Goal: Task Accomplishment & Management: Use online tool/utility

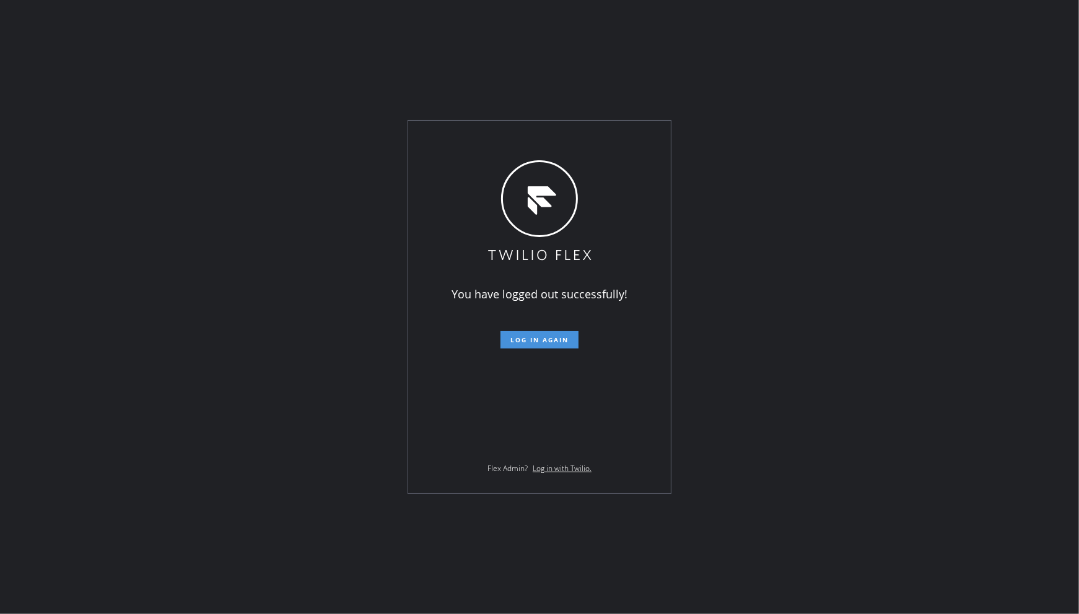
click at [519, 338] on span "Log in again" at bounding box center [539, 340] width 58 height 9
click at [149, 292] on div "You have logged out successfully! Log in again Flex Admin? Log in with Twilio." at bounding box center [539, 307] width 1079 height 614
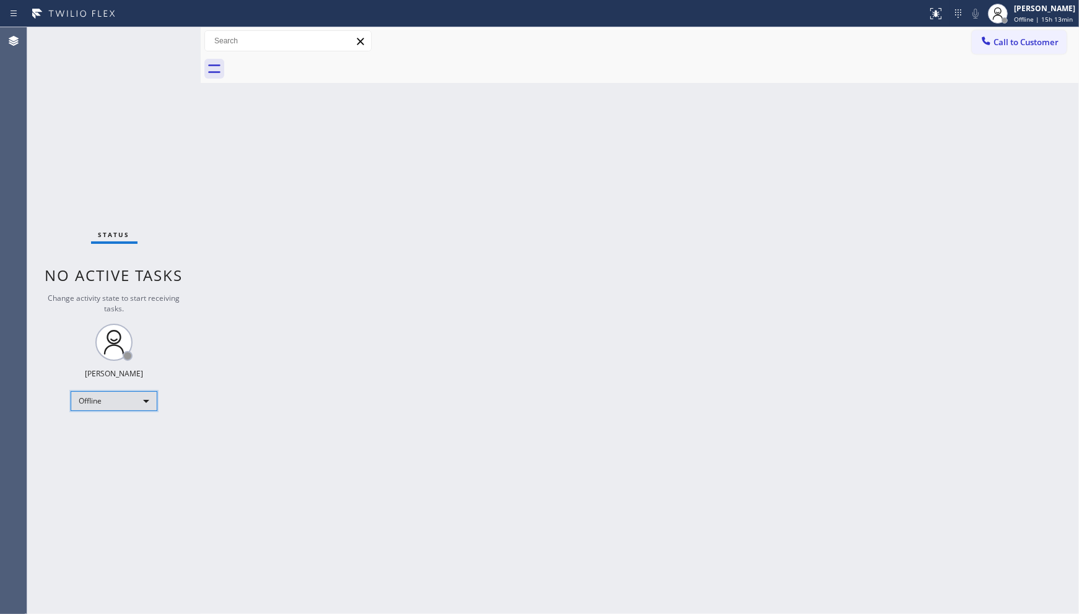
click at [103, 397] on div "Offline" at bounding box center [114, 401] width 87 height 20
click at [110, 440] on li "Available" at bounding box center [113, 433] width 84 height 15
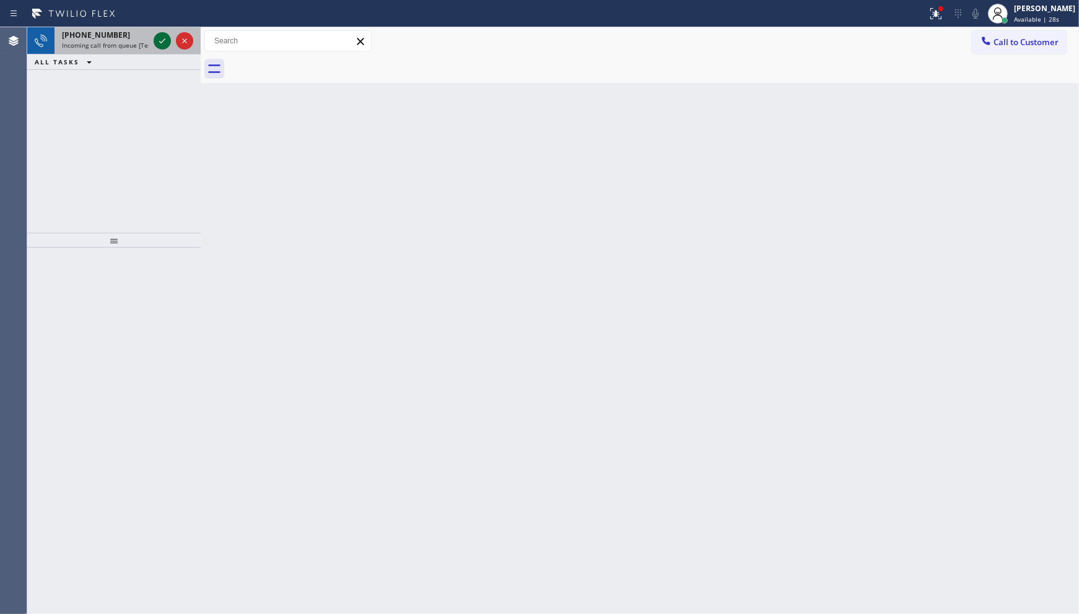
click at [159, 40] on icon at bounding box center [162, 40] width 15 height 15
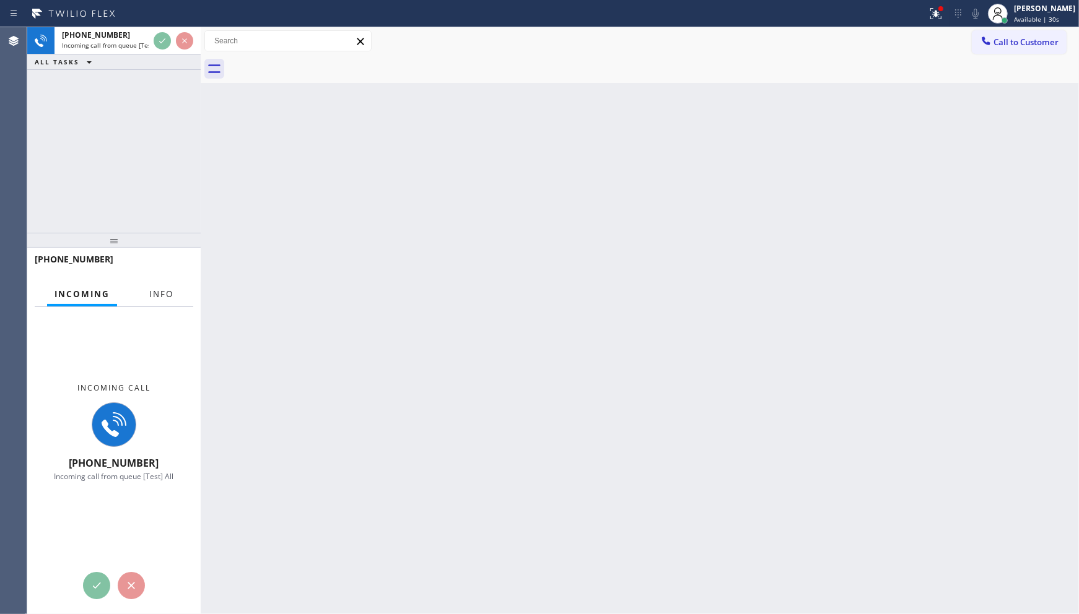
drag, startPoint x: 168, startPoint y: 295, endPoint x: 137, endPoint y: 251, distance: 53.3
click at [168, 294] on span "Info" at bounding box center [161, 294] width 24 height 11
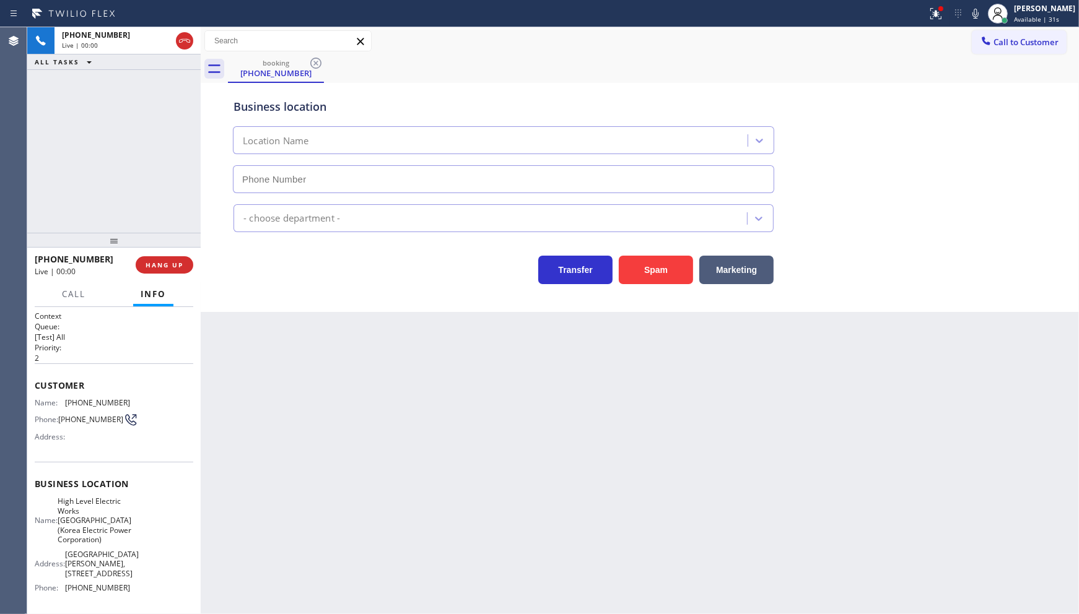
type input "(551) 367-1413"
drag, startPoint x: 937, startPoint y: 2, endPoint x: 938, endPoint y: 13, distance: 10.6
click at [937, 4] on button at bounding box center [935, 13] width 27 height 27
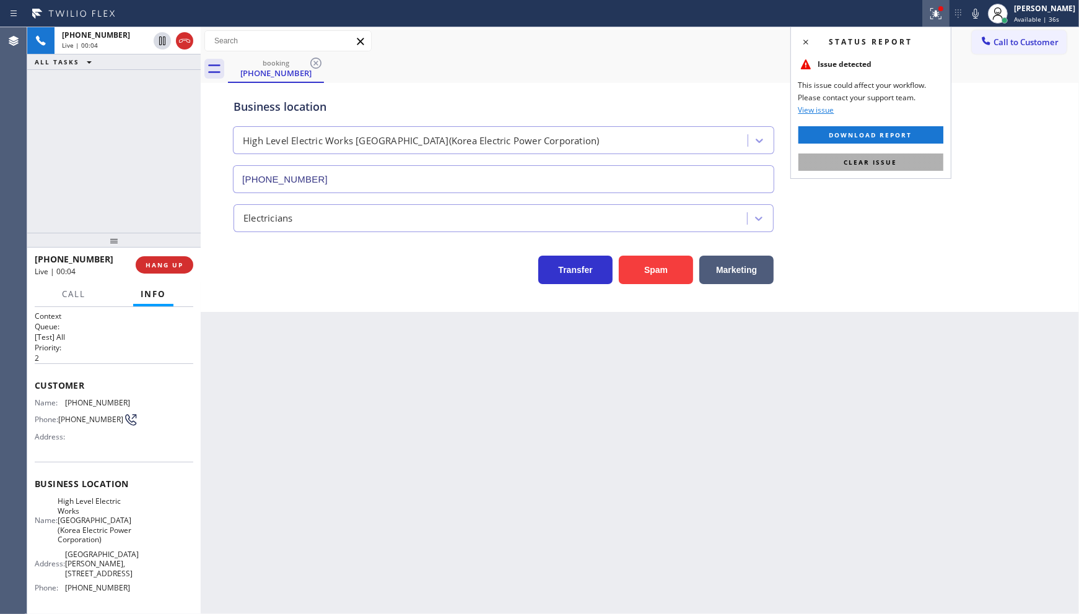
click at [917, 162] on button "Clear issue" at bounding box center [870, 162] width 145 height 17
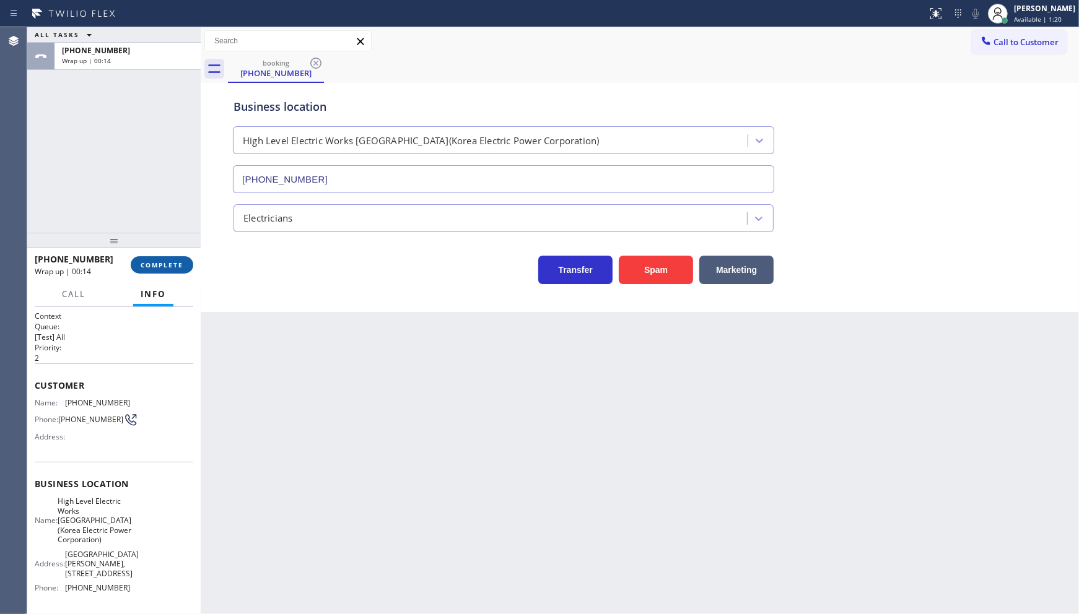
click at [172, 258] on button "COMPLETE" at bounding box center [162, 264] width 63 height 17
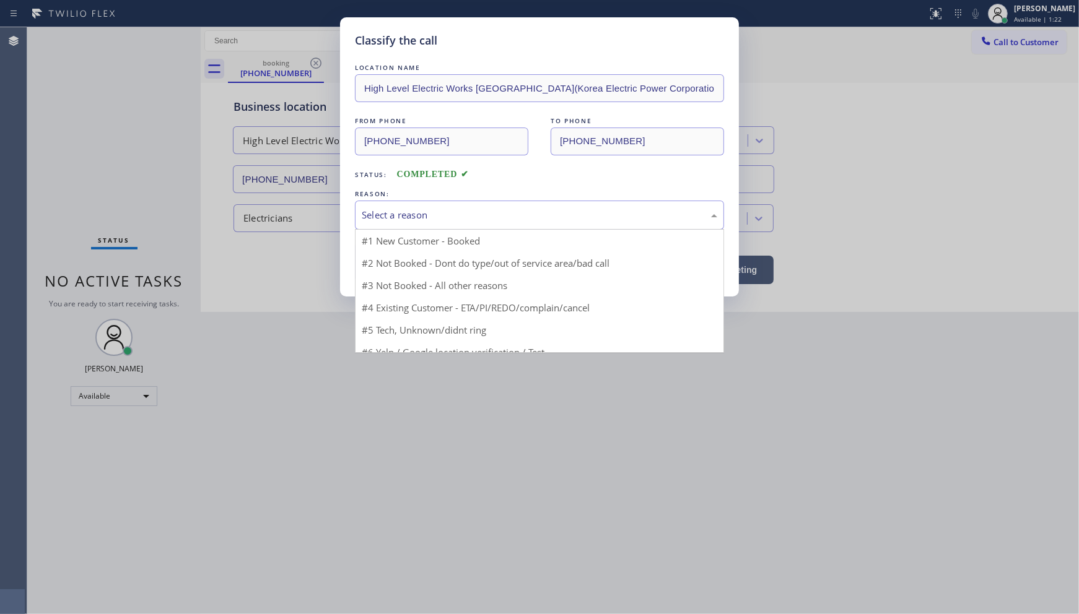
click at [372, 221] on div "Select a reason" at bounding box center [539, 215] width 355 height 14
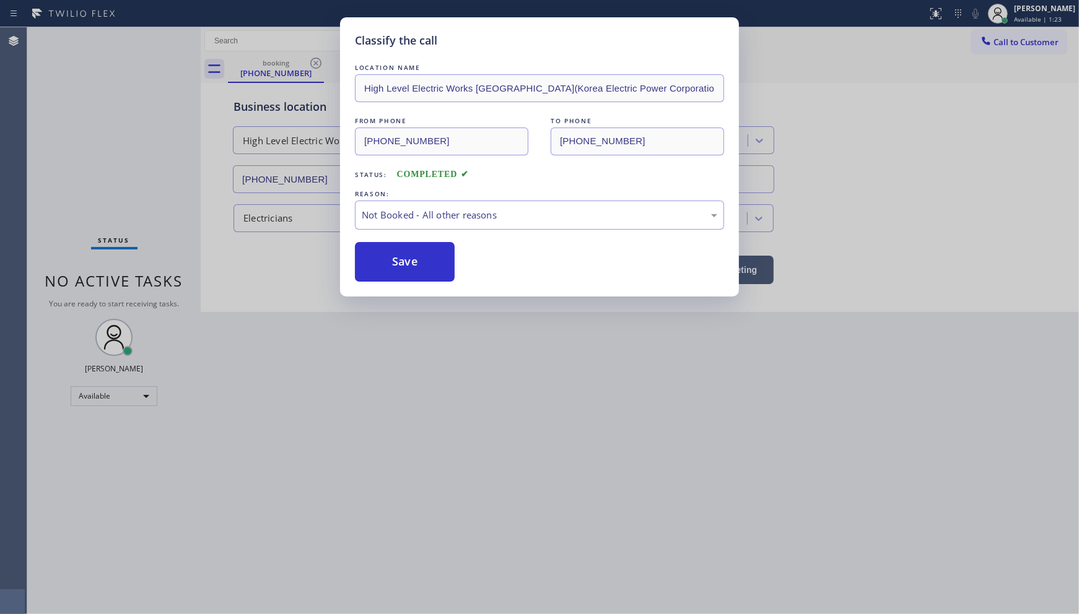
click at [388, 257] on button "Save" at bounding box center [405, 262] width 100 height 40
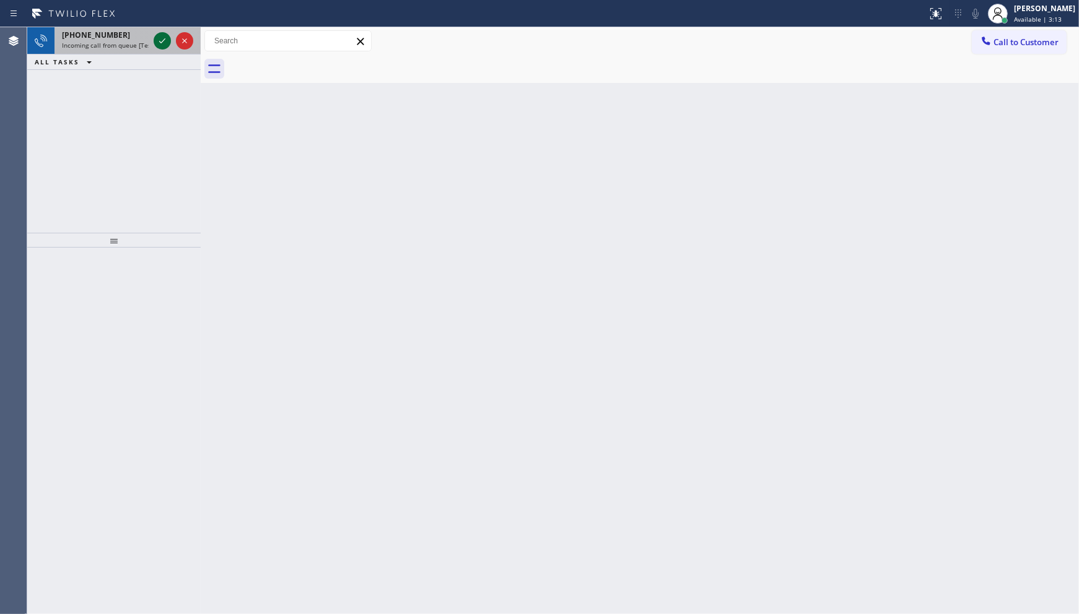
click at [164, 40] on icon at bounding box center [162, 40] width 15 height 15
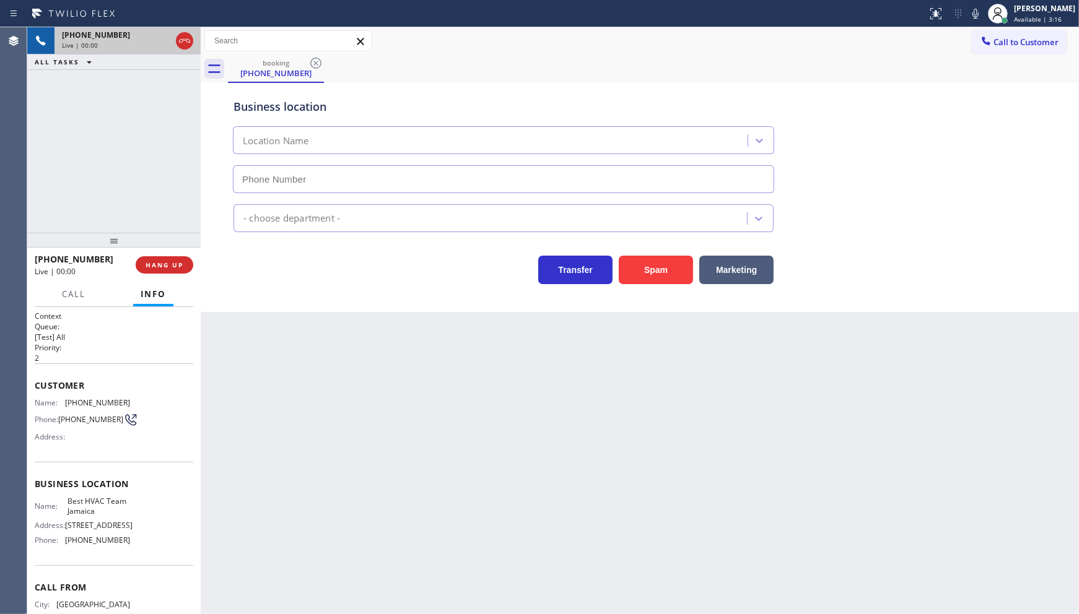
type input "(347) 508-8095"
click at [149, 262] on span "HANG UP" at bounding box center [165, 265] width 38 height 9
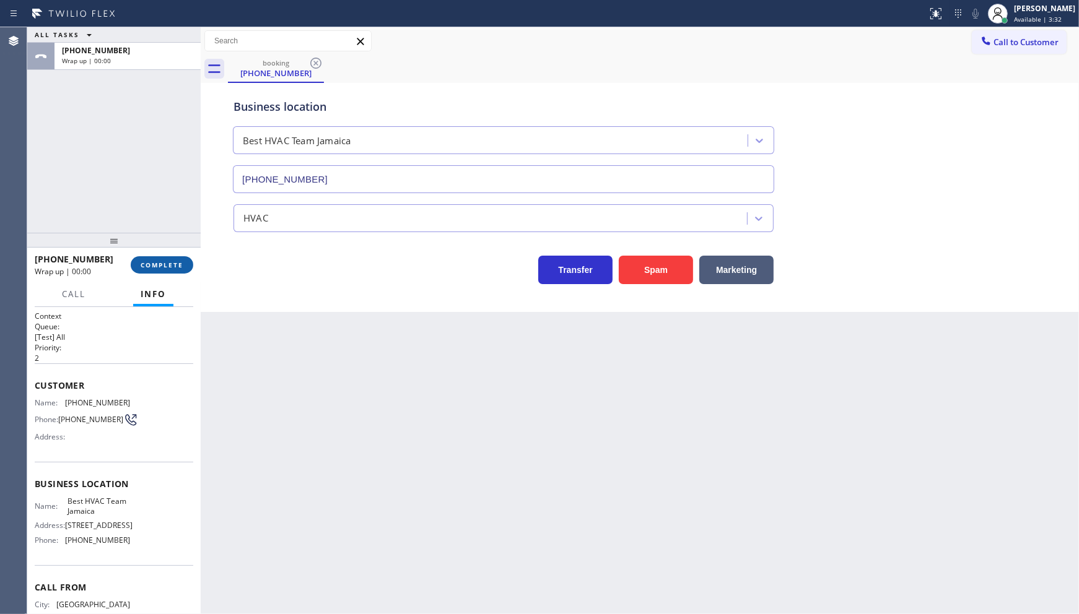
click at [149, 262] on span "COMPLETE" at bounding box center [162, 265] width 43 height 9
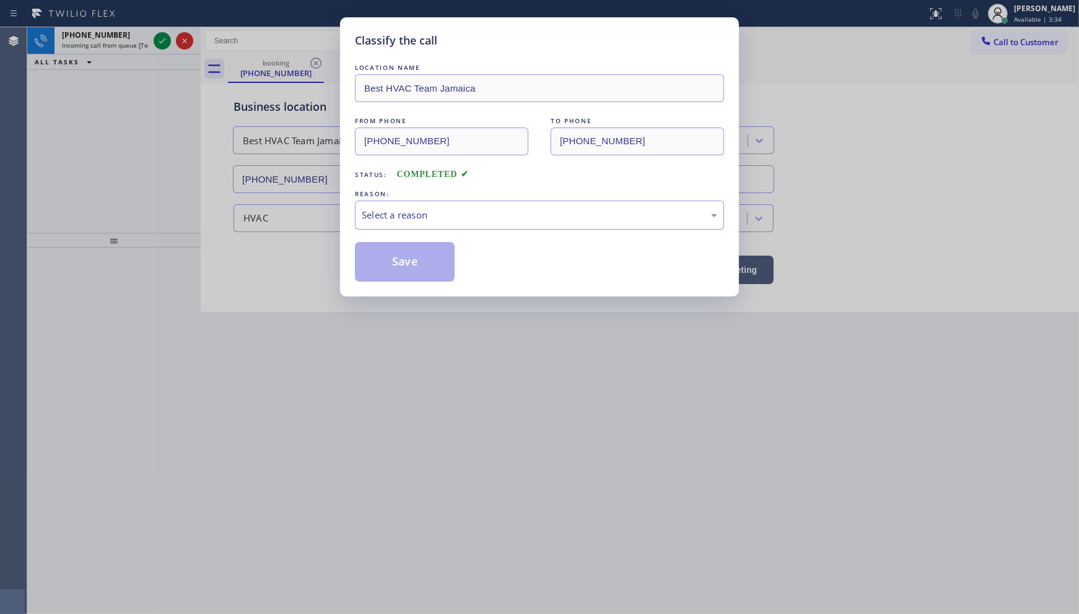
click at [367, 225] on div "Select a reason" at bounding box center [539, 215] width 369 height 29
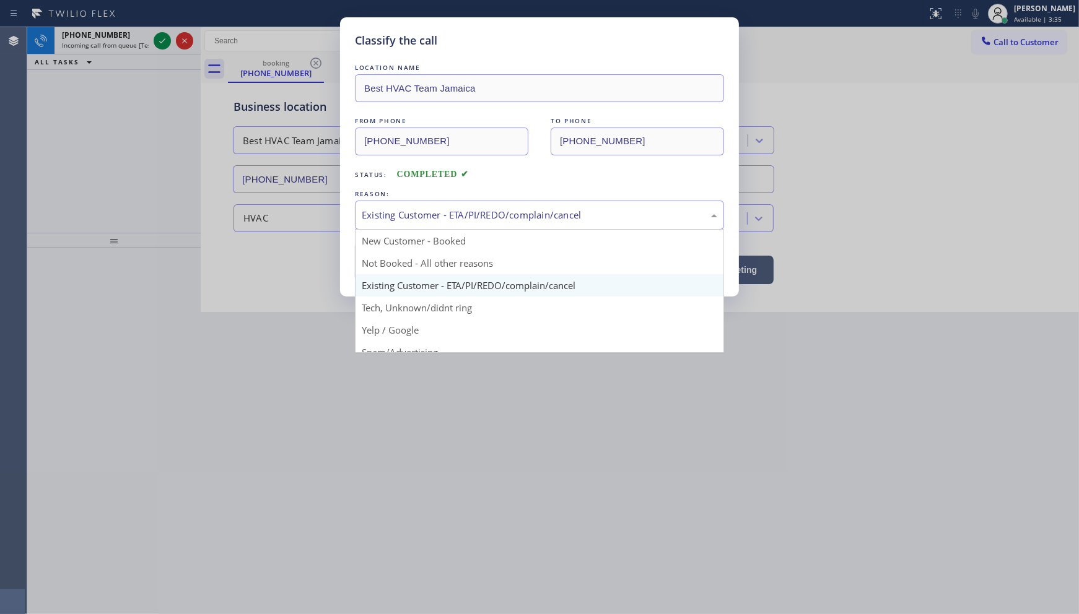
click at [388, 209] on div "Existing Customer - ETA/PI/REDO/complain/cancel" at bounding box center [539, 215] width 355 height 14
drag, startPoint x: 394, startPoint y: 308, endPoint x: 393, endPoint y: 261, distance: 47.1
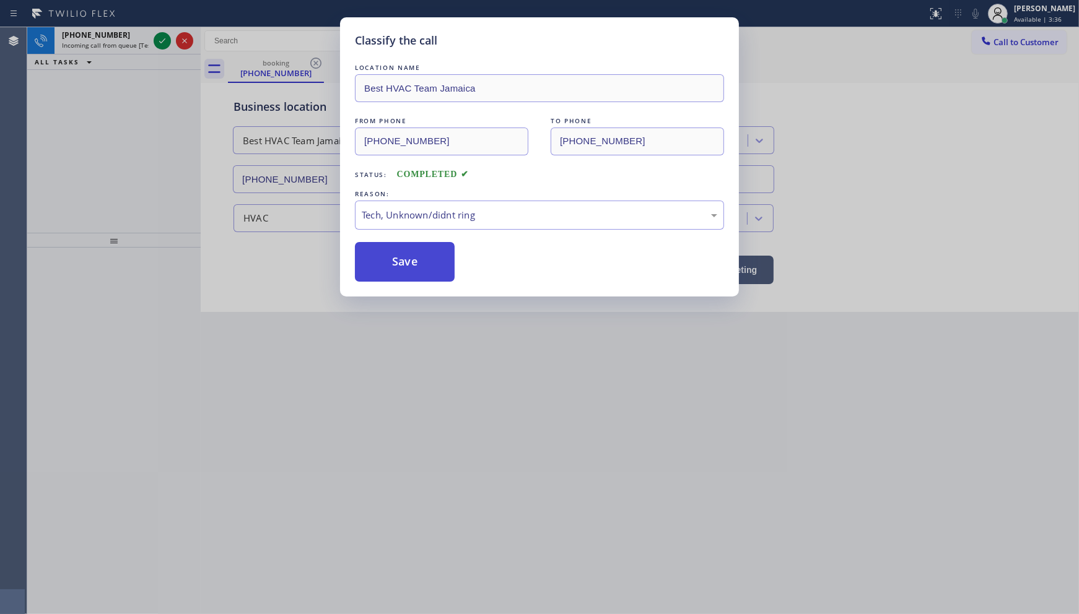
click at [393, 260] on button "Save" at bounding box center [405, 262] width 100 height 40
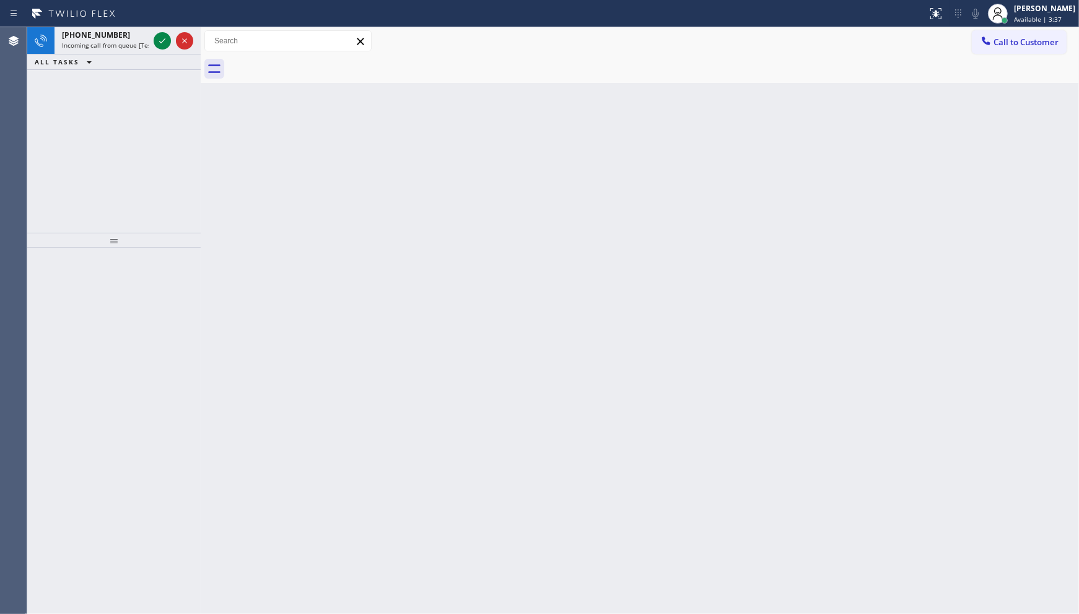
click at [159, 39] on div "Classify the call LOCATION NAME High Level Electric Works Englewood Cliffs(Kore…" at bounding box center [553, 320] width 1052 height 587
click at [159, 39] on icon at bounding box center [162, 40] width 15 height 15
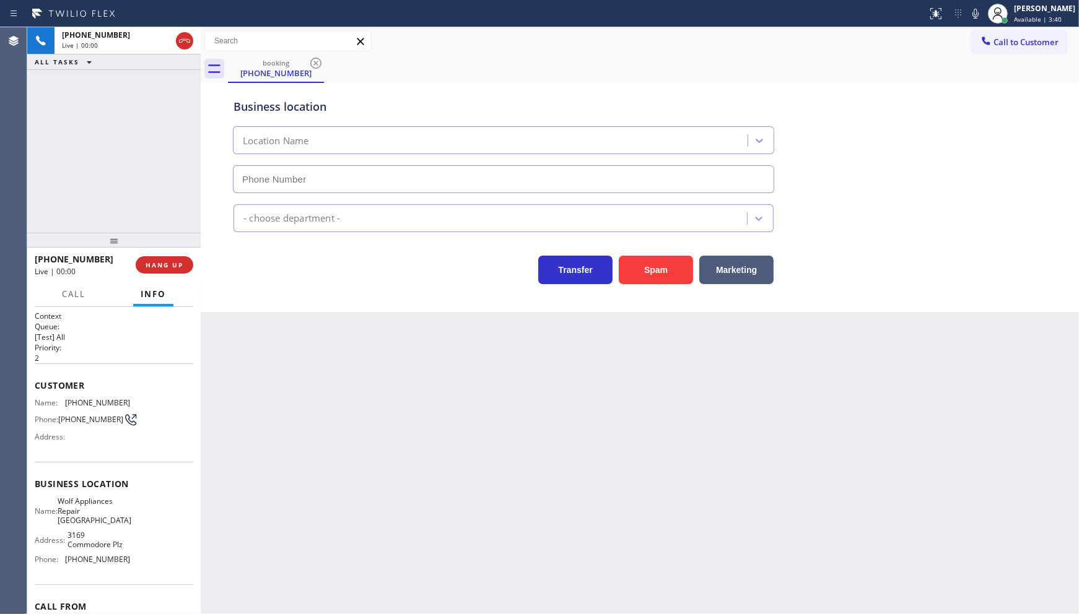
type input "(786) 650-1676"
click at [162, 263] on span "HANG UP" at bounding box center [165, 265] width 38 height 9
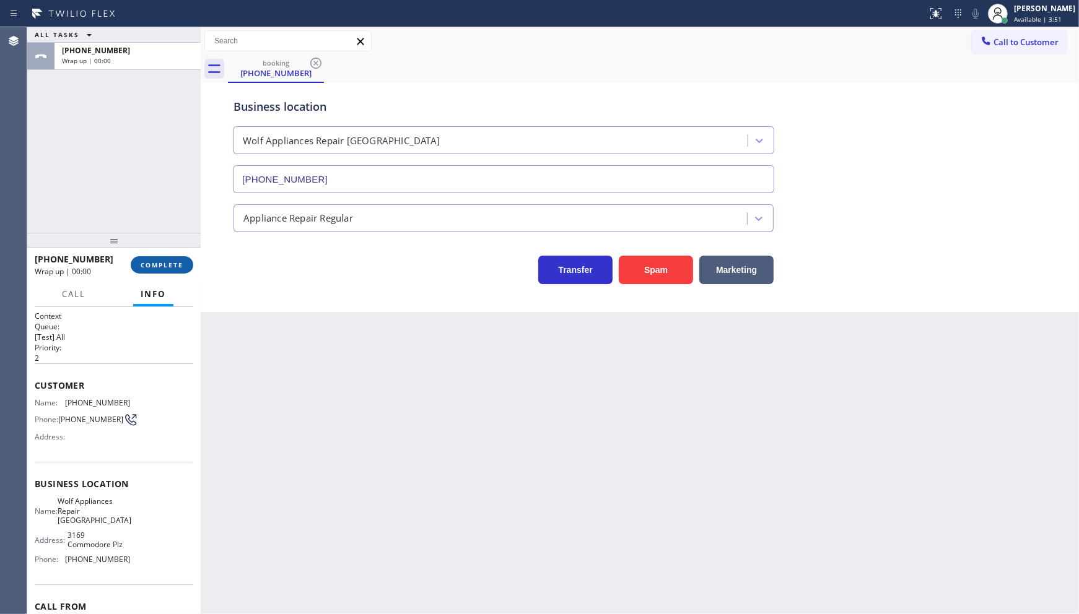
click at [175, 256] on button "COMPLETE" at bounding box center [162, 264] width 63 height 17
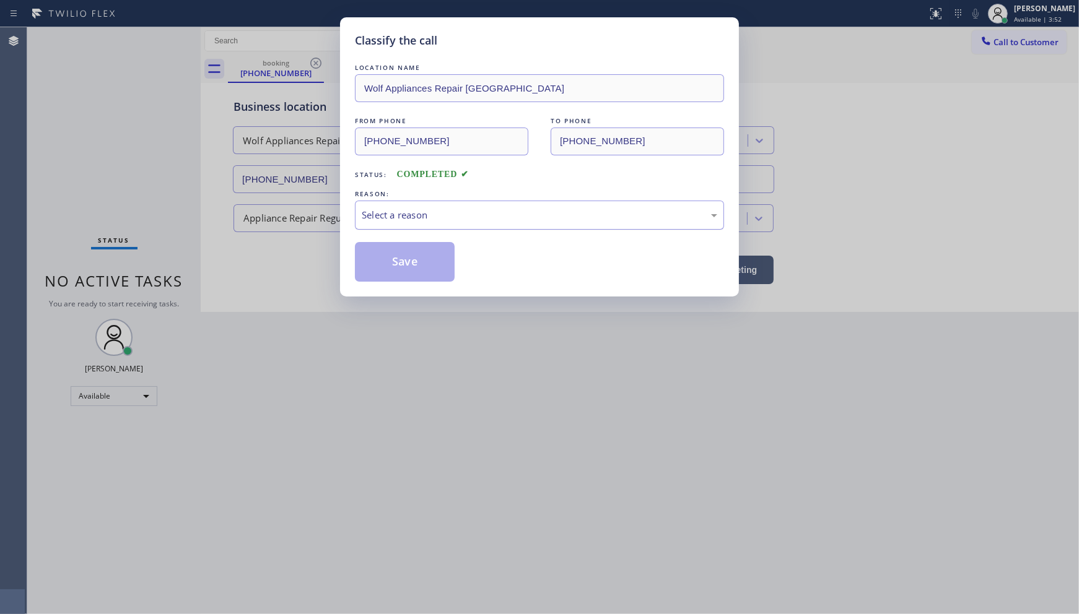
click at [387, 223] on div "Select a reason" at bounding box center [539, 215] width 369 height 29
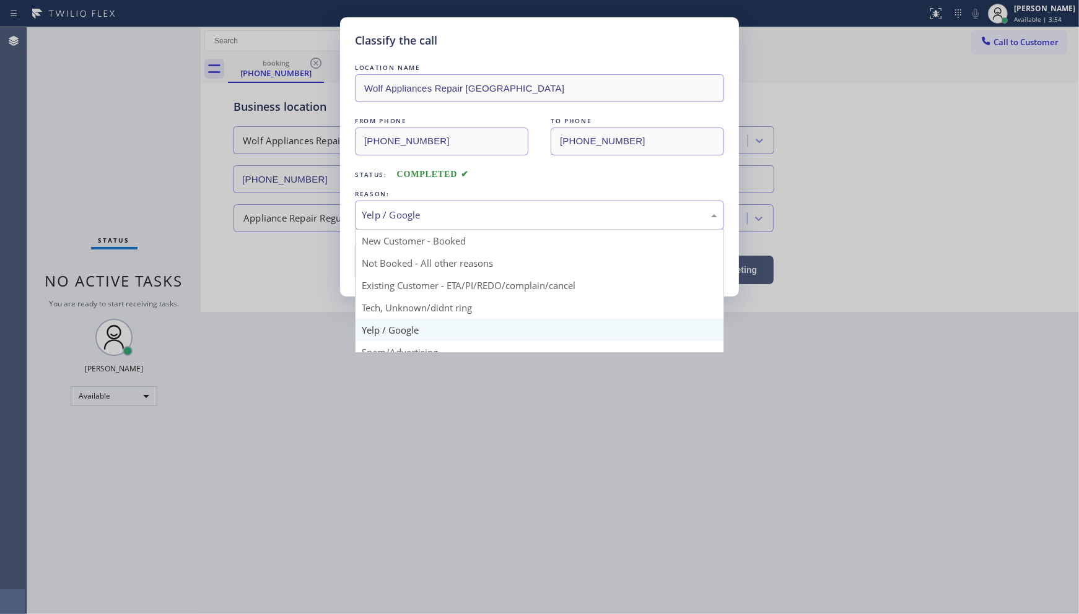
click at [393, 213] on div "Yelp / Google" at bounding box center [539, 215] width 355 height 14
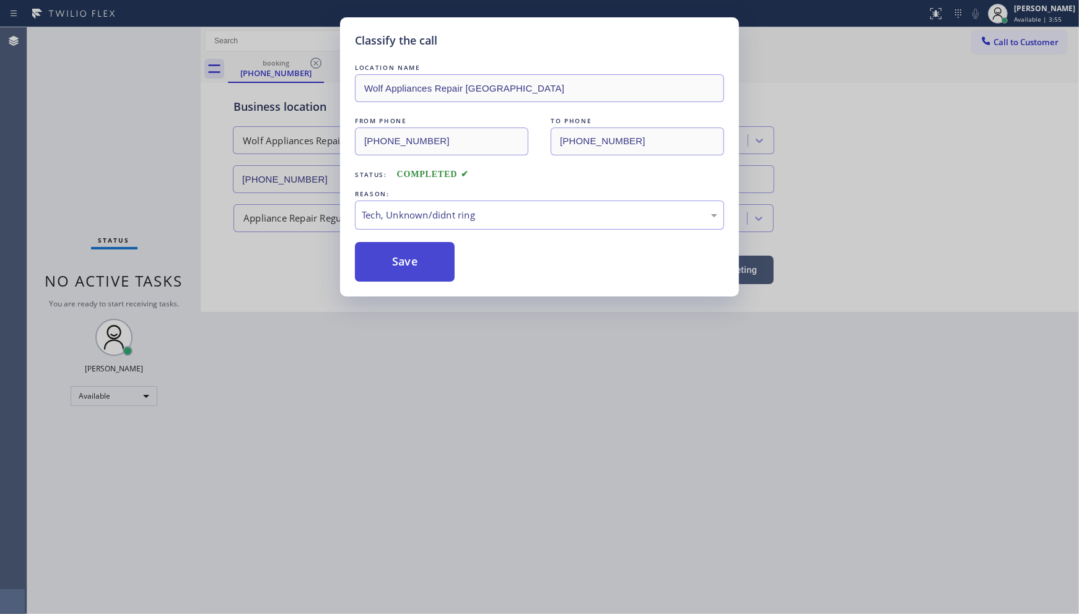
click at [401, 251] on button "Save" at bounding box center [405, 262] width 100 height 40
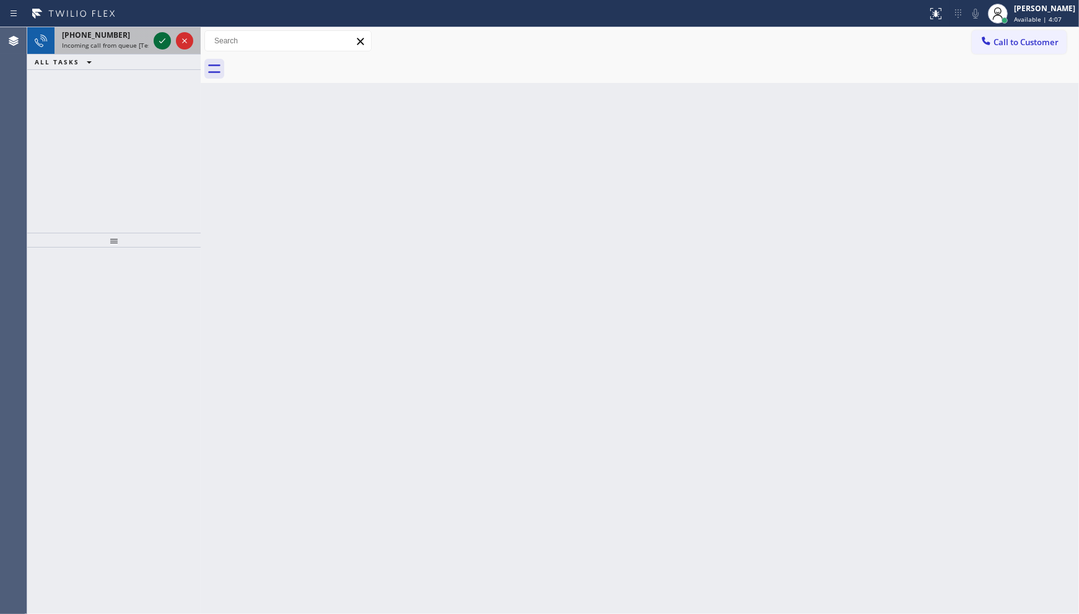
click at [168, 38] on icon at bounding box center [162, 40] width 15 height 15
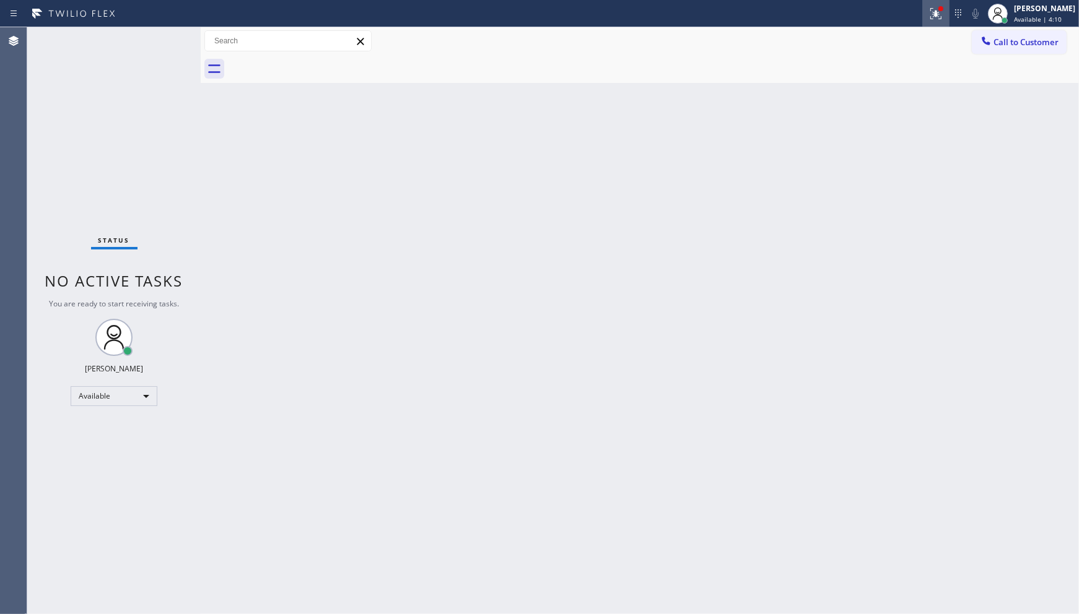
click at [942, 14] on icon at bounding box center [935, 13] width 15 height 15
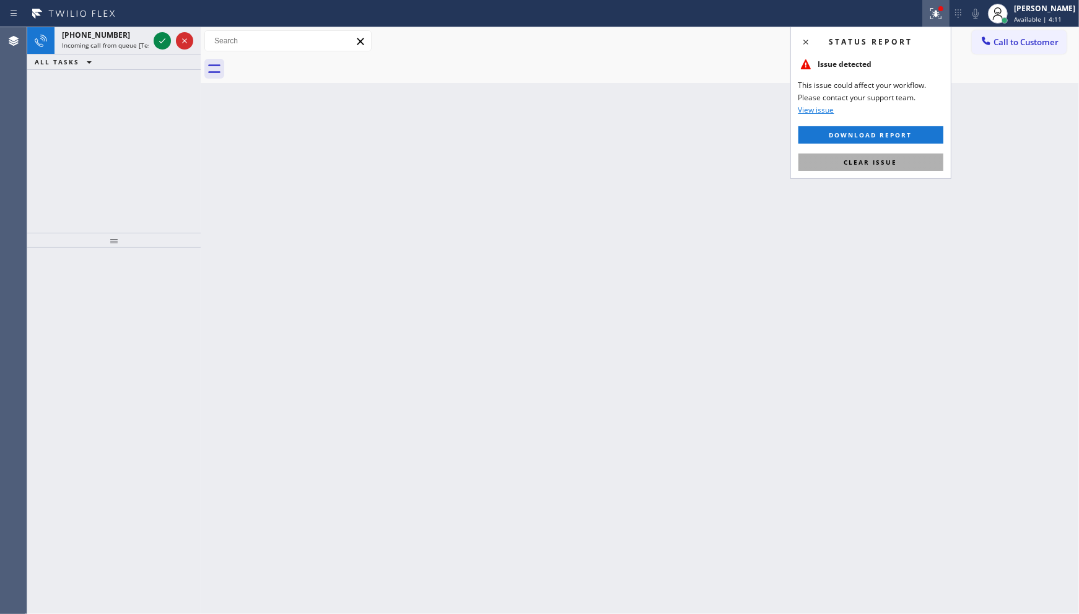
click at [904, 168] on button "Clear issue" at bounding box center [870, 162] width 145 height 17
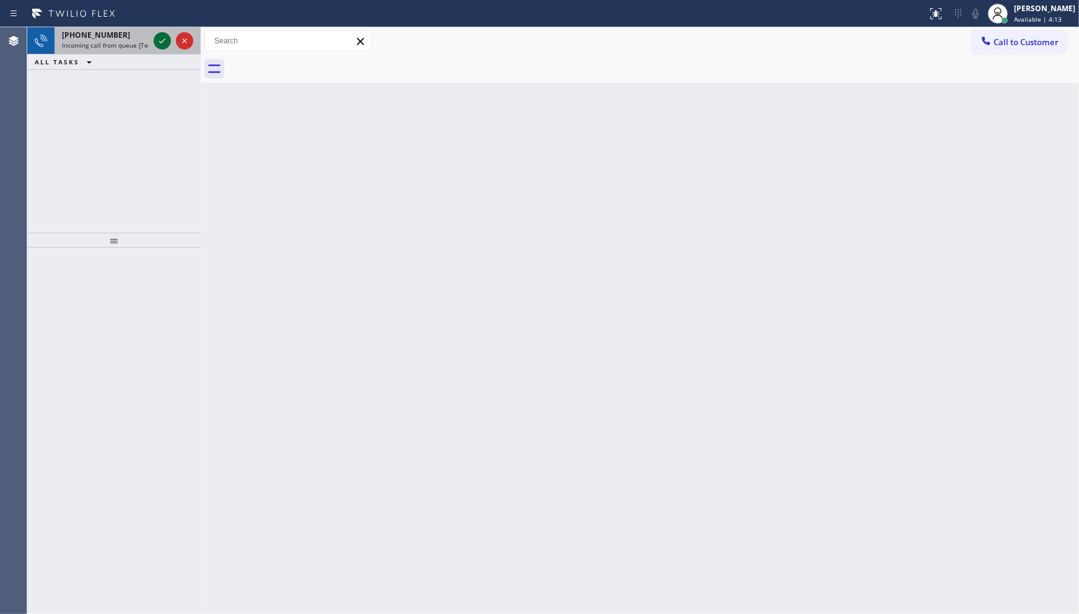
click at [162, 33] on icon at bounding box center [162, 40] width 15 height 15
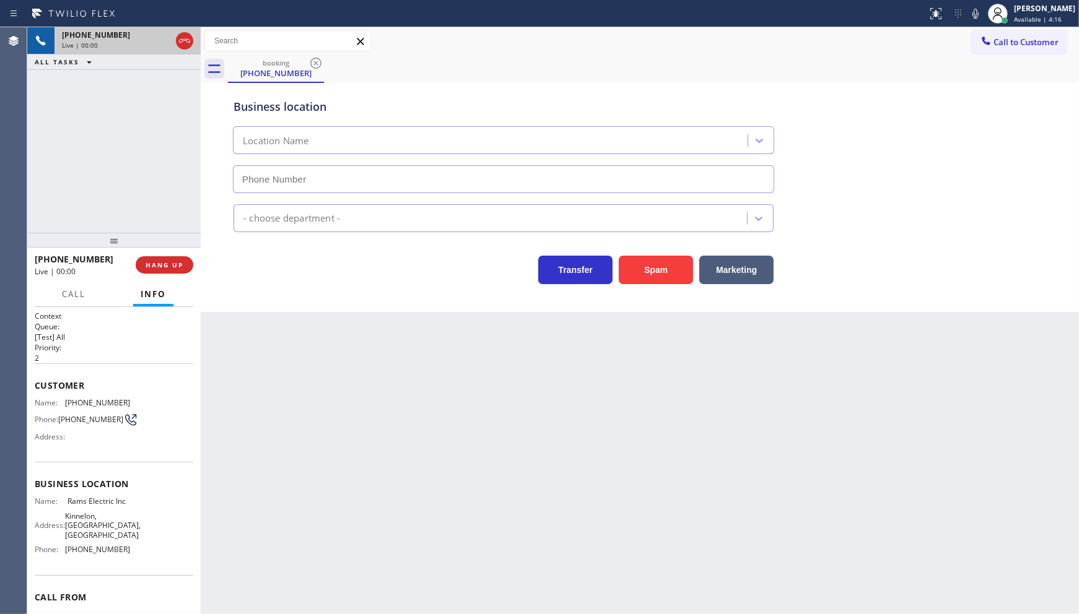
type input "(908) 774-1820"
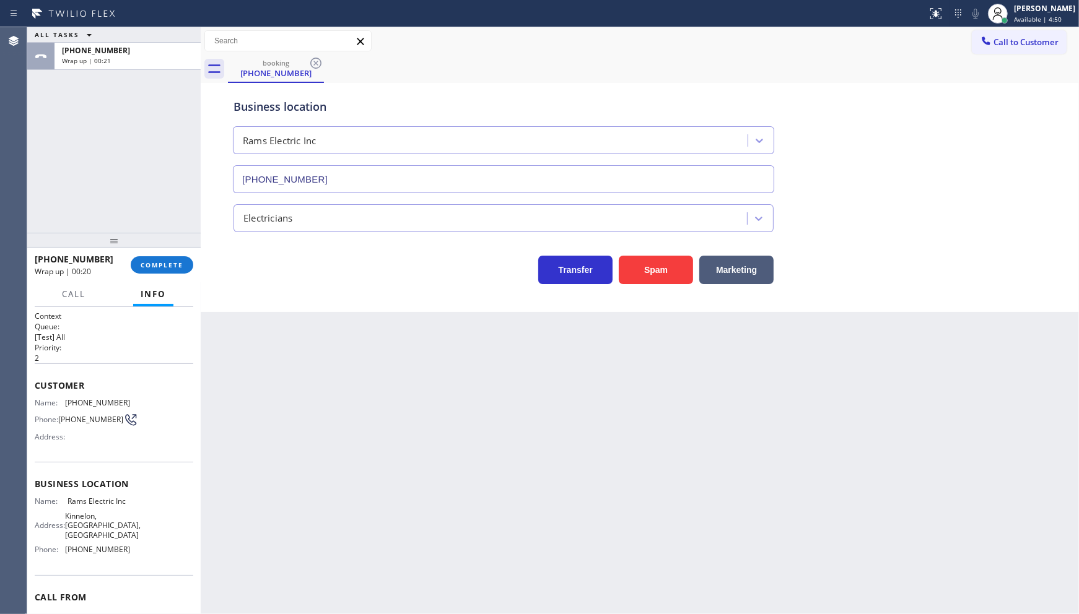
click at [145, 255] on div "+19082157462 Wrap up | 00:20 COMPLETE" at bounding box center [114, 265] width 159 height 32
click at [145, 262] on span "COMPLETE" at bounding box center [162, 265] width 43 height 9
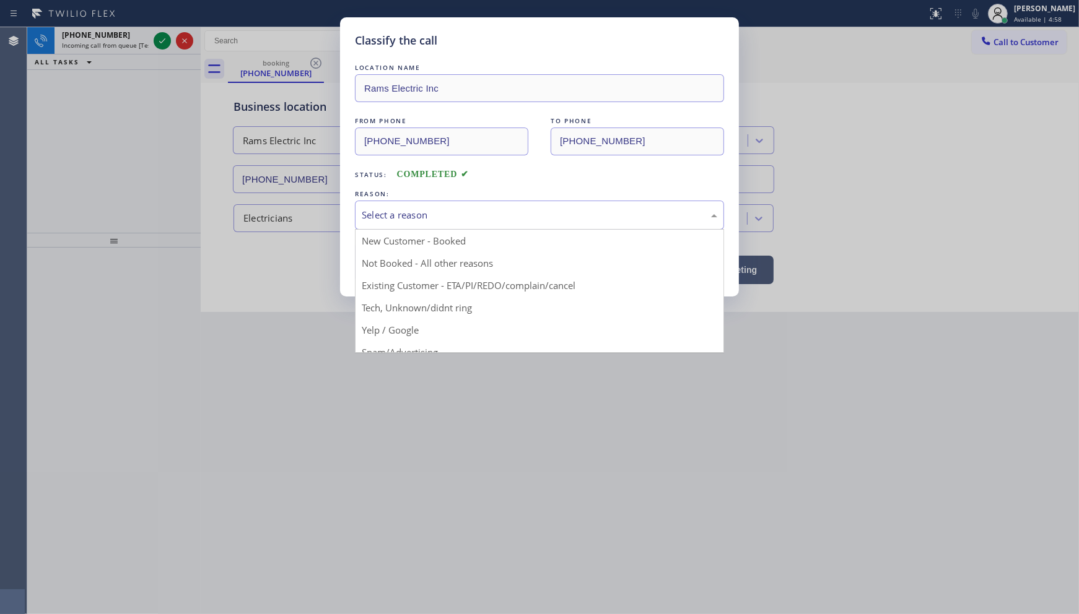
click at [436, 218] on div "Select a reason" at bounding box center [539, 215] width 355 height 14
click at [409, 216] on div "Existing Customer - ETA/PI/REDO/complain/cancel" at bounding box center [539, 215] width 355 height 14
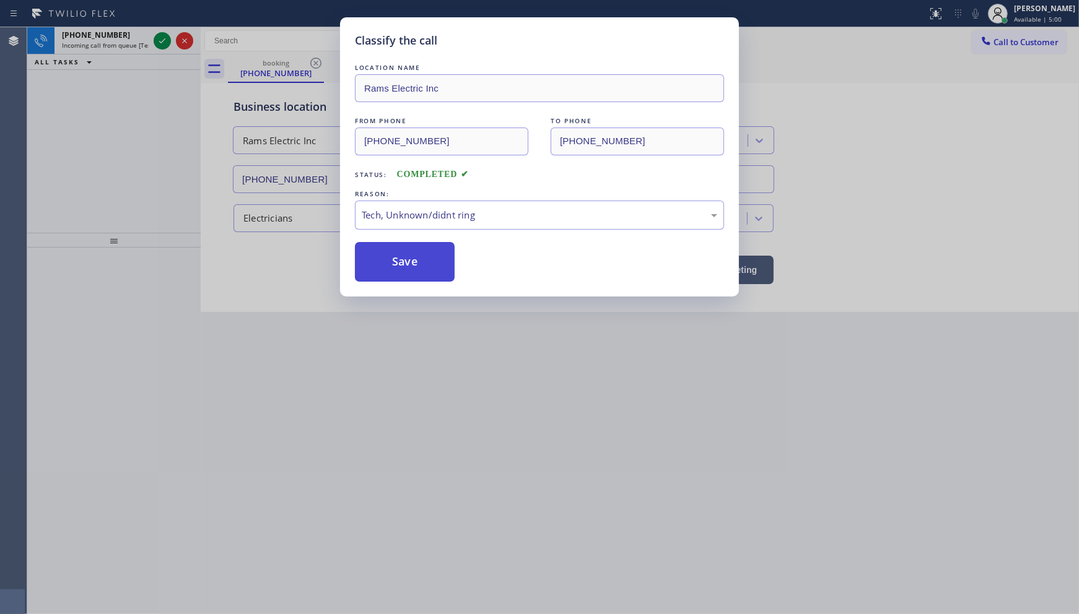
drag, startPoint x: 413, startPoint y: 308, endPoint x: 414, endPoint y: 263, distance: 44.6
drag, startPoint x: 414, startPoint y: 263, endPoint x: 103, endPoint y: 32, distance: 387.2
click at [409, 255] on button "Save" at bounding box center [405, 262] width 100 height 40
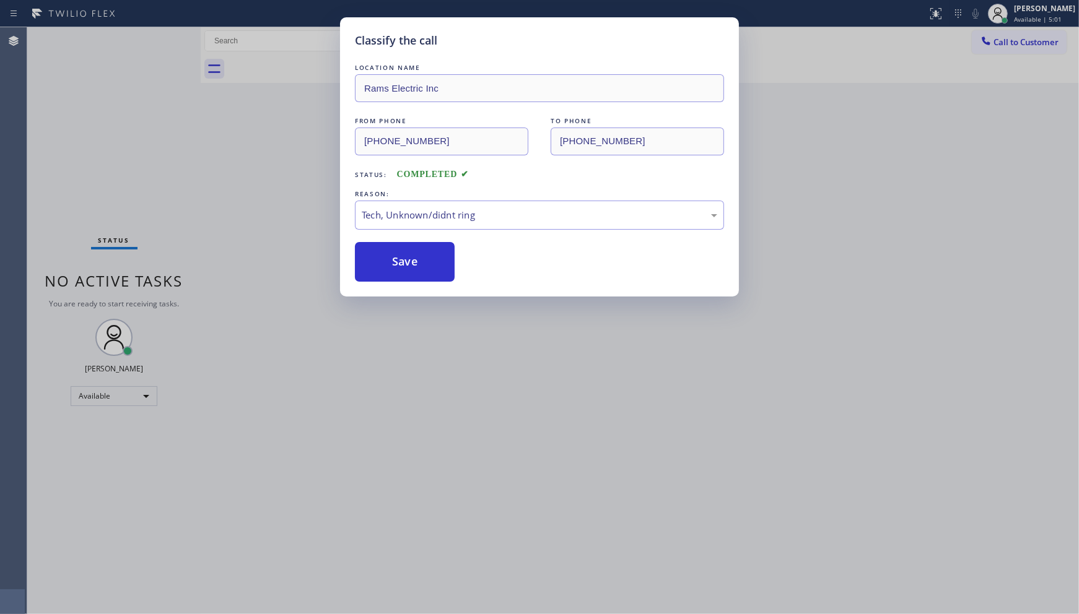
click at [163, 37] on div "Classify the call LOCATION NAME Rams Electric Inc FROM PHONE (908) 215-7462 TO …" at bounding box center [539, 307] width 1079 height 614
click at [161, 41] on div "Classify the call LOCATION NAME Rams Electric Inc FROM PHONE (908) 215-7462 TO …" at bounding box center [539, 307] width 1079 height 614
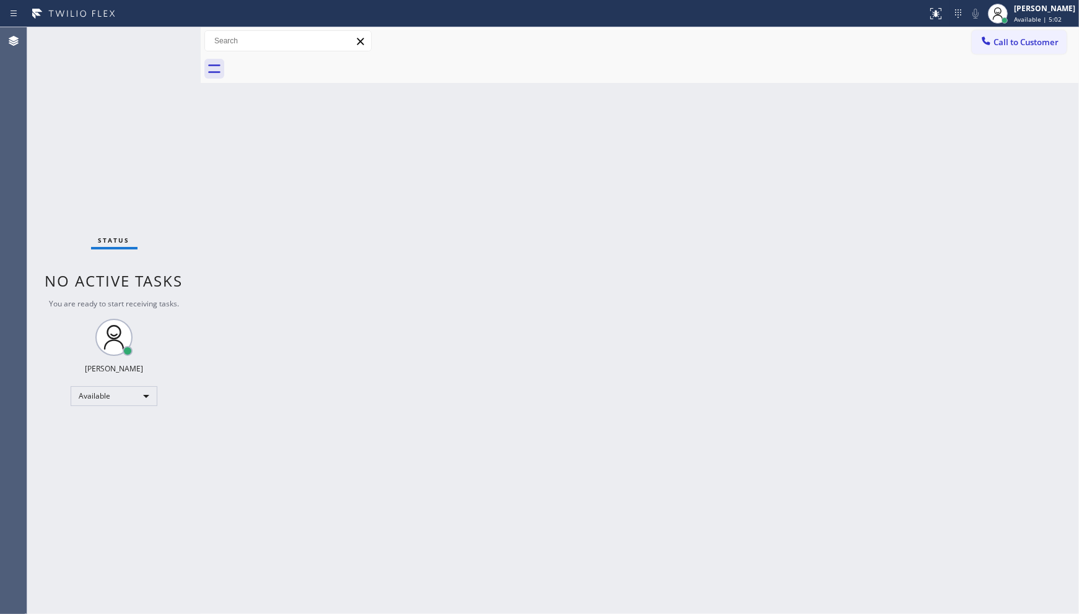
click at [161, 41] on div "Status No active tasks You are ready to start receiving tasks. JENIZA ALCAYDE A…" at bounding box center [113, 320] width 173 height 587
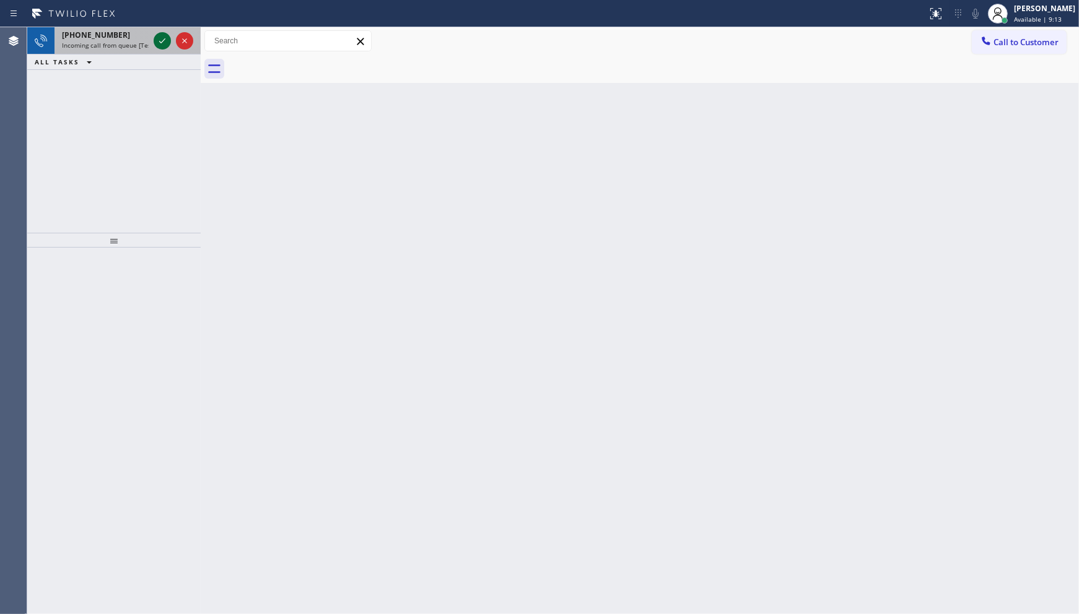
click at [159, 45] on icon at bounding box center [162, 40] width 15 height 15
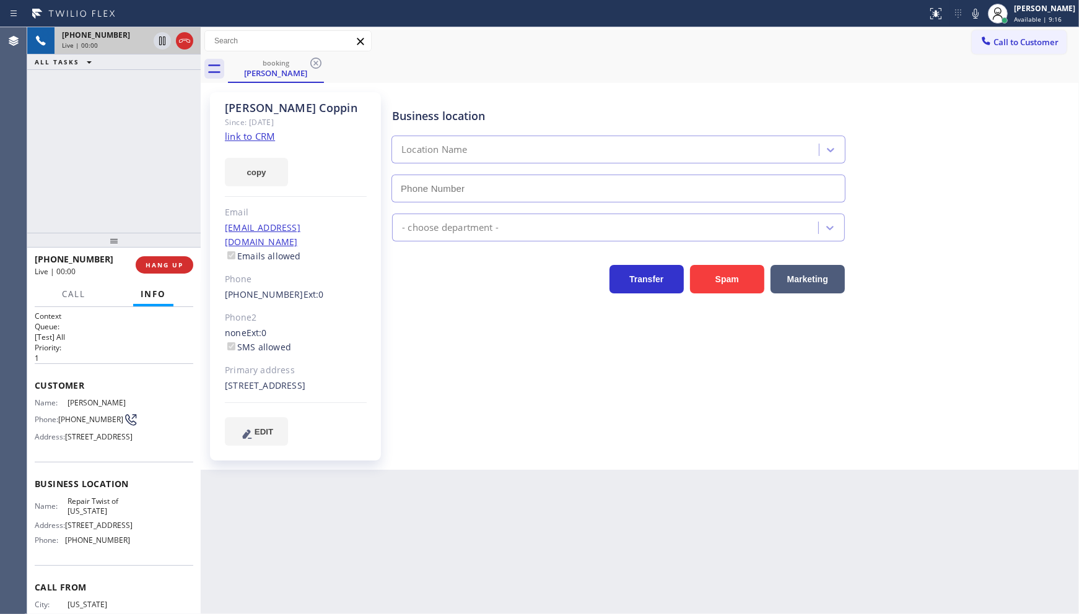
type input "(347) 284-6179"
click at [267, 128] on div "Since: [DATE]" at bounding box center [296, 122] width 142 height 14
click at [264, 136] on link "link to CRM" at bounding box center [250, 136] width 50 height 12
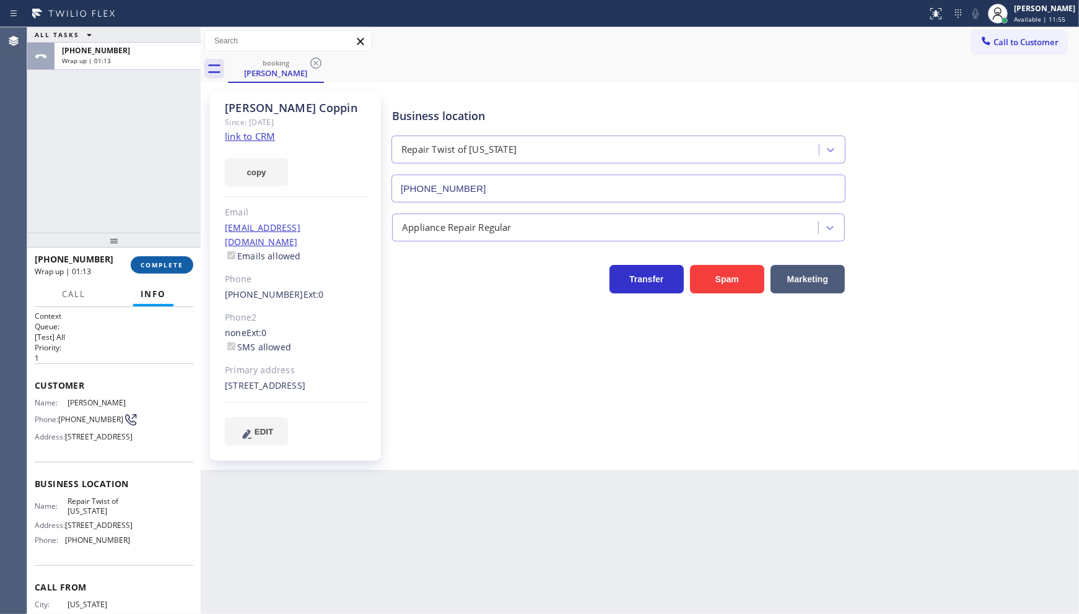
click at [172, 265] on span "COMPLETE" at bounding box center [162, 265] width 43 height 9
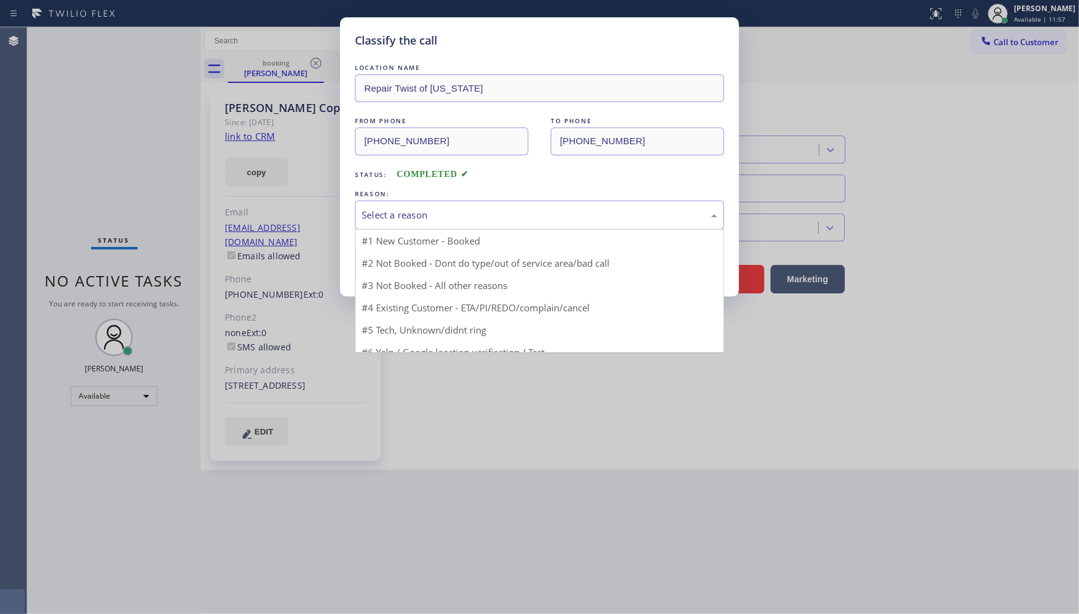
click at [428, 219] on div "Select a reason" at bounding box center [539, 215] width 355 height 14
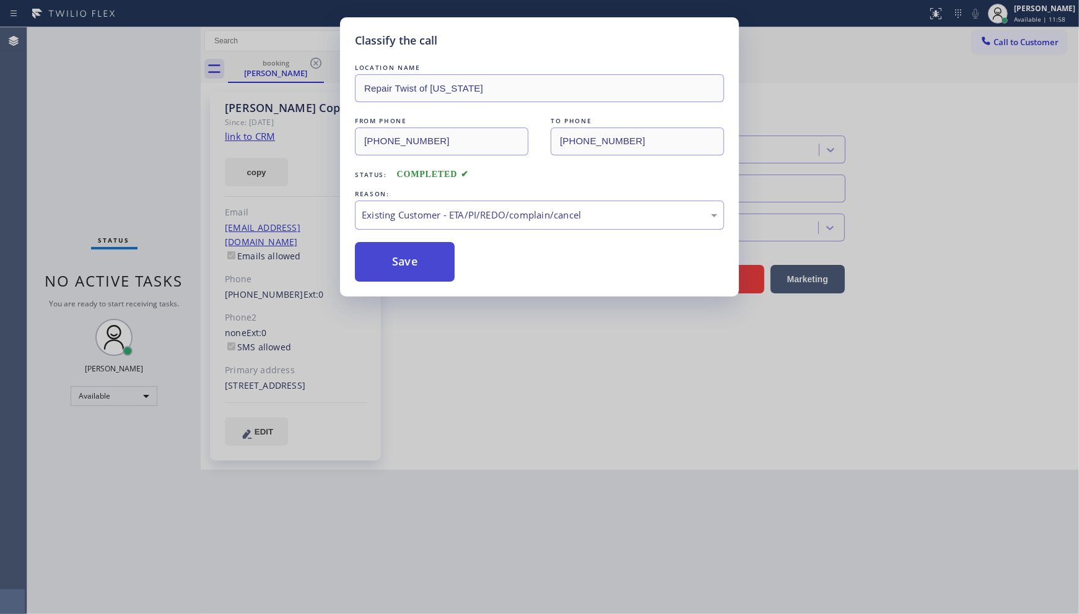
click at [407, 259] on button "Save" at bounding box center [405, 262] width 100 height 40
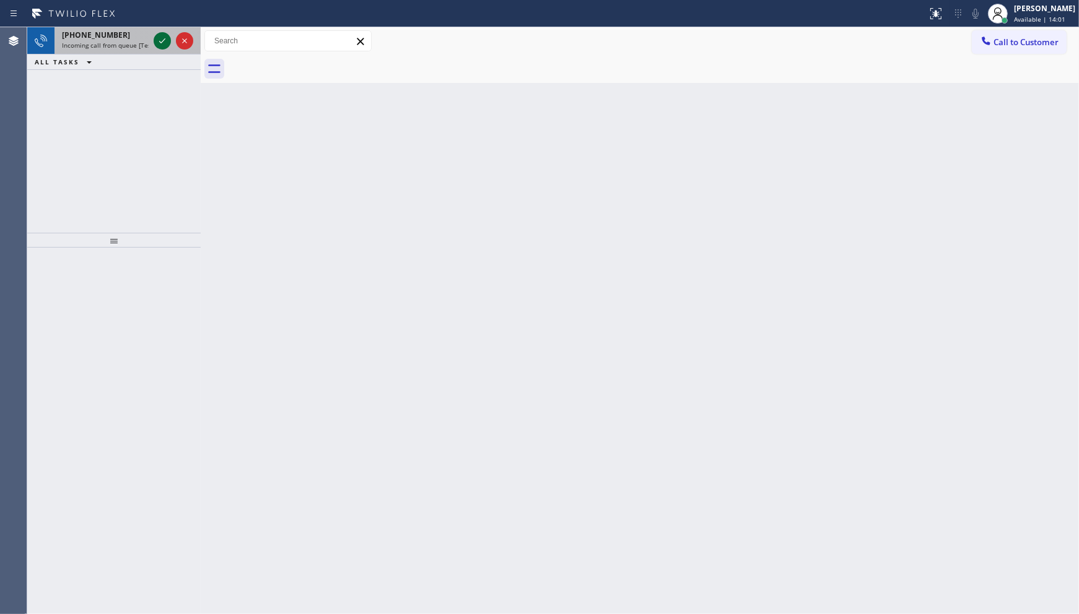
drag, startPoint x: 157, startPoint y: 35, endPoint x: 159, endPoint y: 44, distance: 9.5
click at [159, 35] on icon at bounding box center [162, 40] width 15 height 15
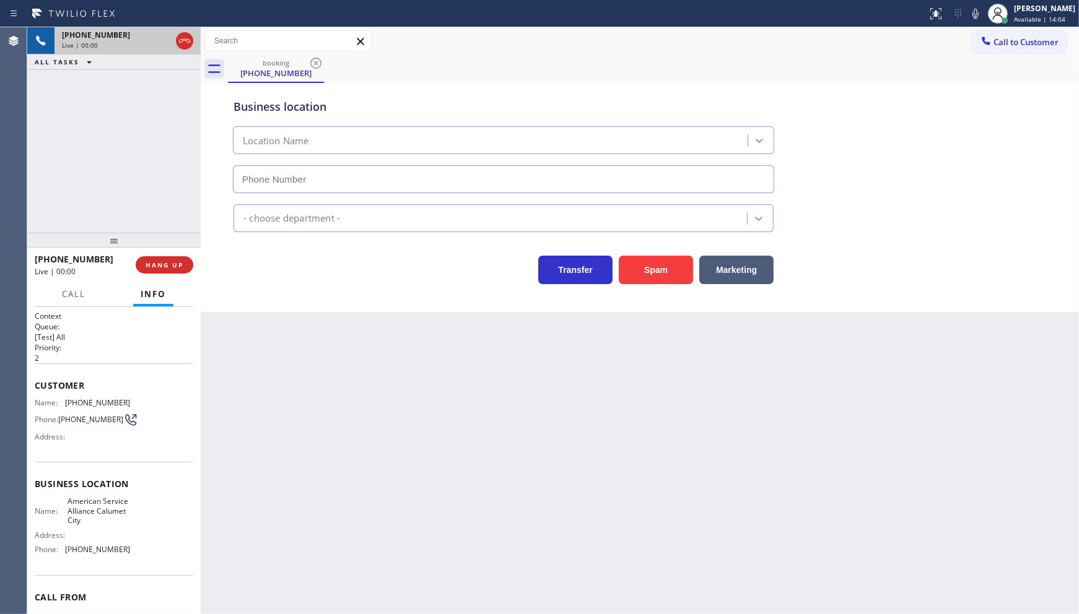
type input "(708) 554-7898"
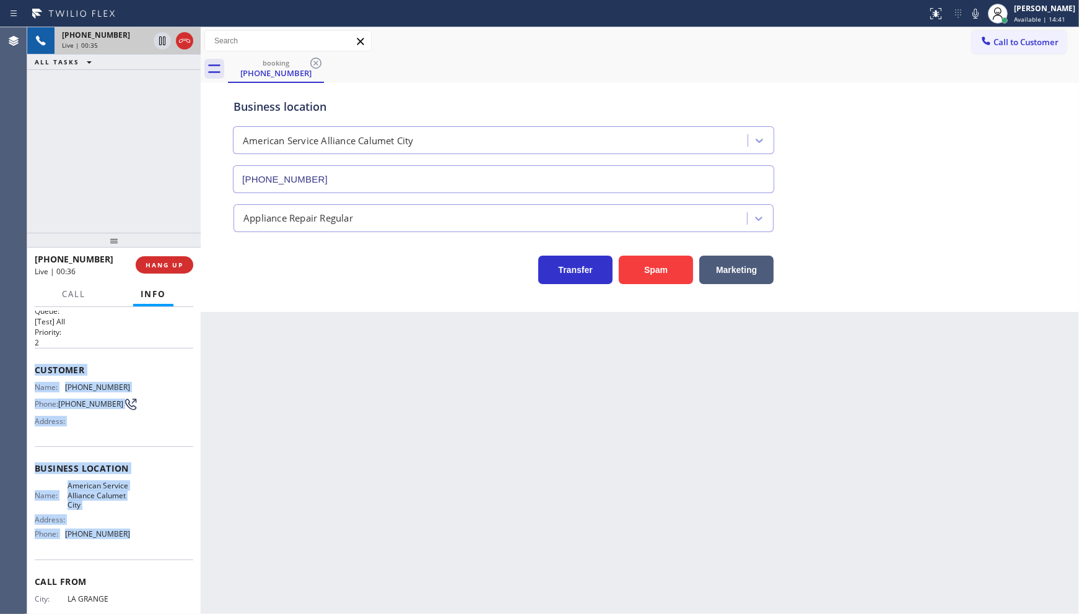
scroll to position [61, 0]
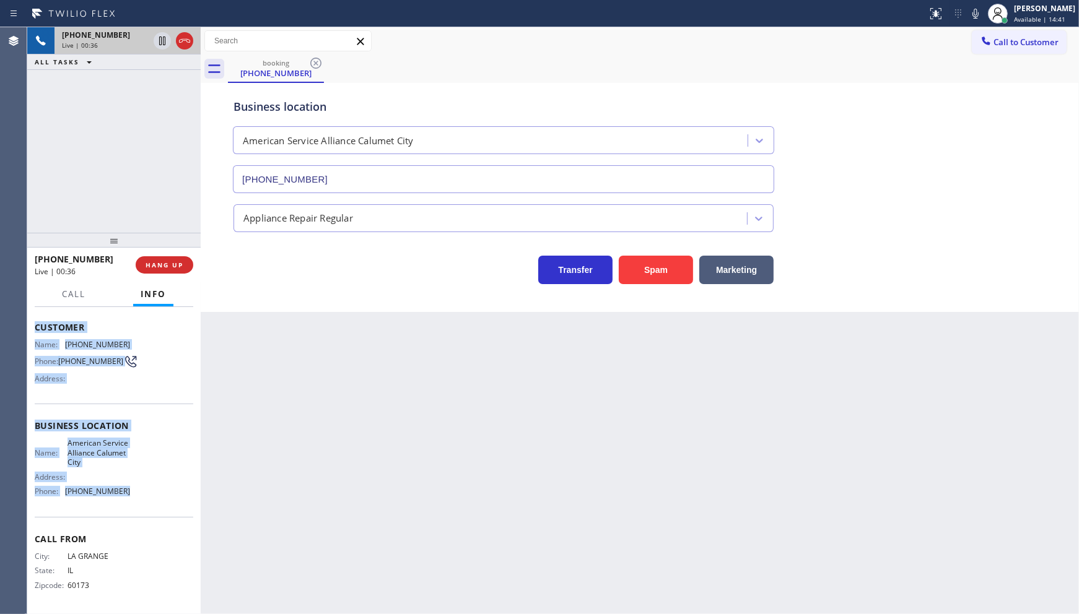
drag, startPoint x: 35, startPoint y: 378, endPoint x: 145, endPoint y: 503, distance: 166.3
click at [145, 503] on div "Context Queue: [Test] All Priority: 2 Customer Name: (708) 250-8718 Phone: (708…" at bounding box center [114, 432] width 159 height 359
copy div "Customer Name: (708) 250-8718 Phone: (708) 250-8718 Address: Business location …"
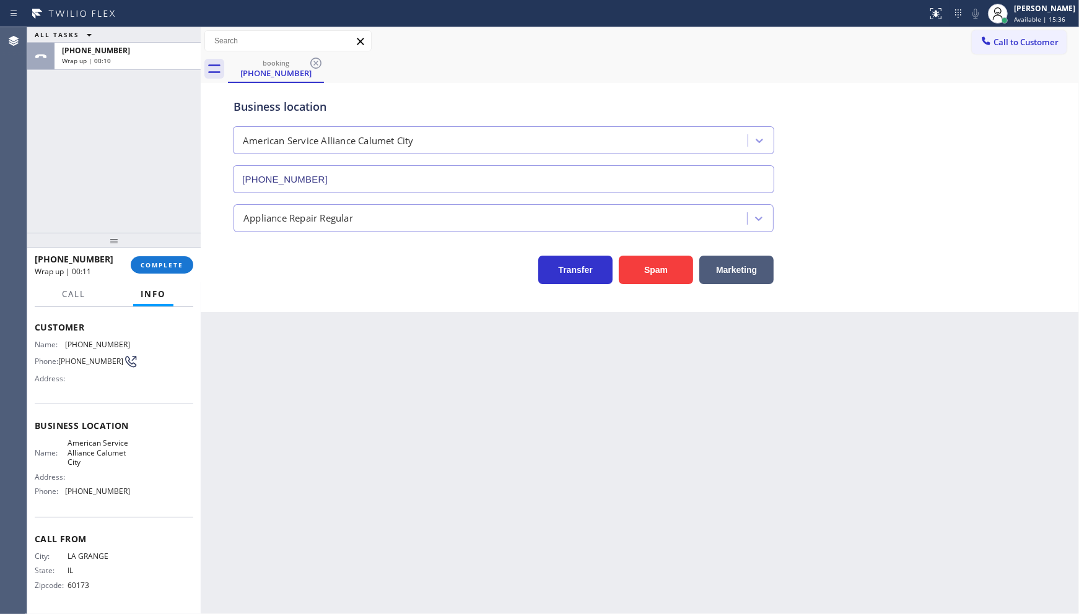
click at [211, 366] on div "Back to Dashboard Change Sender ID Customers Technicians Select a contact Outbo…" at bounding box center [640, 320] width 878 height 587
drag, startPoint x: 71, startPoint y: 341, endPoint x: 151, endPoint y: 341, distance: 79.9
click at [151, 341] on div "Name: (708) 250-8718 Phone: (708) 250-8718 Address:" at bounding box center [114, 364] width 159 height 49
copy div "(708) 250-8718"
drag, startPoint x: 64, startPoint y: 492, endPoint x: 145, endPoint y: 486, distance: 80.8
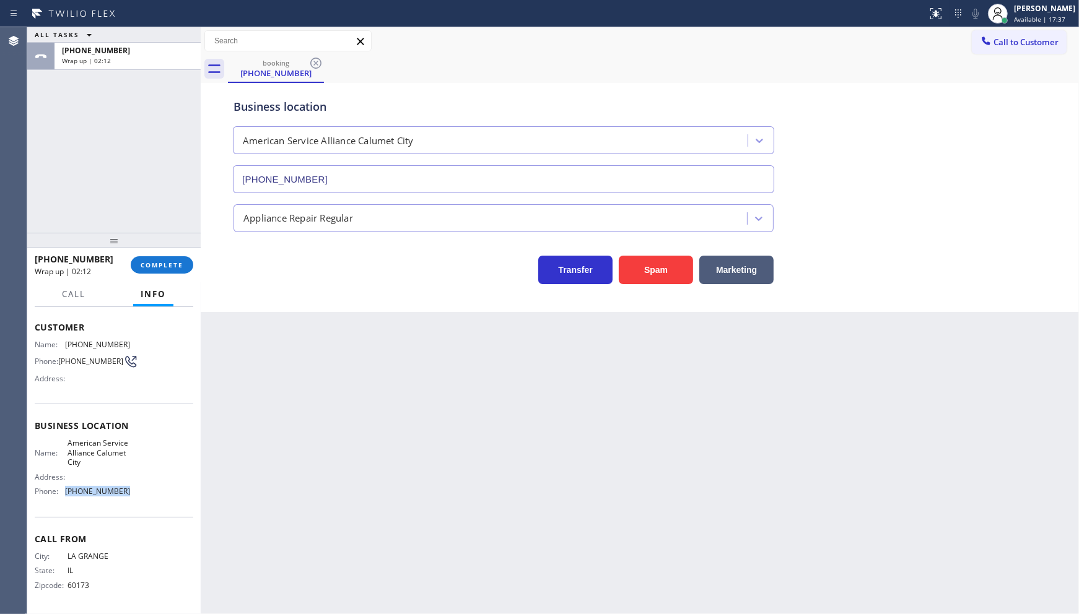
click at [145, 486] on div "Name: American Service Alliance Calumet City Address: Phone: (708) 554-7898" at bounding box center [114, 469] width 159 height 63
copy div "(708) 554-7898"
click at [172, 270] on button "COMPLETE" at bounding box center [162, 264] width 63 height 17
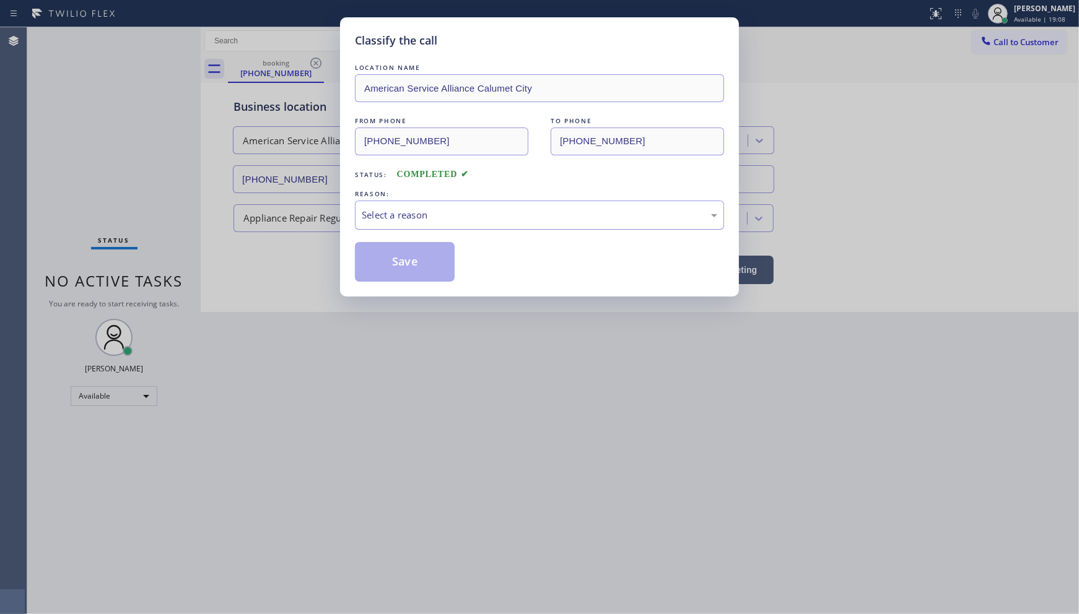
click at [395, 201] on div "Select a reason" at bounding box center [539, 215] width 369 height 29
click at [390, 212] on div "Select a reason" at bounding box center [539, 215] width 355 height 14
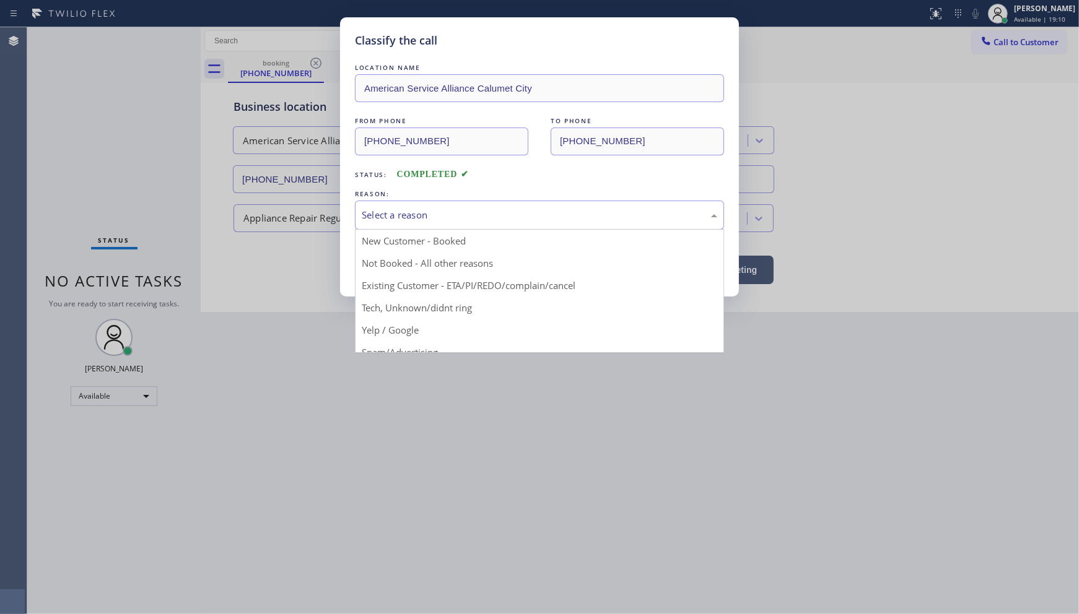
click at [394, 220] on div "Select a reason" at bounding box center [539, 215] width 355 height 14
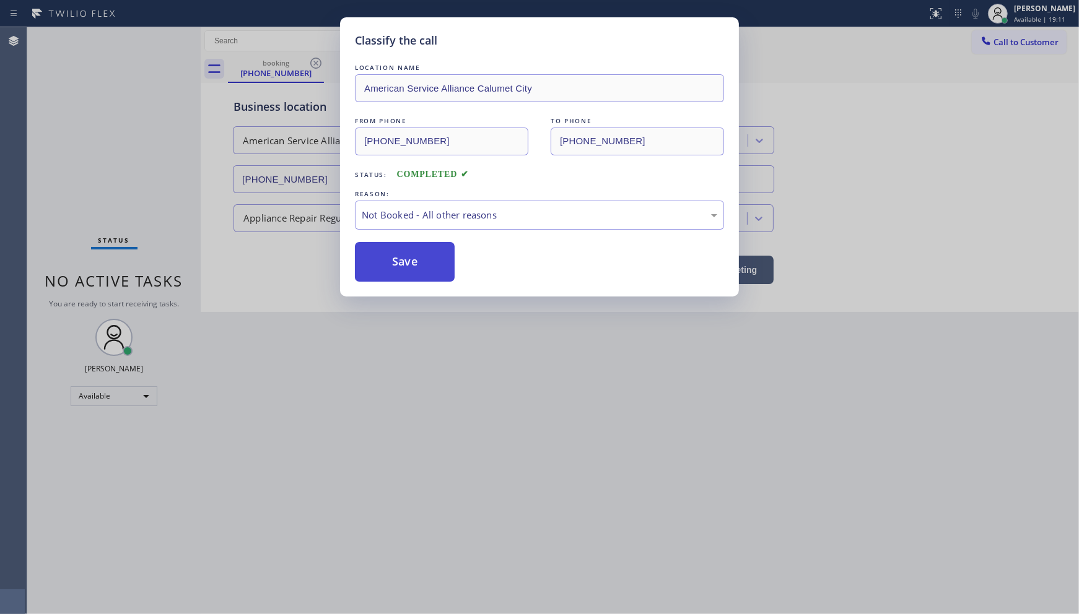
click at [403, 263] on button "Save" at bounding box center [405, 262] width 100 height 40
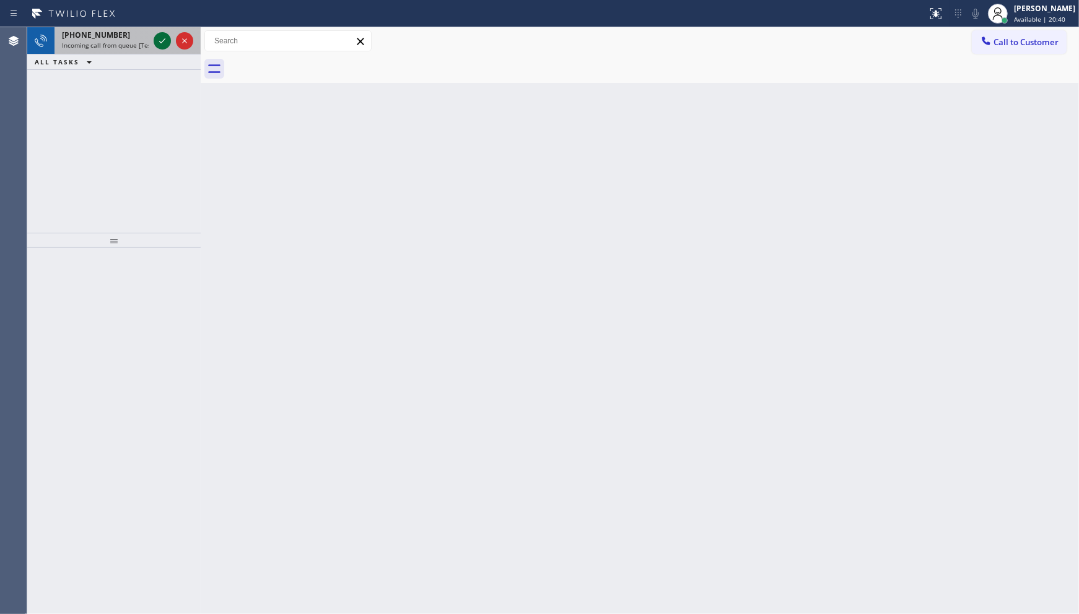
click at [164, 33] on icon at bounding box center [162, 40] width 15 height 15
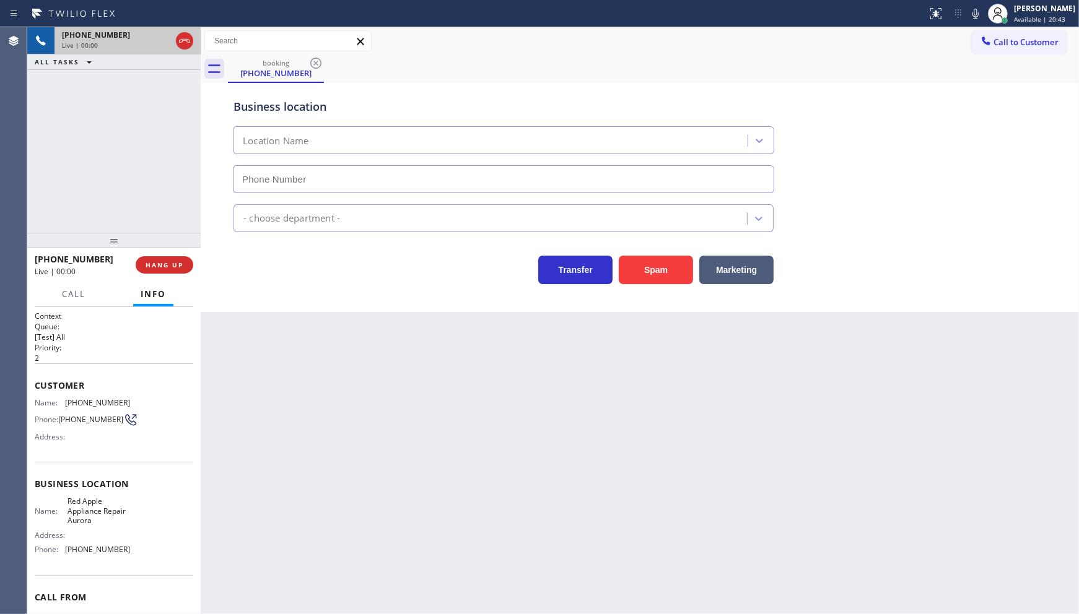
type input "(630) 521-3848"
click at [650, 279] on button "Spam" at bounding box center [656, 270] width 74 height 28
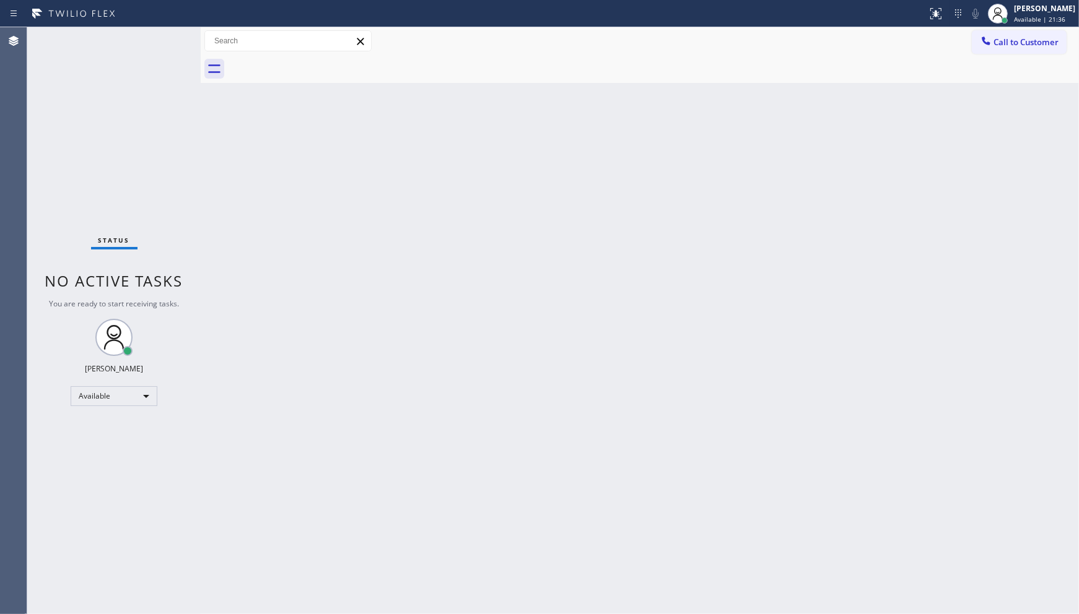
click at [131, 94] on div "Status No active tasks You are ready to start receiving tasks. JENIZA ALCAYDE A…" at bounding box center [113, 320] width 173 height 587
click at [434, 405] on div "Back to Dashboard Change Sender ID Customers Technicians Select a contact Outbo…" at bounding box center [640, 320] width 878 height 587
click at [168, 39] on div "Status No active tasks You are ready to start receiving tasks. JENIZA ALCAYDE A…" at bounding box center [113, 320] width 173 height 587
click at [345, 367] on div "Back to Dashboard Change Sender ID Customers Technicians Select a contact Outbo…" at bounding box center [640, 320] width 878 height 587
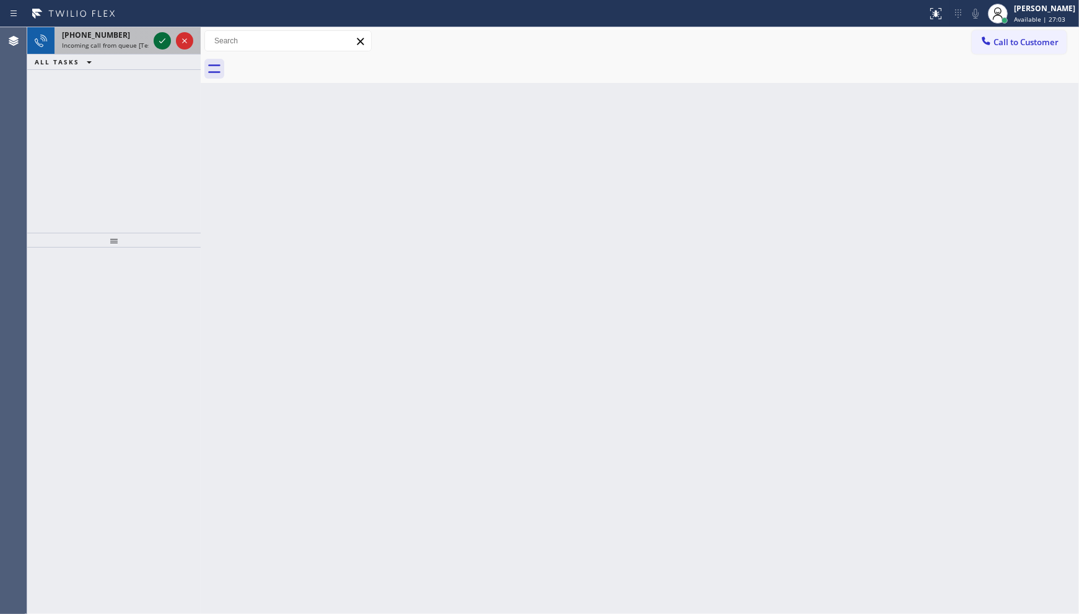
click at [154, 44] on div at bounding box center [162, 40] width 17 height 15
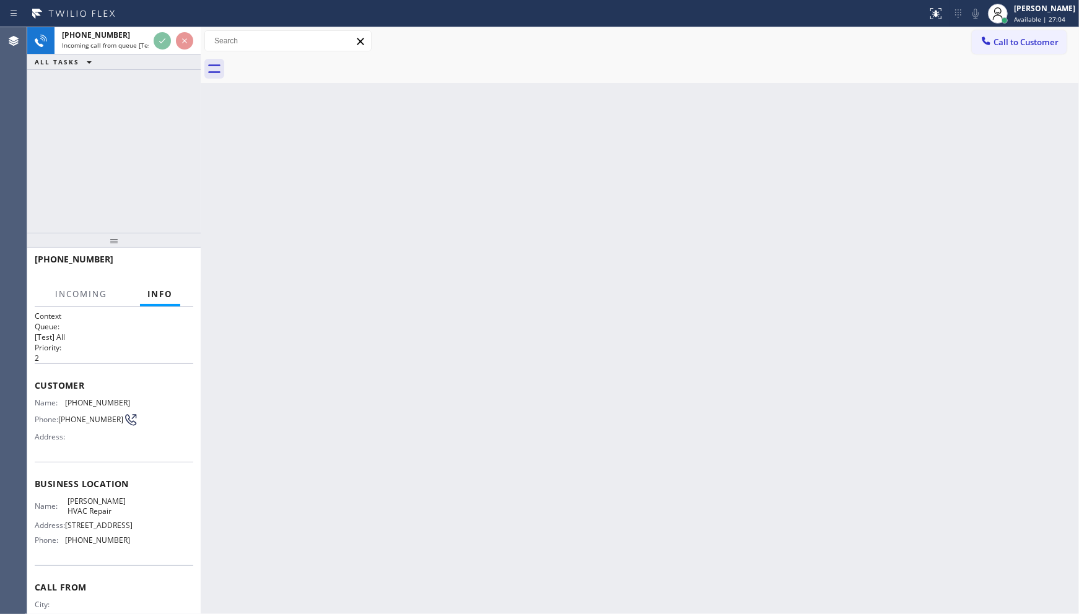
click at [162, 16] on div at bounding box center [463, 14] width 917 height 20
drag, startPoint x: 163, startPoint y: 16, endPoint x: 147, endPoint y: 62, distance: 48.6
click at [147, 62] on div "Status report No issues detected If you experience an issue, please download th…" at bounding box center [539, 307] width 1079 height 614
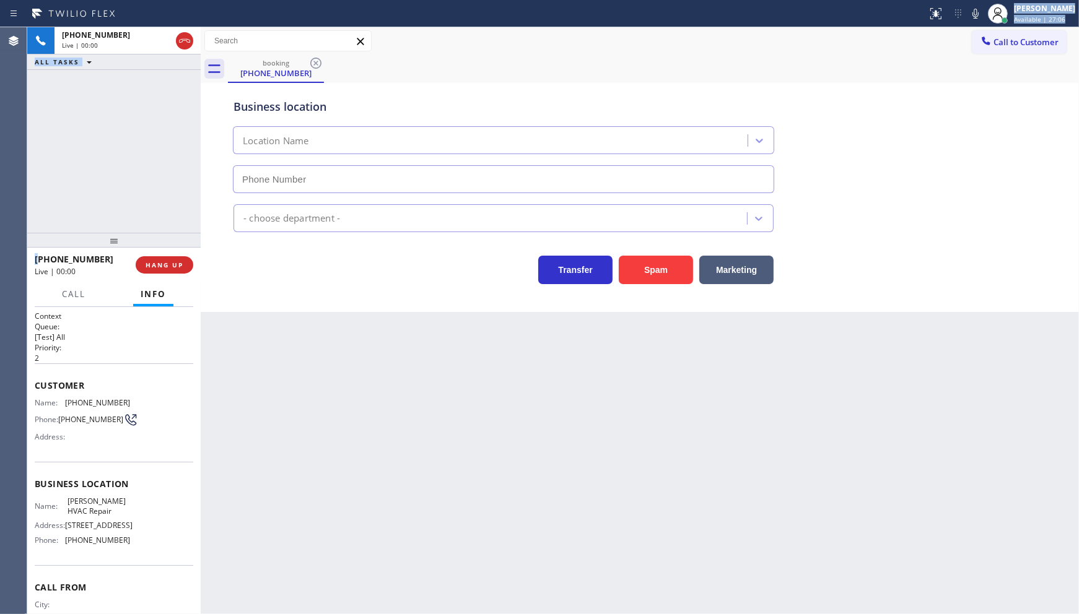
type input "(754) 212-9685"
click at [1010, 239] on div "Transfer Spam Marketing" at bounding box center [640, 258] width 818 height 52
click at [188, 268] on button "HANG UP" at bounding box center [165, 264] width 58 height 17
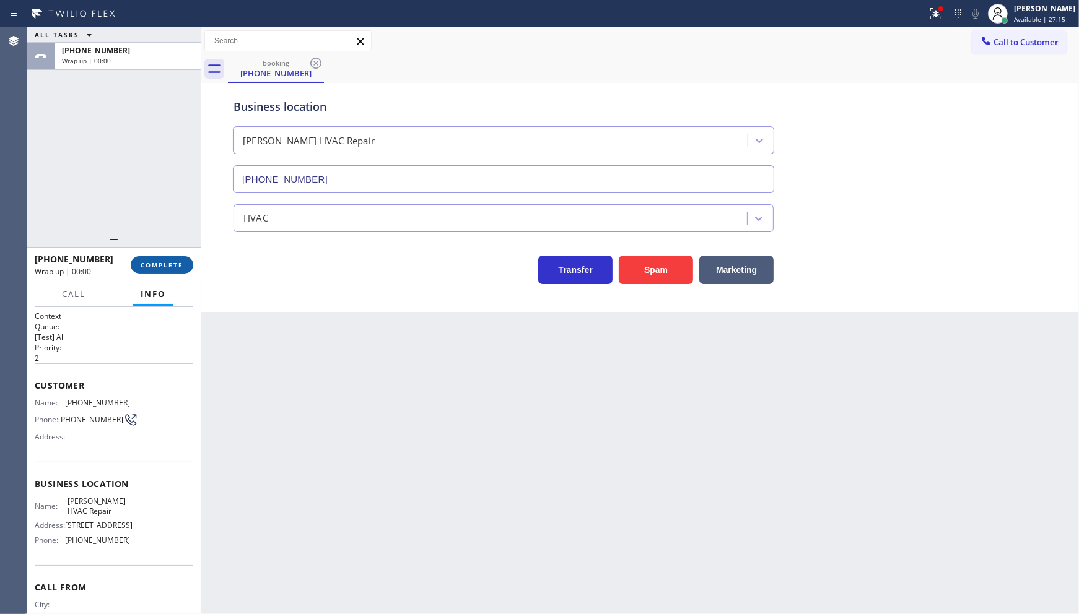
click at [165, 271] on button "COMPLETE" at bounding box center [162, 264] width 63 height 17
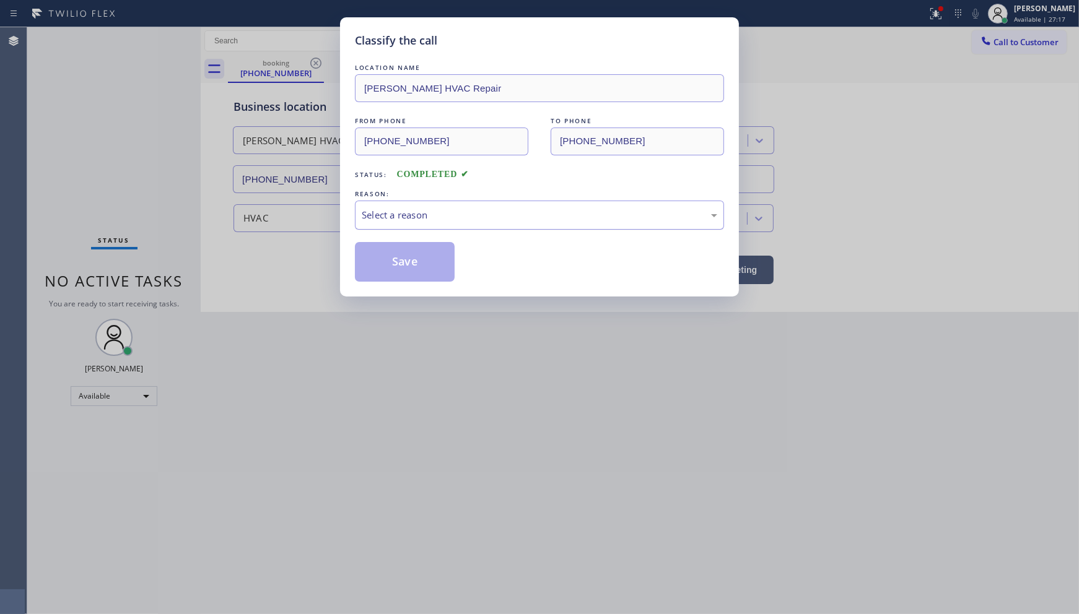
click at [397, 218] on div "Select a reason" at bounding box center [539, 215] width 355 height 14
click at [395, 262] on button "Save" at bounding box center [405, 262] width 100 height 40
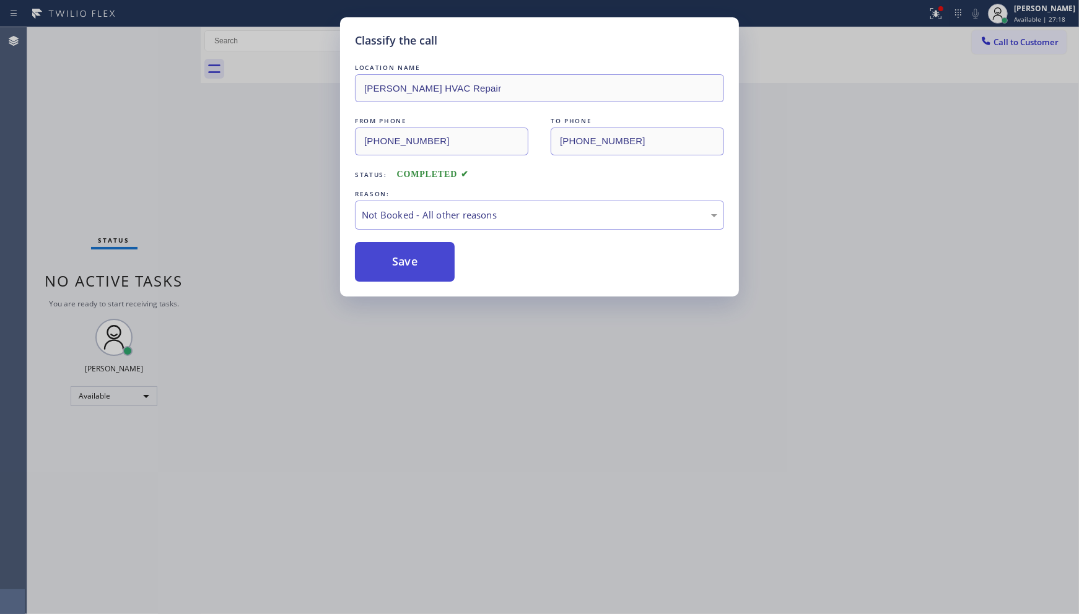
click at [392, 264] on button "Save" at bounding box center [405, 262] width 100 height 40
click at [393, 263] on button "Save" at bounding box center [405, 262] width 100 height 40
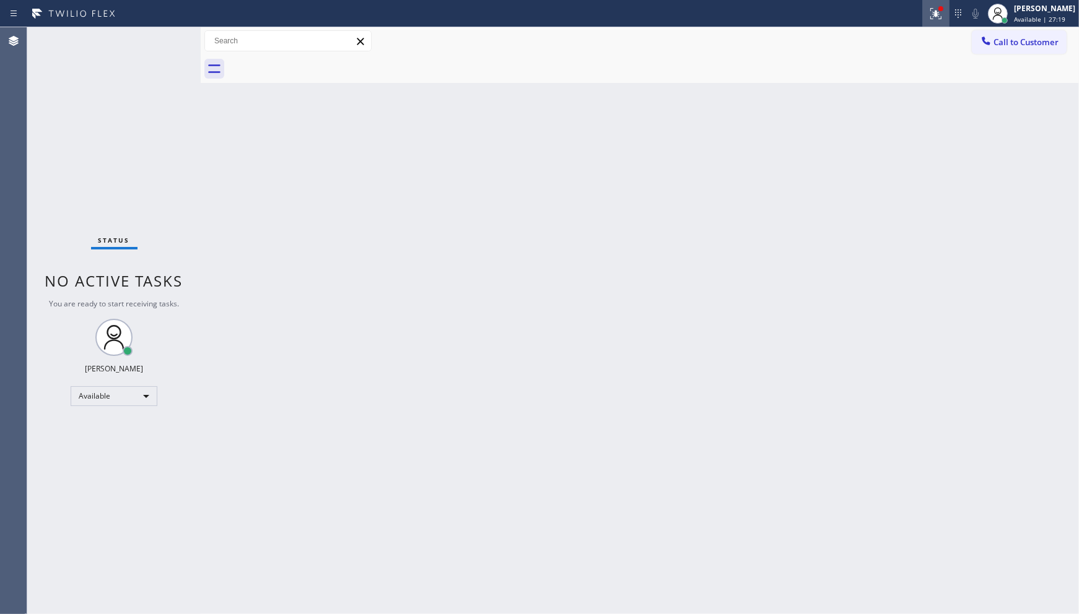
click at [940, 12] on icon at bounding box center [935, 13] width 15 height 15
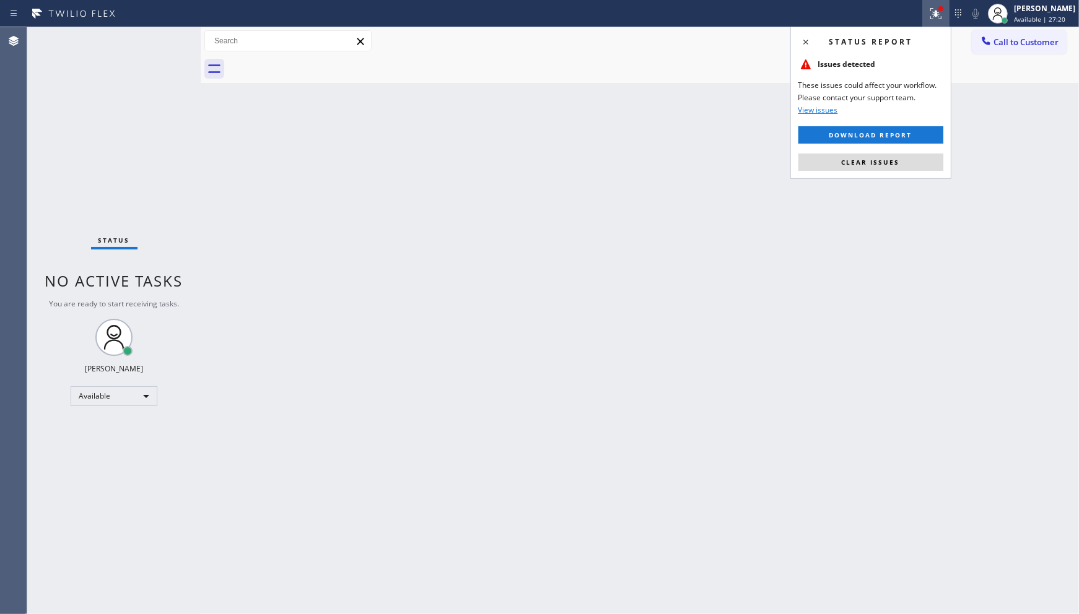
click at [879, 159] on button "Clear issues" at bounding box center [870, 162] width 145 height 17
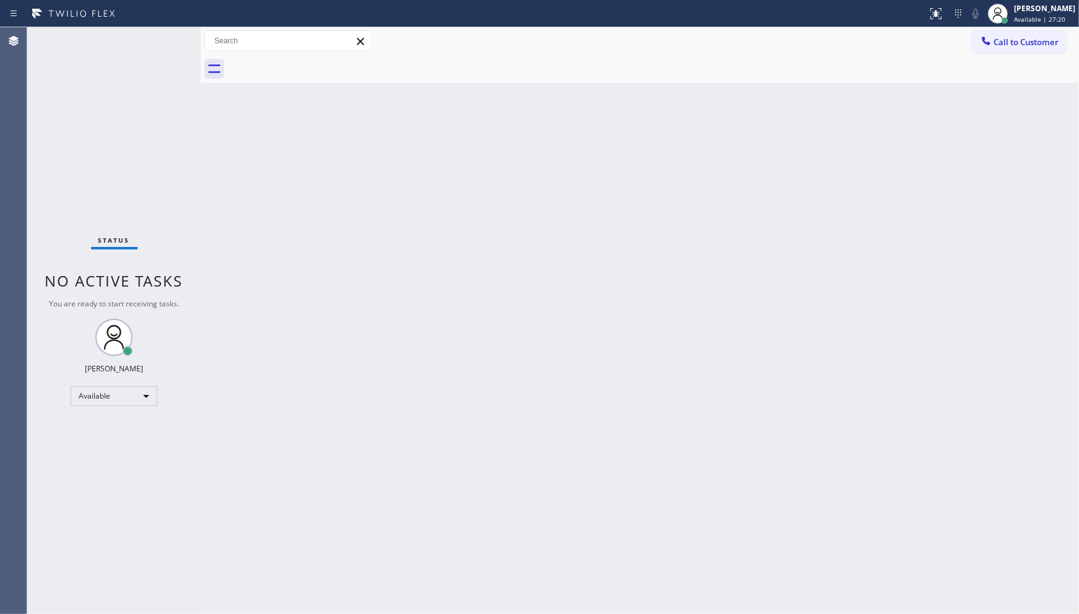
click at [879, 159] on div "Back to Dashboard Change Sender ID Customers Technicians Select a contact Outbo…" at bounding box center [640, 320] width 878 height 587
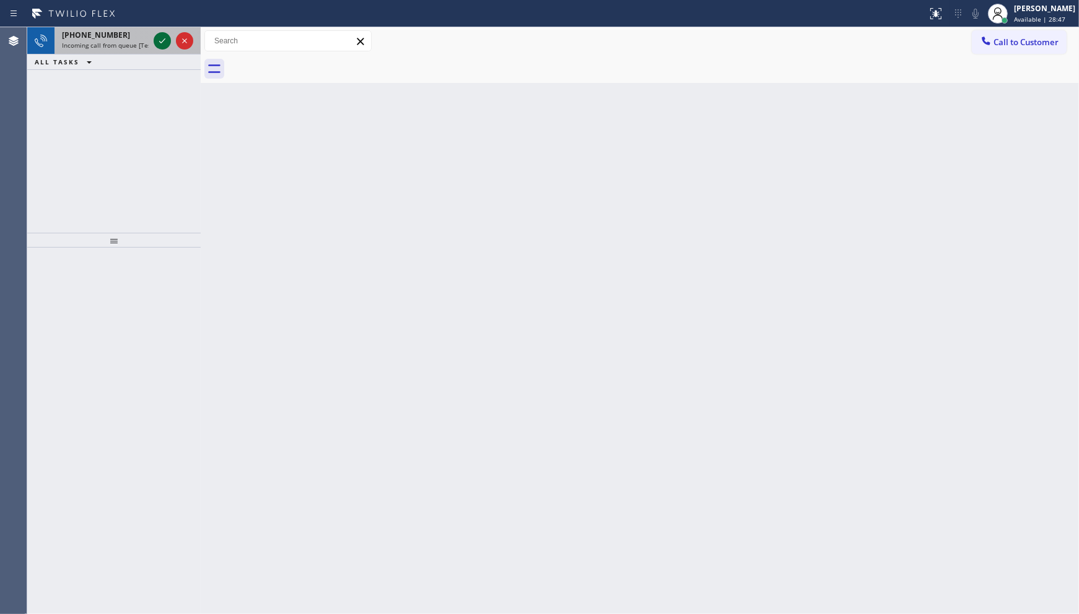
click at [165, 33] on icon at bounding box center [162, 40] width 15 height 15
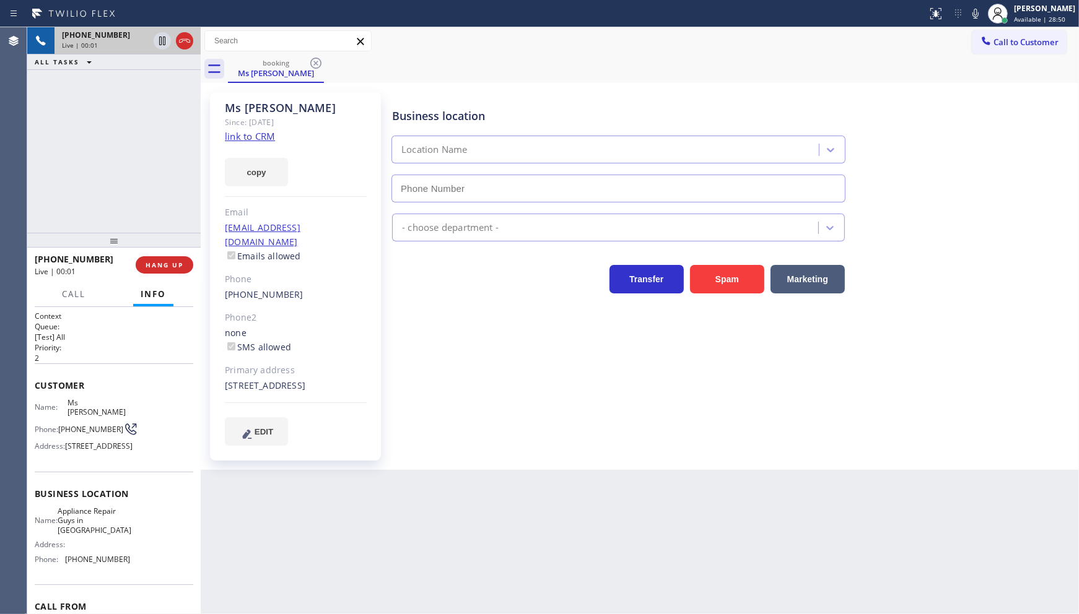
type input "(626) 469-5669"
click at [250, 141] on link "link to CRM" at bounding box center [250, 136] width 50 height 12
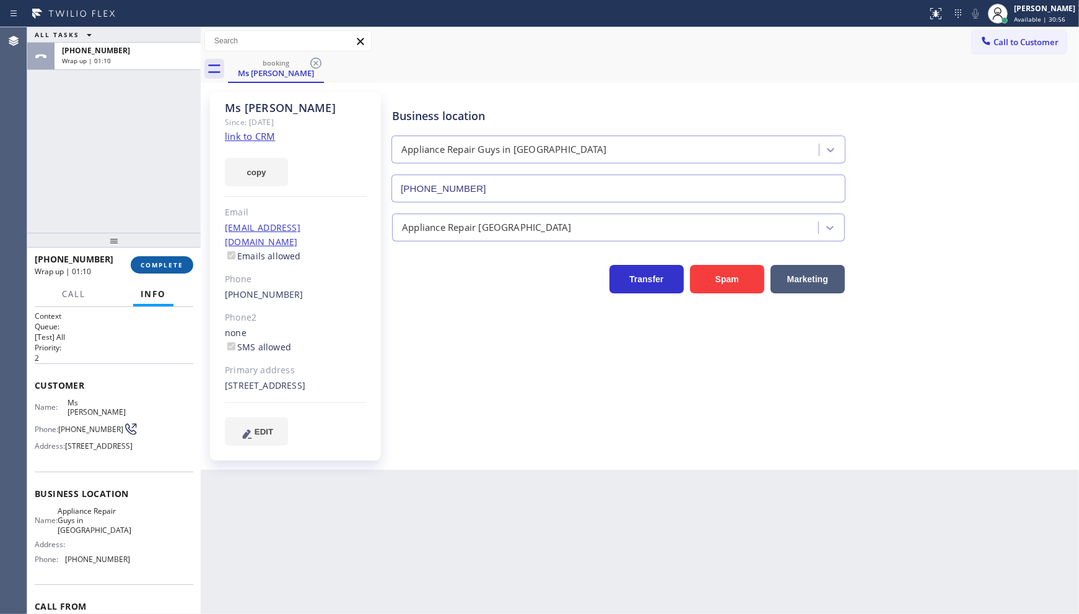
click at [167, 258] on button "COMPLETE" at bounding box center [162, 264] width 63 height 17
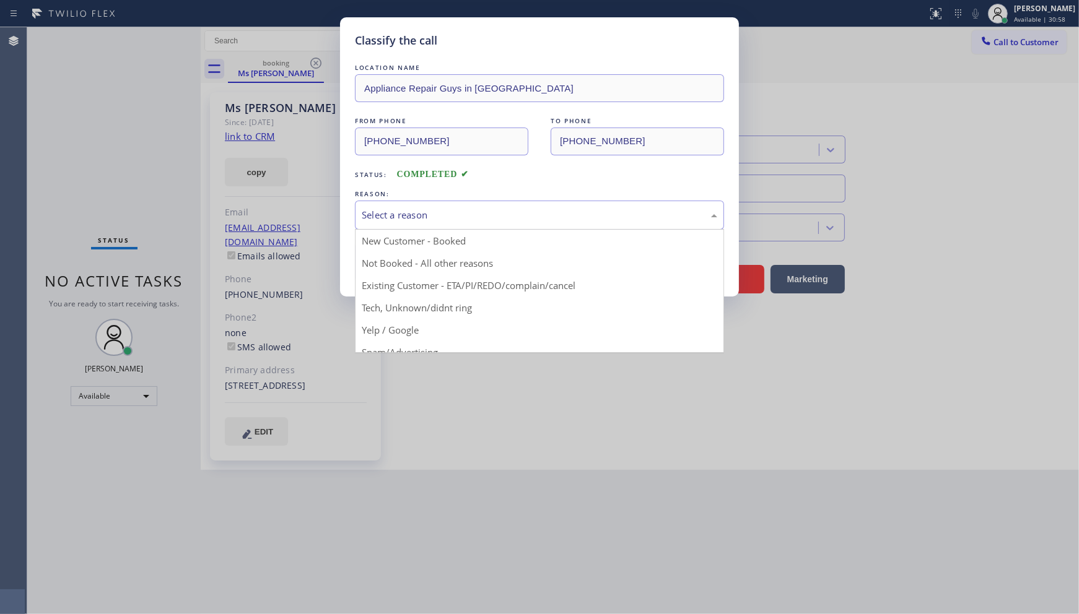
click at [369, 218] on div "Select a reason" at bounding box center [539, 215] width 355 height 14
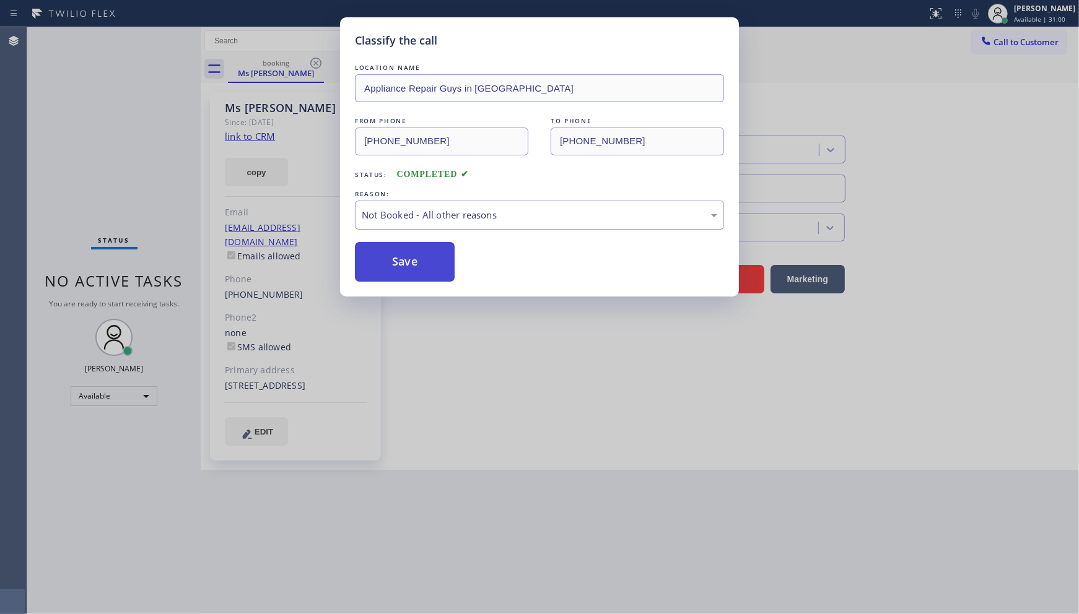
click at [390, 259] on button "Save" at bounding box center [405, 262] width 100 height 40
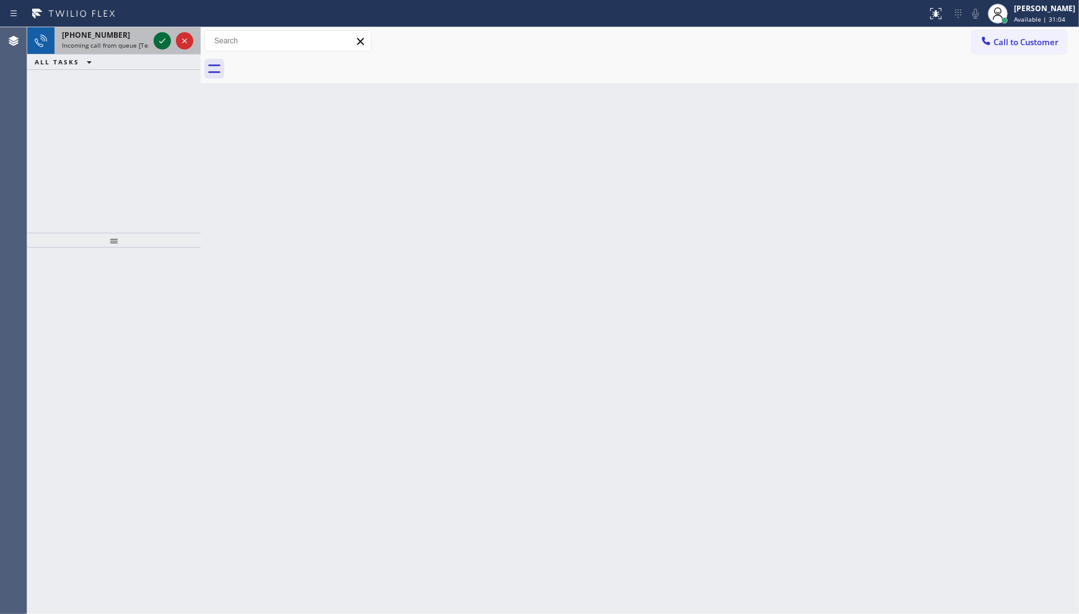
click at [165, 41] on icon at bounding box center [162, 40] width 15 height 15
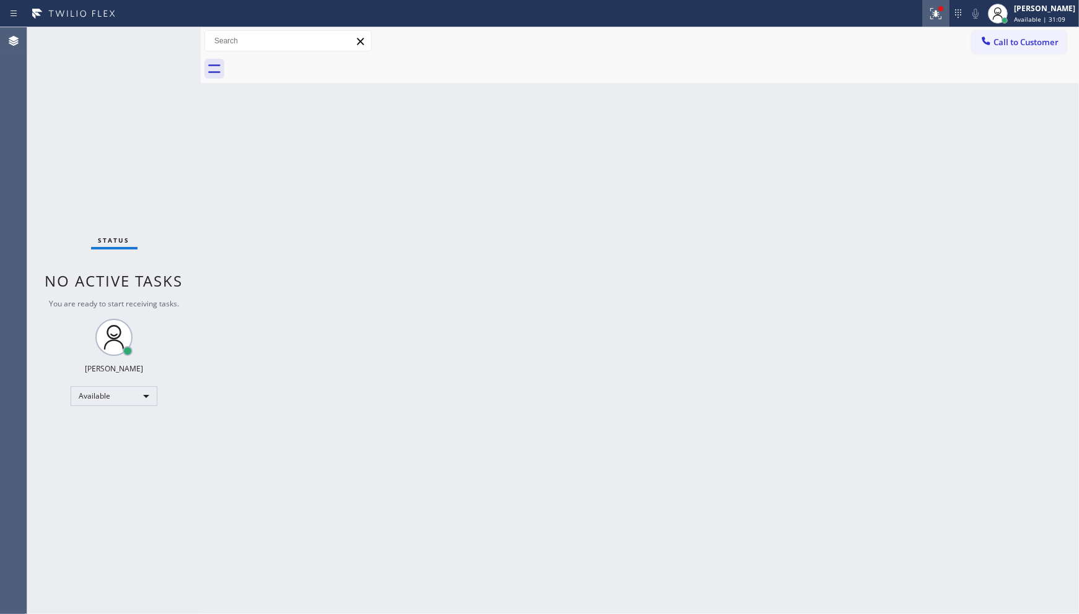
click at [938, 20] on icon at bounding box center [935, 13] width 15 height 15
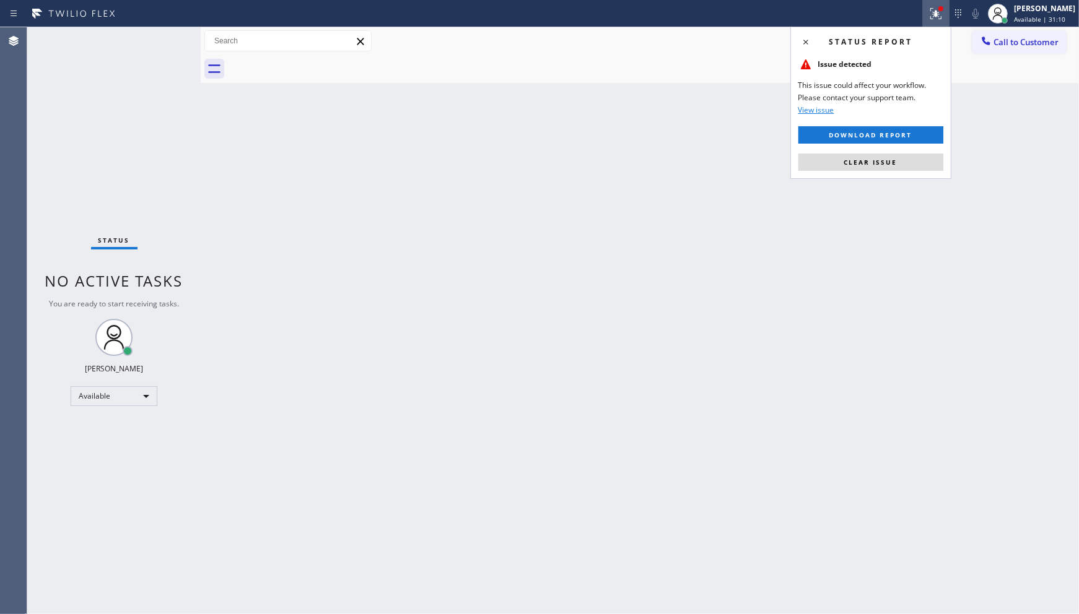
click at [926, 160] on button "Clear issue" at bounding box center [870, 162] width 145 height 17
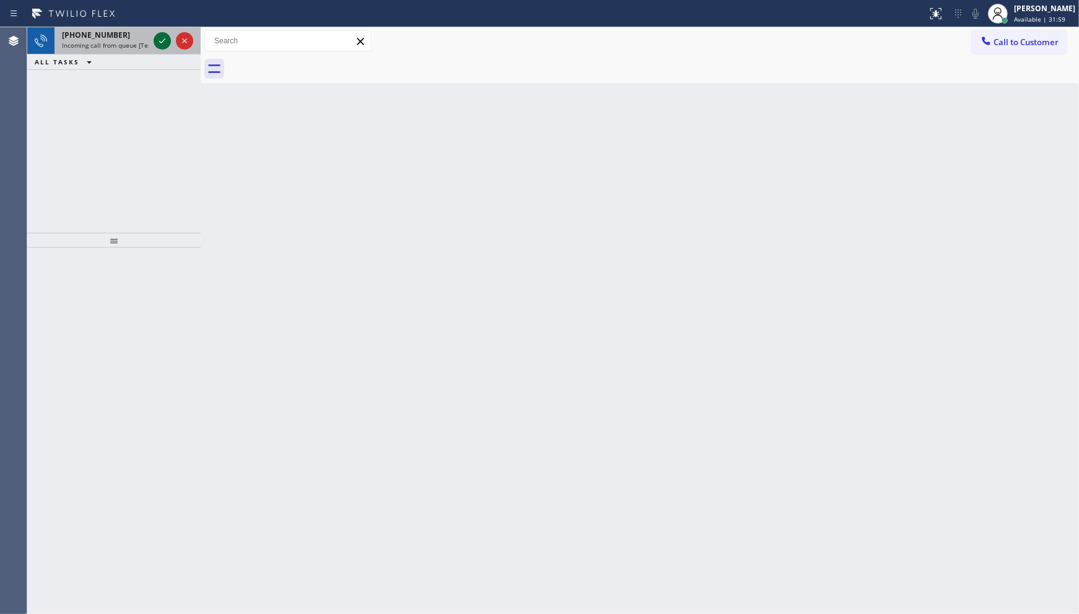
click at [164, 41] on icon at bounding box center [162, 40] width 15 height 15
click at [174, 42] on div at bounding box center [173, 40] width 45 height 27
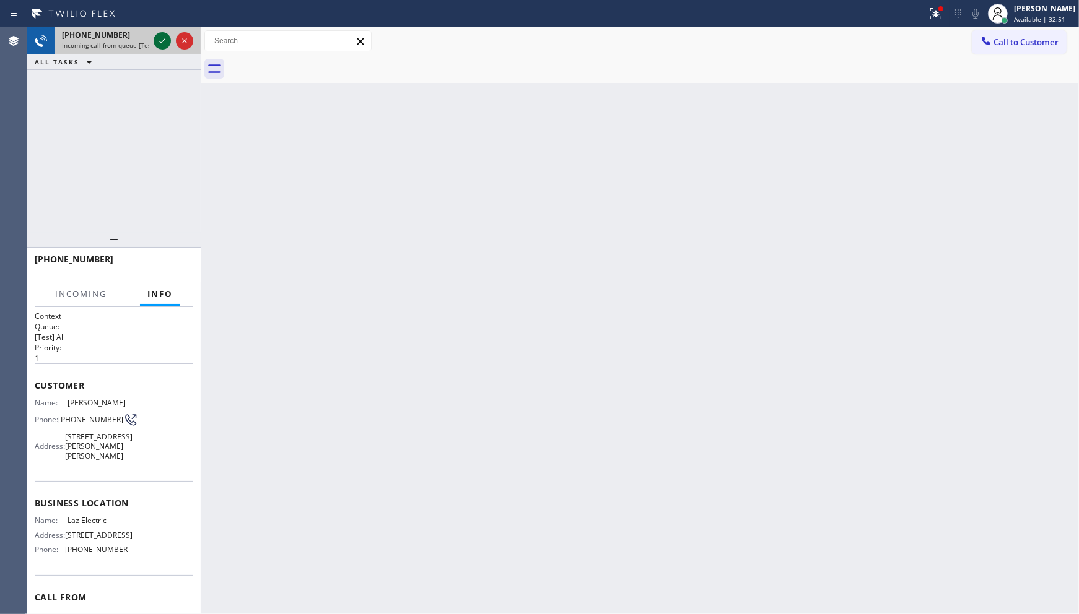
click at [167, 41] on icon at bounding box center [162, 40] width 15 height 15
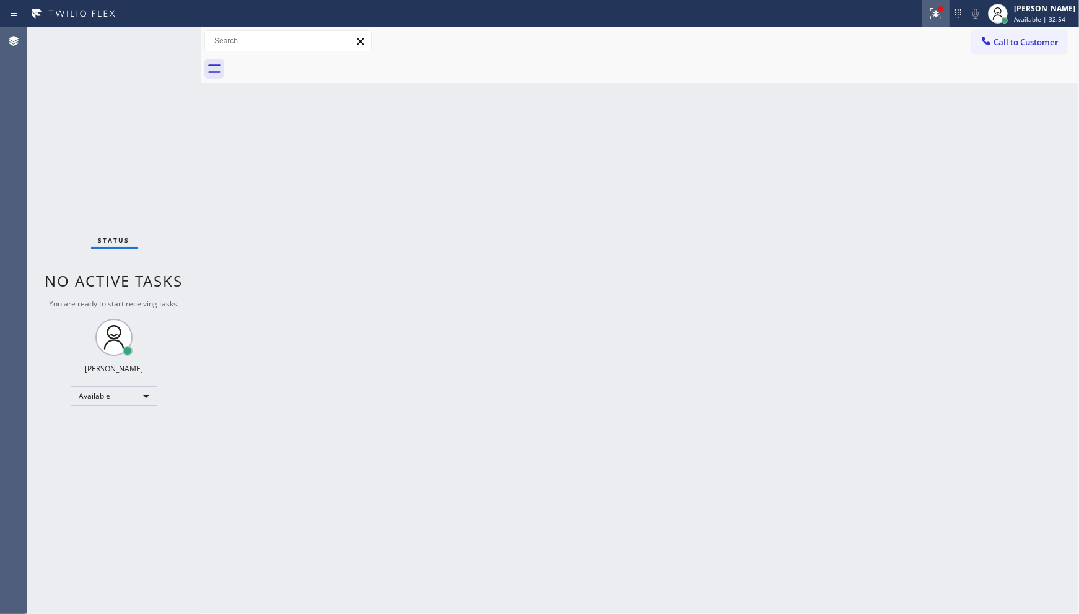
click at [931, 11] on icon at bounding box center [935, 13] width 15 height 15
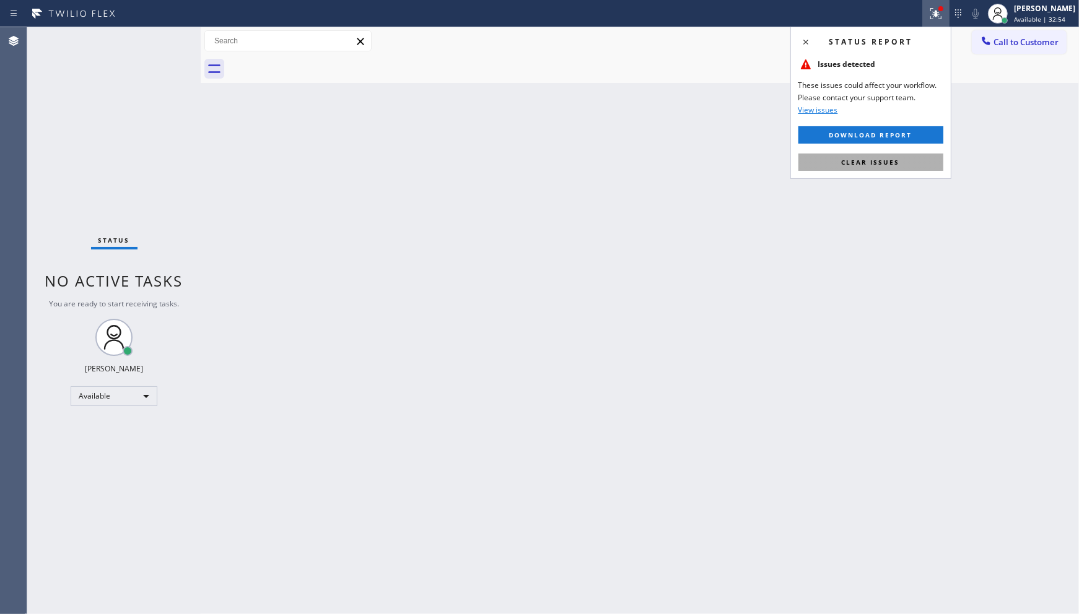
click at [909, 169] on button "Clear issues" at bounding box center [870, 162] width 145 height 17
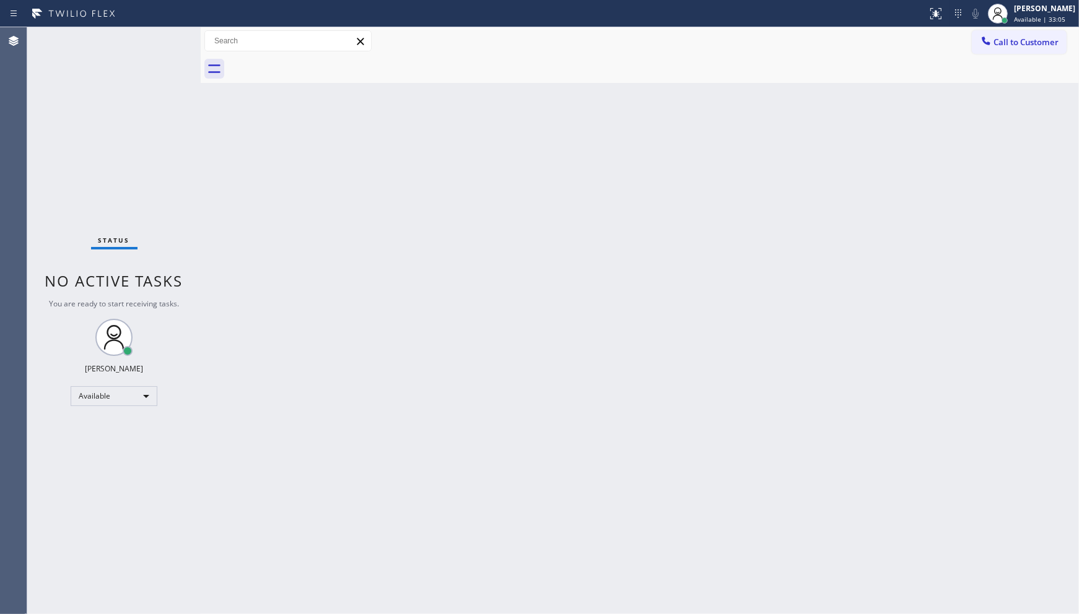
click at [162, 33] on div "Status No active tasks You are ready to start receiving tasks. JENIZA ALCAYDE A…" at bounding box center [113, 320] width 173 height 587
click at [162, 40] on div "Status No active tasks You are ready to start receiving tasks. JENIZA ALCAYDE A…" at bounding box center [113, 320] width 173 height 587
click at [162, 38] on div "Status No active tasks You are ready to start receiving tasks. JENIZA ALCAYDE A…" at bounding box center [113, 320] width 173 height 587
click at [162, 37] on div "Status No active tasks You are ready to start receiving tasks. JENIZA ALCAYDE A…" at bounding box center [113, 320] width 173 height 587
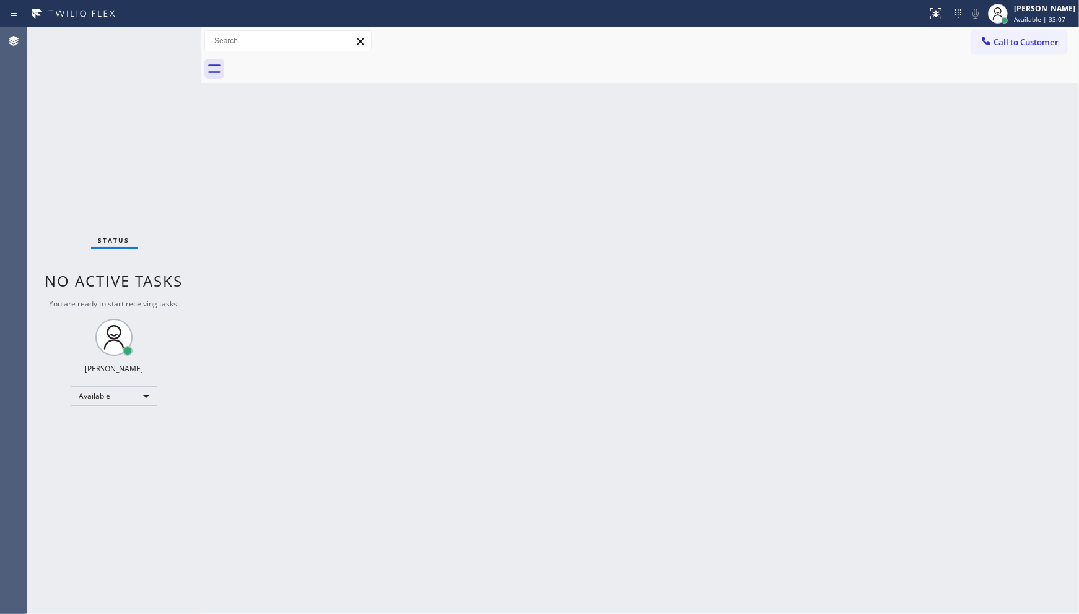
click at [487, 473] on div "Back to Dashboard Change Sender ID Customers Technicians Select a contact Outbo…" at bounding box center [640, 320] width 878 height 587
click at [159, 114] on div "Status No active tasks You are ready to start receiving tasks. JENIZA ALCAYDE A…" at bounding box center [113, 320] width 173 height 587
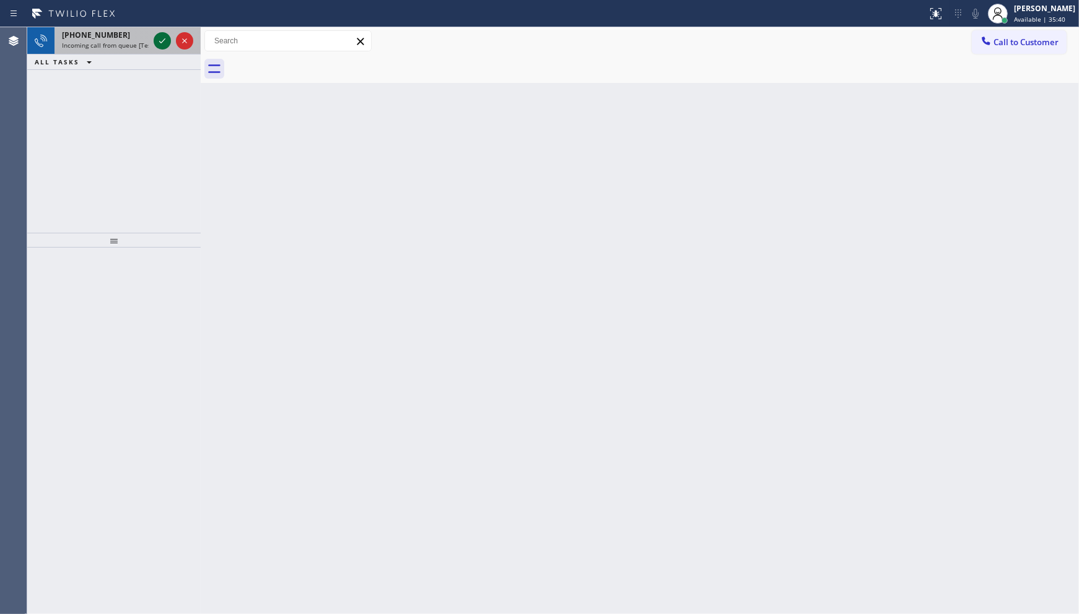
click at [155, 38] on icon at bounding box center [162, 40] width 15 height 15
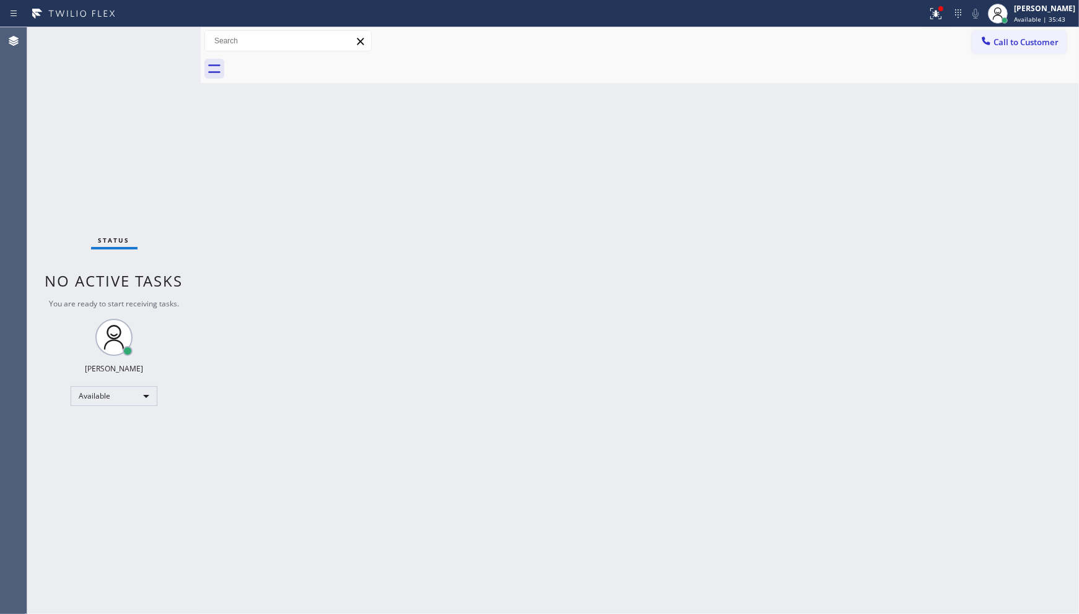
drag, startPoint x: 925, startPoint y: 15, endPoint x: 920, endPoint y: 104, distance: 88.7
click at [925, 17] on div at bounding box center [935, 13] width 27 height 15
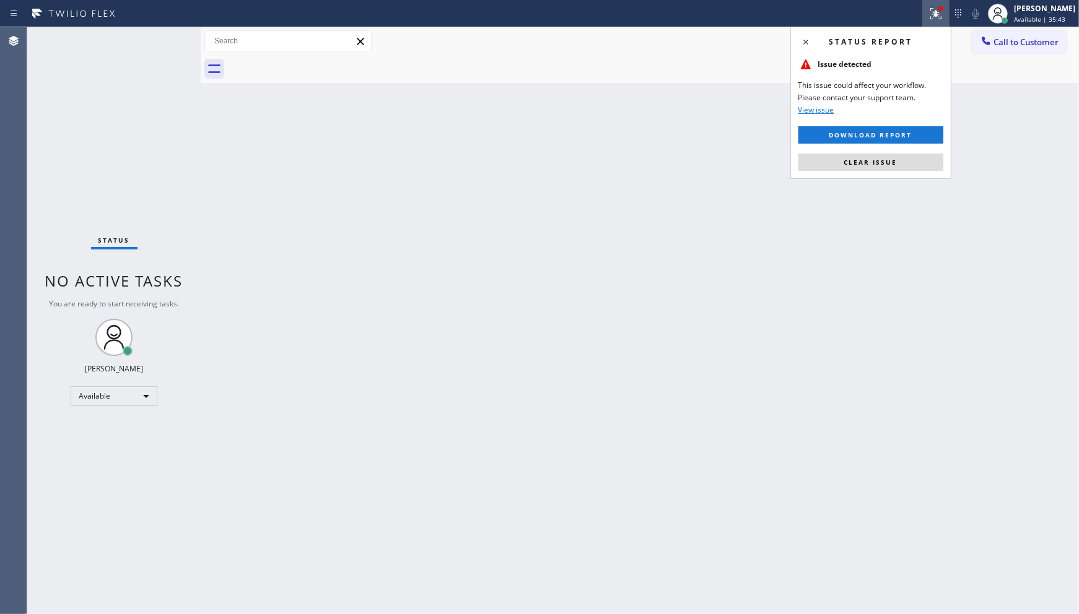
drag, startPoint x: 905, startPoint y: 159, endPoint x: 901, endPoint y: 171, distance: 13.3
click at [905, 159] on button "Clear issue" at bounding box center [870, 162] width 145 height 17
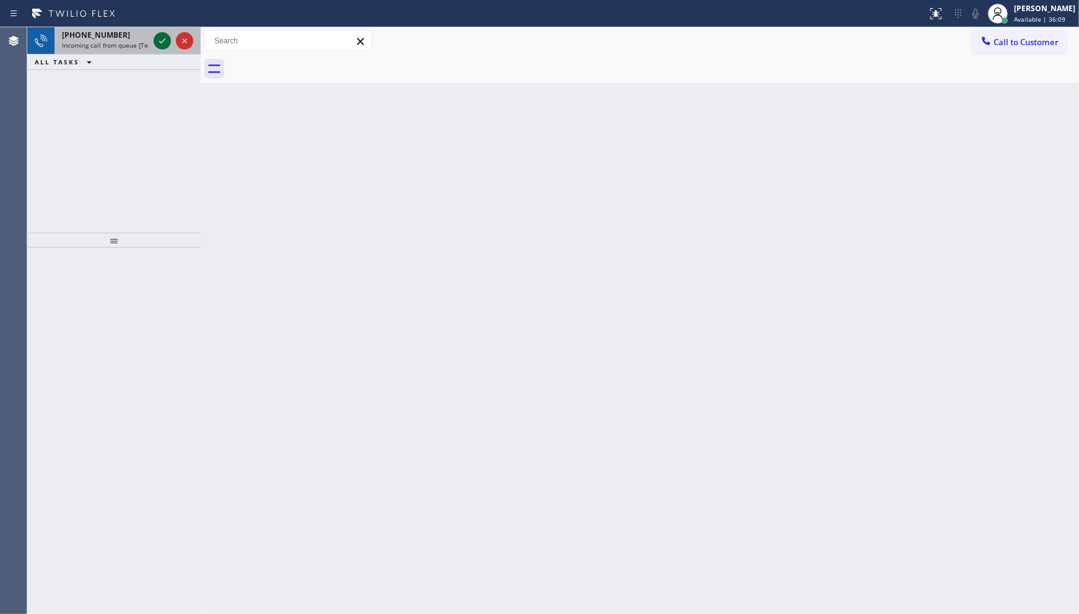
click at [157, 45] on icon at bounding box center [162, 40] width 15 height 15
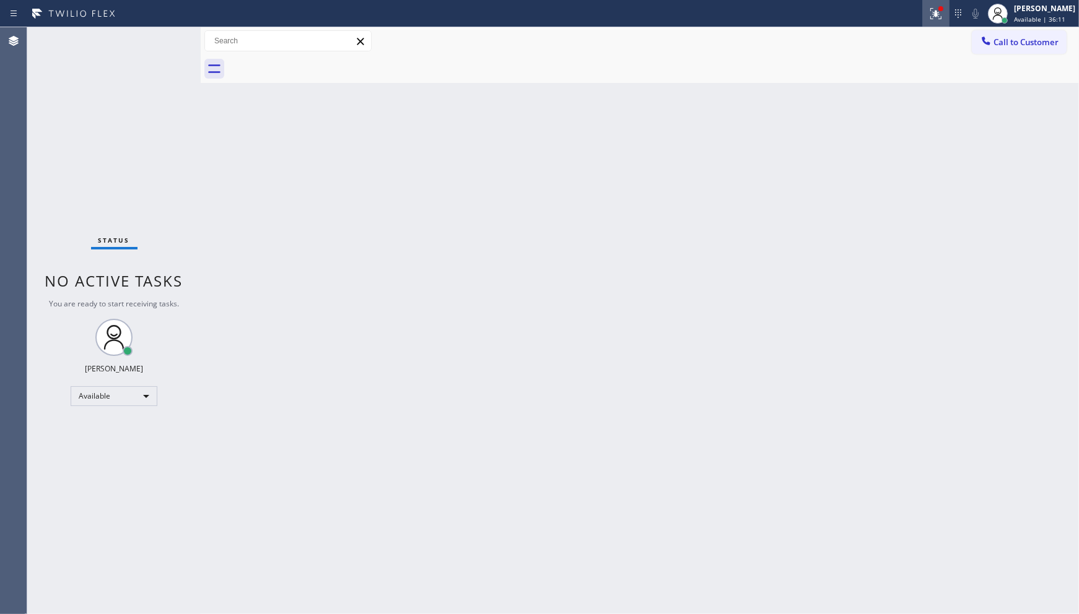
click at [933, 14] on icon at bounding box center [935, 13] width 15 height 15
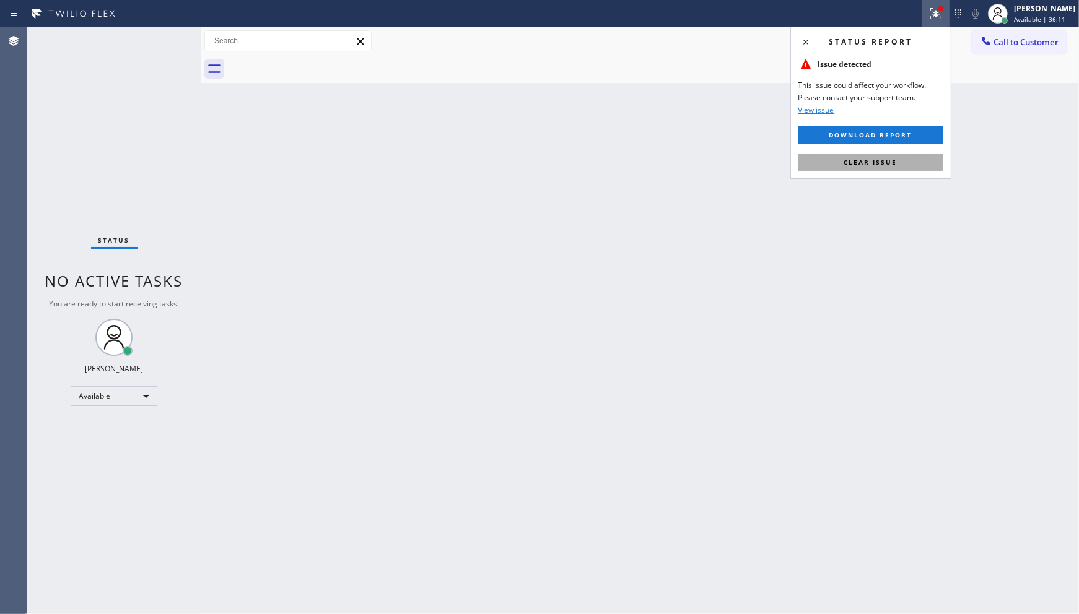
click at [883, 166] on span "Clear issue" at bounding box center [870, 162] width 53 height 9
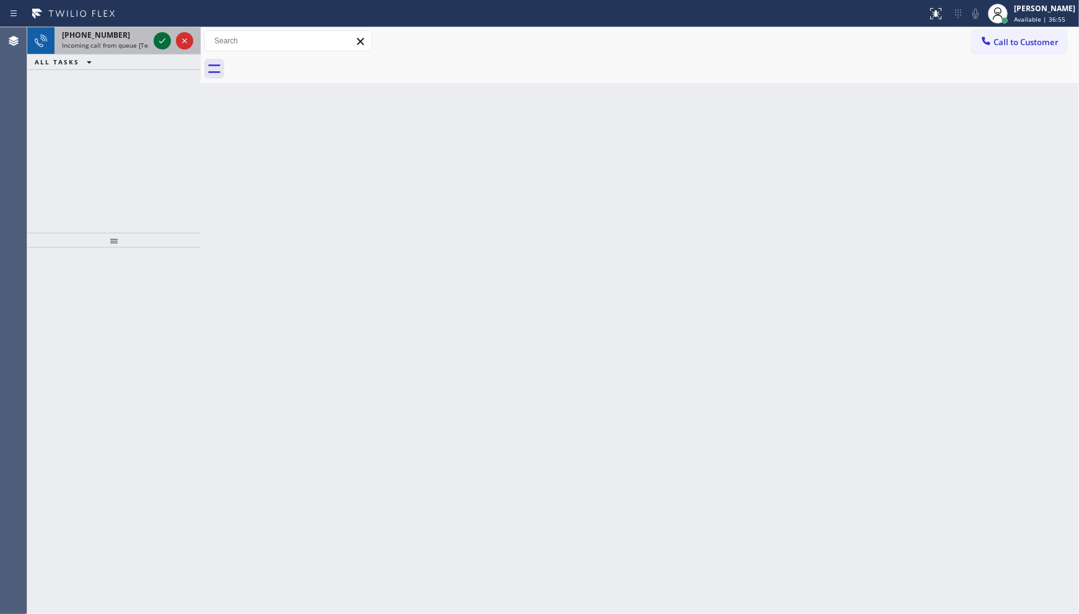
click at [165, 46] on icon at bounding box center [162, 40] width 15 height 15
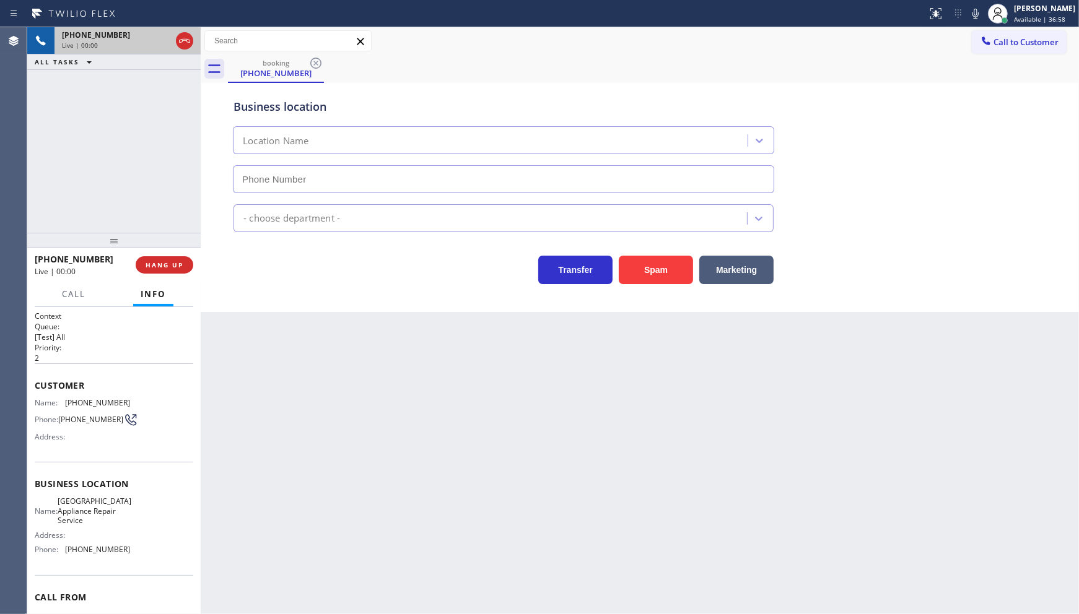
type input "(786) 613-4140"
click at [152, 263] on span "HANG UP" at bounding box center [165, 265] width 38 height 9
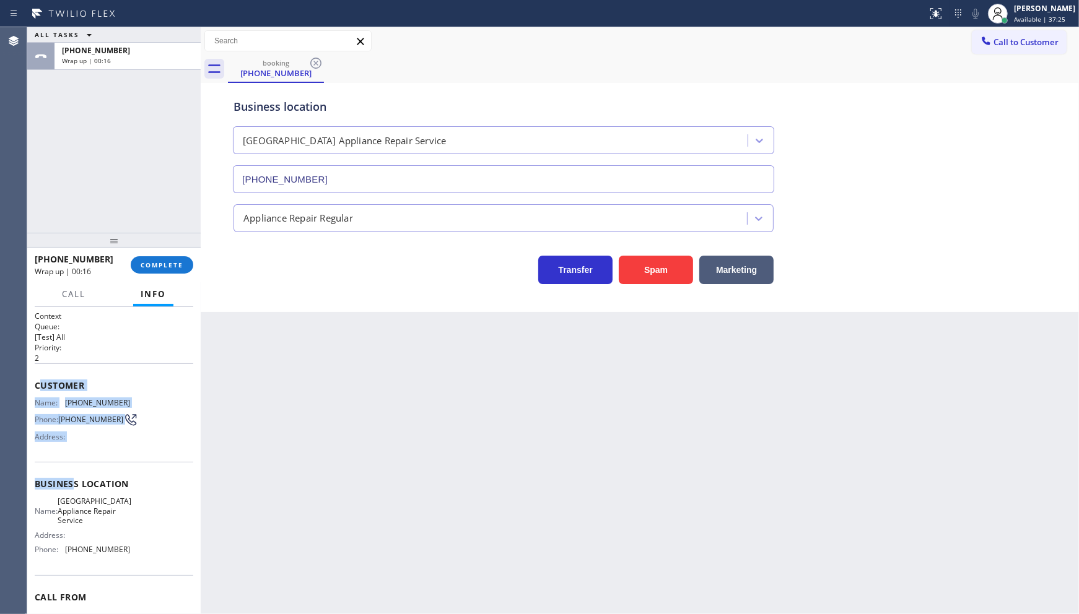
scroll to position [61, 0]
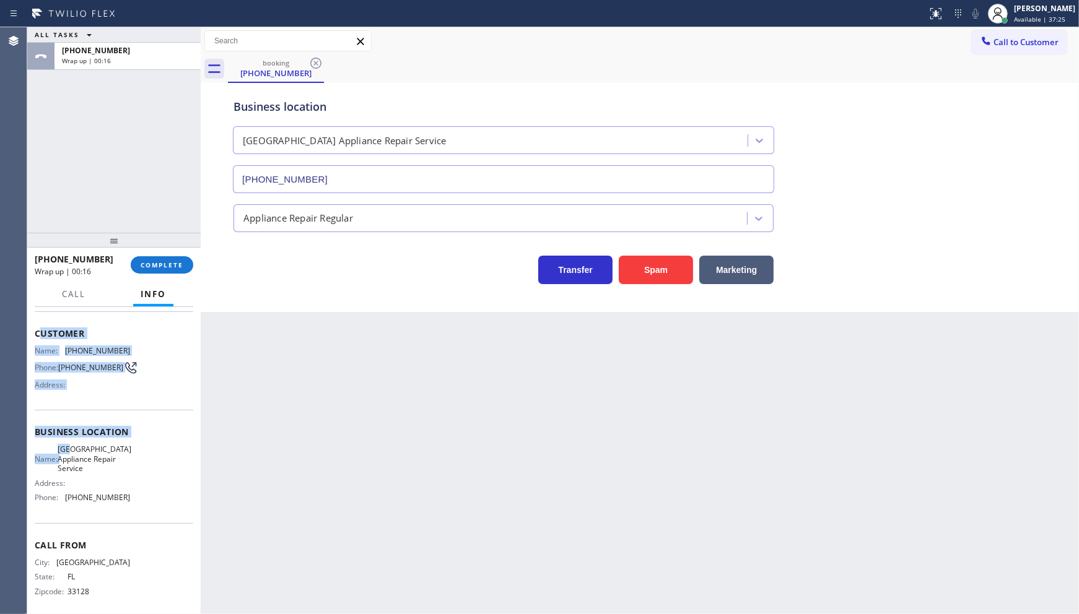
drag, startPoint x: 38, startPoint y: 379, endPoint x: 51, endPoint y: 404, distance: 28.5
click at [78, 437] on div "Context Queue: [Test] All Priority: 2 Customer Name: (786) 566-7156 Phone: (786…" at bounding box center [114, 438] width 159 height 359
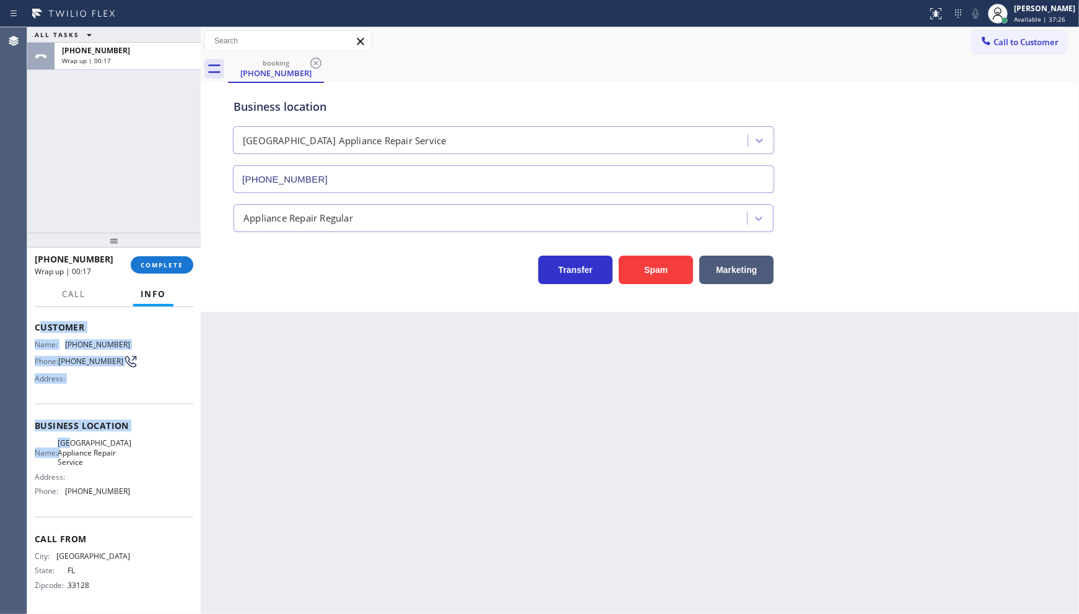
click at [72, 408] on div "Business location Name: North Miami Beach Appliance Repair Service Address: Pho…" at bounding box center [114, 460] width 159 height 113
drag, startPoint x: 33, startPoint y: 385, endPoint x: 126, endPoint y: 507, distance: 153.7
click at [126, 507] on div "Context Queue: [Test] All Priority: 2 Customer Name: (786) 566-7156 Phone: (786…" at bounding box center [113, 461] width 173 height 308
copy div "Customer Name: (786) 566-7156 Phone: (786) 566-7156 Address: Business location …"
drag, startPoint x: 97, startPoint y: 206, endPoint x: 121, endPoint y: 260, distance: 59.6
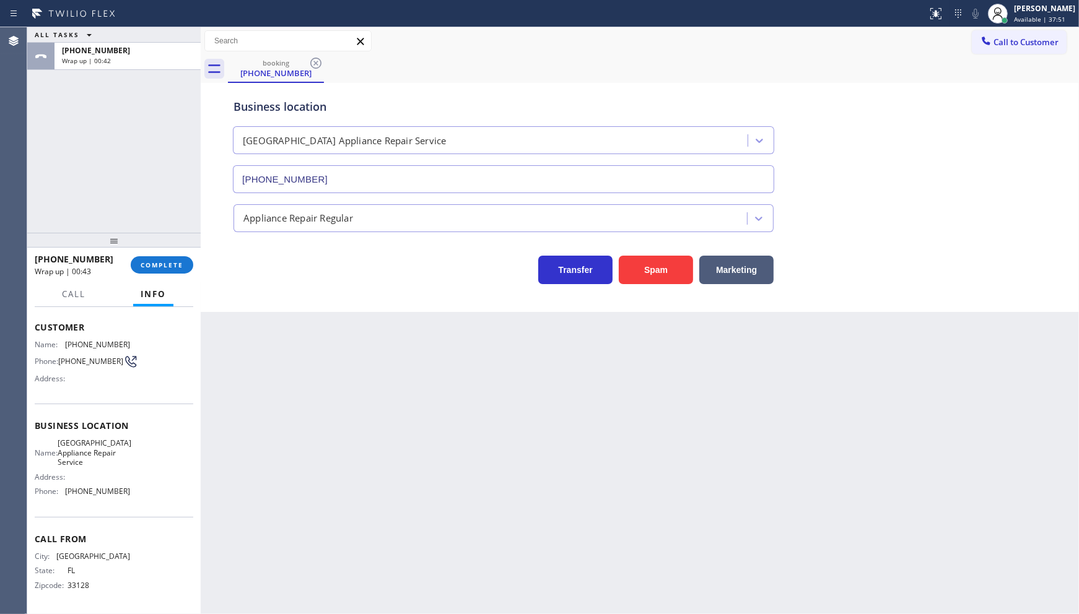
click at [99, 212] on div "ALL TASKS ALL TASKS ACTIVE TASKS TASKS IN WRAP UP +17865667156 Wrap up | 00:42" at bounding box center [113, 130] width 173 height 206
click at [166, 258] on button "COMPLETE" at bounding box center [162, 264] width 63 height 17
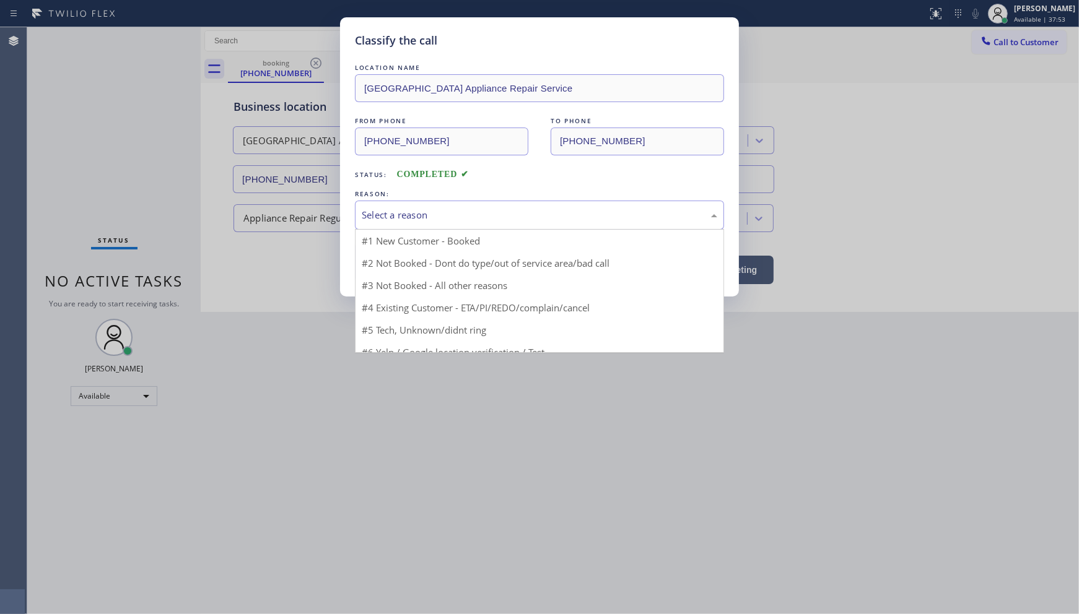
click at [360, 222] on div "Select a reason" at bounding box center [539, 215] width 369 height 29
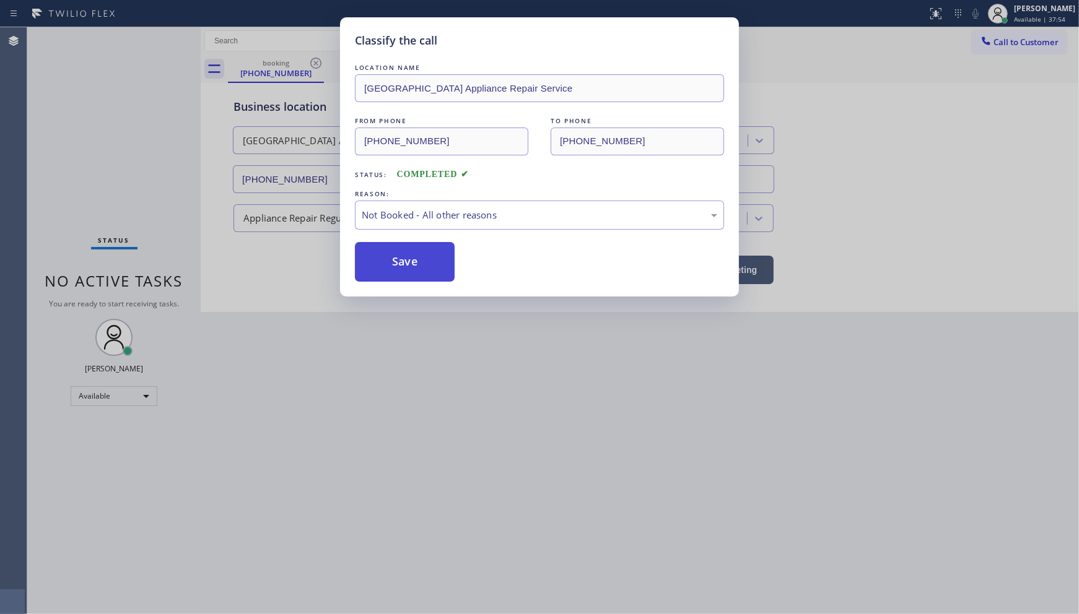
click at [377, 267] on button "Save" at bounding box center [405, 262] width 100 height 40
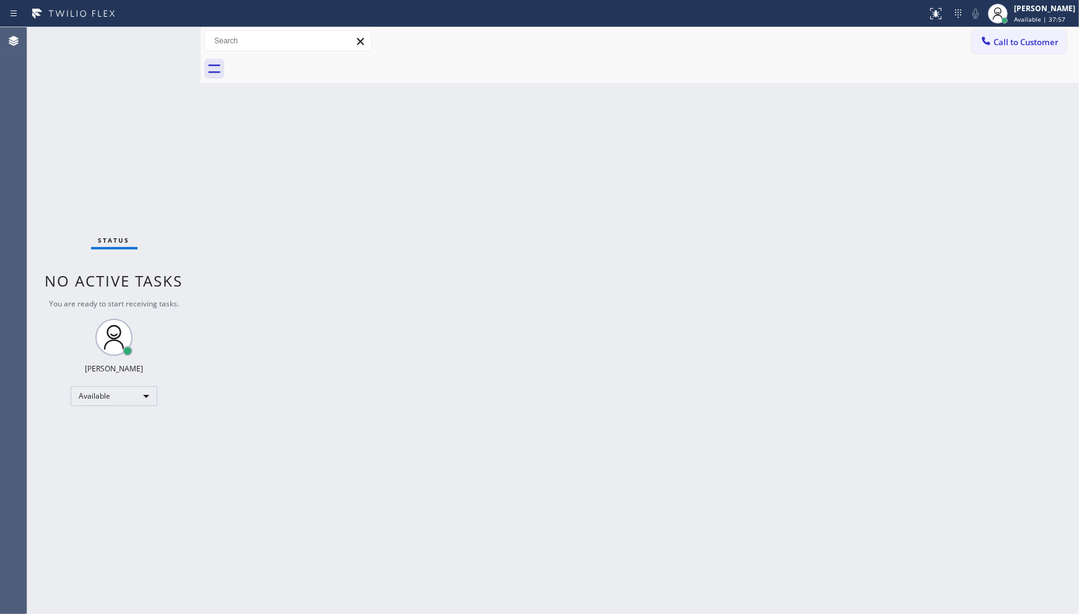
drag, startPoint x: 312, startPoint y: 647, endPoint x: 257, endPoint y: 406, distance: 247.1
click at [257, 406] on div "Back to Dashboard Change Sender ID Customers Technicians Select a contact Outbo…" at bounding box center [640, 320] width 878 height 587
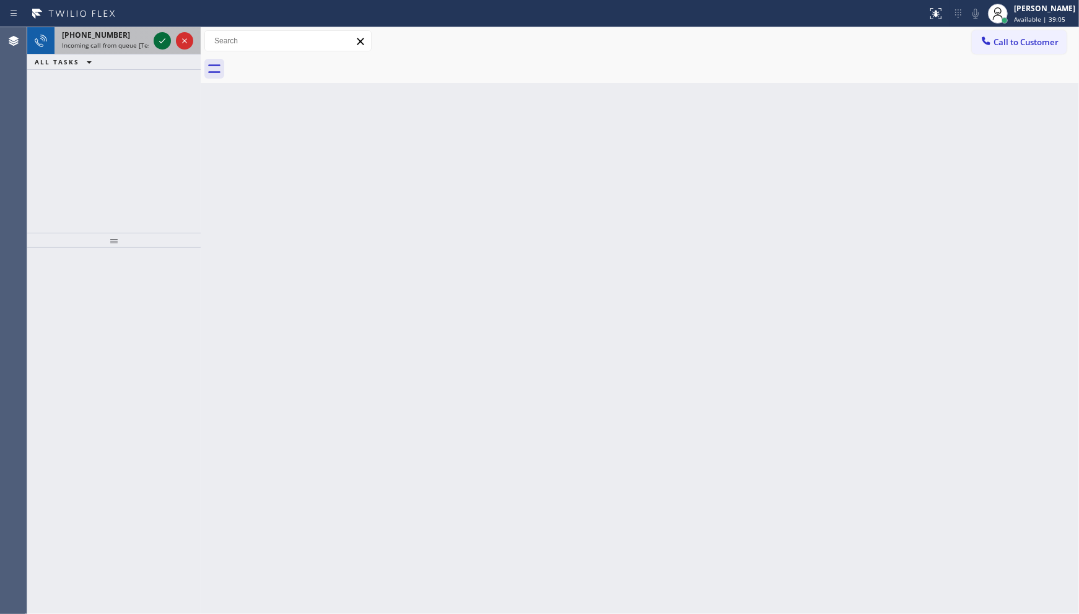
click at [162, 41] on icon at bounding box center [162, 40] width 15 height 15
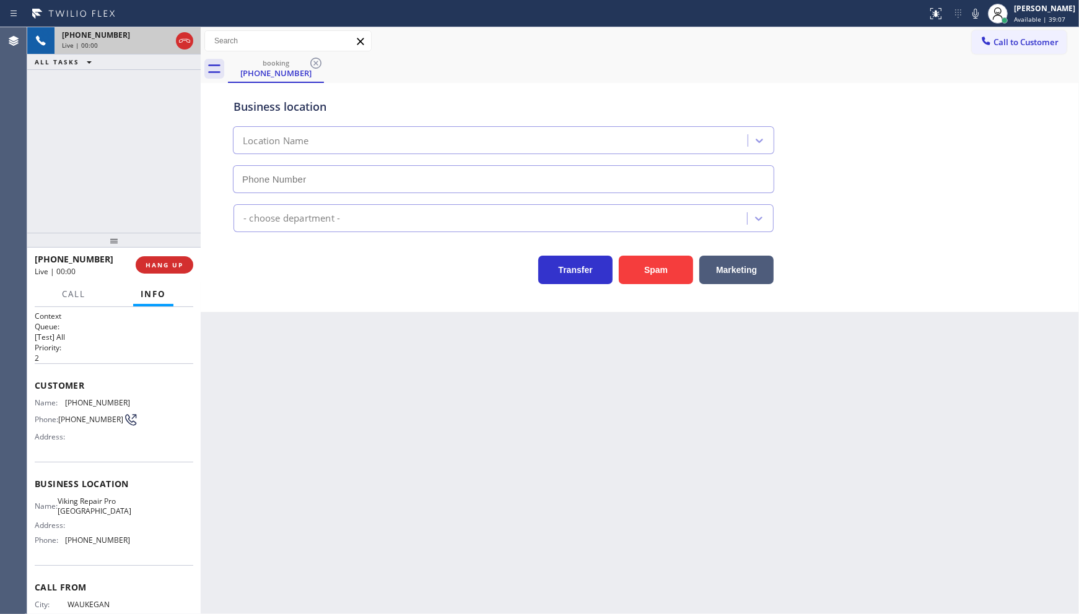
type input "(847) 719-6556"
click at [627, 264] on button "Spam" at bounding box center [656, 270] width 74 height 28
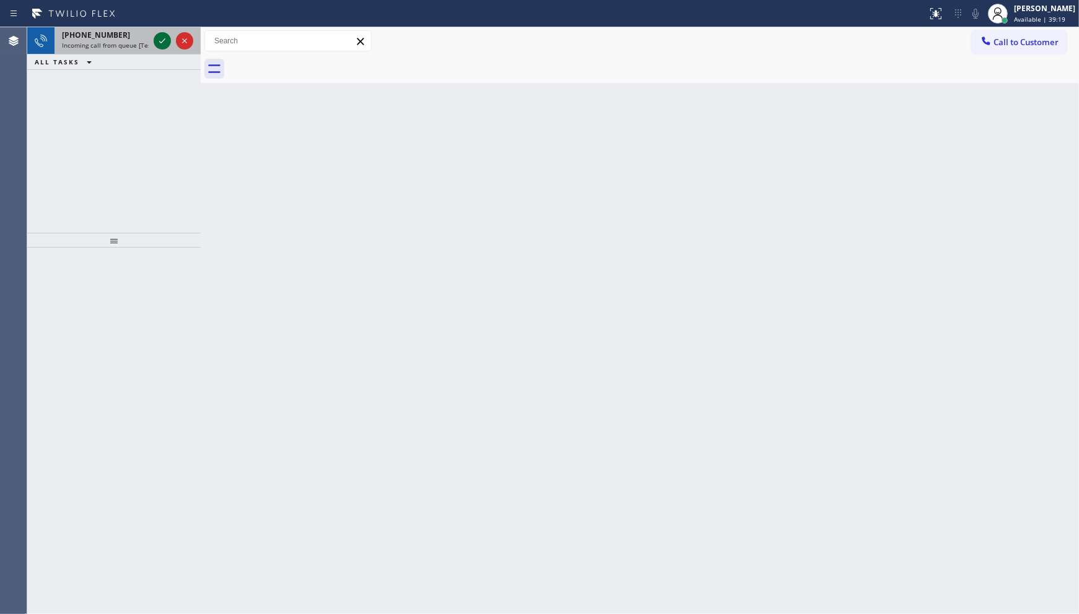
click at [159, 41] on icon at bounding box center [162, 40] width 15 height 15
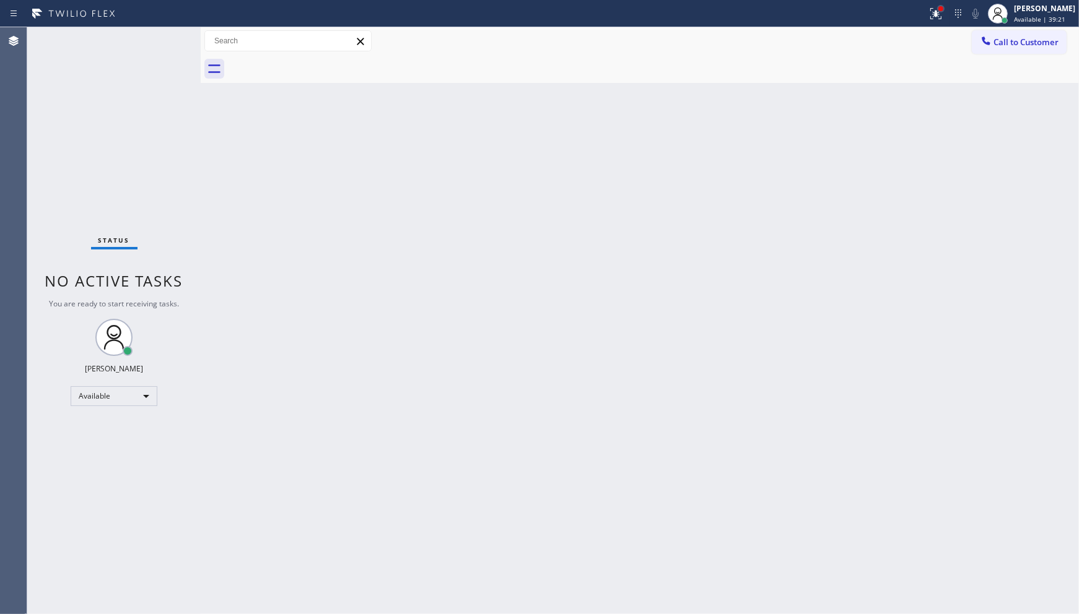
click at [944, 11] on div at bounding box center [940, 8] width 7 height 7
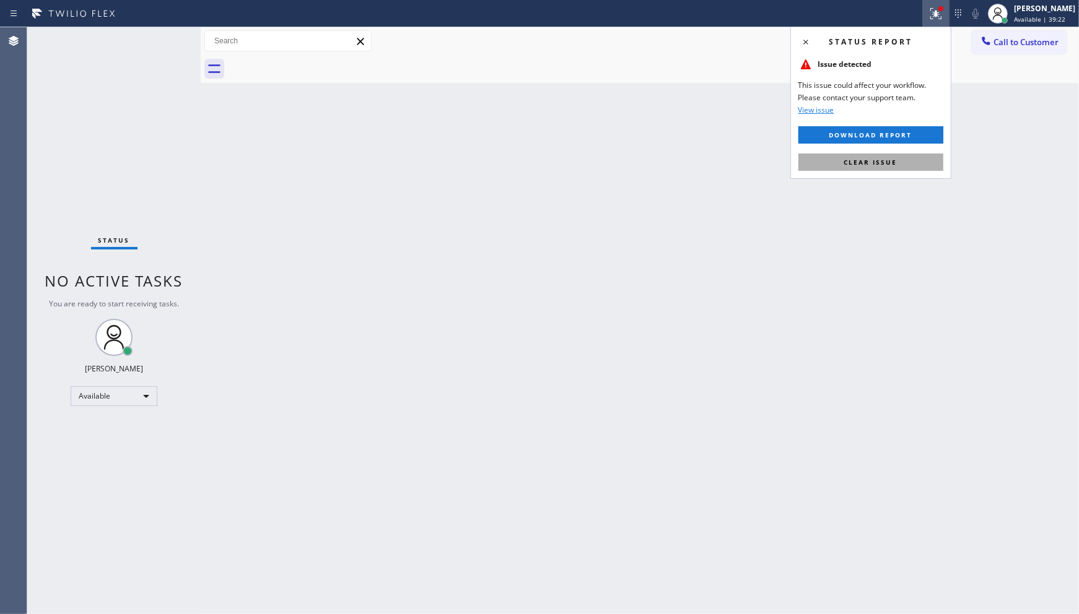
click at [917, 165] on button "Clear issue" at bounding box center [870, 162] width 145 height 17
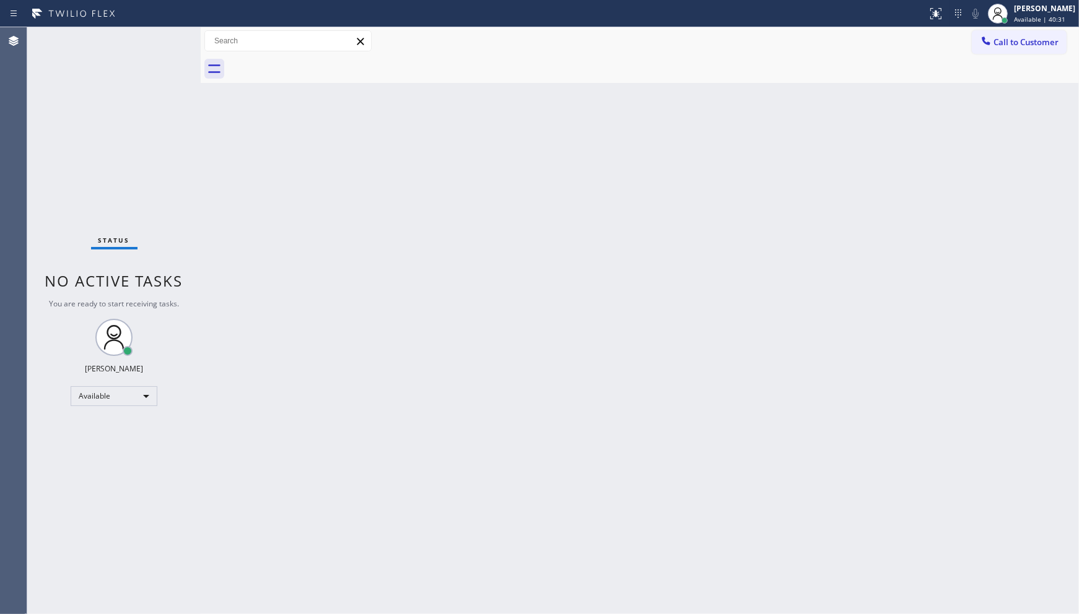
drag, startPoint x: 122, startPoint y: 165, endPoint x: 126, endPoint y: 201, distance: 36.1
click at [122, 165] on div "Status No active tasks You are ready to start receiving tasks. JENIZA ALCAYDE A…" at bounding box center [113, 320] width 173 height 587
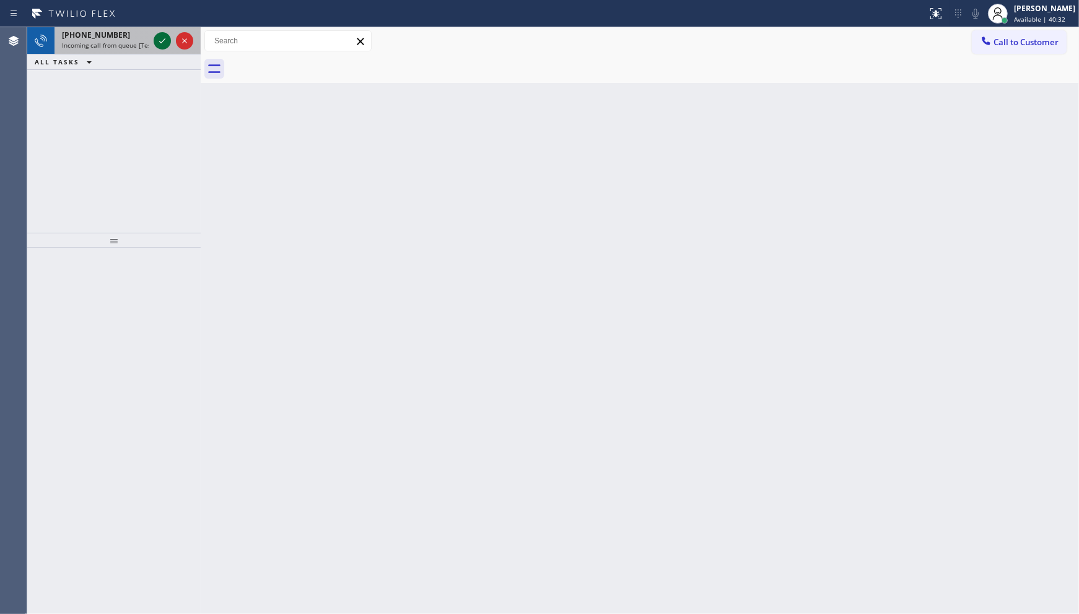
click at [156, 41] on icon at bounding box center [162, 40] width 15 height 15
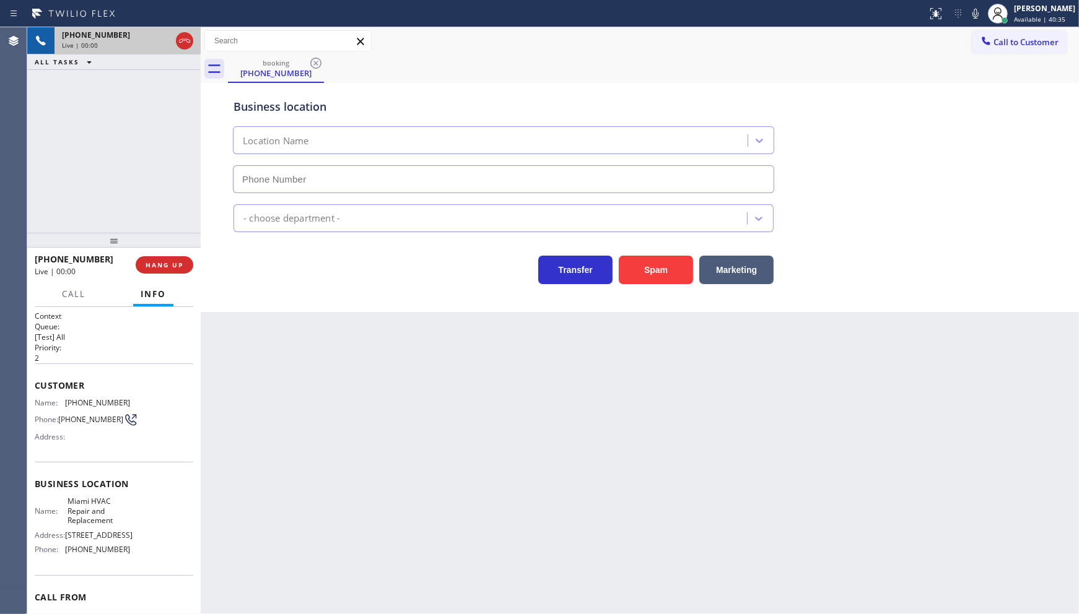
type input "(305) 912-1851"
click at [666, 266] on button "Spam" at bounding box center [656, 270] width 74 height 28
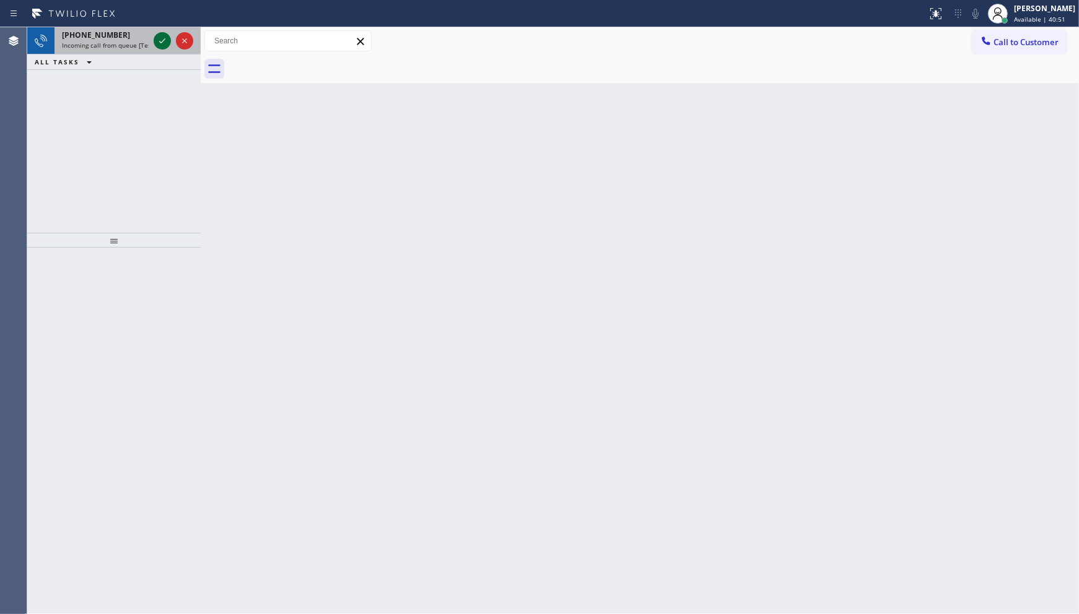
click at [157, 41] on icon at bounding box center [162, 40] width 15 height 15
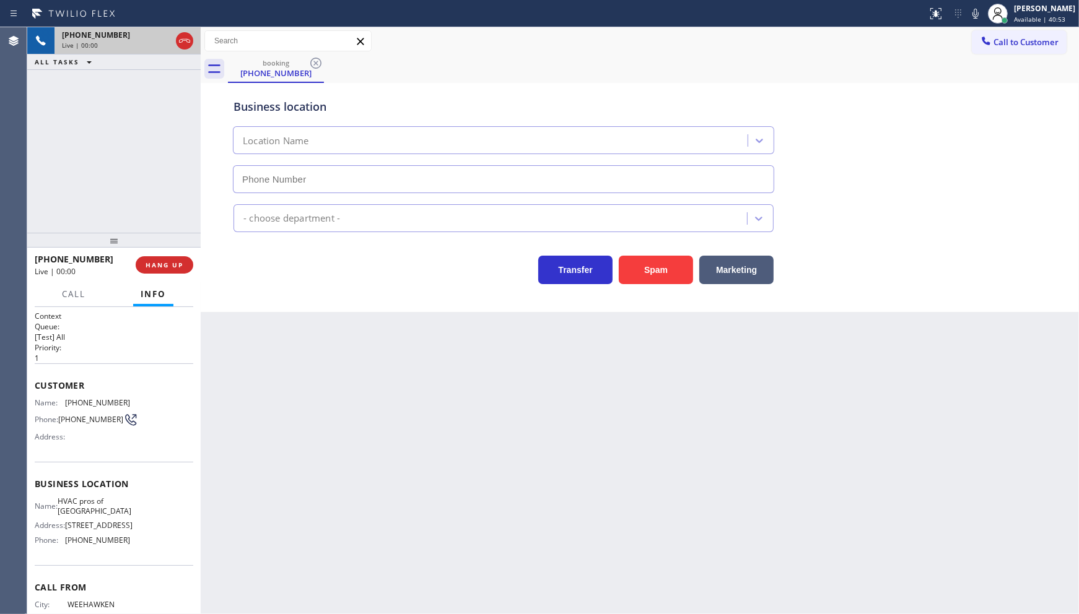
type input "(305) 699-6896"
drag, startPoint x: 164, startPoint y: 268, endPoint x: 168, endPoint y: 263, distance: 6.6
click at [165, 267] on span "HANG UP" at bounding box center [165, 265] width 38 height 9
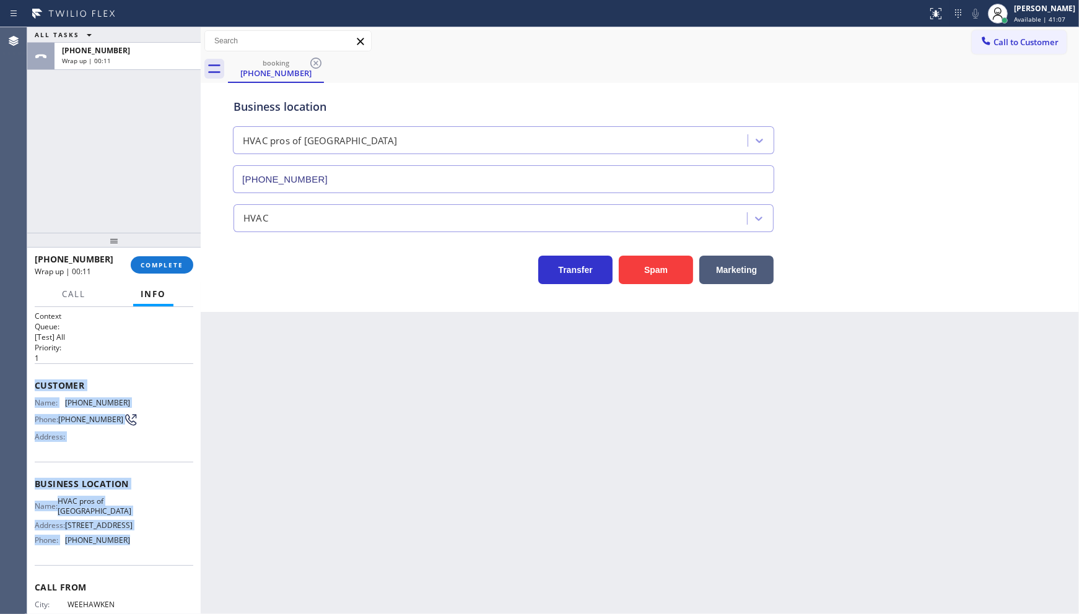
drag, startPoint x: 32, startPoint y: 380, endPoint x: 143, endPoint y: 546, distance: 199.9
click at [143, 546] on div "Context Queue: [Test] All Priority: 1 Customer Name: (862) 781-3158 Phone: (862…" at bounding box center [113, 461] width 173 height 308
copy div "Customer Name: (862) 781-3158 Phone: (862) 781-3158 Address: Business location …"
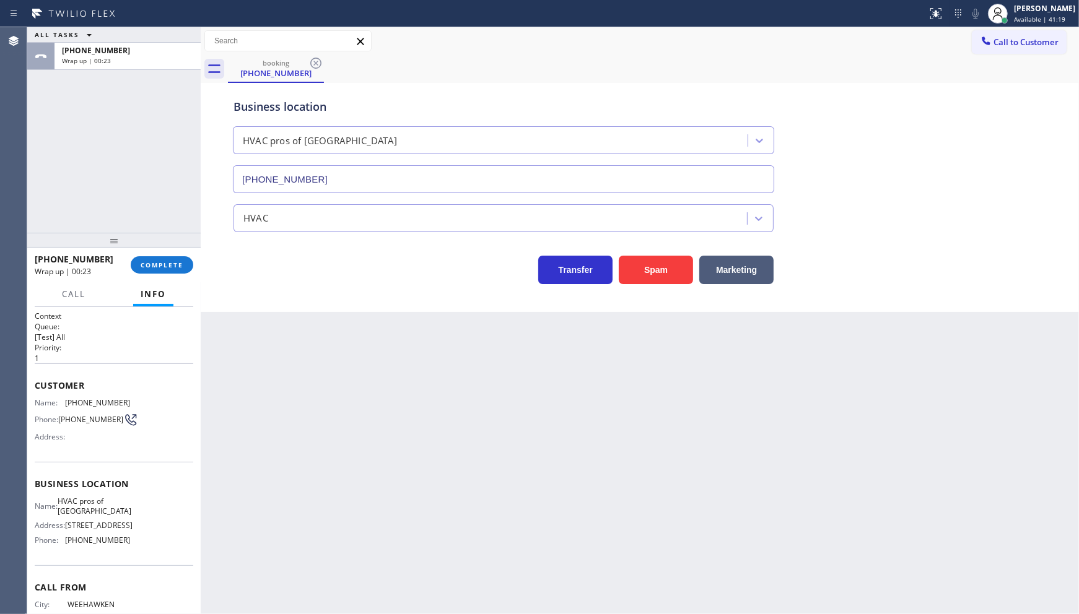
click at [103, 177] on div "ALL TASKS ALL TASKS ACTIVE TASKS TASKS IN WRAP UP +18627813158 Wrap up | 00:23" at bounding box center [113, 130] width 173 height 206
click at [152, 259] on button "COMPLETE" at bounding box center [162, 264] width 63 height 17
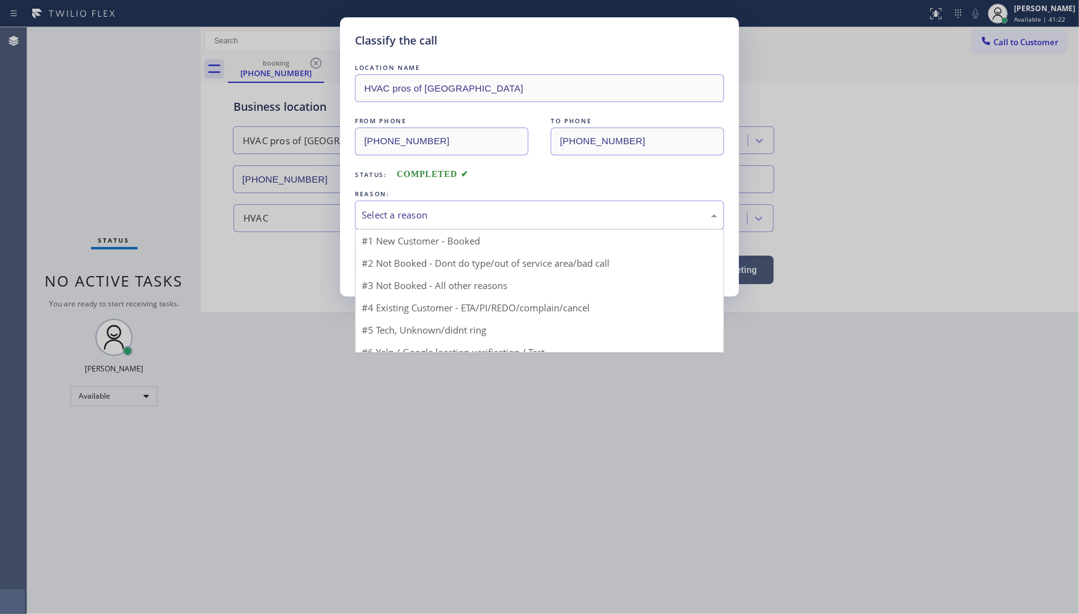
click at [399, 224] on div "Select a reason" at bounding box center [539, 215] width 369 height 29
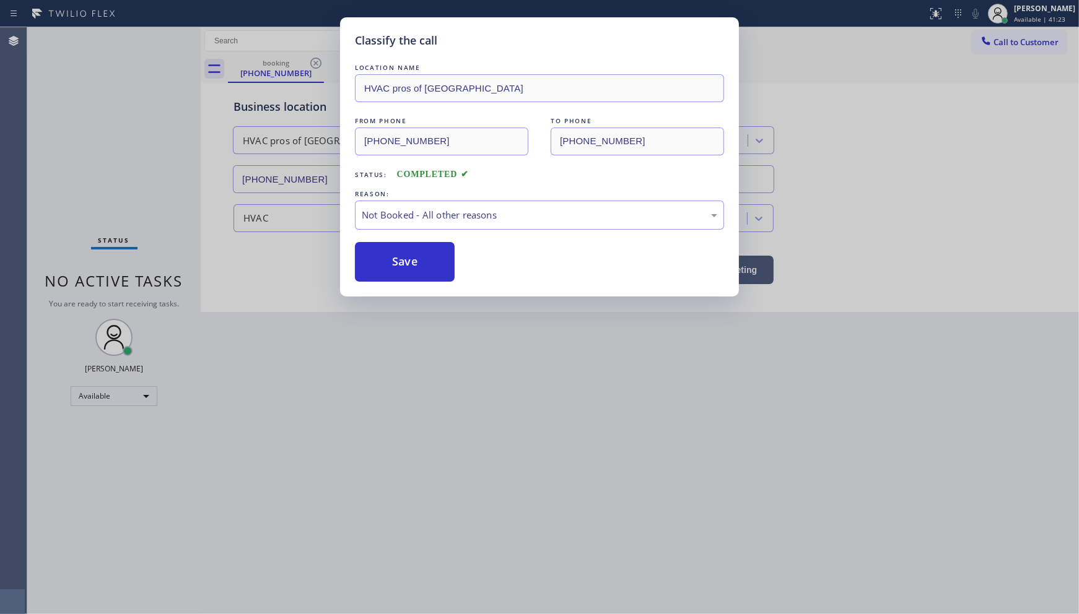
click at [390, 259] on button "Save" at bounding box center [405, 262] width 100 height 40
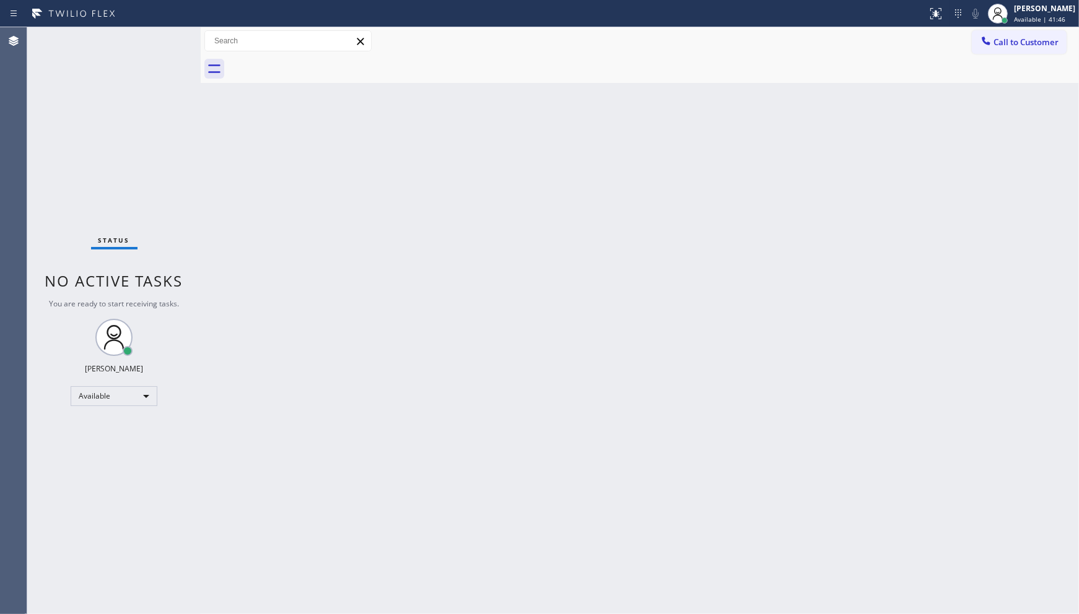
click at [139, 116] on div "Status No active tasks You are ready to start receiving tasks. JENIZA ALCAYDE A…" at bounding box center [113, 320] width 173 height 587
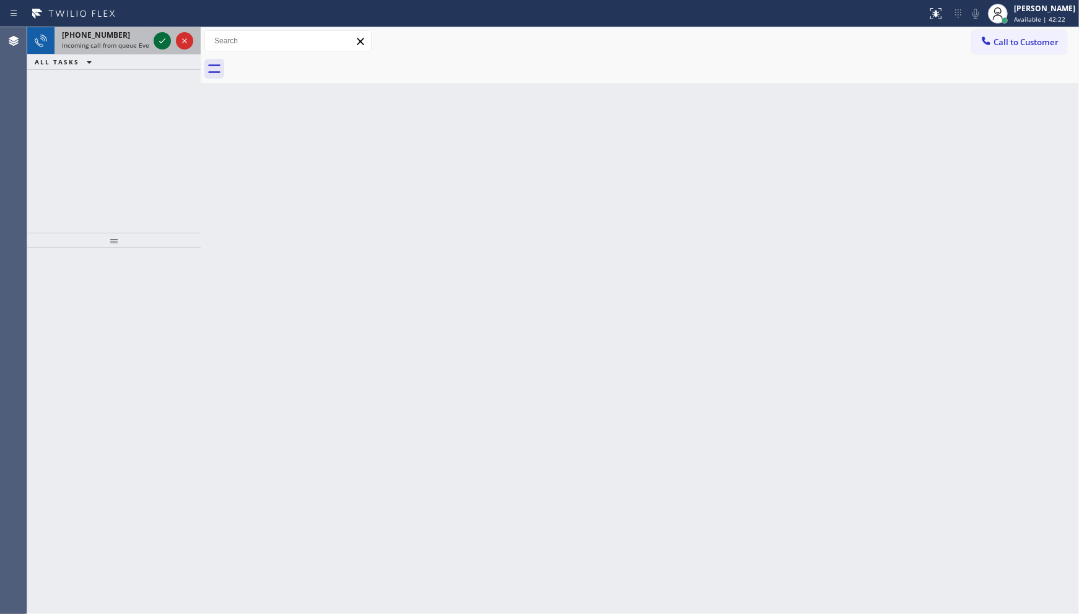
click at [168, 37] on icon at bounding box center [162, 40] width 15 height 15
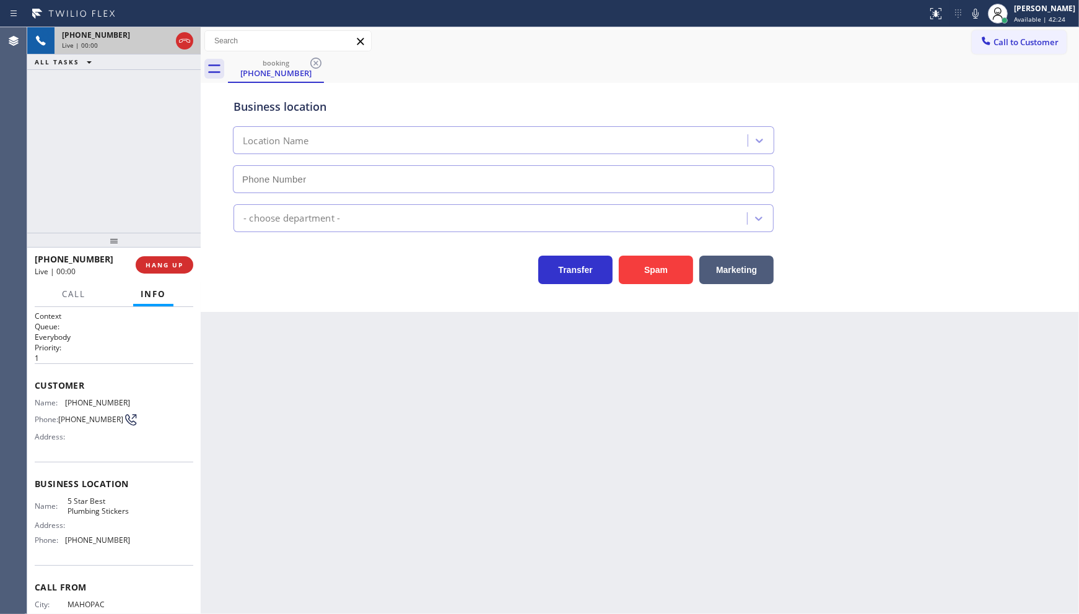
type input "(855) 201-8065"
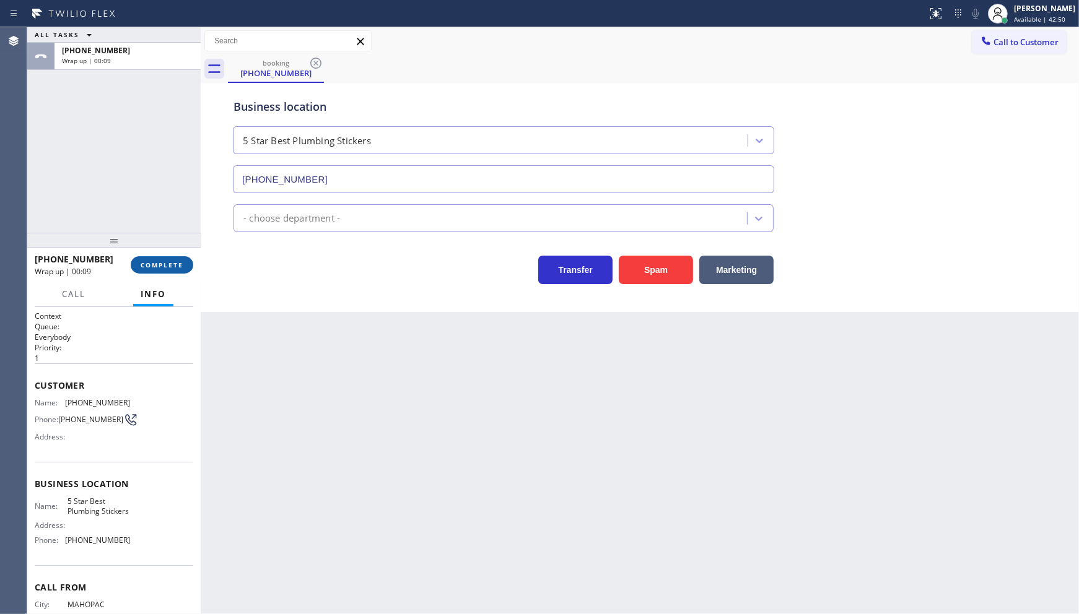
click at [180, 258] on button "COMPLETE" at bounding box center [162, 264] width 63 height 17
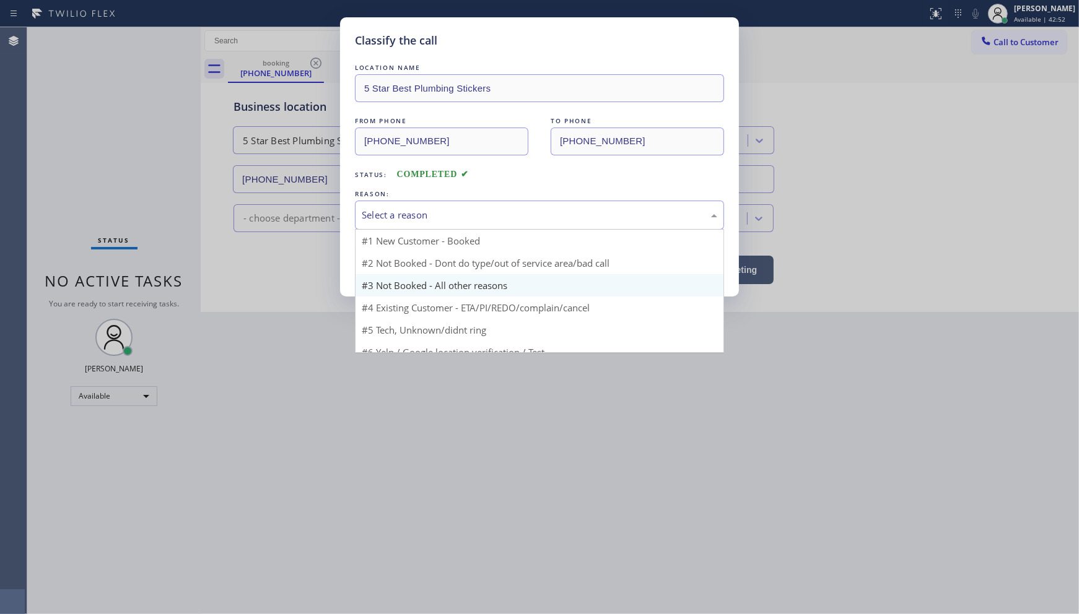
drag, startPoint x: 367, startPoint y: 209, endPoint x: 390, endPoint y: 268, distance: 62.8
click at [372, 230] on div "Select a reason #1 New Customer - Booked #2 Not Booked - Dont do type/out of se…" at bounding box center [539, 215] width 369 height 29
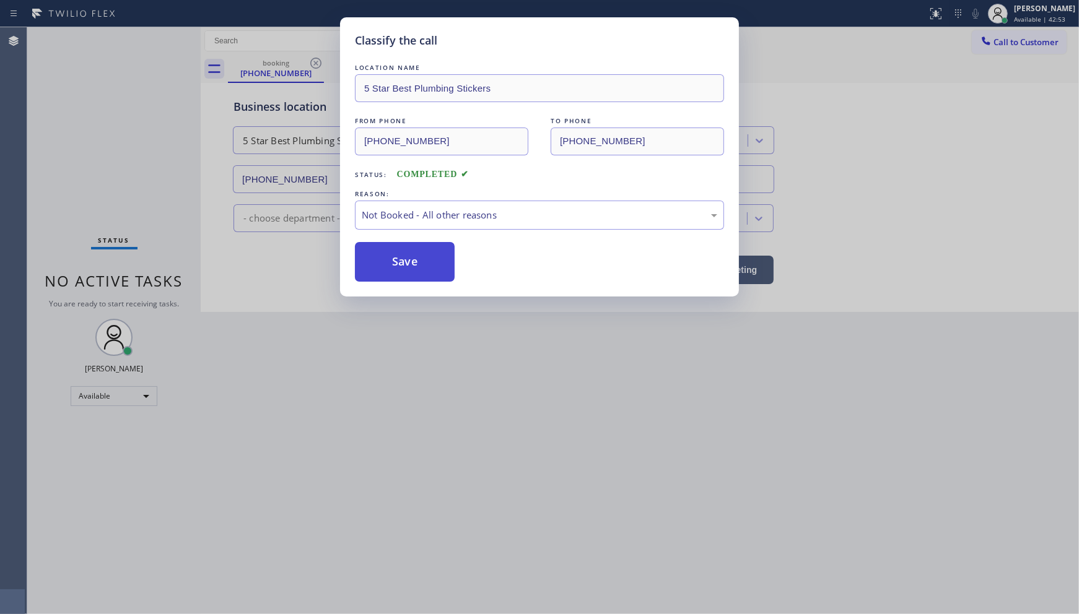
click at [403, 252] on button "Save" at bounding box center [405, 262] width 100 height 40
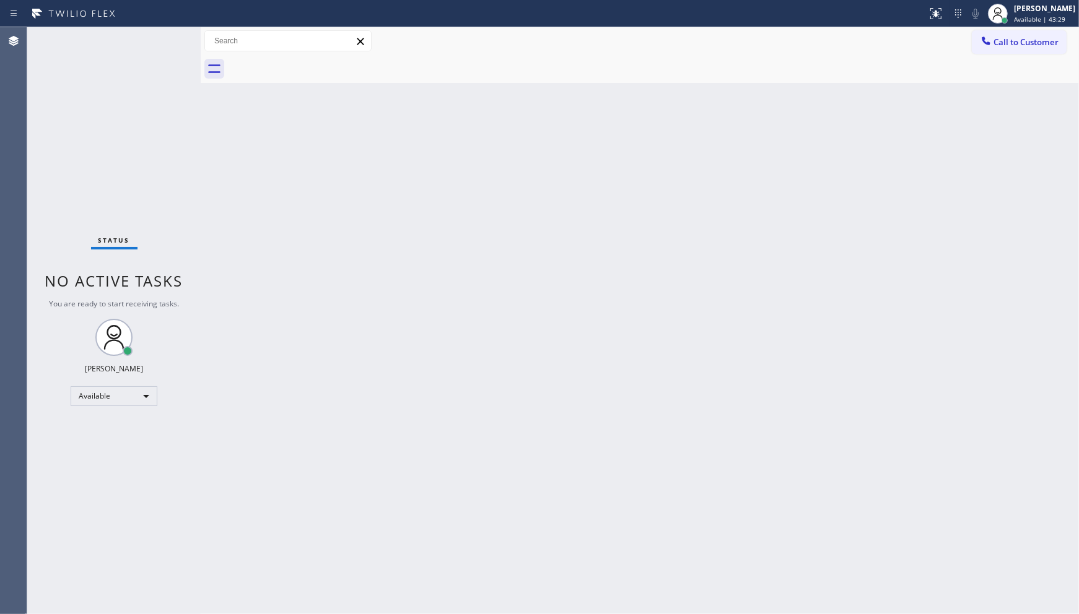
click at [93, 161] on div "Status No active tasks You are ready to start receiving tasks. JENIZA ALCAYDE A…" at bounding box center [113, 320] width 173 height 587
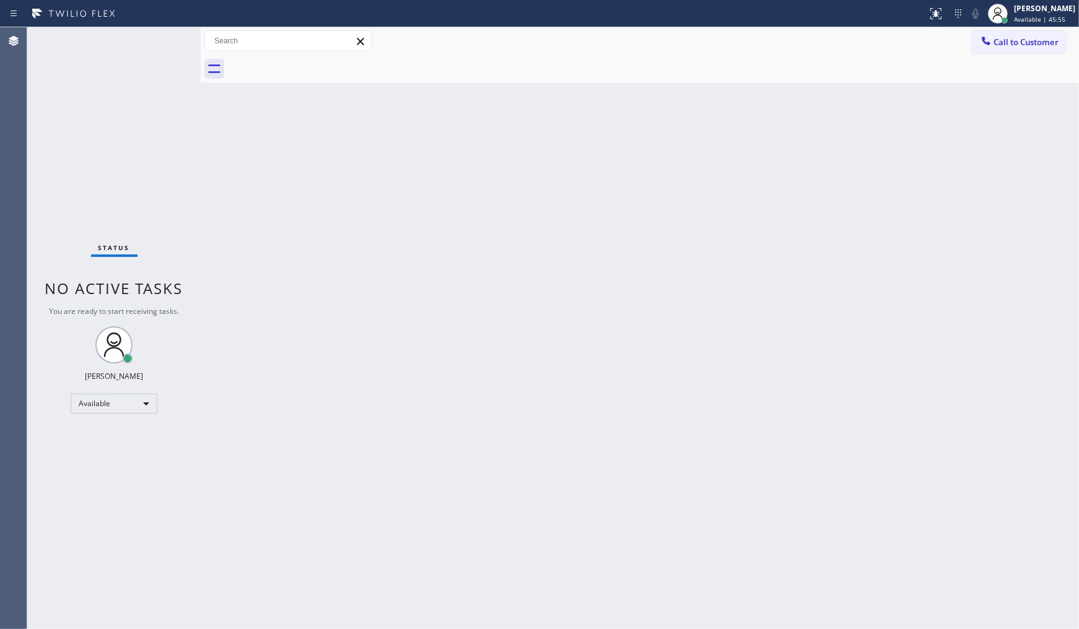
click at [585, 375] on div "Back to Dashboard Change Sender ID Customers Technicians Select a contact Outbo…" at bounding box center [640, 328] width 878 height 602
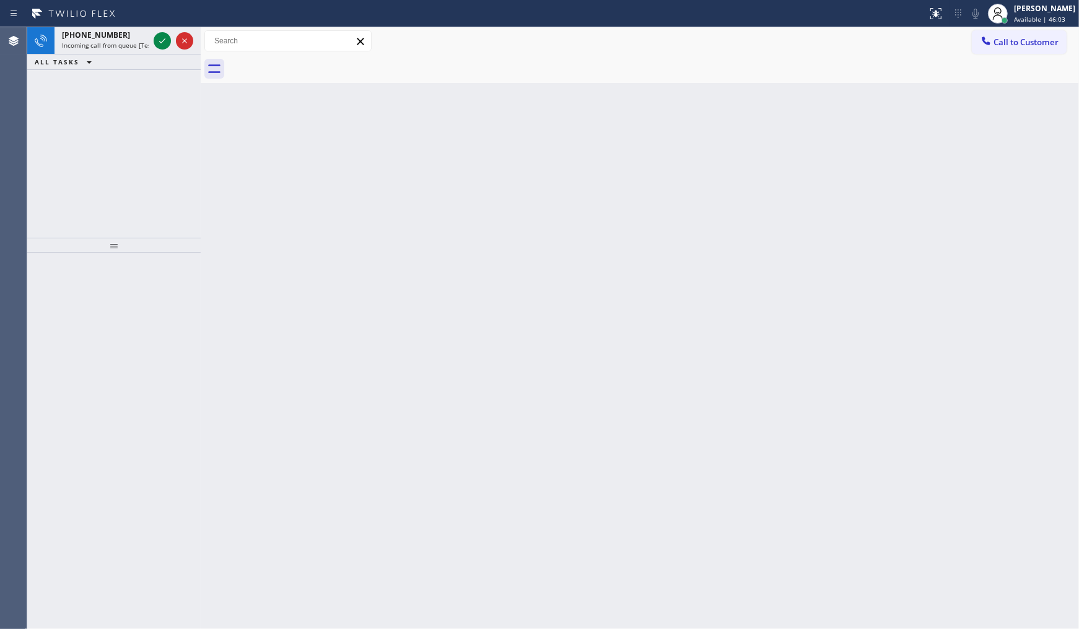
drag, startPoint x: 450, startPoint y: 84, endPoint x: 431, endPoint y: 120, distance: 40.4
click at [432, 118] on div "Back to Dashboard Change Sender ID Customers Technicians Select a contact Outbo…" at bounding box center [640, 328] width 878 height 602
drag, startPoint x: 430, startPoint y: 126, endPoint x: 249, endPoint y: 79, distance: 186.9
click at [370, 130] on div "Back to Dashboard Change Sender ID Customers Technicians Select a contact Outbo…" at bounding box center [640, 328] width 878 height 602
click at [164, 55] on div "ALL TASKS ALL TASKS ACTIVE TASKS TASKS IN WRAP UP" at bounding box center [113, 62] width 173 height 15
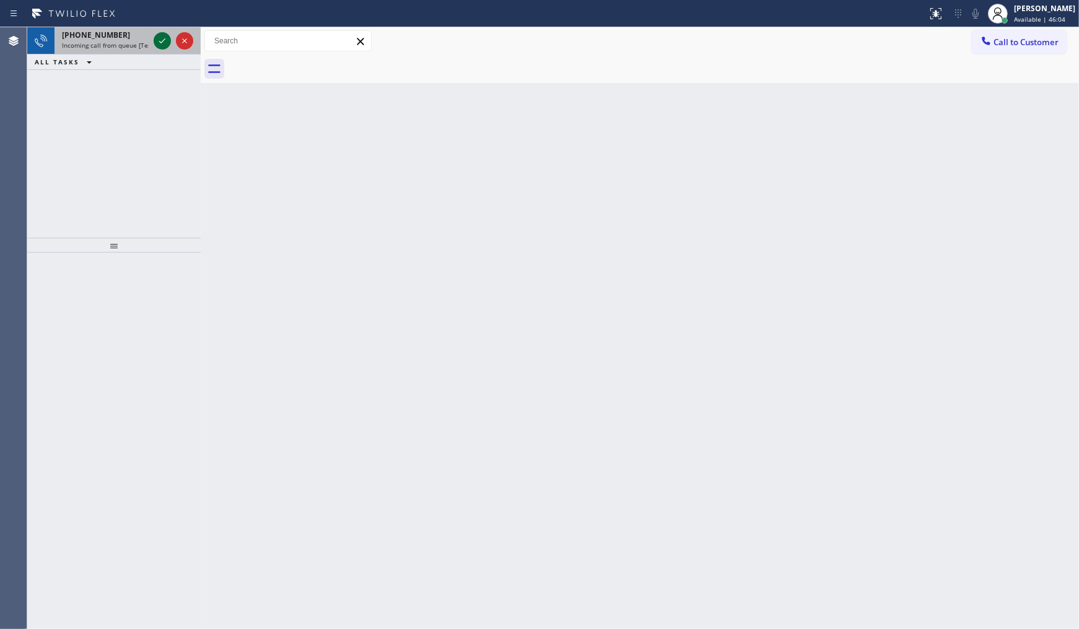
click at [164, 45] on icon at bounding box center [162, 40] width 15 height 15
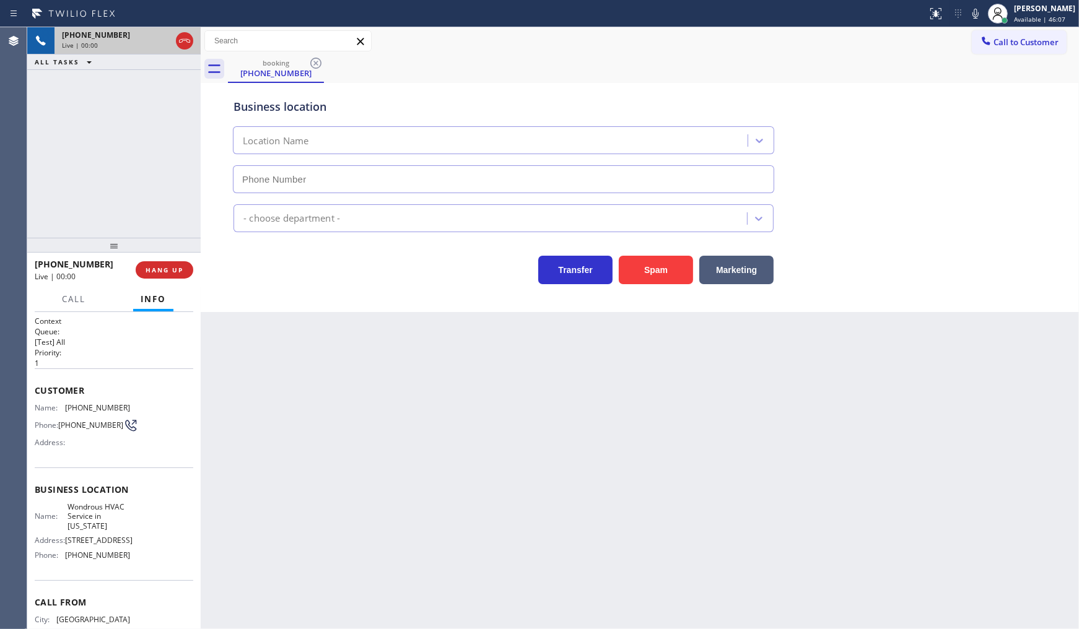
type input "(516) 200-3084"
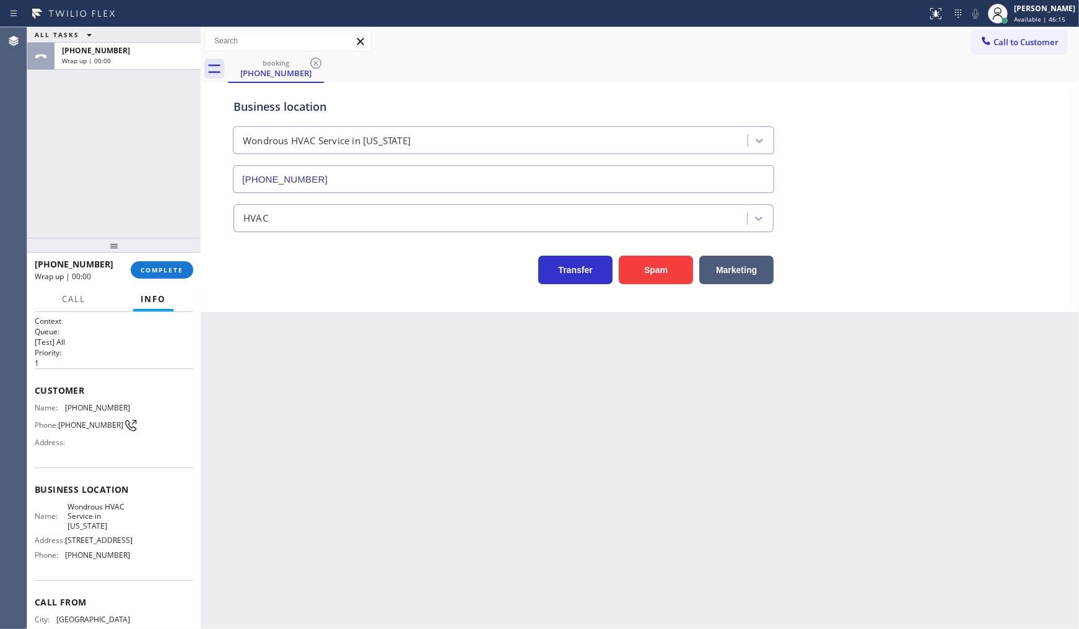
click at [170, 141] on div "ALL TASKS ALL TASKS ACTIVE TASKS TASKS IN WRAP UP +14129981283 Wrap up | 00:00" at bounding box center [113, 132] width 173 height 211
click at [150, 271] on span "COMPLETE" at bounding box center [162, 270] width 43 height 9
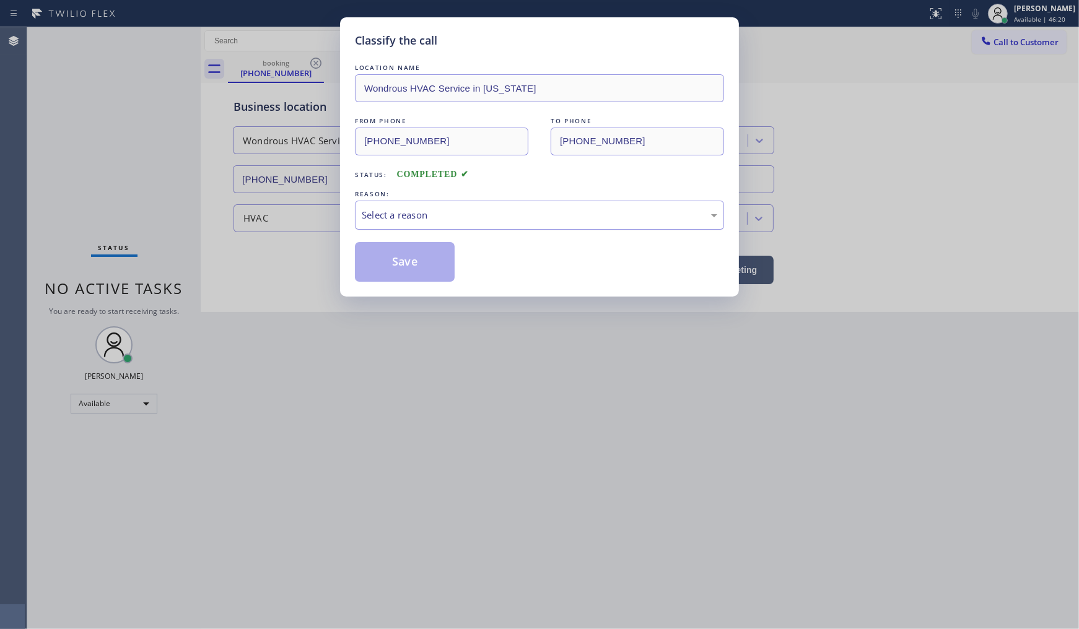
click at [377, 209] on div "Select a reason" at bounding box center [539, 215] width 355 height 14
click at [380, 268] on button "Save" at bounding box center [405, 262] width 100 height 40
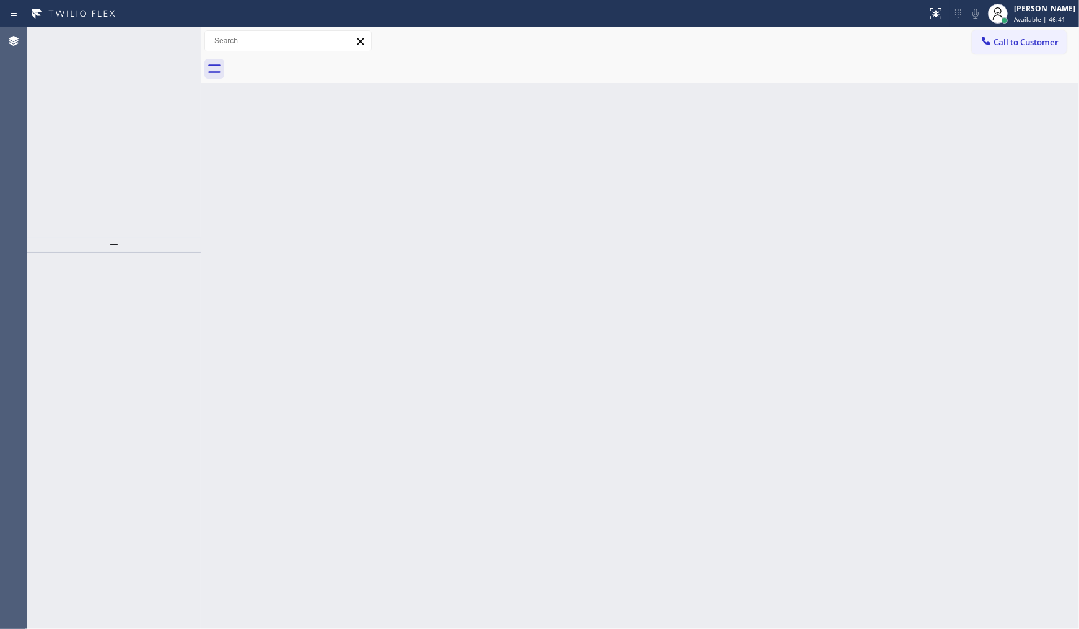
click at [165, 50] on div at bounding box center [173, 40] width 45 height 27
click at [165, 35] on div "Status No active tasks You are ready to start receiving tasks. JENIZA ALCAYDE A…" at bounding box center [113, 328] width 173 height 602
click at [153, 45] on div "Status No active tasks You are ready to start receiving tasks. JENIZA ALCAYDE A…" at bounding box center [113, 328] width 173 height 602
click at [161, 66] on div "Status No active tasks You are ready to start receiving tasks. JENIZA ALCAYDE A…" at bounding box center [113, 328] width 173 height 602
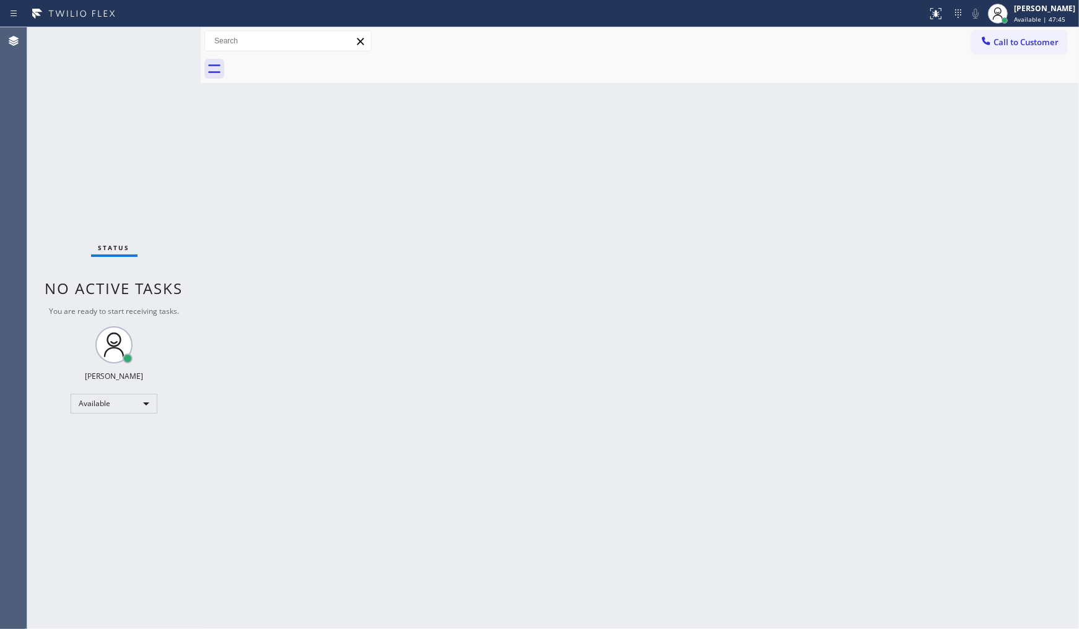
click at [2, 514] on div "Agent Desktop" at bounding box center [13, 328] width 27 height 602
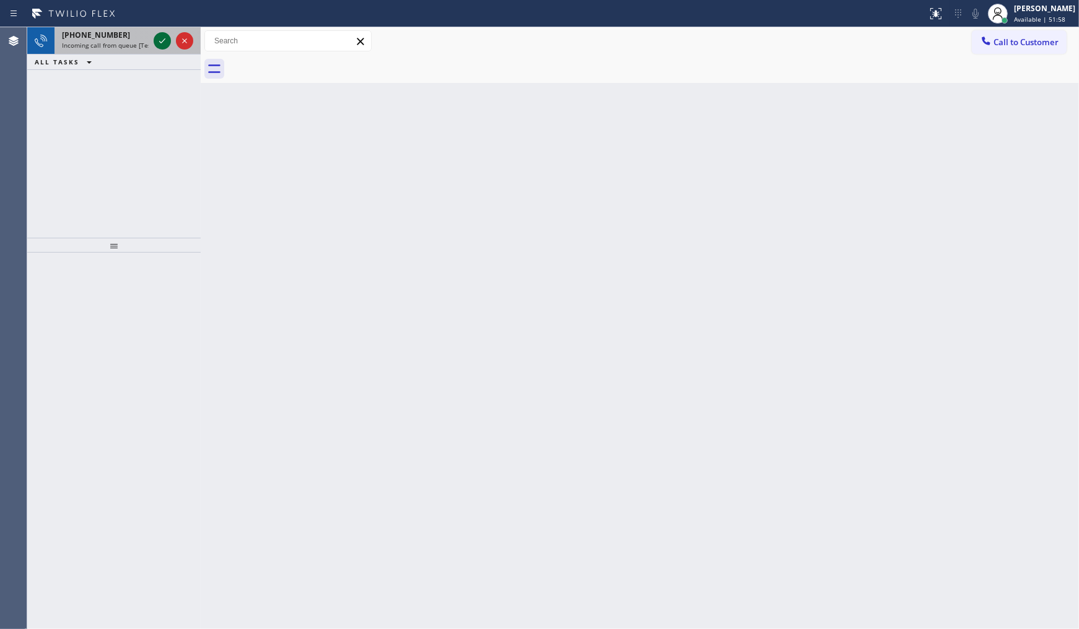
click at [157, 40] on icon at bounding box center [162, 40] width 15 height 15
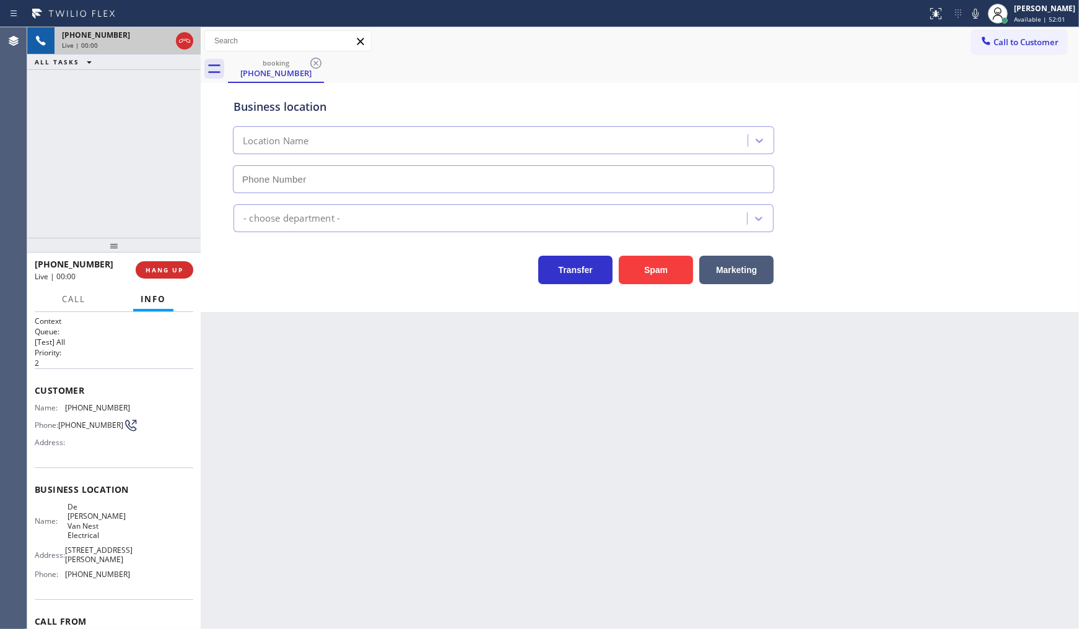
type input "(862) 356-5912"
click at [664, 271] on button "Spam" at bounding box center [656, 270] width 74 height 28
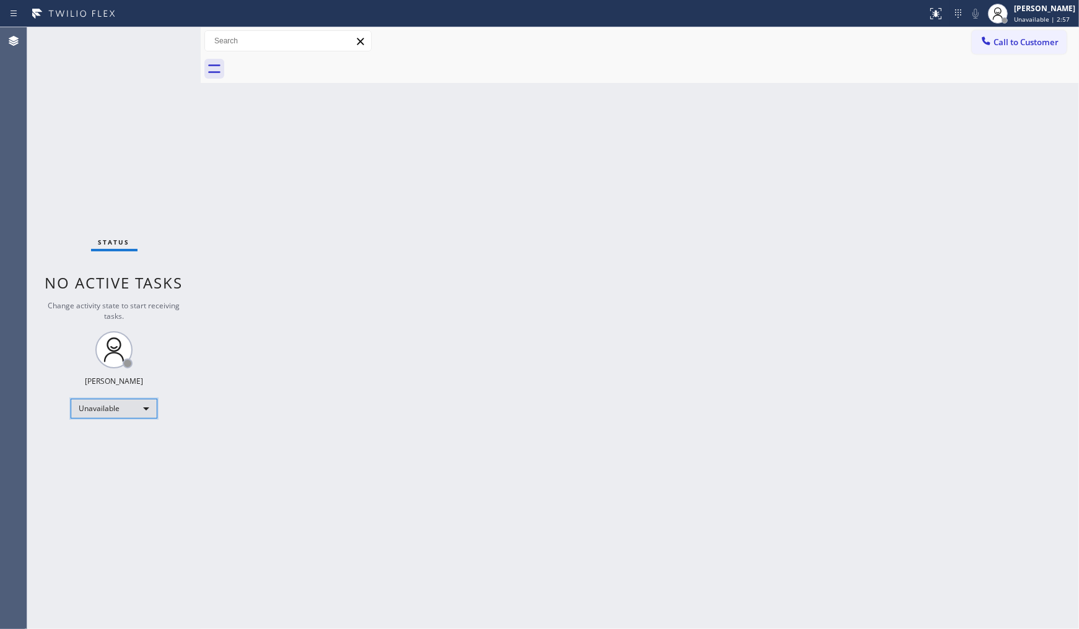
click at [129, 405] on div "Unavailable" at bounding box center [114, 409] width 87 height 20
click at [116, 436] on li "Available" at bounding box center [113, 441] width 84 height 15
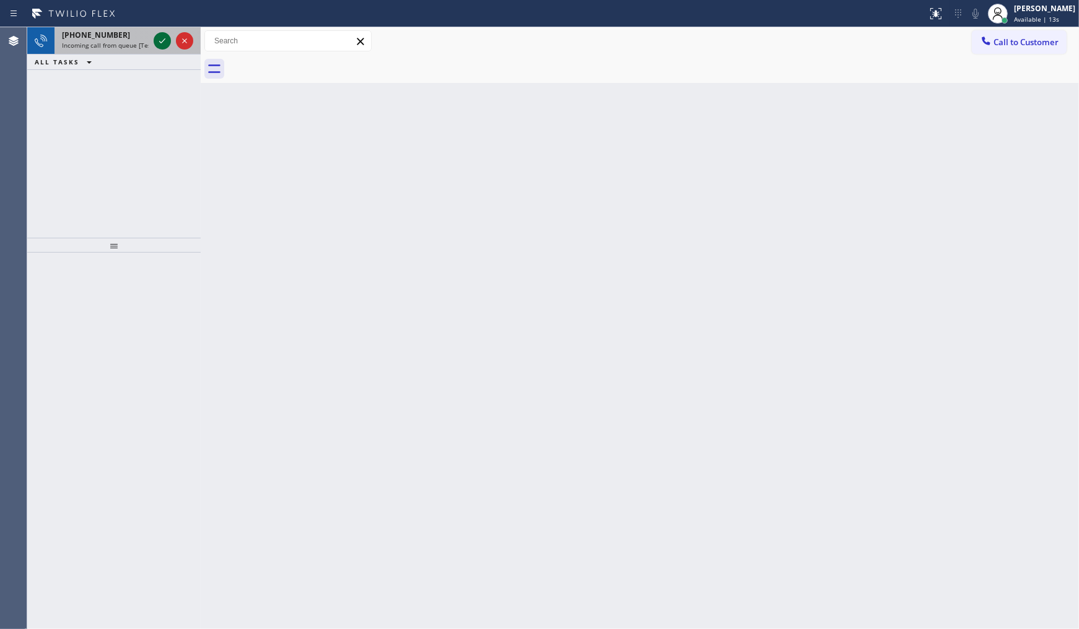
click at [154, 36] on div at bounding box center [162, 40] width 17 height 15
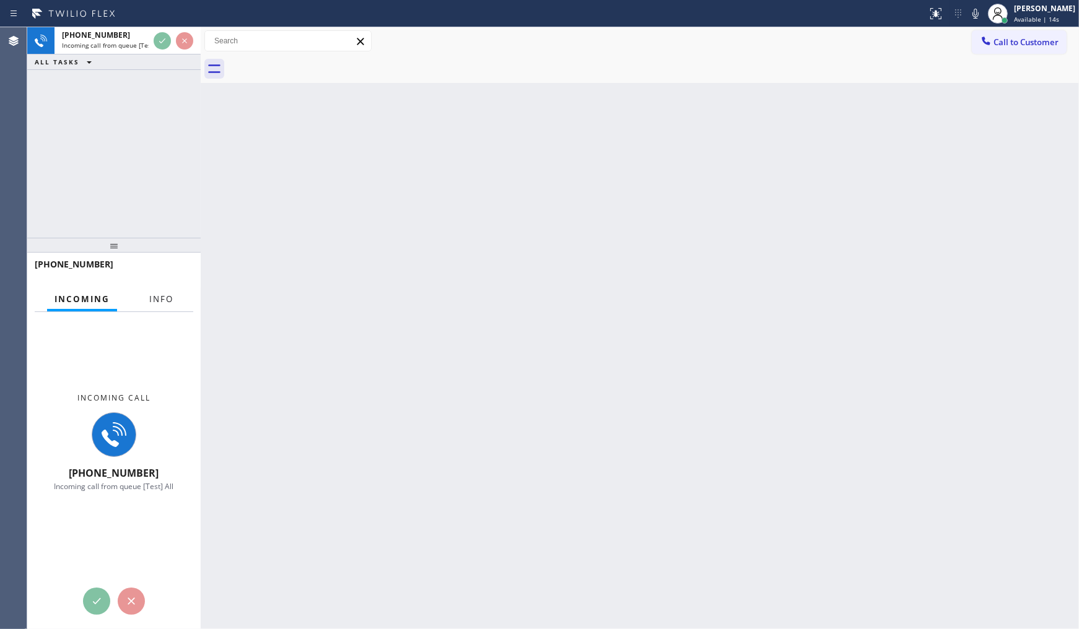
click at [168, 299] on span "Info" at bounding box center [161, 299] width 24 height 11
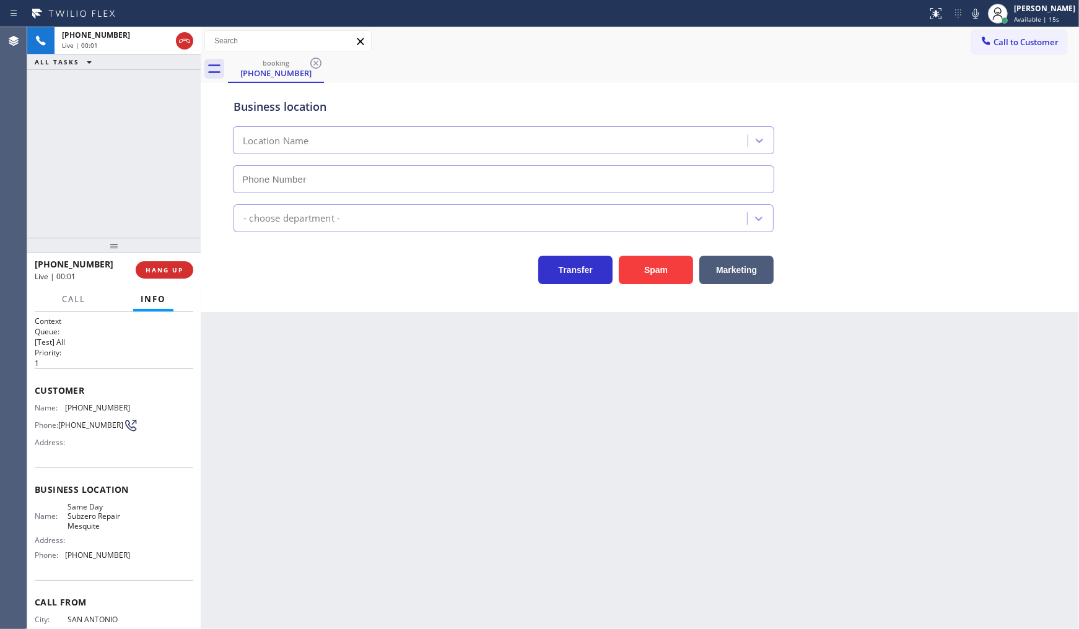
type input "(469) 447-9094"
click at [641, 268] on button "Spam" at bounding box center [656, 270] width 74 height 28
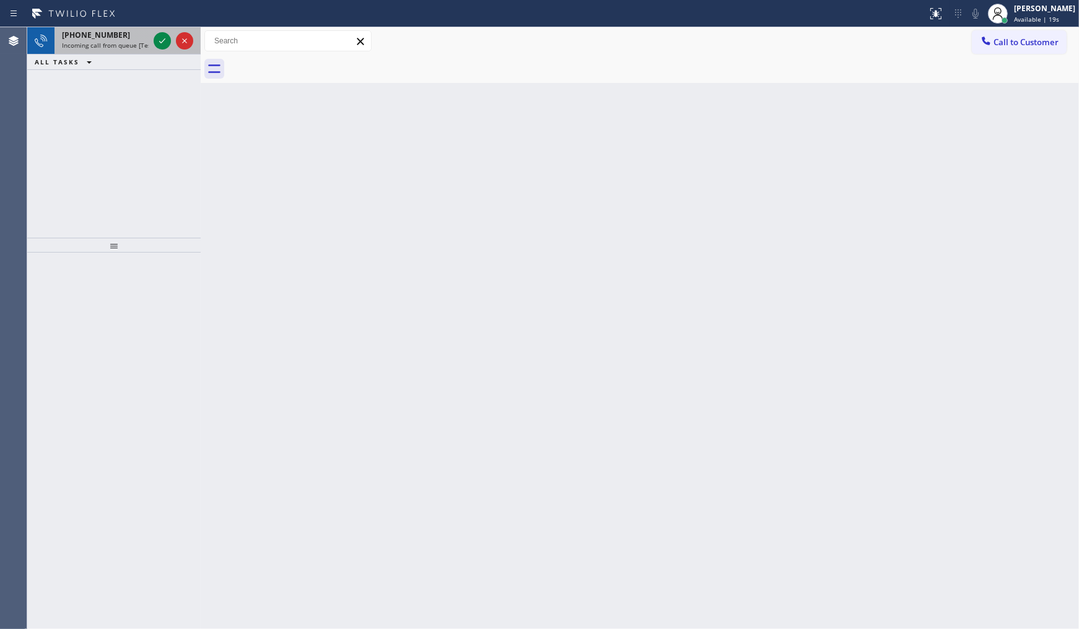
click at [172, 37] on div at bounding box center [173, 40] width 45 height 27
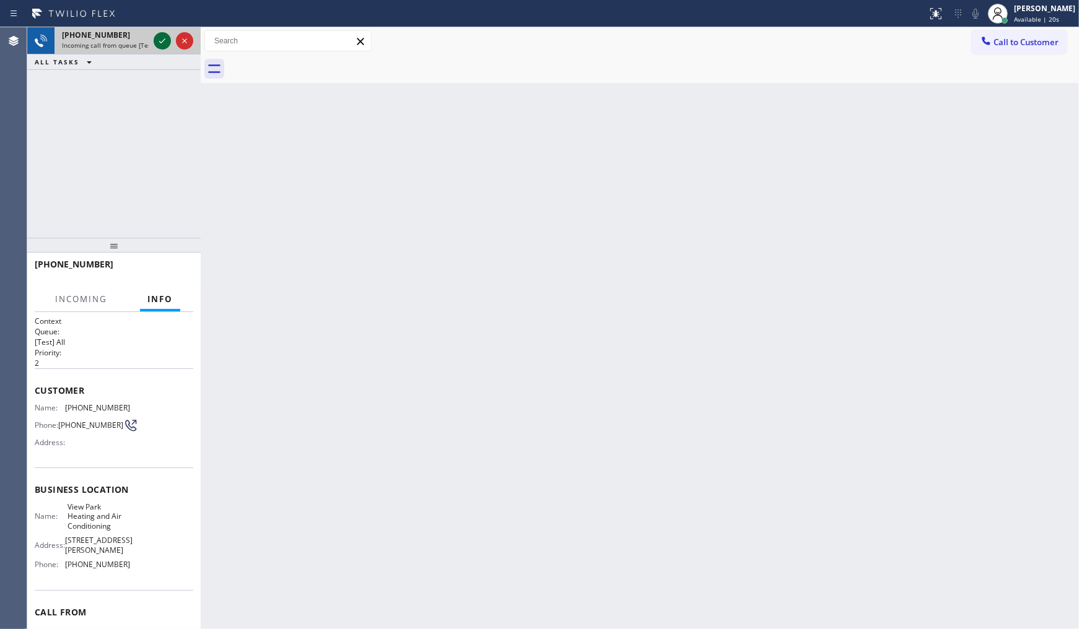
click at [166, 41] on icon at bounding box center [162, 40] width 15 height 15
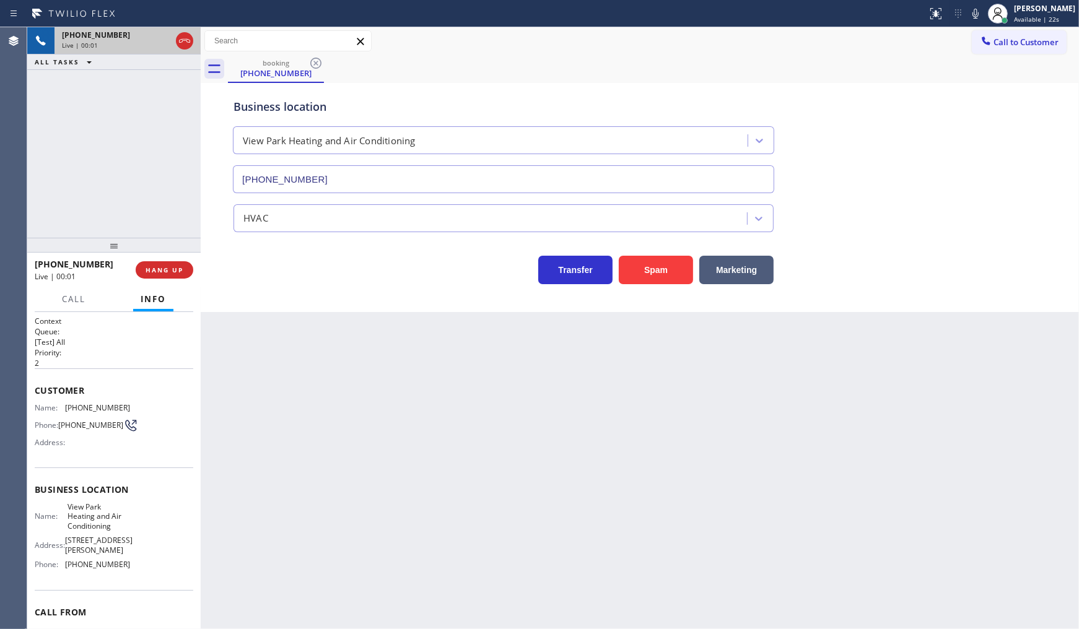
type input "(323) 287-2367"
click at [155, 273] on span "COMPLETE" at bounding box center [162, 270] width 43 height 9
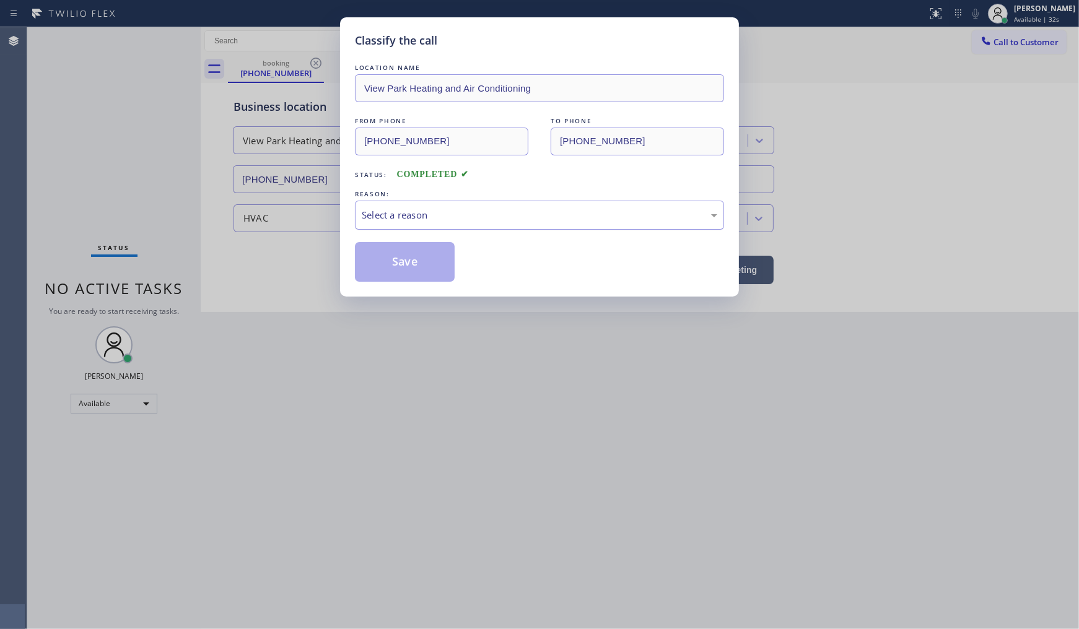
click at [366, 219] on div "Select a reason" at bounding box center [539, 215] width 355 height 14
click at [393, 265] on button "Save" at bounding box center [405, 262] width 100 height 40
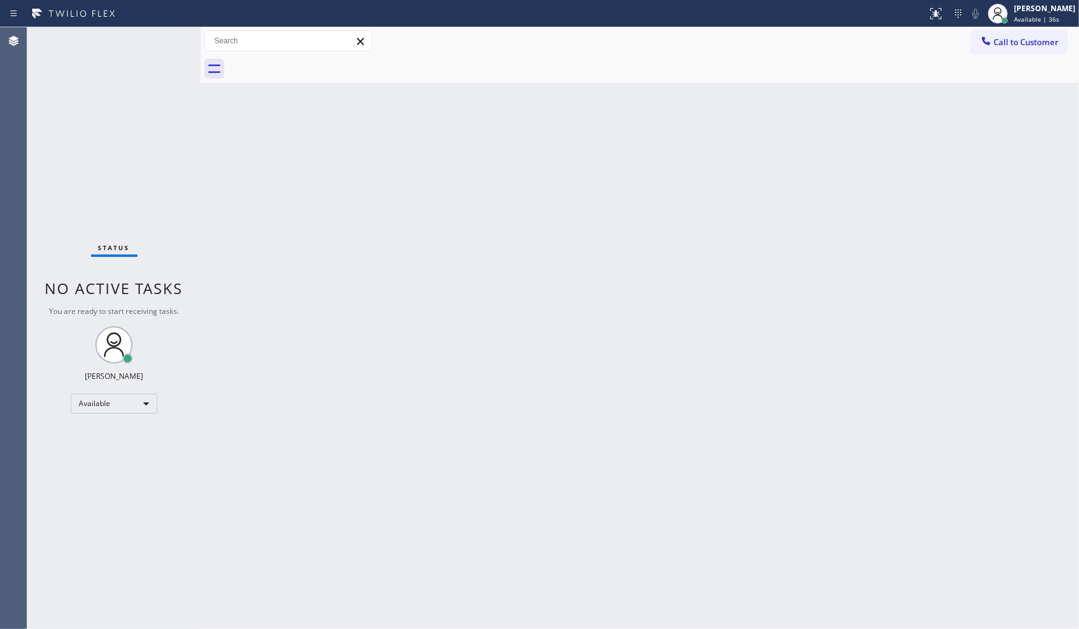
click at [338, 224] on div "Back to Dashboard Change Sender ID Customers Technicians Select a contact Outbo…" at bounding box center [640, 328] width 878 height 602
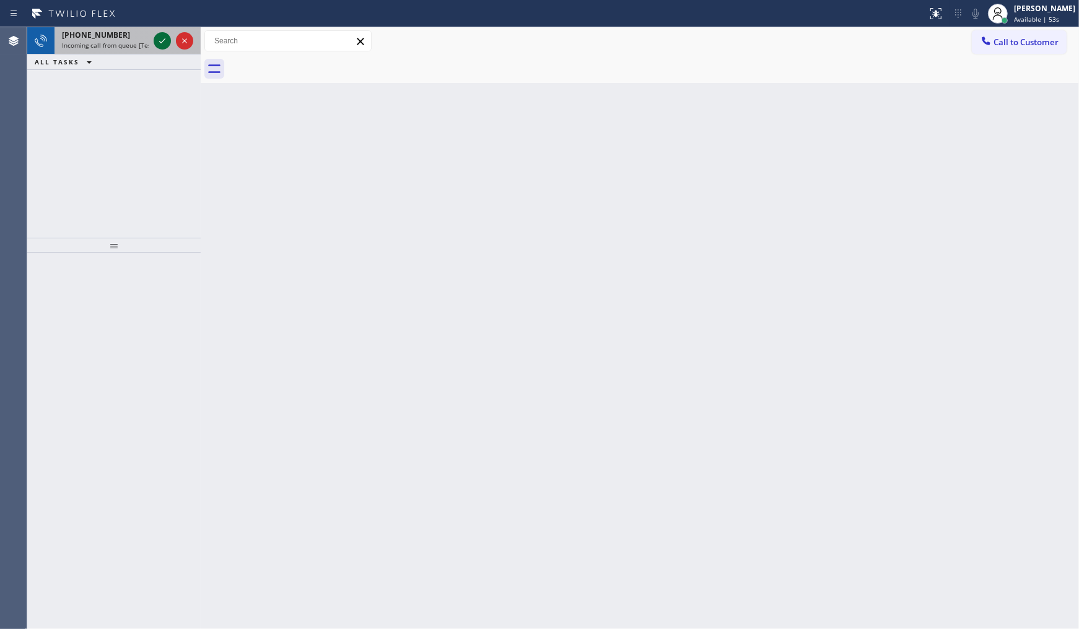
drag, startPoint x: 153, startPoint y: 34, endPoint x: 159, endPoint y: 44, distance: 11.4
click at [154, 38] on div at bounding box center [162, 40] width 17 height 15
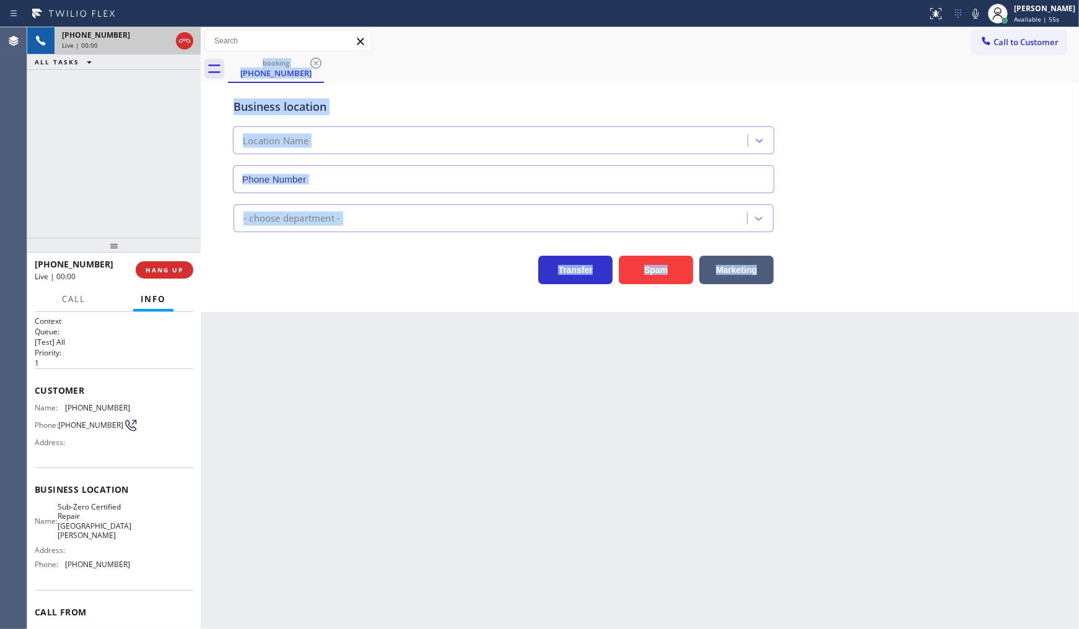
type input "(310) 340-0175"
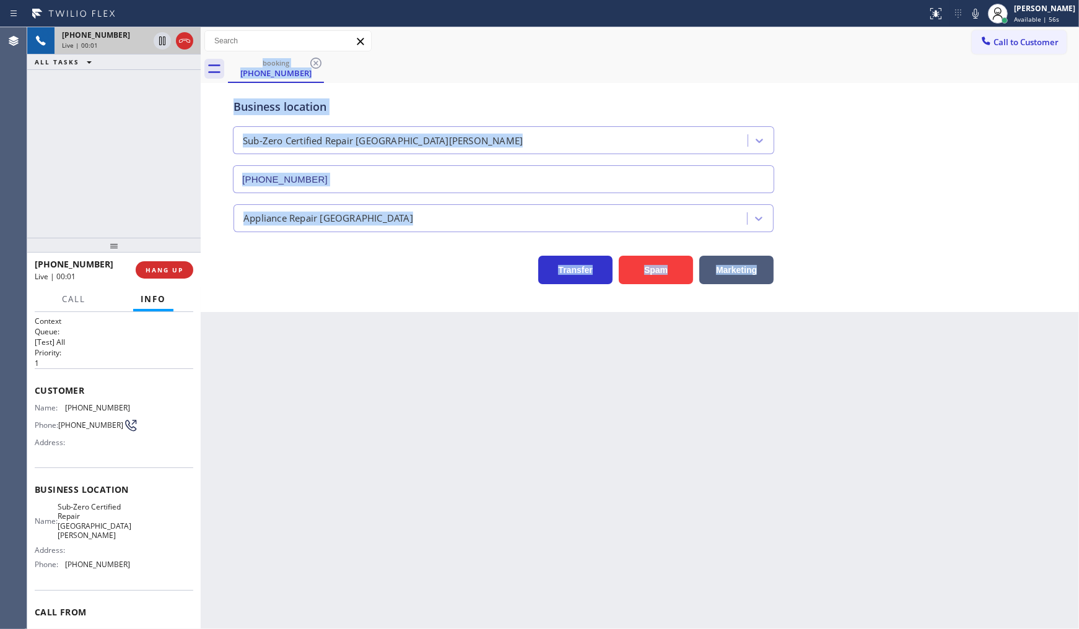
click at [476, 367] on div "Back to Dashboard Change Sender ID Customers Technicians Select a contact Outbo…" at bounding box center [640, 328] width 878 height 602
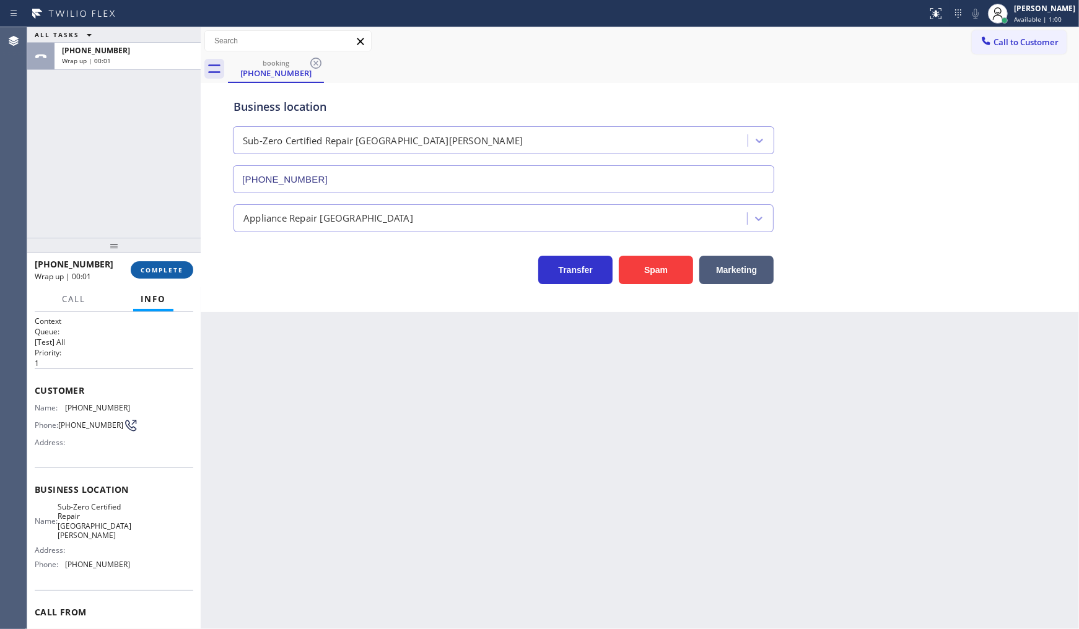
click at [162, 266] on span "COMPLETE" at bounding box center [162, 270] width 43 height 9
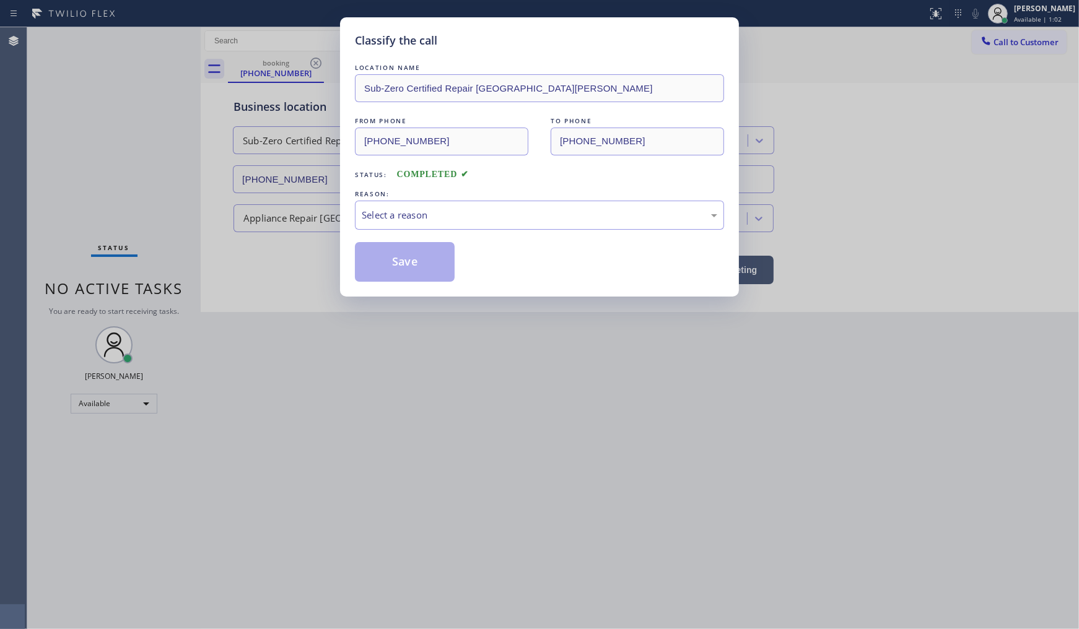
click at [435, 194] on div "REASON:" at bounding box center [539, 194] width 369 height 13
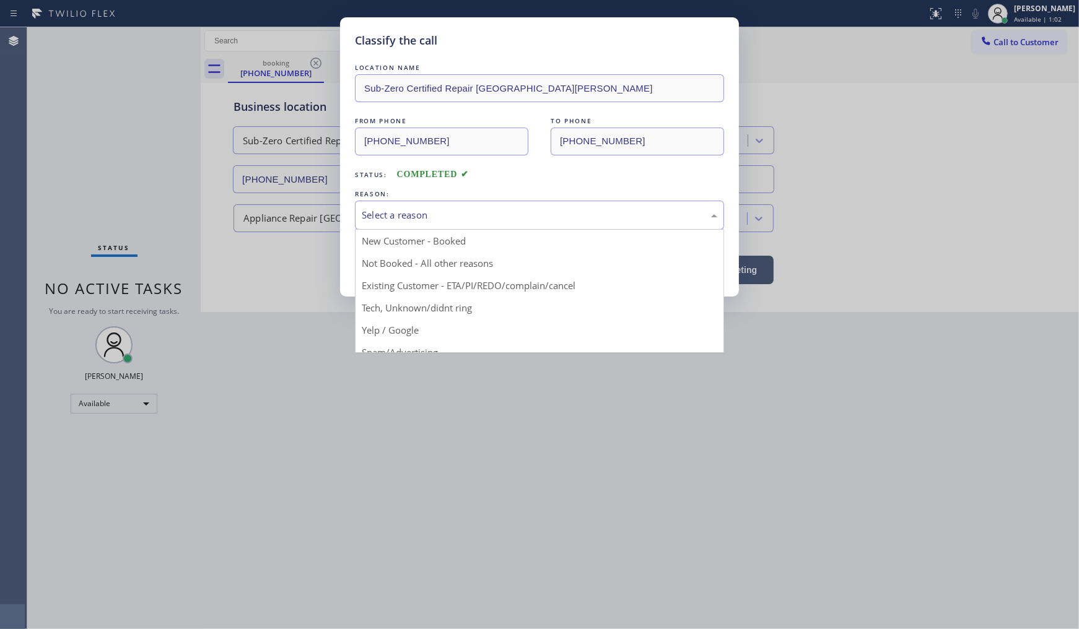
click at [435, 209] on div "Select a reason" at bounding box center [539, 215] width 355 height 14
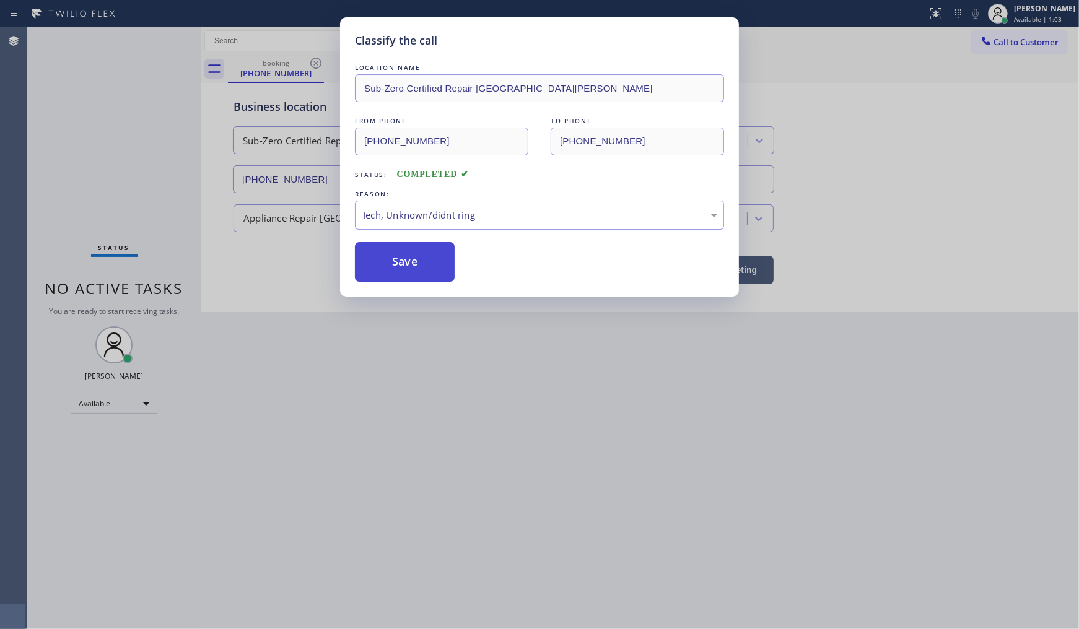
click at [427, 258] on button "Save" at bounding box center [405, 262] width 100 height 40
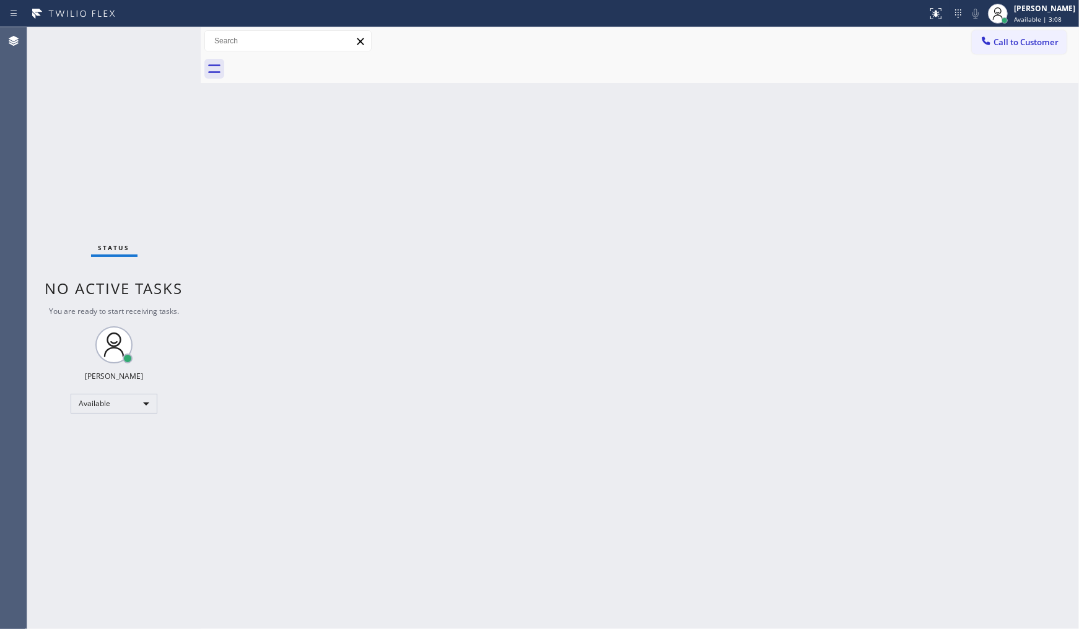
click at [73, 155] on div "Status No active tasks You are ready to start receiving tasks. JENIZA ALCAYDE A…" at bounding box center [113, 328] width 173 height 602
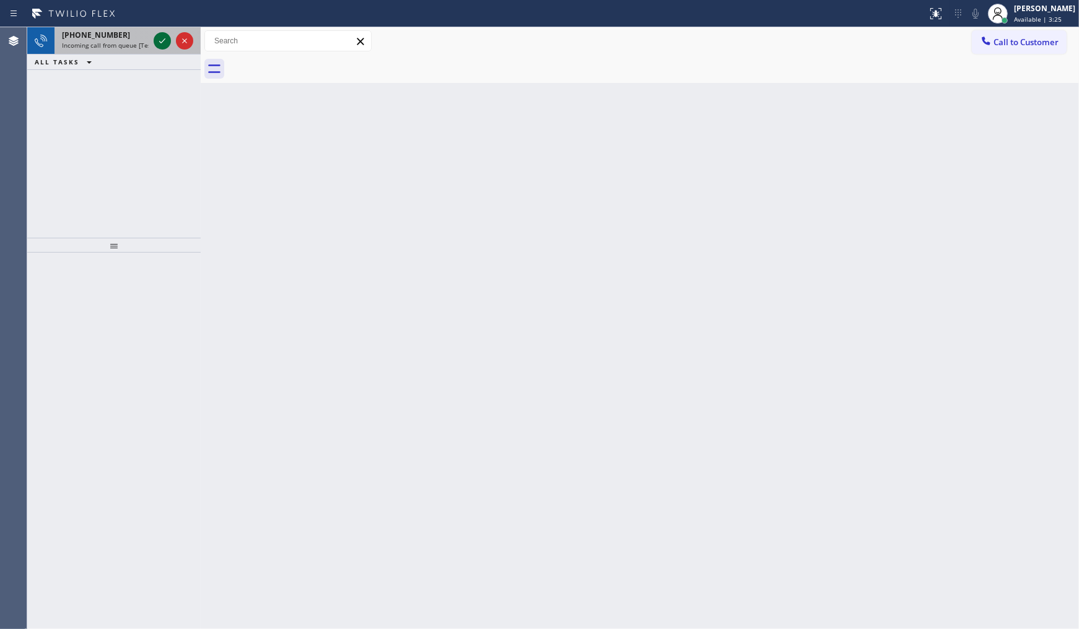
click at [159, 41] on icon at bounding box center [162, 40] width 6 height 5
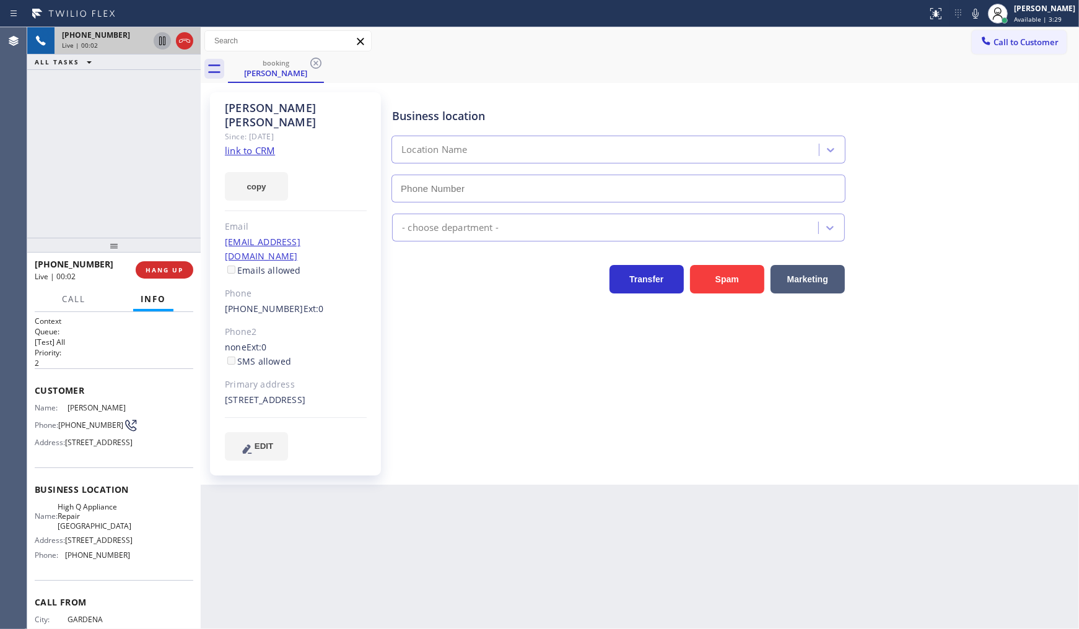
type input "(310) 295-1927"
click at [242, 144] on link "link to CRM" at bounding box center [250, 150] width 50 height 12
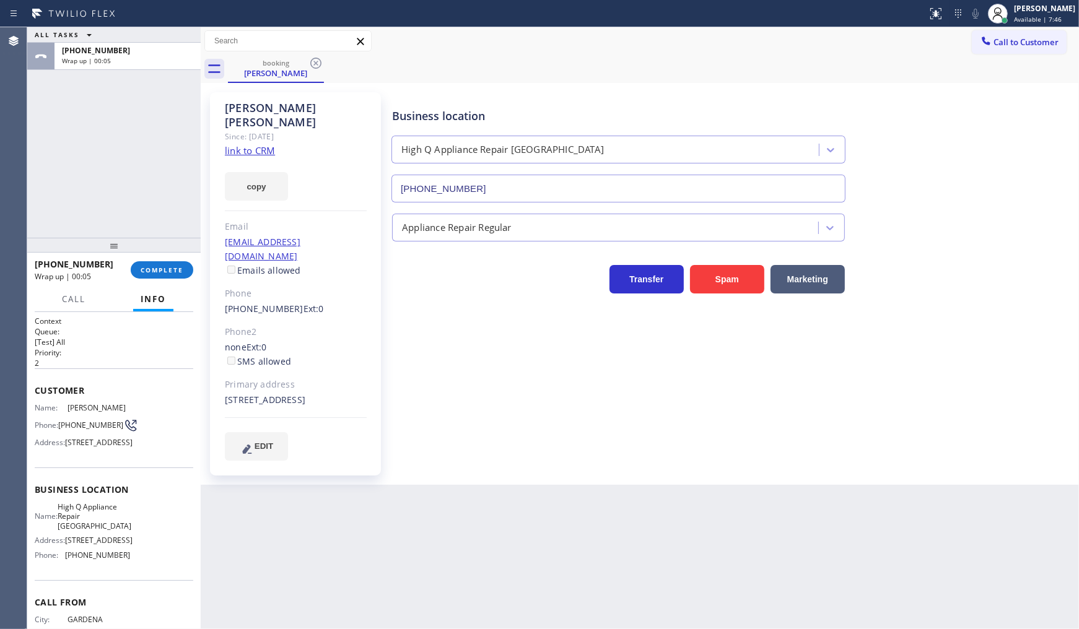
click at [58, 404] on span "Name:" at bounding box center [51, 407] width 33 height 9
drag, startPoint x: 64, startPoint y: 531, endPoint x: 100, endPoint y: 561, distance: 46.6
click at [100, 531] on div "Name: High Q Appliance Repair Los Angeles" at bounding box center [82, 516] width 95 height 28
copy span "High Q Appliance Repair Los Angeles"
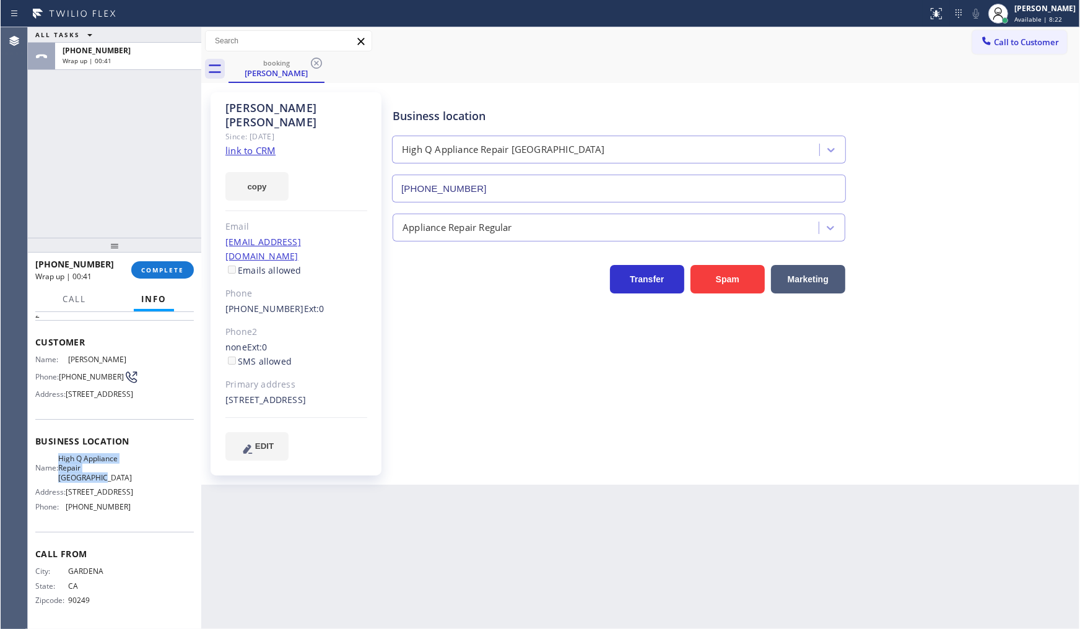
scroll to position [79, 0]
click at [70, 521] on div "Business location Name: High Q Appliance Repair Los Angeles Address: 913 Pico B…" at bounding box center [114, 475] width 159 height 113
drag, startPoint x: 66, startPoint y: 506, endPoint x: 141, endPoint y: 515, distance: 75.5
click at [141, 515] on div "Name: High Q Appliance Repair Los Angeles Address: 913 Pico Blvd Phone: (310) 2…" at bounding box center [114, 485] width 159 height 63
copy div "(310) 295-1927"
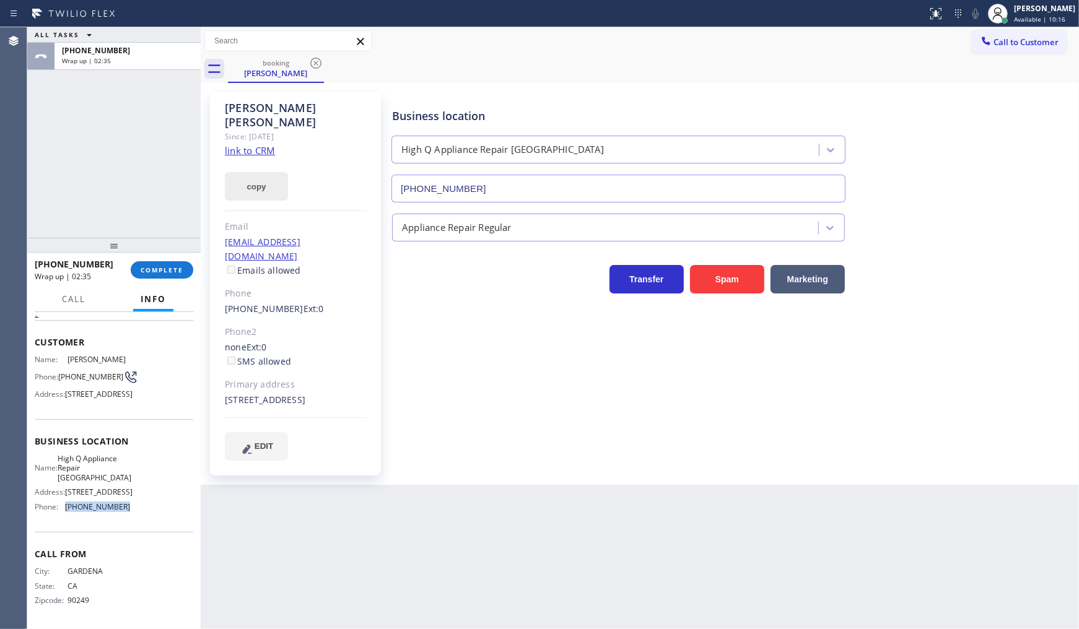
click at [248, 172] on button "copy" at bounding box center [256, 186] width 63 height 28
drag, startPoint x: 62, startPoint y: 345, endPoint x: 98, endPoint y: 347, distance: 36.0
click at [98, 372] on span "(310) 200-2612" at bounding box center [90, 376] width 65 height 9
copy span "310) 200-2612"
drag, startPoint x: 293, startPoint y: 110, endPoint x: 219, endPoint y: 107, distance: 74.4
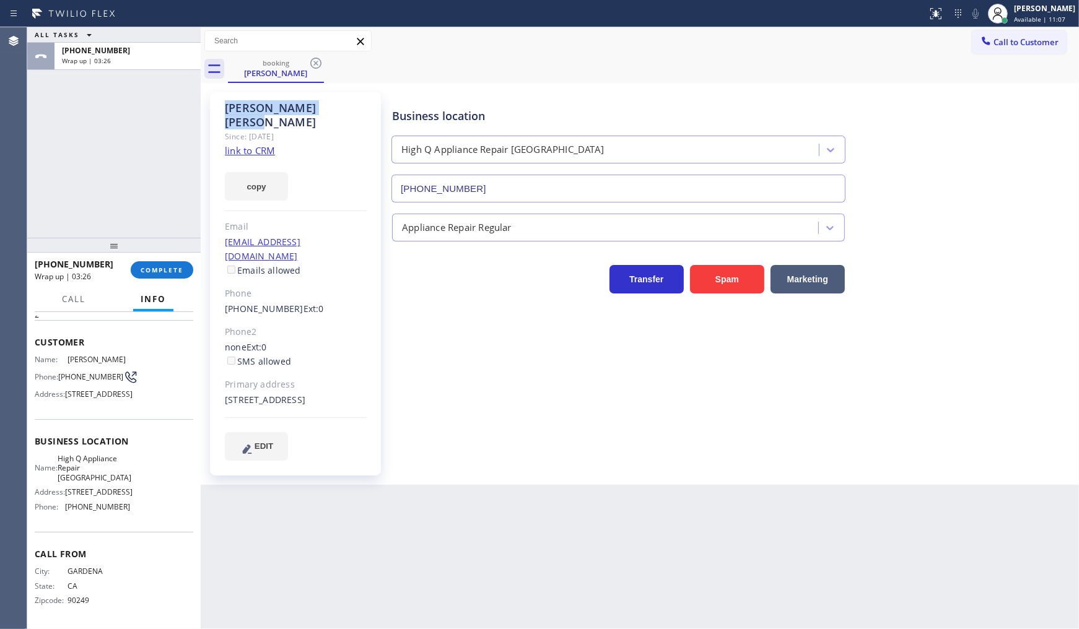
click at [219, 107] on div "Dion Wright Since: 20 may 2020 link to CRM copy Email Dionwright19@gmail.com Em…" at bounding box center [295, 283] width 171 height 383
copy div "Dion Wright"
click at [166, 271] on span "COMPLETE" at bounding box center [162, 270] width 43 height 9
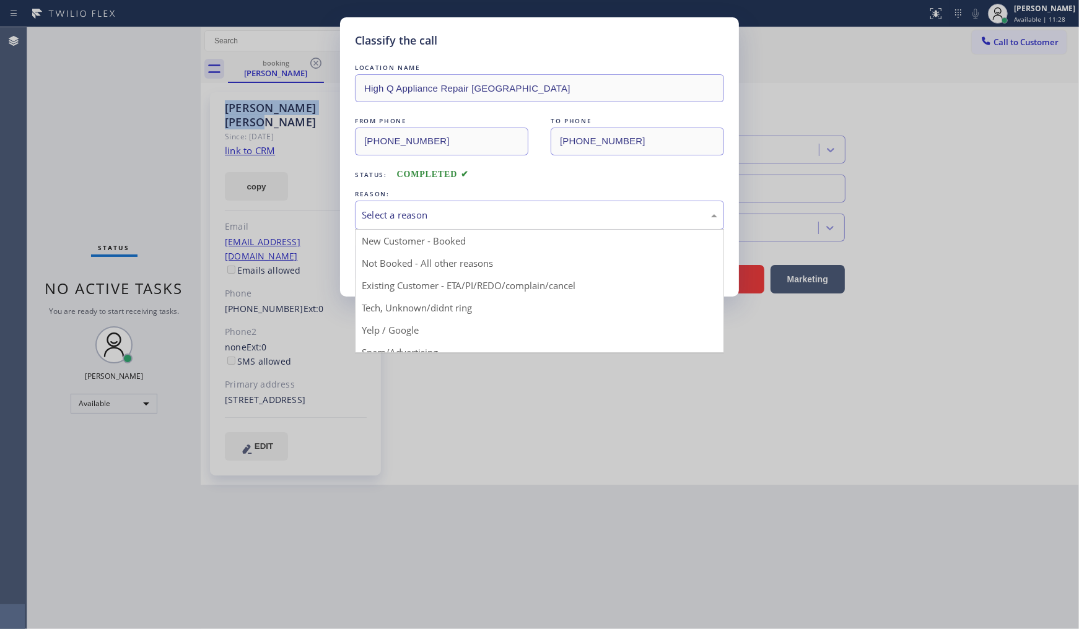
click at [375, 214] on div "Select a reason" at bounding box center [539, 215] width 355 height 14
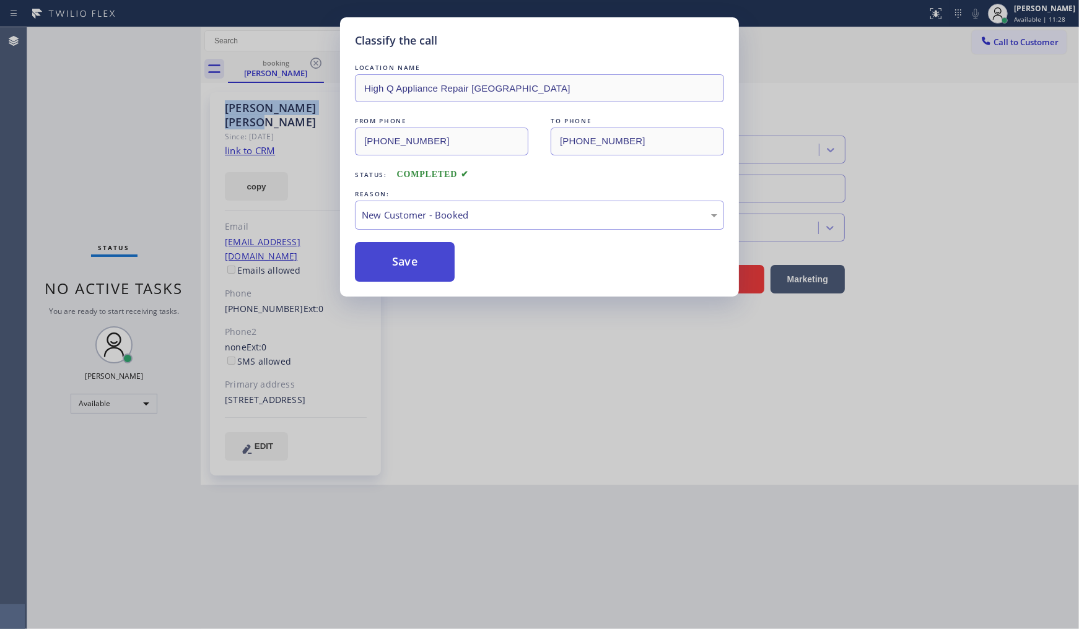
click at [389, 255] on button "Save" at bounding box center [405, 262] width 100 height 40
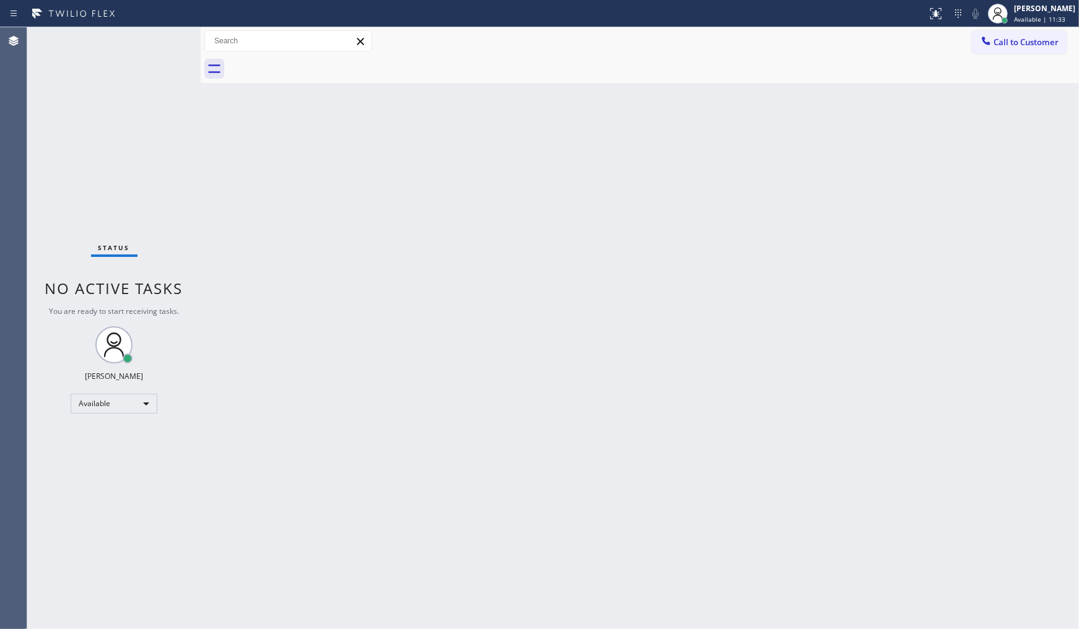
drag, startPoint x: 675, startPoint y: 201, endPoint x: 816, endPoint y: 196, distance: 140.7
click at [678, 201] on div "Back to Dashboard Change Sender ID Customers Technicians Select a contact Outbo…" at bounding box center [640, 328] width 878 height 602
drag, startPoint x: 146, startPoint y: 91, endPoint x: 196, endPoint y: 70, distance: 54.4
click at [155, 87] on div "Status No active tasks You are ready to start receiving tasks. JENIZA ALCAYDE A…" at bounding box center [113, 328] width 173 height 602
click at [661, 390] on div "Back to Dashboard Change Sender ID Customers Technicians Select a contact Outbo…" at bounding box center [640, 328] width 879 height 602
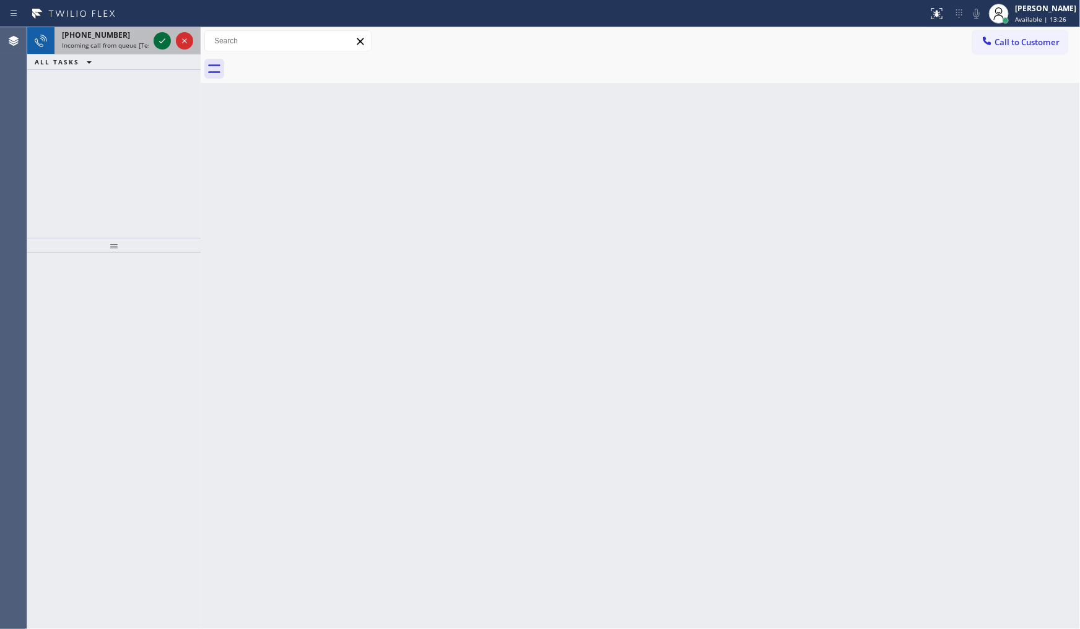
click at [157, 44] on icon at bounding box center [162, 40] width 15 height 15
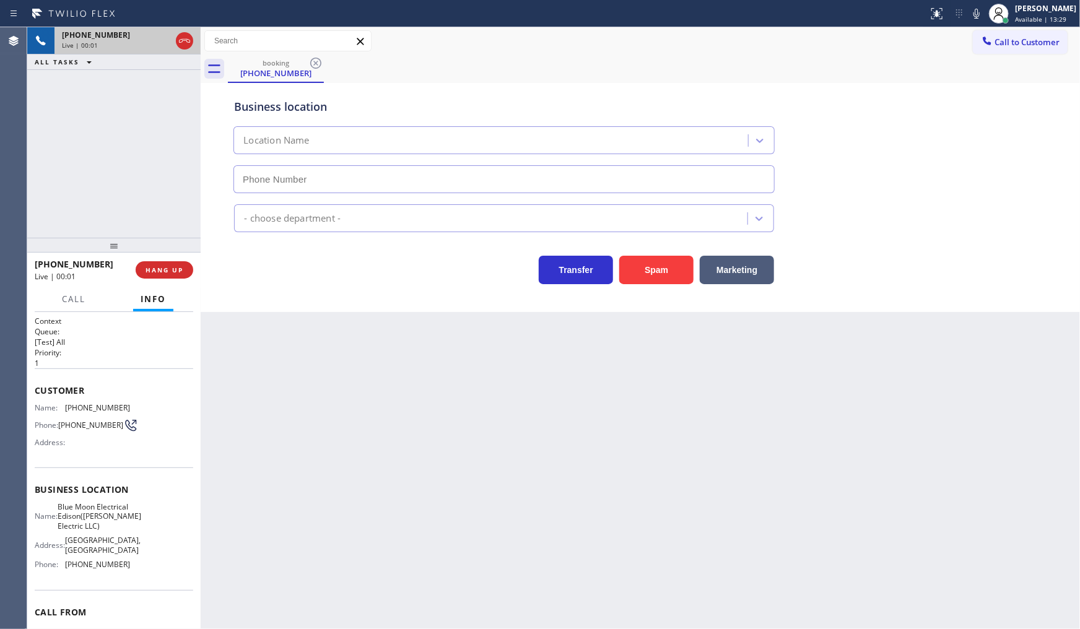
type input "(551) 525-8799"
click at [611, 59] on div "booking (574) 344-3042" at bounding box center [654, 69] width 852 height 28
drag, startPoint x: 64, startPoint y: 411, endPoint x: 134, endPoint y: 411, distance: 70.6
click at [134, 411] on div "Name: (574) 344-3042 Phone: (574) 344-3042 Address:" at bounding box center [114, 427] width 159 height 49
copy div "(574) 344-3042"
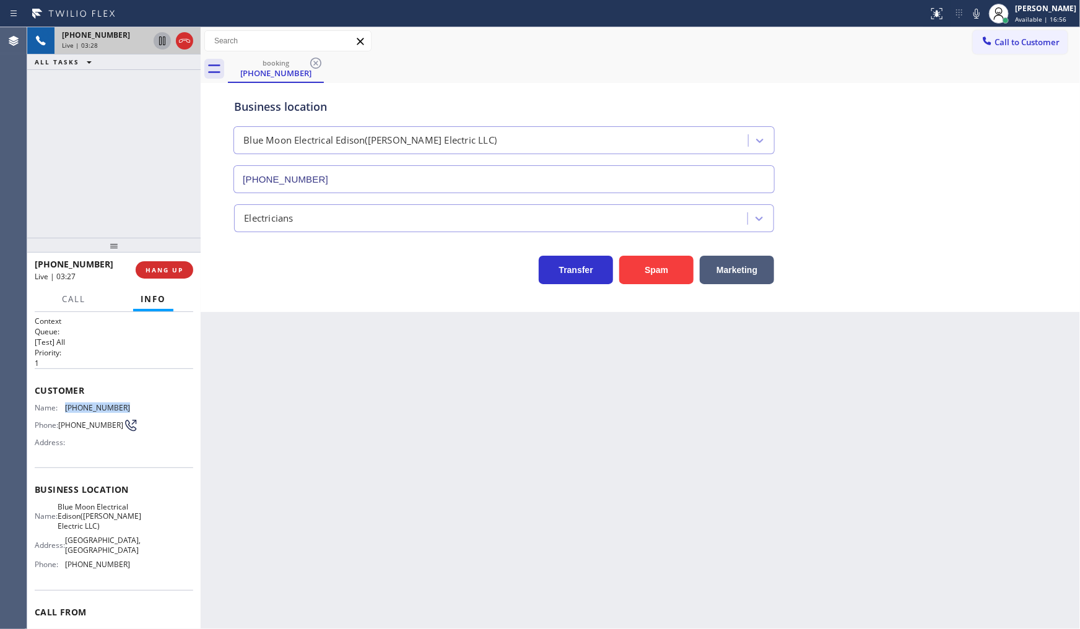
drag, startPoint x: 157, startPoint y: 40, endPoint x: 165, endPoint y: 40, distance: 8.7
click at [157, 40] on icon at bounding box center [162, 40] width 15 height 15
click at [970, 12] on icon at bounding box center [976, 13] width 15 height 15
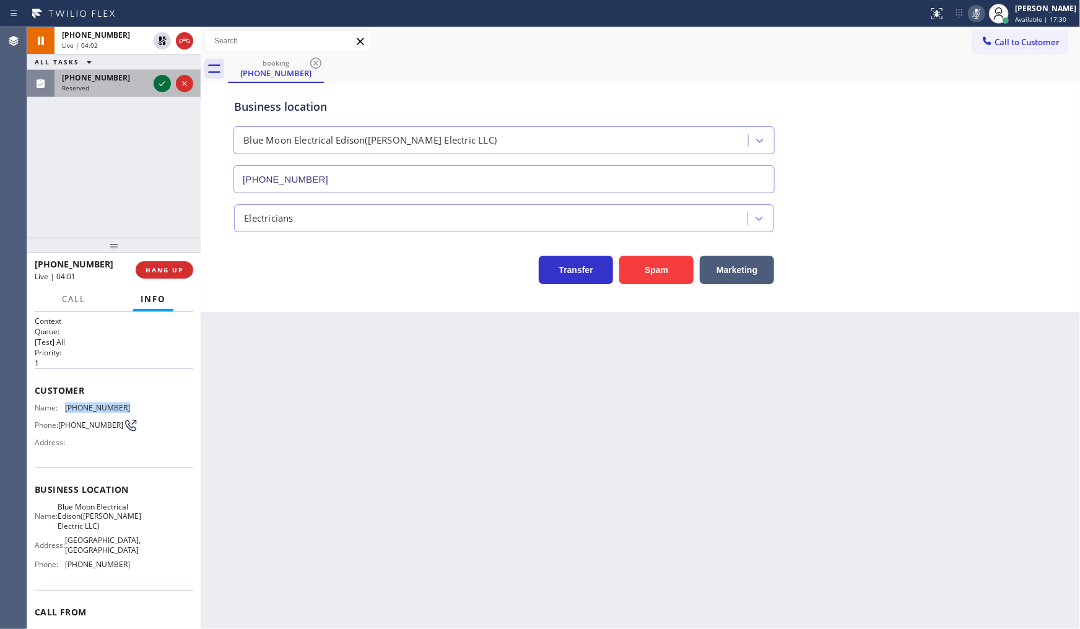
click at [160, 78] on icon at bounding box center [162, 83] width 15 height 15
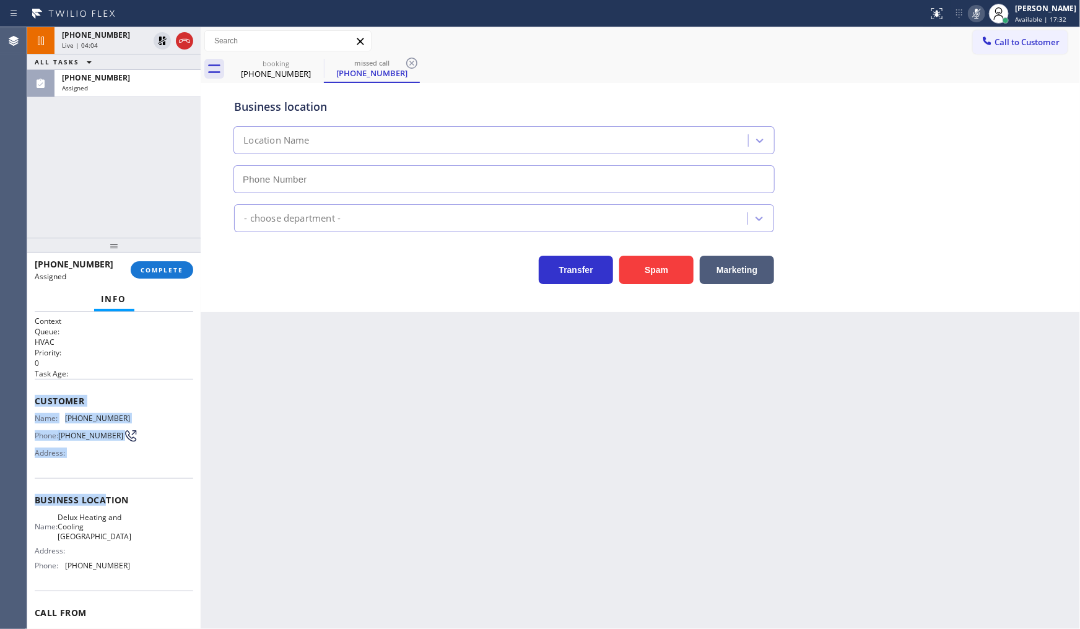
type input "(917) 979-9268"
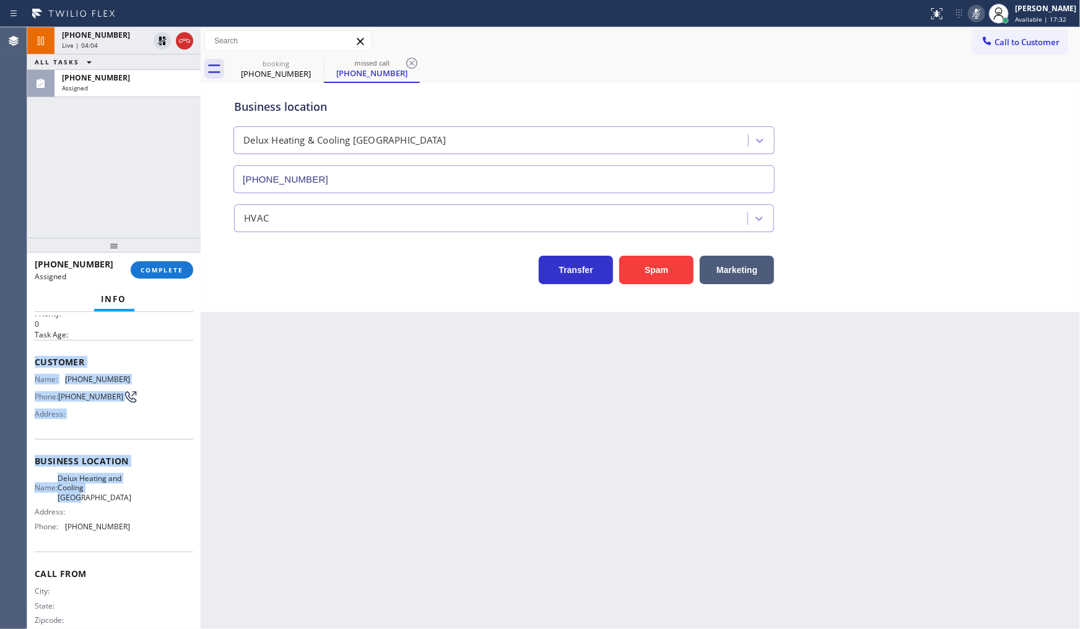
scroll to position [71, 0]
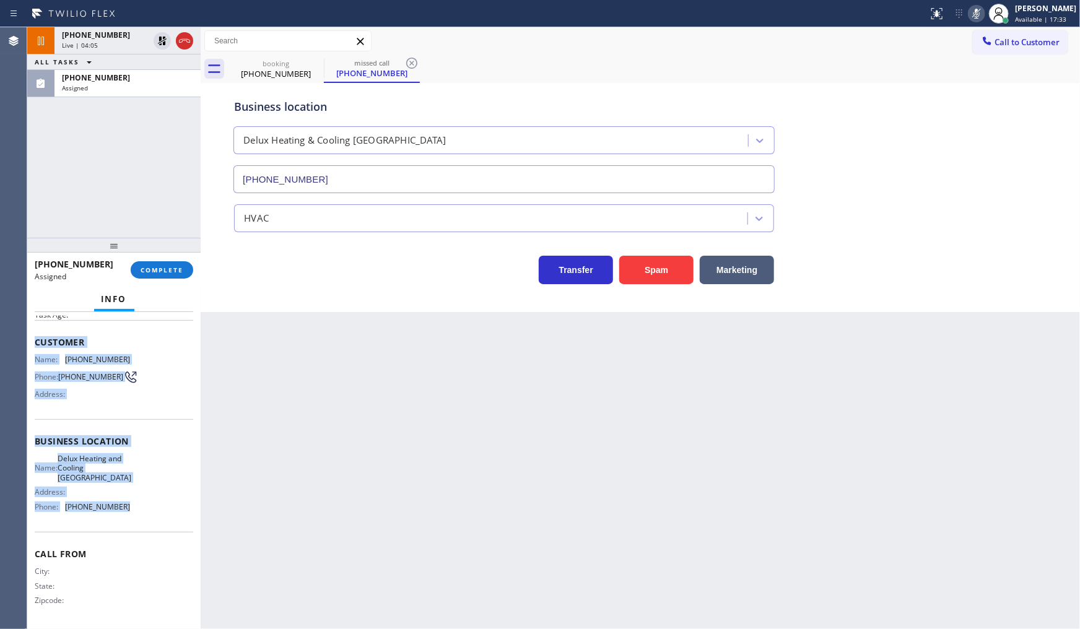
drag, startPoint x: 33, startPoint y: 393, endPoint x: 136, endPoint y: 499, distance: 148.0
click at [134, 507] on div "Context Queue: HVAC Priority: 0 Task Age: Customer Name: (914) 427-7104 Phone: …" at bounding box center [113, 471] width 173 height 318
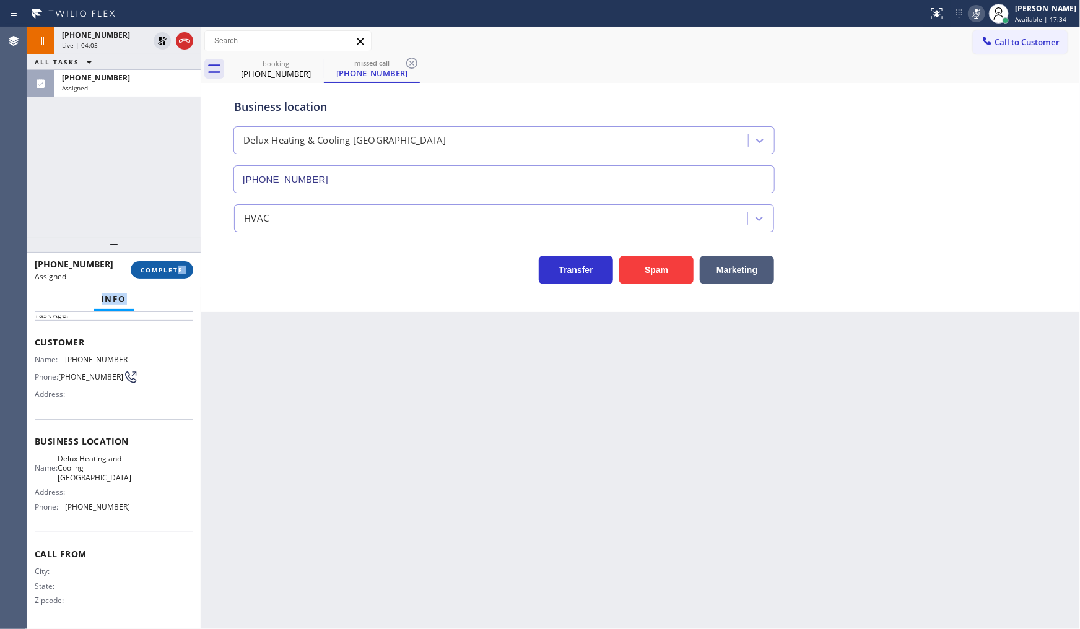
drag, startPoint x: 178, startPoint y: 287, endPoint x: 178, endPoint y: 279, distance: 8.1
click at [178, 279] on div "(914) 427-7104 Assigned COMPLETE Info Context Queue: HVAC Priority: 0 Task Age:…" at bounding box center [113, 441] width 173 height 377
click at [180, 268] on span "COMPLETE" at bounding box center [162, 270] width 43 height 9
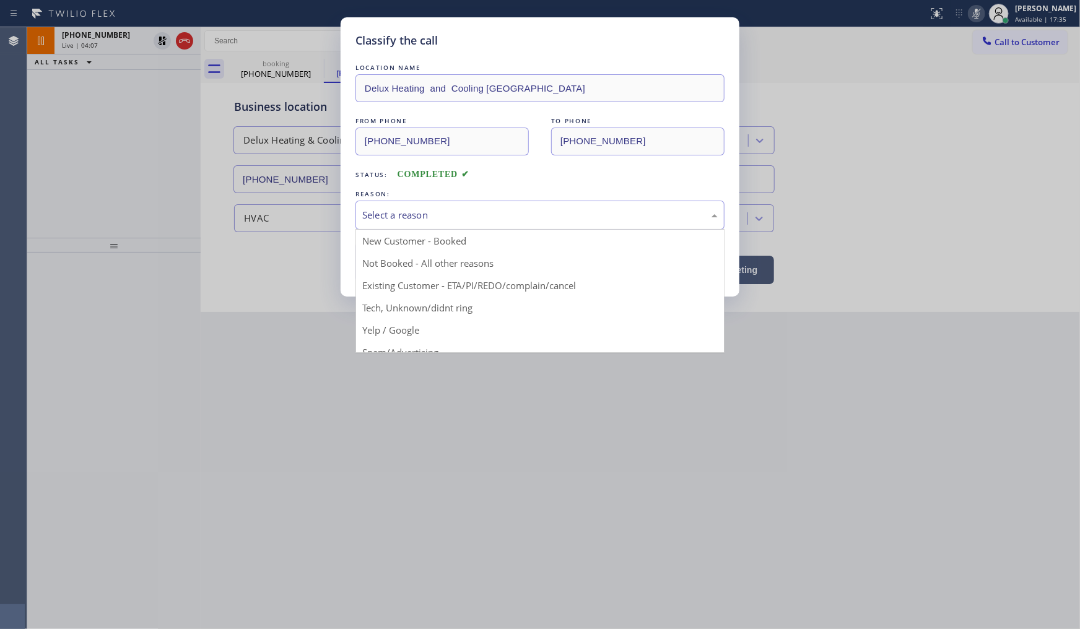
click at [412, 216] on div "Select a reason" at bounding box center [539, 215] width 355 height 14
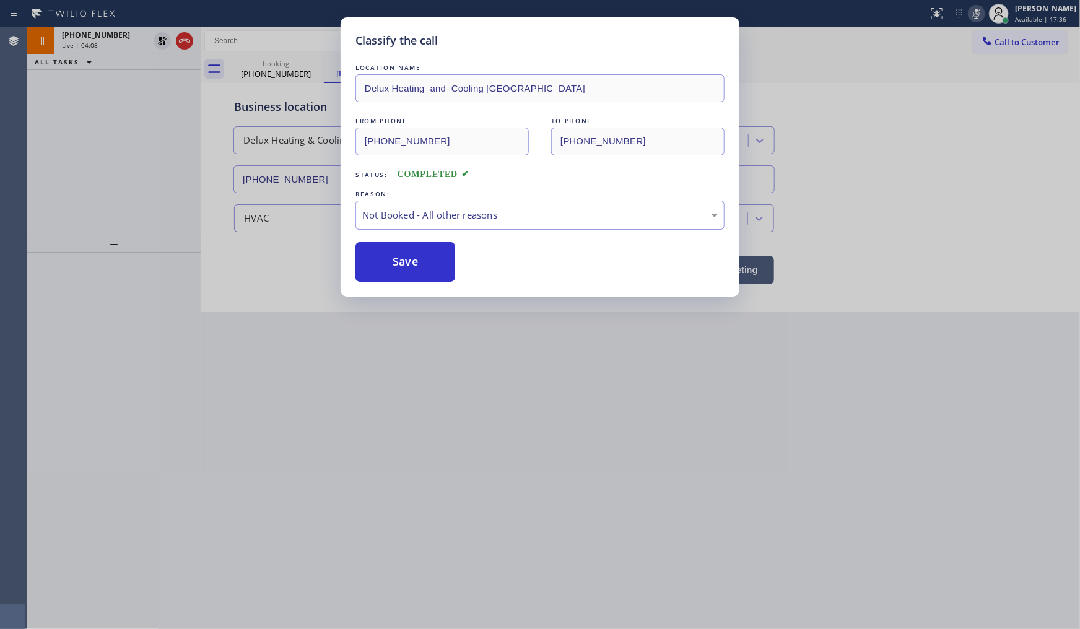
click at [396, 261] on button "Save" at bounding box center [405, 262] width 100 height 40
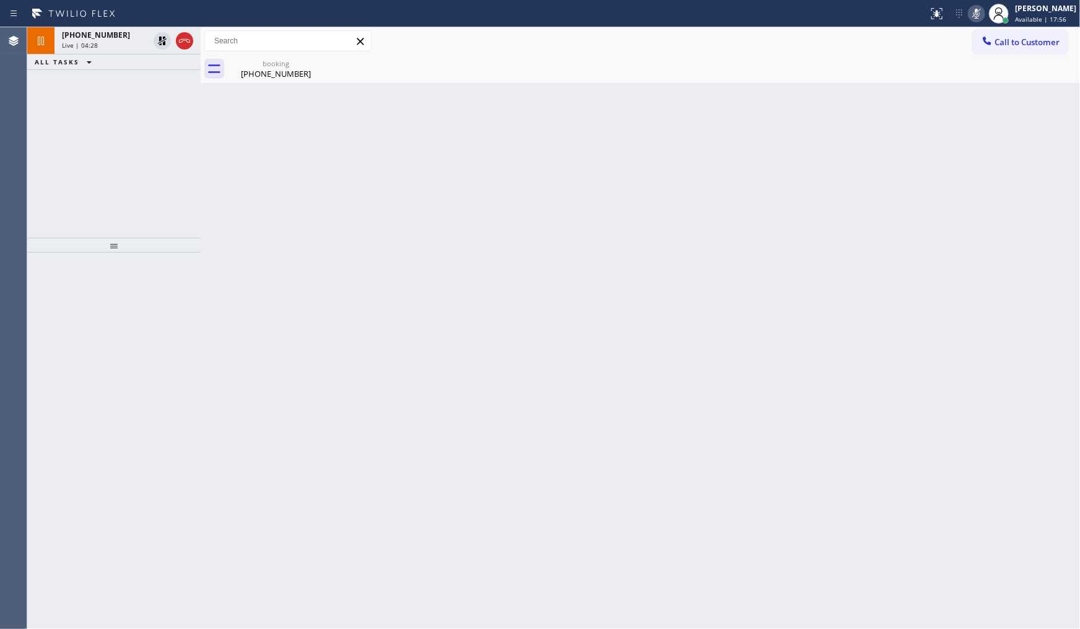
drag, startPoint x: 81, startPoint y: 110, endPoint x: 87, endPoint y: 124, distance: 15.5
click at [87, 124] on div "+15743443042 Live | 04:28 ALL TASKS ALL TASKS ACTIVE TASKS TASKS IN WRAP UP" at bounding box center [113, 132] width 173 height 211
click at [134, 45] on div "Live | 04:42" at bounding box center [105, 45] width 87 height 9
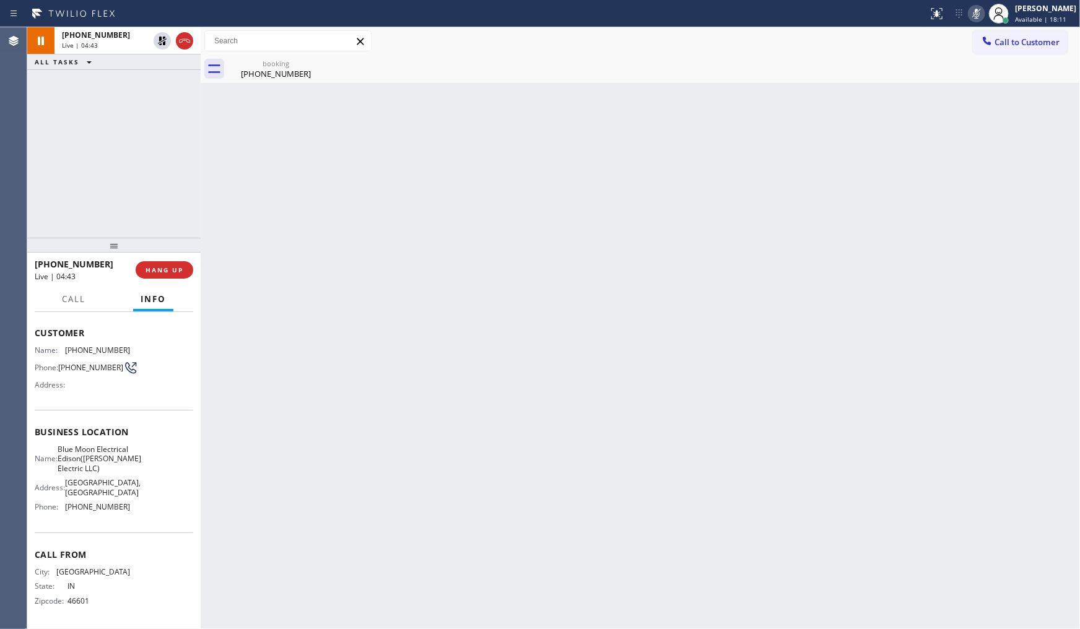
scroll to position [79, 0]
drag, startPoint x: 59, startPoint y: 512, endPoint x: 153, endPoint y: 517, distance: 93.6
click at [153, 517] on div "Name: Blue Moon Electrical Edison(Thomas Electric LLC) Address: Edison, NJ 0881…" at bounding box center [114, 481] width 159 height 72
drag, startPoint x: 91, startPoint y: 536, endPoint x: 73, endPoint y: 503, distance: 38.0
click at [89, 528] on div "Context Queue: [Test] All Priority: 1 Customer Name: (574) 344-3042 Phone: (574…" at bounding box center [114, 442] width 159 height 368
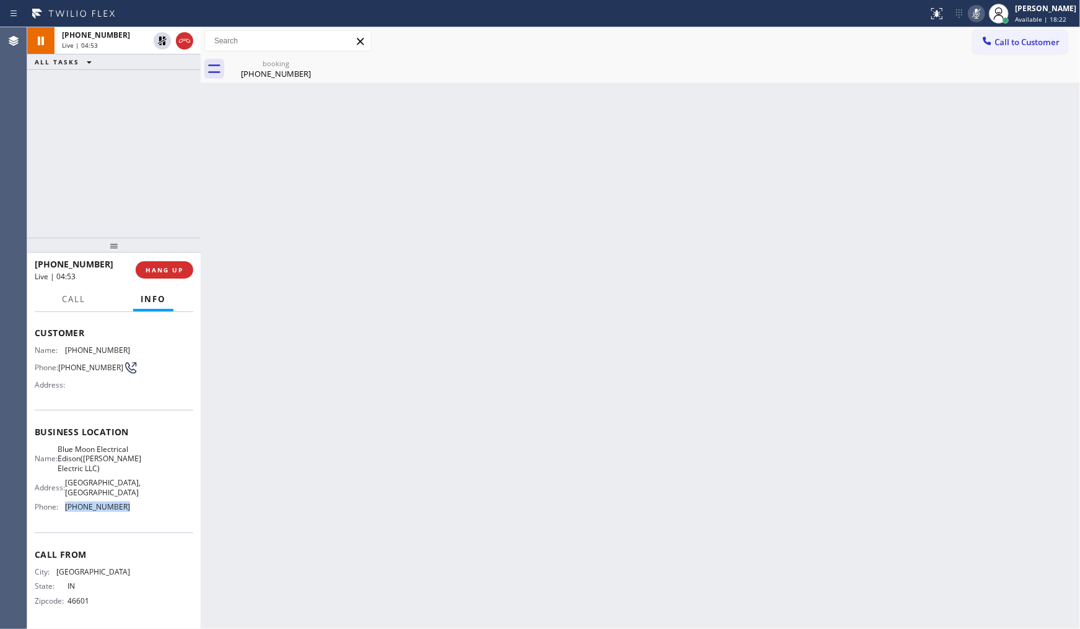
drag, startPoint x: 62, startPoint y: 507, endPoint x: 150, endPoint y: 506, distance: 88.6
click at [150, 506] on div "Name: Blue Moon Electrical Edison(Thomas Electric LLC) Address: Edison, NJ 0881…" at bounding box center [114, 481] width 159 height 72
copy div "(551) 525-8799"
click at [980, 13] on icon at bounding box center [976, 13] width 15 height 15
click at [169, 38] on icon at bounding box center [162, 40] width 15 height 15
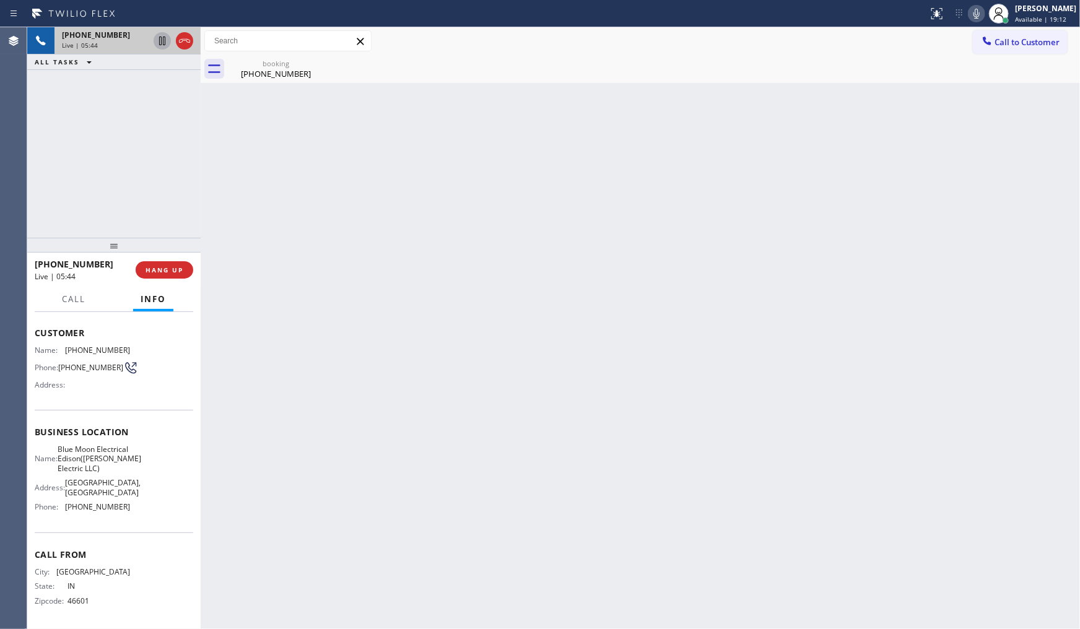
click at [93, 143] on div "+15743443042 Live | 05:44 ALL TASKS ALL TASKS ACTIVE TASKS TASKS IN WRAP UP" at bounding box center [113, 132] width 173 height 211
click at [975, 9] on icon at bounding box center [976, 13] width 15 height 15
click at [975, 10] on icon at bounding box center [976, 13] width 15 height 15
click at [161, 84] on icon at bounding box center [162, 83] width 15 height 15
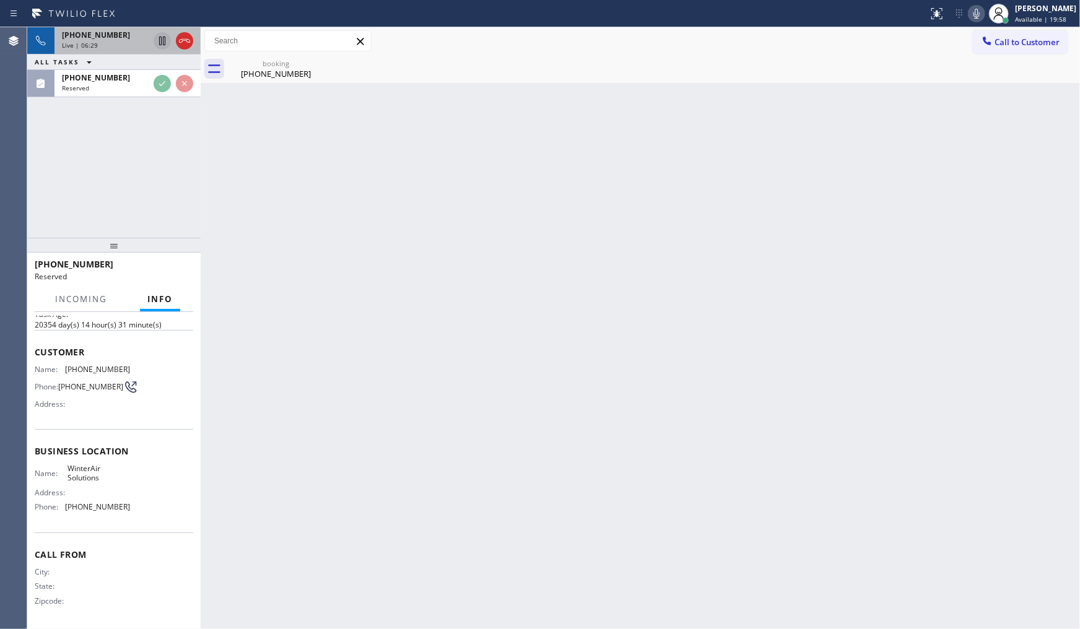
click at [111, 41] on div "Live | 06:29" at bounding box center [105, 45] width 87 height 9
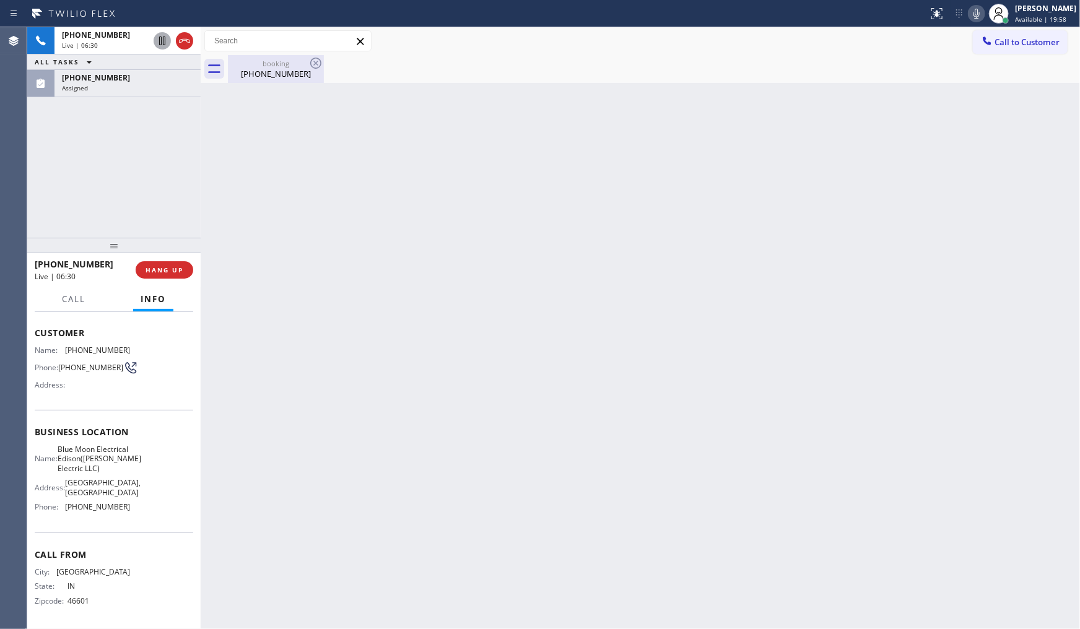
click at [238, 55] on div "booking (574) 344-3042" at bounding box center [276, 69] width 94 height 28
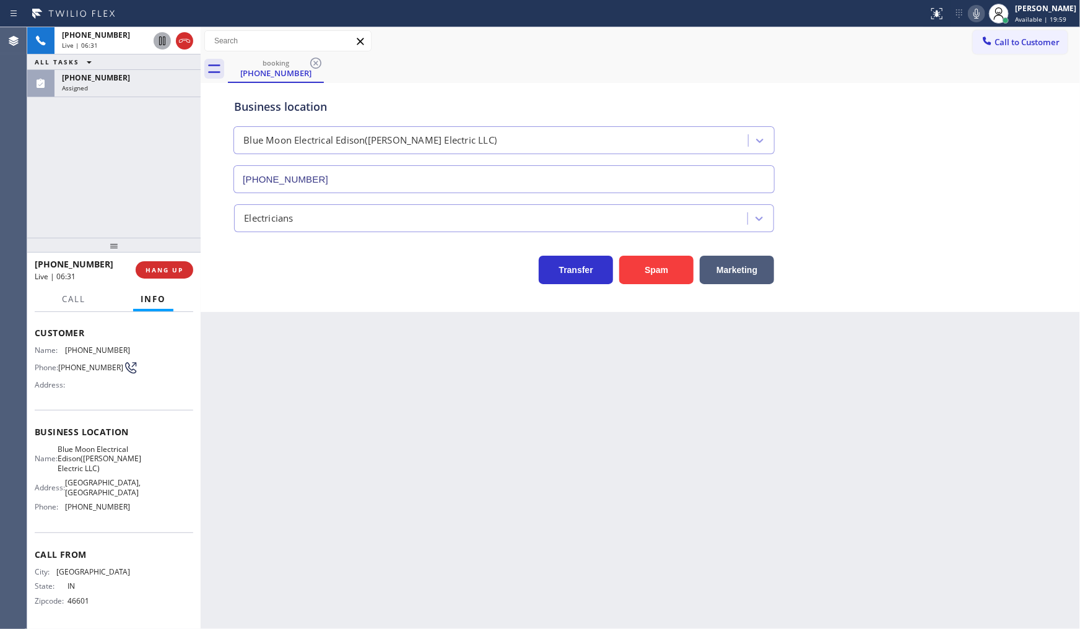
drag, startPoint x: 120, startPoint y: 87, endPoint x: 131, endPoint y: 170, distance: 83.7
click at [121, 87] on div "Assigned" at bounding box center [127, 88] width 131 height 9
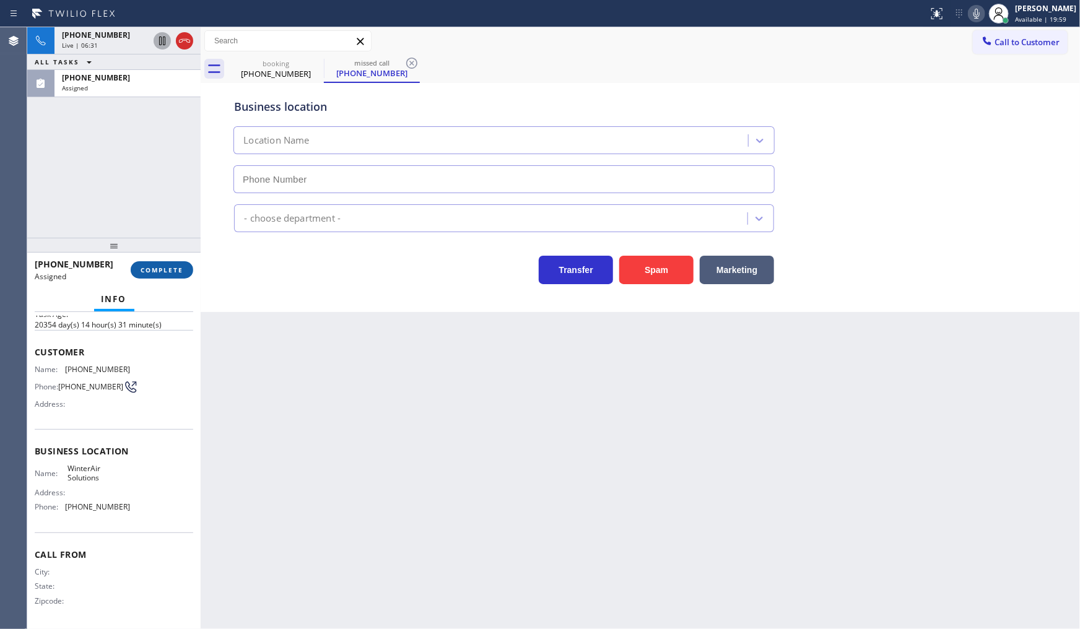
scroll to position [63, 0]
type input "(623) 263-2166"
click at [159, 275] on button "COMPLETE" at bounding box center [162, 269] width 63 height 17
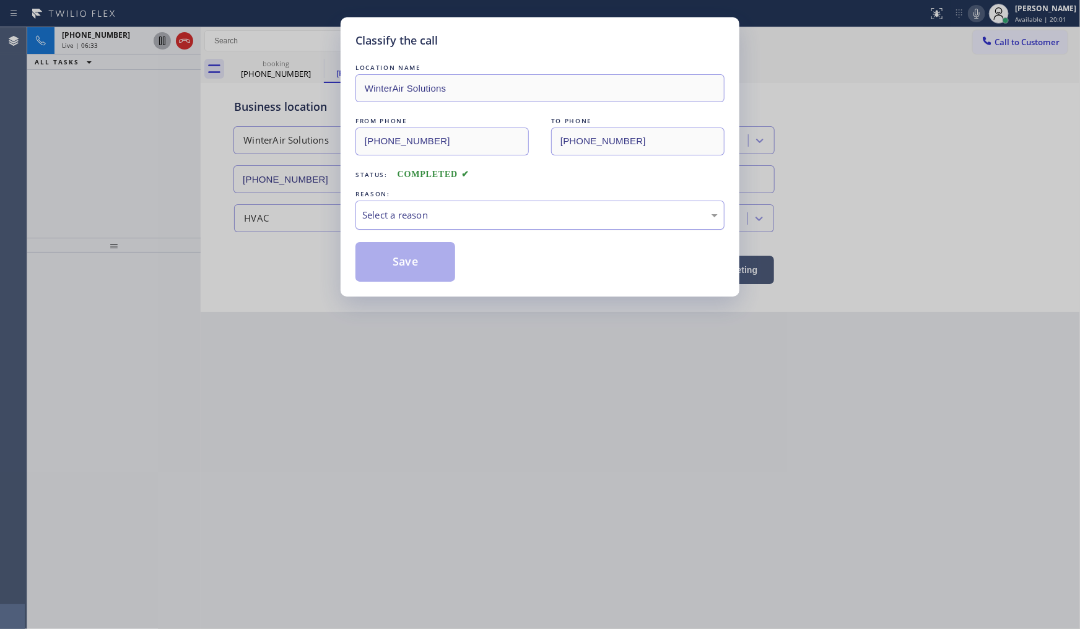
click at [430, 219] on div "Select a reason" at bounding box center [539, 215] width 369 height 29
click at [398, 261] on button "Save" at bounding box center [405, 262] width 100 height 40
click at [393, 260] on button "Save" at bounding box center [405, 262] width 100 height 40
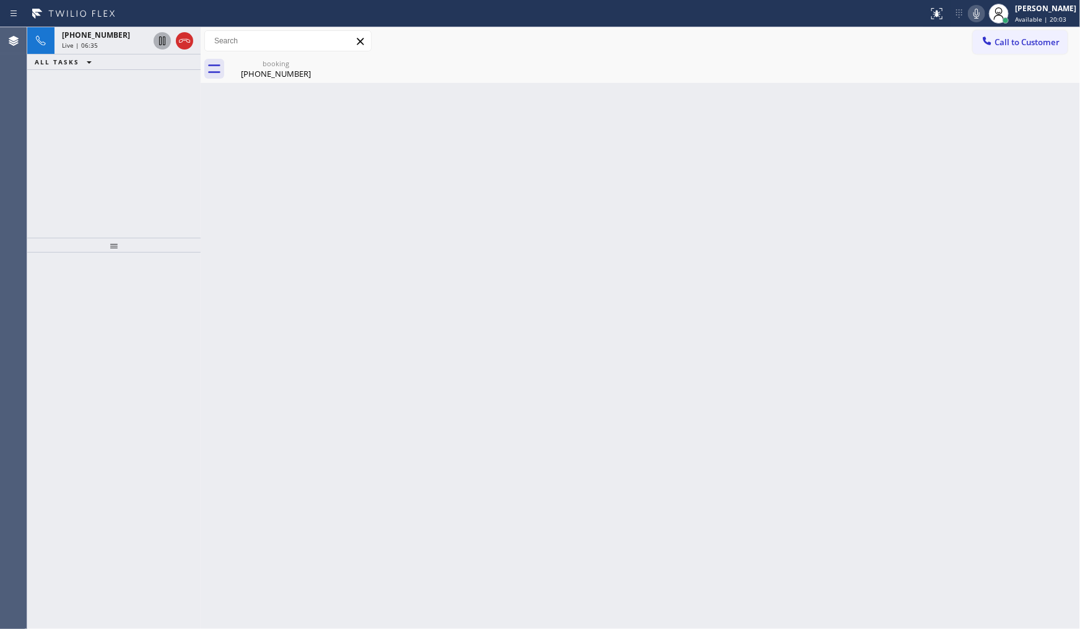
drag, startPoint x: 85, startPoint y: 43, endPoint x: 137, endPoint y: 95, distance: 73.6
click at [85, 43] on span "Live | 06:35" at bounding box center [80, 45] width 36 height 9
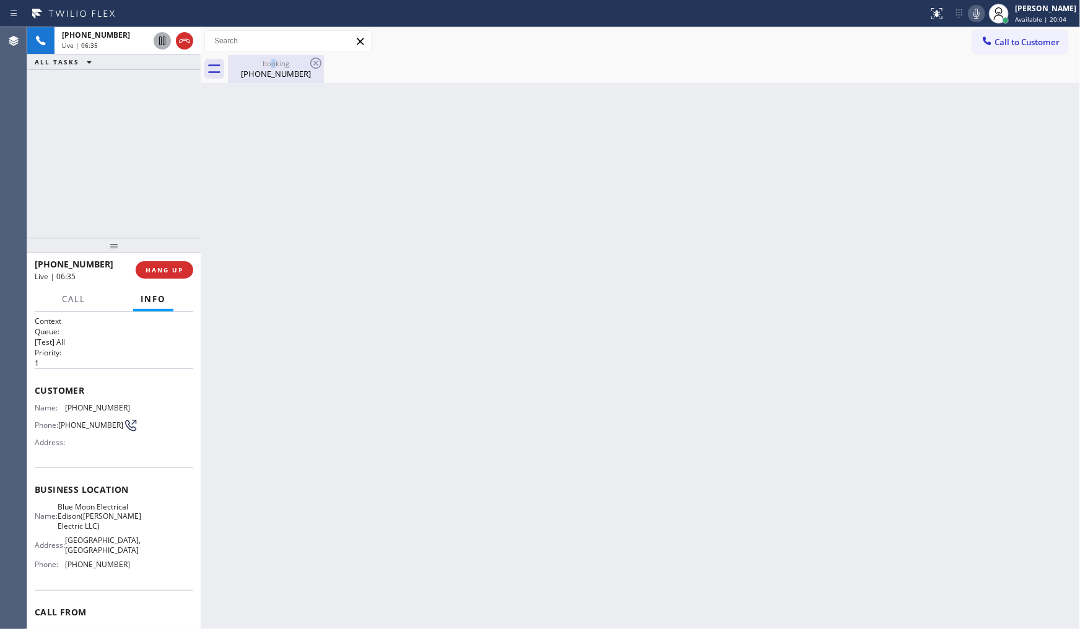
click at [274, 64] on div "booking" at bounding box center [276, 63] width 94 height 9
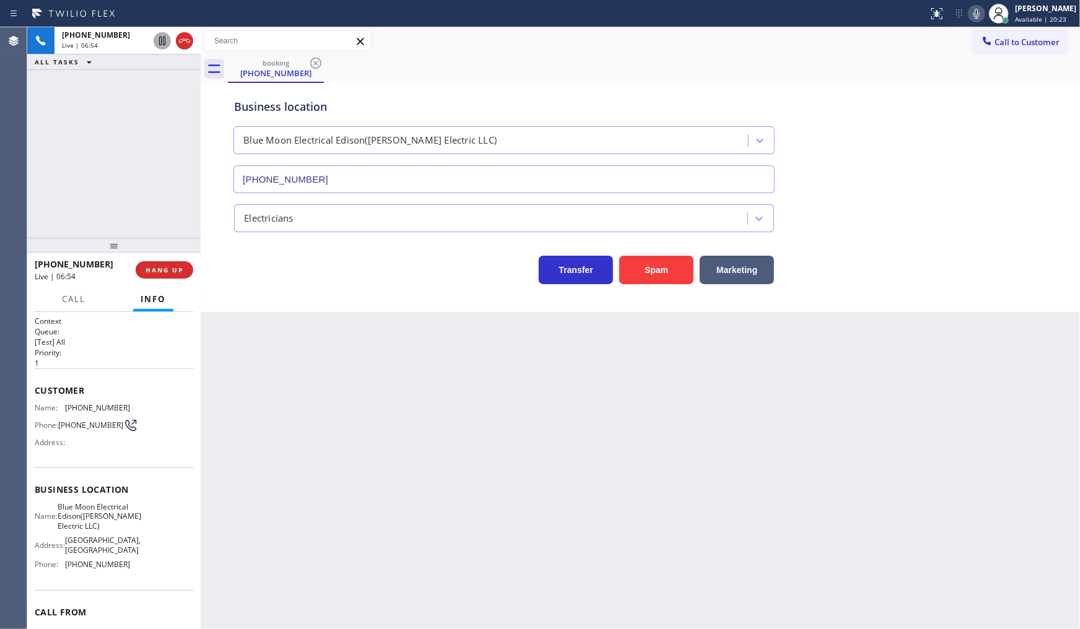
drag, startPoint x: 32, startPoint y: 216, endPoint x: 43, endPoint y: 206, distance: 15.4
click at [33, 216] on div "+15743443042 Live | 06:54 ALL TASKS ALL TASKS ACTIVE TASKS TASKS IN WRAP UP" at bounding box center [113, 132] width 173 height 211
click at [975, 14] on icon at bounding box center [977, 14] width 6 height 10
click at [976, 13] on icon at bounding box center [976, 13] width 15 height 15
click at [164, 84] on icon at bounding box center [162, 83] width 15 height 15
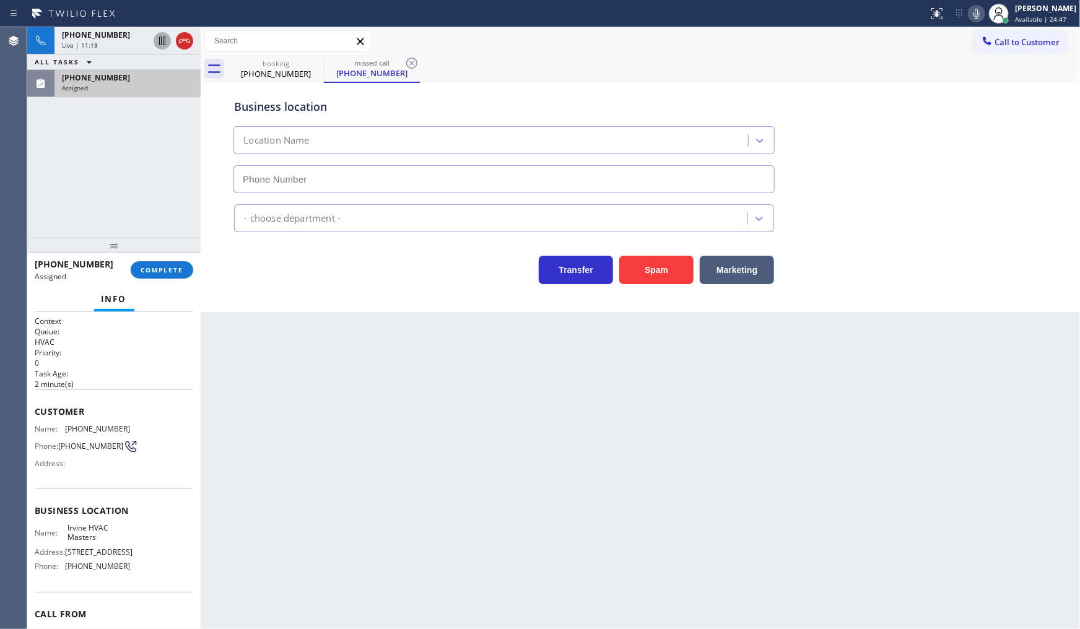
type input "(949) 354-5481"
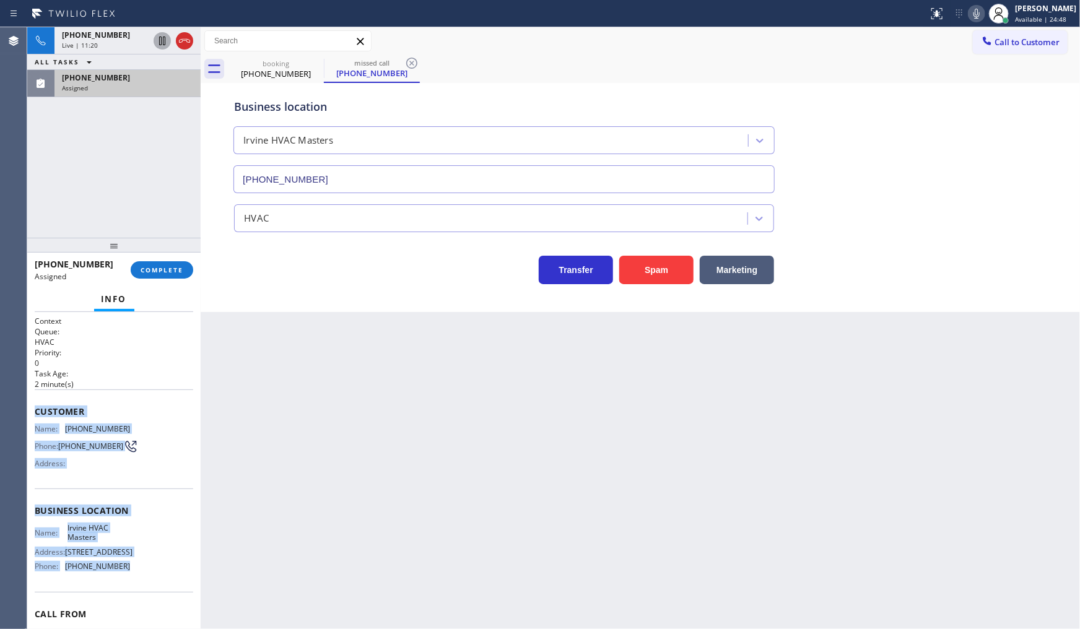
drag, startPoint x: 32, startPoint y: 400, endPoint x: 134, endPoint y: 584, distance: 210.4
click at [134, 584] on div "Context Queue: HVAC Priority: 0 Task Age: 2 minute(s) Customer Name: (714) 982-…" at bounding box center [113, 471] width 173 height 318
copy div "Customer Name: (714) 982-0945 Phone: (714) 982-0945 Address: Business location …"
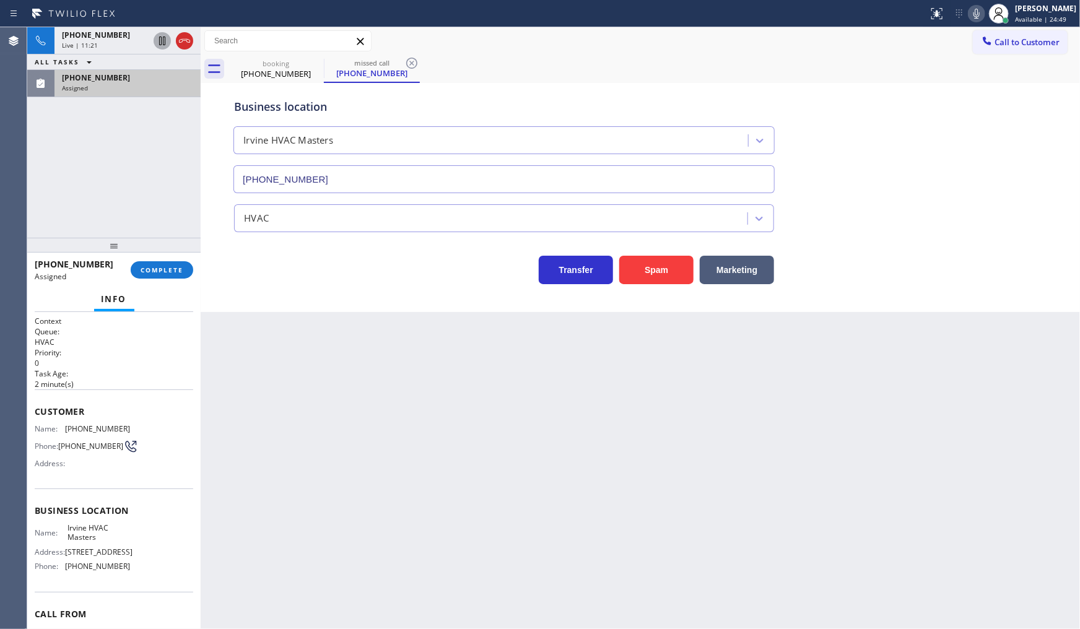
click at [159, 286] on div "(714) 982-0945 Assigned COMPLETE" at bounding box center [114, 270] width 159 height 32
click at [165, 270] on span "COMPLETE" at bounding box center [162, 270] width 43 height 9
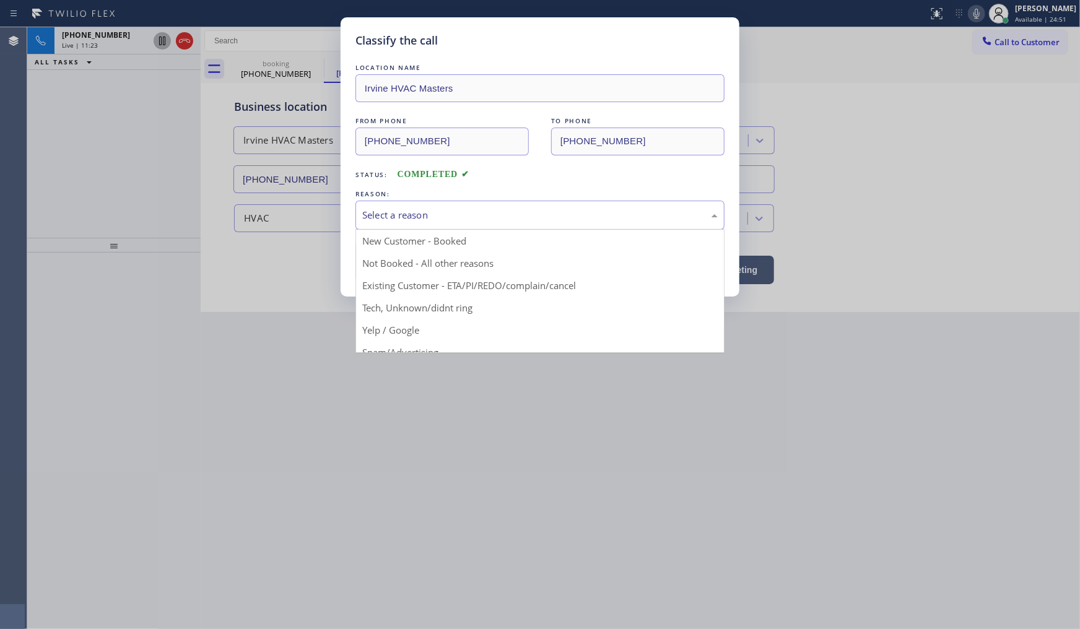
click at [385, 221] on div "Select a reason" at bounding box center [539, 215] width 355 height 14
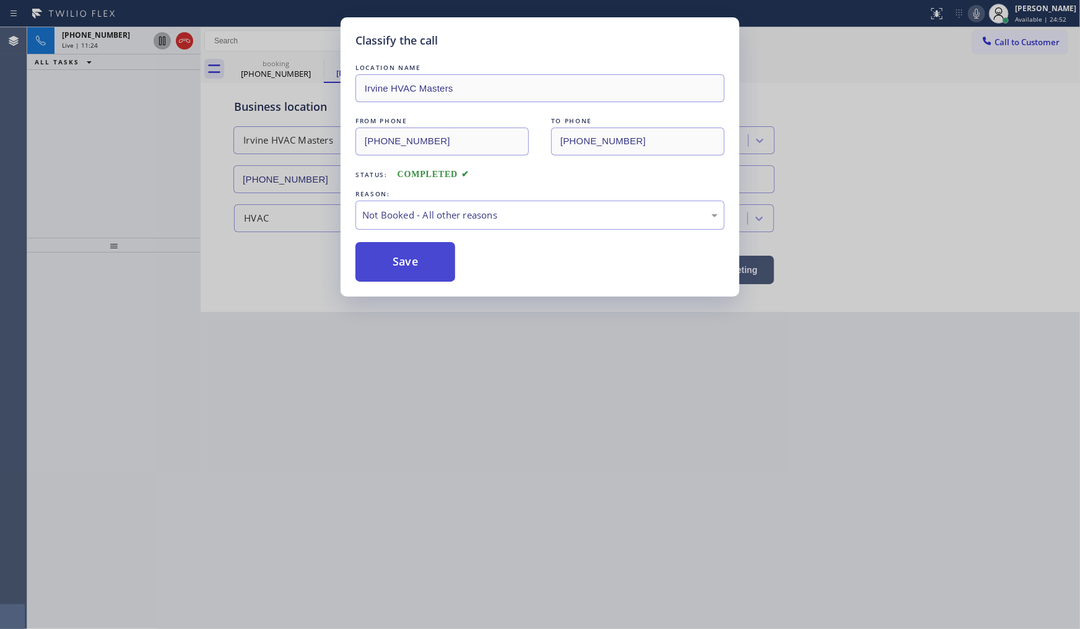
click at [385, 265] on button "Save" at bounding box center [405, 262] width 100 height 40
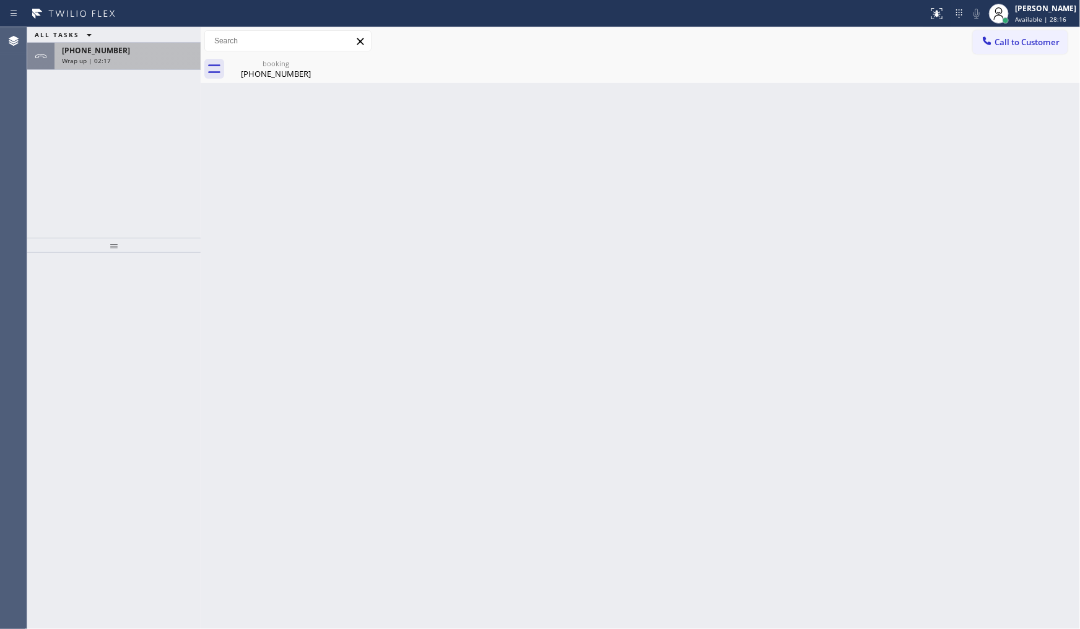
click at [150, 48] on div "+15743443042" at bounding box center [127, 50] width 131 height 11
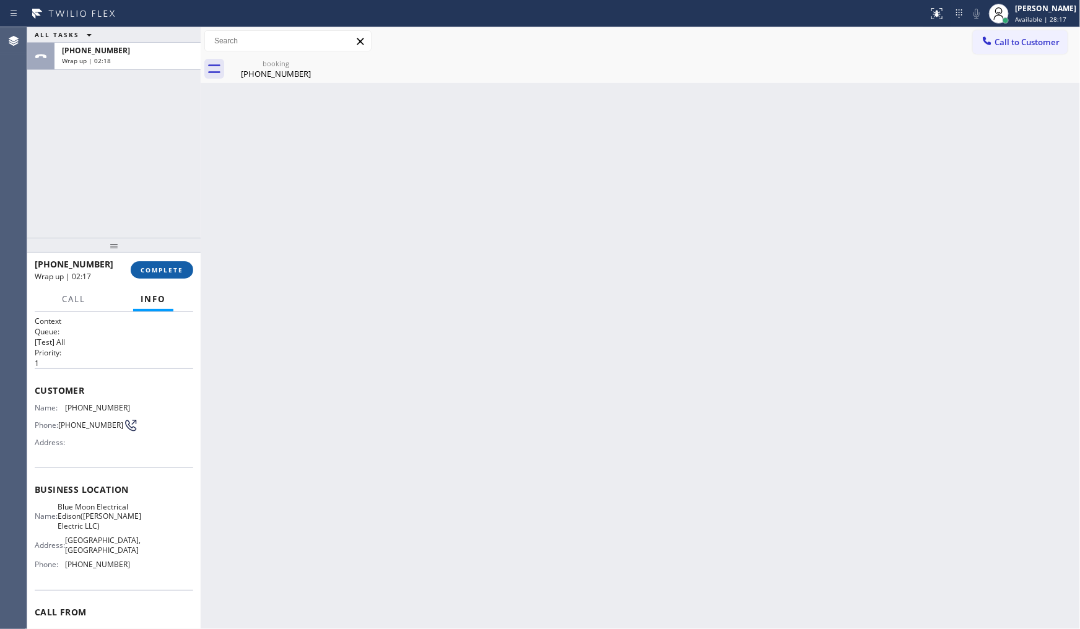
click at [156, 264] on button "COMPLETE" at bounding box center [162, 269] width 63 height 17
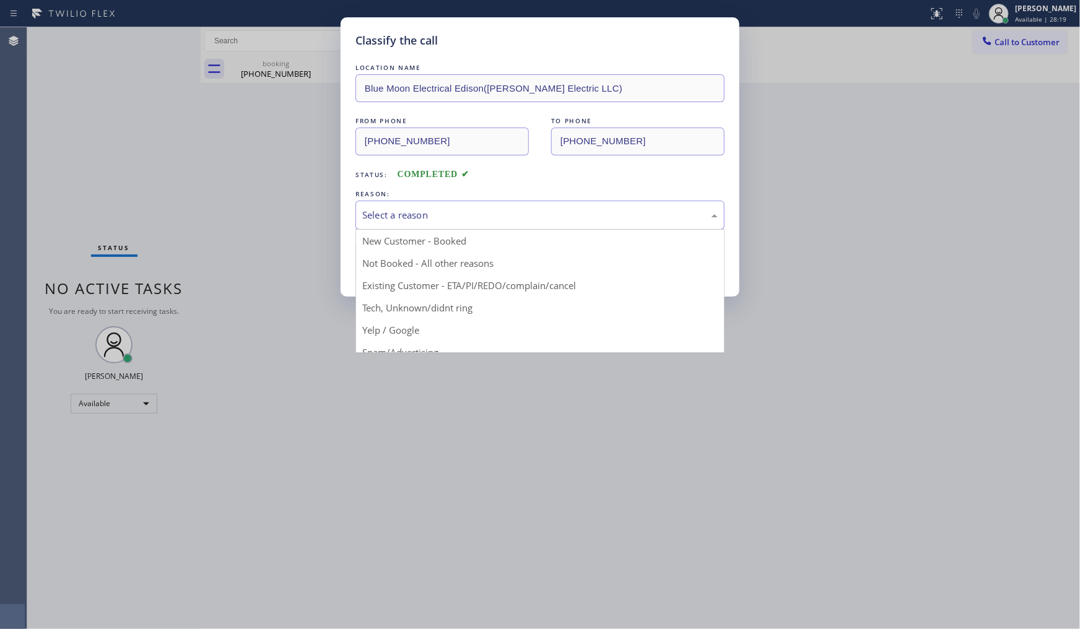
click at [442, 209] on div "Select a reason" at bounding box center [539, 215] width 355 height 14
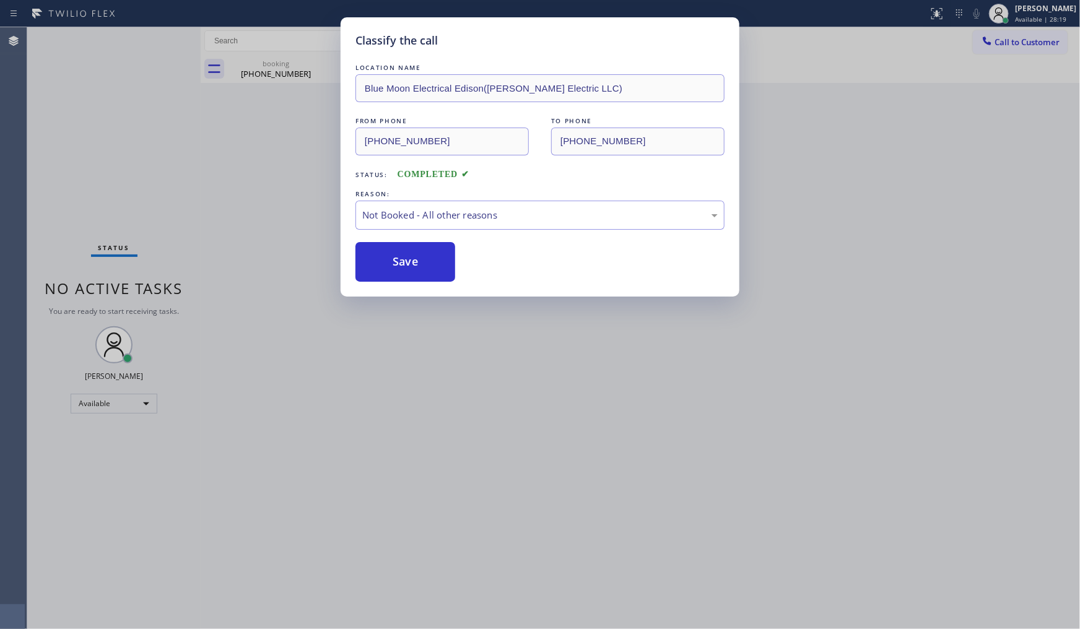
click at [399, 261] on button "Save" at bounding box center [405, 262] width 100 height 40
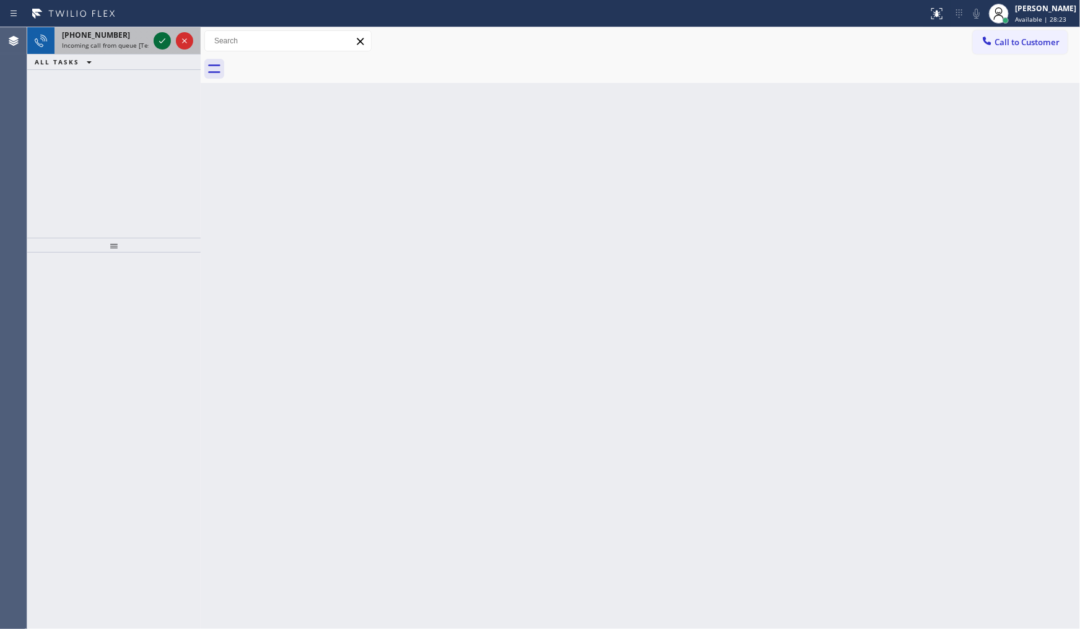
click at [163, 46] on icon at bounding box center [162, 40] width 15 height 15
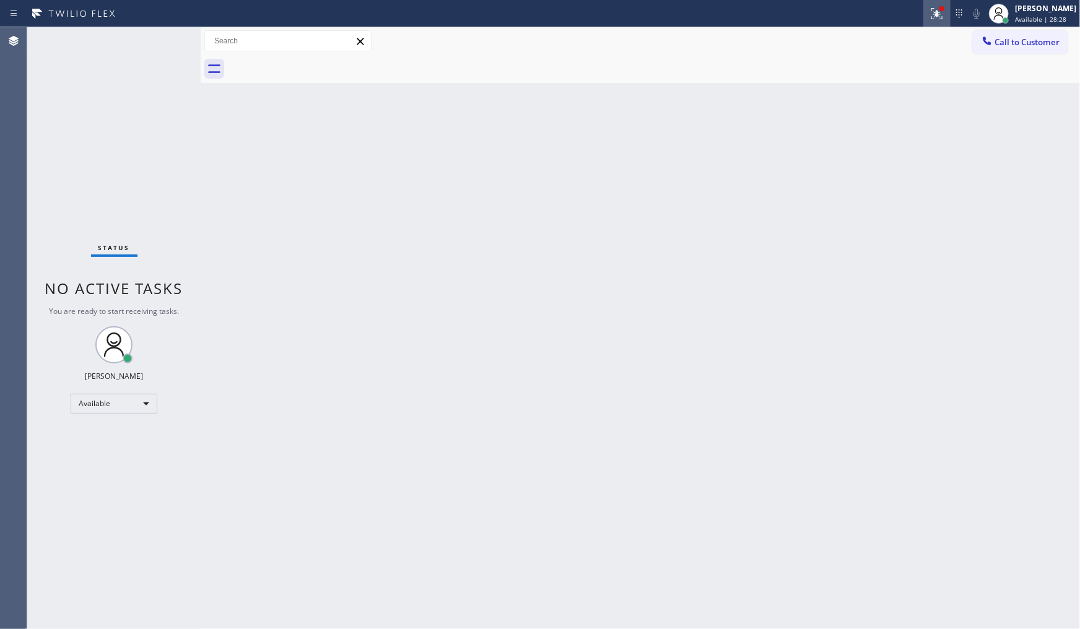
click at [946, 4] on button at bounding box center [936, 13] width 27 height 27
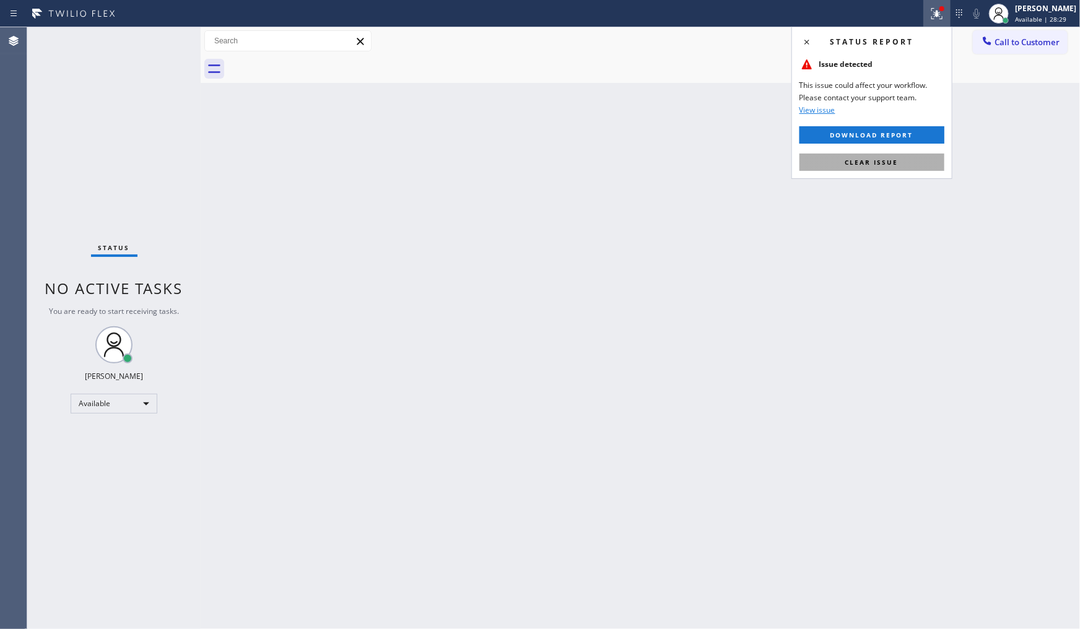
click at [926, 165] on button "Clear issue" at bounding box center [872, 162] width 145 height 17
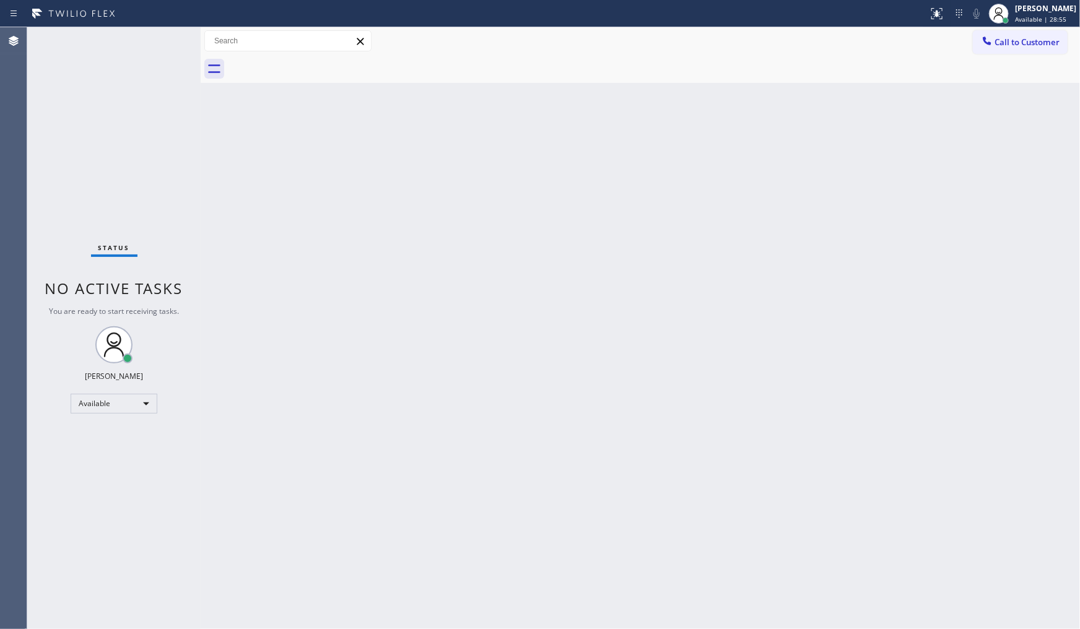
click at [162, 124] on div "Status No active tasks You are ready to start receiving tasks. JENIZA ALCAYDE A…" at bounding box center [113, 328] width 173 height 602
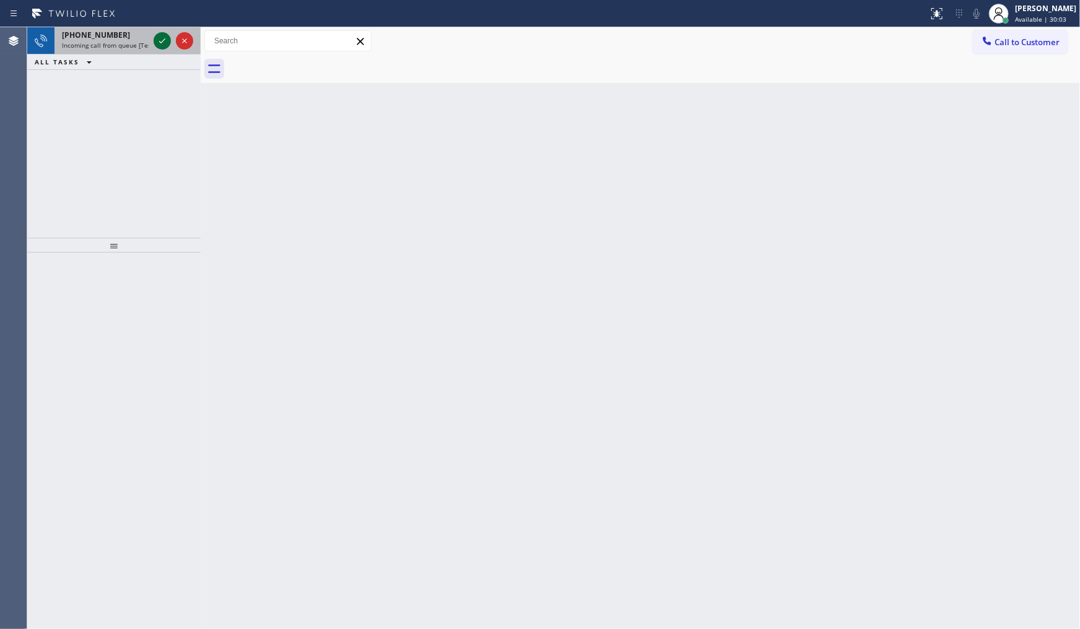
drag, startPoint x: 165, startPoint y: 33, endPoint x: 164, endPoint y: 45, distance: 11.8
click at [164, 44] on icon at bounding box center [162, 40] width 15 height 15
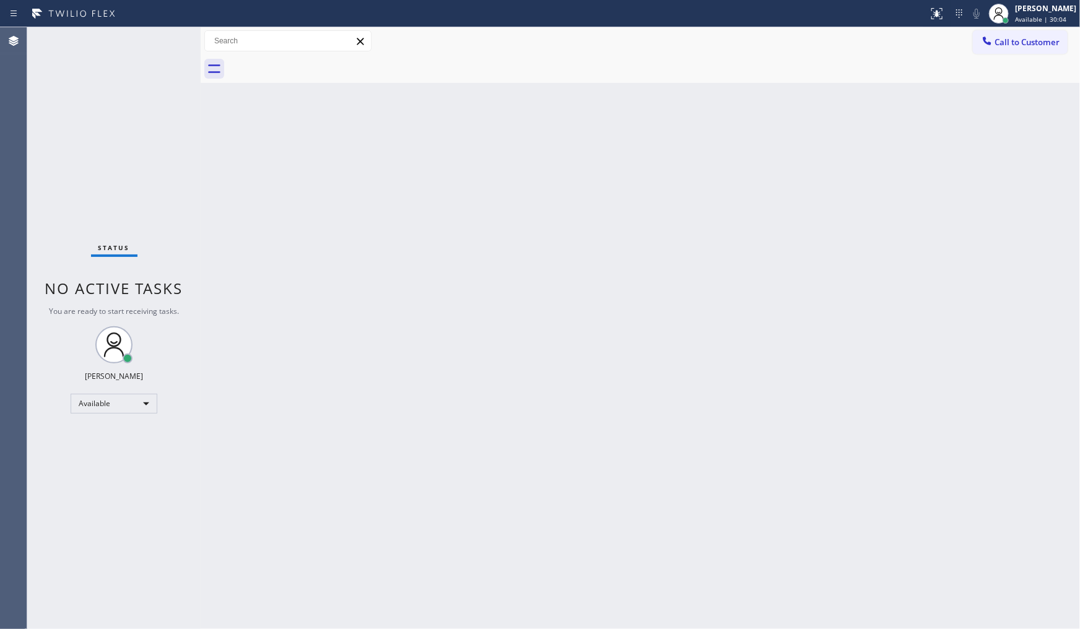
click at [164, 40] on div "Status No active tasks You are ready to start receiving tasks. JENIZA ALCAYDE A…" at bounding box center [113, 328] width 173 height 602
click at [162, 42] on div "Status No active tasks You are ready to start receiving tasks. JENIZA ALCAYDE A…" at bounding box center [113, 328] width 173 height 602
click at [163, 41] on div "Status No active tasks You are ready to start receiving tasks. JENIZA ALCAYDE A…" at bounding box center [113, 328] width 173 height 602
click at [933, 15] on icon at bounding box center [937, 13] width 15 height 15
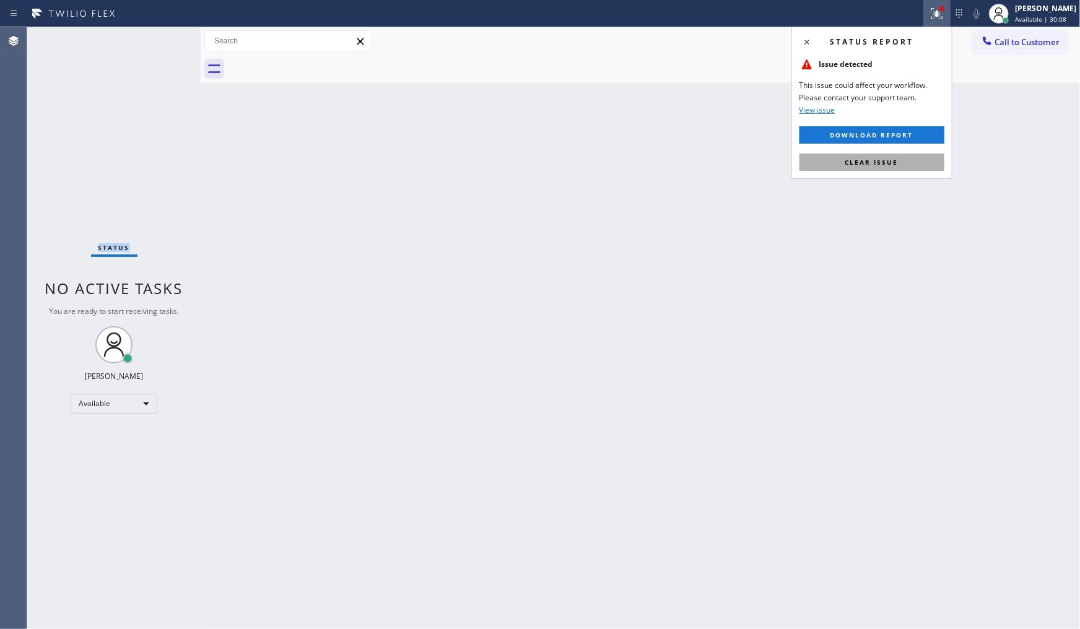
click at [897, 163] on span "Clear issue" at bounding box center [871, 162] width 53 height 9
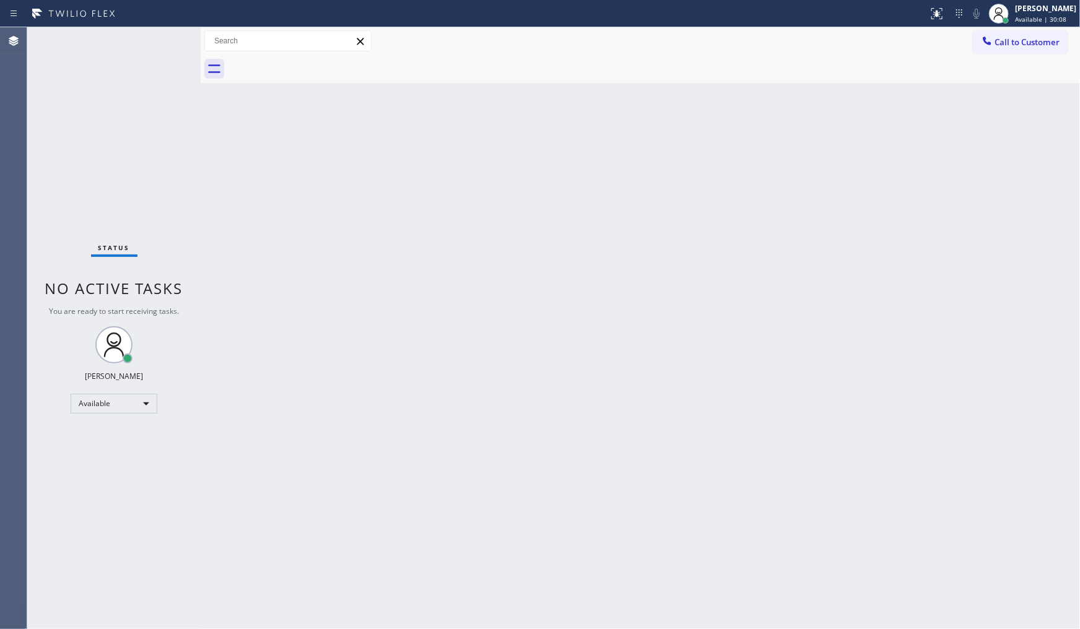
click at [865, 294] on div "Back to Dashboard Change Sender ID Customers Technicians Select a contact Outbo…" at bounding box center [640, 328] width 879 height 602
click at [865, 303] on div "Back to Dashboard Change Sender ID Customers Technicians Select a contact Outbo…" at bounding box center [640, 328] width 879 height 602
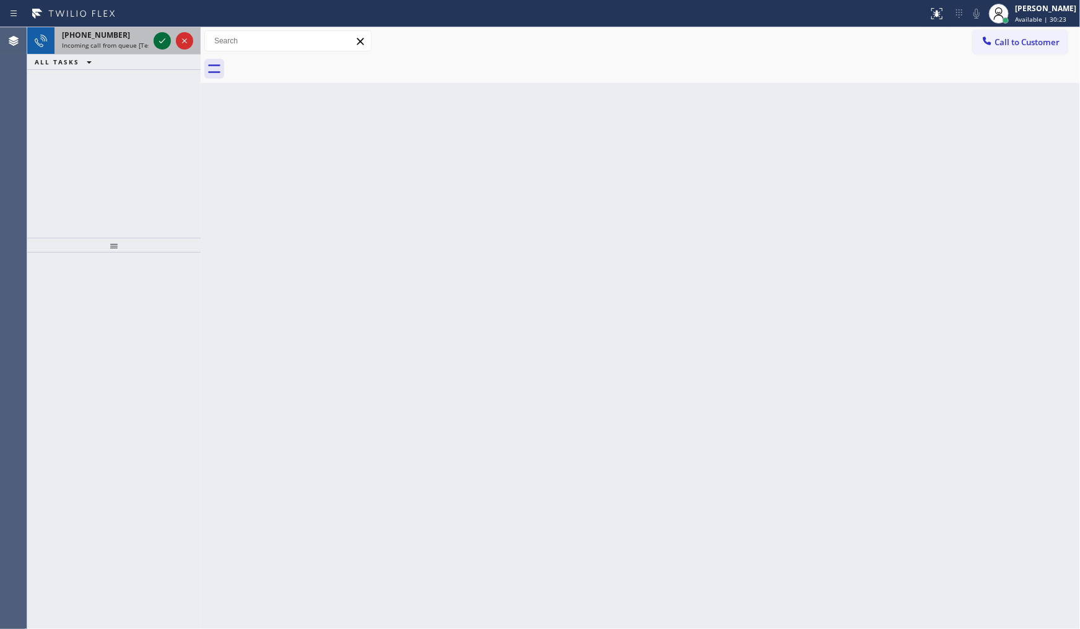
click at [162, 40] on icon at bounding box center [162, 40] width 15 height 15
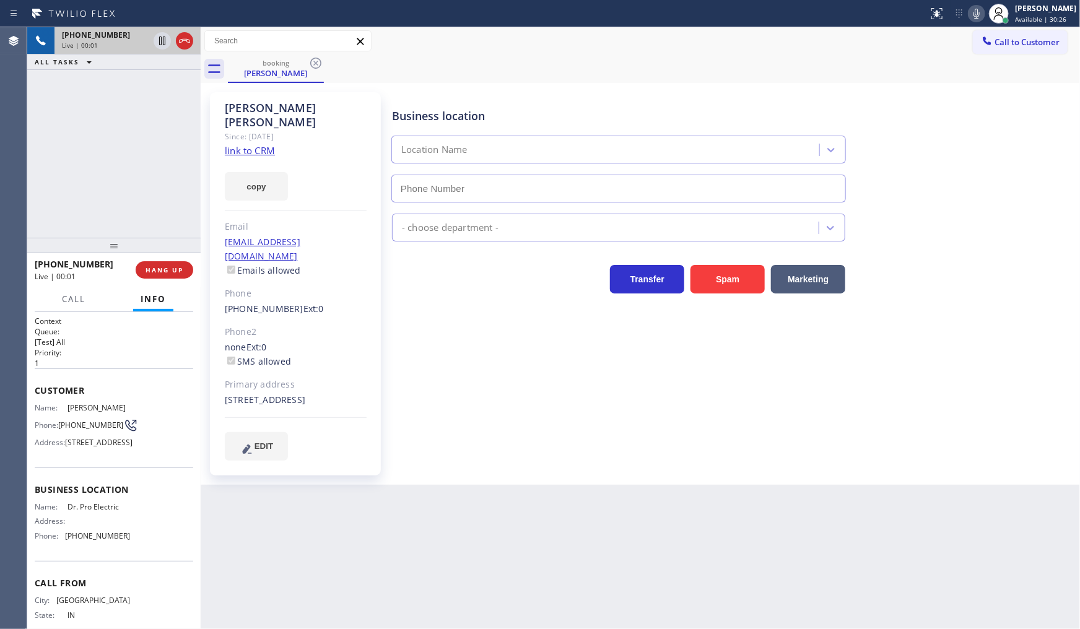
type input "(855) 908-1436"
click at [172, 269] on span "HANG UP" at bounding box center [165, 270] width 38 height 9
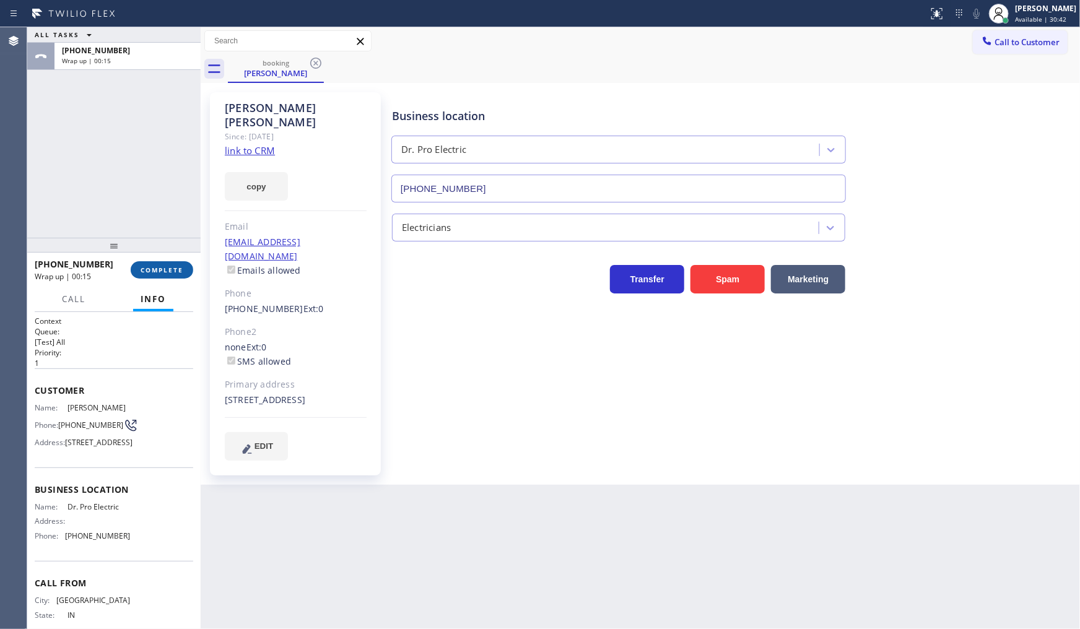
click at [172, 271] on span "COMPLETE" at bounding box center [162, 270] width 43 height 9
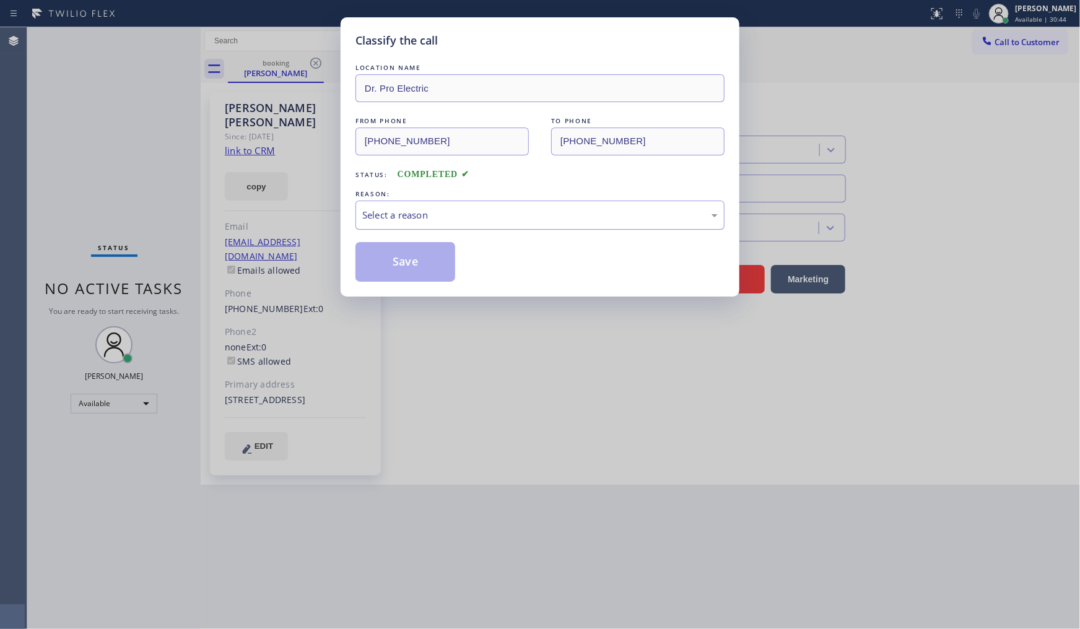
click at [374, 218] on div "Select a reason" at bounding box center [539, 215] width 355 height 14
click at [386, 273] on button "Save" at bounding box center [405, 262] width 100 height 40
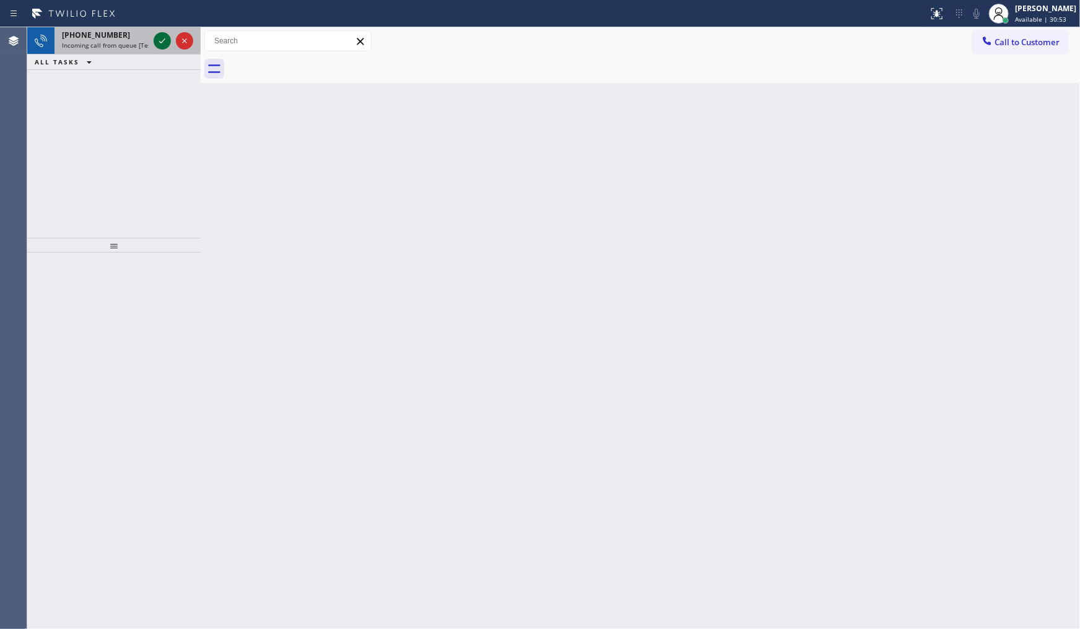
click at [157, 44] on icon at bounding box center [162, 40] width 15 height 15
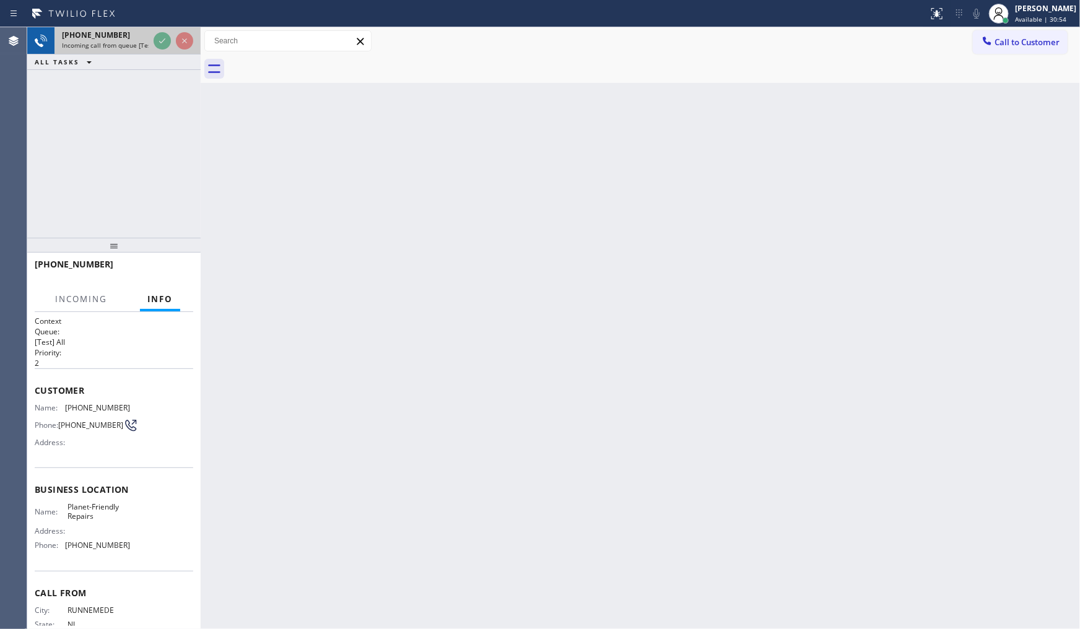
click at [157, 54] on div "+18563125033 Incoming call from queue [Test] All ALL TASKS ALL TASKS ACTIVE TAS…" at bounding box center [113, 48] width 173 height 43
click at [162, 51] on div at bounding box center [173, 40] width 45 height 27
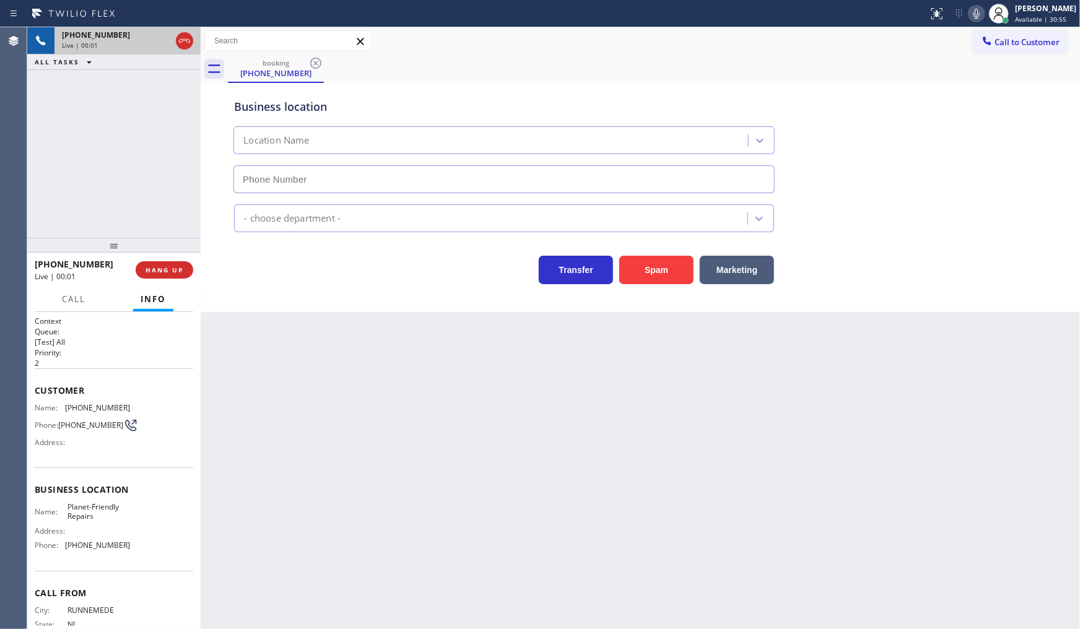
type input "(856) 386-3726"
click at [653, 269] on button "Spam" at bounding box center [656, 270] width 74 height 28
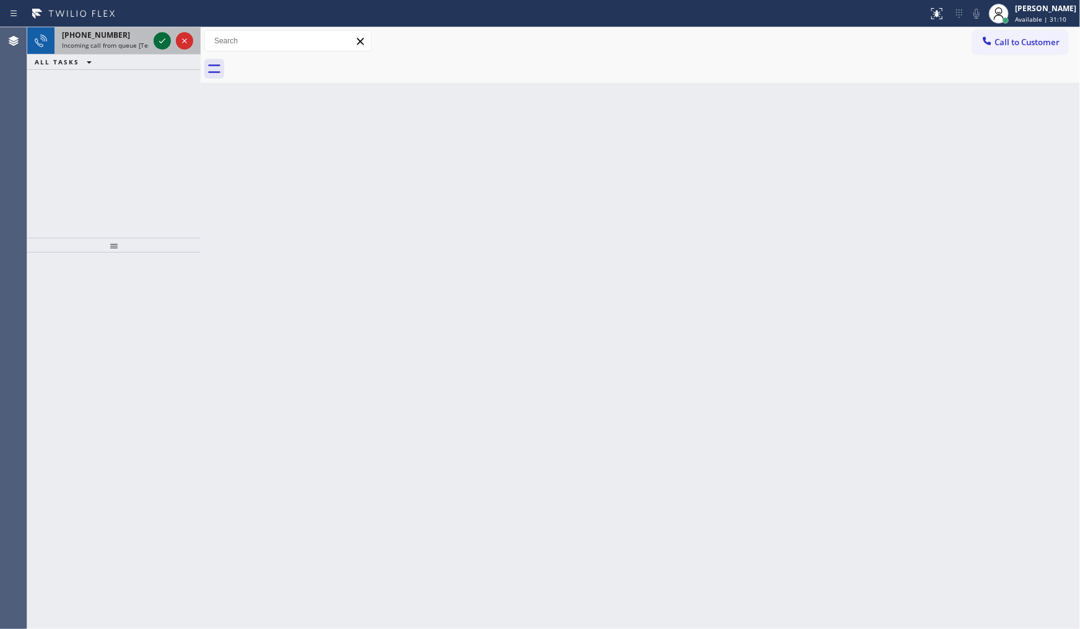
click at [162, 39] on icon at bounding box center [162, 40] width 15 height 15
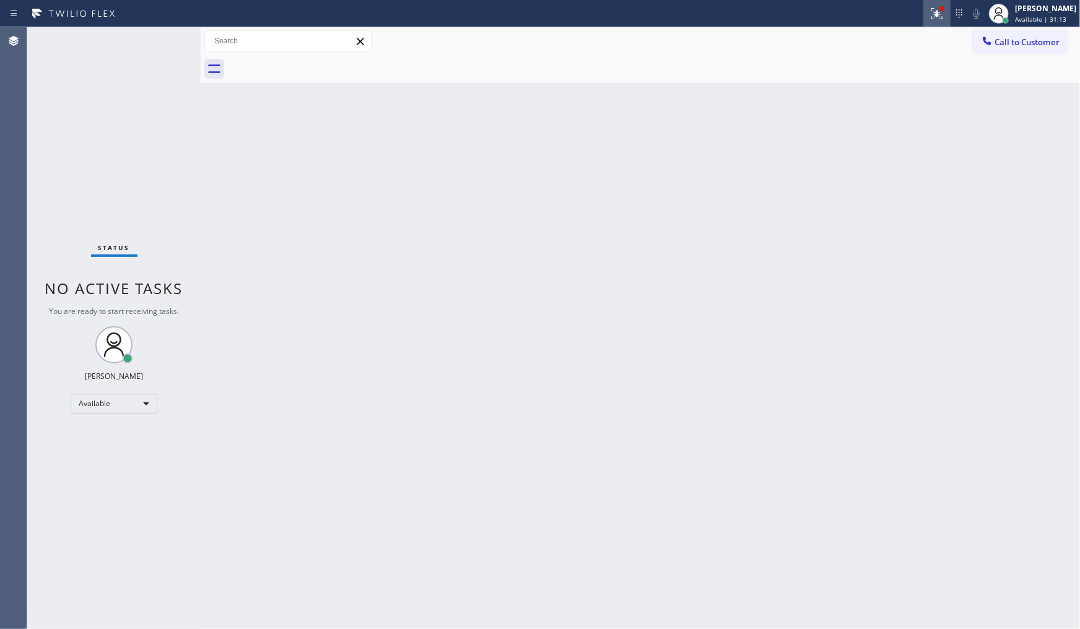
click at [931, 14] on icon at bounding box center [937, 13] width 15 height 15
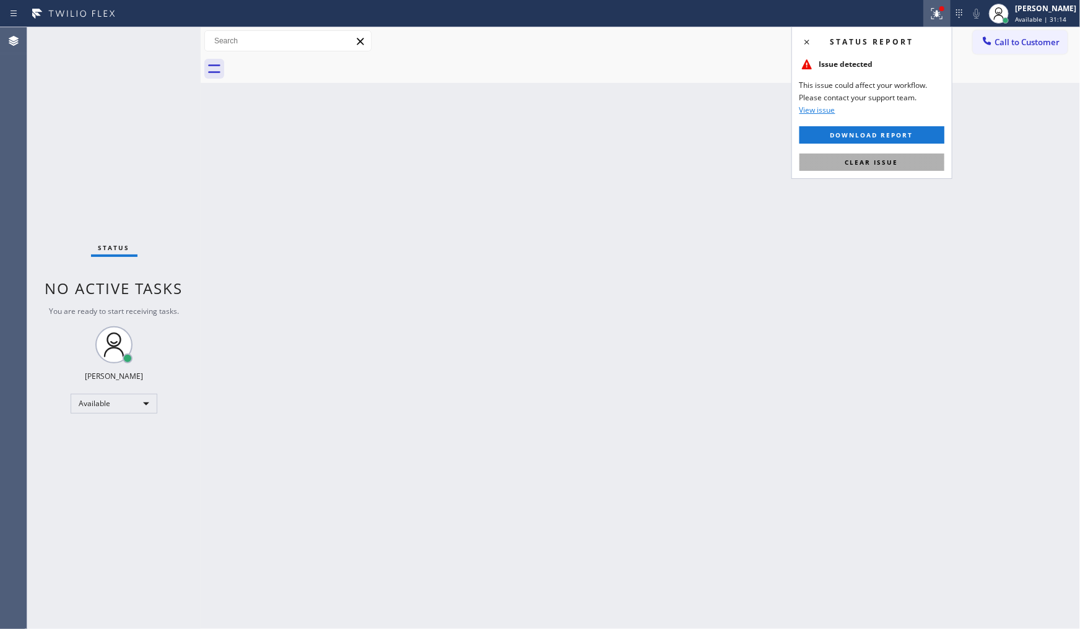
click at [918, 155] on div "Status report Issue detected This issue could affect your workflow. Please cont…" at bounding box center [872, 103] width 161 height 152
click at [921, 162] on button "Clear issue" at bounding box center [872, 162] width 145 height 17
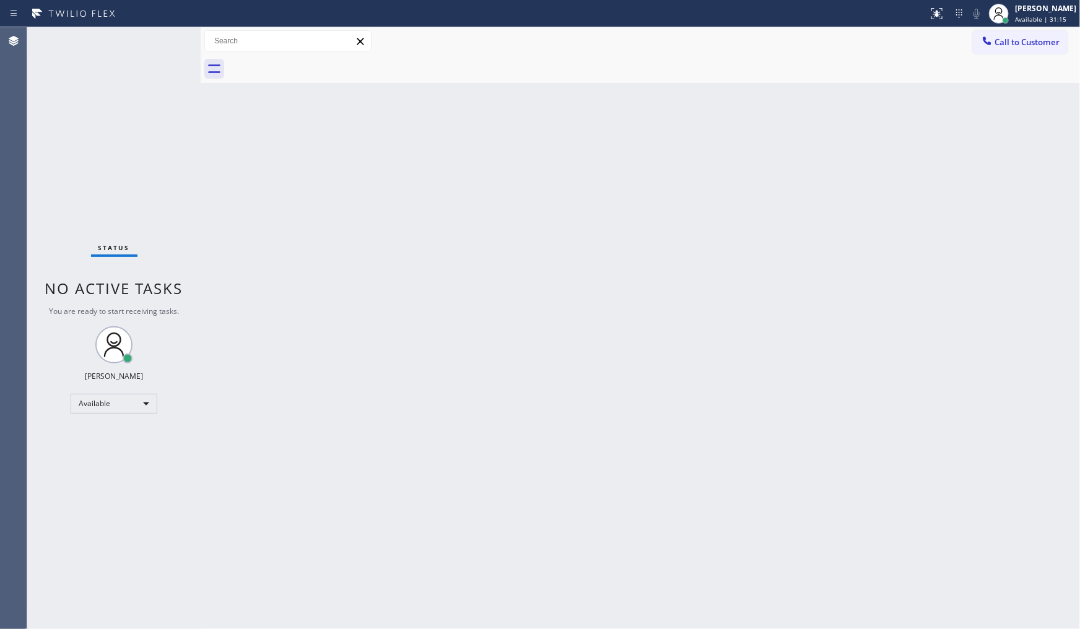
click at [921, 162] on div "Back to Dashboard Change Sender ID Customers Technicians Select a contact Outbo…" at bounding box center [640, 328] width 879 height 602
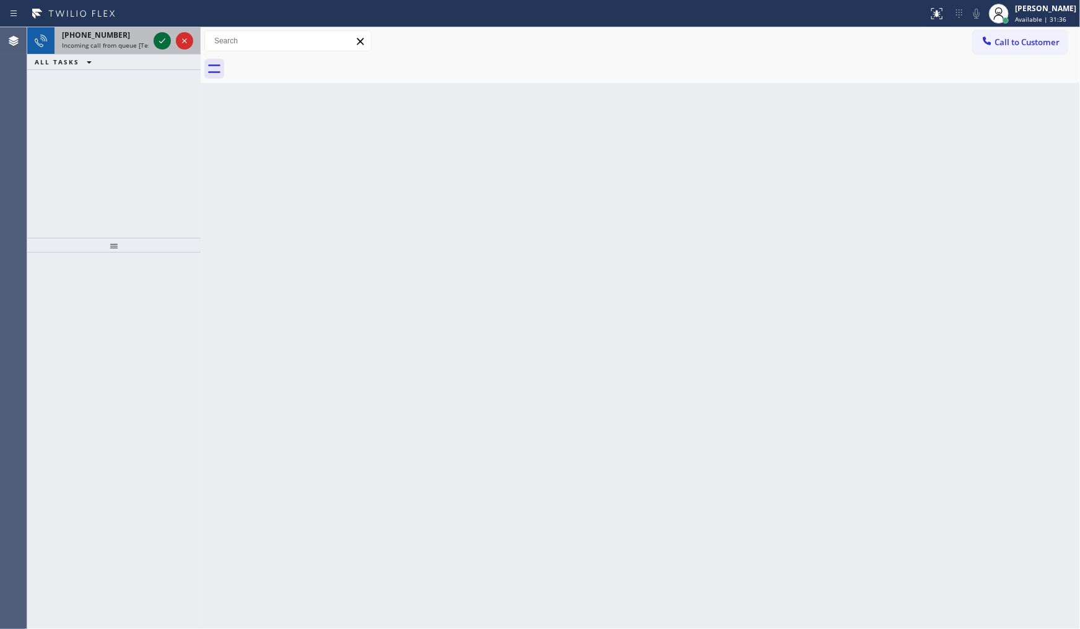
click at [162, 41] on icon at bounding box center [162, 40] width 6 height 5
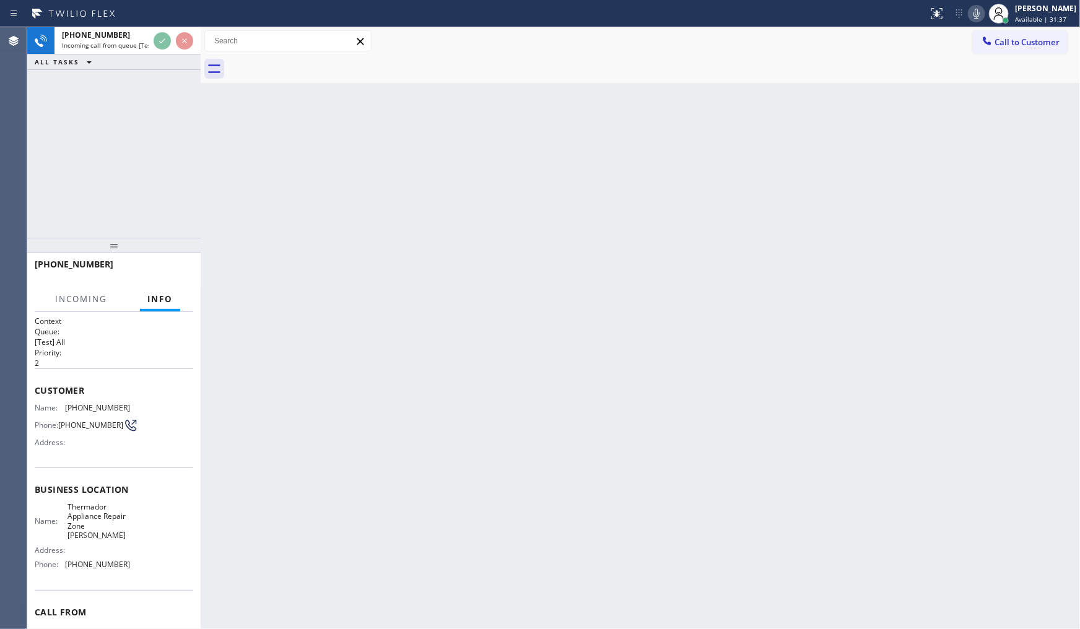
click at [167, 8] on div at bounding box center [464, 14] width 918 height 20
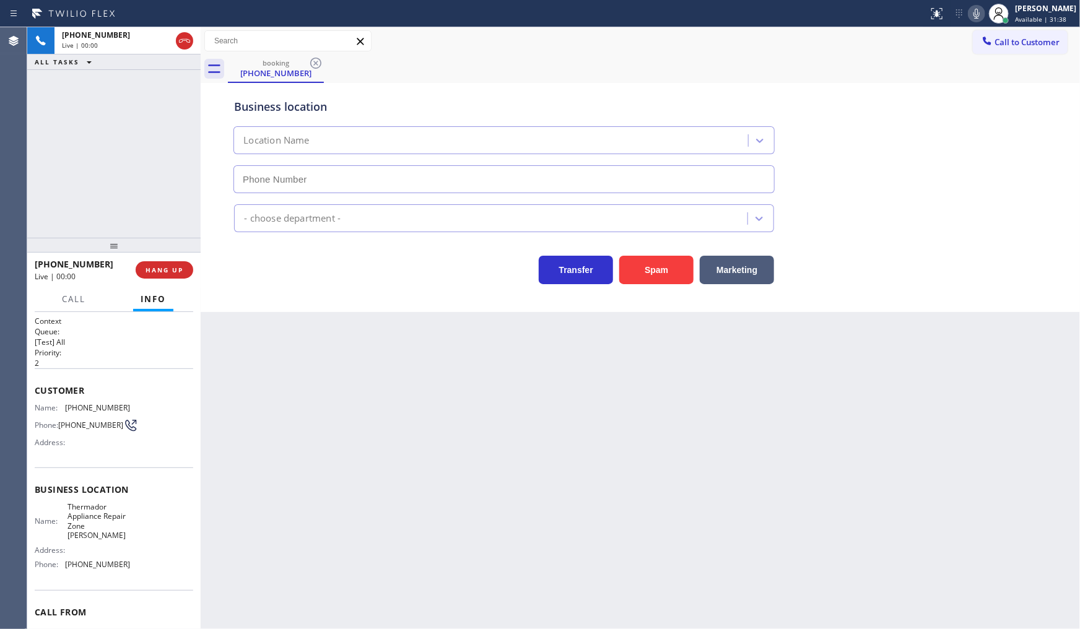
type input "(303) 529-1926"
click at [647, 279] on button "Spam" at bounding box center [656, 270] width 74 height 28
click at [647, 273] on button "Spam" at bounding box center [656, 270] width 74 height 28
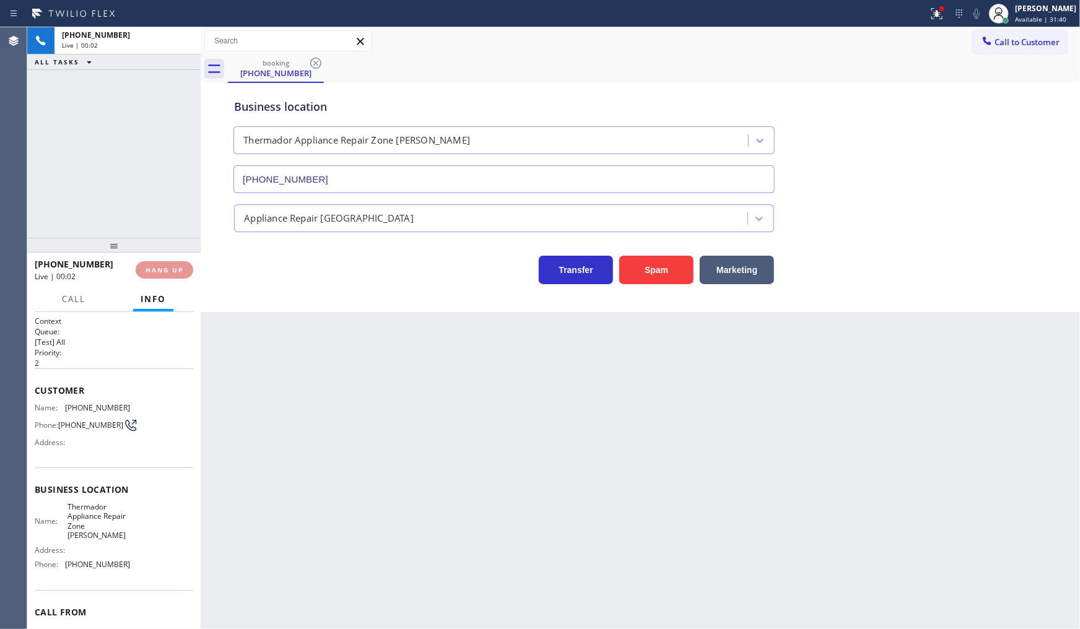
click at [648, 276] on button "Spam" at bounding box center [656, 270] width 74 height 28
click at [652, 271] on div "Back to Dashboard Change Sender ID Customers Technicians Select a contact Outbo…" at bounding box center [640, 328] width 879 height 602
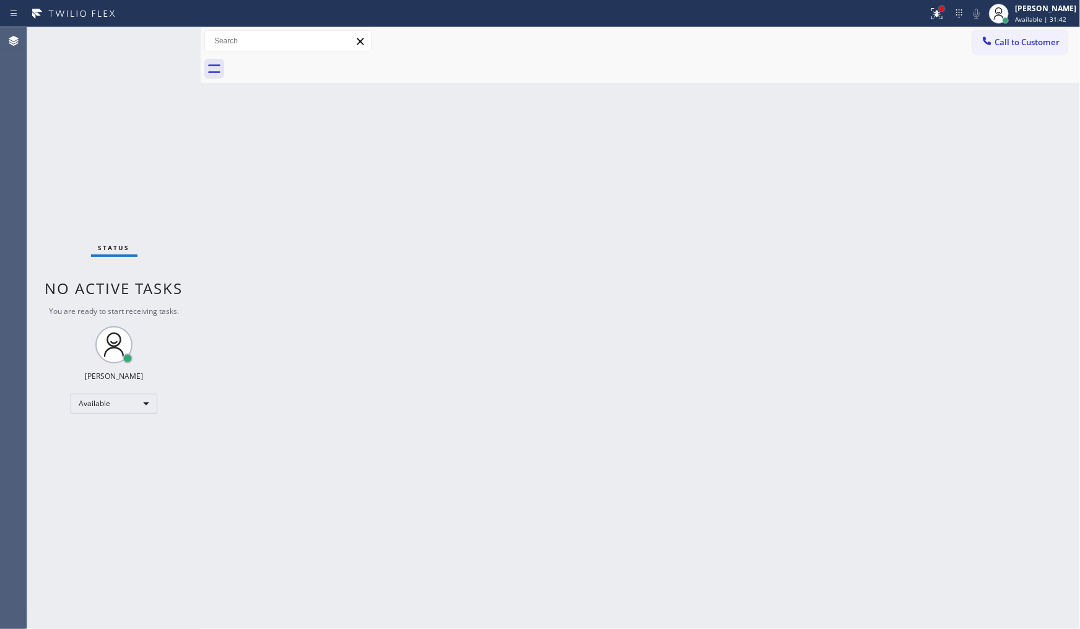
click at [942, 10] on div at bounding box center [942, 8] width 5 height 5
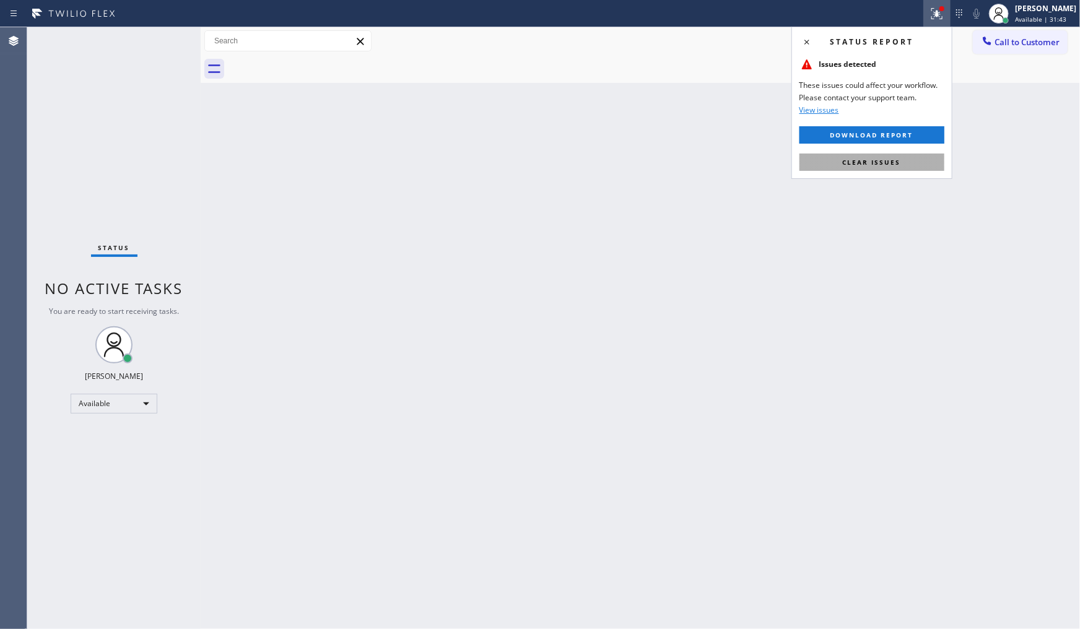
click at [899, 161] on span "Clear issues" at bounding box center [872, 162] width 58 height 9
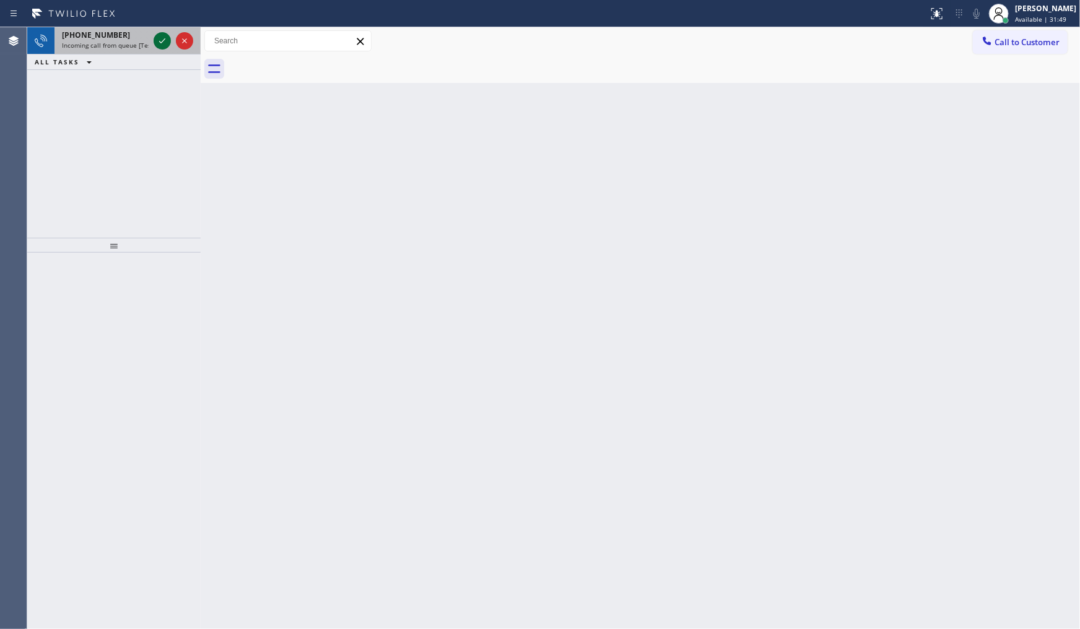
click at [164, 40] on icon at bounding box center [162, 40] width 6 height 5
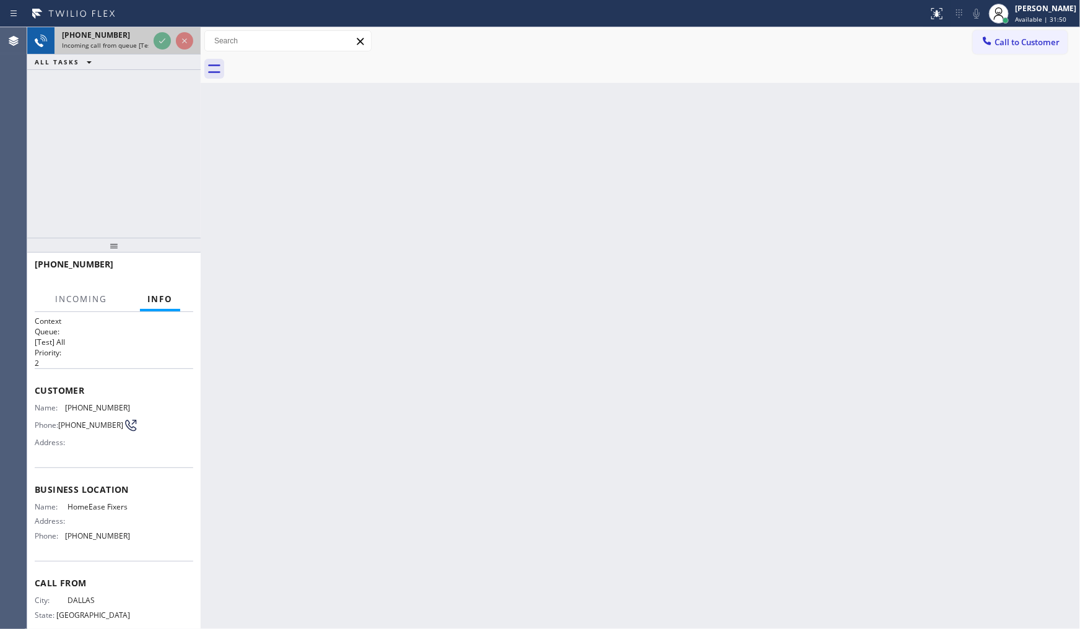
click at [165, 32] on div at bounding box center [173, 40] width 45 height 27
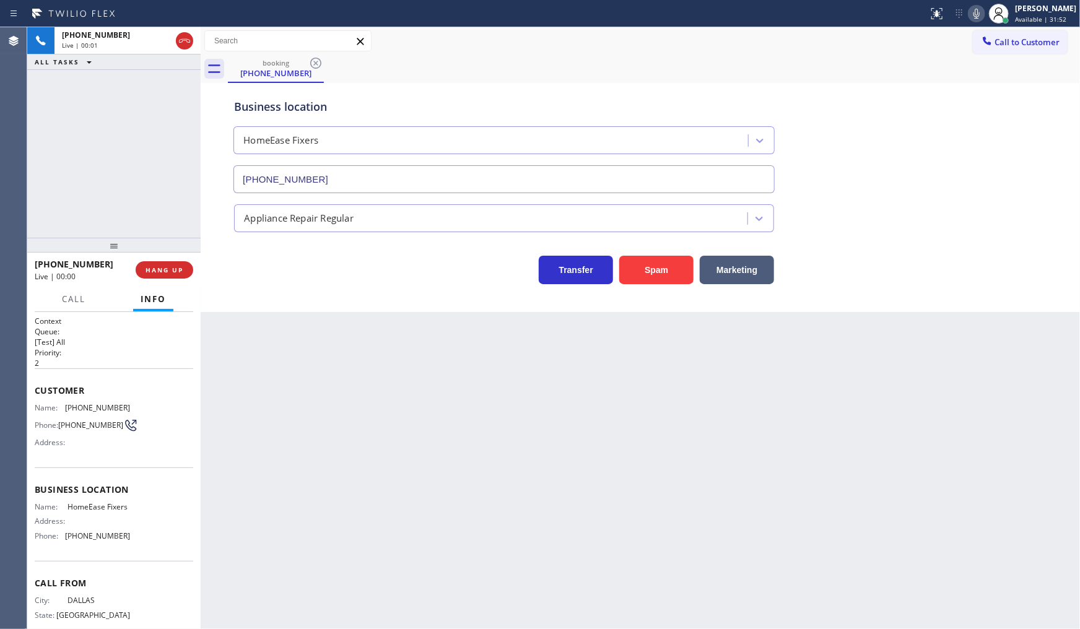
type input "(214) 206-3497"
click at [646, 264] on button "Spam" at bounding box center [656, 270] width 74 height 28
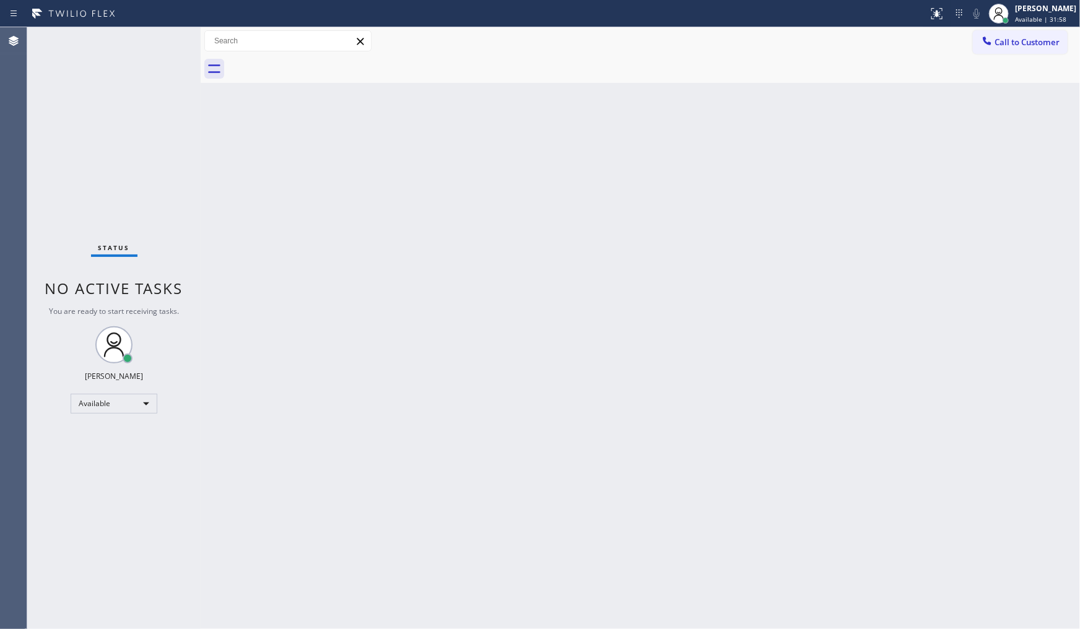
click at [227, 242] on div "Back to Dashboard Change Sender ID Customers Technicians Select a contact Outbo…" at bounding box center [640, 328] width 879 height 602
drag, startPoint x: 403, startPoint y: 207, endPoint x: 398, endPoint y: 214, distance: 8.4
click at [398, 214] on div "Back to Dashboard Change Sender ID Customers Technicians Select a contact Outbo…" at bounding box center [640, 328] width 879 height 602
click at [109, 76] on div "Status No active tasks You are ready to start receiving tasks. JENIZA ALCAYDE A…" at bounding box center [113, 328] width 173 height 602
click at [123, 83] on div "Status No active tasks You are ready to start receiving tasks. JENIZA ALCAYDE A…" at bounding box center [113, 328] width 173 height 602
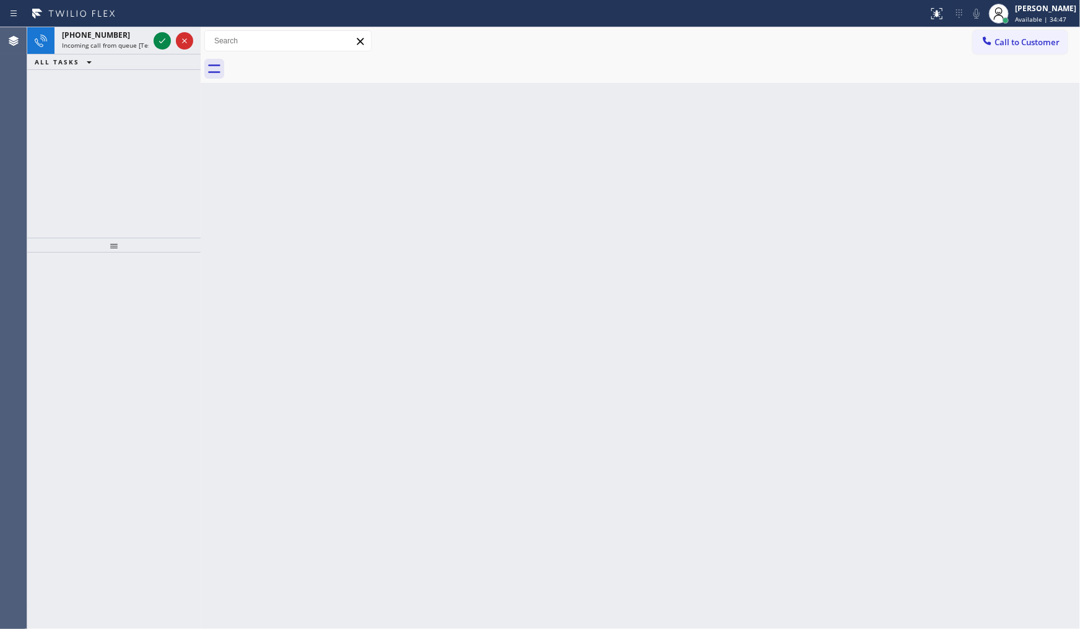
click at [103, 134] on div "+19493108968 Incoming call from queue [Test] All ALL TASKS ALL TASKS ACTIVE TAS…" at bounding box center [113, 132] width 173 height 211
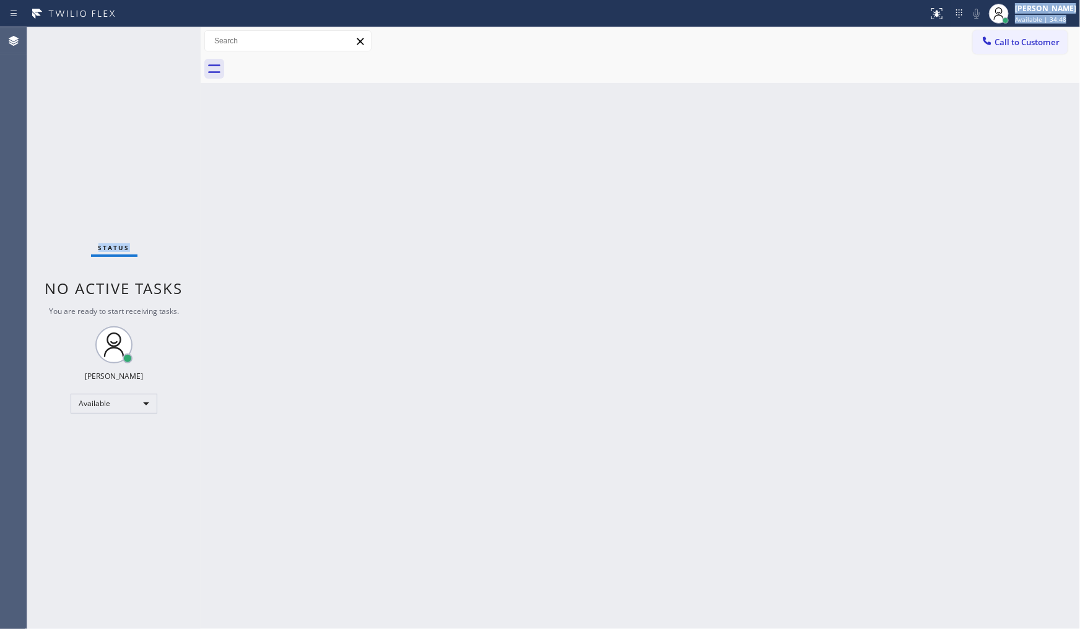
drag, startPoint x: 163, startPoint y: 27, endPoint x: 163, endPoint y: 33, distance: 6.8
click at [163, 33] on div "Status report No issues detected If you experience an issue, please download th…" at bounding box center [540, 314] width 1080 height 629
click at [161, 47] on div "Status No active tasks You are ready to start receiving tasks. JENIZA ALCAYDE A…" at bounding box center [113, 328] width 173 height 602
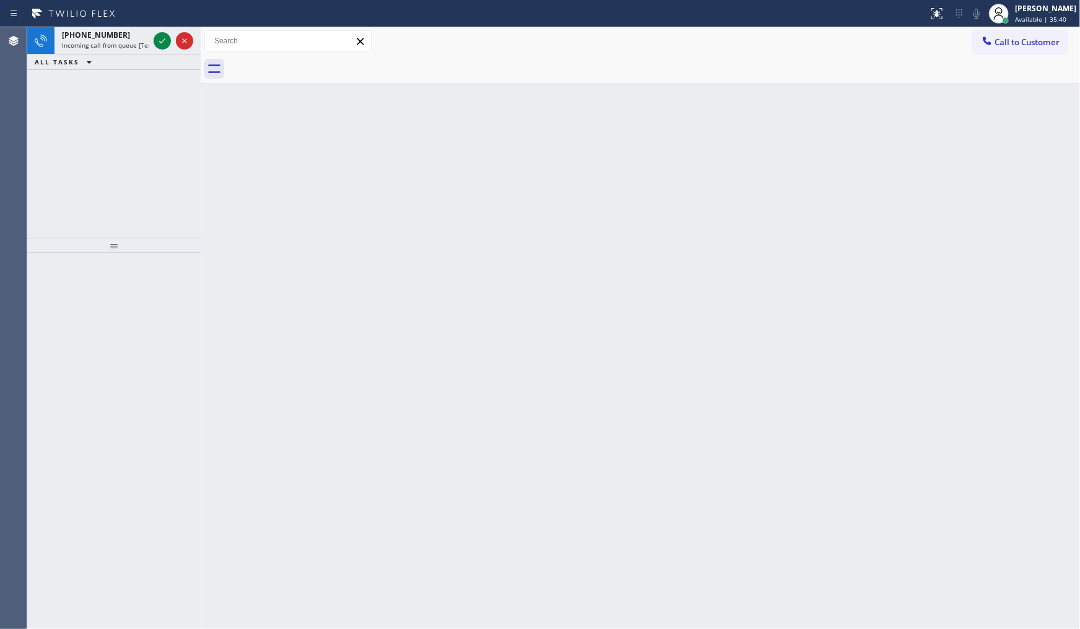
drag, startPoint x: 147, startPoint y: 50, endPoint x: 165, endPoint y: 21, distance: 34.2
click at [157, 44] on div "+17185094683 Incoming call from queue [Test] All" at bounding box center [113, 40] width 173 height 27
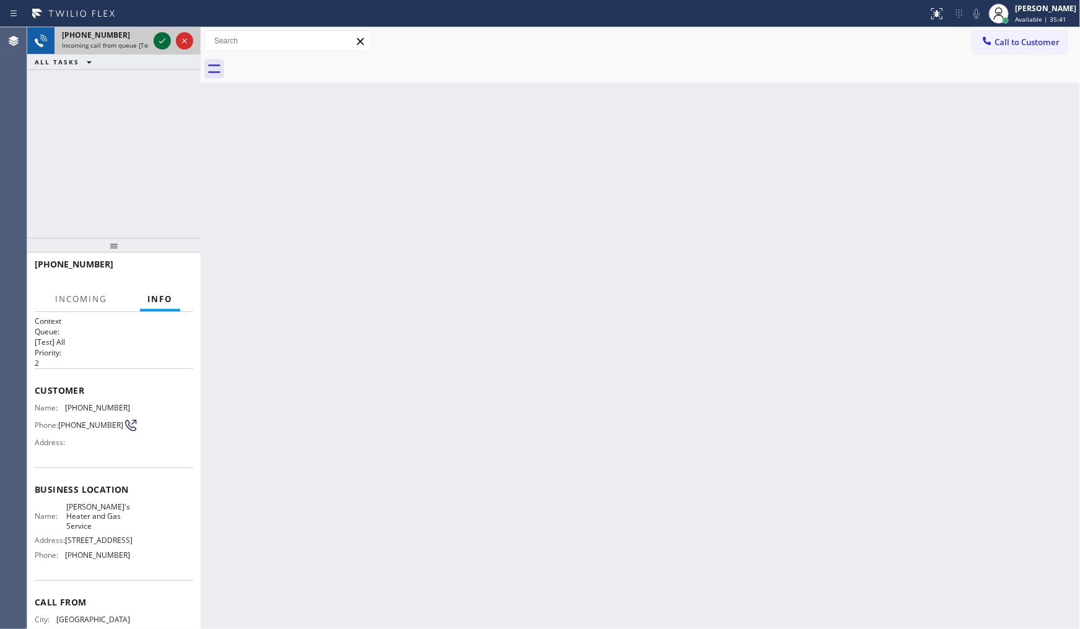
drag, startPoint x: 163, startPoint y: 22, endPoint x: 162, endPoint y: 34, distance: 11.8
click at [162, 30] on div "Status report No issues detected If you experience an issue, please download th…" at bounding box center [540, 314] width 1080 height 629
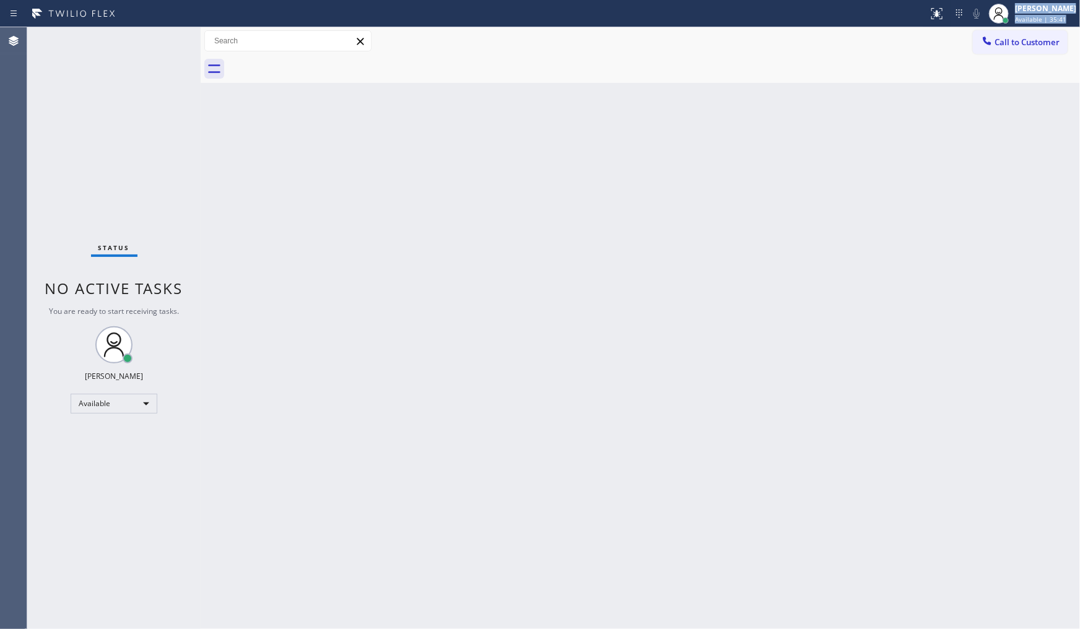
click at [160, 40] on div "Status No active tasks You are ready to start receiving tasks. JENIZA ALCAYDE A…" at bounding box center [113, 328] width 173 height 602
click at [161, 35] on div "Status No active tasks You are ready to start receiving tasks. JENIZA ALCAYDE A…" at bounding box center [113, 328] width 173 height 602
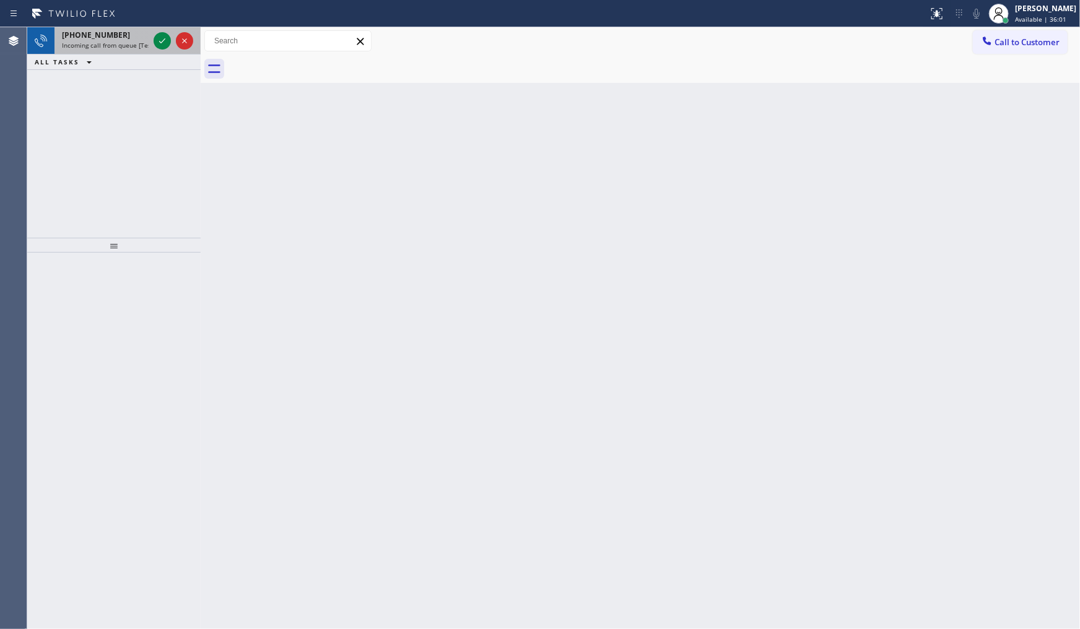
drag, startPoint x: 127, startPoint y: 134, endPoint x: 141, endPoint y: 53, distance: 81.8
click at [136, 104] on div "+12019276109 Incoming call from queue [Test] All ALL TASKS ALL TASKS ACTIVE TAS…" at bounding box center [113, 132] width 173 height 211
click at [162, 41] on icon at bounding box center [162, 40] width 6 height 5
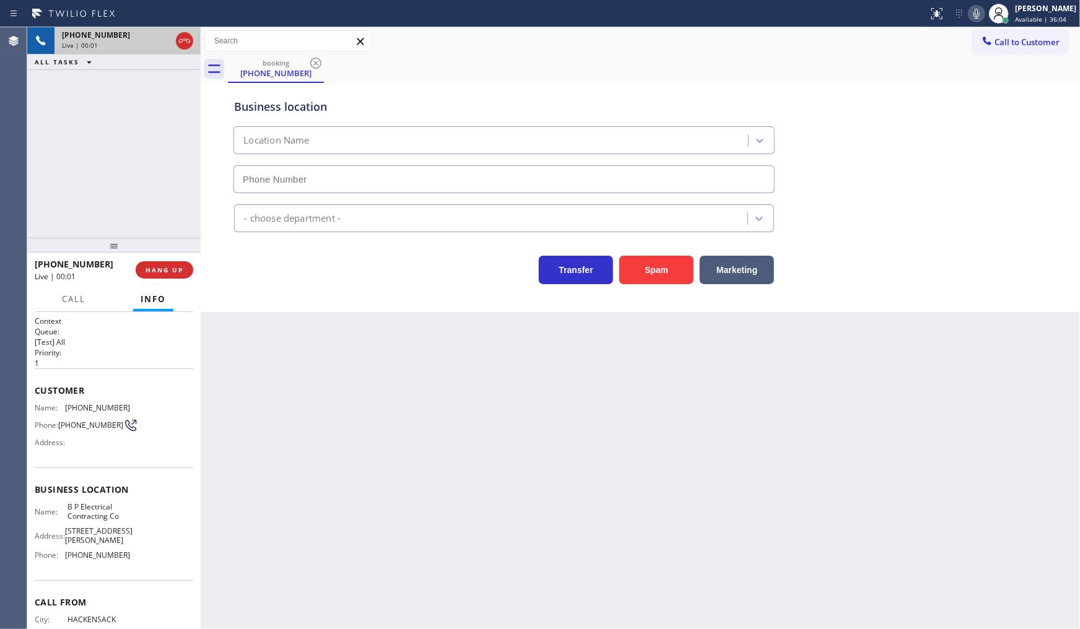
type input "(551) 373-3929"
click at [170, 267] on span "HANG UP" at bounding box center [165, 270] width 38 height 9
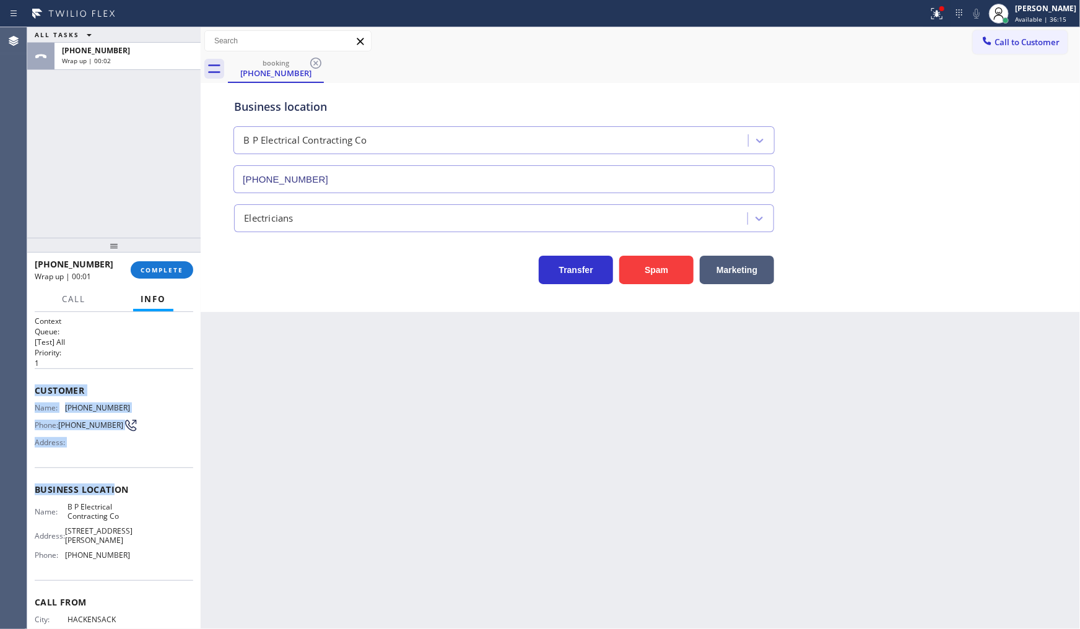
drag, startPoint x: 35, startPoint y: 380, endPoint x: 121, endPoint y: 487, distance: 137.1
click at [119, 482] on div "Context Queue: [Test] All Priority: 1 Customer Name: (201) 927-6109 Phone: (201…" at bounding box center [114, 495] width 159 height 359
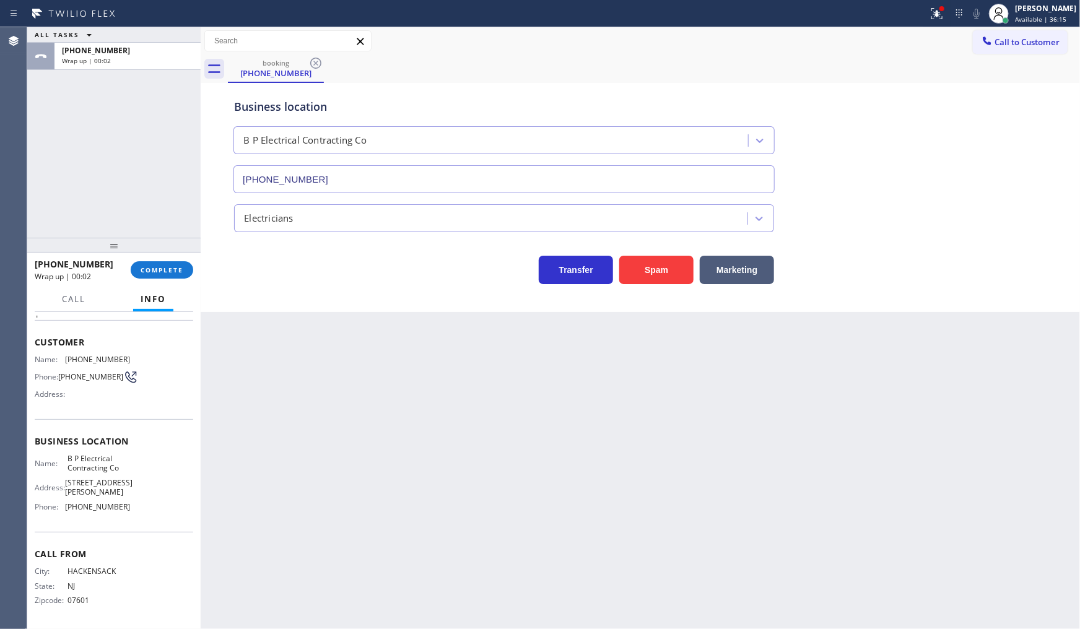
click at [121, 487] on div "Business location Name: B P Electrical Contracting Co Address: 779 Asbury St, N…" at bounding box center [114, 475] width 159 height 113
click at [121, 487] on span "779 Asbury St, New Milford, NJ 07646" at bounding box center [99, 487] width 68 height 19
drag, startPoint x: 121, startPoint y: 487, endPoint x: 70, endPoint y: 448, distance: 64.0
click at [115, 492] on span "779 Asbury St, New Milford, NJ 07646" at bounding box center [99, 487] width 68 height 19
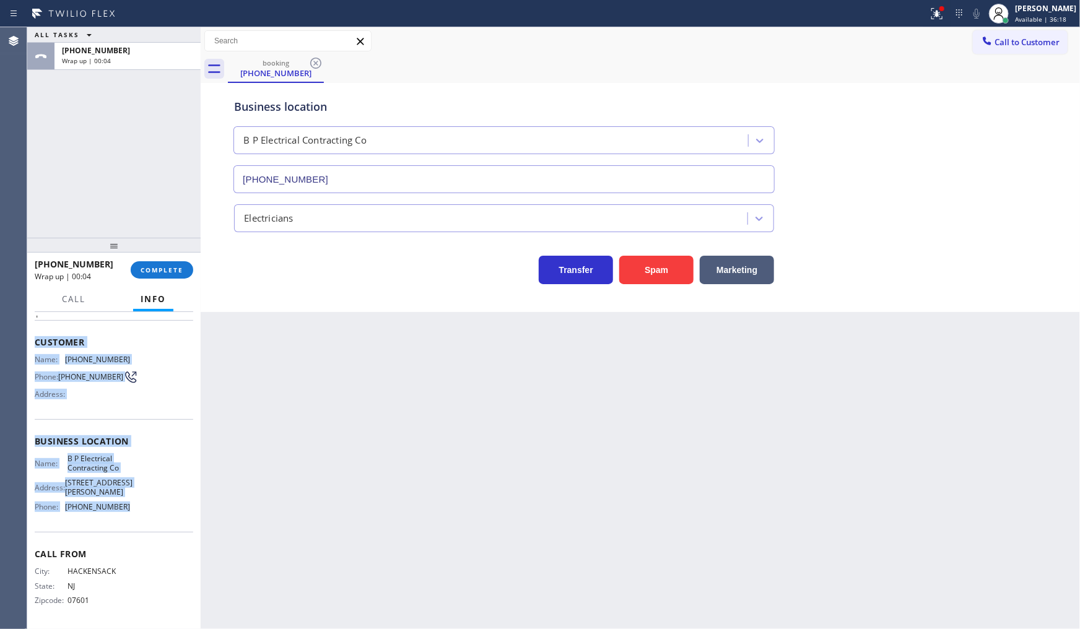
drag, startPoint x: 35, startPoint y: 330, endPoint x: 124, endPoint y: 515, distance: 204.7
click at [124, 515] on div "Context Queue: [Test] All Priority: 1 Customer Name: (201) 927-6109 Phone: (201…" at bounding box center [114, 447] width 159 height 359
copy div "Customer Name: (201) 927-6109 Phone: (201) 927-6109 Address: Business location …"
click at [172, 271] on span "COMPLETE" at bounding box center [162, 270] width 43 height 9
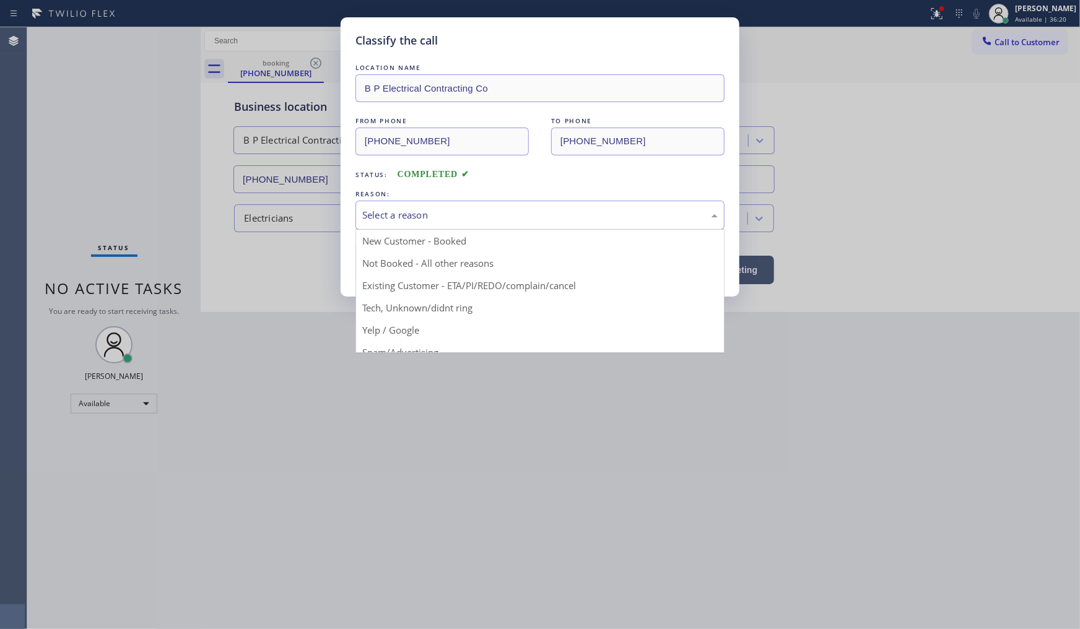
click at [369, 220] on div "Select a reason" at bounding box center [539, 215] width 355 height 14
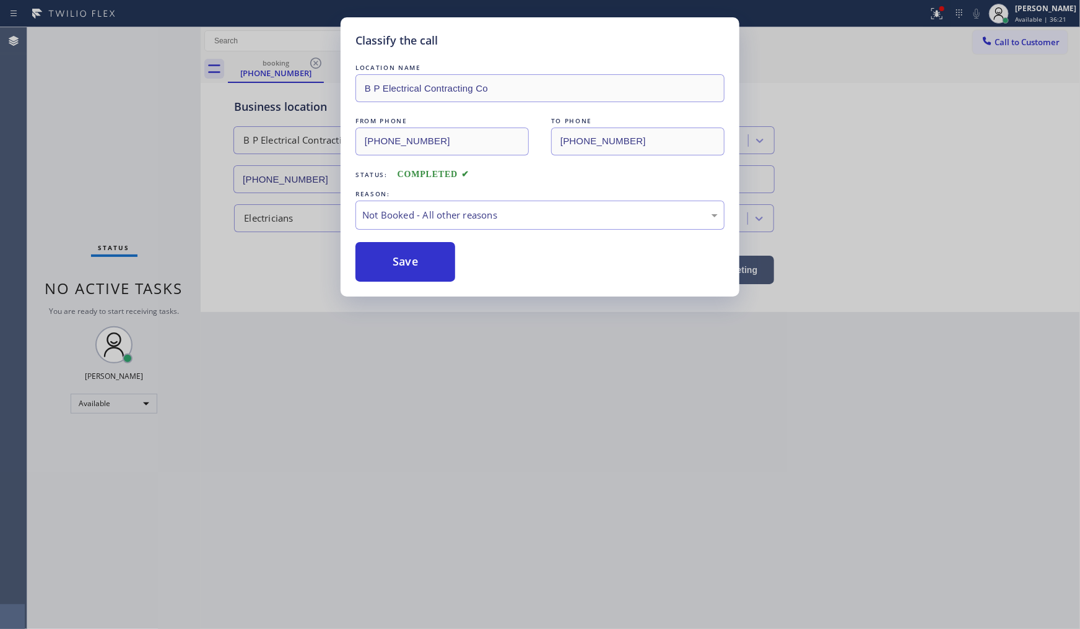
click at [369, 261] on button "Save" at bounding box center [405, 262] width 100 height 40
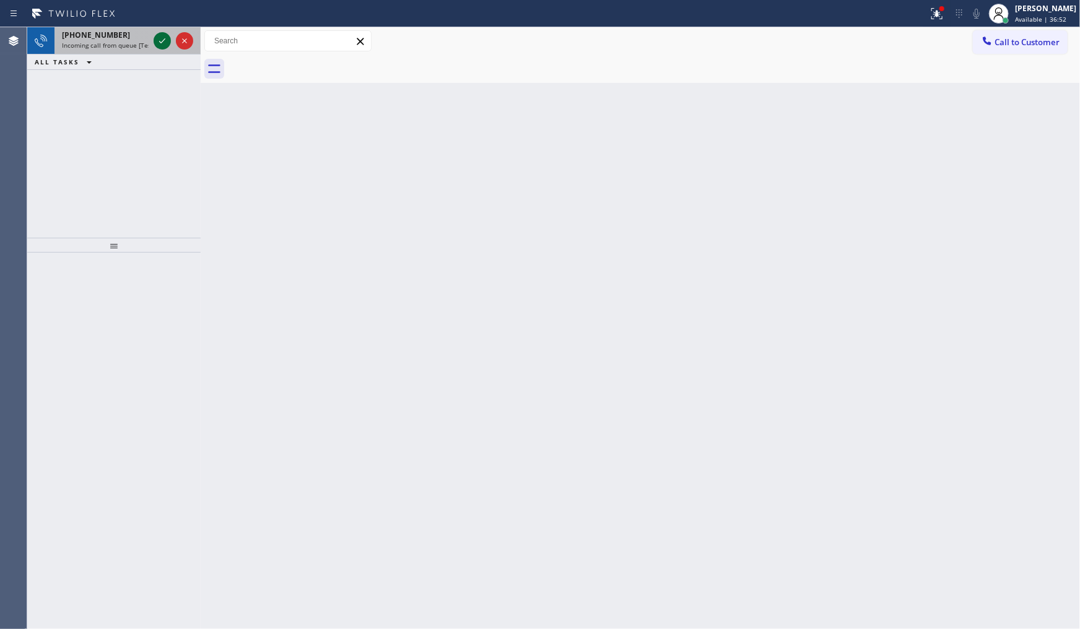
click at [162, 40] on icon at bounding box center [162, 40] width 15 height 15
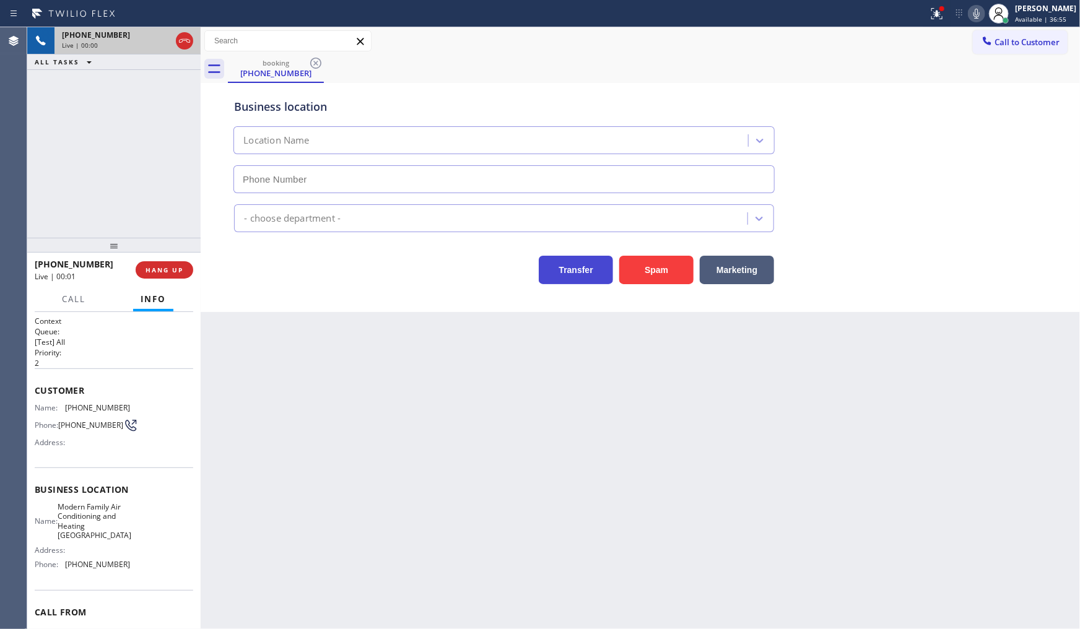
type input "[PHONE_NUMBER]"
click at [639, 267] on button "Spam" at bounding box center [656, 270] width 74 height 28
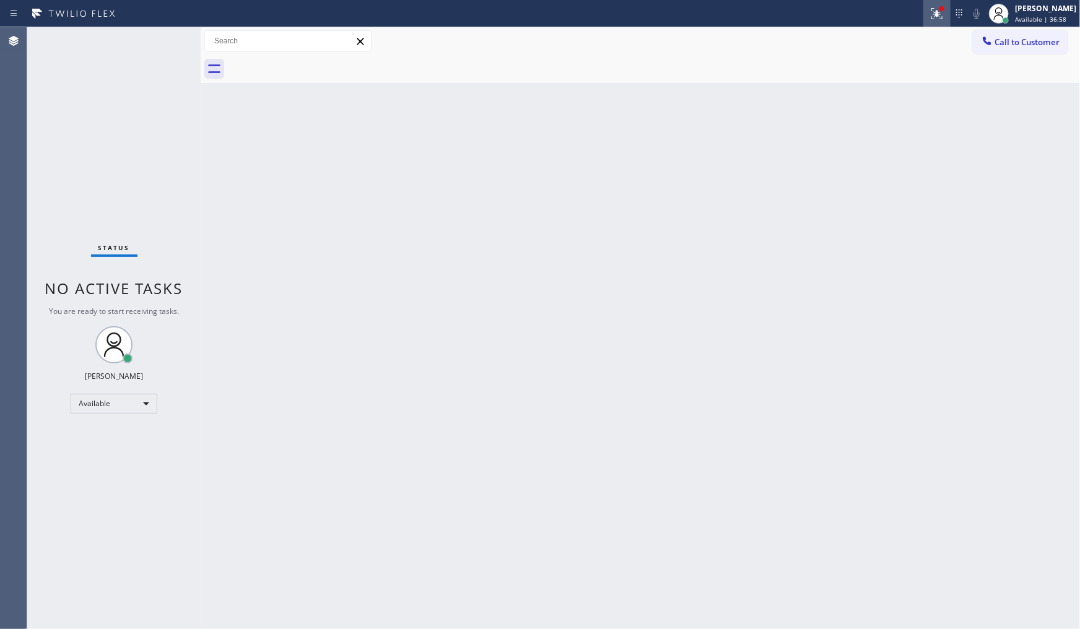
click at [928, 11] on div at bounding box center [936, 13] width 27 height 15
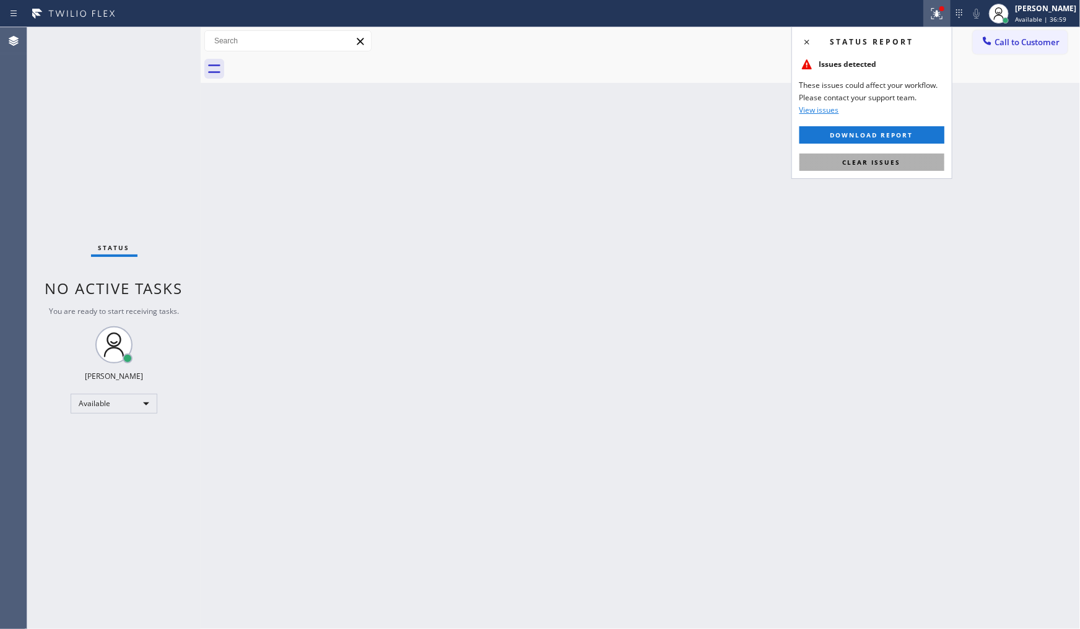
click at [937, 157] on button "Clear issues" at bounding box center [872, 162] width 145 height 17
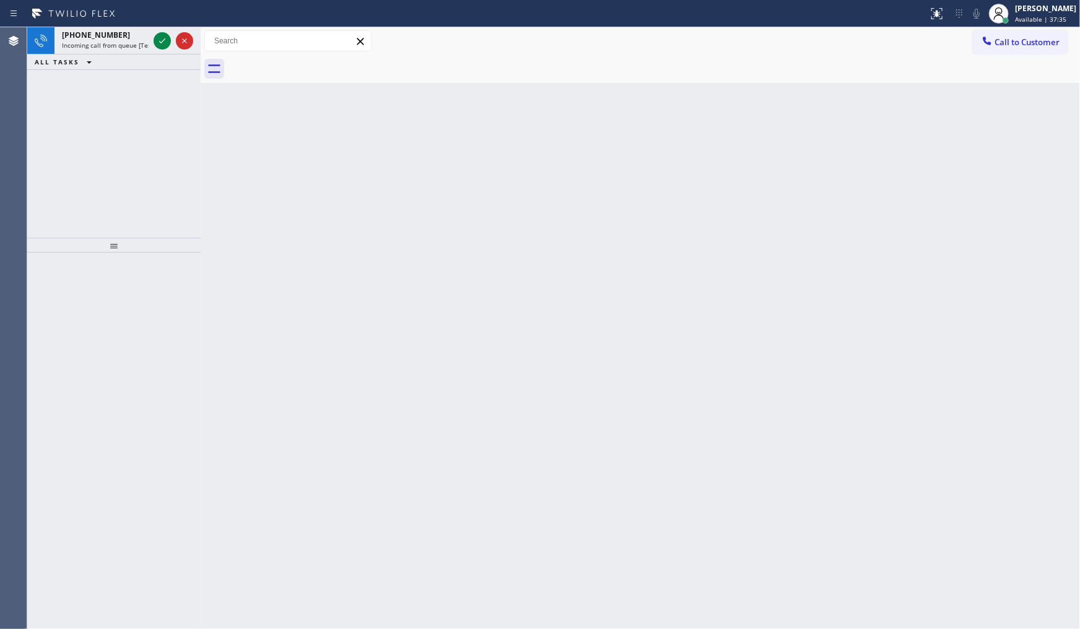
click at [110, 107] on div "+13059028522 Incoming call from queue [Test] All ALL TASKS ALL TASKS ACTIVE TAS…" at bounding box center [113, 132] width 173 height 211
click at [164, 38] on icon at bounding box center [162, 40] width 15 height 15
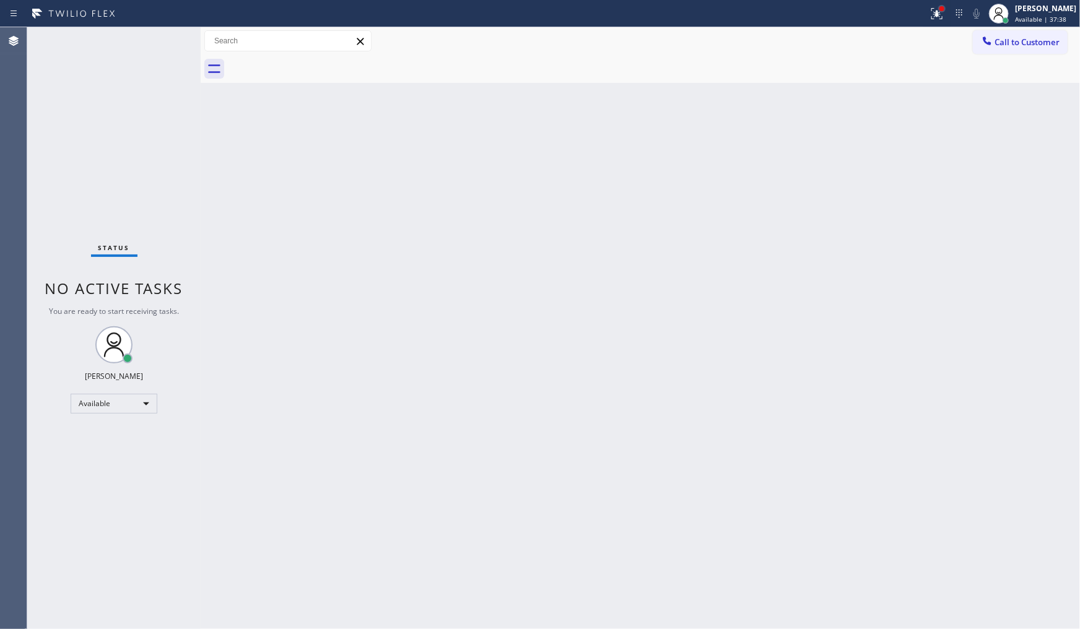
click at [946, 9] on div at bounding box center [941, 8] width 7 height 7
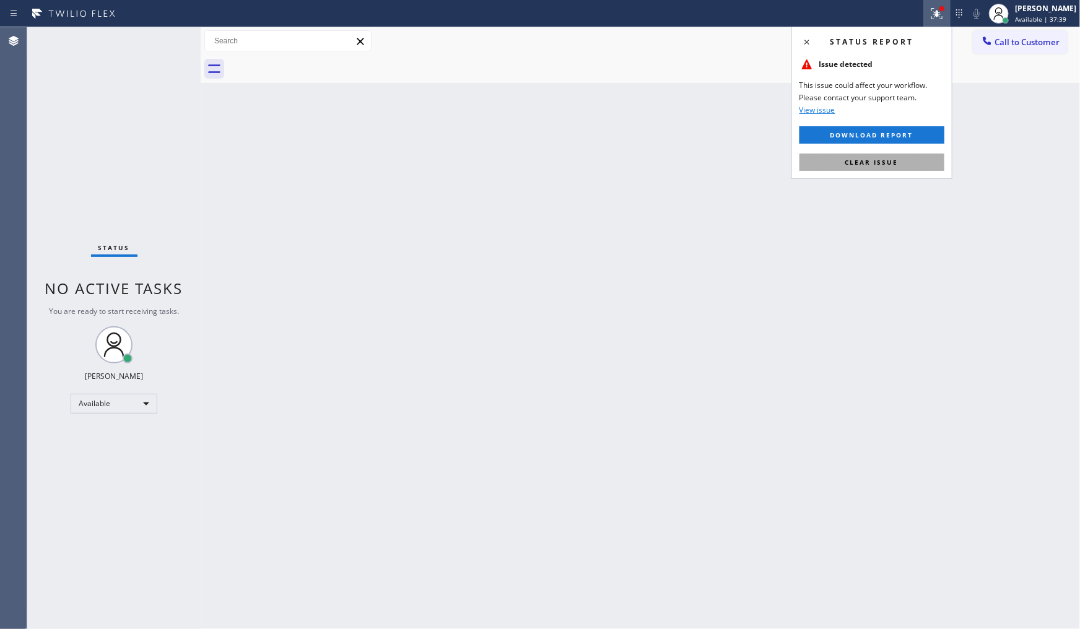
click at [909, 159] on button "Clear issue" at bounding box center [872, 162] width 145 height 17
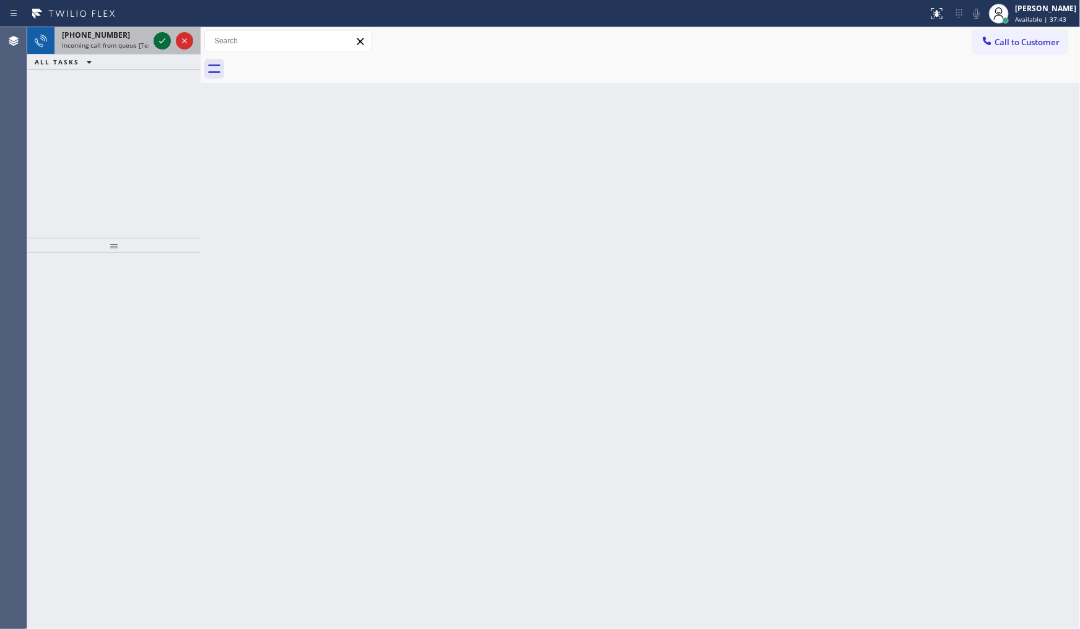
click at [163, 35] on icon at bounding box center [162, 40] width 15 height 15
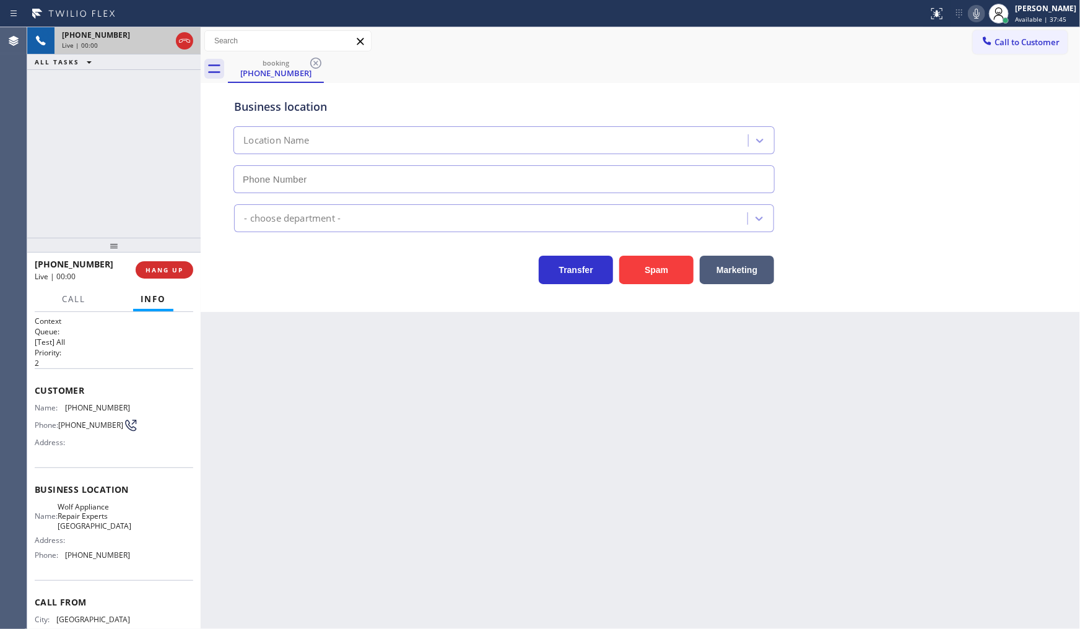
type input "(312) 766-7552"
click at [429, 395] on div "Back to Dashboard Change Sender ID Customers Technicians Select a contact Outbo…" at bounding box center [640, 328] width 879 height 602
click at [180, 266] on span "HANG UP" at bounding box center [165, 270] width 38 height 9
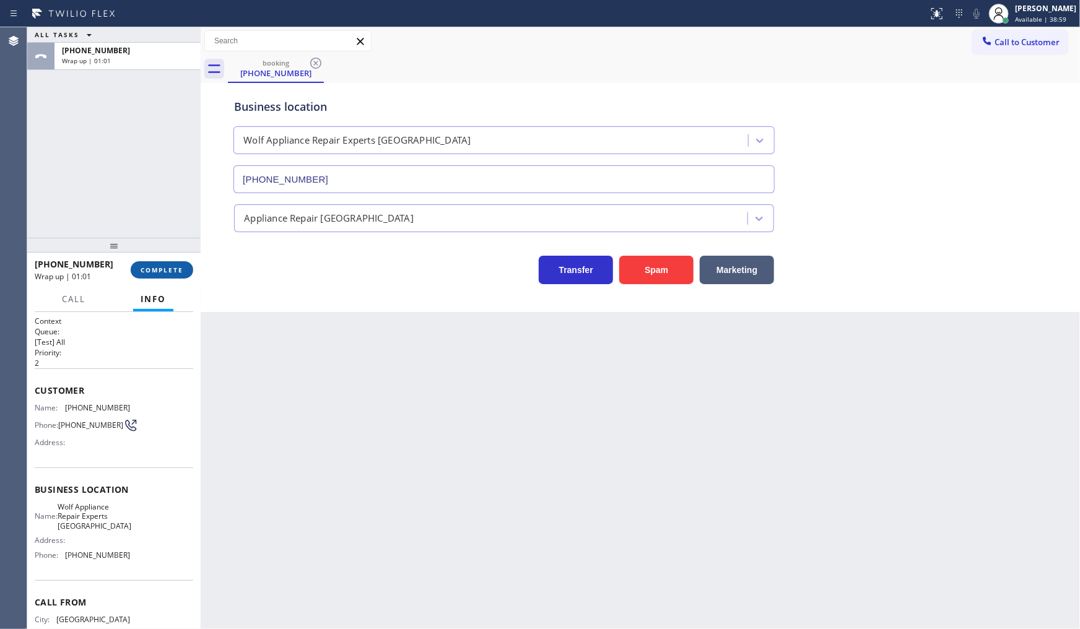
click at [176, 277] on button "COMPLETE" at bounding box center [162, 269] width 63 height 17
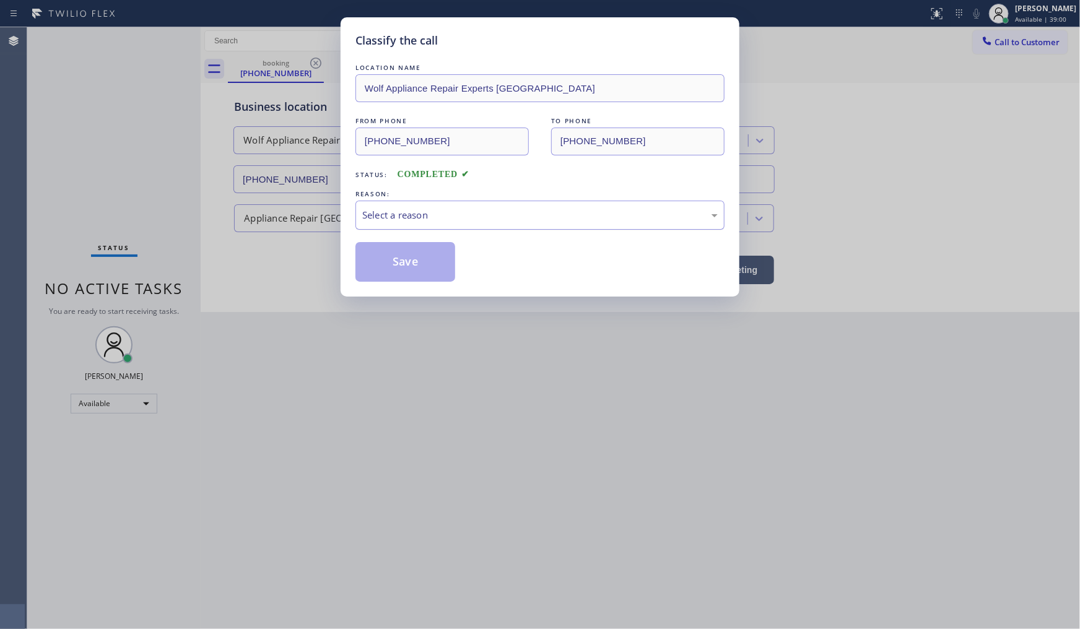
click at [383, 214] on div "Select a reason" at bounding box center [539, 215] width 355 height 14
click at [401, 214] on div "Select a reason" at bounding box center [539, 215] width 355 height 14
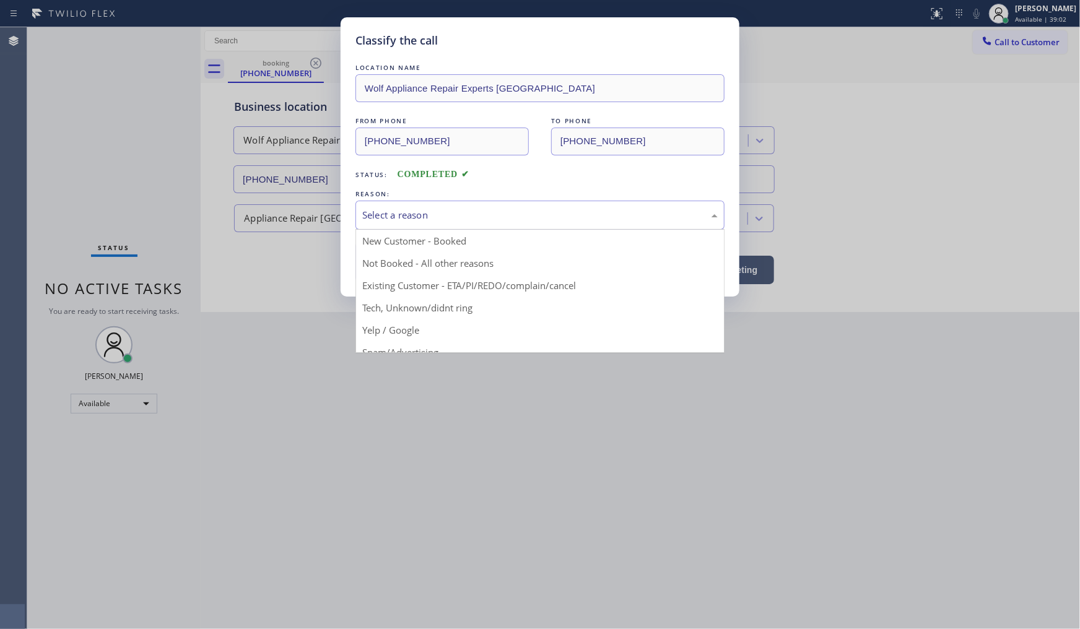
click at [403, 220] on div "Select a reason" at bounding box center [539, 215] width 355 height 14
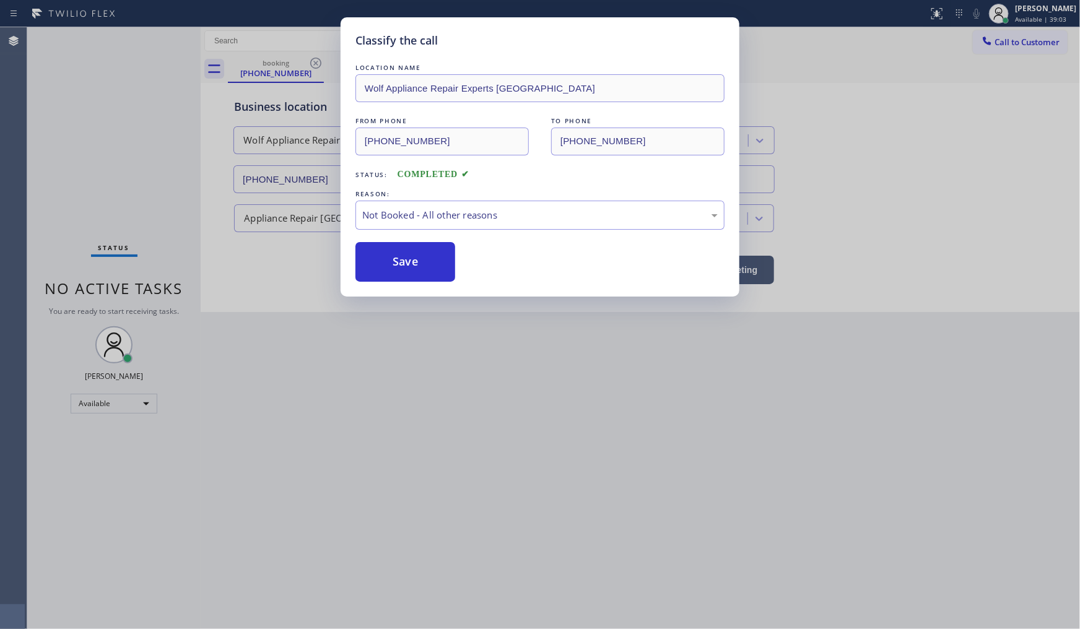
click at [393, 259] on button "Save" at bounding box center [405, 262] width 100 height 40
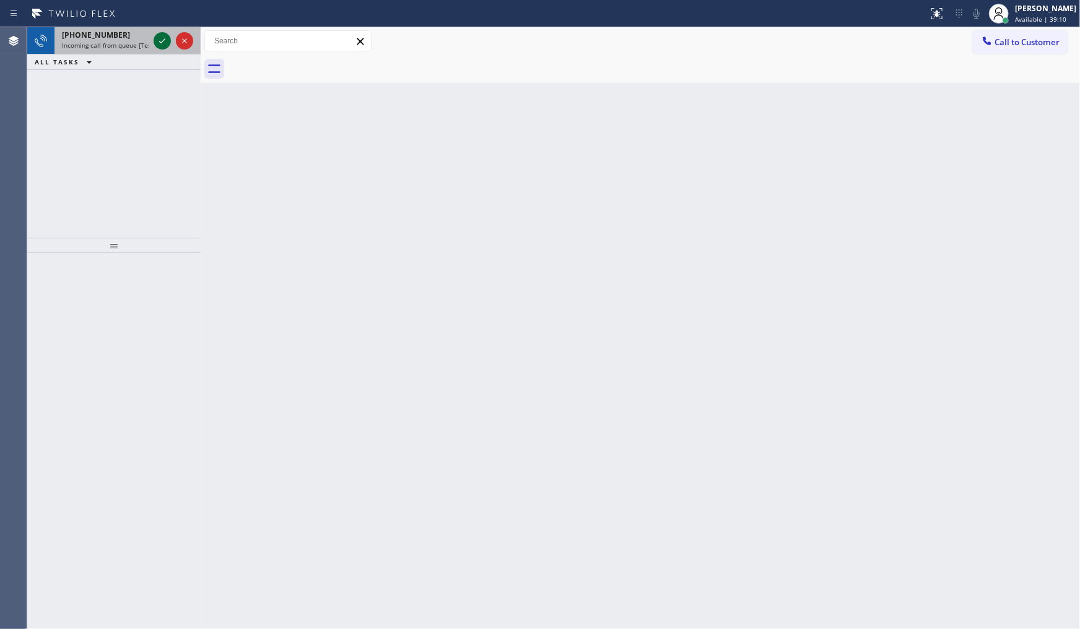
click at [164, 40] on icon at bounding box center [162, 40] width 15 height 15
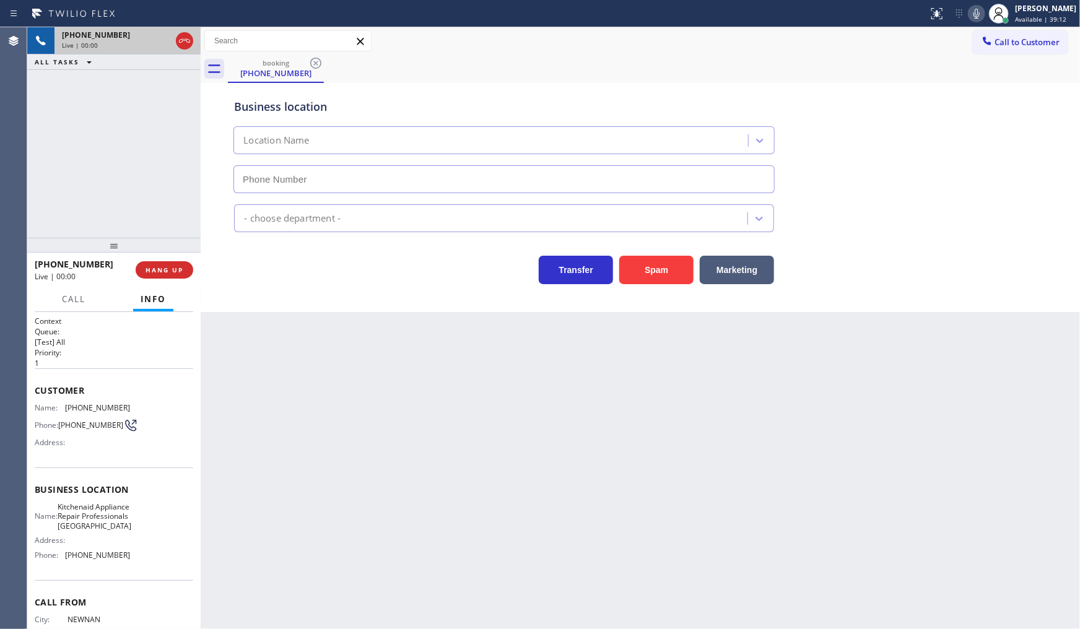
type input "(817) 873-6588"
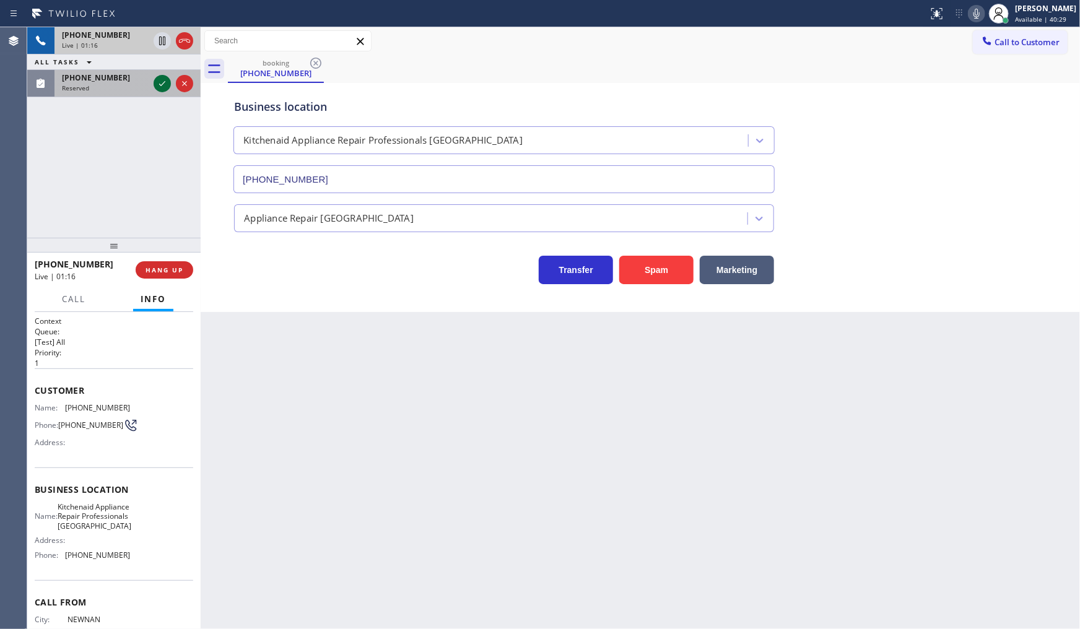
click at [161, 84] on icon at bounding box center [162, 83] width 15 height 15
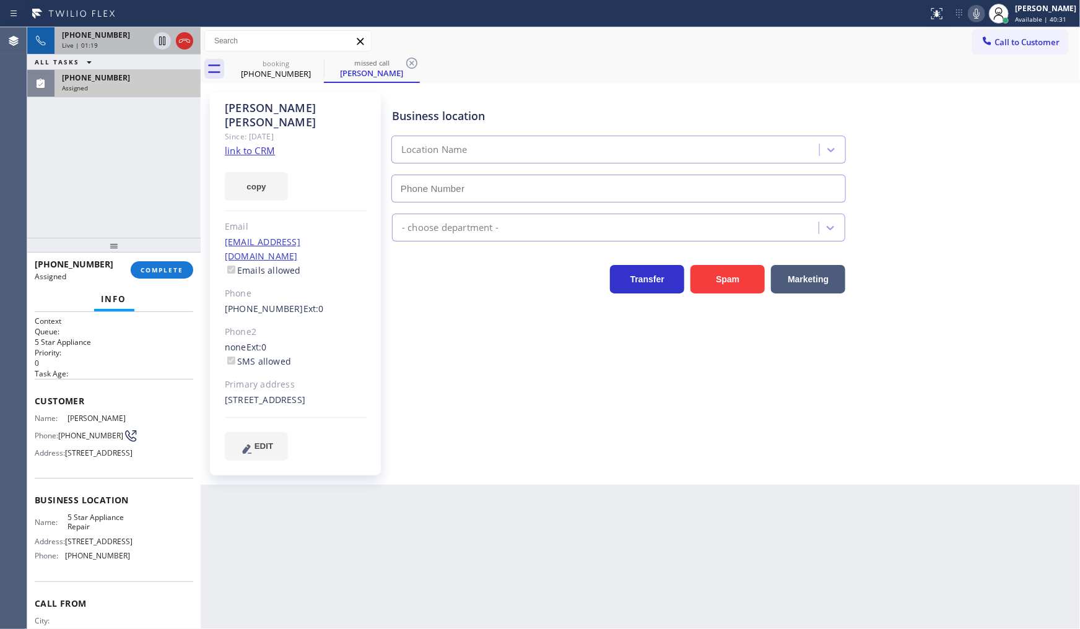
type input "(855) 731-4952"
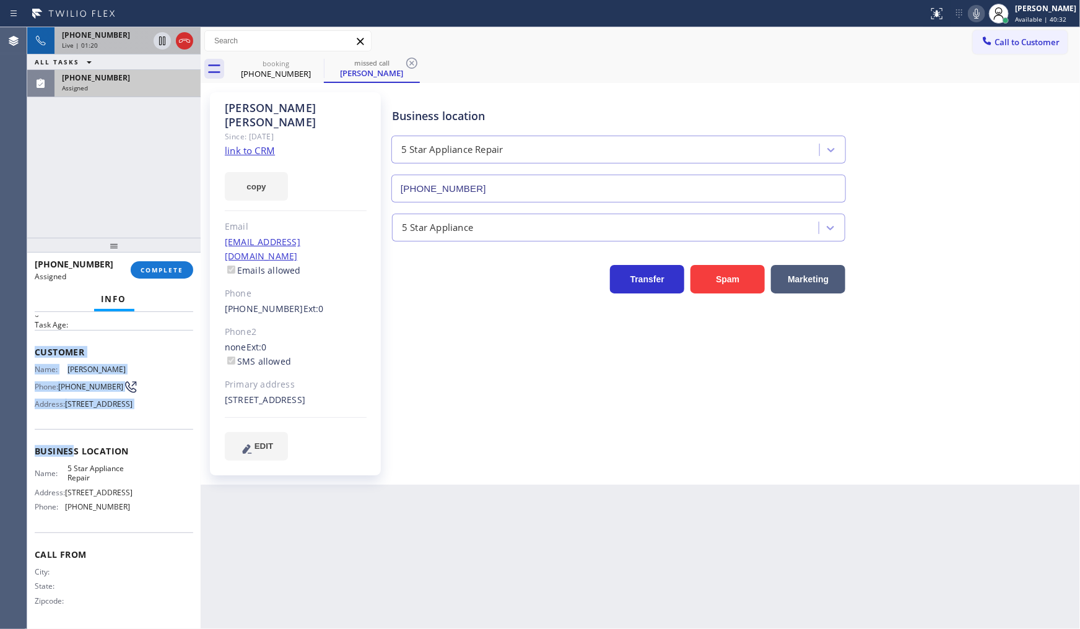
scroll to position [81, 0]
drag, startPoint x: 33, startPoint y: 392, endPoint x: 158, endPoint y: 506, distance: 169.2
click at [158, 506] on div "Context Queue: 5 Star Appliance Priority: 0 Task Age: Customer Name: Harjit Sin…" at bounding box center [113, 471] width 173 height 318
copy div "Customer Name: Harjit Singh Phone: (347) 605-8045 Address: 88-40 Gettysburg St,…"
drag, startPoint x: 174, startPoint y: 286, endPoint x: 180, endPoint y: 281, distance: 7.9
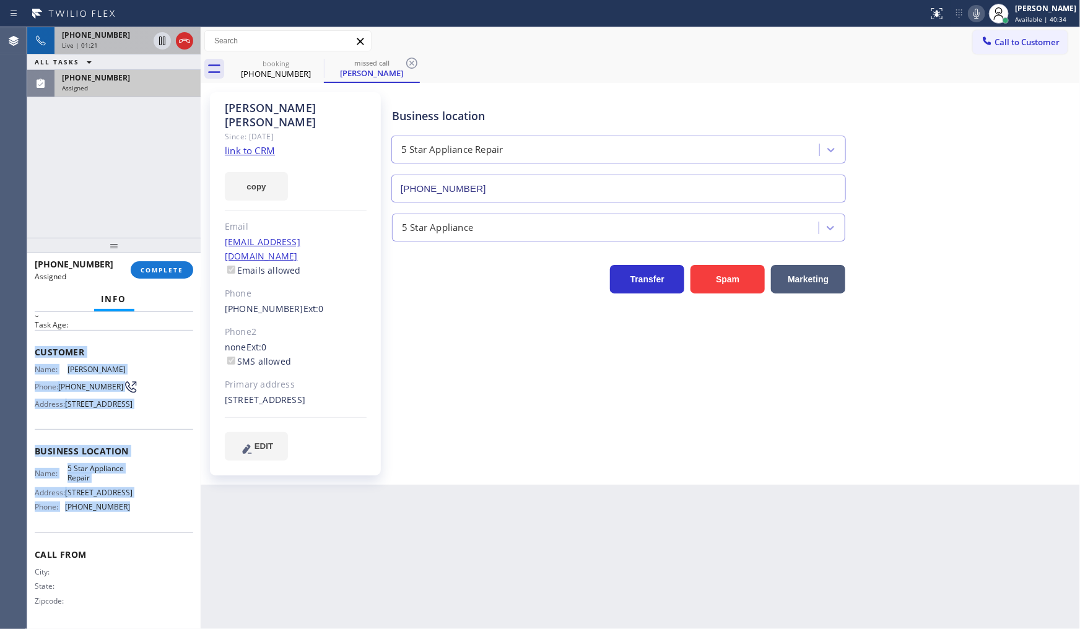
click at [177, 286] on div "(347) 605-8045 Assigned COMPLETE" at bounding box center [114, 270] width 159 height 32
click at [187, 274] on button "COMPLETE" at bounding box center [162, 269] width 63 height 17
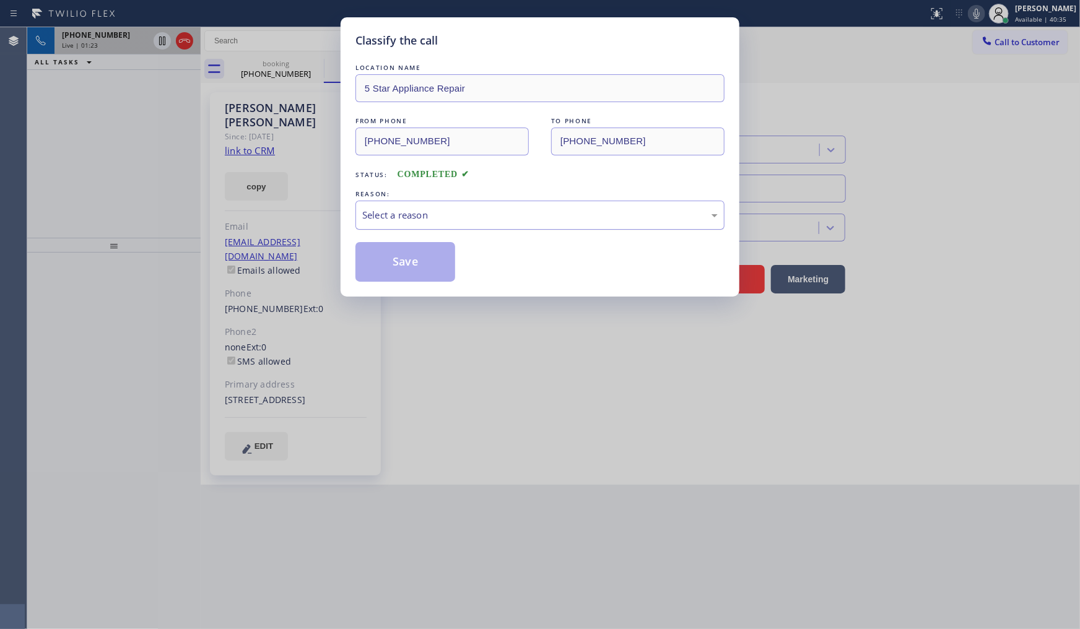
click at [398, 209] on div "Select a reason" at bounding box center [539, 215] width 355 height 14
click at [403, 261] on button "Save" at bounding box center [405, 262] width 100 height 40
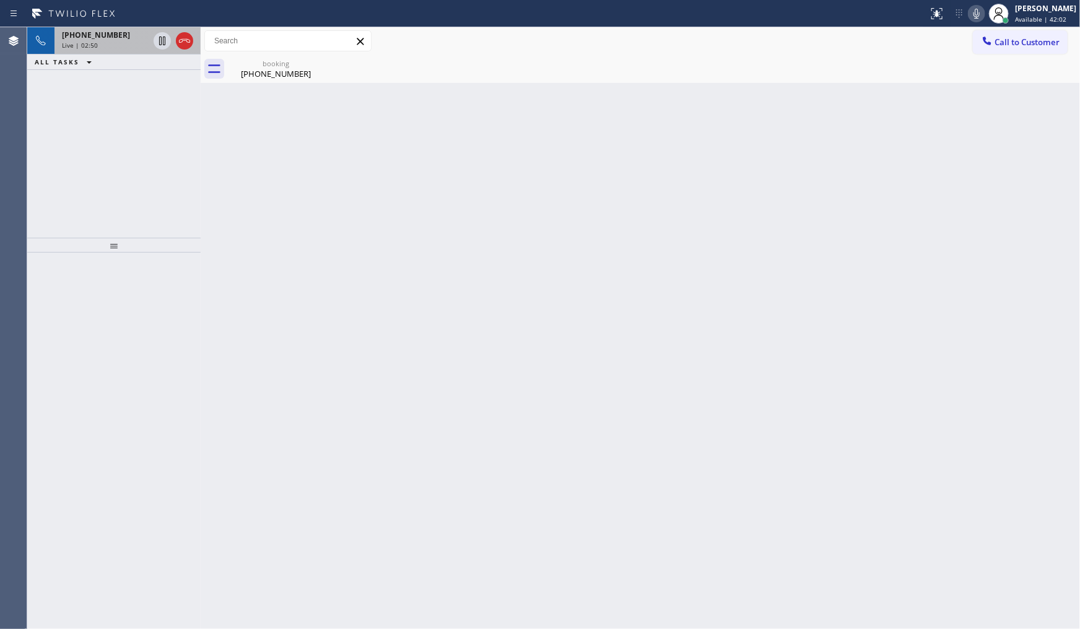
click at [113, 45] on div "Live | 02:50" at bounding box center [105, 45] width 87 height 9
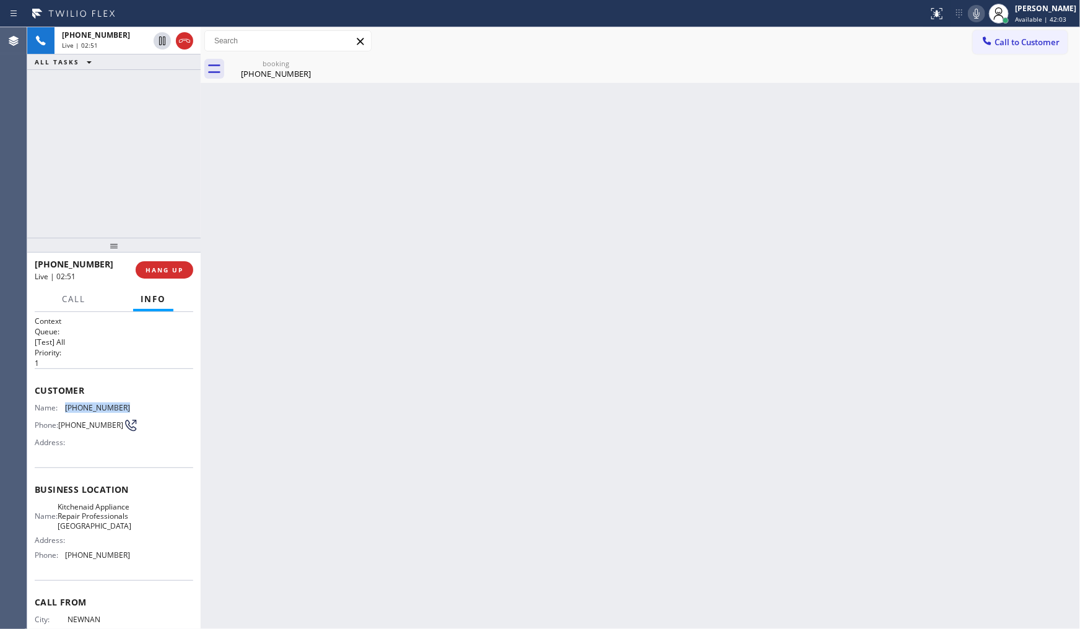
drag, startPoint x: 61, startPoint y: 406, endPoint x: 144, endPoint y: 410, distance: 83.1
click at [144, 410] on div "Name: (678) 754-9608 Phone: (678) 754-9608 Address:" at bounding box center [114, 427] width 159 height 49
copy div "(678) 754-9608"
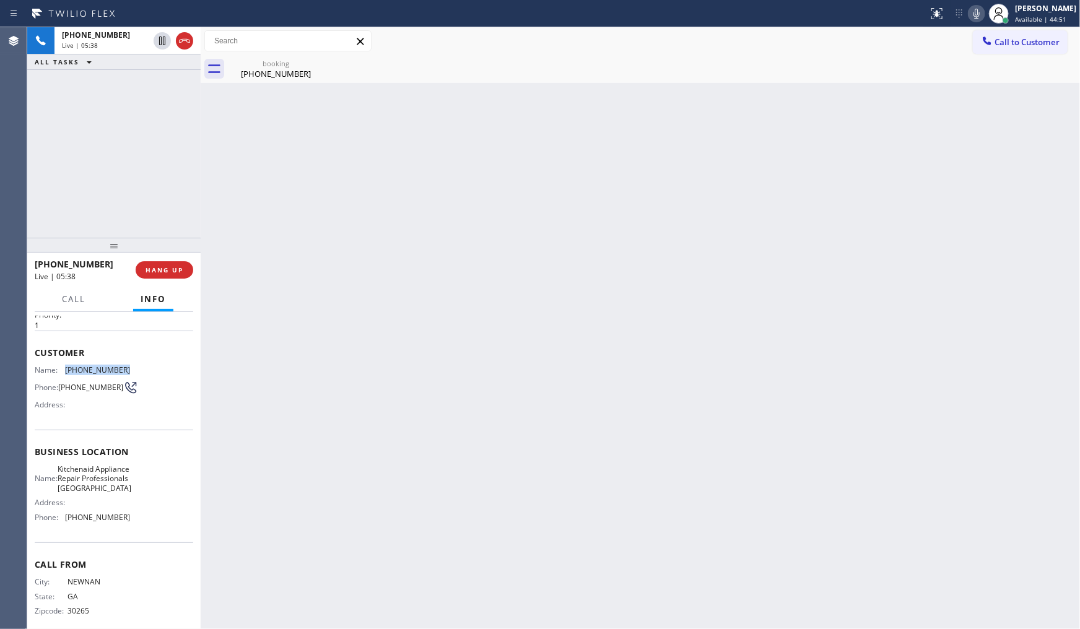
scroll to position [70, 0]
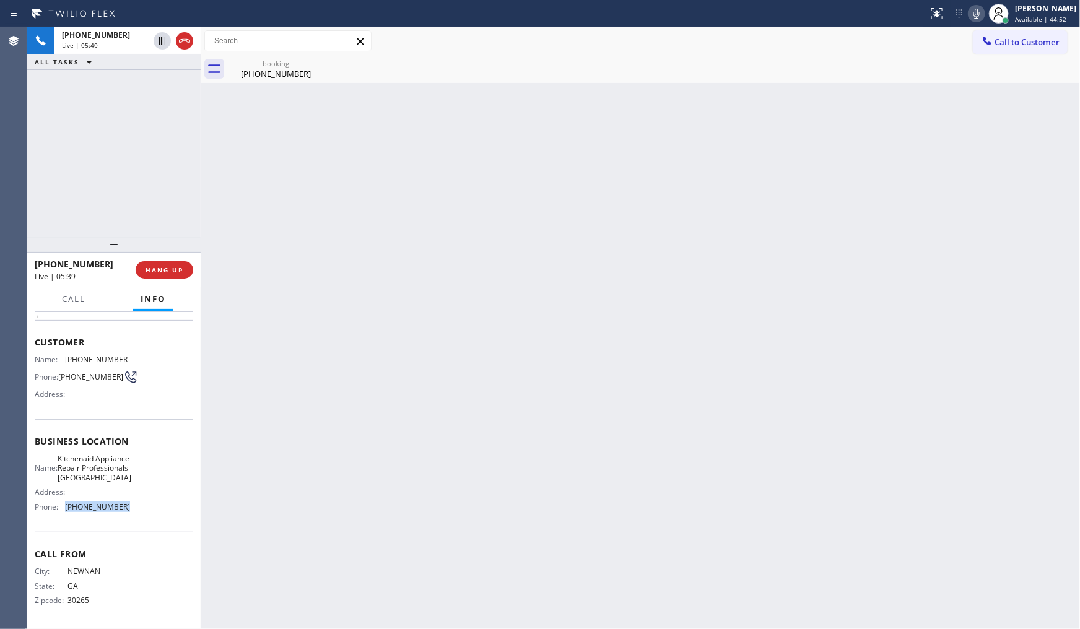
drag, startPoint x: 62, startPoint y: 512, endPoint x: 162, endPoint y: 507, distance: 100.5
click at [162, 507] on div "Name: Kitchenaid Appliance Repair Professionals Fort Worth Address: Phone: (817…" at bounding box center [114, 485] width 159 height 63
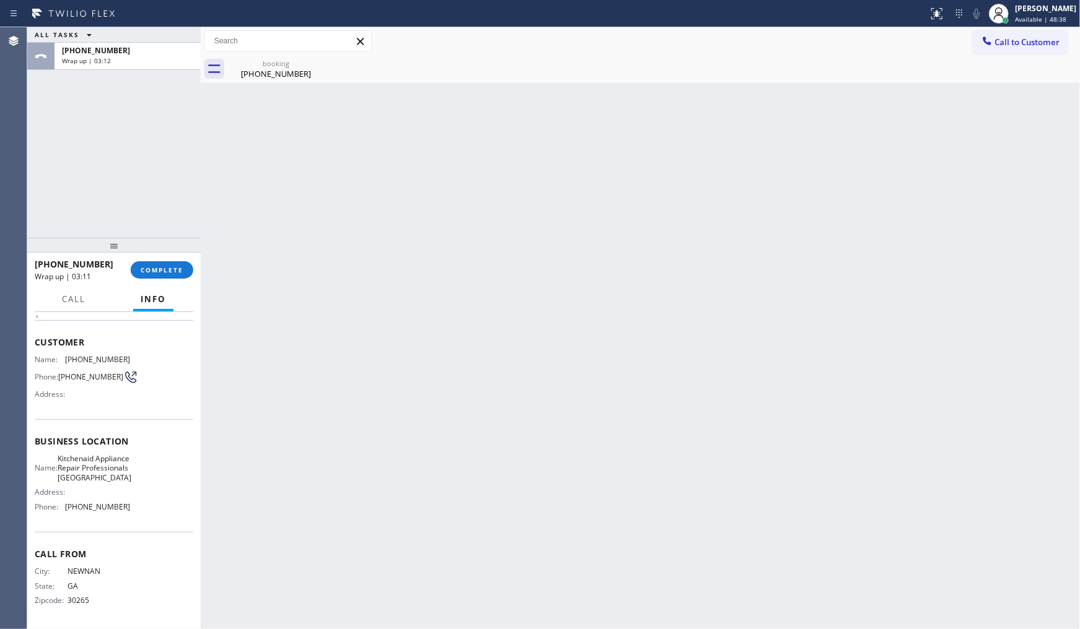
click at [127, 143] on div "ALL TASKS ALL TASKS ACTIVE TASKS TASKS IN WRAP UP +16787549608 Wrap up | 03:12" at bounding box center [113, 132] width 173 height 211
drag, startPoint x: 121, startPoint y: 164, endPoint x: 707, endPoint y: 8, distance: 605.6
click at [124, 162] on div "ALL TASKS ALL TASKS ACTIVE TASKS TASKS IN WRAP UP +16787549608 Wrap up | 03:14" at bounding box center [113, 132] width 173 height 211
click at [1029, 15] on span "Available | 48:41" at bounding box center [1040, 19] width 51 height 9
click at [1000, 81] on button "Unavailable" at bounding box center [1018, 82] width 124 height 16
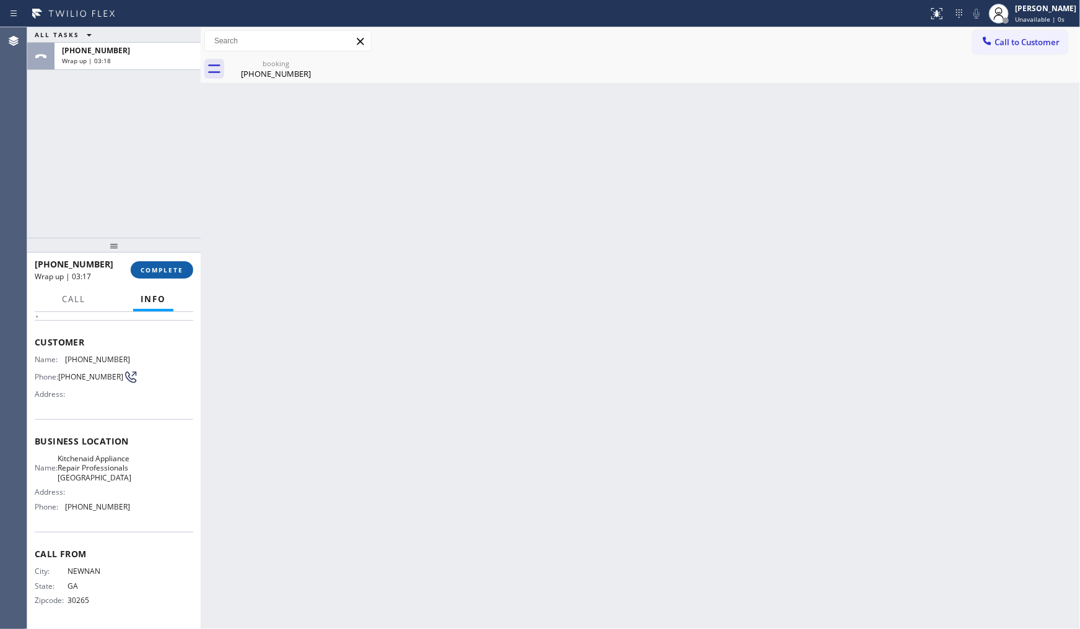
click at [183, 268] on button "COMPLETE" at bounding box center [162, 269] width 63 height 17
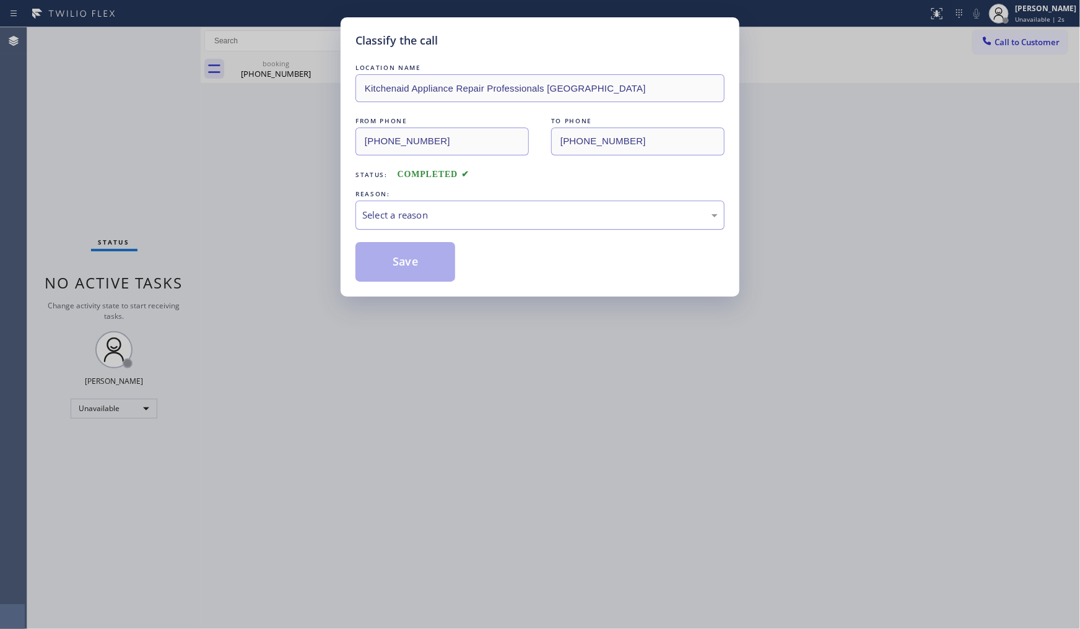
click at [373, 223] on div "Select a reason" at bounding box center [539, 215] width 369 height 29
click at [375, 268] on button "Save" at bounding box center [405, 262] width 100 height 40
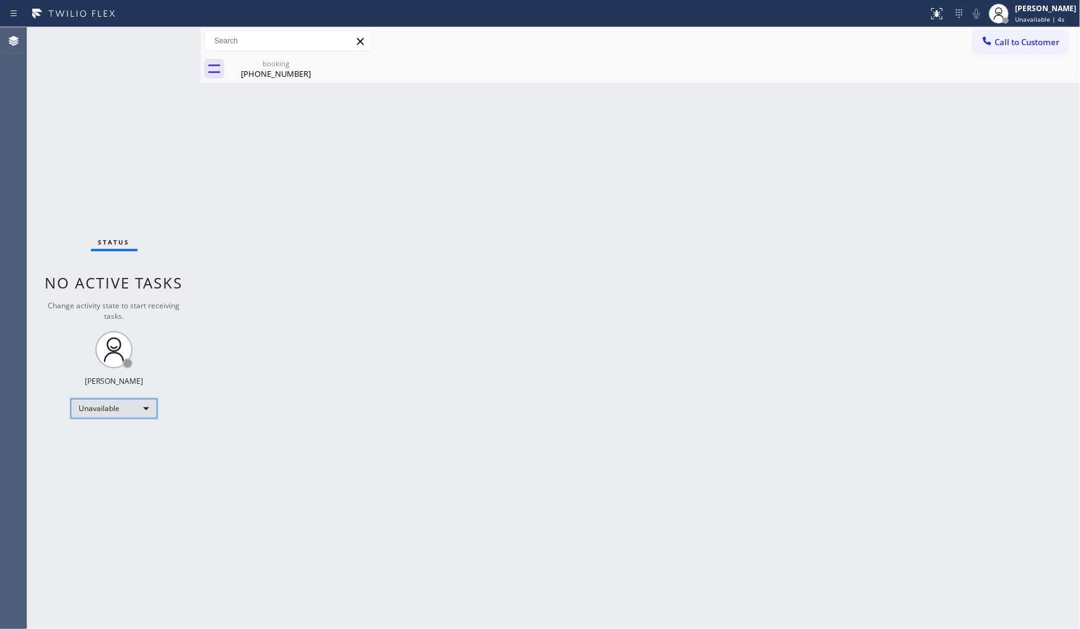
click at [98, 411] on div "Unavailable" at bounding box center [114, 409] width 87 height 20
click at [89, 466] on li "Break" at bounding box center [113, 472] width 84 height 15
click at [102, 400] on div "Break" at bounding box center [114, 409] width 87 height 20
click at [108, 442] on li "Available" at bounding box center [113, 441] width 84 height 15
click at [54, 192] on div "Status No active tasks You are ready to start receiving tasks. JENIZA ALCAYDE A…" at bounding box center [113, 328] width 173 height 602
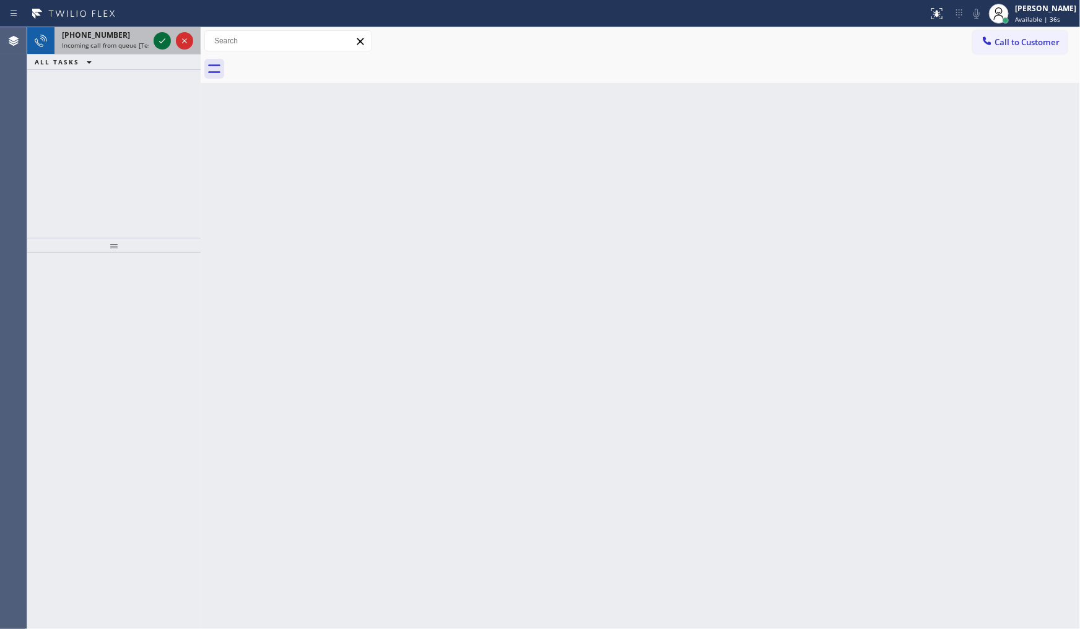
click at [160, 38] on icon at bounding box center [162, 40] width 15 height 15
click at [159, 37] on icon at bounding box center [162, 40] width 15 height 15
click at [162, 38] on icon at bounding box center [162, 40] width 15 height 15
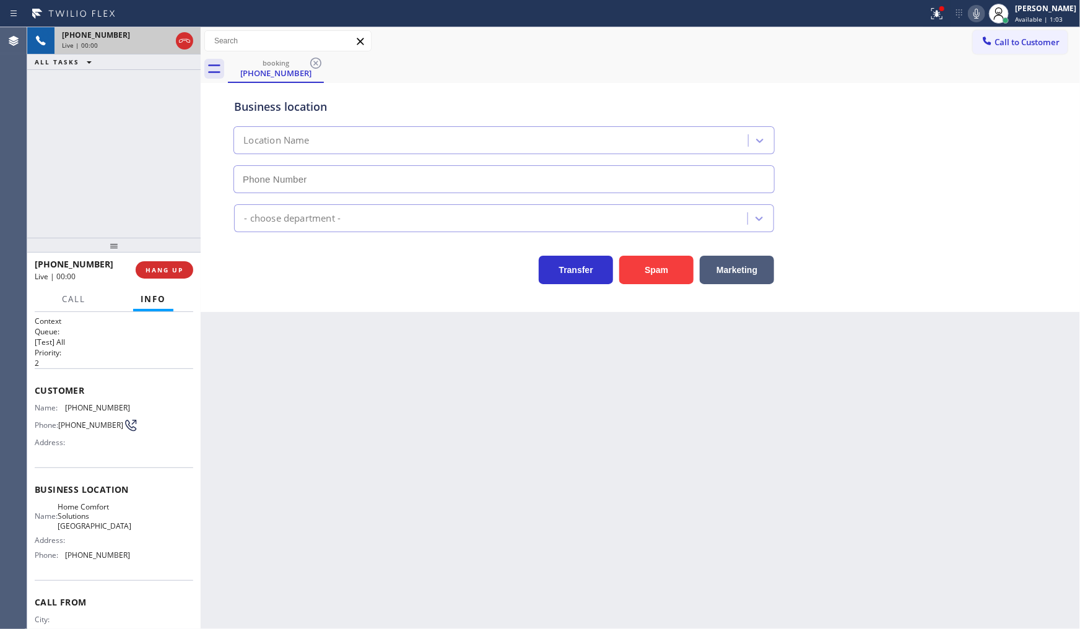
type input "(754) 203-6061"
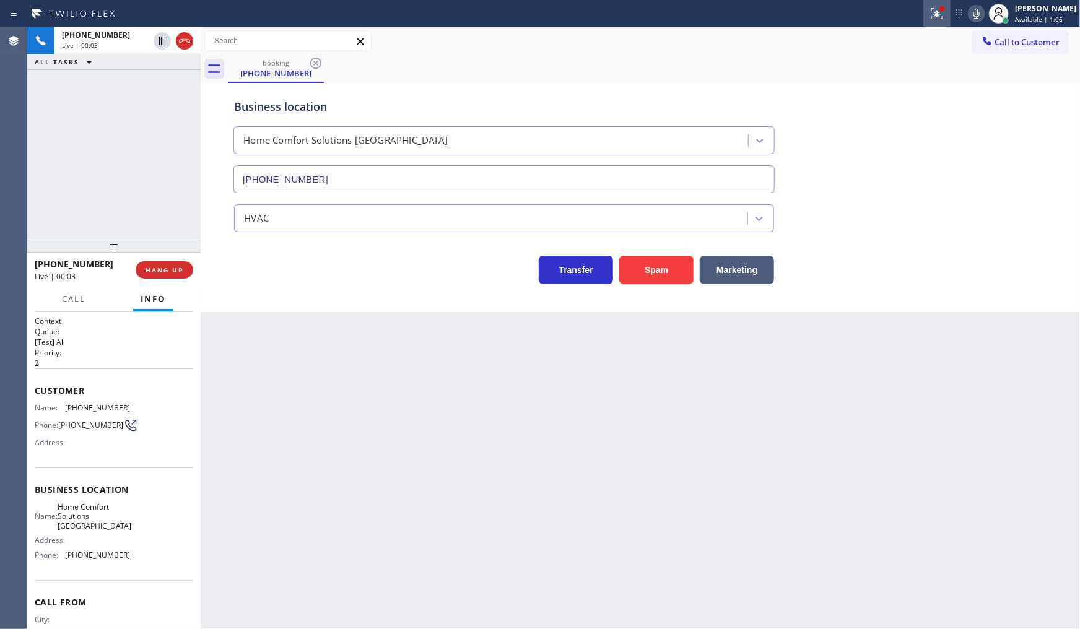
click at [938, 16] on icon at bounding box center [934, 12] width 7 height 9
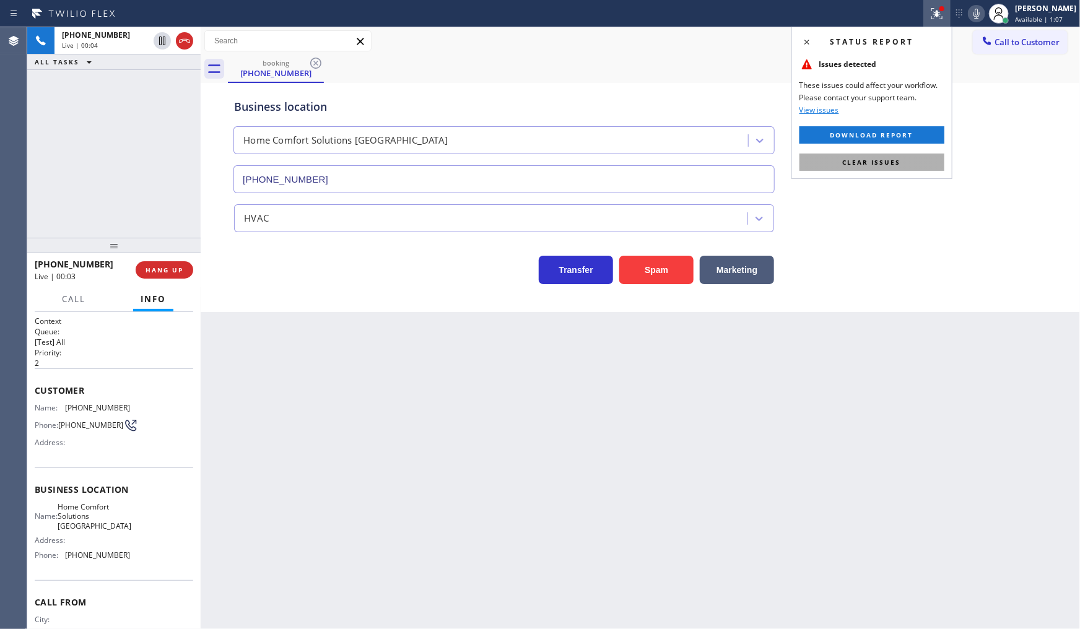
click at [914, 169] on button "Clear issues" at bounding box center [872, 162] width 145 height 17
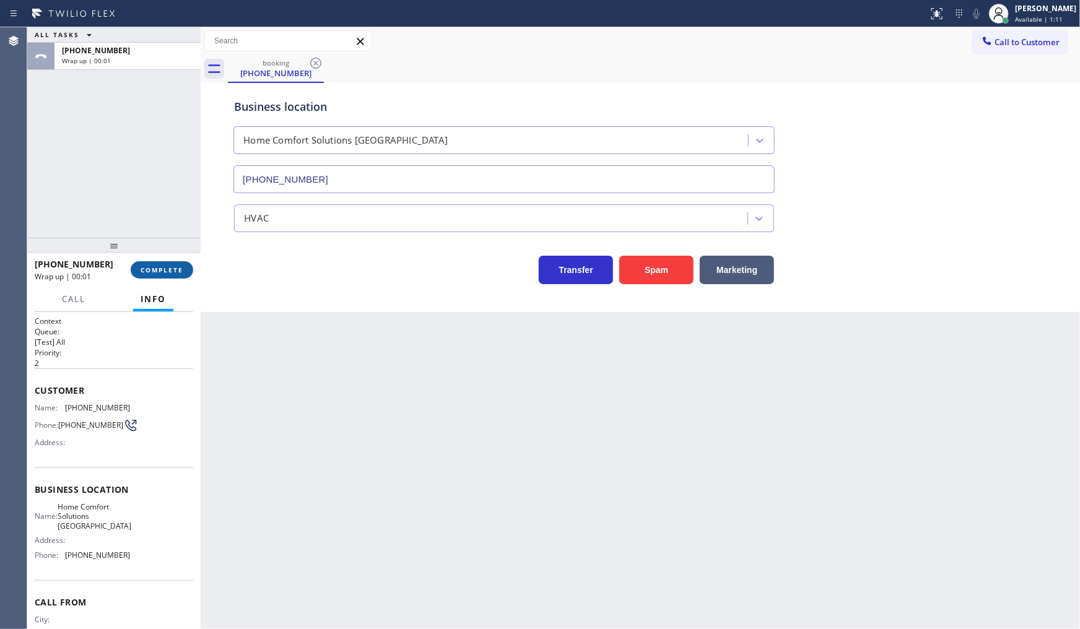
click at [149, 267] on span "COMPLETE" at bounding box center [162, 270] width 43 height 9
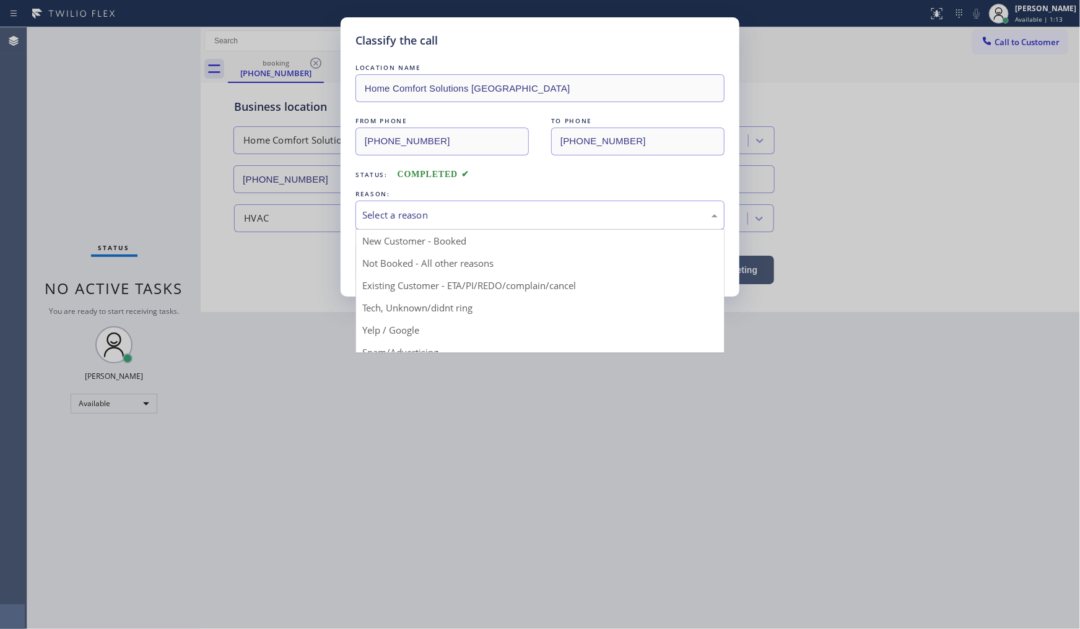
click at [461, 216] on div "Select a reason" at bounding box center [539, 215] width 355 height 14
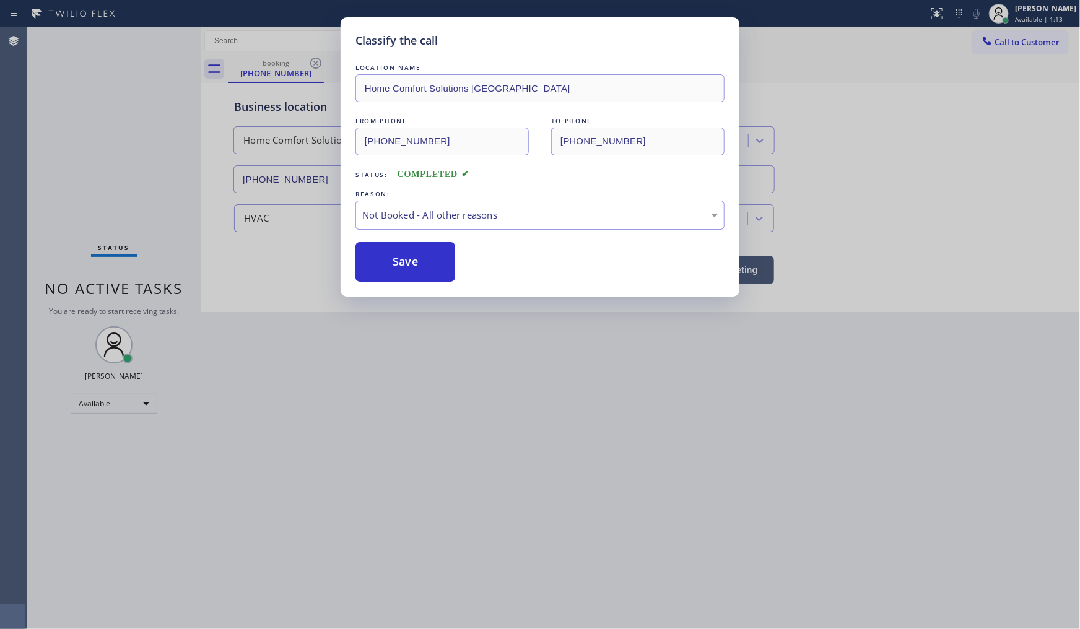
click at [405, 260] on button "Save" at bounding box center [405, 262] width 100 height 40
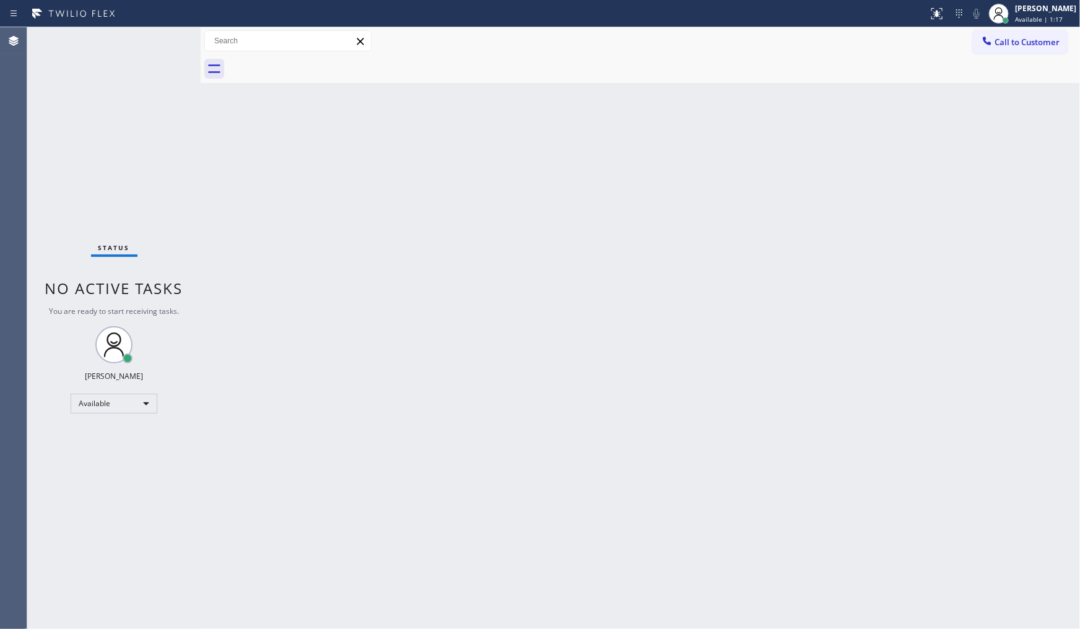
drag, startPoint x: 777, startPoint y: 177, endPoint x: 783, endPoint y: 159, distance: 19.8
click at [782, 165] on div "Back to Dashboard Change Sender ID Customers Technicians Select a contact Outbo…" at bounding box center [640, 328] width 879 height 602
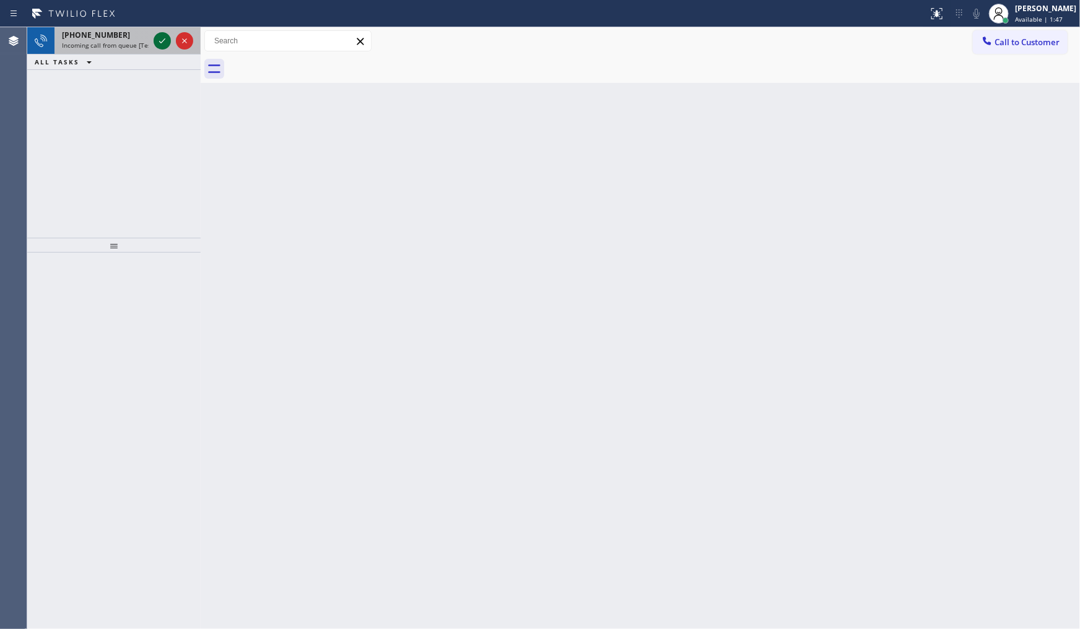
click at [163, 40] on icon at bounding box center [162, 40] width 15 height 15
click at [164, 39] on icon at bounding box center [162, 40] width 15 height 15
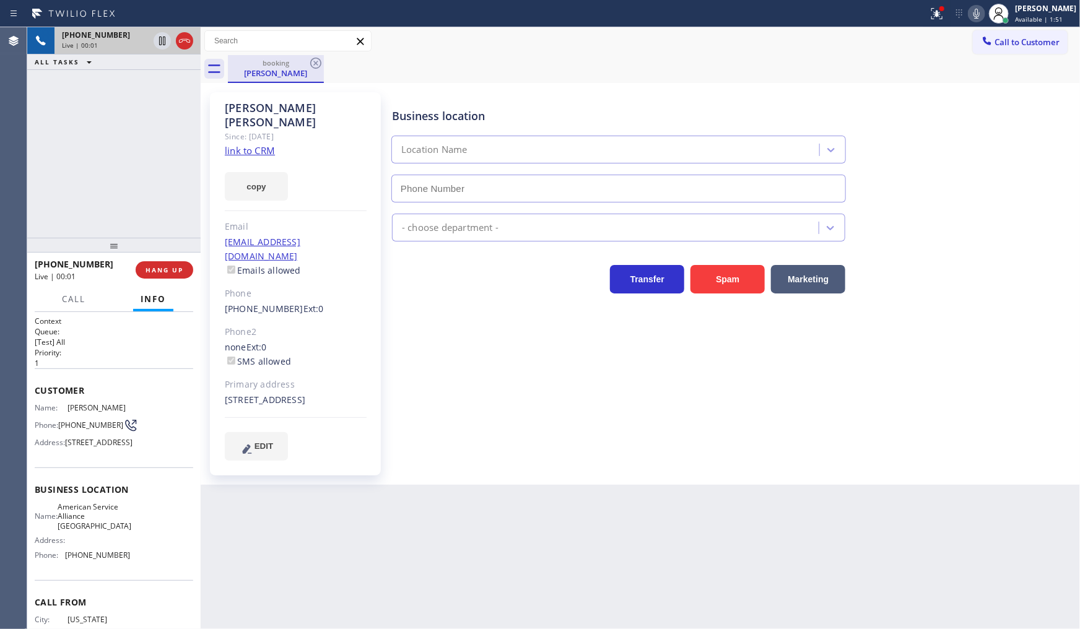
type input "(954) 835-4535"
click at [940, 15] on icon at bounding box center [936, 13] width 11 height 11
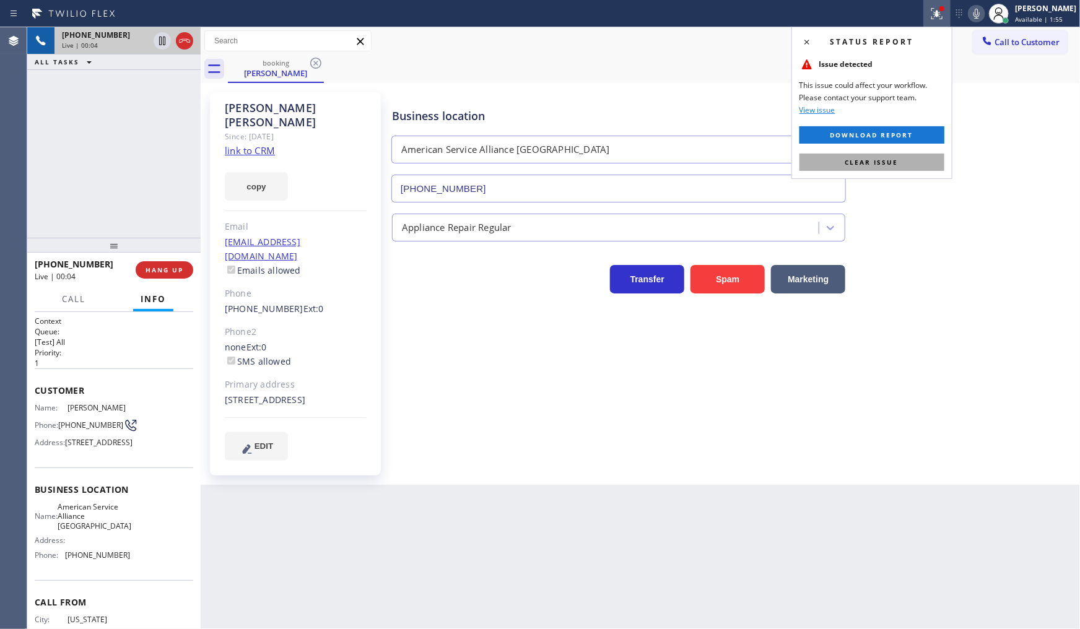
click at [927, 156] on button "Clear issue" at bounding box center [872, 162] width 145 height 17
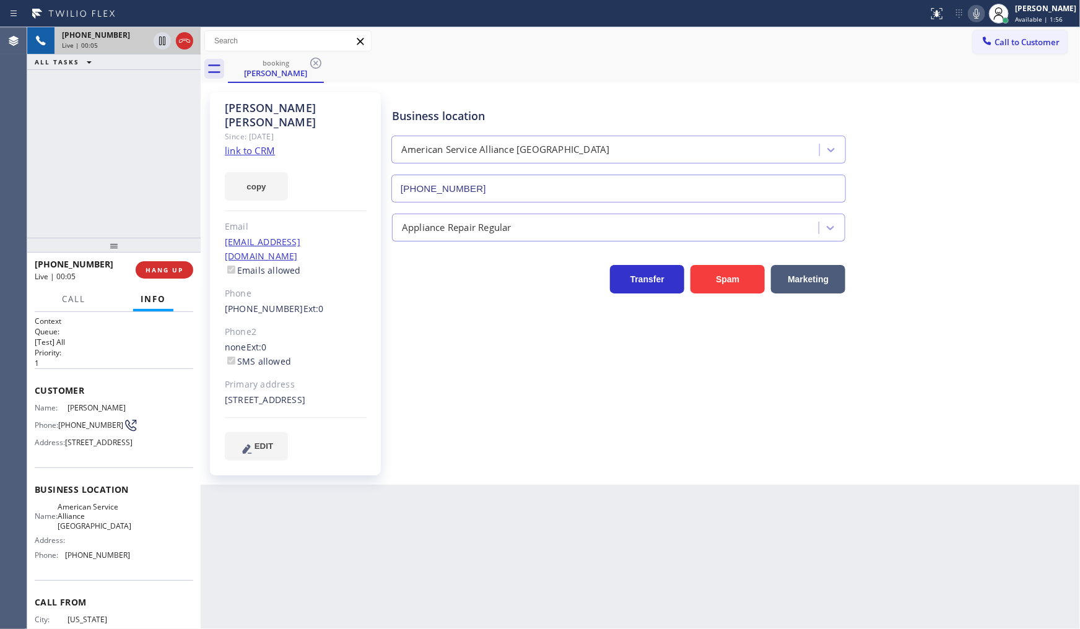
click at [238, 144] on link "link to CRM" at bounding box center [250, 150] width 50 height 12
click at [164, 45] on icon at bounding box center [162, 41] width 6 height 9
click at [974, 14] on icon at bounding box center [976, 13] width 15 height 15
click at [120, 110] on div "+19172922631 Live | 02:21 ALL TASKS ALL TASKS ACTIVE TASKS TASKS IN WRAP UP" at bounding box center [113, 132] width 173 height 211
click at [164, 38] on icon at bounding box center [162, 41] width 9 height 9
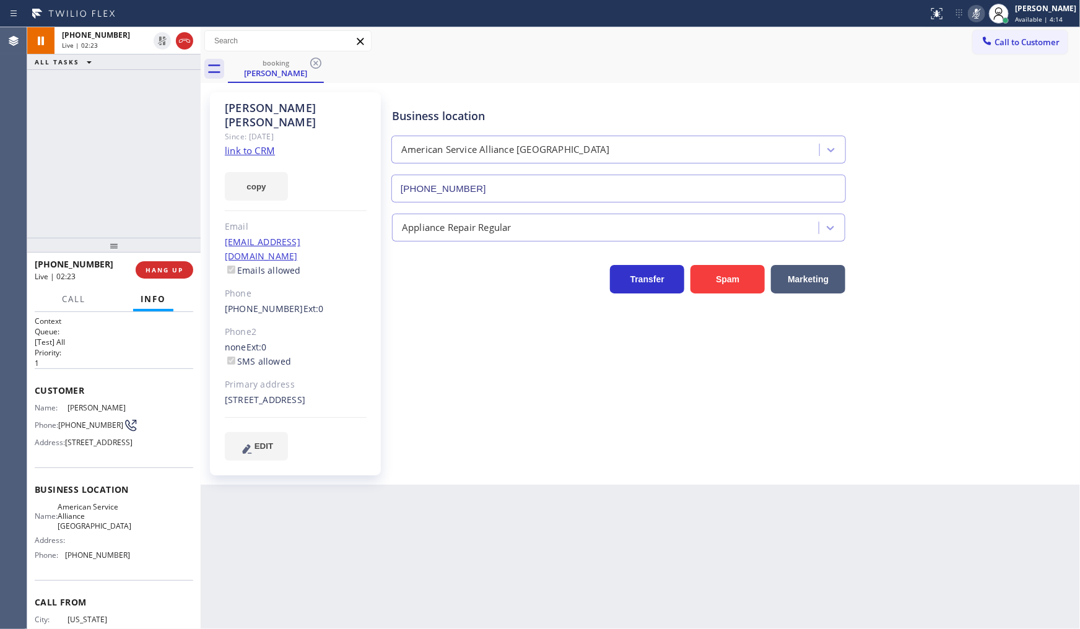
click at [977, 9] on icon at bounding box center [977, 14] width 6 height 10
click at [133, 151] on div "+19172922631 Live | 02:33 ALL TASKS ALL TASKS ACTIVE TASKS TASKS IN WRAP UP" at bounding box center [113, 132] width 173 height 211
click at [162, 270] on span "HANG UP" at bounding box center [165, 270] width 38 height 9
click at [165, 273] on span "COMPLETE" at bounding box center [162, 270] width 43 height 9
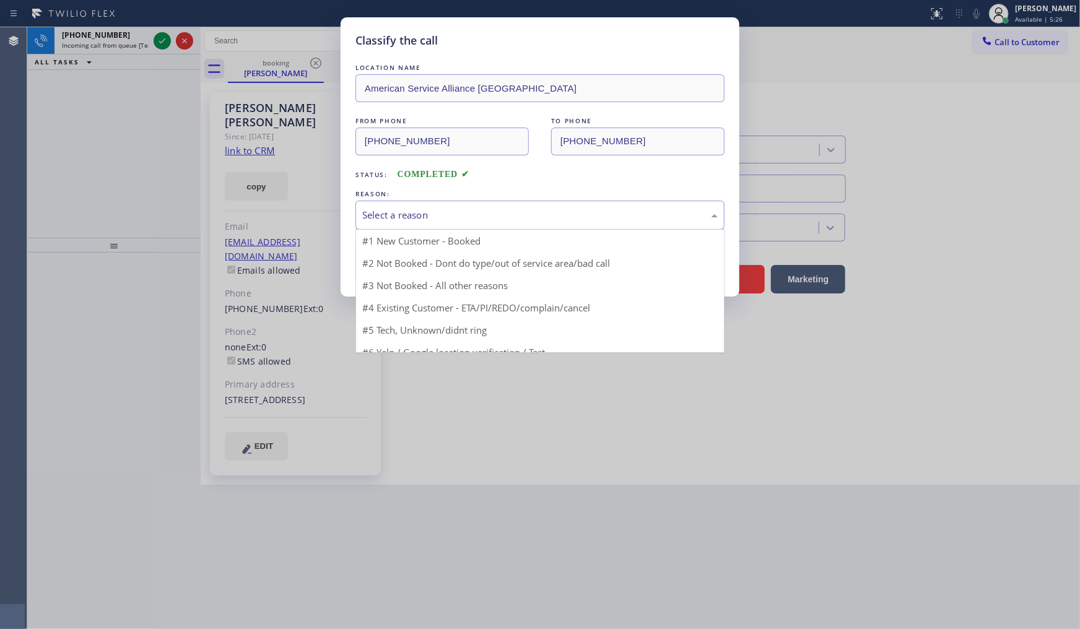
click at [398, 220] on div "Select a reason" at bounding box center [539, 215] width 355 height 14
drag, startPoint x: 386, startPoint y: 282, endPoint x: 390, endPoint y: 261, distance: 22.0
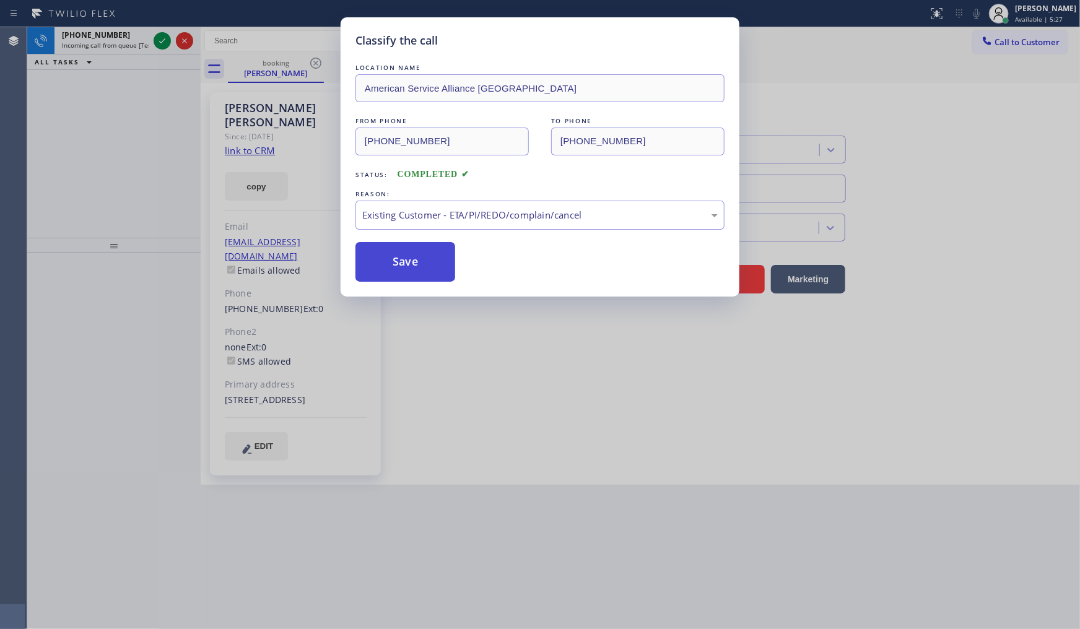
click at [390, 261] on button "Save" at bounding box center [405, 262] width 100 height 40
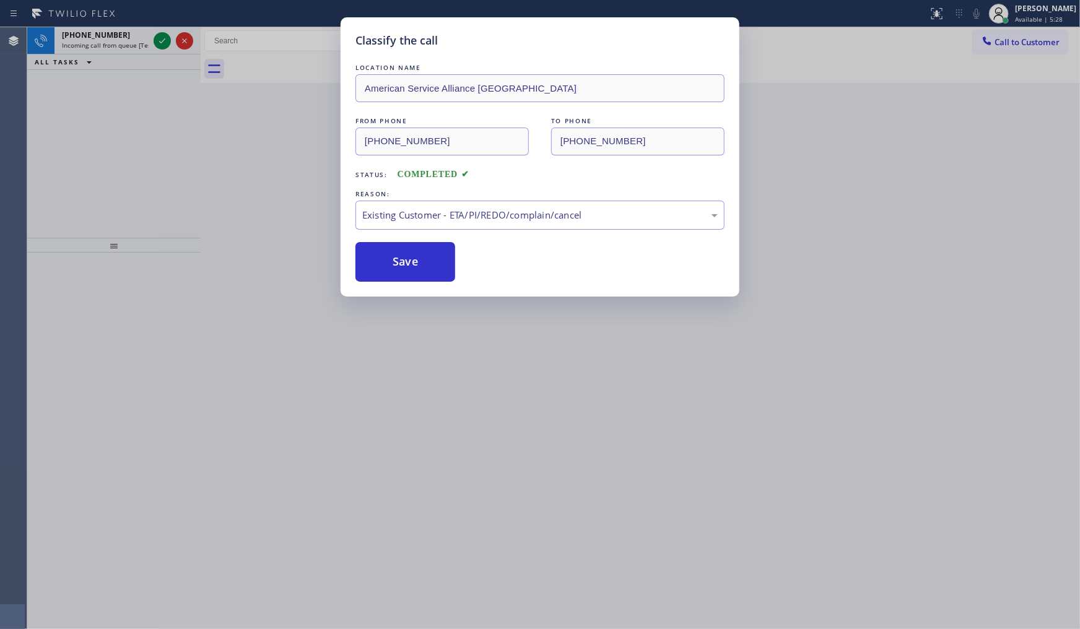
click at [165, 37] on div "Classify the call LOCATION NAME View Park Heating and Air Conditioning FROM PHO…" at bounding box center [553, 328] width 1053 height 602
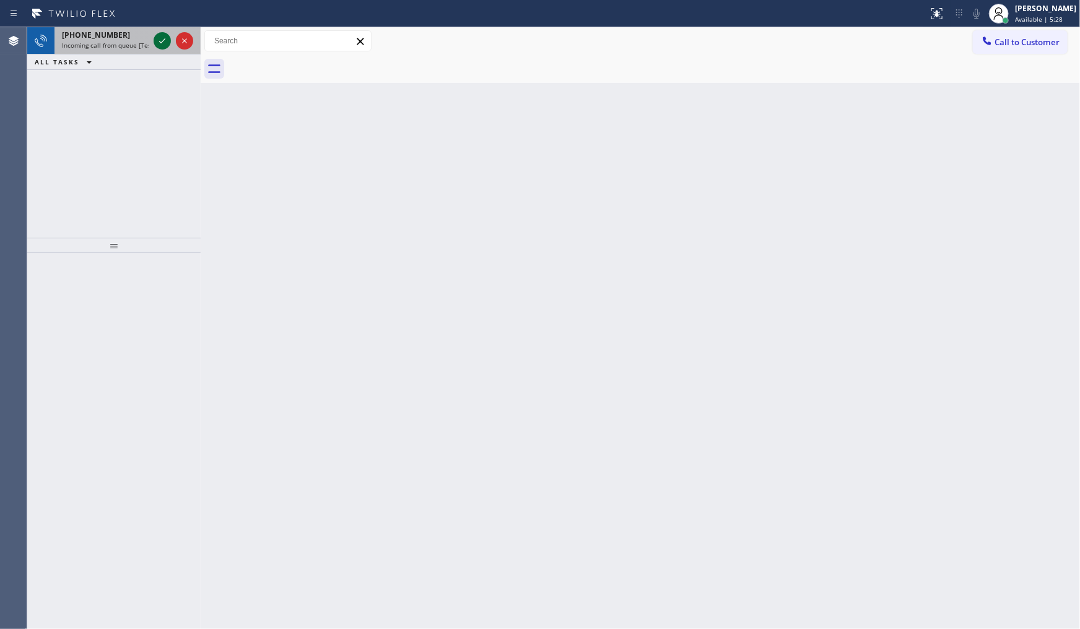
click at [163, 40] on icon at bounding box center [162, 40] width 6 height 5
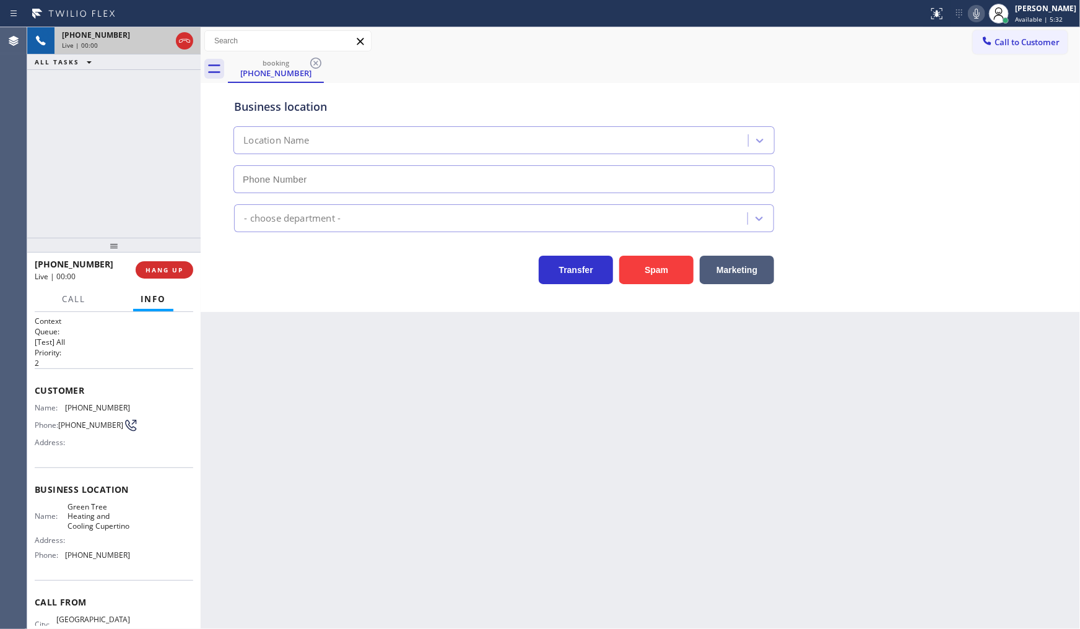
type input "(408) 676-2267"
click at [184, 266] on button "HANG UP" at bounding box center [165, 269] width 58 height 17
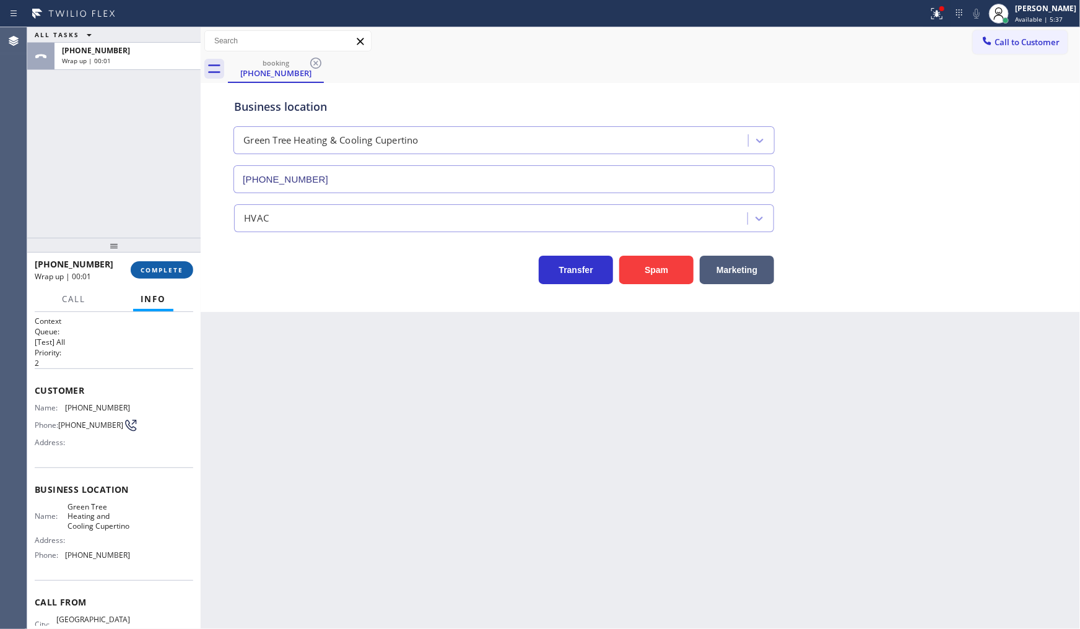
click at [164, 264] on button "COMPLETE" at bounding box center [162, 269] width 63 height 17
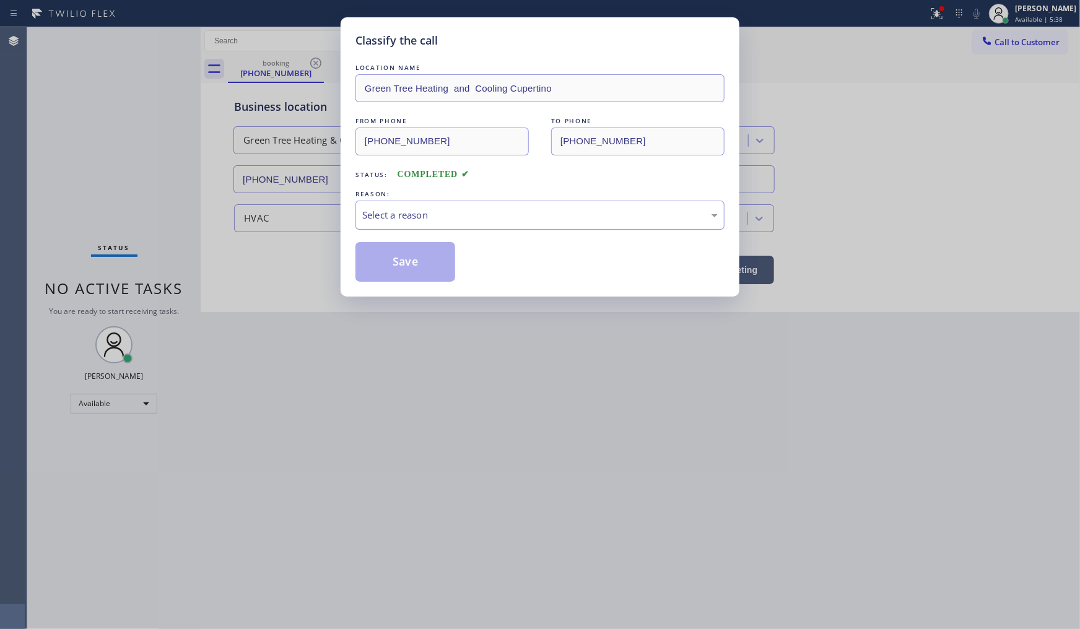
click at [385, 212] on div "Select a reason" at bounding box center [539, 215] width 355 height 14
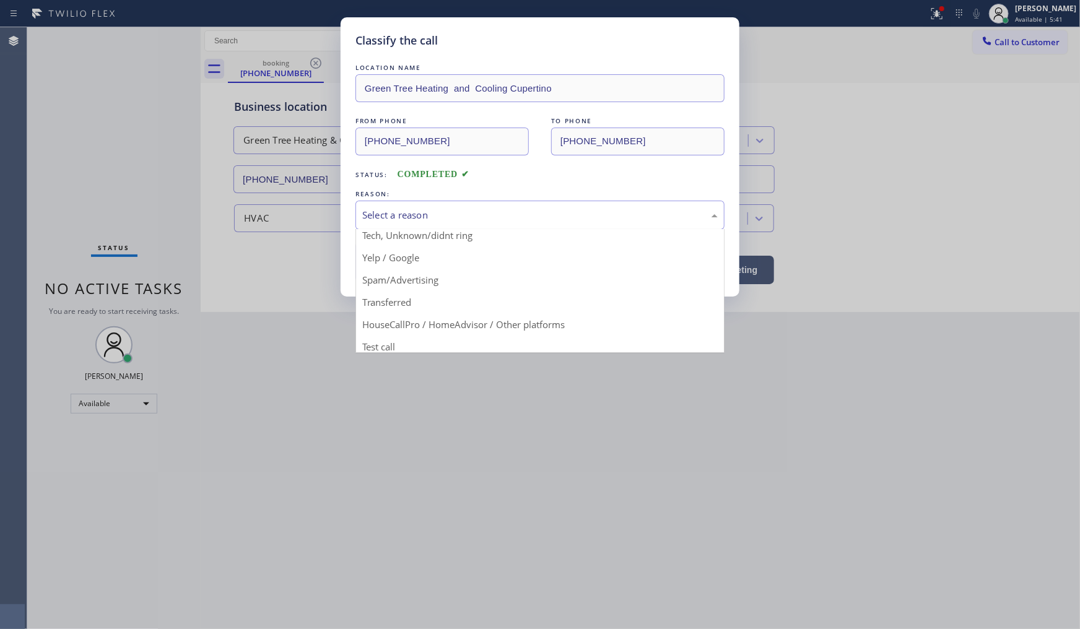
scroll to position [77, 0]
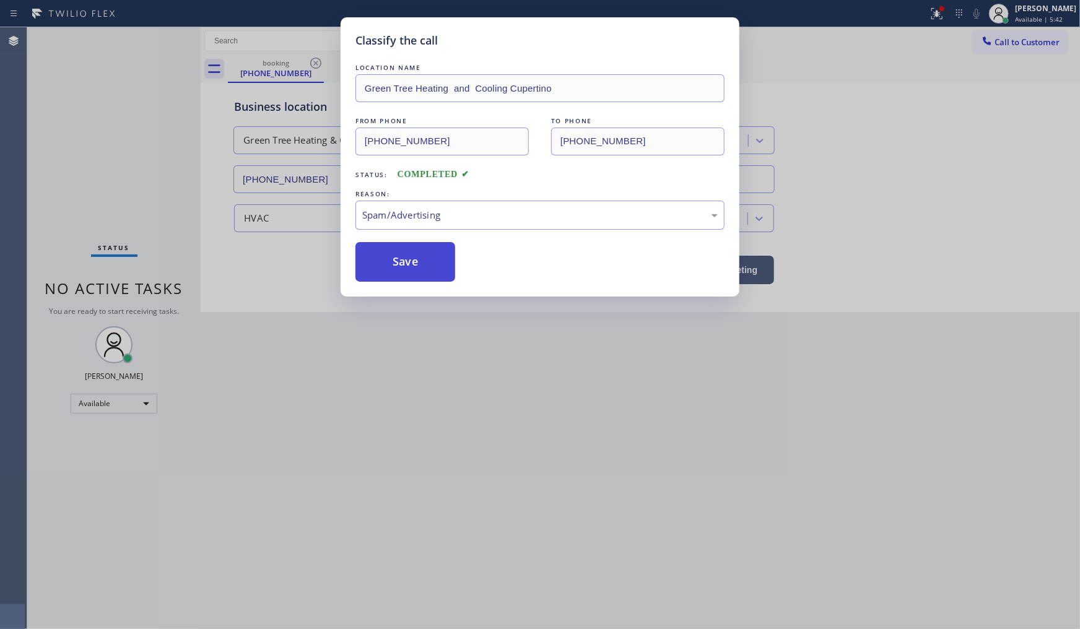
click at [414, 261] on button "Save" at bounding box center [405, 262] width 100 height 40
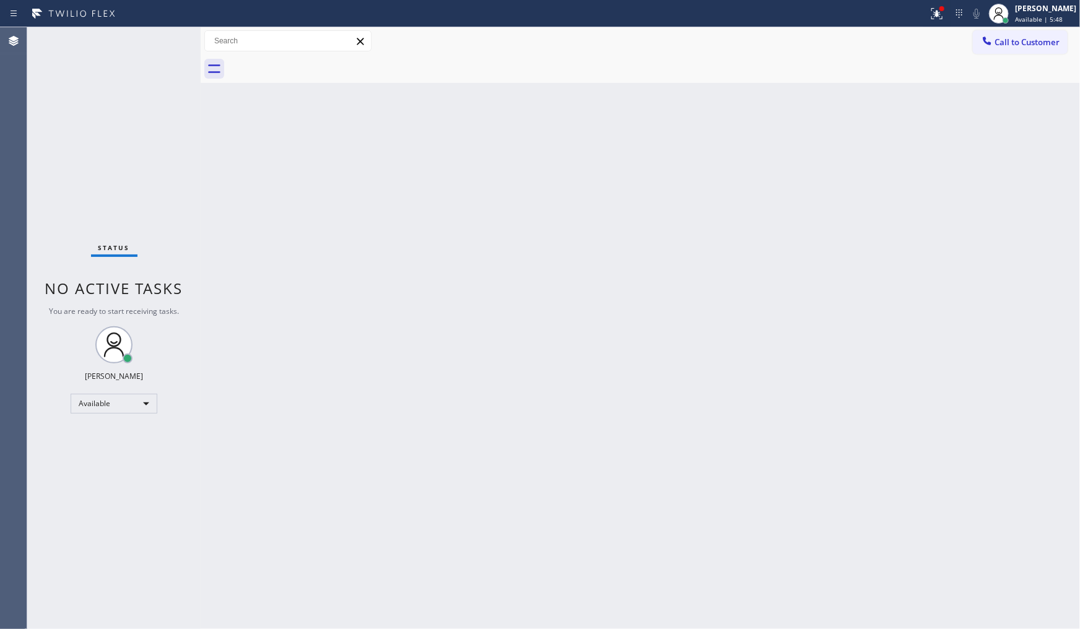
click at [109, 118] on div "Status No active tasks You are ready to start receiving tasks. JENIZA ALCAYDE A…" at bounding box center [113, 328] width 173 height 602
click at [121, 116] on div "Status No active tasks You are ready to start receiving tasks. JENIZA ALCAYDE A…" at bounding box center [113, 328] width 173 height 602
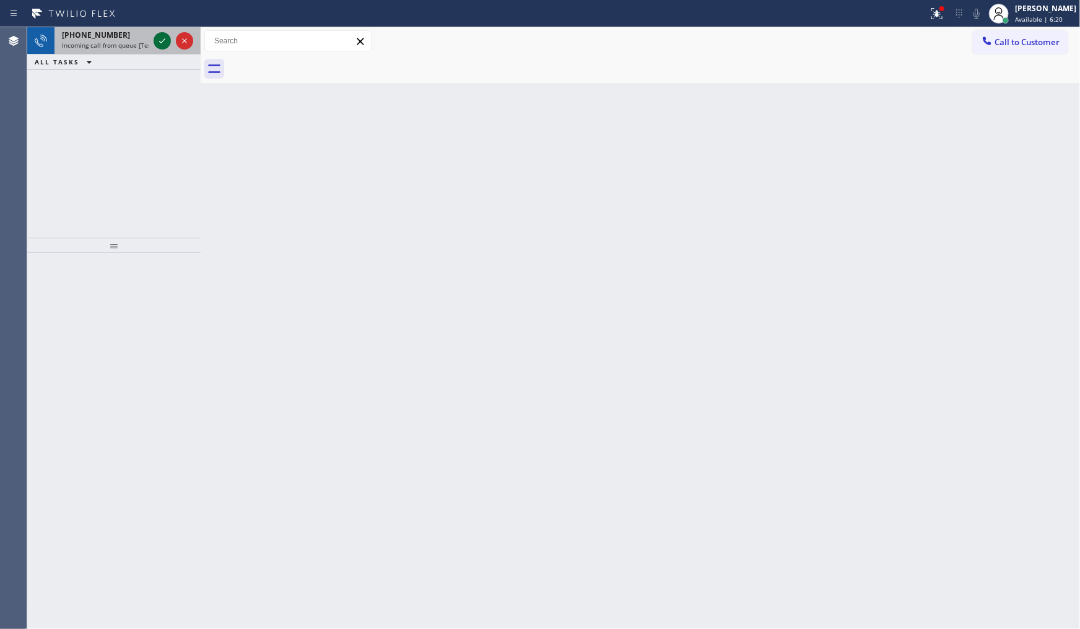
click at [165, 40] on icon at bounding box center [162, 40] width 15 height 15
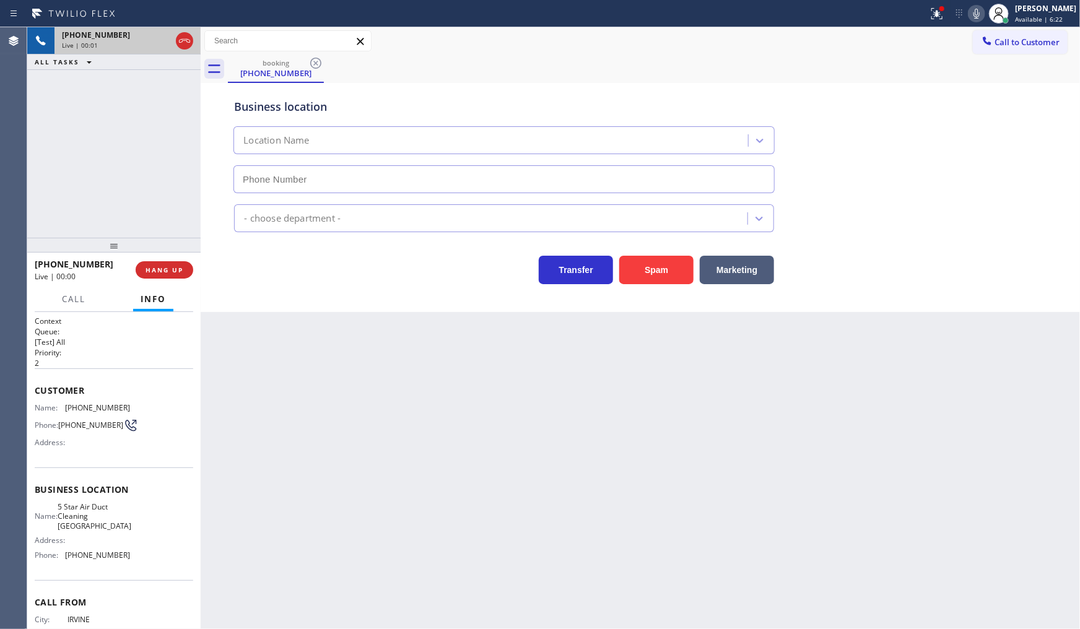
type input "(714) 942-0804"
click at [949, 10] on div at bounding box center [936, 13] width 27 height 15
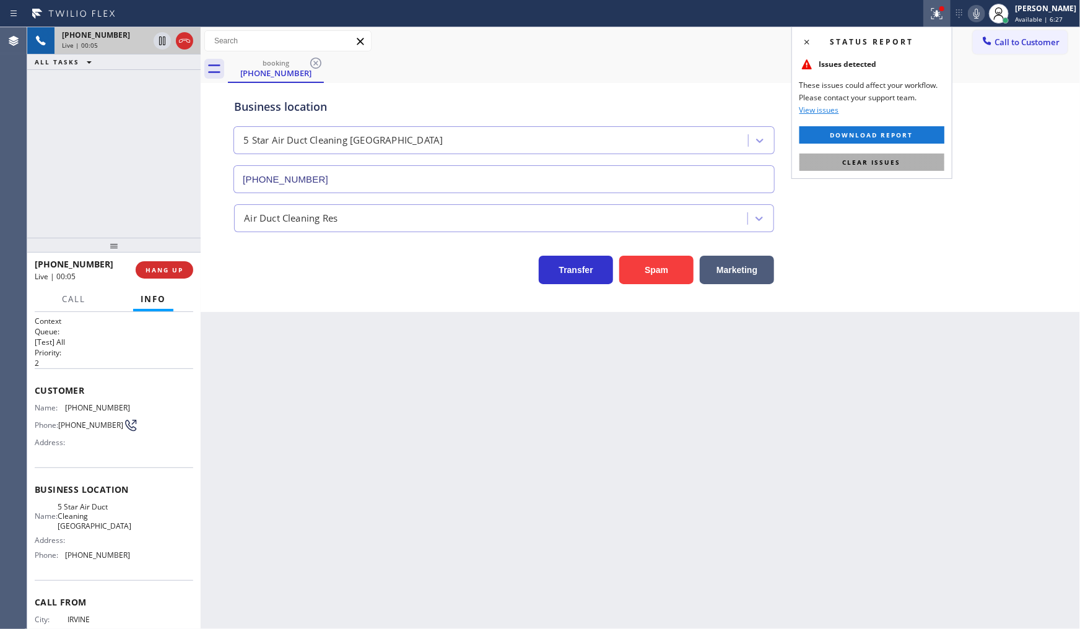
click at [900, 167] on button "Clear issues" at bounding box center [872, 162] width 145 height 17
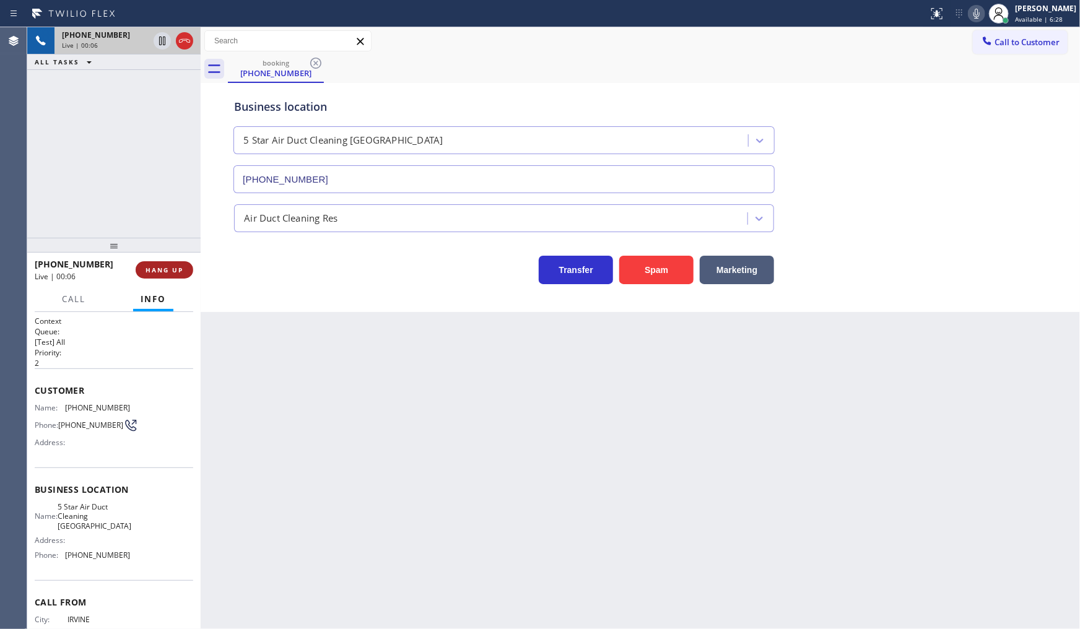
click at [166, 267] on button "HANG UP" at bounding box center [165, 269] width 58 height 17
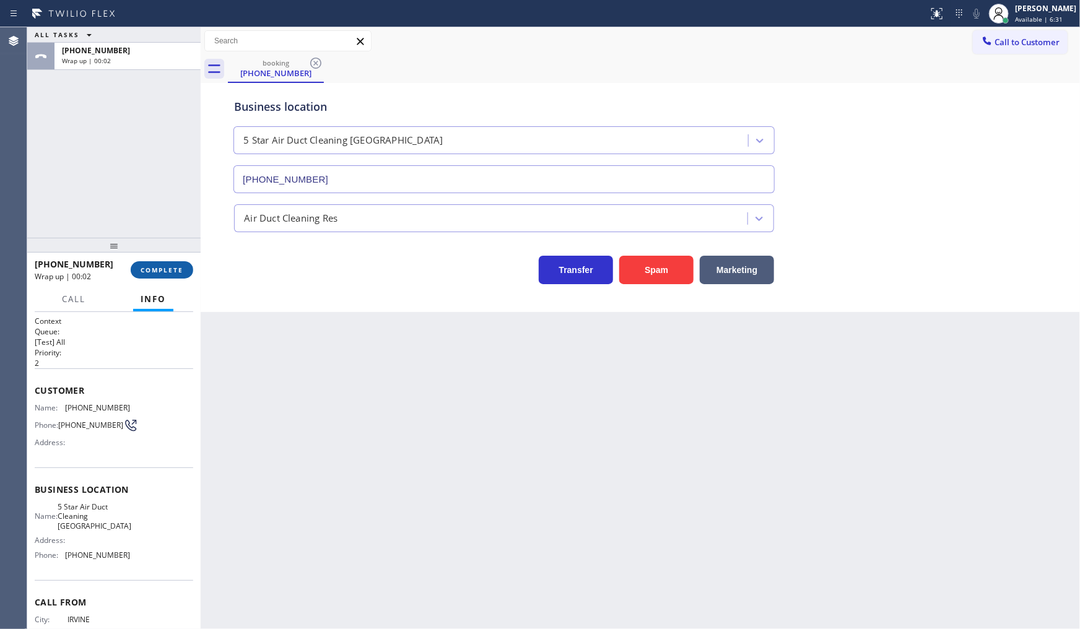
click at [170, 266] on span "COMPLETE" at bounding box center [162, 270] width 43 height 9
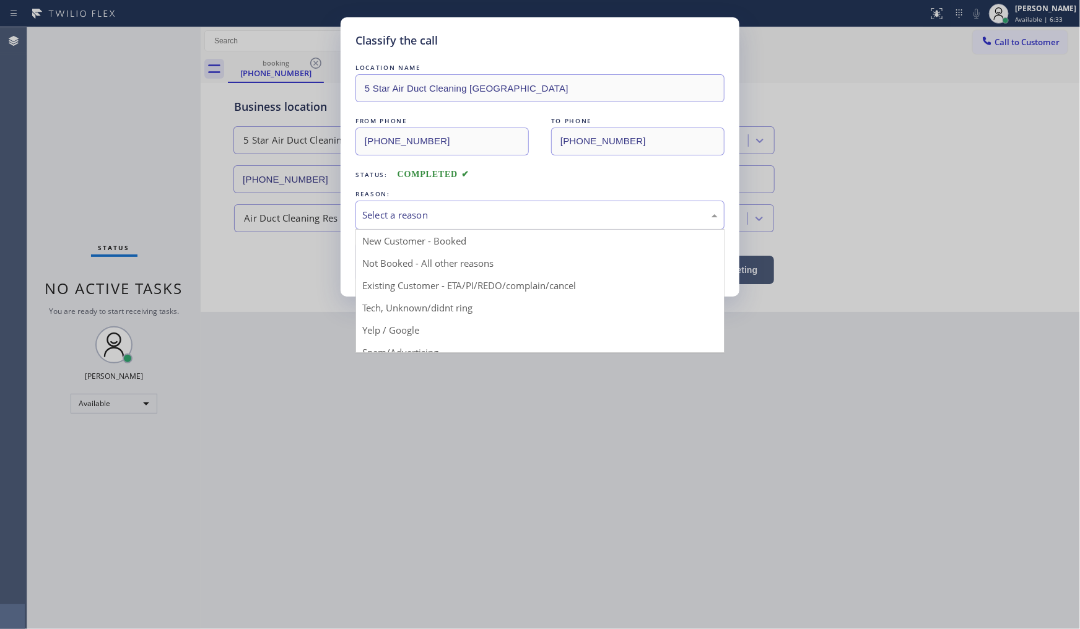
click at [413, 220] on div "Select a reason" at bounding box center [539, 215] width 369 height 29
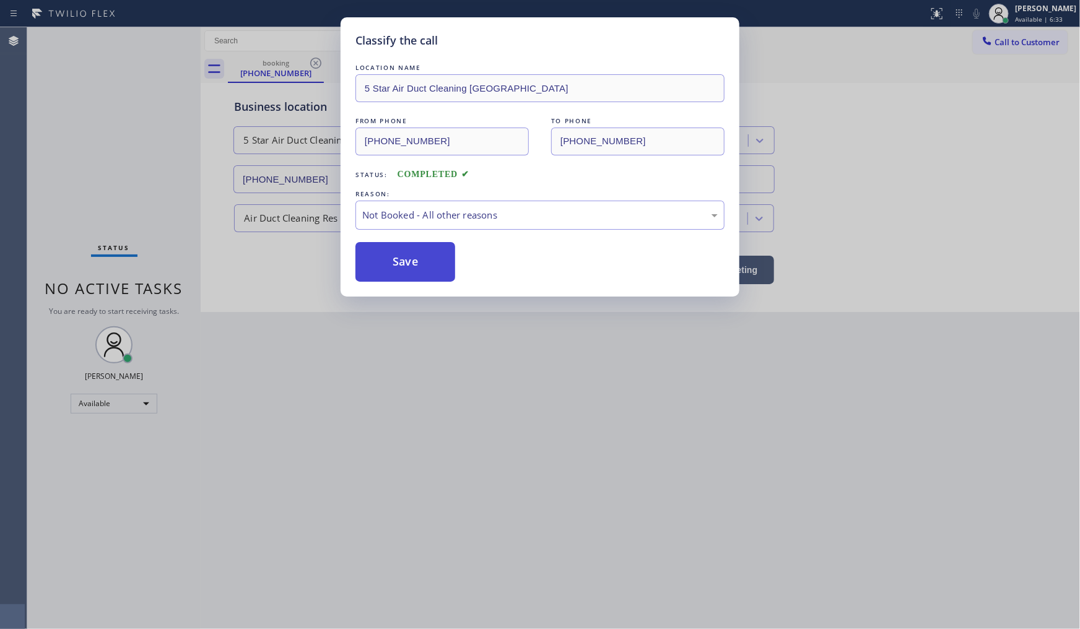
click at [403, 268] on button "Save" at bounding box center [405, 262] width 100 height 40
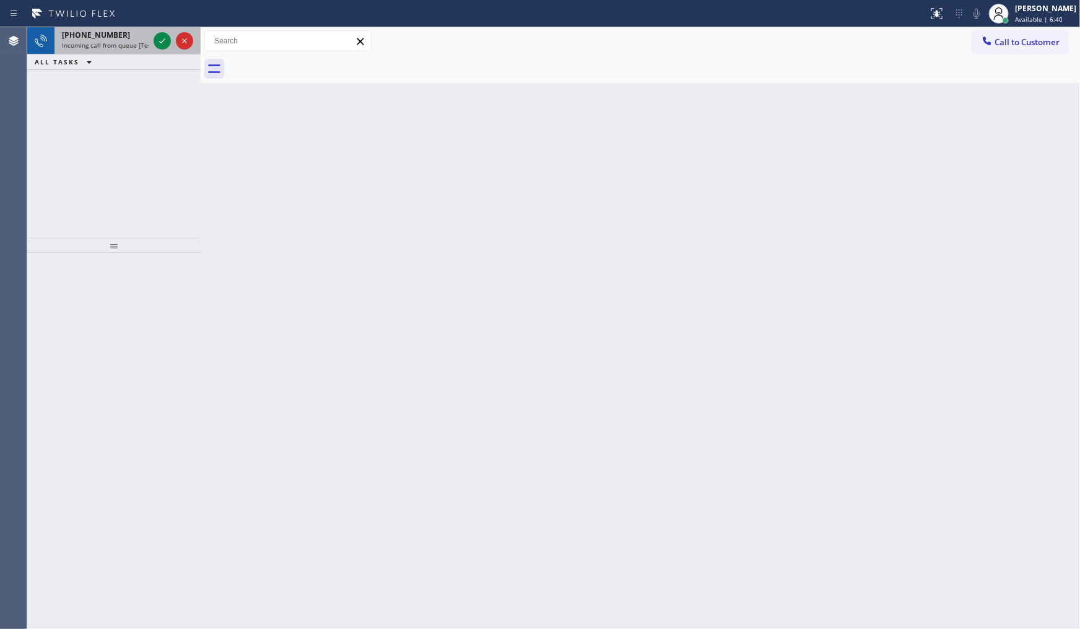
click at [162, 28] on div at bounding box center [173, 40] width 45 height 27
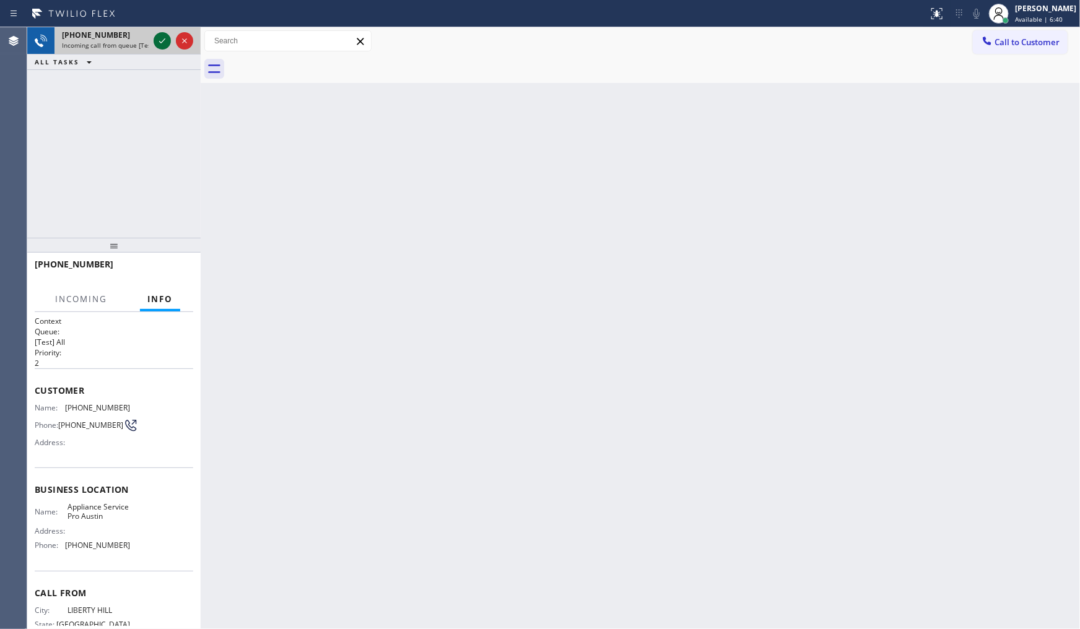
click at [162, 46] on icon at bounding box center [162, 40] width 15 height 15
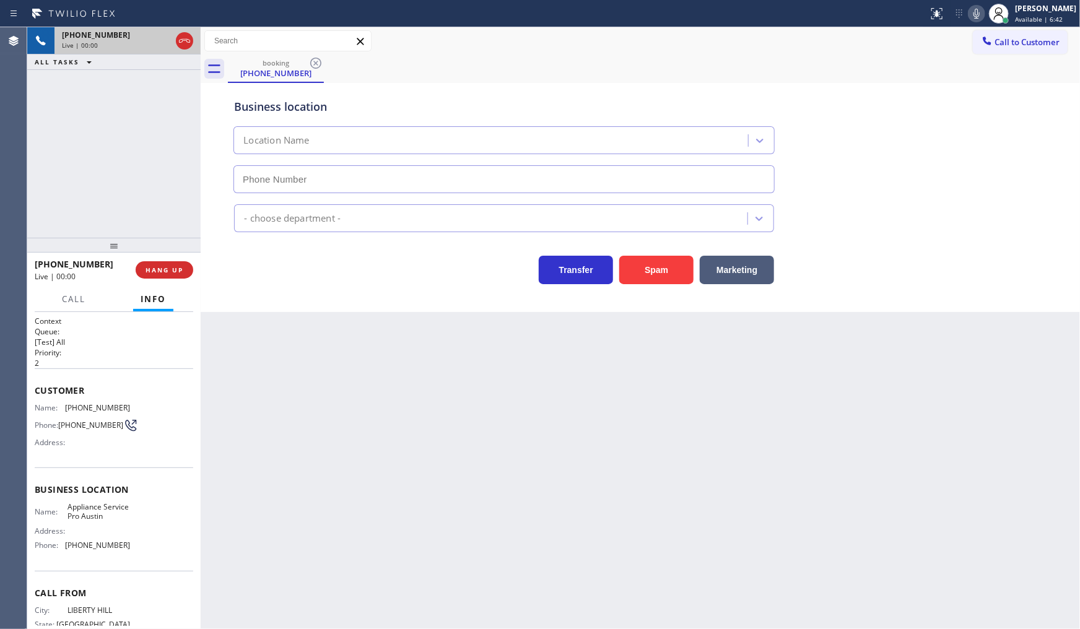
type input "(512) 943-7443"
click at [180, 273] on span "HANG UP" at bounding box center [165, 270] width 38 height 9
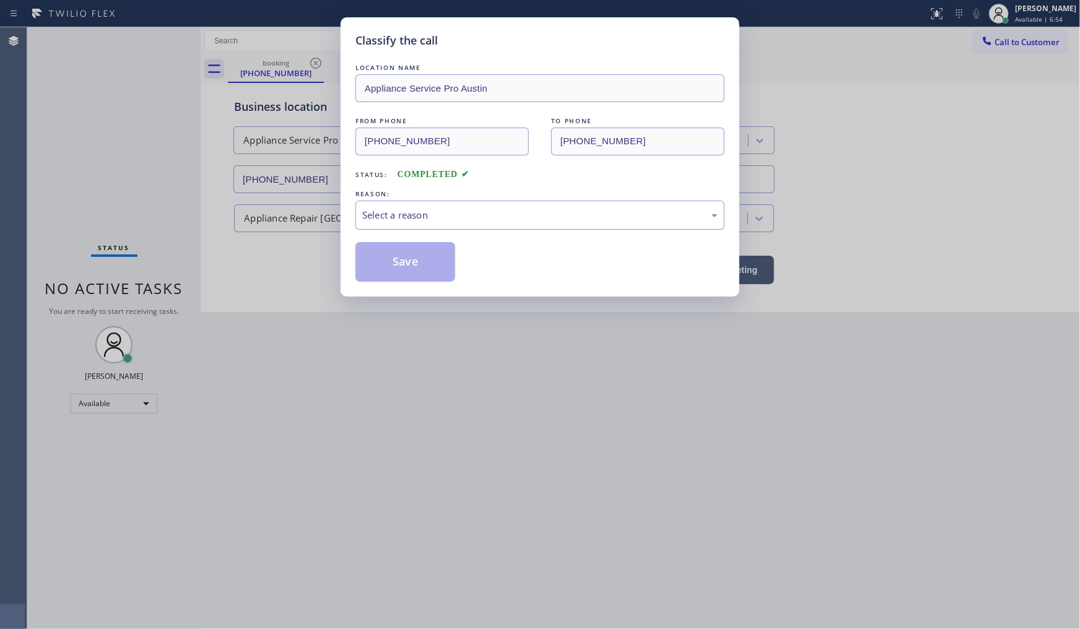
click at [390, 220] on div "Select a reason" at bounding box center [539, 215] width 355 height 14
drag, startPoint x: 388, startPoint y: 300, endPoint x: 388, endPoint y: 277, distance: 22.3
click at [388, 277] on button "Save" at bounding box center [405, 262] width 100 height 40
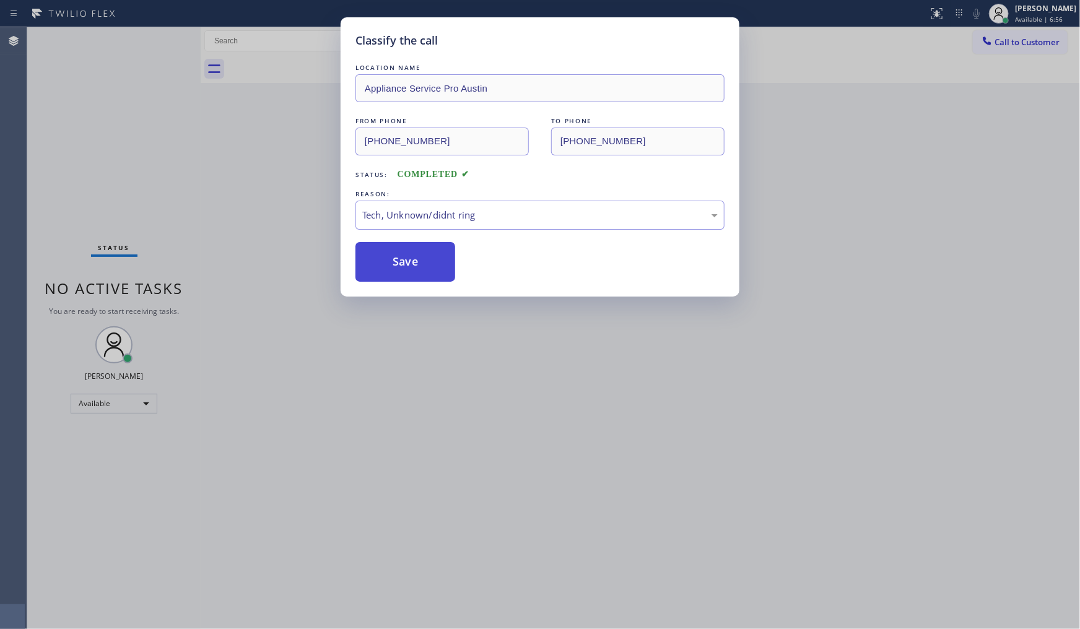
click at [391, 269] on button "Save" at bounding box center [405, 262] width 100 height 40
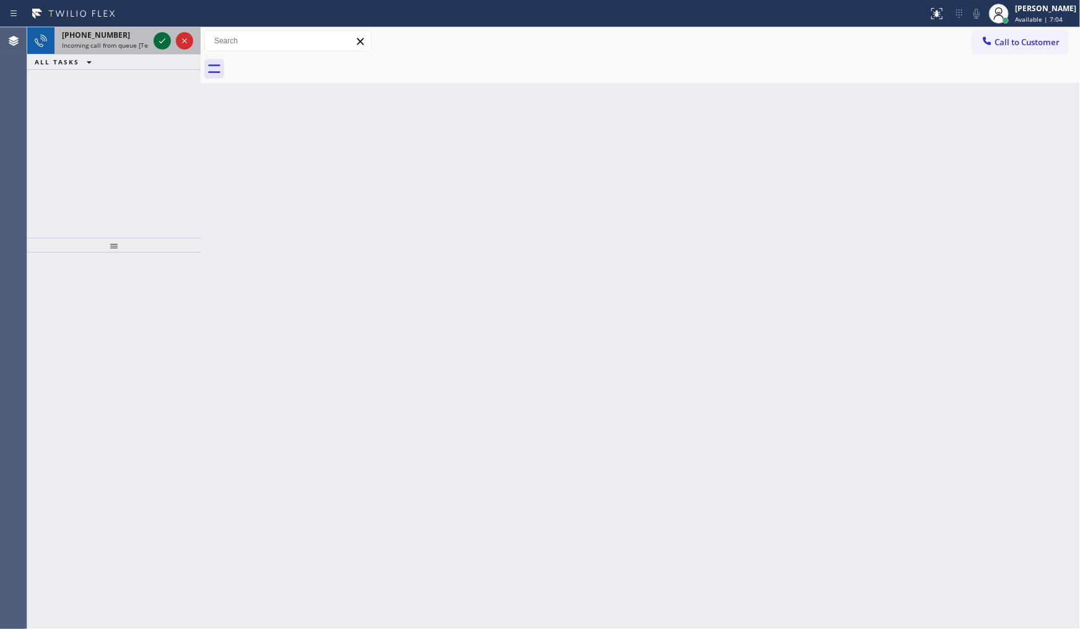
click at [166, 39] on icon at bounding box center [162, 40] width 15 height 15
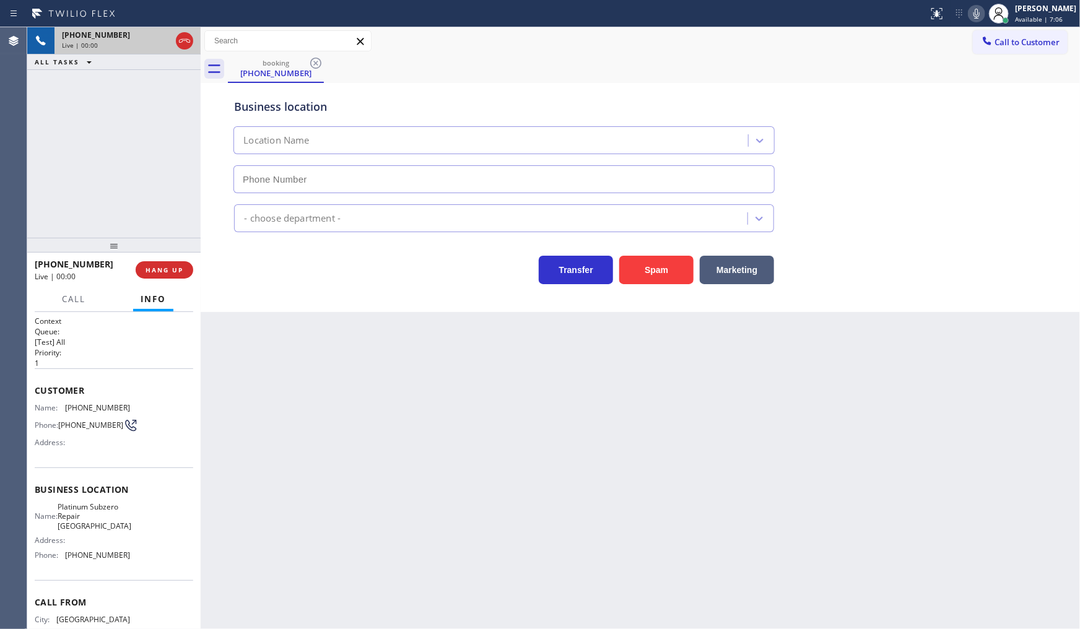
type input "(650) 761-9161"
drag, startPoint x: 629, startPoint y: 251, endPoint x: 642, endPoint y: 263, distance: 18.0
click at [633, 256] on div "Spam" at bounding box center [653, 267] width 81 height 35
click at [642, 263] on button "Spam" at bounding box center [656, 270] width 74 height 28
click at [642, 268] on button "Spam" at bounding box center [656, 270] width 74 height 28
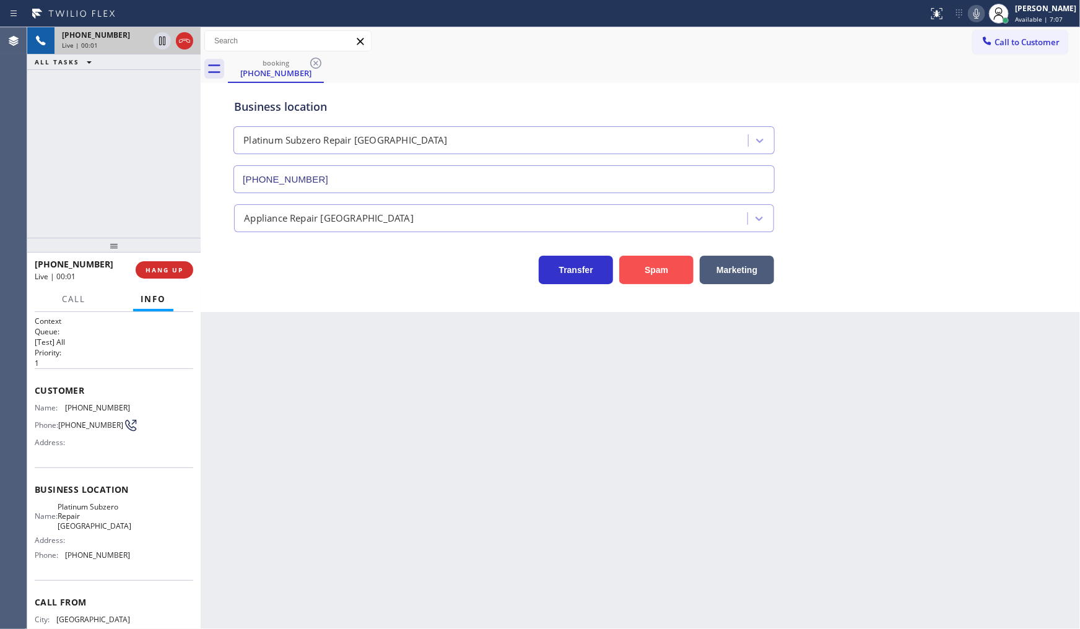
click at [642, 268] on button "Spam" at bounding box center [656, 270] width 74 height 28
click at [646, 264] on button "Spam" at bounding box center [656, 270] width 74 height 28
click at [647, 262] on button "Spam" at bounding box center [656, 270] width 74 height 28
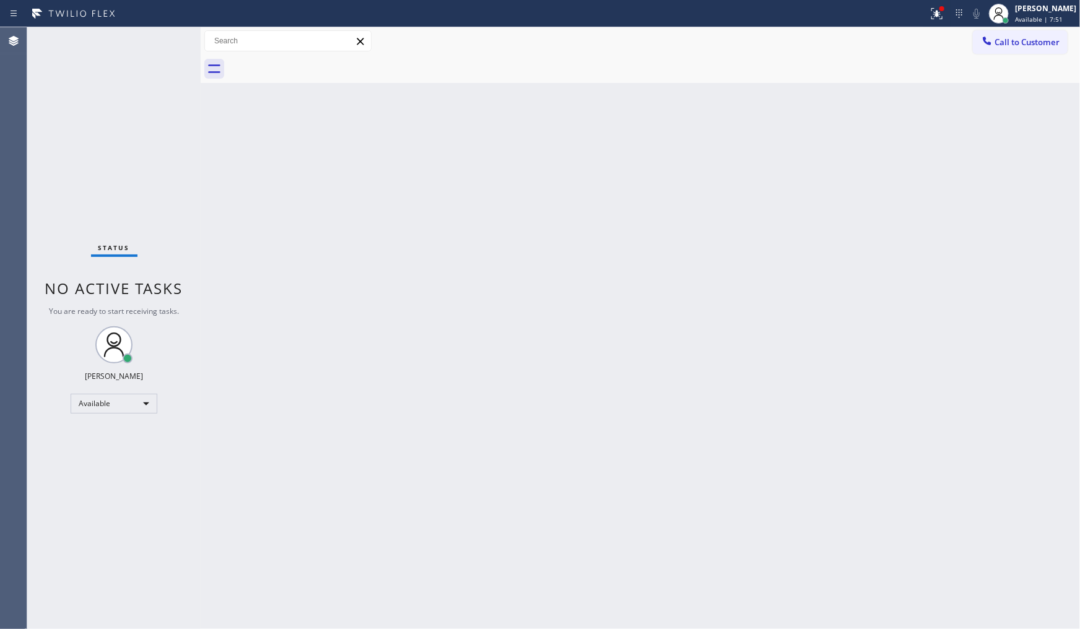
click at [417, 468] on div "Back to Dashboard Change Sender ID Customers Technicians Select a contact Outbo…" at bounding box center [640, 328] width 879 height 602
click at [936, 13] on icon at bounding box center [937, 13] width 15 height 15
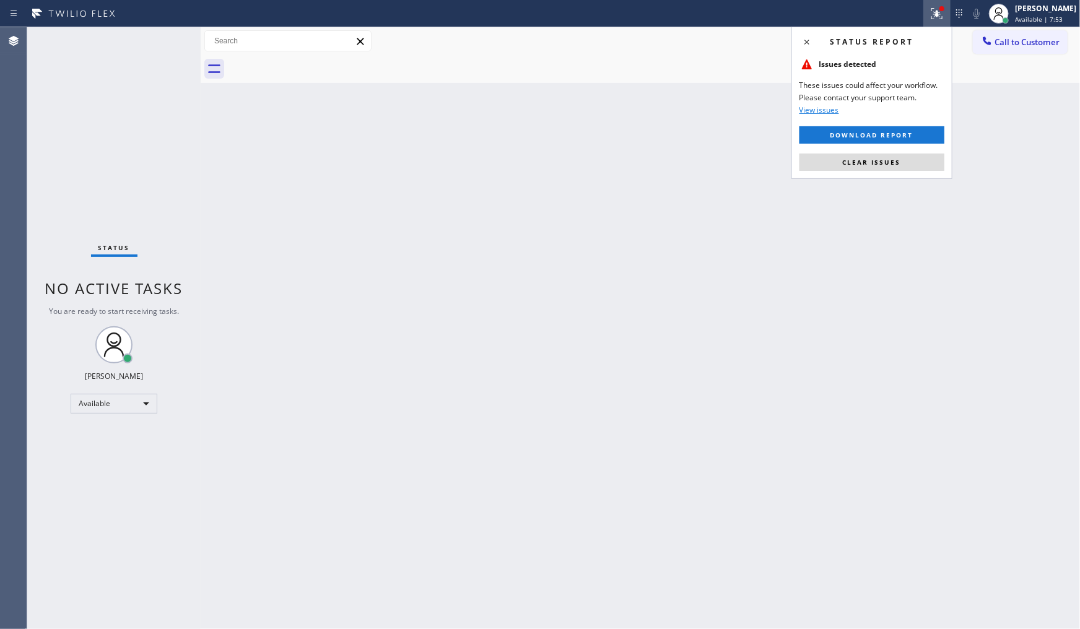
click at [905, 159] on button "Clear issues" at bounding box center [872, 162] width 145 height 17
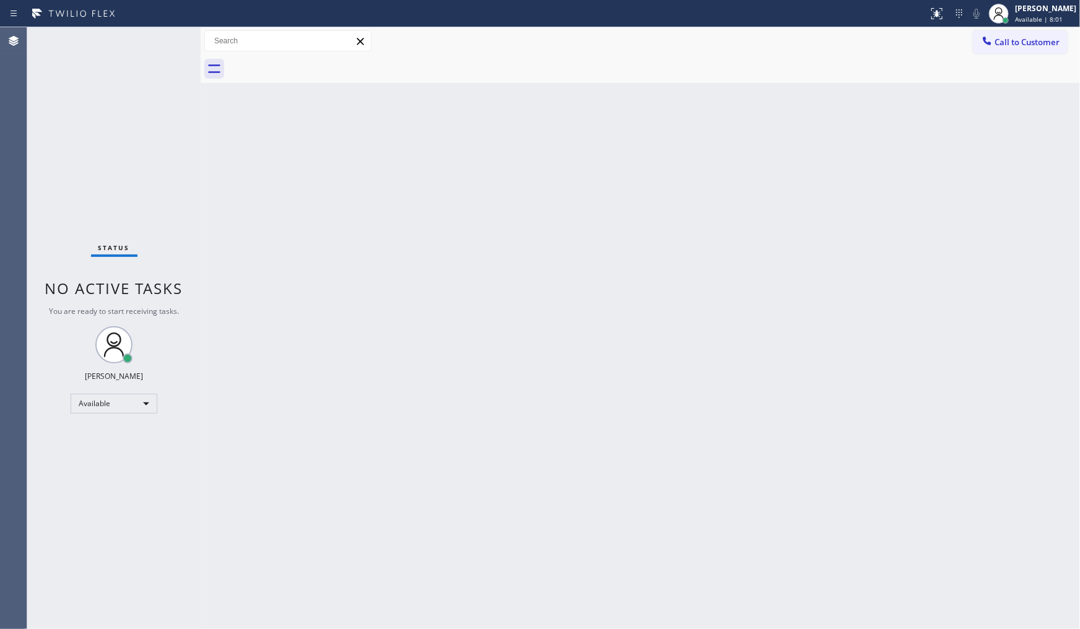
click at [168, 40] on div "Status No active tasks You are ready to start receiving tasks. JENIZA ALCAYDE A…" at bounding box center [113, 328] width 173 height 602
click at [1065, 317] on div "Back to Dashboard Change Sender ID Customers Technicians Select a contact Outbo…" at bounding box center [640, 328] width 879 height 602
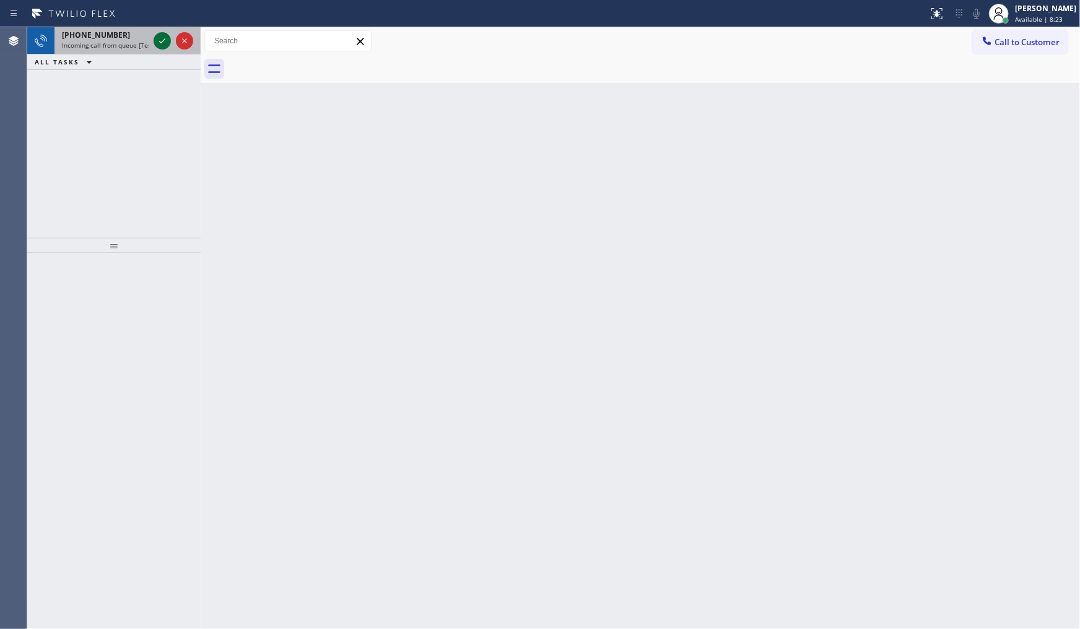
click at [165, 39] on icon at bounding box center [162, 40] width 15 height 15
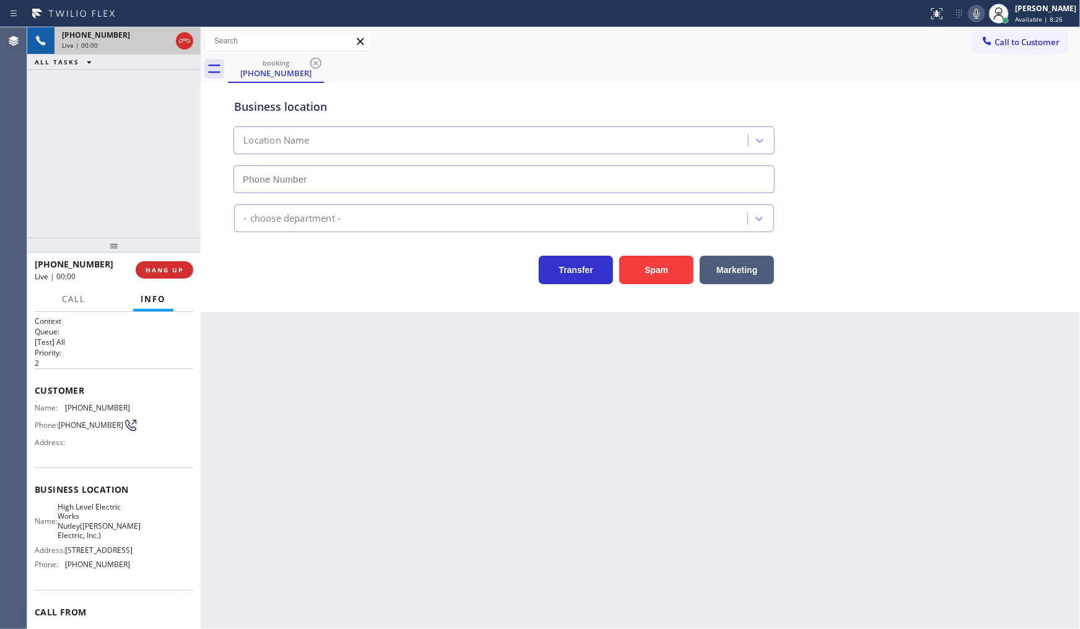
type input "(973) 791-6234"
click at [655, 273] on button "Spam" at bounding box center [656, 270] width 74 height 28
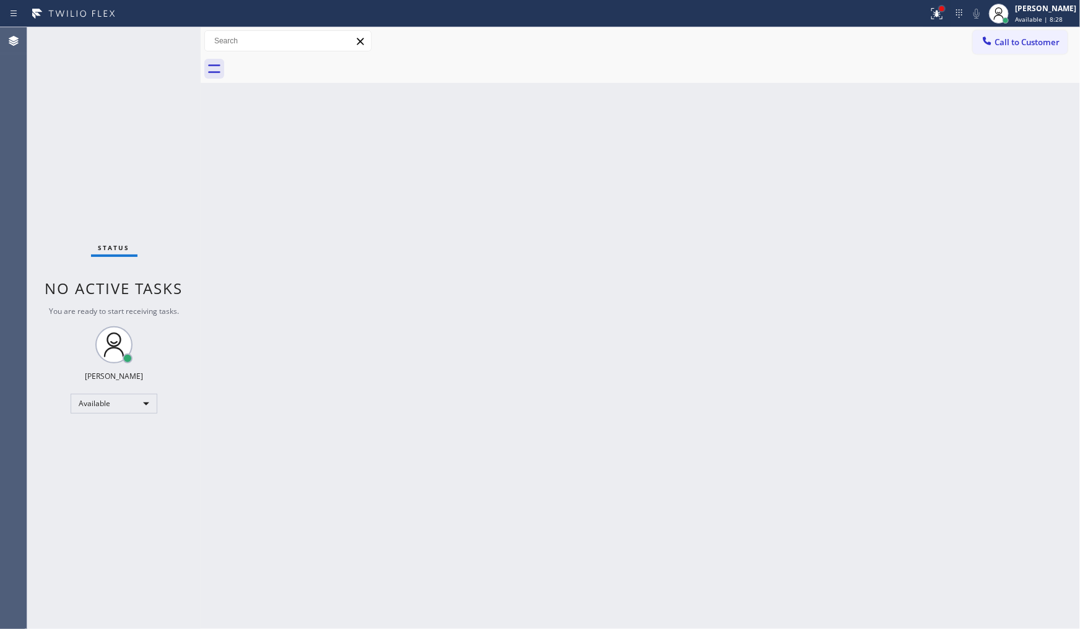
click at [946, 9] on div at bounding box center [941, 8] width 7 height 7
click at [931, 8] on icon at bounding box center [937, 13] width 15 height 15
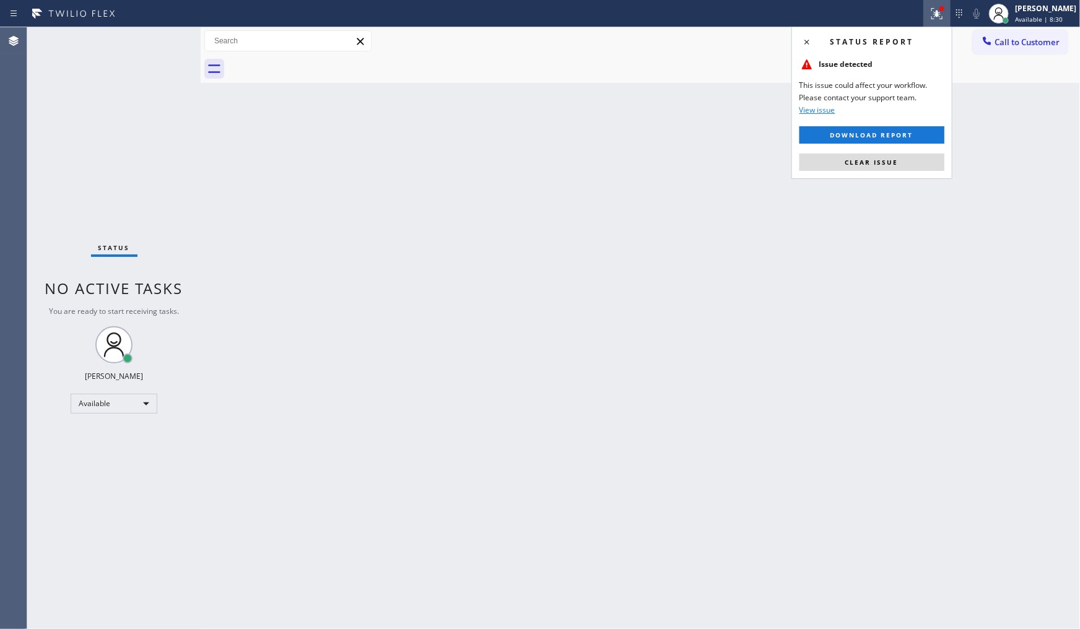
click at [931, 8] on icon at bounding box center [937, 13] width 15 height 15
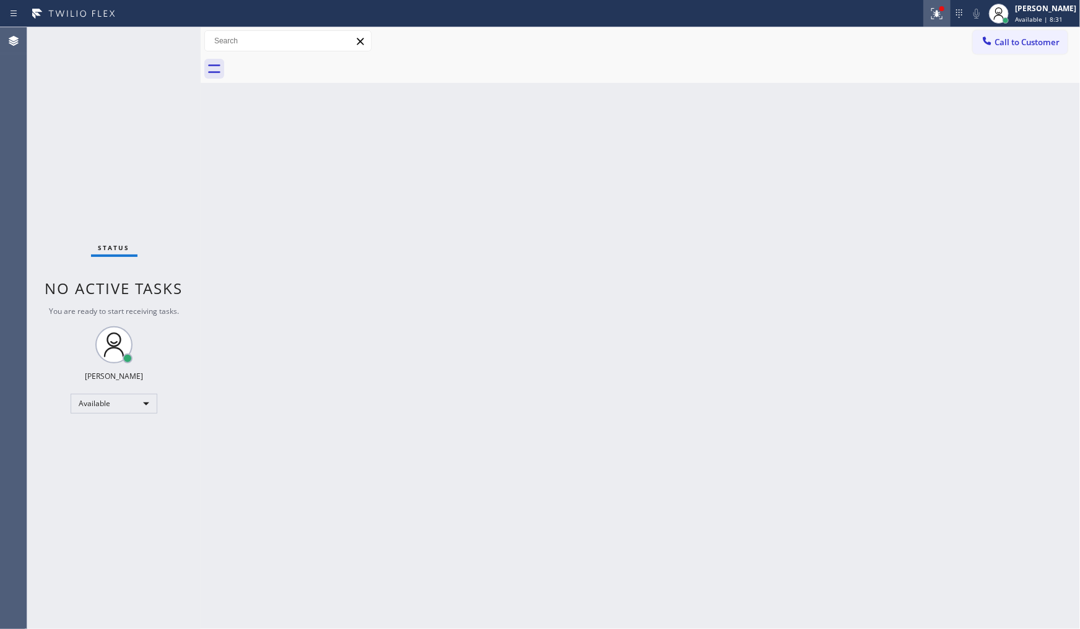
click at [934, 25] on button at bounding box center [936, 13] width 27 height 27
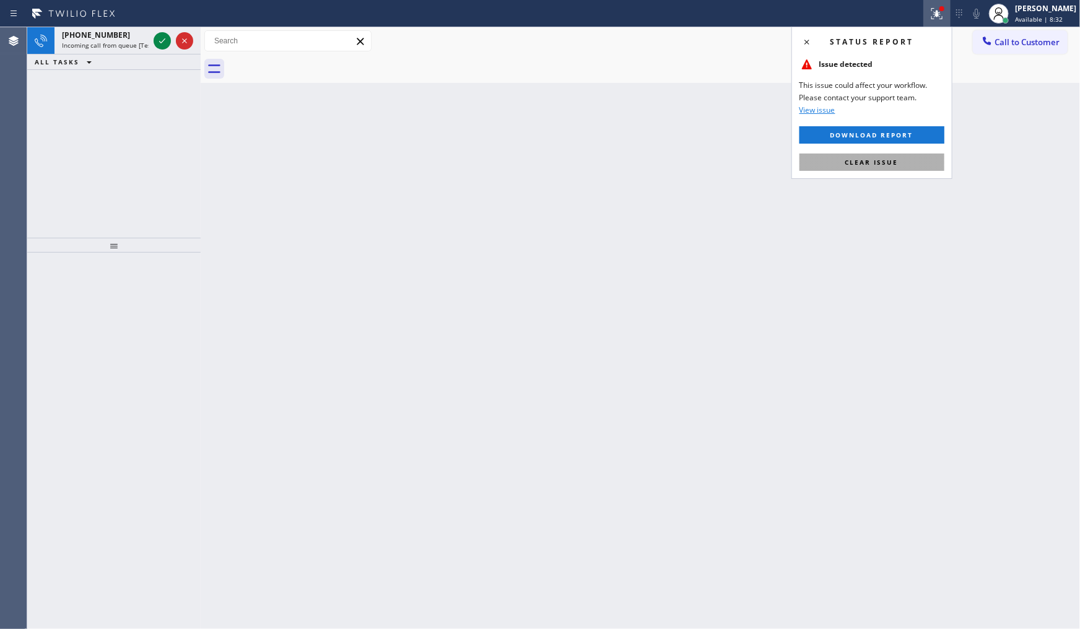
click at [924, 167] on button "Clear issue" at bounding box center [872, 162] width 145 height 17
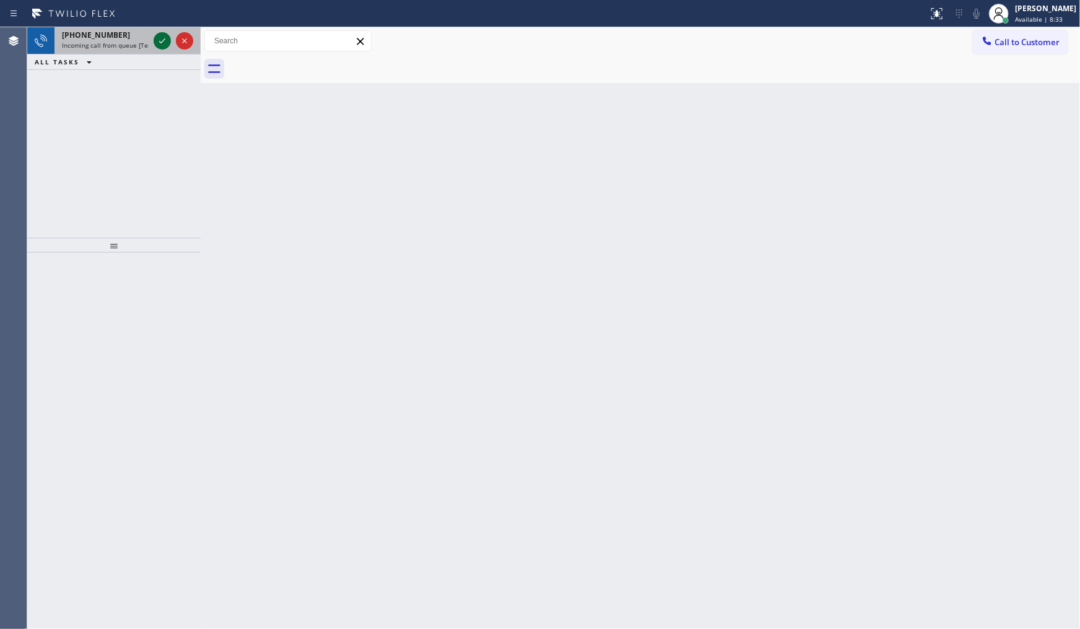
click at [168, 39] on icon at bounding box center [162, 40] width 15 height 15
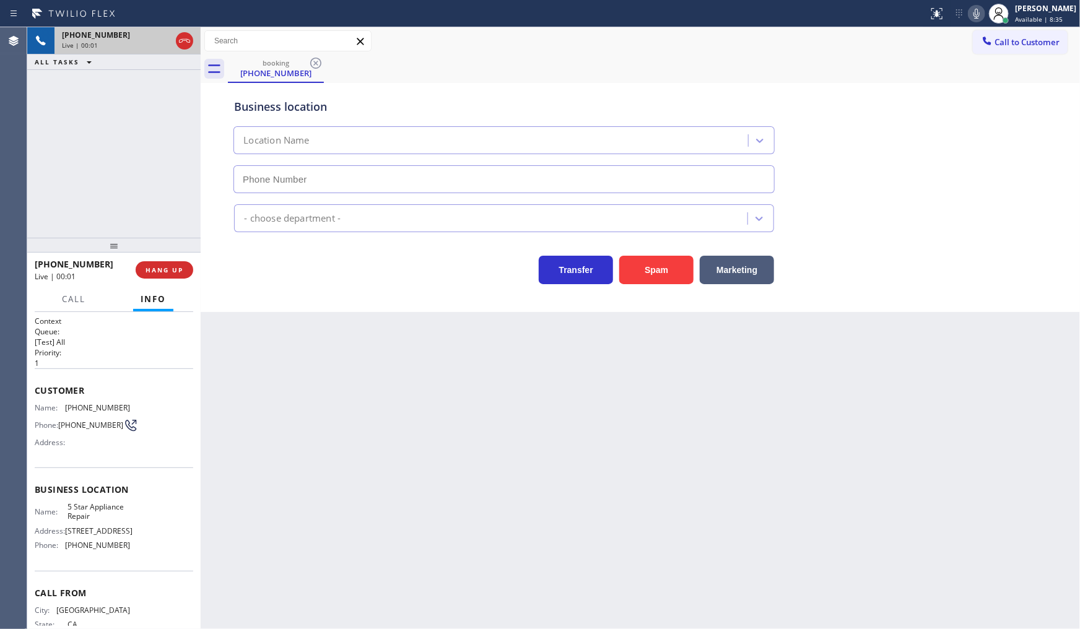
type input "(855) 731-4952"
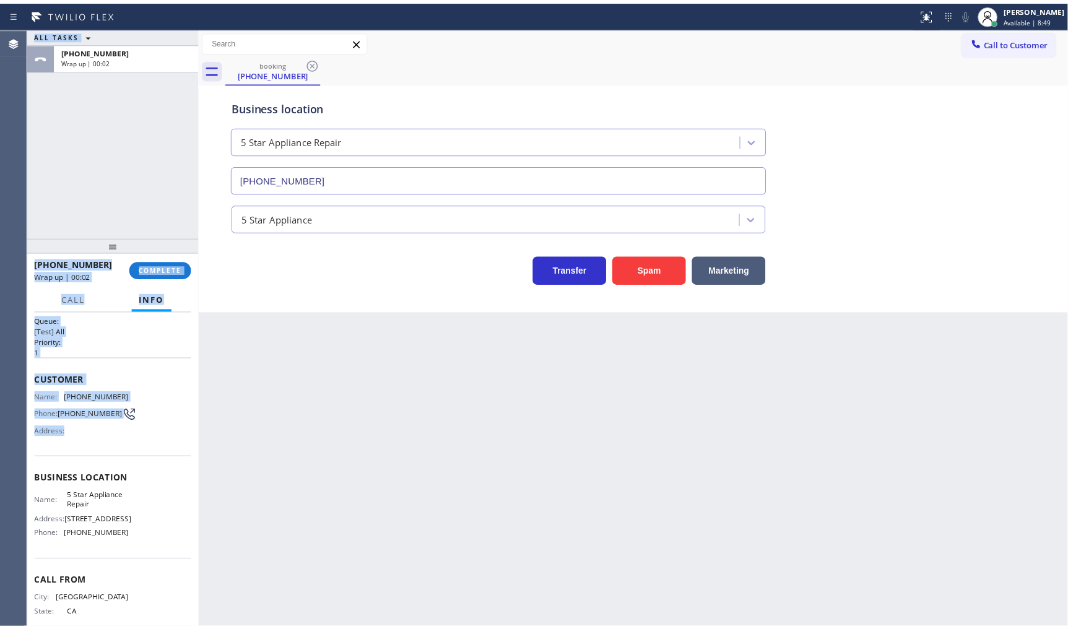
scroll to position [41, 0]
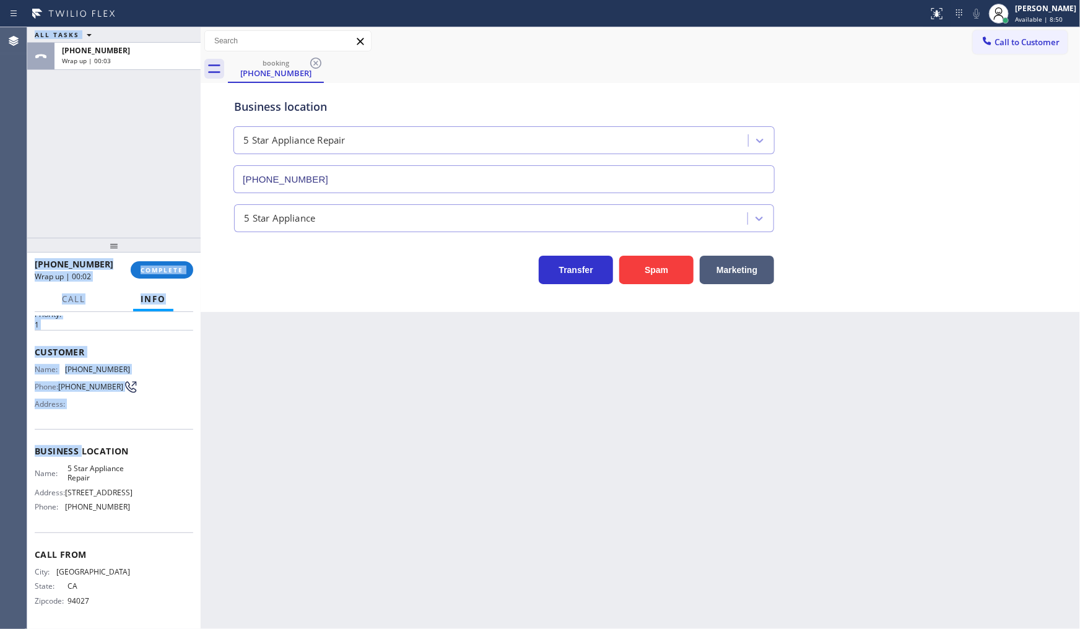
drag, startPoint x: 25, startPoint y: 378, endPoint x: 194, endPoint y: 423, distance: 175.0
click at [84, 436] on div "Agent Desktop Classify the call LOCATION NAME View Park Heating and Air Conditi…" at bounding box center [540, 328] width 1080 height 602
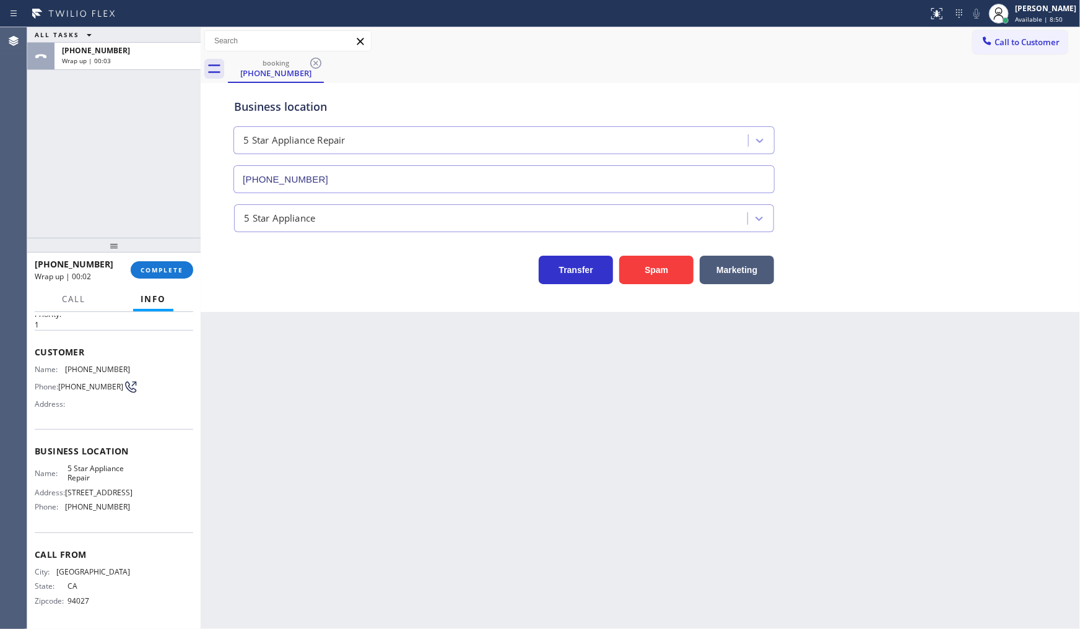
click at [258, 420] on div "Back to Dashboard Change Sender ID Customers Technicians Select a contact Outbo…" at bounding box center [640, 328] width 879 height 602
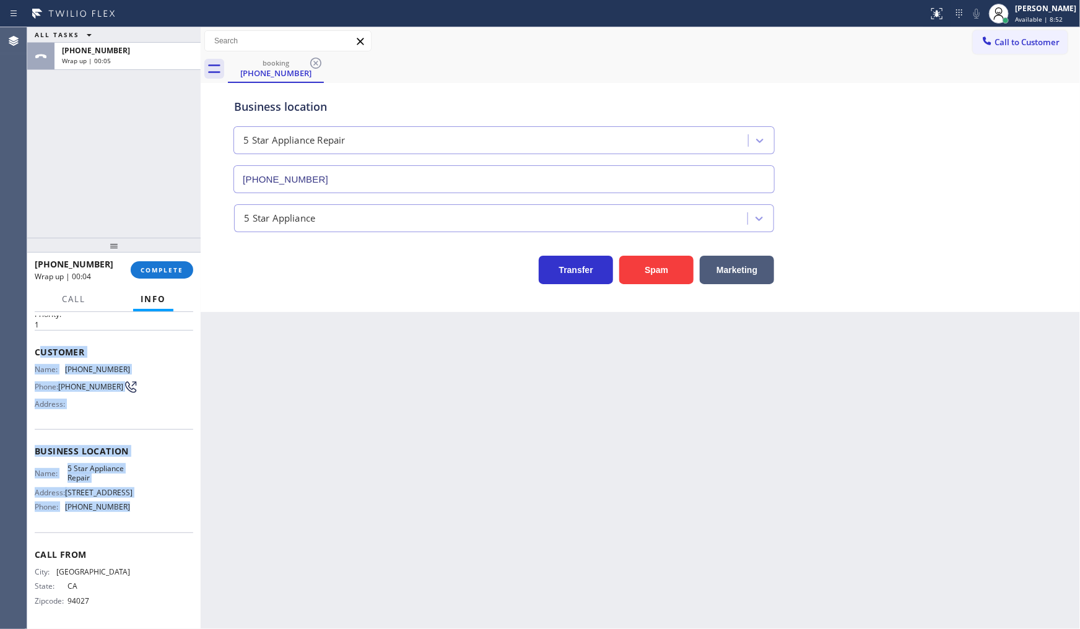
drag, startPoint x: 40, startPoint y: 339, endPoint x: 134, endPoint y: 481, distance: 169.7
click at [164, 518] on div "Context Queue: [Test] All Priority: 1 Customer Name: (650) 701-6679 Phone: (650…" at bounding box center [114, 451] width 159 height 349
click at [144, 469] on div "Name: 5 Star Appliance Repair Address: 510 Foothill Rd Phone: (855) 731-4952" at bounding box center [114, 490] width 159 height 53
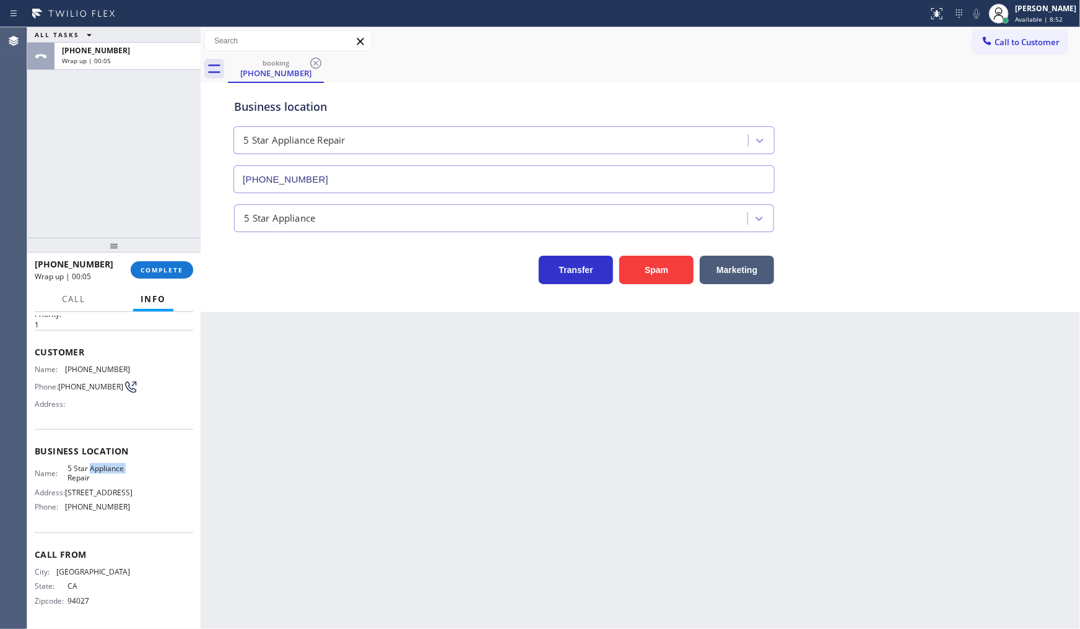
drag, startPoint x: 144, startPoint y: 469, endPoint x: 78, endPoint y: 375, distance: 114.8
click at [144, 468] on div "Name: 5 Star Appliance Repair Address: 510 Foothill Rd Phone: (855) 731-4952" at bounding box center [114, 490] width 159 height 53
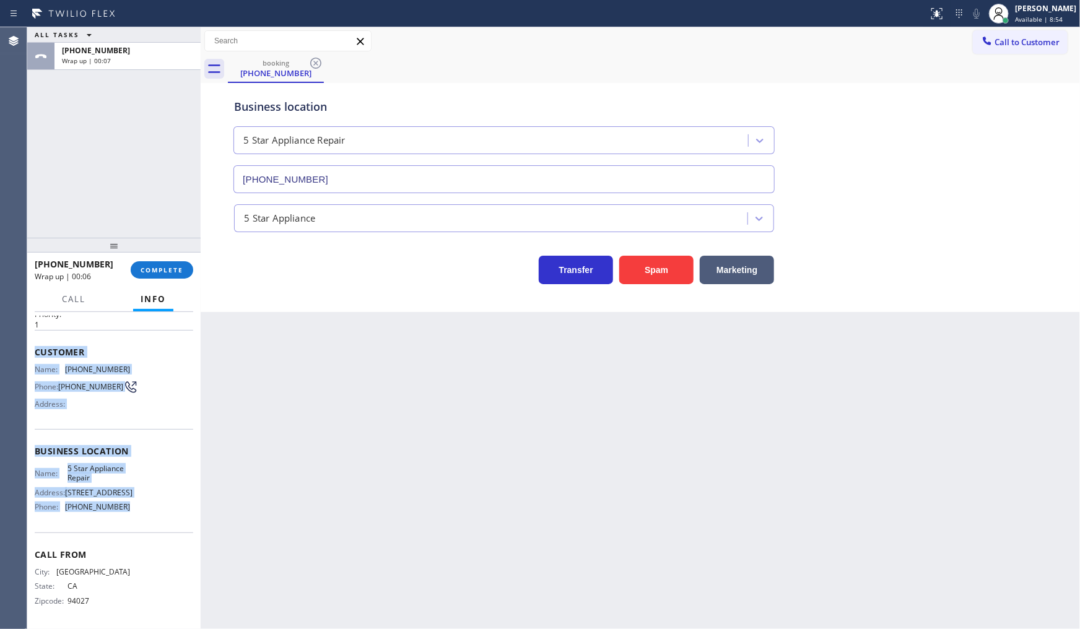
drag, startPoint x: 28, startPoint y: 351, endPoint x: 135, endPoint y: 517, distance: 197.7
click at [134, 518] on div "Context Queue: [Test] All Priority: 1 Customer Name: (650) 701-6679 Phone: (650…" at bounding box center [113, 471] width 173 height 318
click at [145, 263] on button "COMPLETE" at bounding box center [162, 269] width 63 height 17
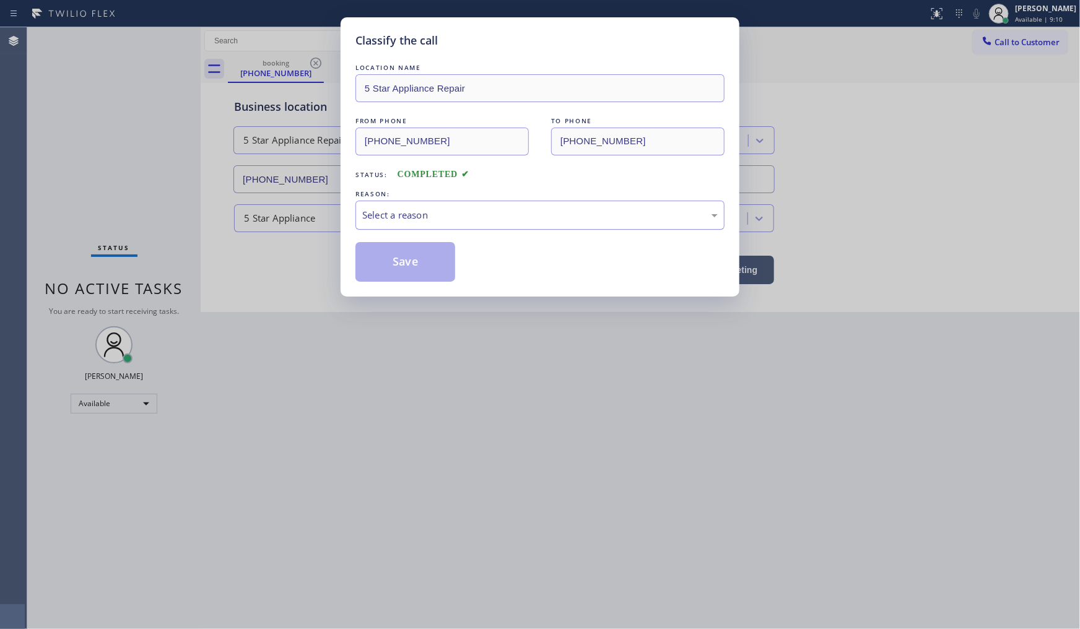
click at [390, 211] on div "Select a reason" at bounding box center [539, 215] width 355 height 14
click at [392, 221] on div "Select a reason" at bounding box center [539, 215] width 355 height 14
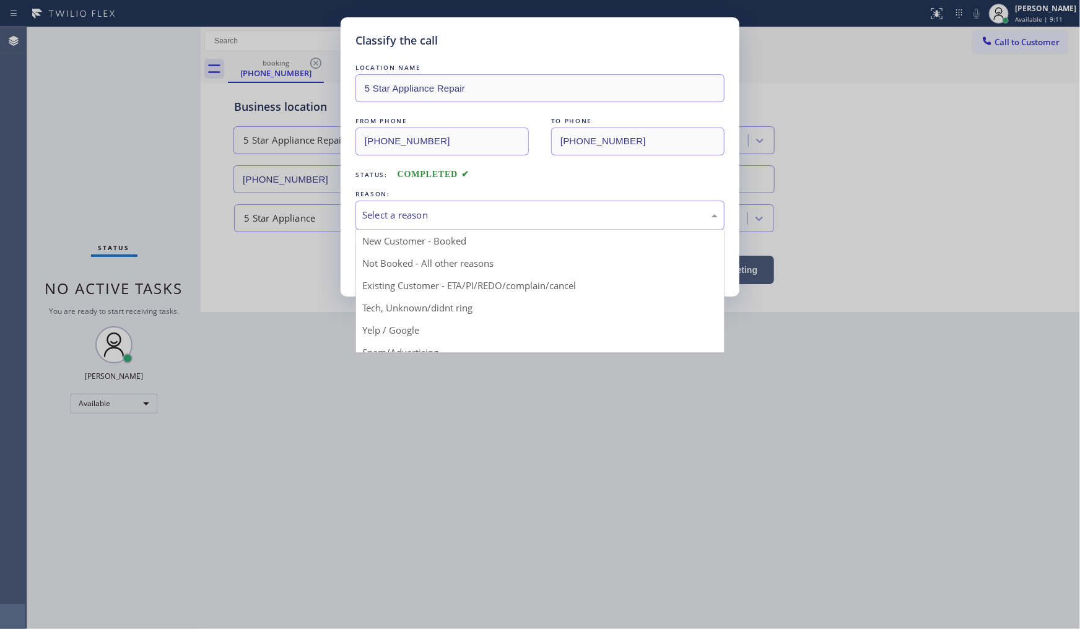
click at [397, 217] on div "Select a reason" at bounding box center [539, 215] width 355 height 14
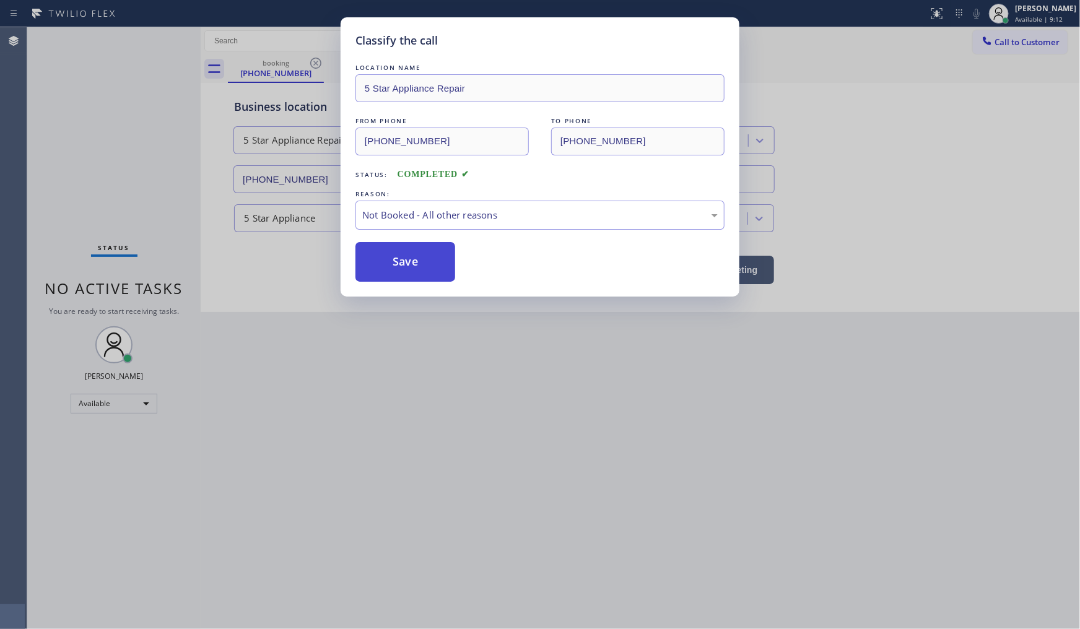
click at [396, 260] on button "Save" at bounding box center [405, 262] width 100 height 40
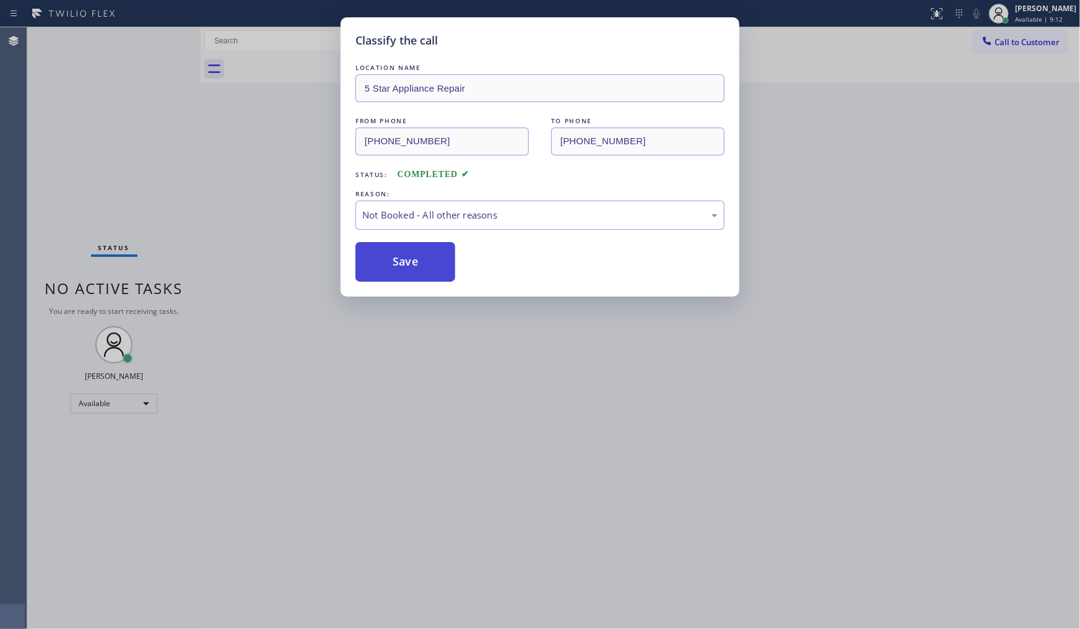
click at [396, 260] on button "Save" at bounding box center [405, 262] width 100 height 40
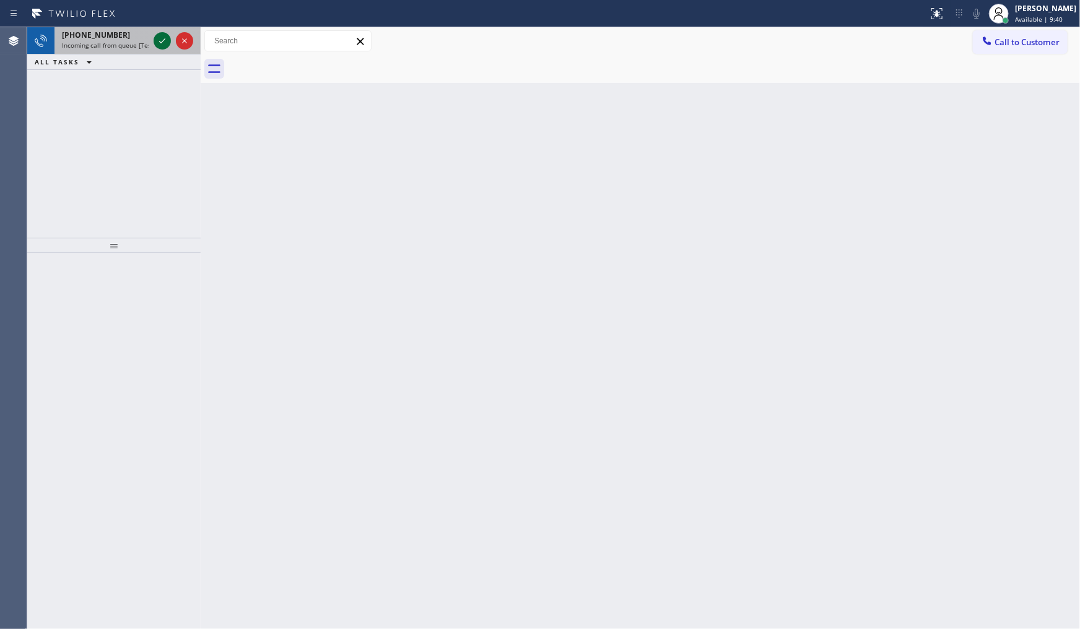
click at [164, 37] on icon at bounding box center [162, 40] width 15 height 15
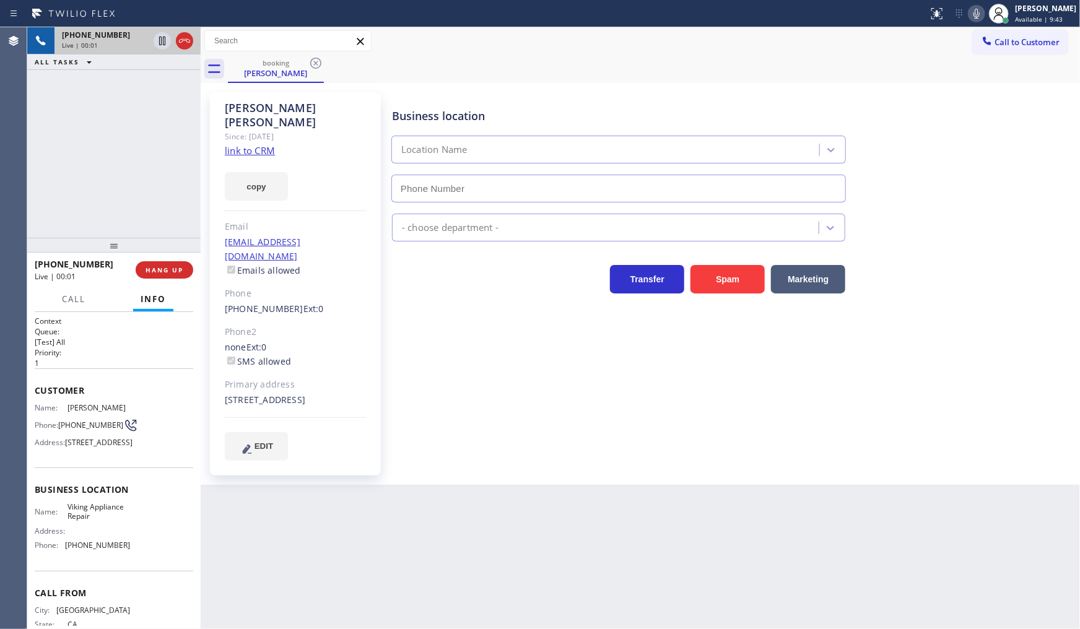
type input "(855) 393-3634"
click at [240, 144] on link "link to CRM" at bounding box center [250, 150] width 50 height 12
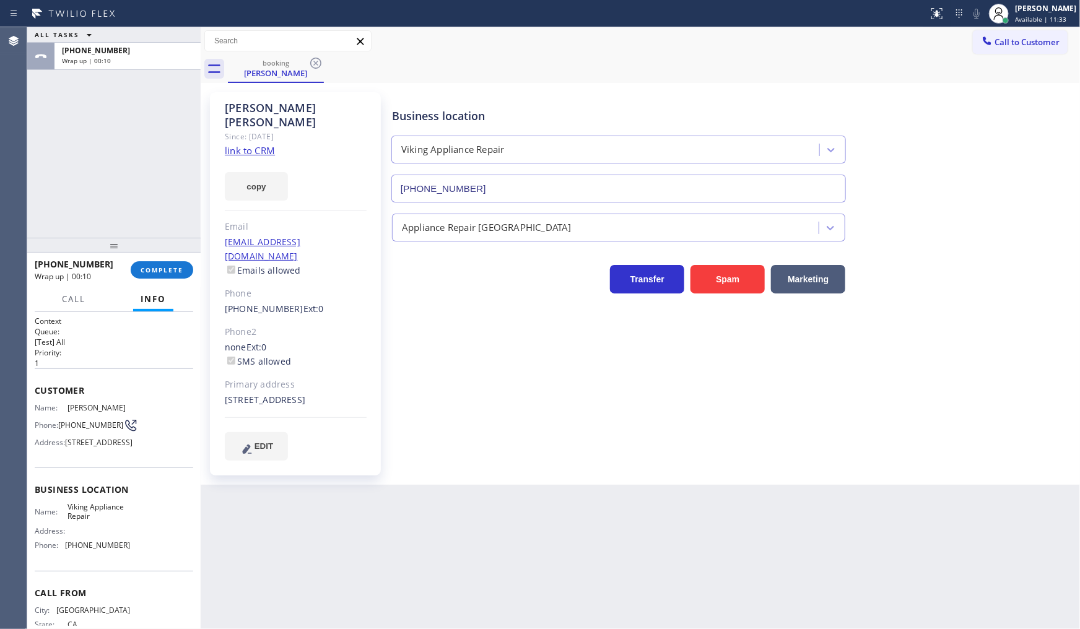
click at [152, 169] on div "ALL TASKS ALL TASKS ACTIVE TASKS TASKS IN WRAP UP +12135003040 Wrap up | 00:10" at bounding box center [113, 132] width 173 height 211
click at [157, 279] on button "COMPLETE" at bounding box center [162, 269] width 63 height 17
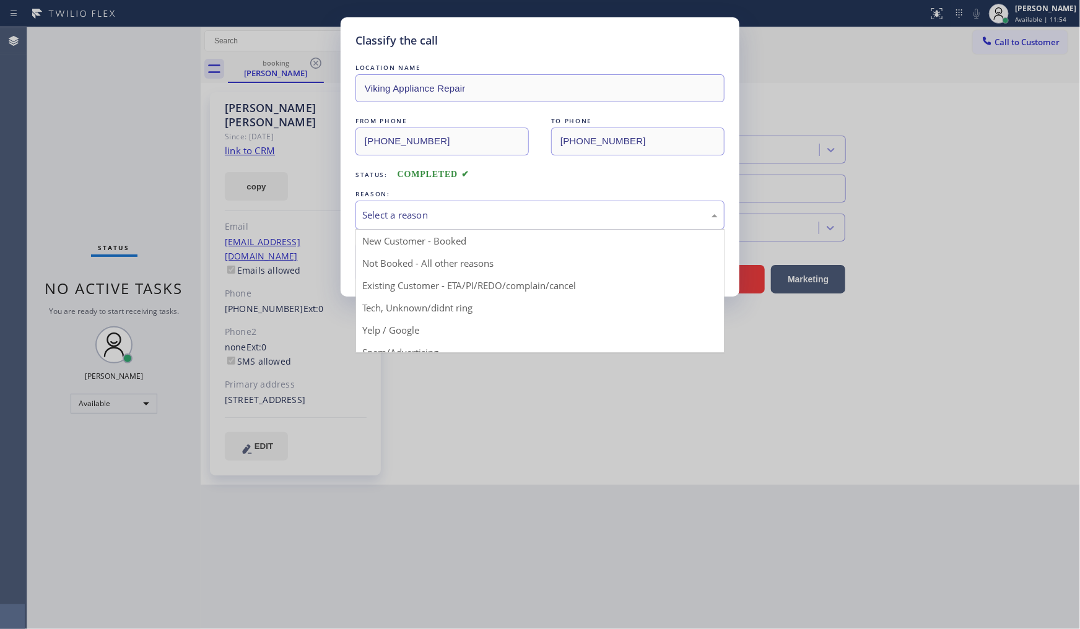
click at [391, 218] on div "Select a reason" at bounding box center [539, 215] width 355 height 14
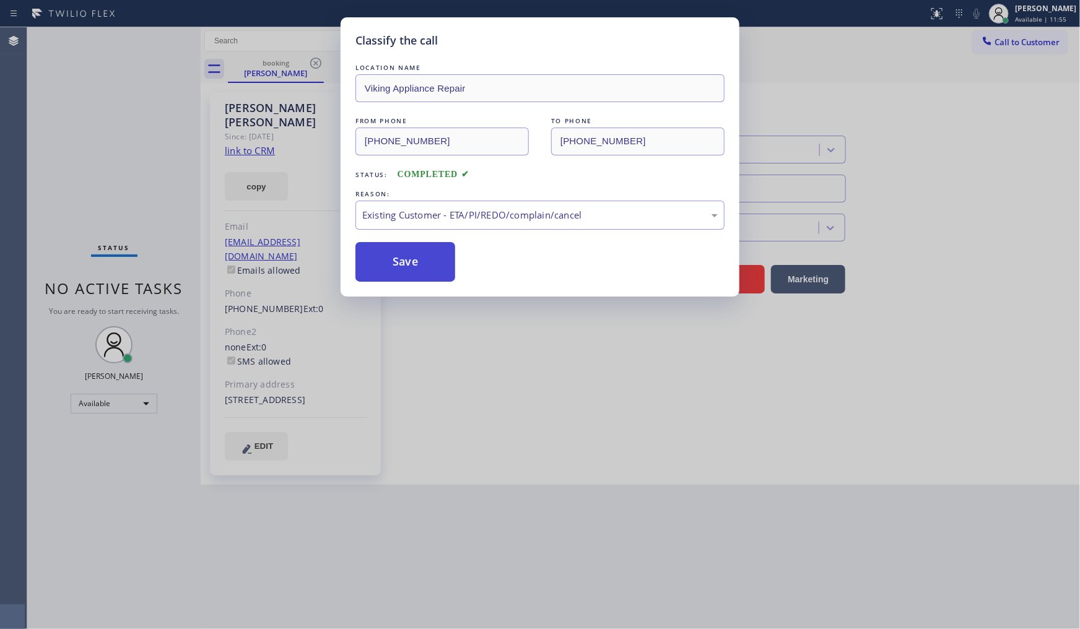
click at [391, 263] on button "Save" at bounding box center [405, 262] width 100 height 40
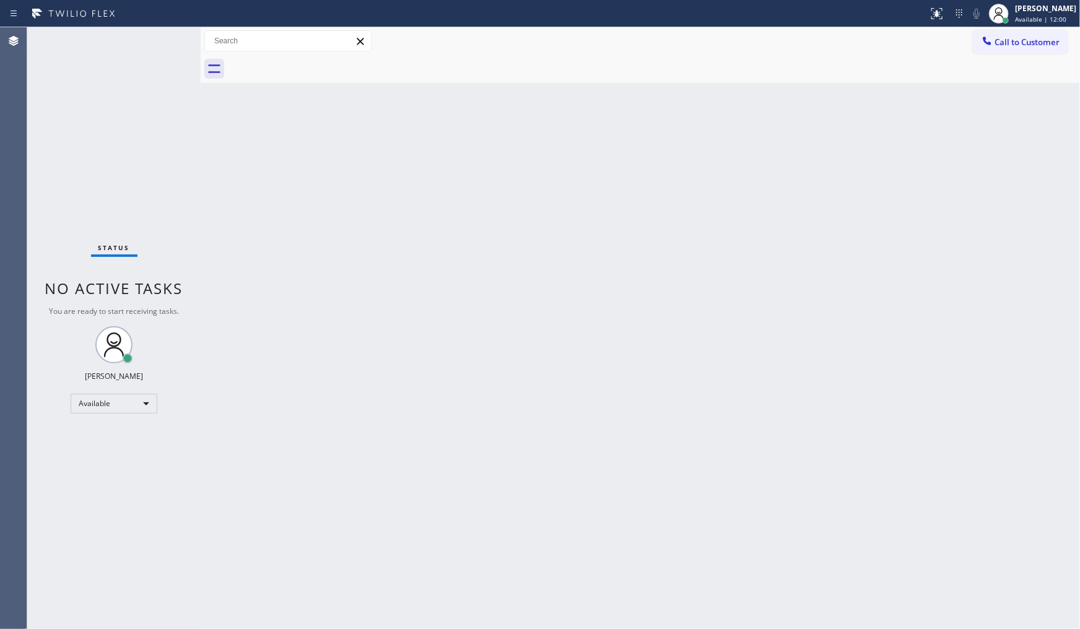
drag, startPoint x: 704, startPoint y: 115, endPoint x: 723, endPoint y: 104, distance: 21.7
click at [707, 115] on div "Back to Dashboard Change Sender ID Customers Technicians Select a contact Outbo…" at bounding box center [640, 328] width 879 height 602
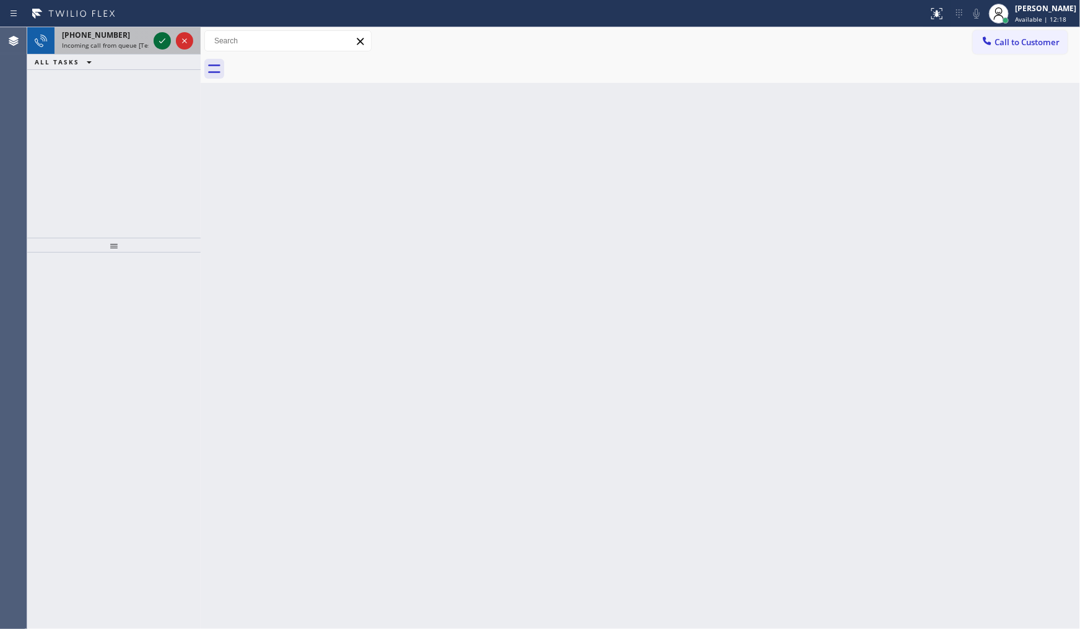
click at [168, 44] on icon at bounding box center [162, 40] width 15 height 15
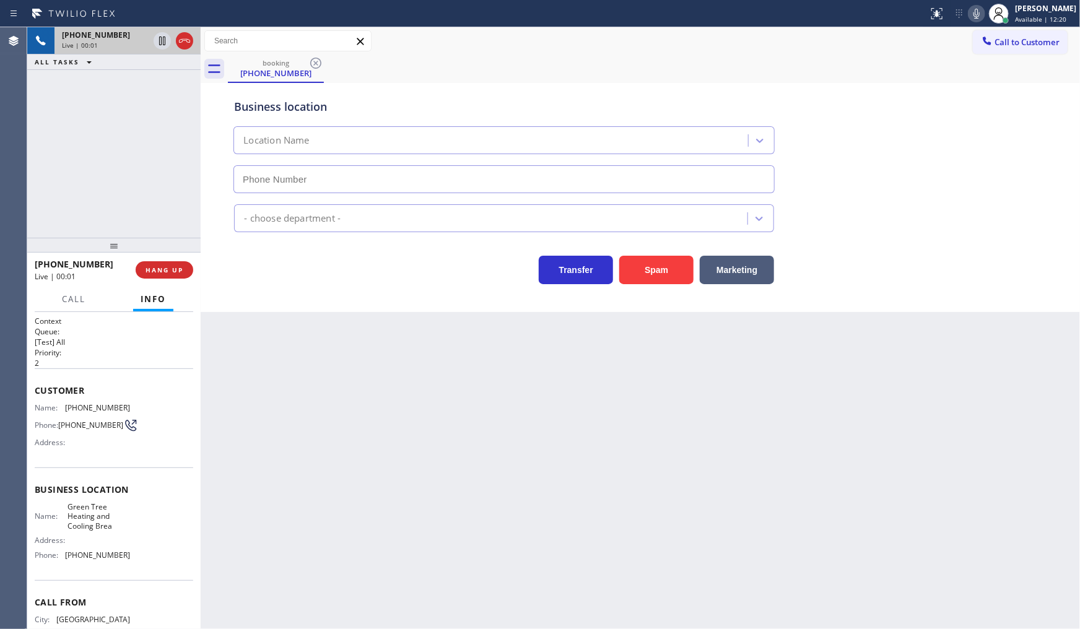
type input "(714) 844-0874"
click at [747, 265] on button "Marketing" at bounding box center [737, 270] width 74 height 28
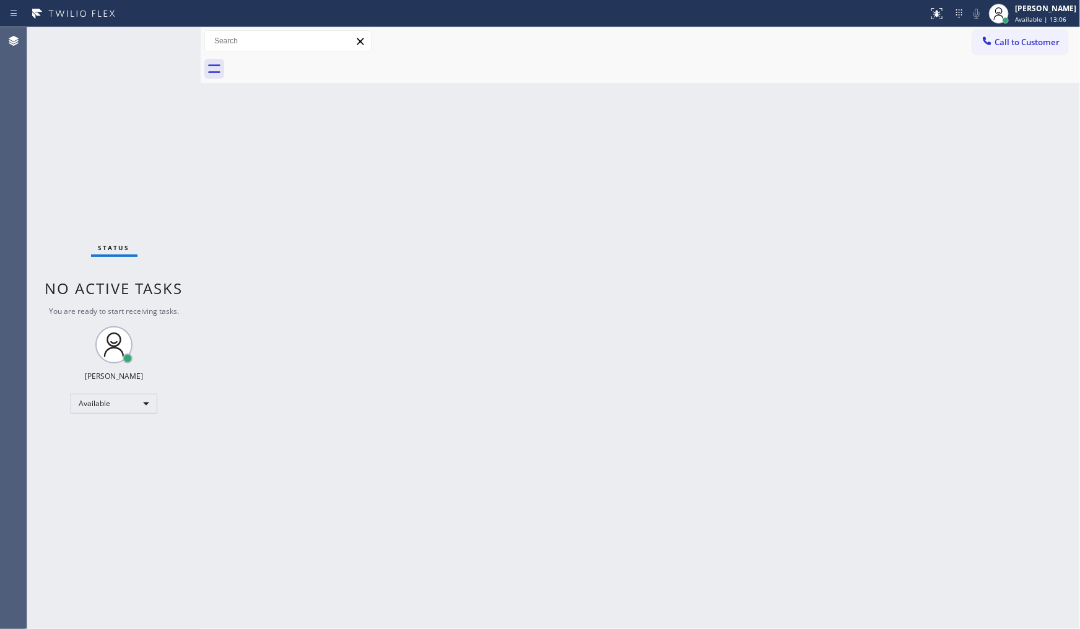
click at [94, 219] on div "Status No active tasks You are ready to start receiving tasks. JENIZA ALCAYDE A…" at bounding box center [113, 328] width 173 height 602
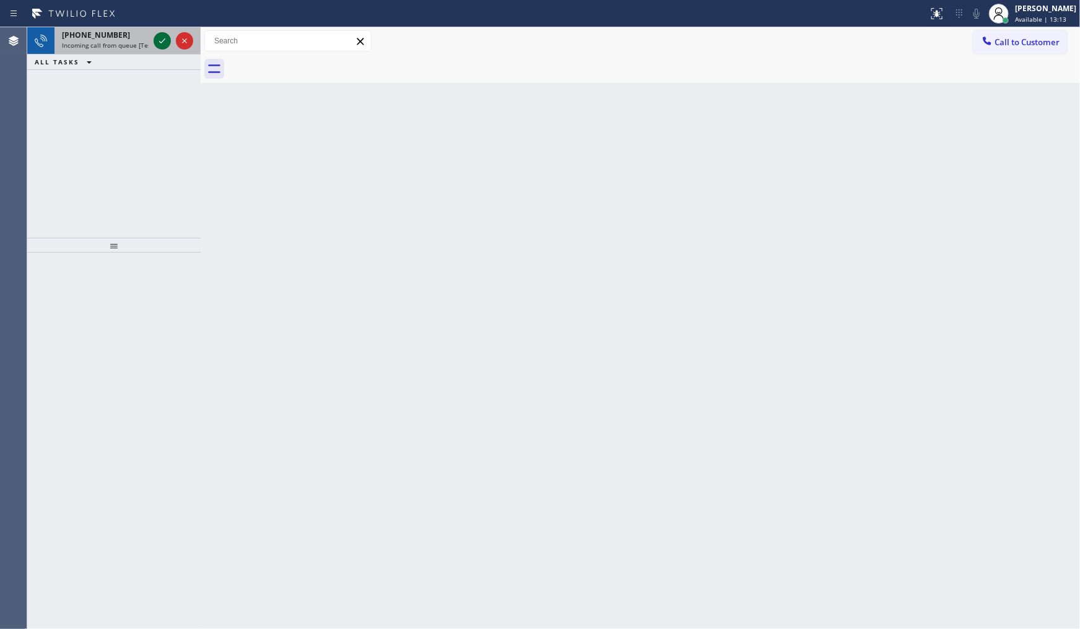
click at [160, 40] on icon at bounding box center [162, 40] width 15 height 15
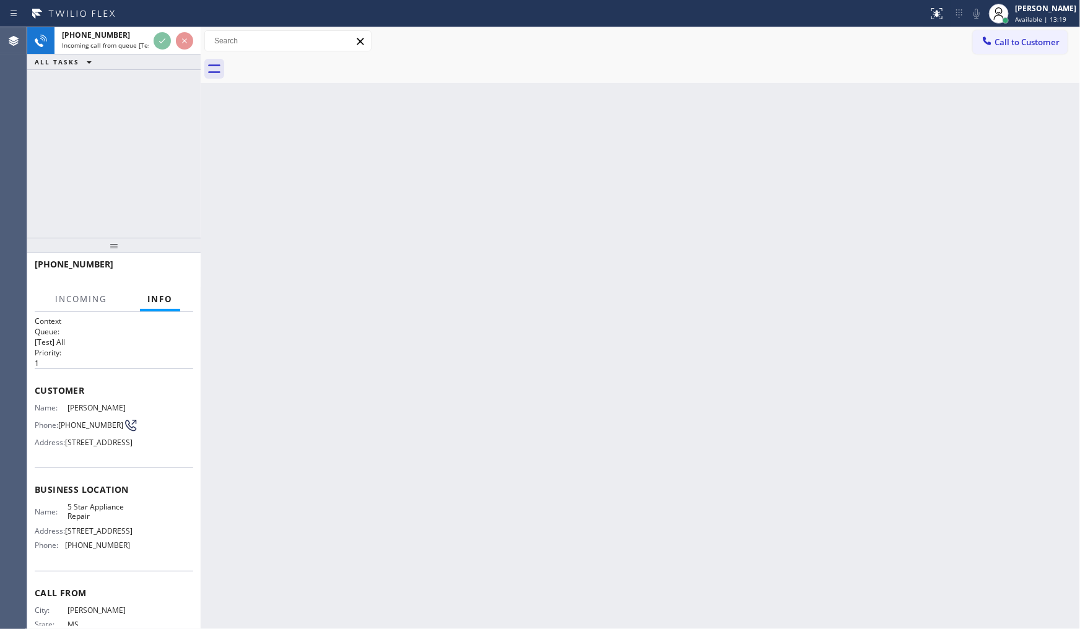
click at [69, 109] on div "+16019530575 Incoming call from queue [Test] All ALL TASKS ALL TASKS ACTIVE TAS…" at bounding box center [113, 132] width 173 height 211
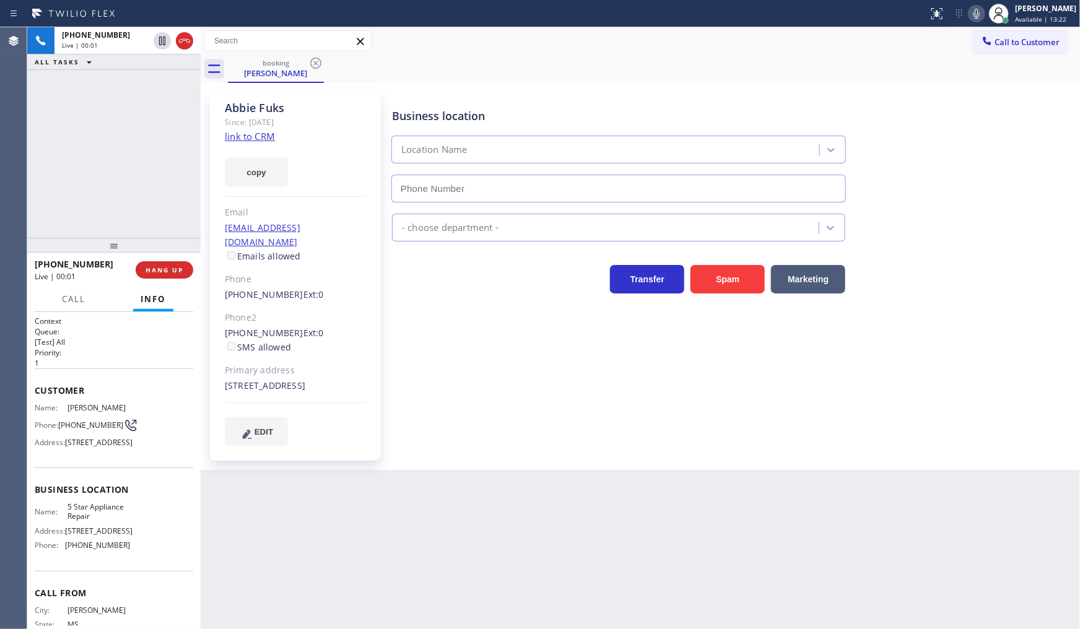
type input "(855) 731-4952"
click at [233, 136] on link "link to CRM" at bounding box center [250, 136] width 50 height 12
click at [164, 39] on icon at bounding box center [162, 40] width 15 height 15
drag, startPoint x: 974, startPoint y: 19, endPoint x: 648, endPoint y: 324, distance: 446.5
click at [970, 28] on div "Status report No issues detected If you experience an issue, please download th…" at bounding box center [540, 314] width 1080 height 629
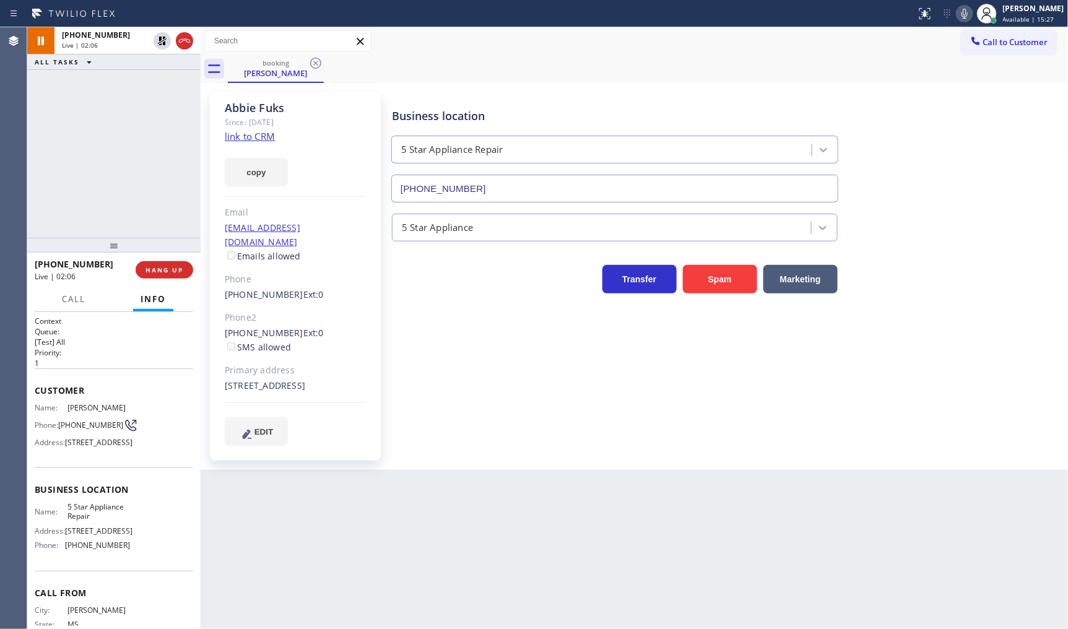
click at [967, 13] on icon at bounding box center [964, 13] width 15 height 15
click at [162, 40] on icon at bounding box center [162, 40] width 15 height 15
click at [971, 15] on icon at bounding box center [964, 13] width 15 height 15
click at [140, 131] on div "+16019530575 Live | 04:59 ALL TASKS ALL TASKS ACTIVE TASKS TASKS IN WRAP UP (61…" at bounding box center [113, 132] width 173 height 211
click at [162, 81] on icon at bounding box center [162, 83] width 15 height 15
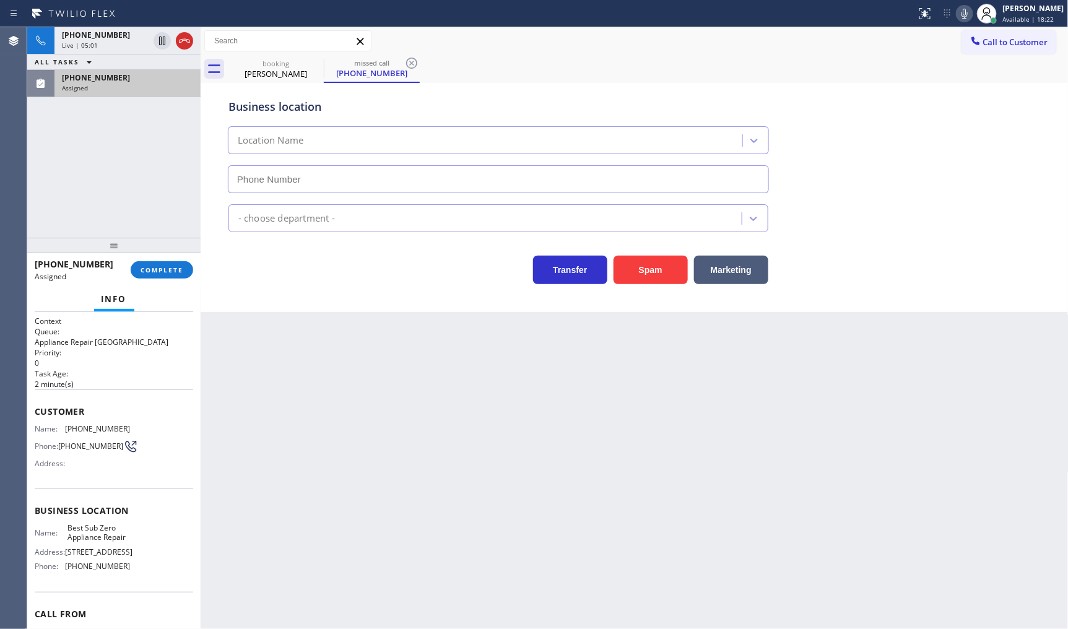
type input "(617) 858-8705"
click at [162, 81] on div "(617) 795-7010" at bounding box center [127, 77] width 131 height 11
click at [172, 269] on span "COMPLETE" at bounding box center [162, 270] width 43 height 9
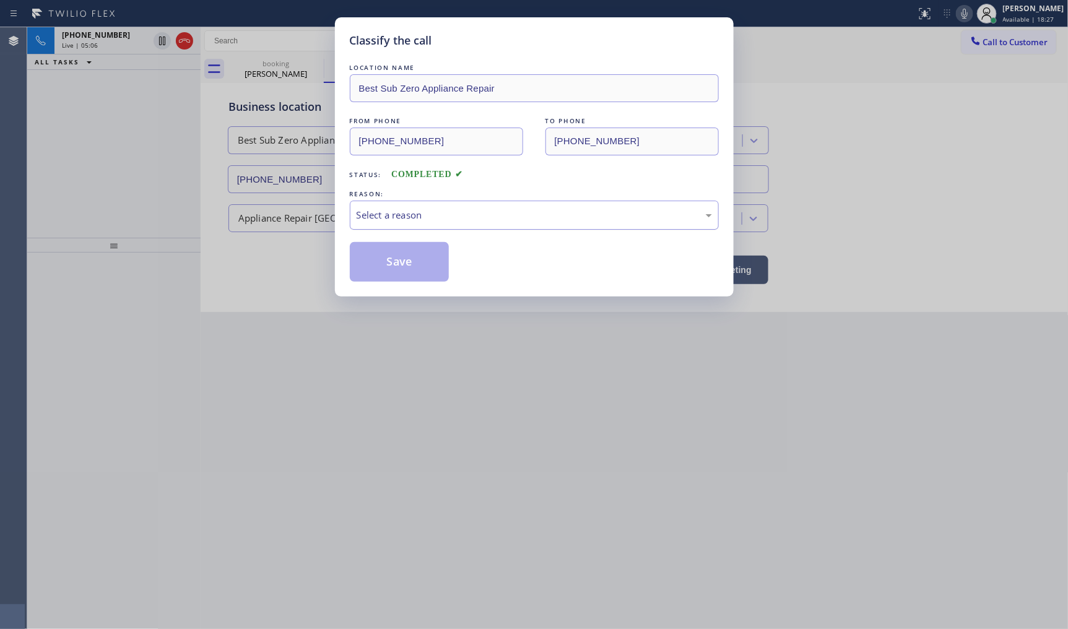
click at [391, 219] on div "Select a reason" at bounding box center [534, 215] width 355 height 14
click at [374, 261] on button "Save" at bounding box center [400, 262] width 100 height 40
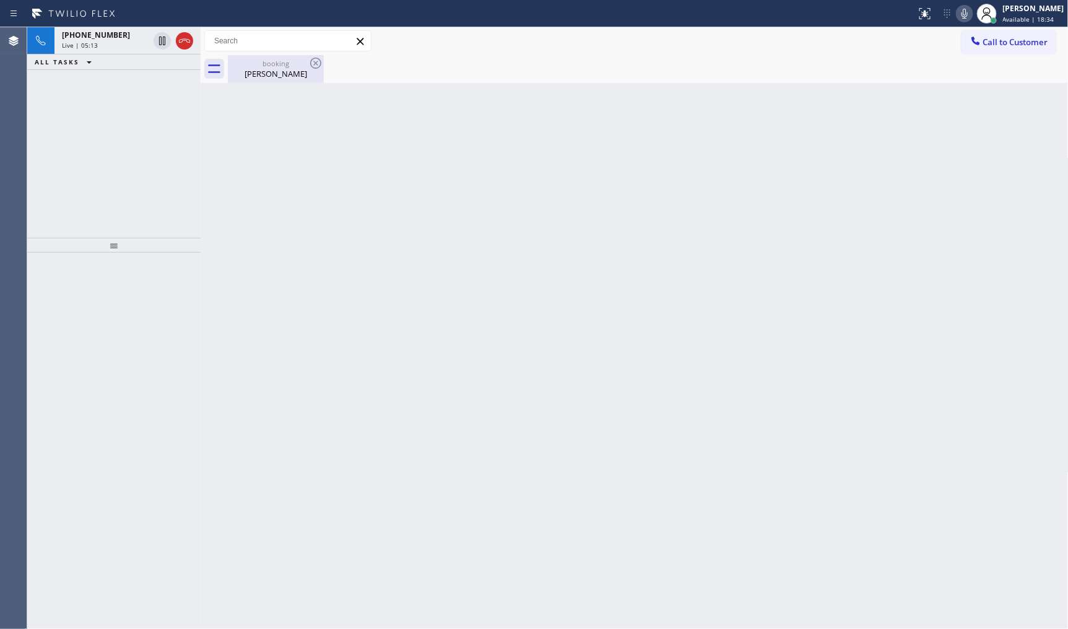
click at [266, 62] on div "booking" at bounding box center [276, 63] width 94 height 9
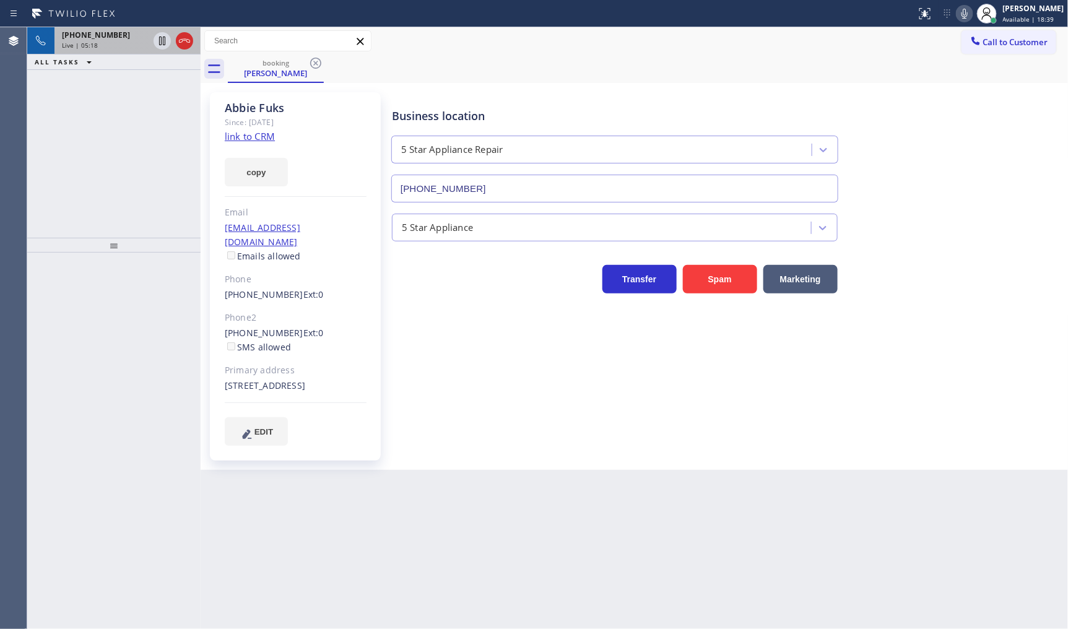
click at [84, 38] on span "+16019530575" at bounding box center [96, 35] width 68 height 11
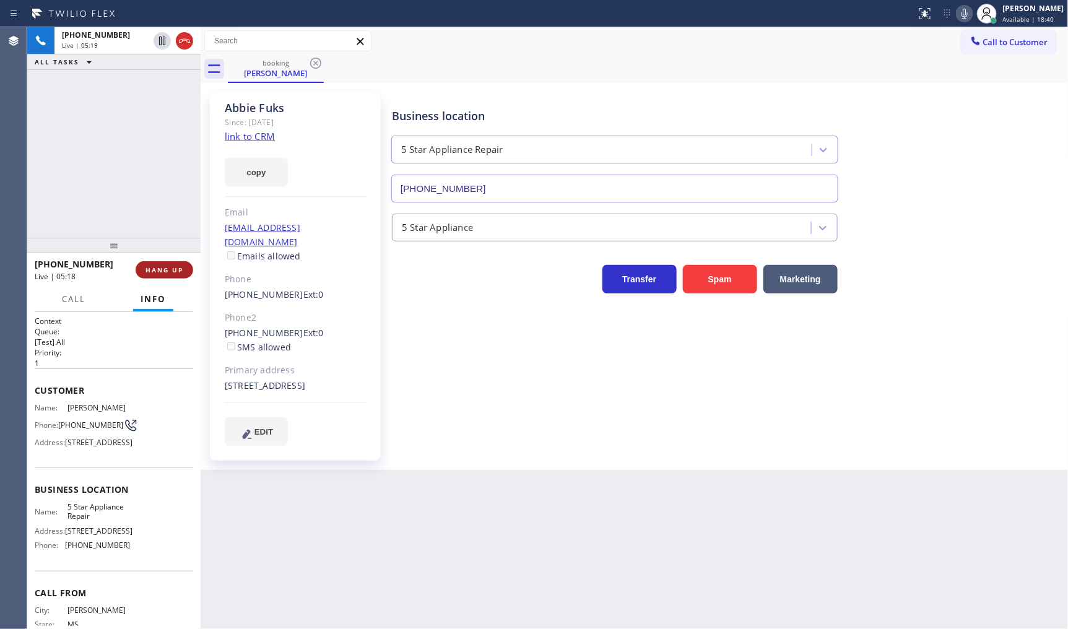
click at [175, 266] on span "HANG UP" at bounding box center [165, 270] width 38 height 9
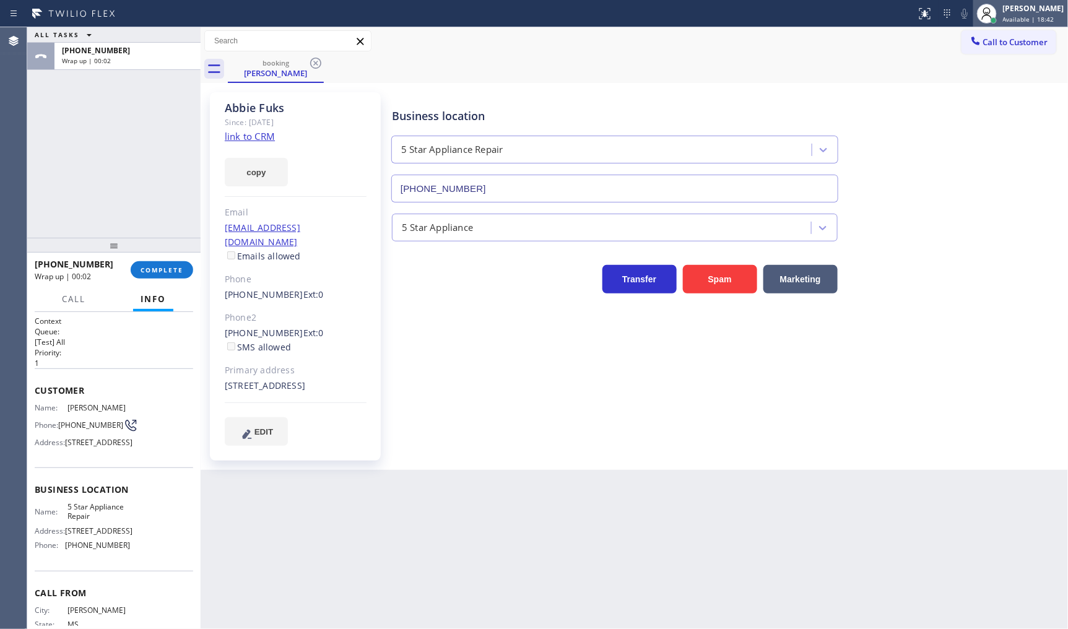
click at [1037, 15] on span "Available | 18:42" at bounding box center [1028, 19] width 51 height 9
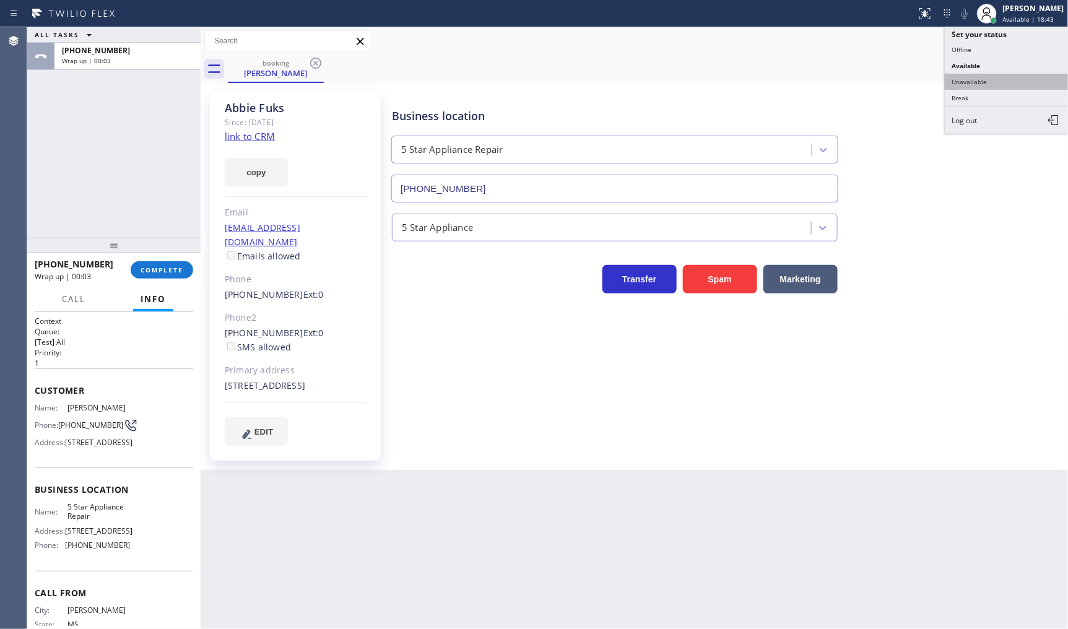
click at [969, 79] on button "Unavailable" at bounding box center [1007, 82] width 124 height 16
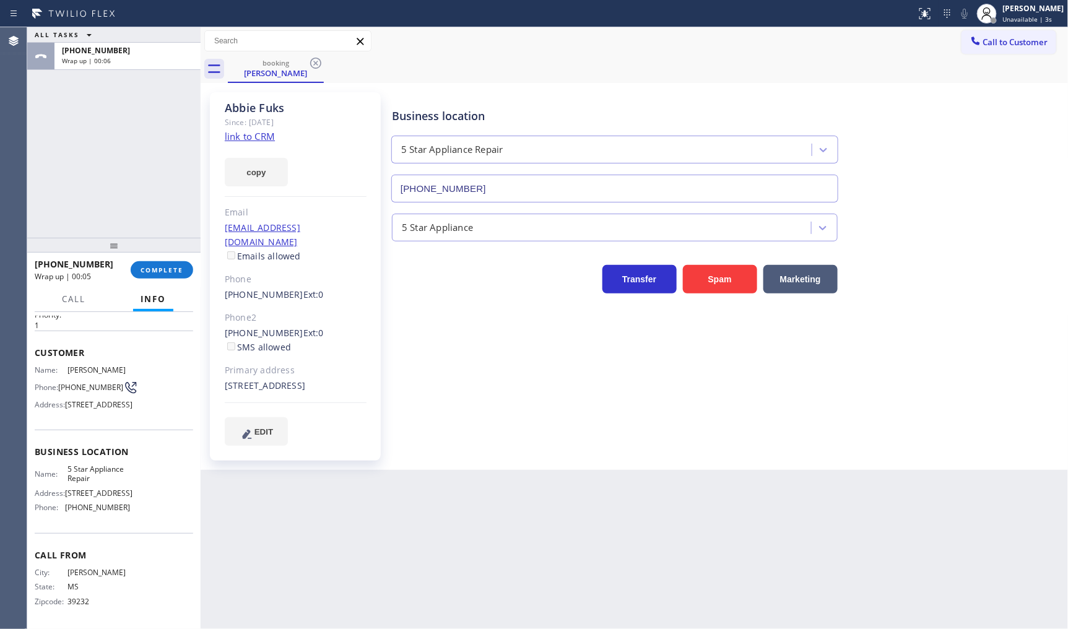
scroll to position [70, 0]
click at [66, 500] on div "Name: 5 Star Appliance Repair Address: 510 Foothill Rd Phone: (855) 731-4952" at bounding box center [82, 490] width 95 height 53
drag, startPoint x: 66, startPoint y: 504, endPoint x: 159, endPoint y: 514, distance: 93.5
click at [159, 514] on div "Name: 5 Star Appliance Repair Address: 510 Foothill Rd Phone: (855) 731-4952" at bounding box center [114, 490] width 159 height 53
click at [1002, 35] on button "Call to Customer" at bounding box center [1009, 42] width 95 height 24
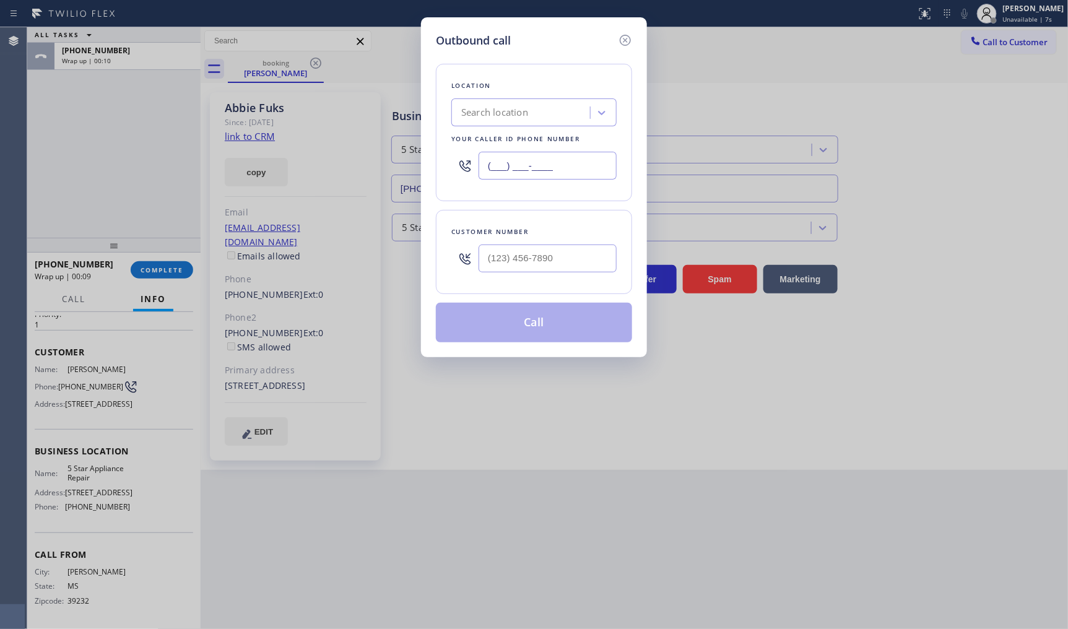
click at [525, 161] on input "(___) ___-____" at bounding box center [548, 166] width 138 height 28
paste input "855) 731-4952"
type input "(855) 731-4952"
click at [523, 261] on input "(___) ___-____" at bounding box center [548, 259] width 138 height 28
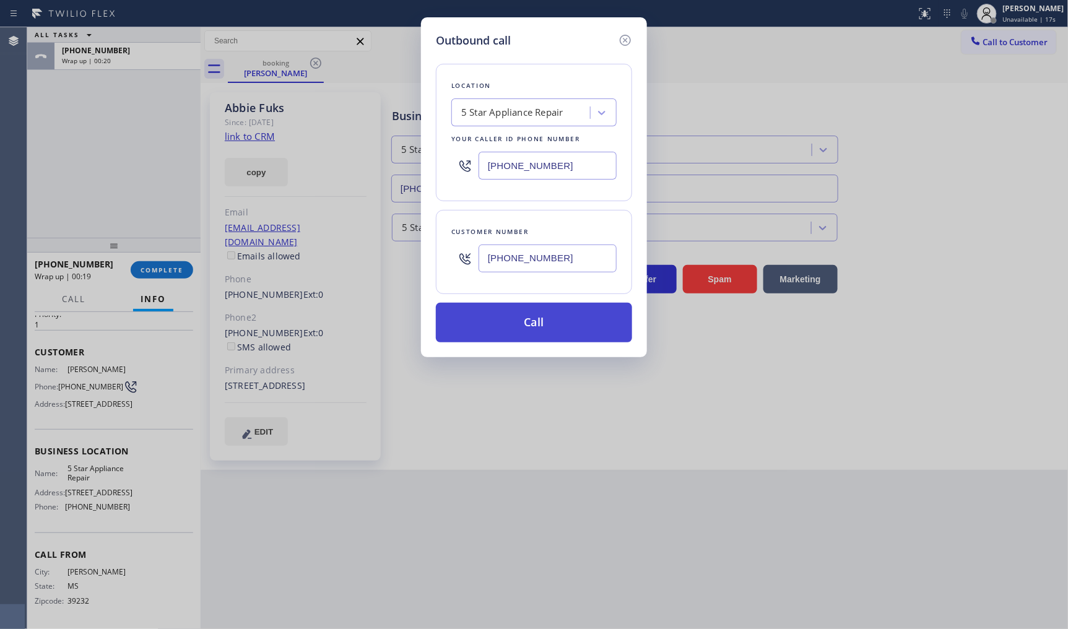
type input "(601) 953-0575"
click at [549, 329] on button "Call" at bounding box center [534, 323] width 196 height 40
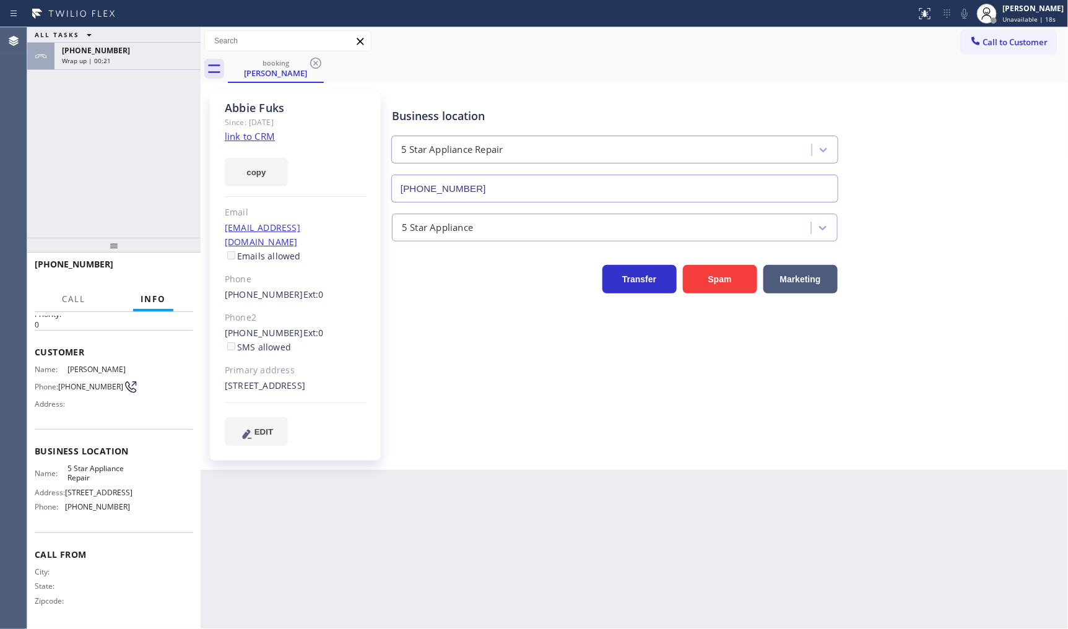
scroll to position [42, 0]
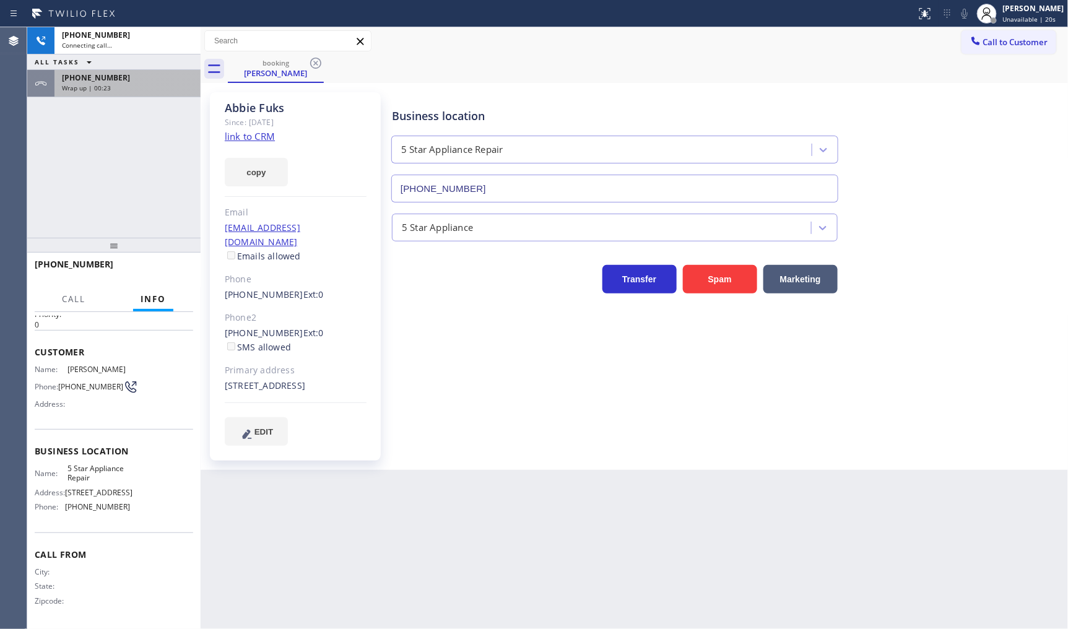
click at [108, 90] on span "Wrap up | 00:23" at bounding box center [86, 88] width 49 height 9
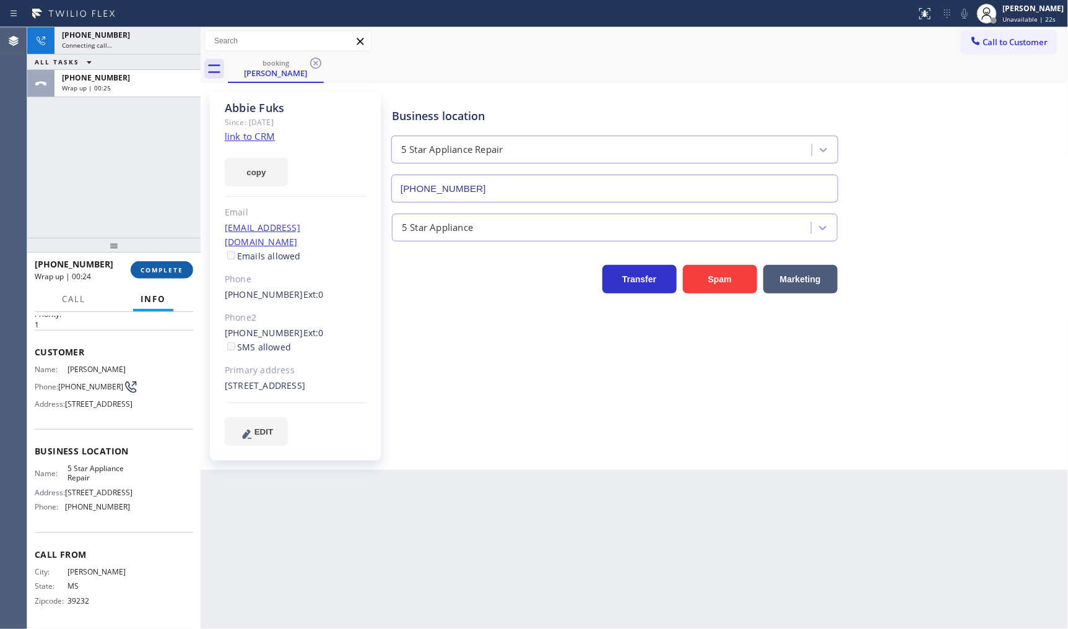
click at [175, 271] on span "COMPLETE" at bounding box center [162, 270] width 43 height 9
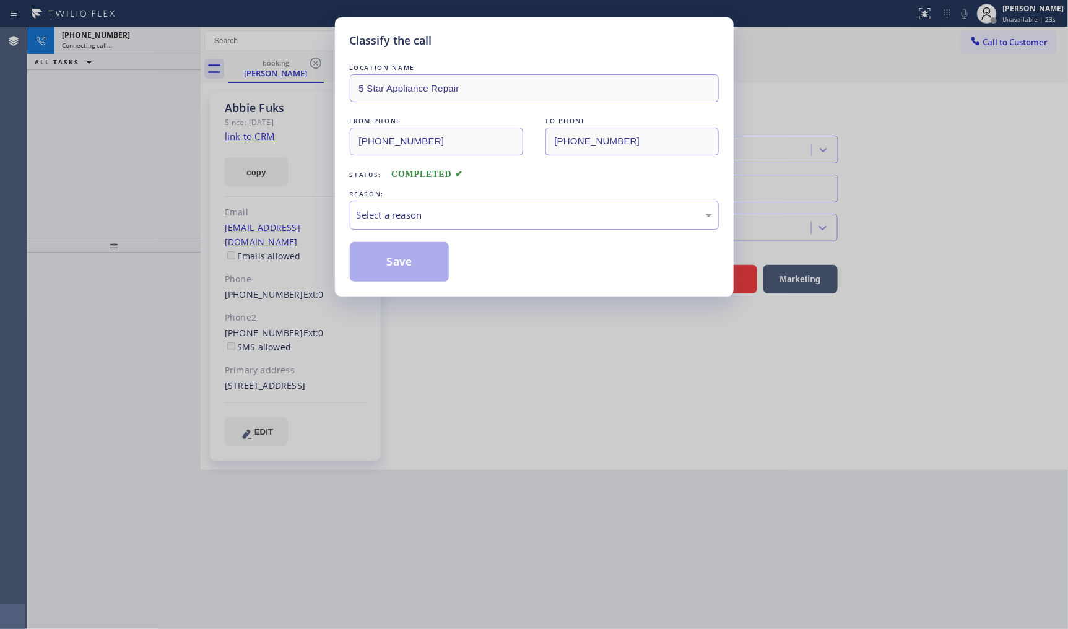
click at [364, 220] on div "Select a reason" at bounding box center [534, 215] width 355 height 14
click at [364, 263] on button "Save" at bounding box center [400, 262] width 100 height 40
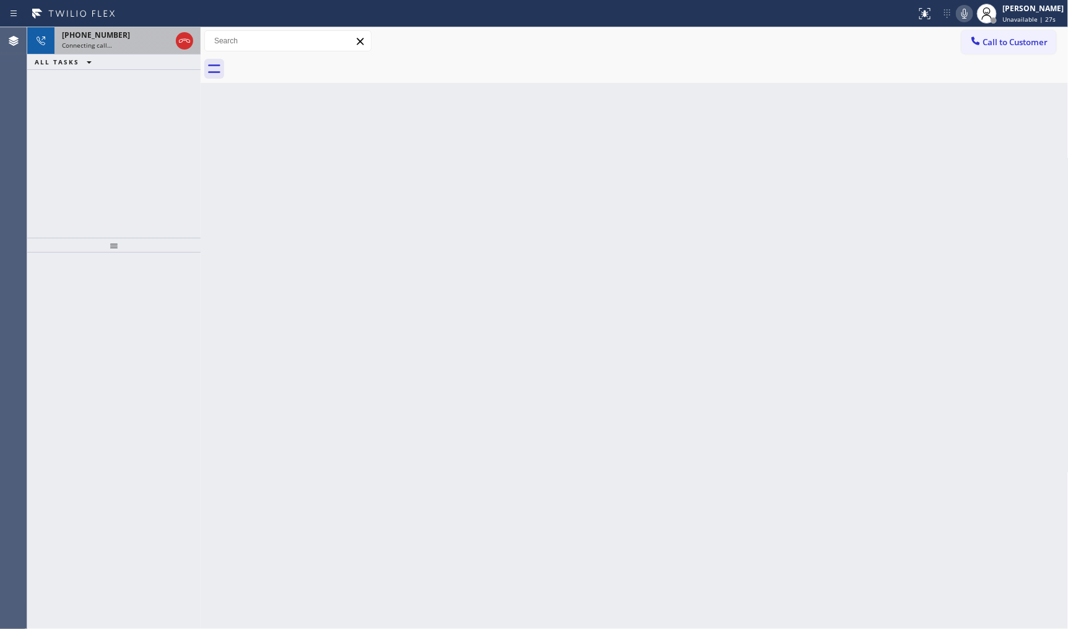
click at [95, 41] on span "Connecting call…" at bounding box center [87, 45] width 50 height 9
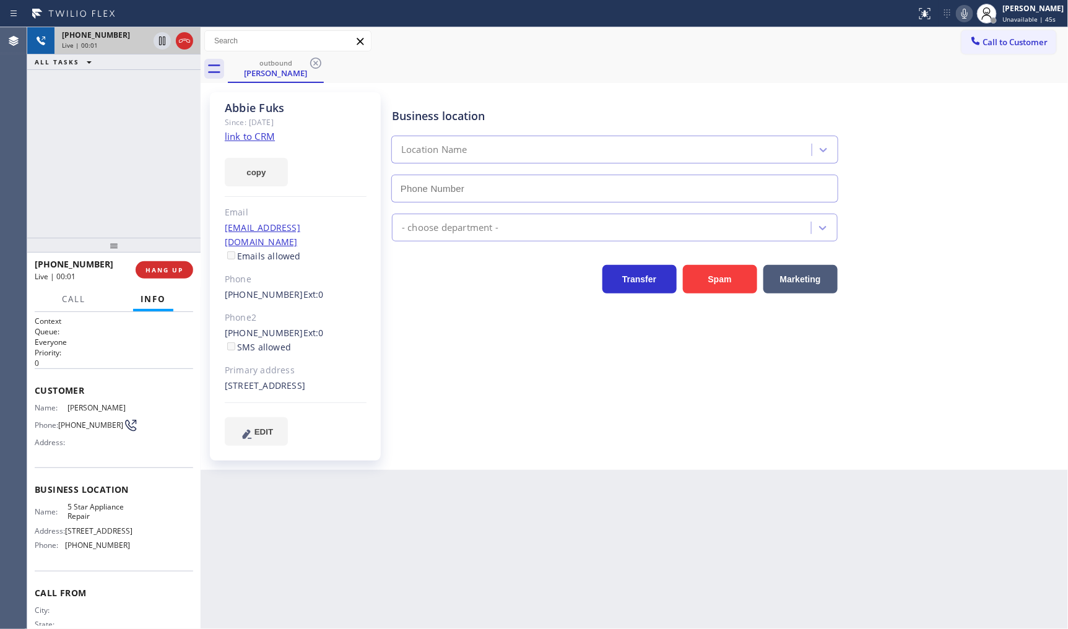
type input "(855) 731-4952"
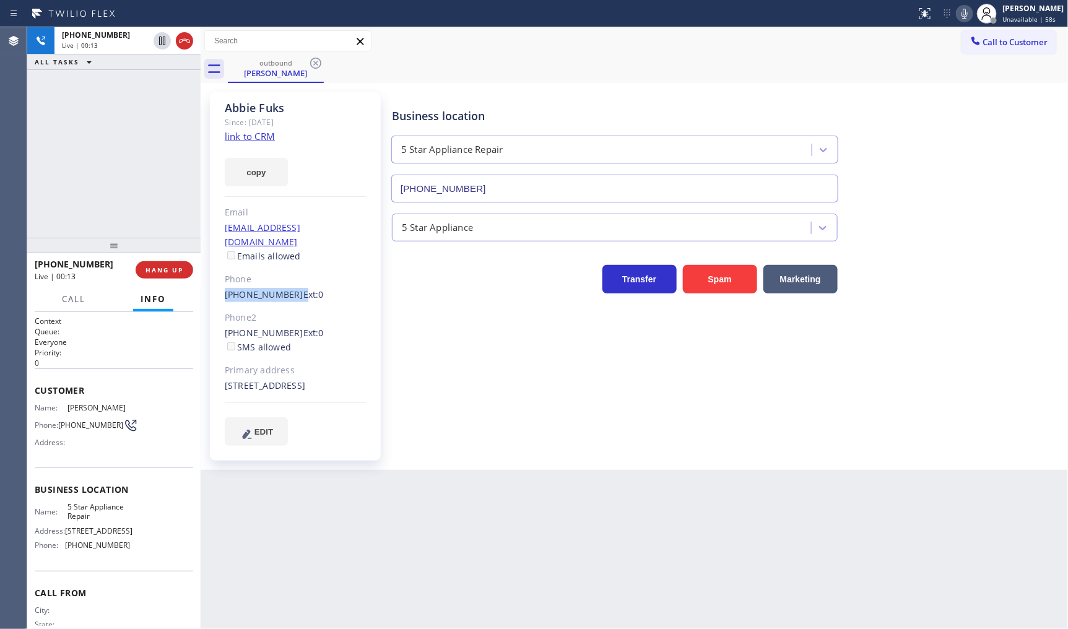
drag, startPoint x: 211, startPoint y: 285, endPoint x: 289, endPoint y: 286, distance: 78.0
click at [289, 286] on div "Abbie Fuks Since: 20 may 2020 link to CRM copy Email abbiefuks@gmail.com Emails…" at bounding box center [295, 276] width 171 height 369
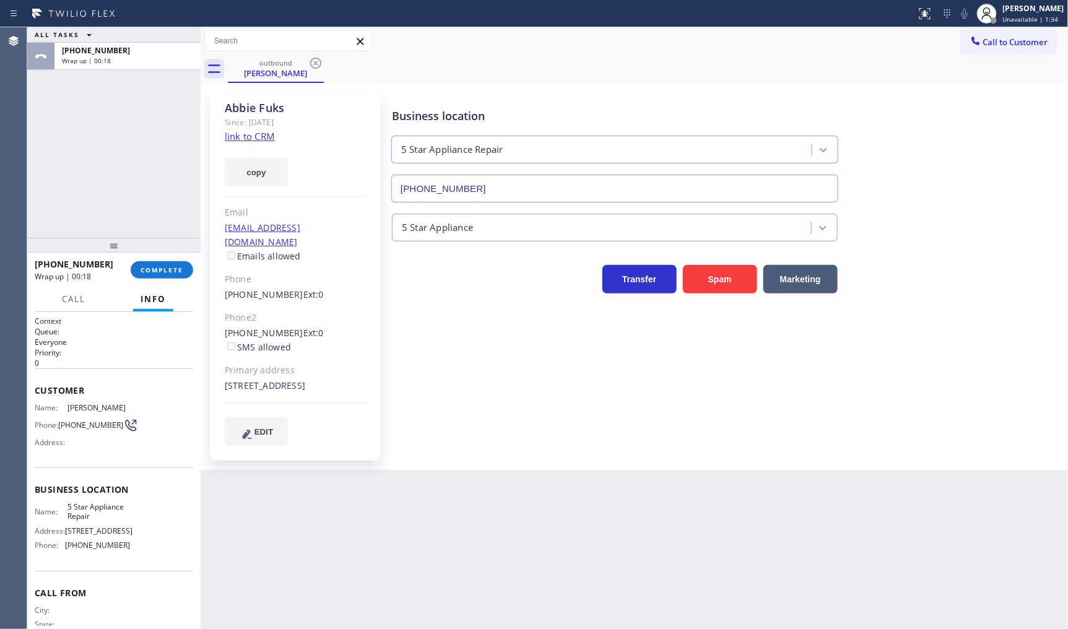
drag, startPoint x: 79, startPoint y: 152, endPoint x: 82, endPoint y: 157, distance: 6.4
click at [79, 152] on div "ALL TASKS ALL TASKS ACTIVE TASKS TASKS IN WRAP UP +16019530575 Wrap up | 00:18" at bounding box center [113, 132] width 173 height 211
click at [149, 266] on span "COMPLETE" at bounding box center [162, 270] width 43 height 9
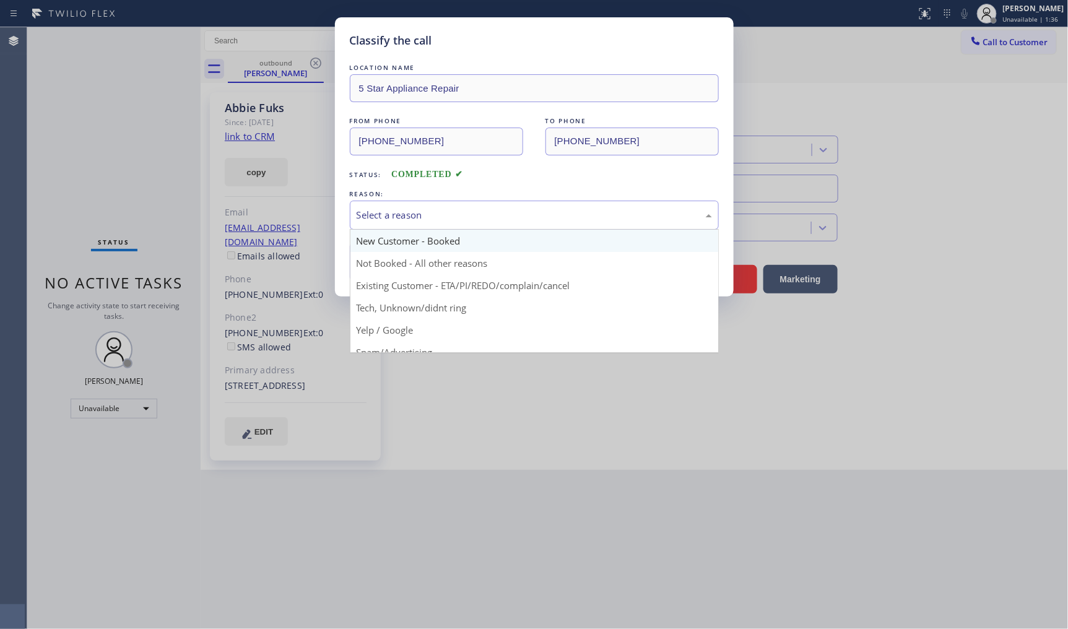
drag, startPoint x: 420, startPoint y: 208, endPoint x: 396, endPoint y: 251, distance: 48.8
click at [420, 211] on div "Select a reason" at bounding box center [534, 215] width 355 height 14
drag, startPoint x: 373, startPoint y: 281, endPoint x: 373, endPoint y: 269, distance: 12.4
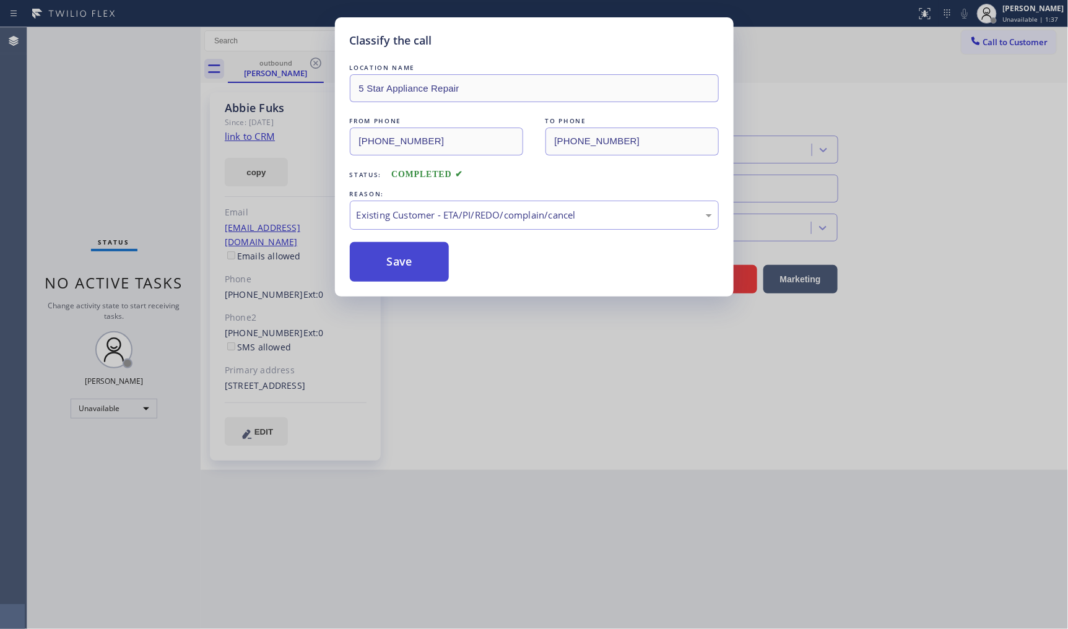
click at [373, 269] on button "Save" at bounding box center [400, 262] width 100 height 40
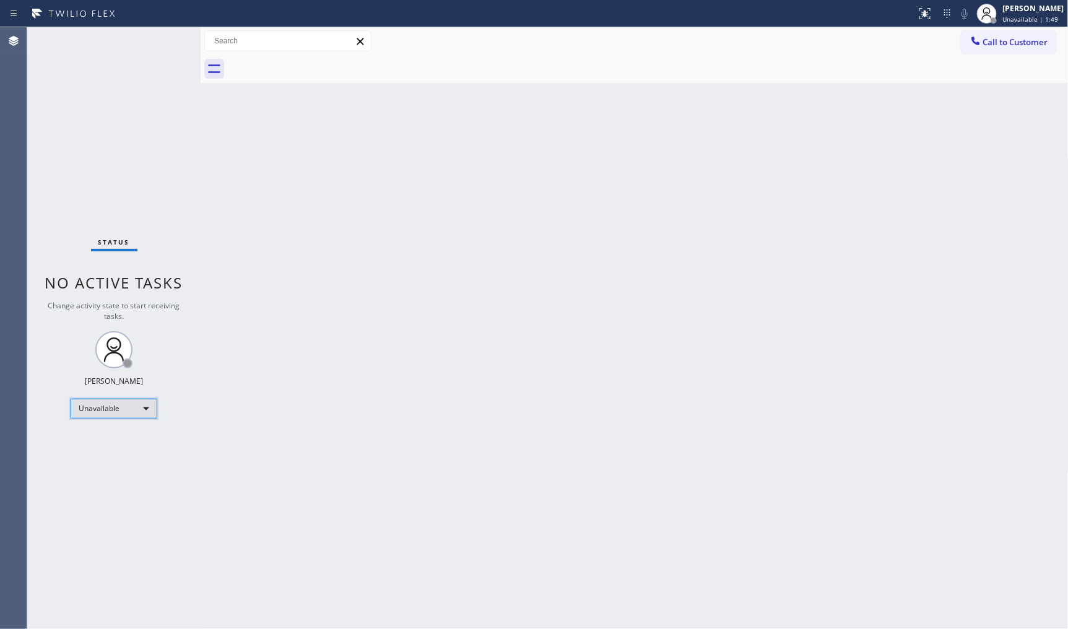
click at [92, 412] on div "Unavailable" at bounding box center [114, 409] width 87 height 20
click at [93, 436] on li "Available" at bounding box center [113, 441] width 84 height 15
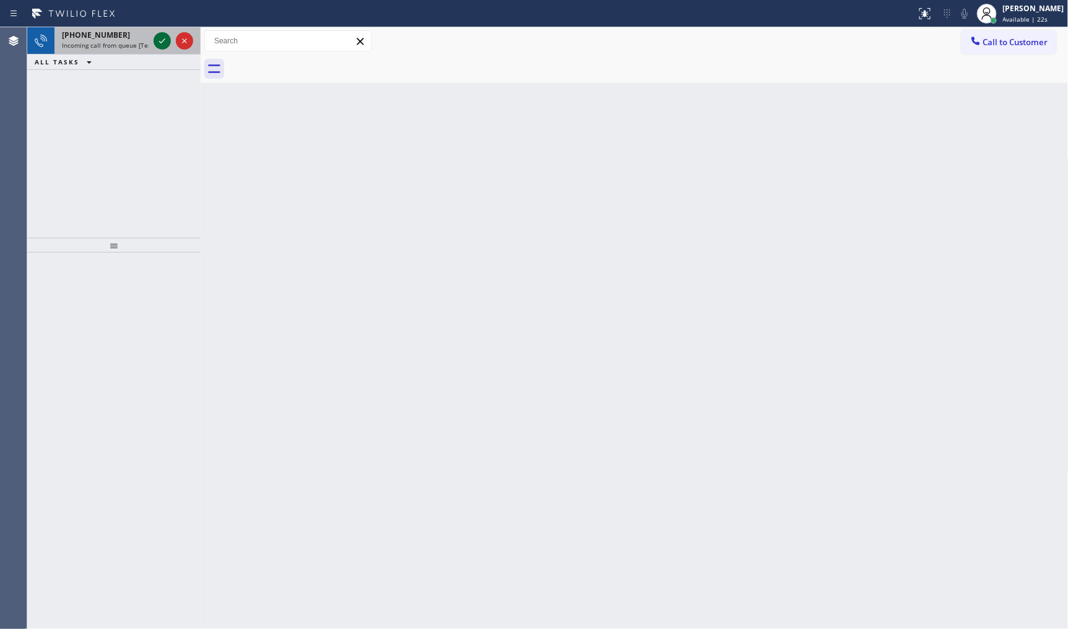
click at [168, 39] on icon at bounding box center [162, 40] width 15 height 15
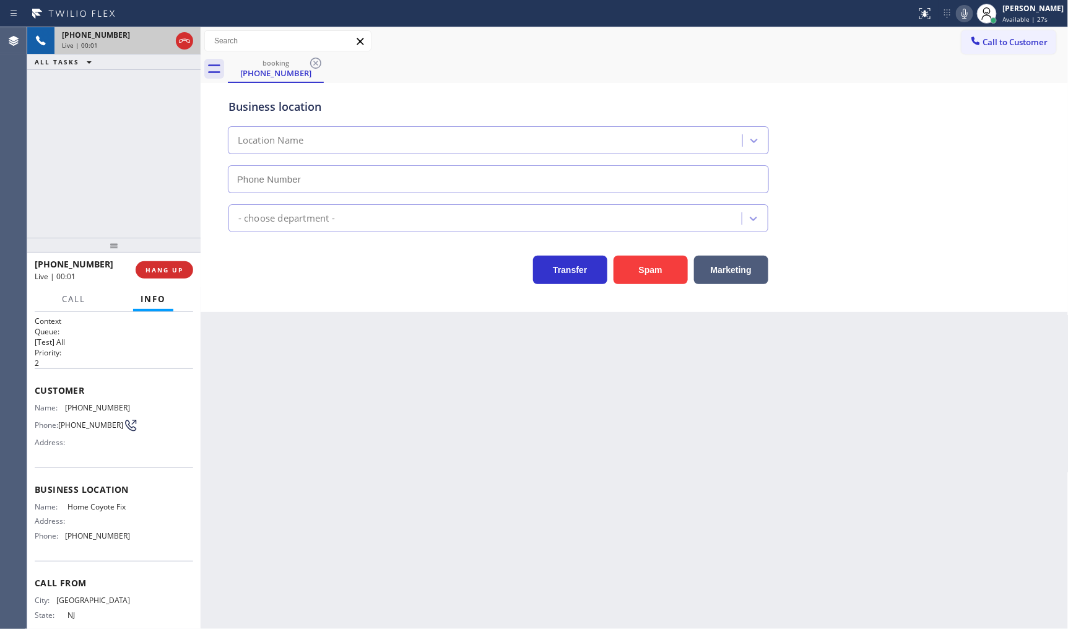
type input "(732) 314-7046"
click at [645, 257] on button "Spam" at bounding box center [651, 270] width 74 height 28
click at [648, 263] on button "Spam" at bounding box center [651, 270] width 74 height 28
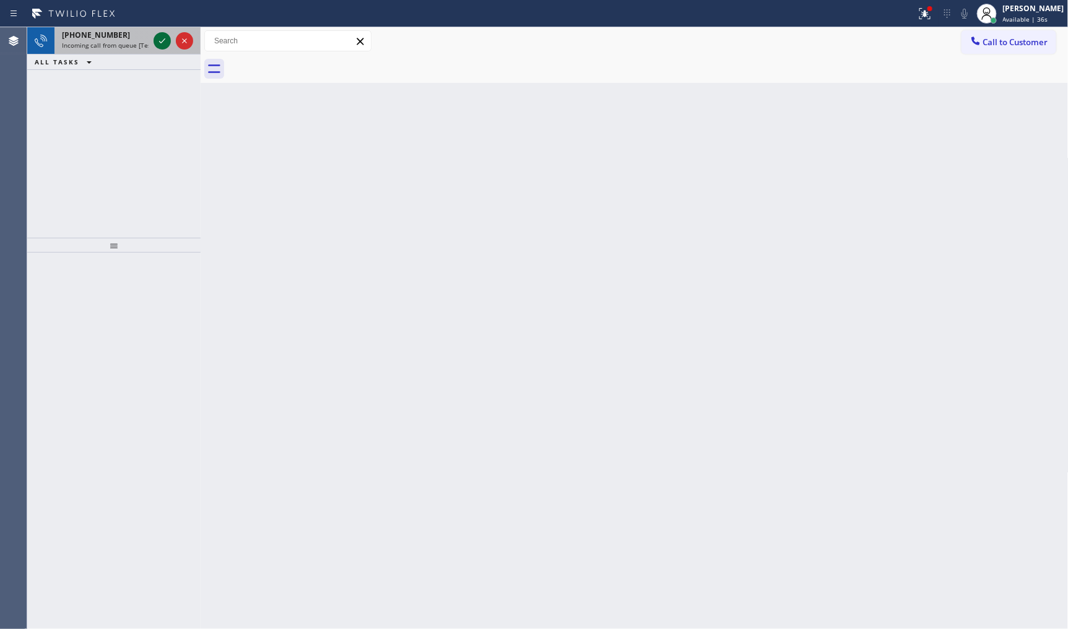
click at [161, 44] on icon at bounding box center [162, 40] width 15 height 15
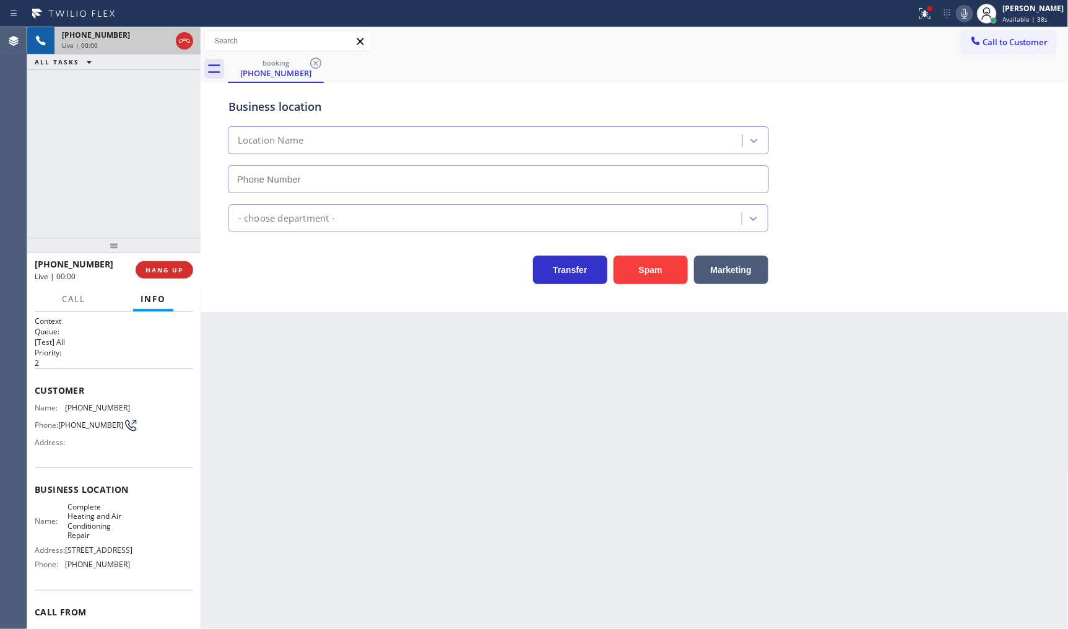
type input "(949) 236-4598"
click at [921, 9] on icon at bounding box center [925, 13] width 15 height 15
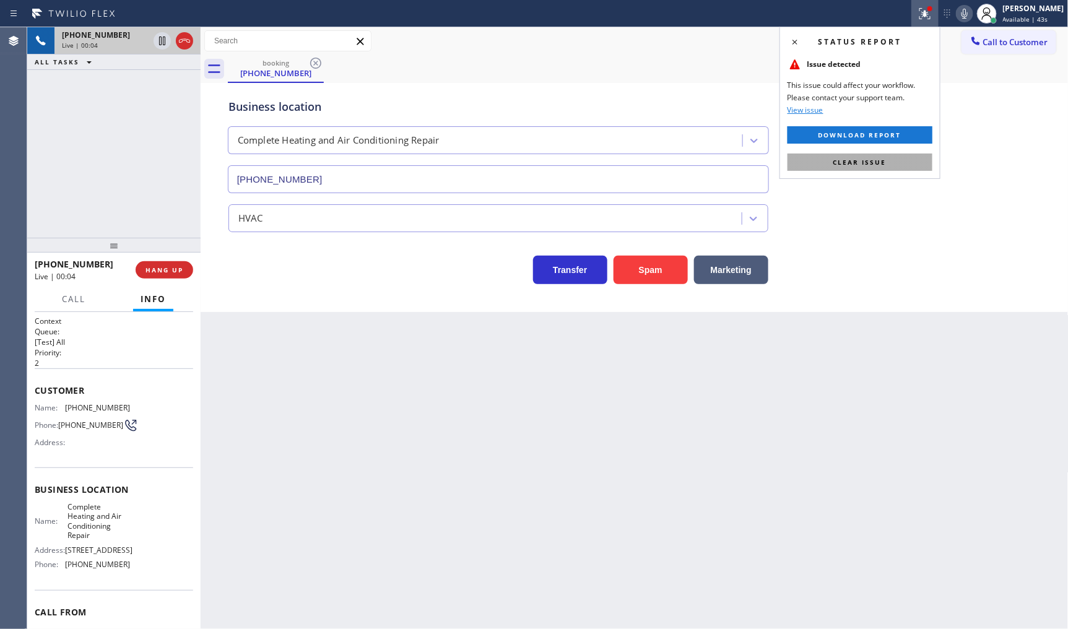
click at [912, 167] on button "Clear issue" at bounding box center [860, 162] width 145 height 17
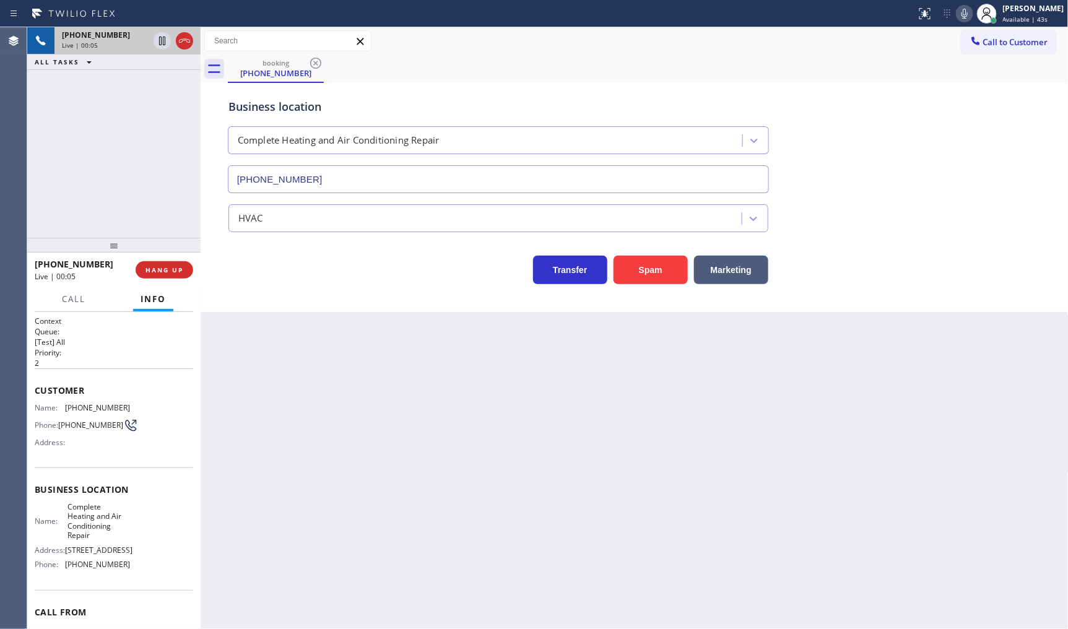
click at [1053, 260] on div "Business location Complete Heating and Air Conditioning Repair (949) 236-4598 H…" at bounding box center [635, 185] width 862 height 198
click at [655, 256] on button "Spam" at bounding box center [651, 270] width 74 height 28
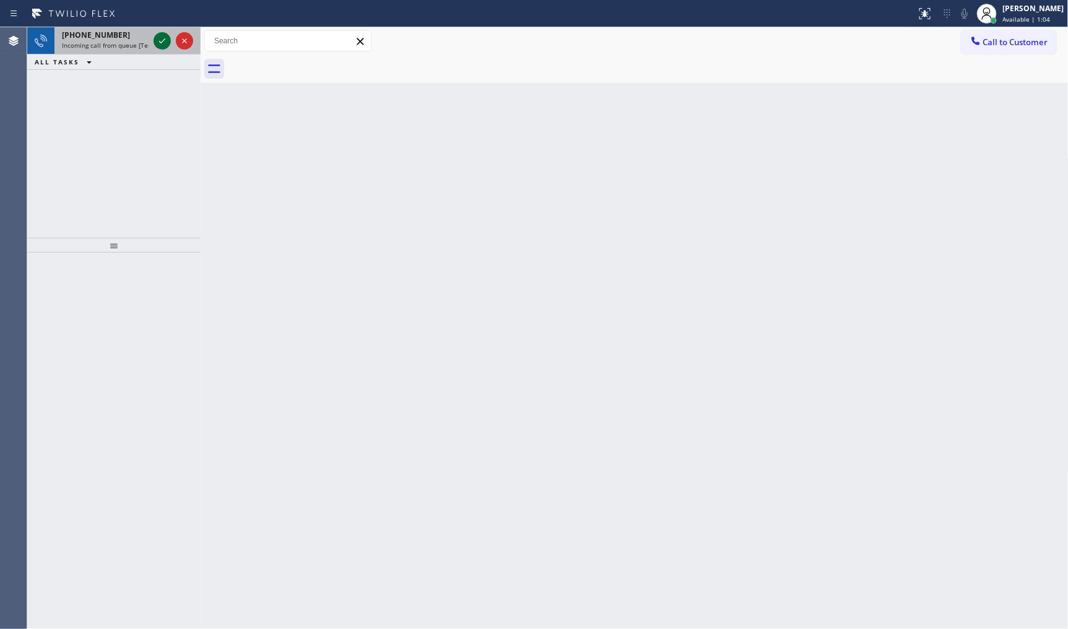
drag, startPoint x: 155, startPoint y: 83, endPoint x: 163, endPoint y: 35, distance: 48.3
click at [159, 73] on div "+12068524936 Incoming call from queue [Test] All ALL TASKS ALL TASKS ACTIVE TAS…" at bounding box center [113, 132] width 173 height 211
click at [163, 35] on icon at bounding box center [162, 40] width 15 height 15
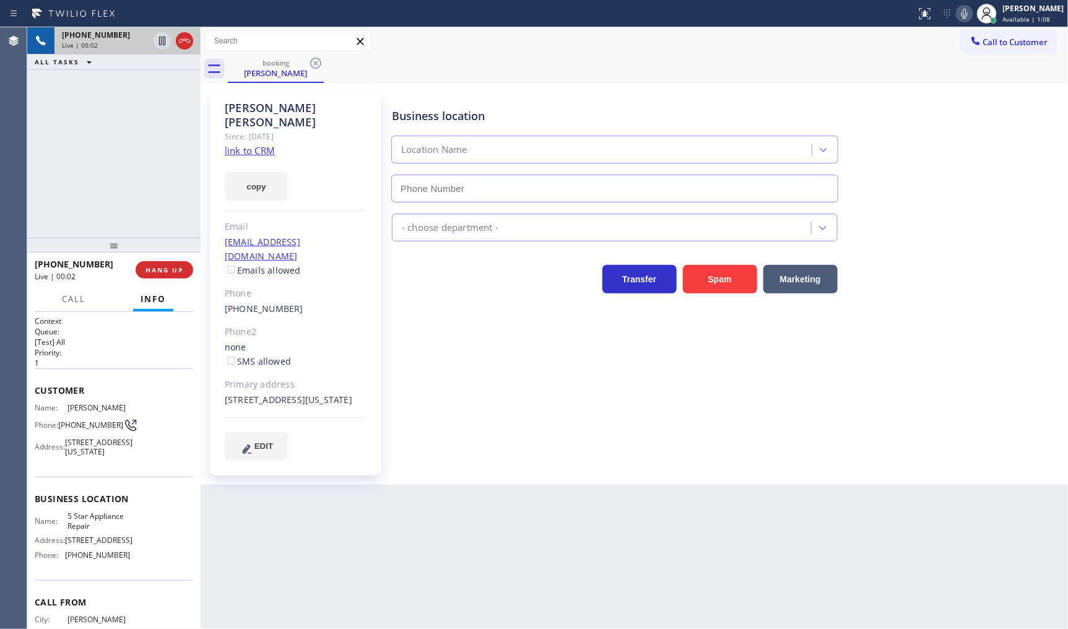
type input "(855) 731-4952"
click at [251, 144] on link "link to CRM" at bounding box center [250, 150] width 50 height 12
click at [75, 299] on span "Call" at bounding box center [74, 299] width 24 height 11
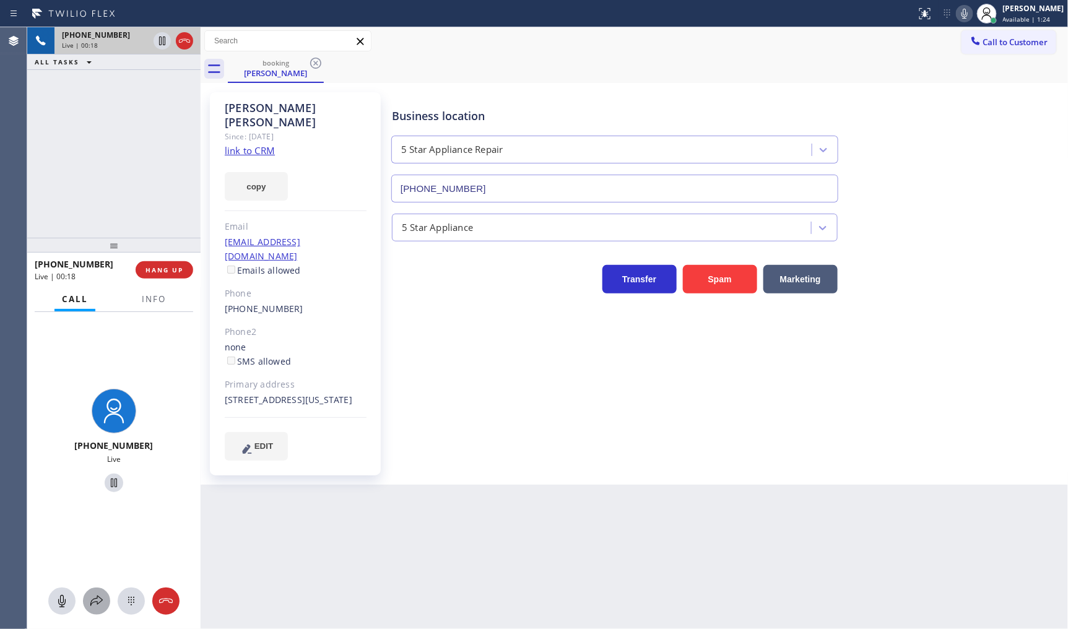
click at [105, 602] on div at bounding box center [96, 601] width 27 height 15
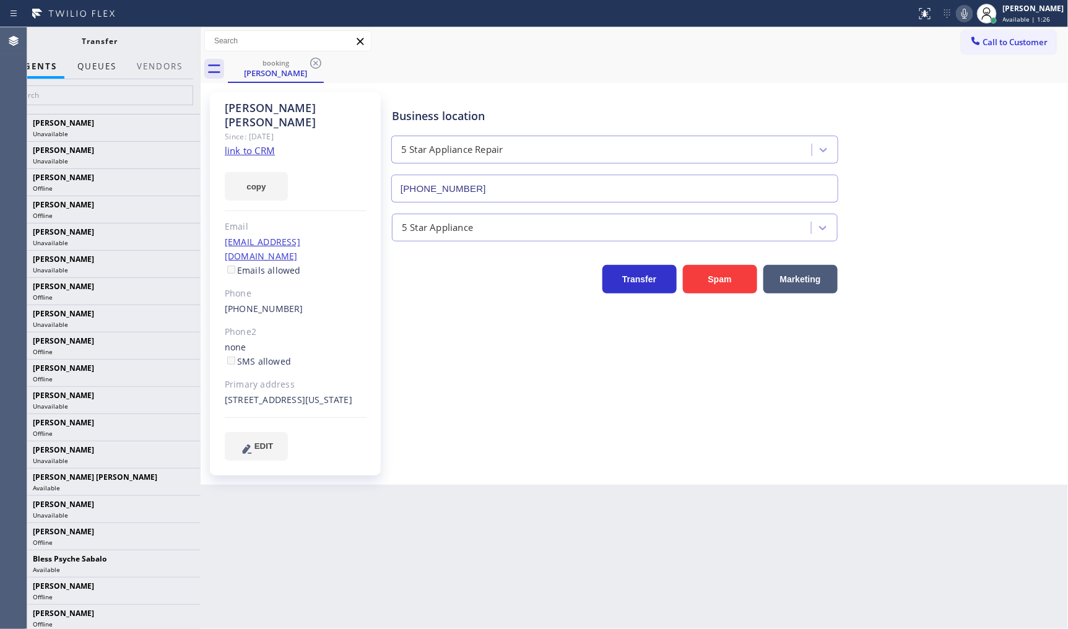
drag, startPoint x: 110, startPoint y: 63, endPoint x: 101, endPoint y: 68, distance: 10.0
click at [108, 63] on span "QUEUES" at bounding box center [96, 66] width 39 height 11
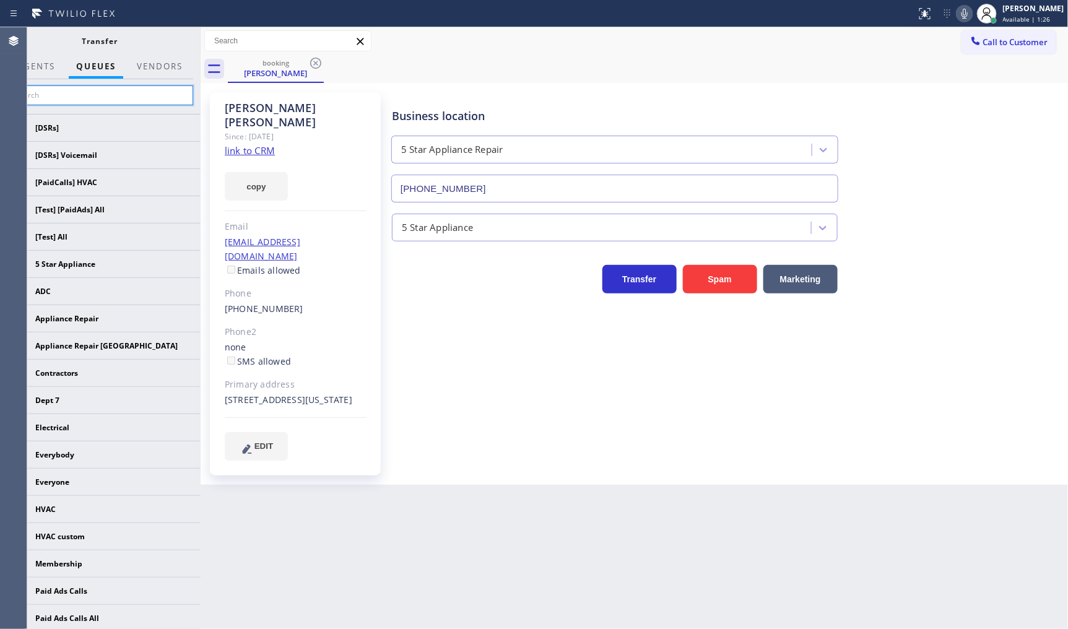
click at [91, 96] on input "text" at bounding box center [100, 95] width 186 height 20
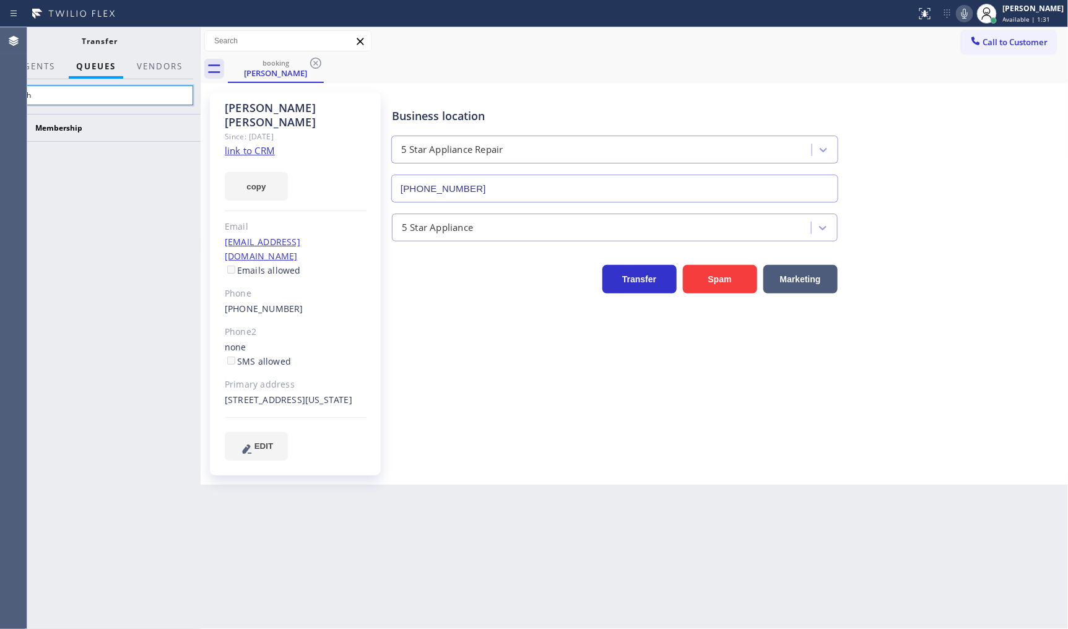
type input "shshi"
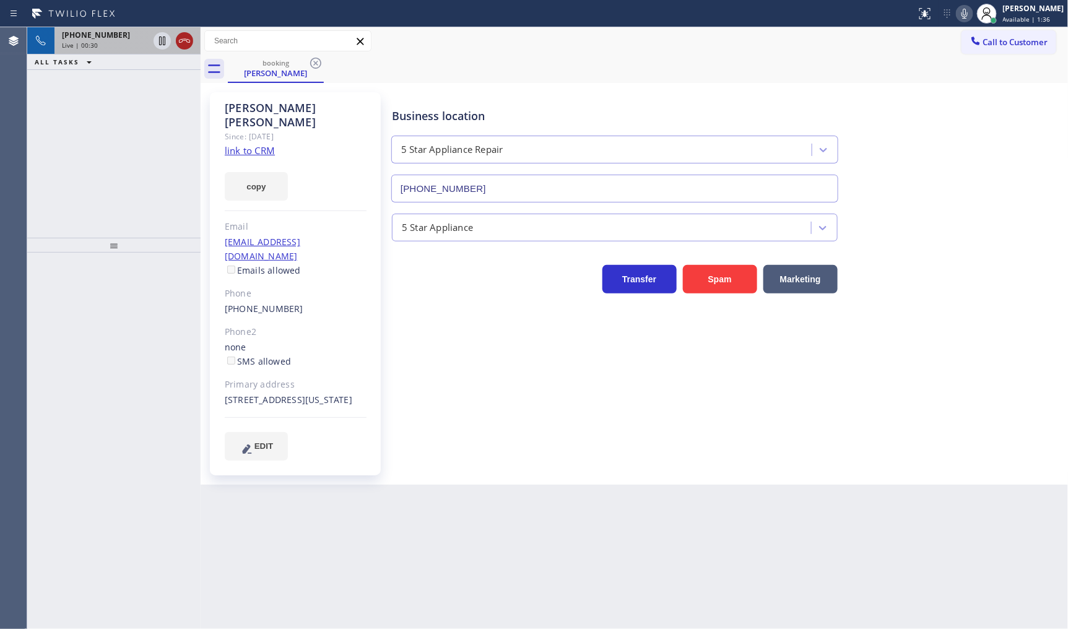
click at [181, 47] on icon at bounding box center [184, 40] width 15 height 15
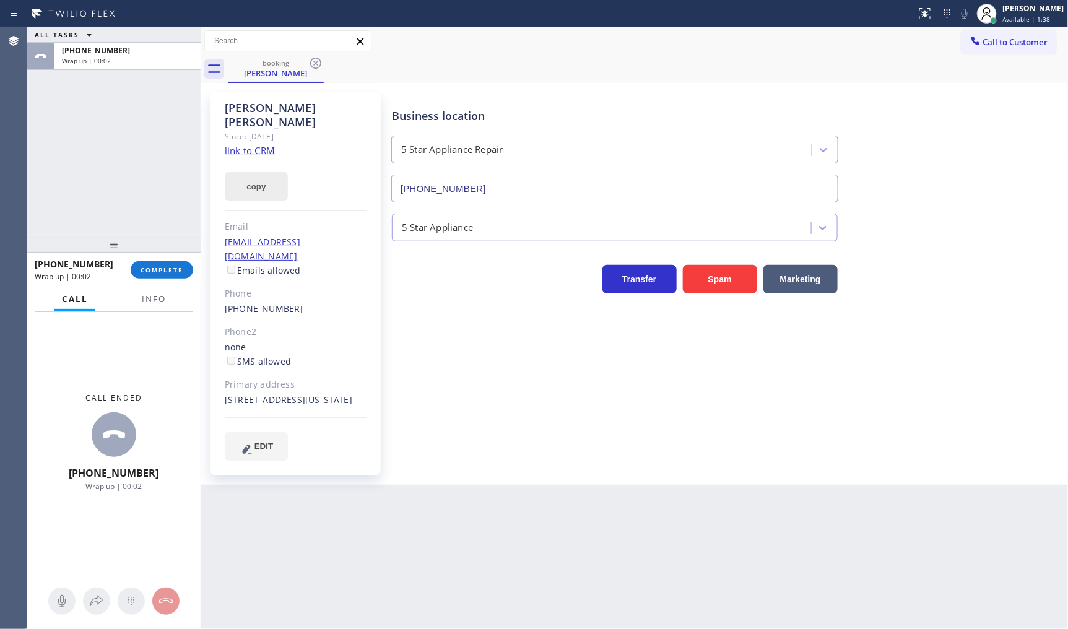
click at [253, 172] on button "copy" at bounding box center [256, 186] width 63 height 28
drag, startPoint x: 153, startPoint y: 214, endPoint x: 152, endPoint y: 233, distance: 19.8
click at [153, 214] on div "ALL TASKS ALL TASKS ACTIVE TASKS TASKS IN WRAP UP +12068524936 Wrap up | 00:29" at bounding box center [113, 132] width 173 height 211
click at [153, 277] on button "COMPLETE" at bounding box center [162, 269] width 63 height 17
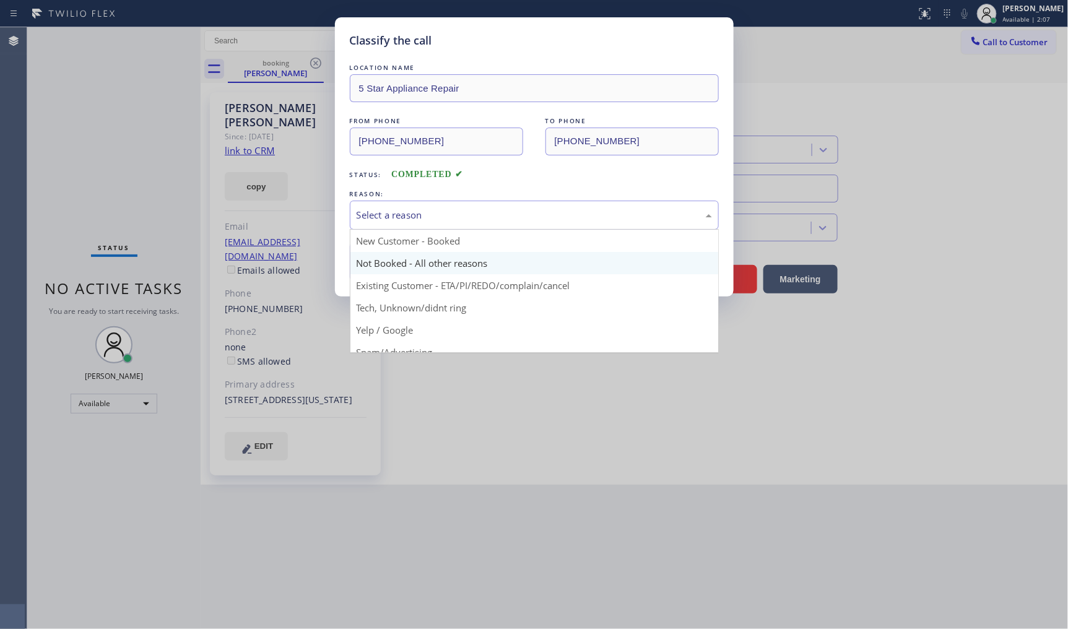
drag, startPoint x: 366, startPoint y: 209, endPoint x: 373, endPoint y: 262, distance: 53.8
click at [366, 211] on div "Select a reason" at bounding box center [534, 215] width 355 height 14
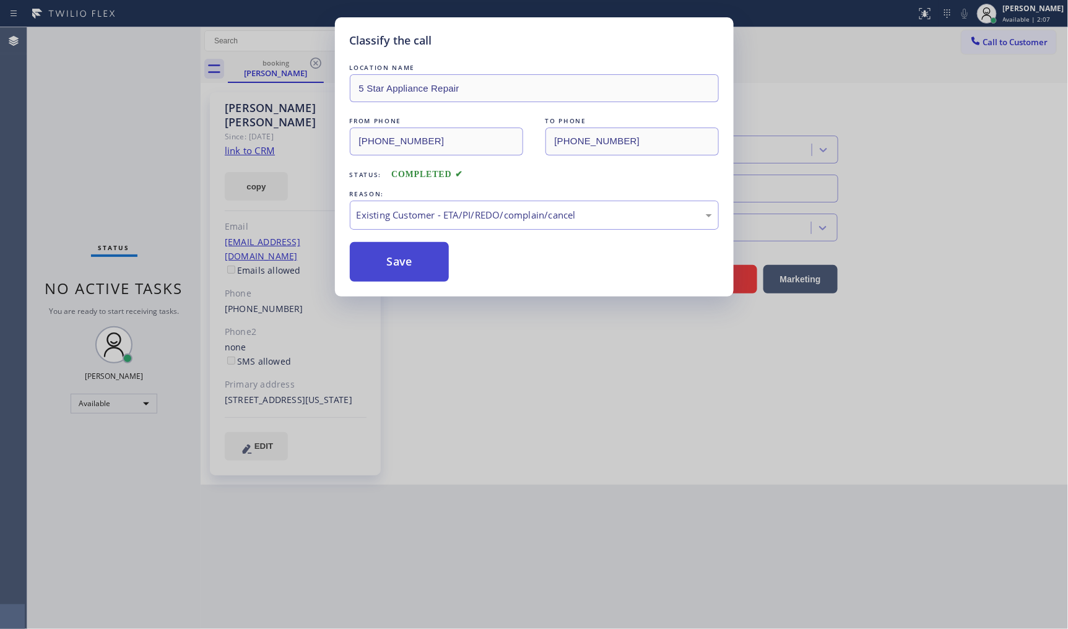
drag, startPoint x: 388, startPoint y: 286, endPoint x: 393, endPoint y: 273, distance: 13.1
click at [393, 273] on button "Save" at bounding box center [400, 262] width 100 height 40
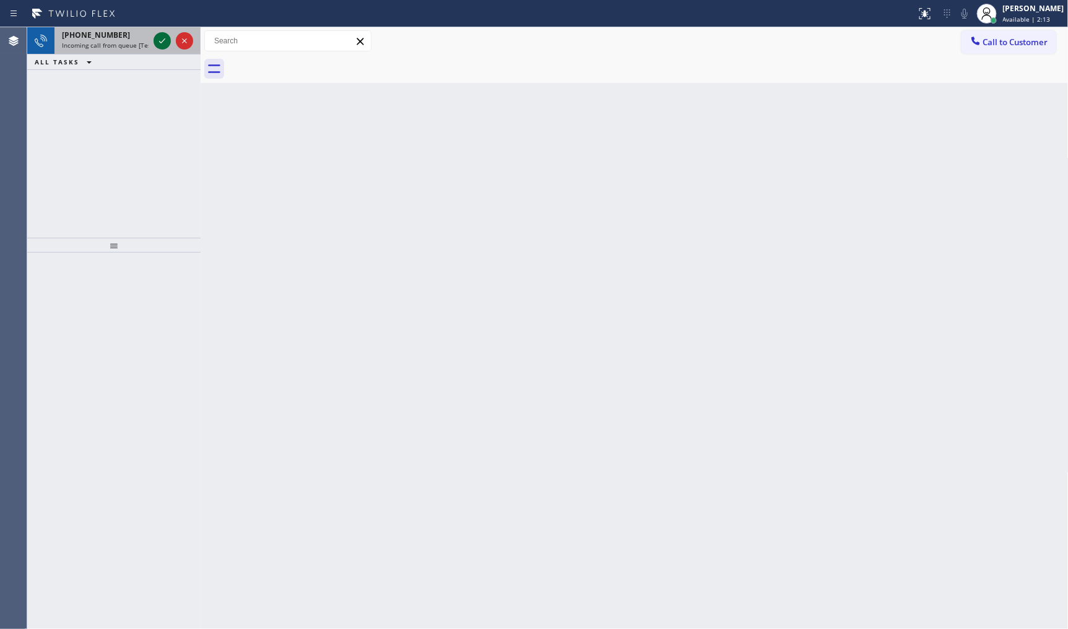
click at [161, 38] on icon at bounding box center [162, 40] width 15 height 15
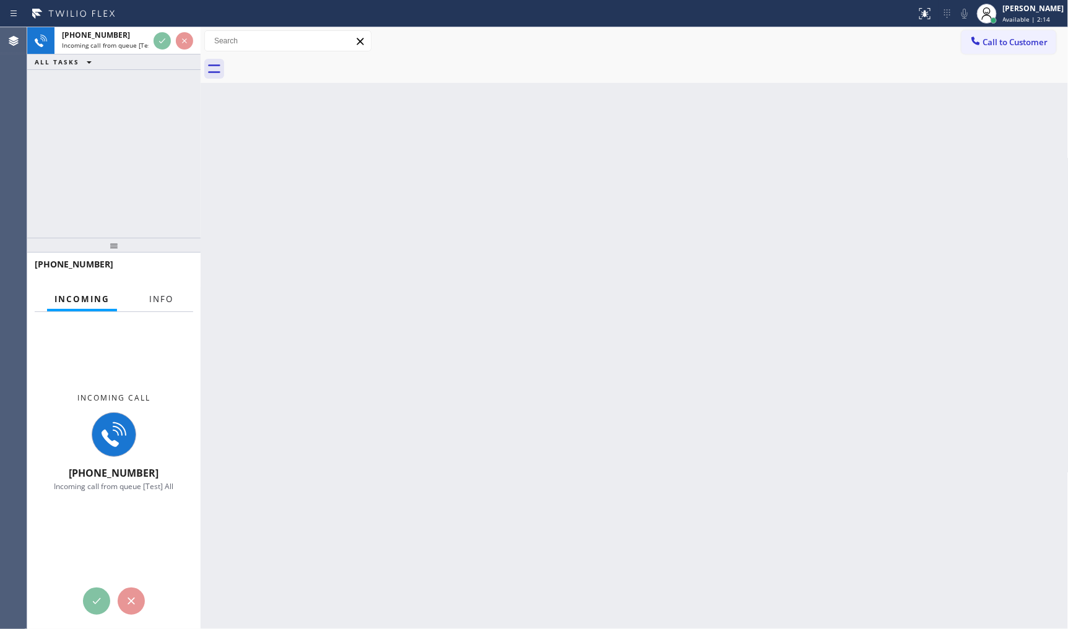
drag, startPoint x: 150, startPoint y: 294, endPoint x: 168, endPoint y: 320, distance: 31.1
click at [151, 295] on span "Info" at bounding box center [161, 299] width 24 height 11
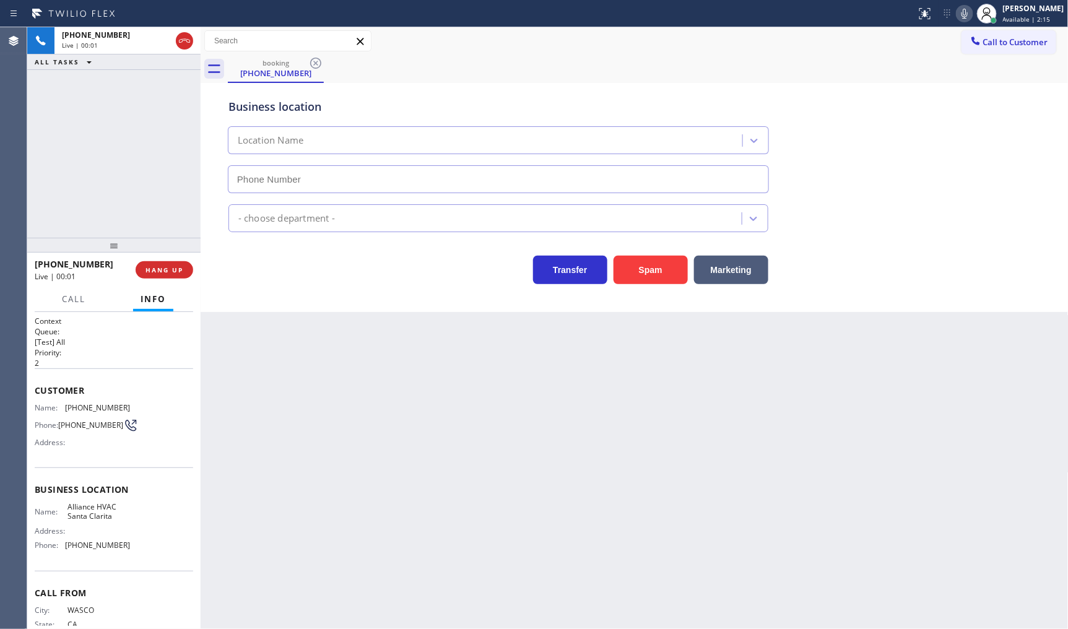
type input "(661) 443-4424"
click at [619, 263] on button "Spam" at bounding box center [651, 270] width 74 height 28
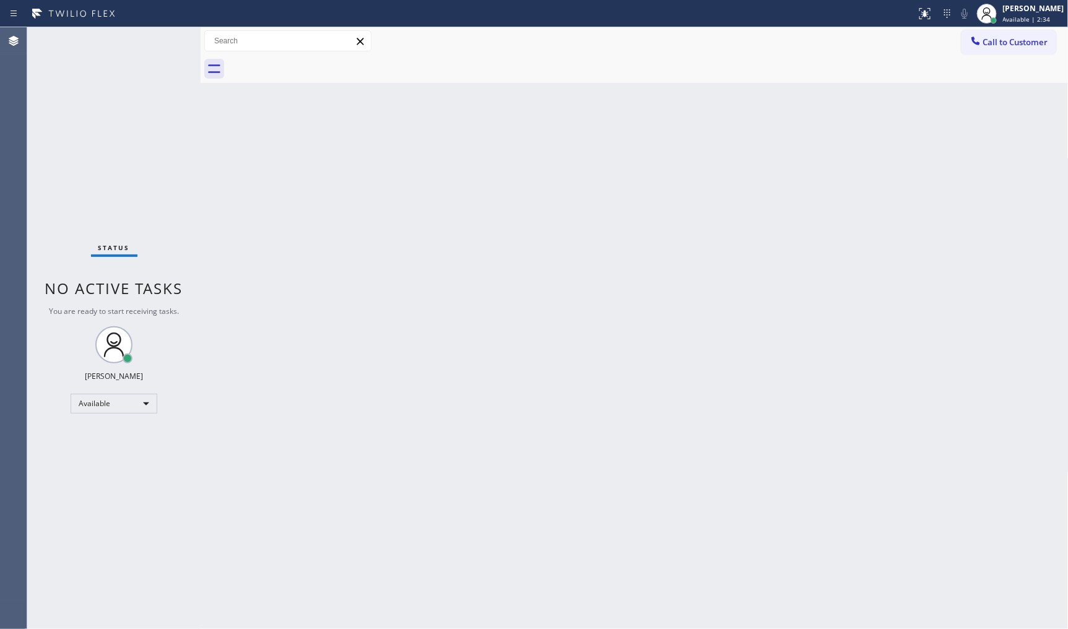
click at [63, 129] on div "Status No active tasks You are ready to start receiving tasks. JENIZA ALCAYDE A…" at bounding box center [113, 328] width 173 height 602
click at [113, 102] on div "Status No active tasks You are ready to start receiving tasks. JENIZA ALCAYDE A…" at bounding box center [113, 328] width 173 height 602
click at [124, 69] on div "Status No active tasks You are ready to start receiving tasks. JENIZA ALCAYDE A…" at bounding box center [113, 328] width 173 height 602
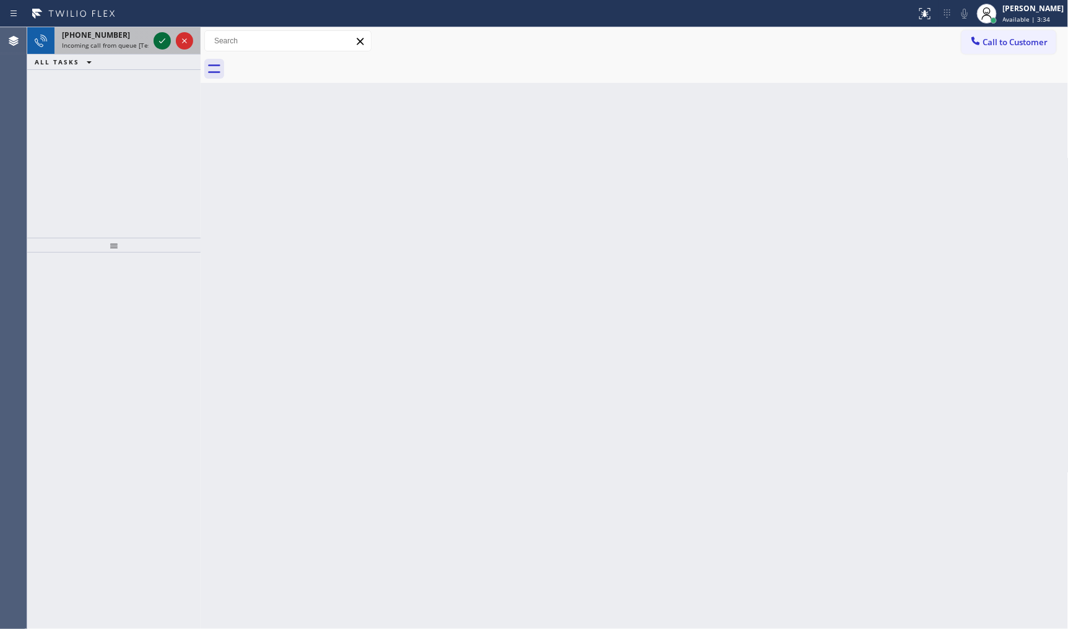
click at [157, 40] on icon at bounding box center [162, 40] width 15 height 15
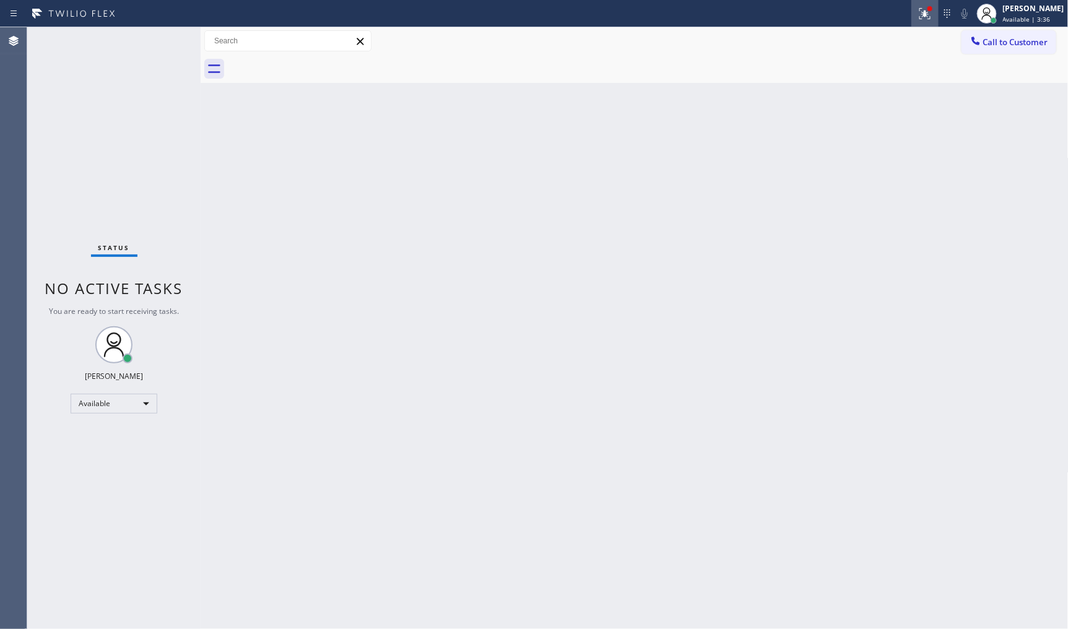
click at [937, 20] on div at bounding box center [925, 13] width 27 height 15
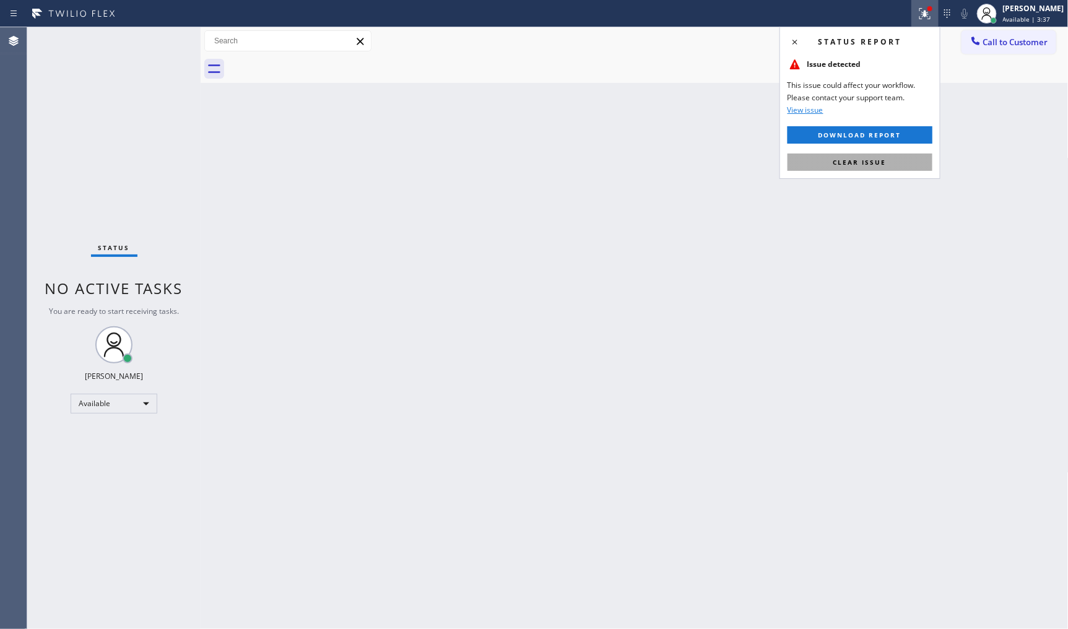
click at [876, 157] on button "Clear issue" at bounding box center [860, 162] width 145 height 17
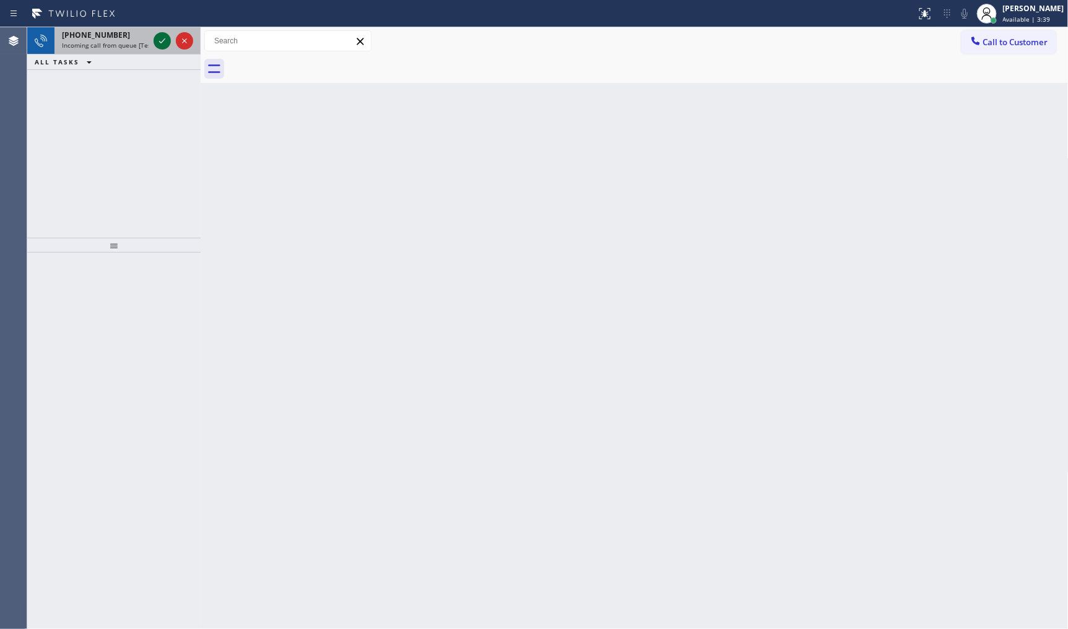
click at [164, 40] on icon at bounding box center [162, 40] width 6 height 5
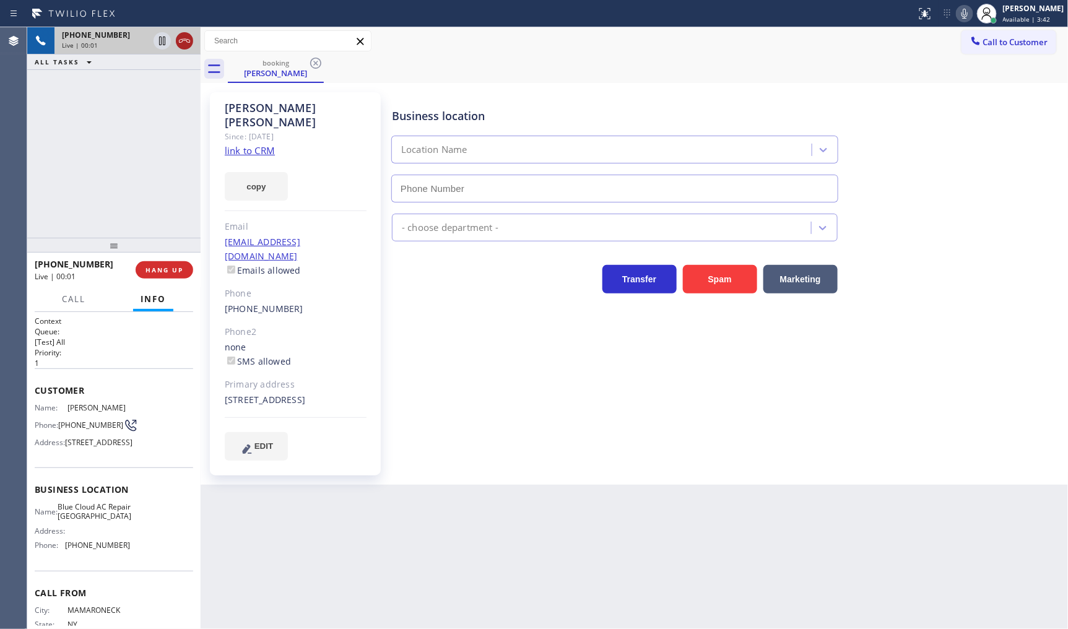
type input "(786) 699-6698"
click at [243, 129] on div "Since: [DATE]" at bounding box center [296, 136] width 142 height 14
click at [243, 144] on link "link to CRM" at bounding box center [250, 150] width 50 height 12
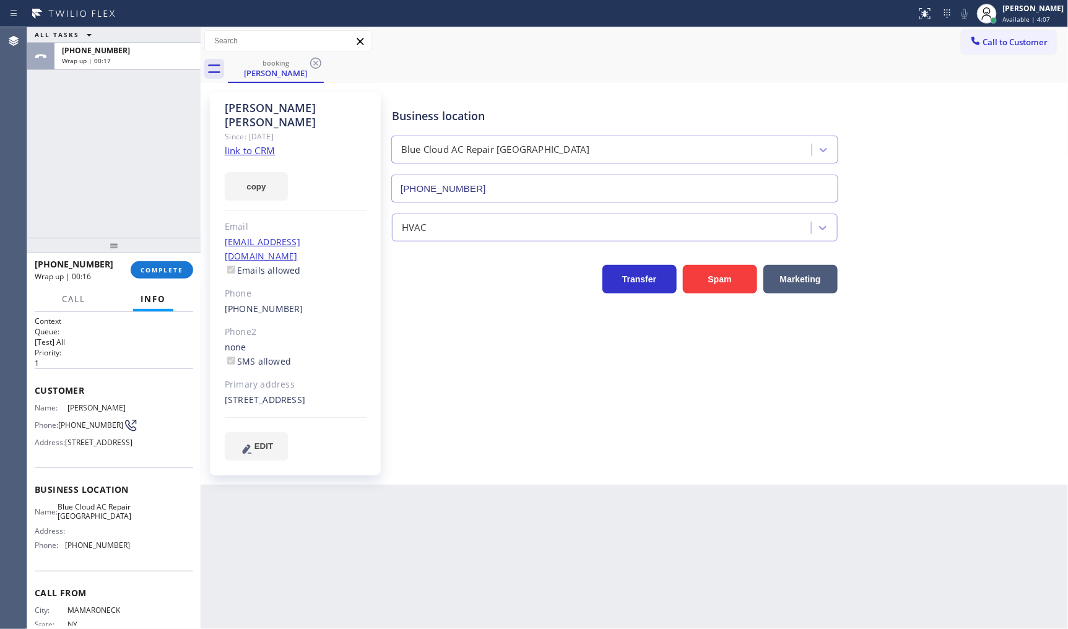
click at [145, 261] on div "+19147141819 Wrap up | 00:16 COMPLETE" at bounding box center [114, 270] width 159 height 32
click at [163, 273] on span "COMPLETE" at bounding box center [162, 270] width 43 height 9
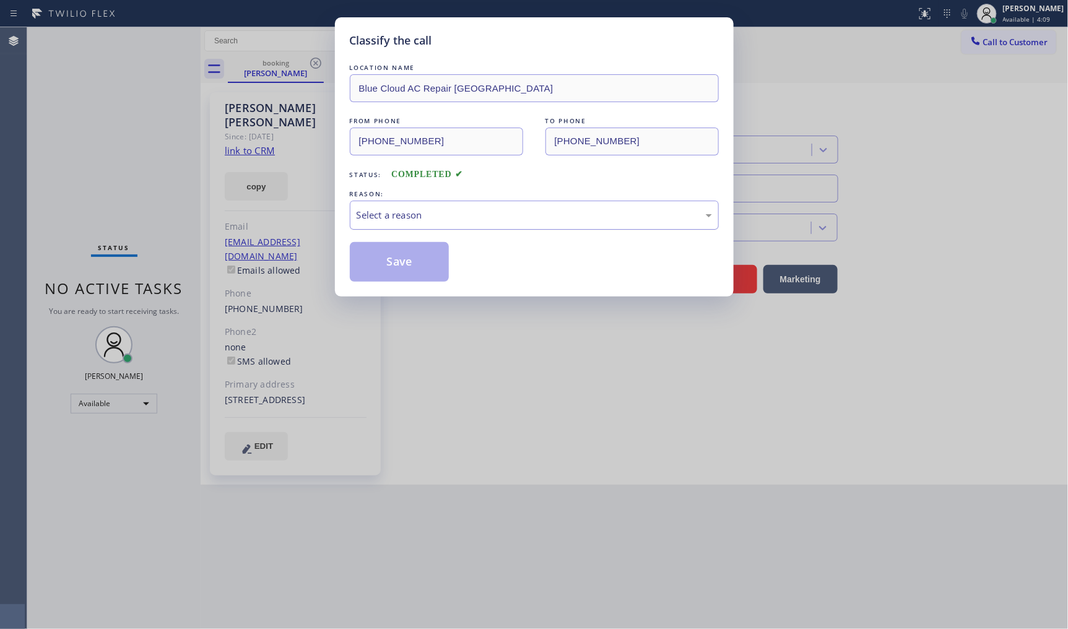
click at [367, 211] on div "Select a reason" at bounding box center [534, 215] width 355 height 14
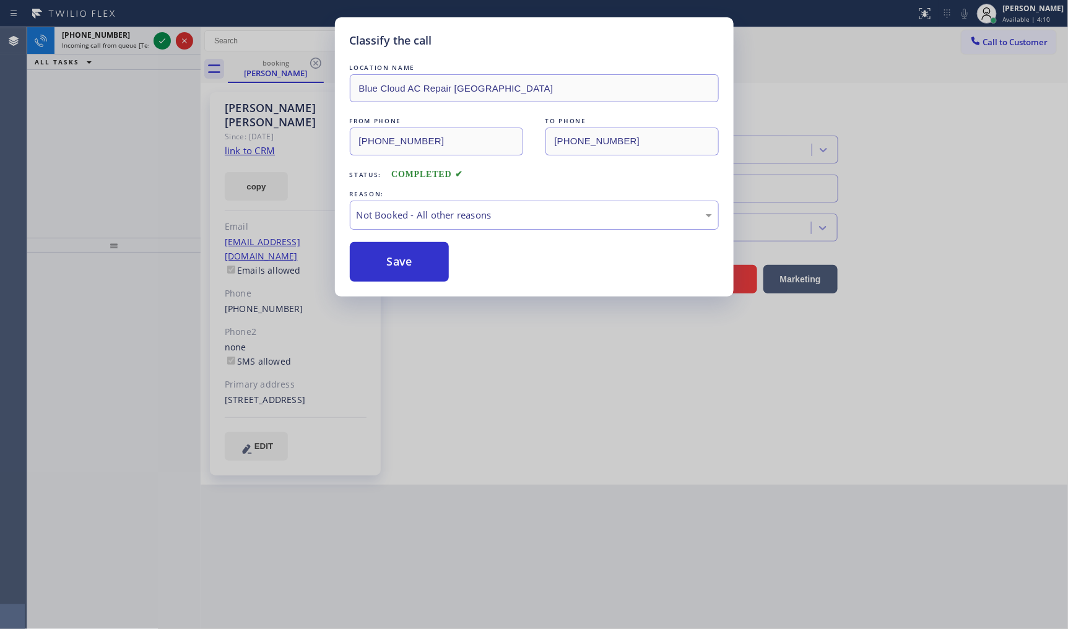
click at [372, 269] on button "Save" at bounding box center [400, 262] width 100 height 40
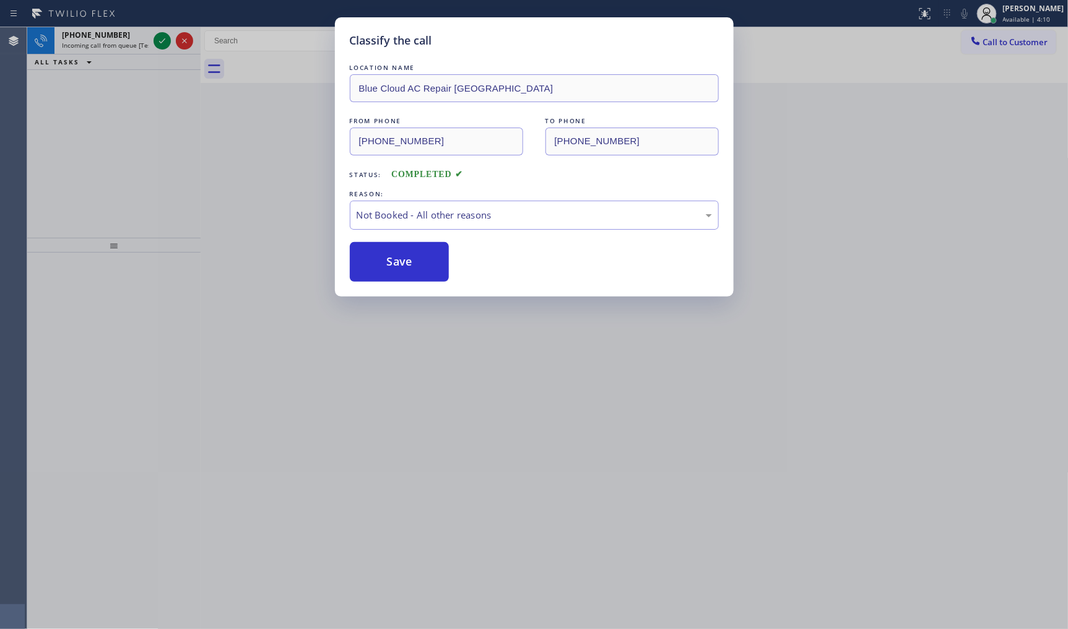
click at [372, 269] on button "Save" at bounding box center [400, 262] width 100 height 40
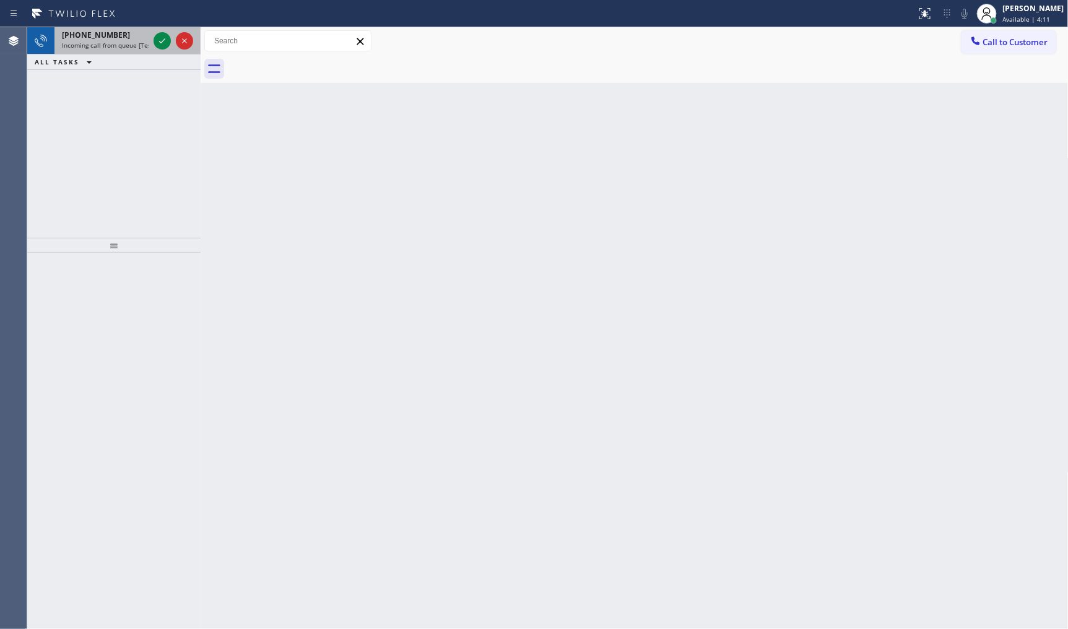
click at [150, 35] on div "+14258772347 Incoming call from queue [Test] All" at bounding box center [103, 40] width 97 height 27
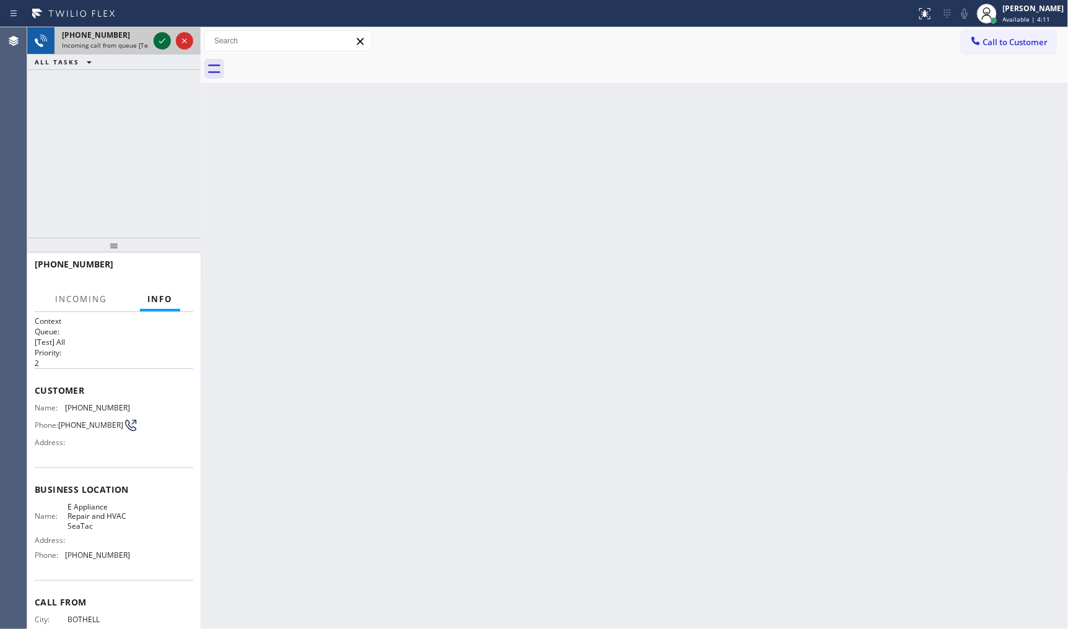
click at [159, 45] on icon at bounding box center [162, 40] width 15 height 15
click at [174, 27] on div at bounding box center [173, 40] width 45 height 27
drag, startPoint x: 164, startPoint y: 25, endPoint x: 163, endPoint y: 31, distance: 6.3
click at [164, 28] on div "Status report No issues detected If you experience an issue, please download th…" at bounding box center [534, 314] width 1068 height 629
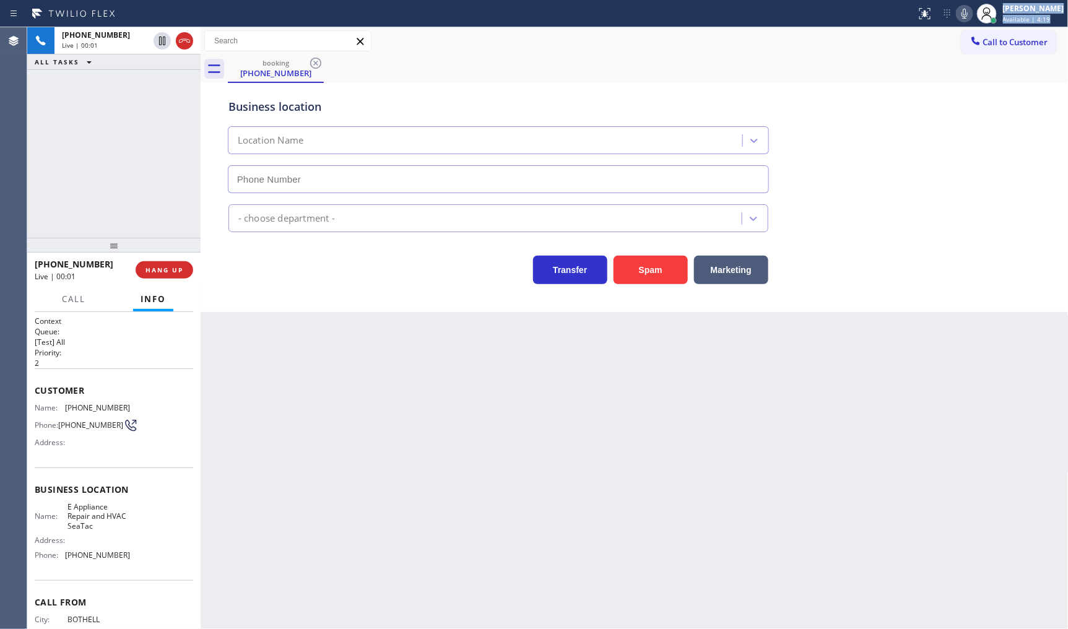
type input "(425) 728-6779"
drag, startPoint x: 684, startPoint y: 281, endPoint x: 652, endPoint y: 270, distance: 33.5
click at [684, 281] on button "Spam" at bounding box center [651, 270] width 74 height 28
click at [645, 268] on button "Spam" at bounding box center [651, 270] width 74 height 28
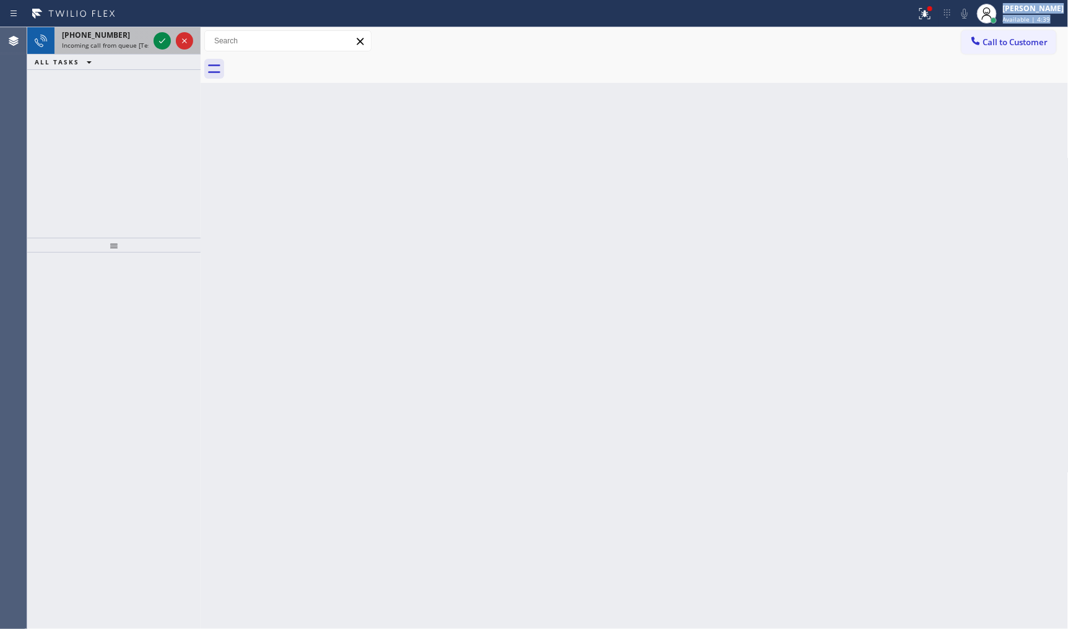
click at [152, 46] on div at bounding box center [173, 40] width 45 height 27
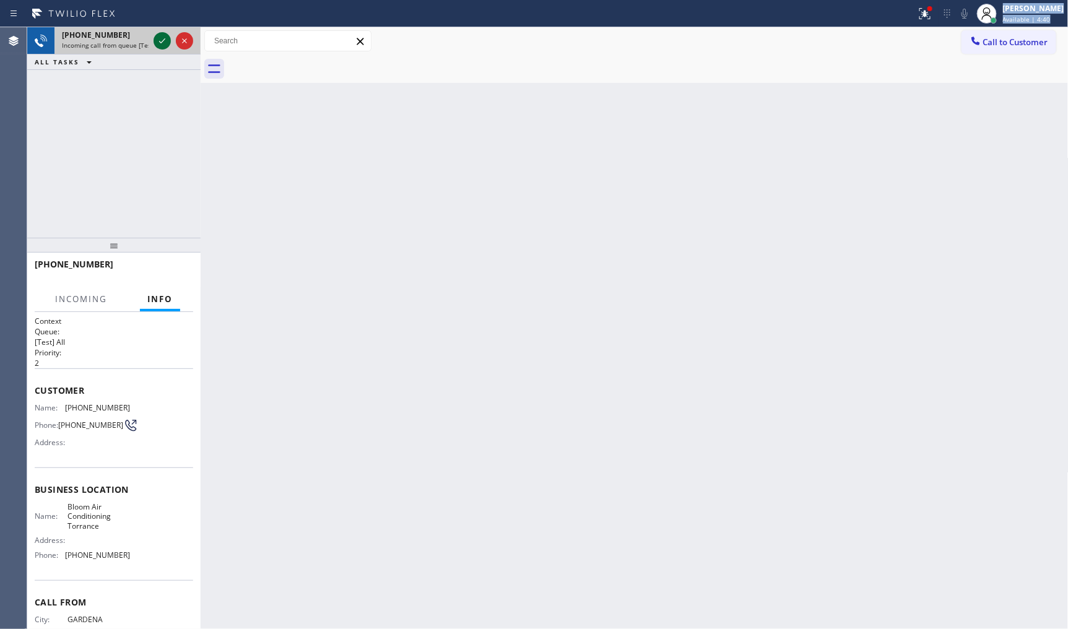
click at [161, 44] on icon at bounding box center [162, 40] width 15 height 15
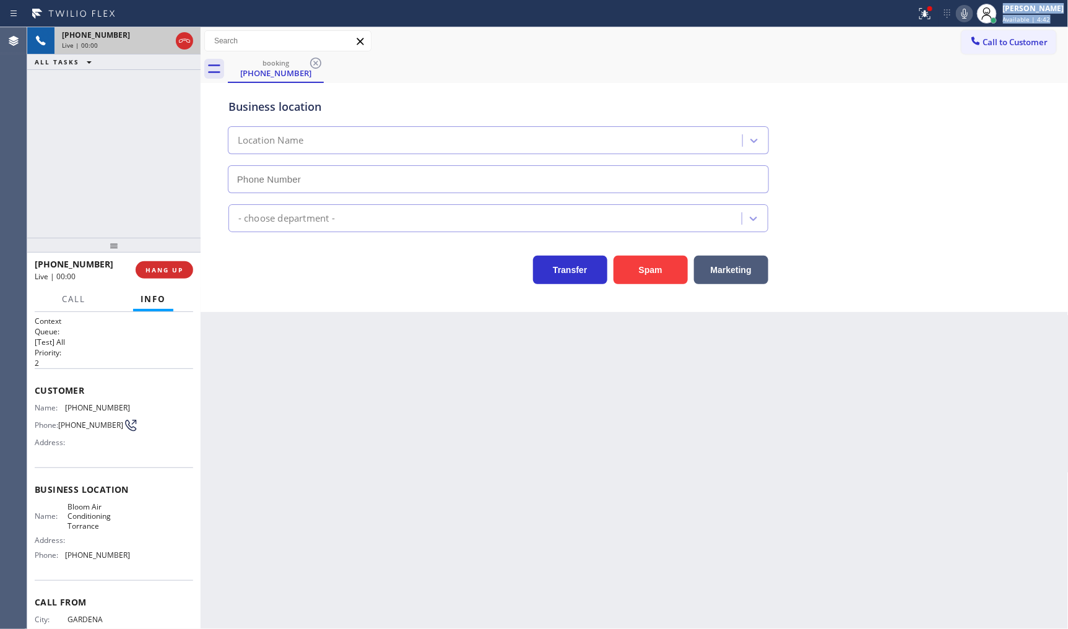
type input "(310) 361-1353"
click at [926, 19] on icon at bounding box center [925, 13] width 15 height 15
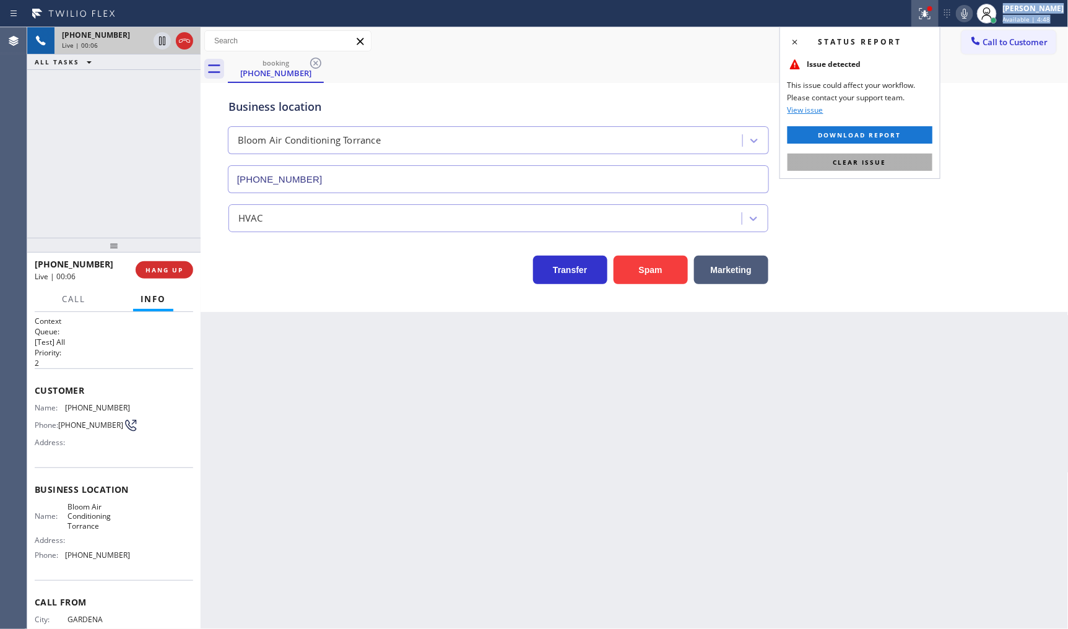
click at [914, 165] on button "Clear issue" at bounding box center [860, 162] width 145 height 17
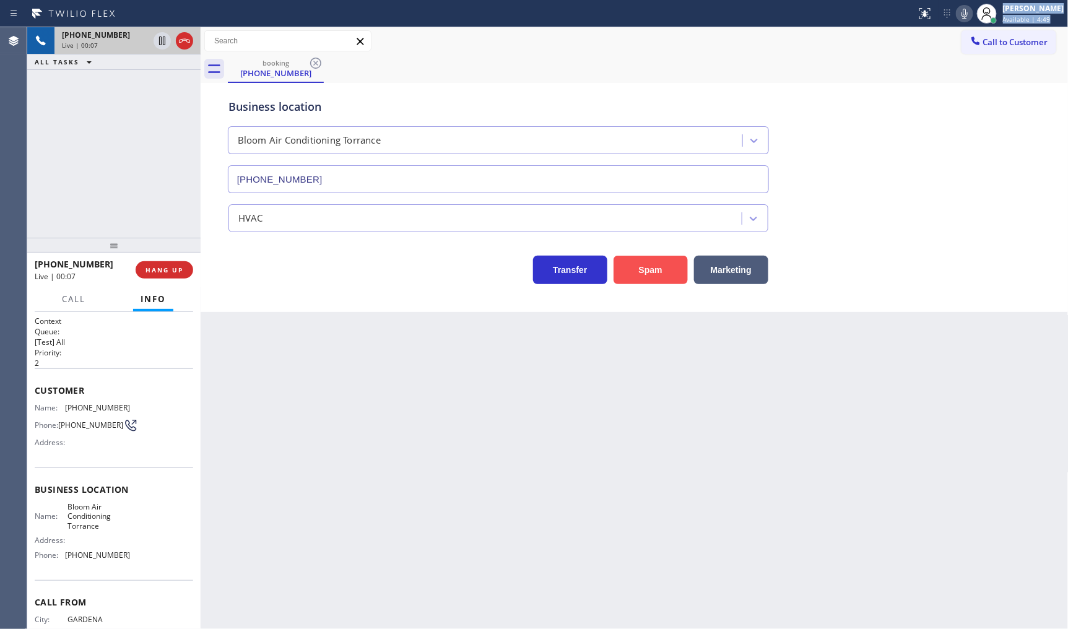
click at [629, 282] on button "Spam" at bounding box center [651, 270] width 74 height 28
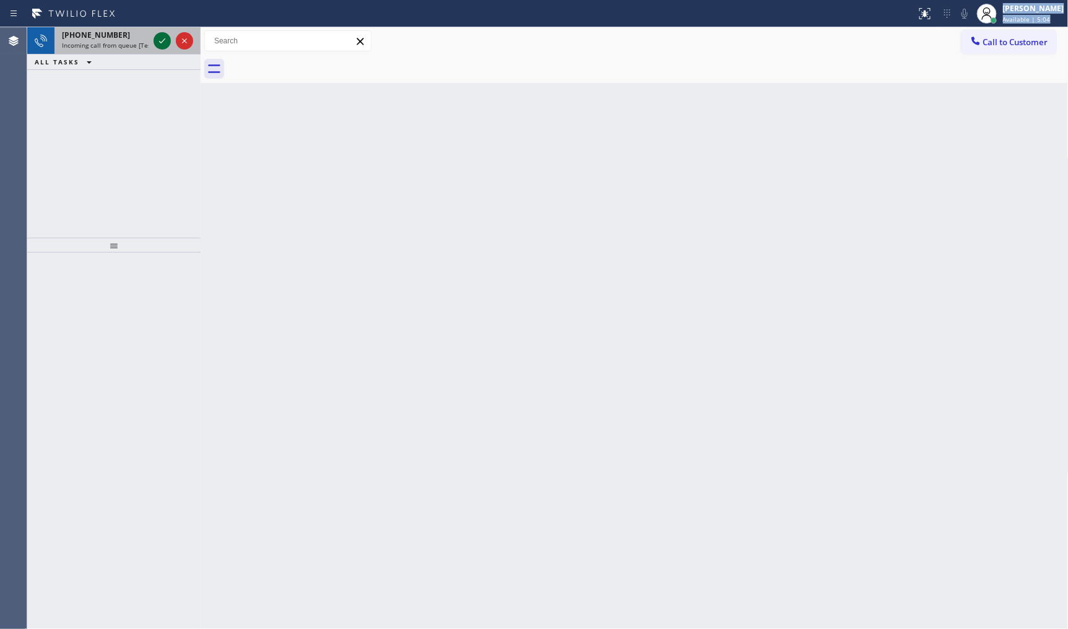
click at [164, 41] on icon at bounding box center [162, 40] width 15 height 15
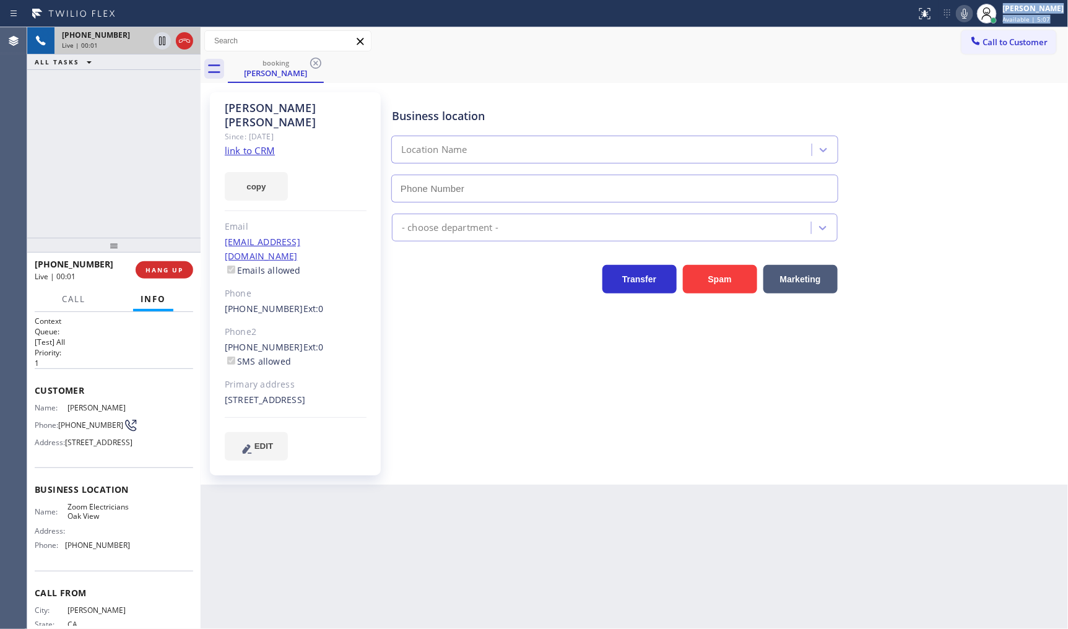
type input "(805) 608-4684"
click at [262, 144] on link "link to CRM" at bounding box center [250, 150] width 50 height 12
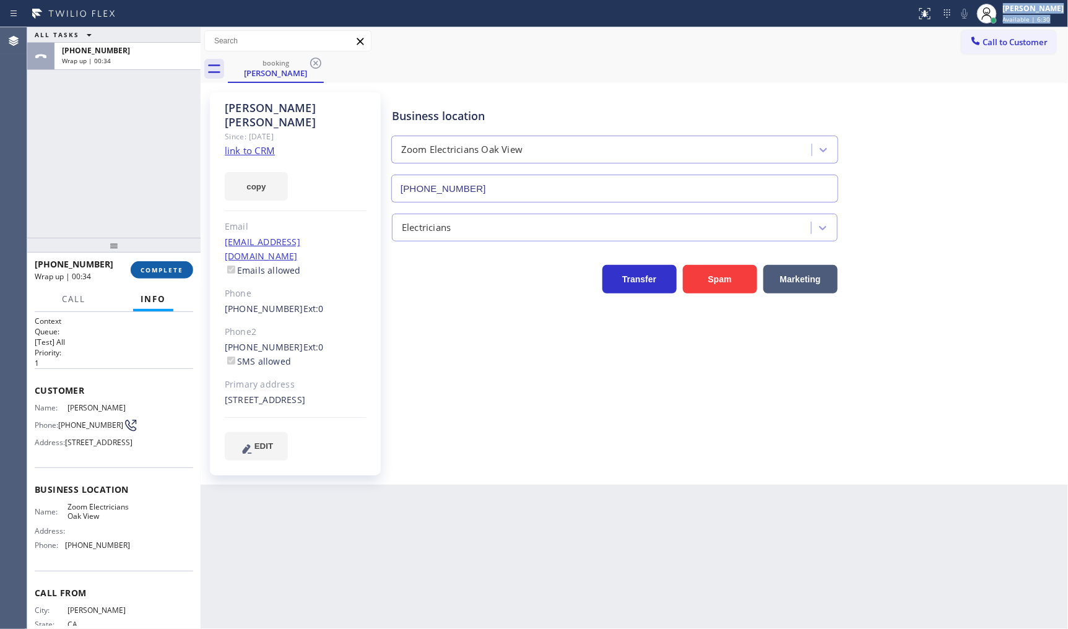
click at [151, 273] on span "COMPLETE" at bounding box center [162, 270] width 43 height 9
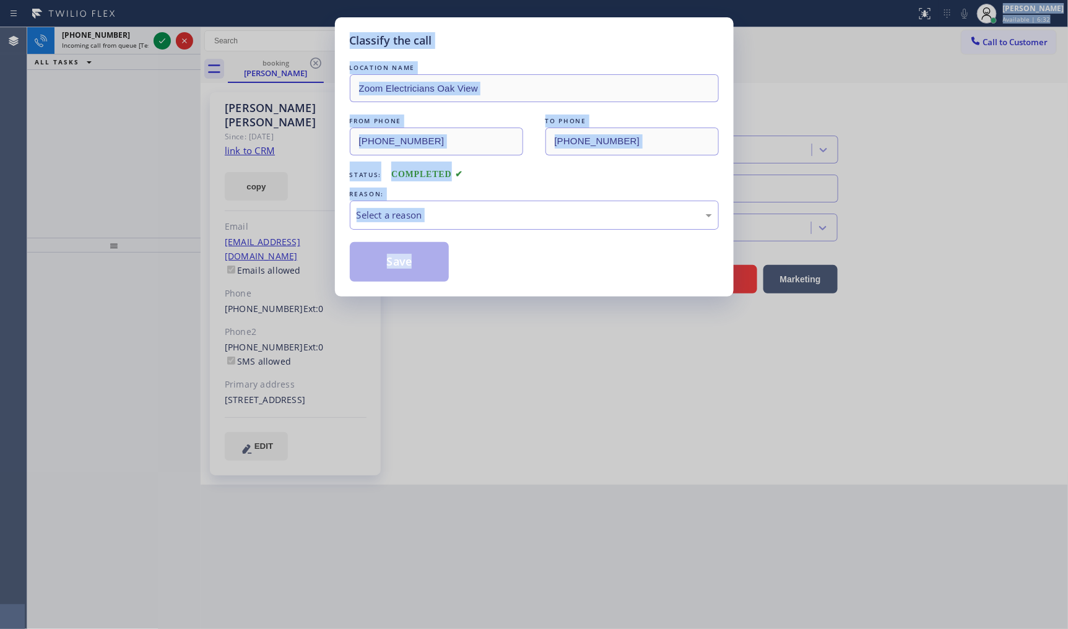
click at [531, 172] on div "Status: COMPLETED" at bounding box center [534, 172] width 369 height 20
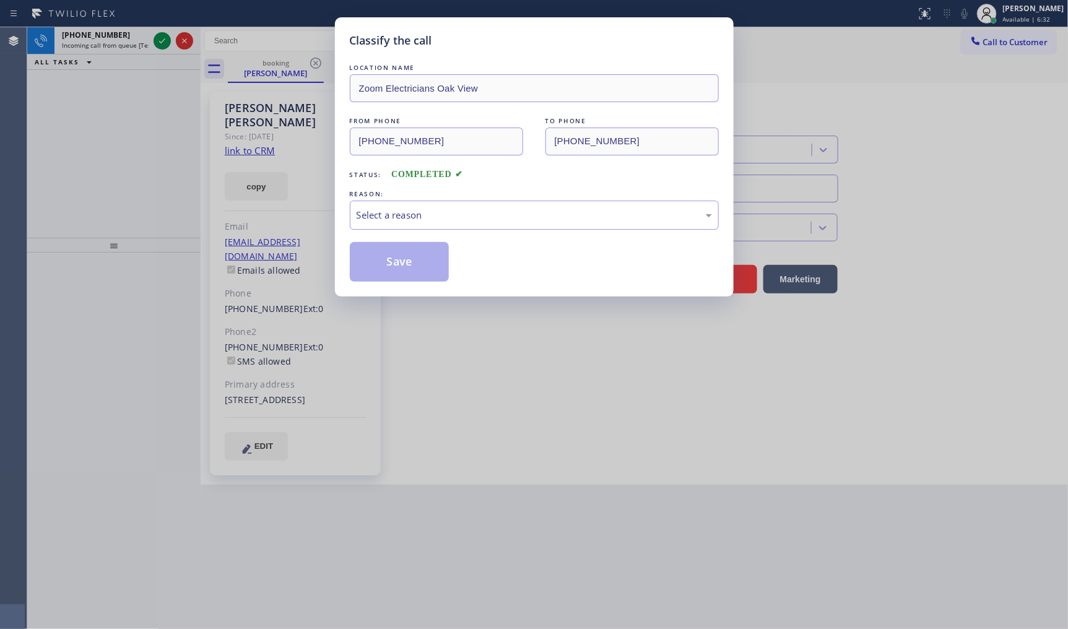
click at [531, 172] on div "Status: COMPLETED" at bounding box center [534, 172] width 369 height 20
click at [361, 227] on div "LOCATION NAME Zoom Electricians Oak View FROM PHONE (805) 223-1548 TO PHONE (80…" at bounding box center [534, 171] width 369 height 220
click at [363, 221] on div "Select a reason" at bounding box center [534, 215] width 355 height 14
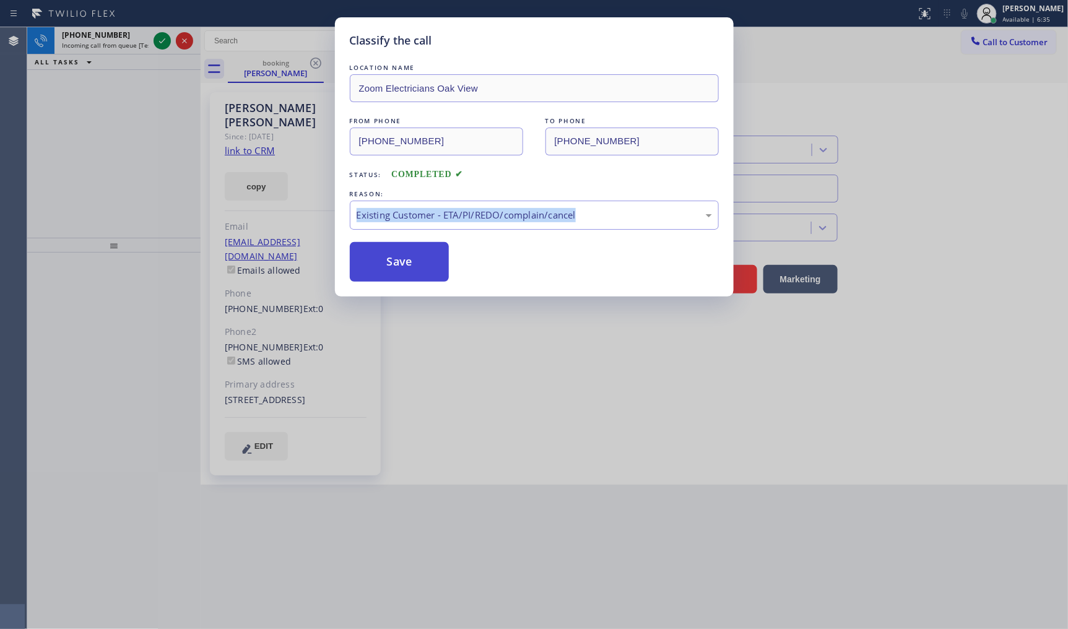
click at [391, 261] on button "Save" at bounding box center [400, 262] width 100 height 40
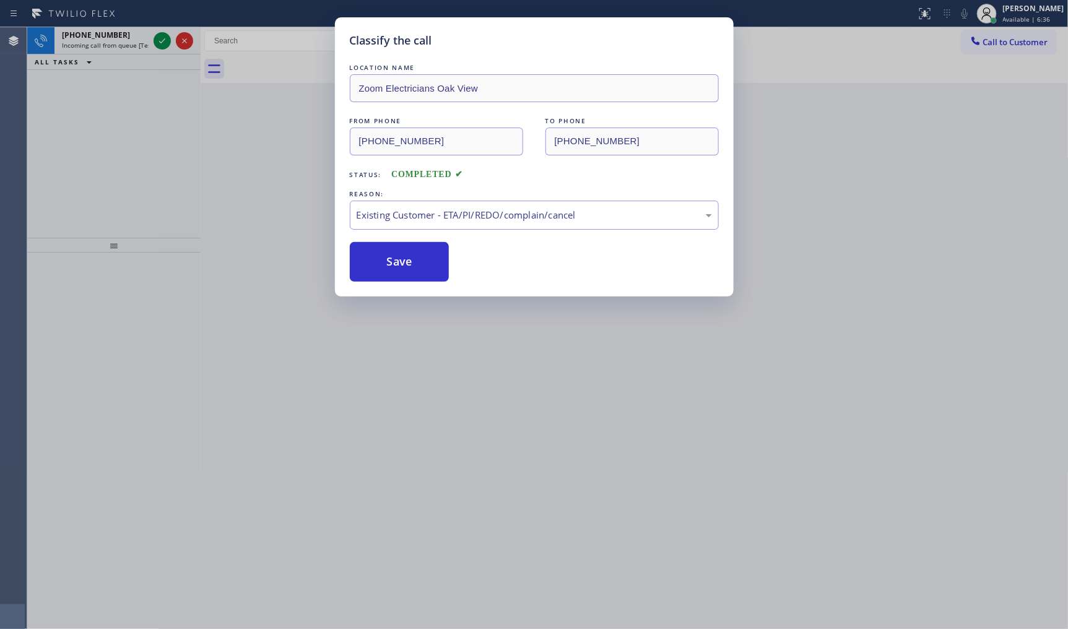
click at [155, 42] on div "Classify the call LOCATION NAME View Park Heating and Air Conditioning FROM PHO…" at bounding box center [547, 328] width 1041 height 602
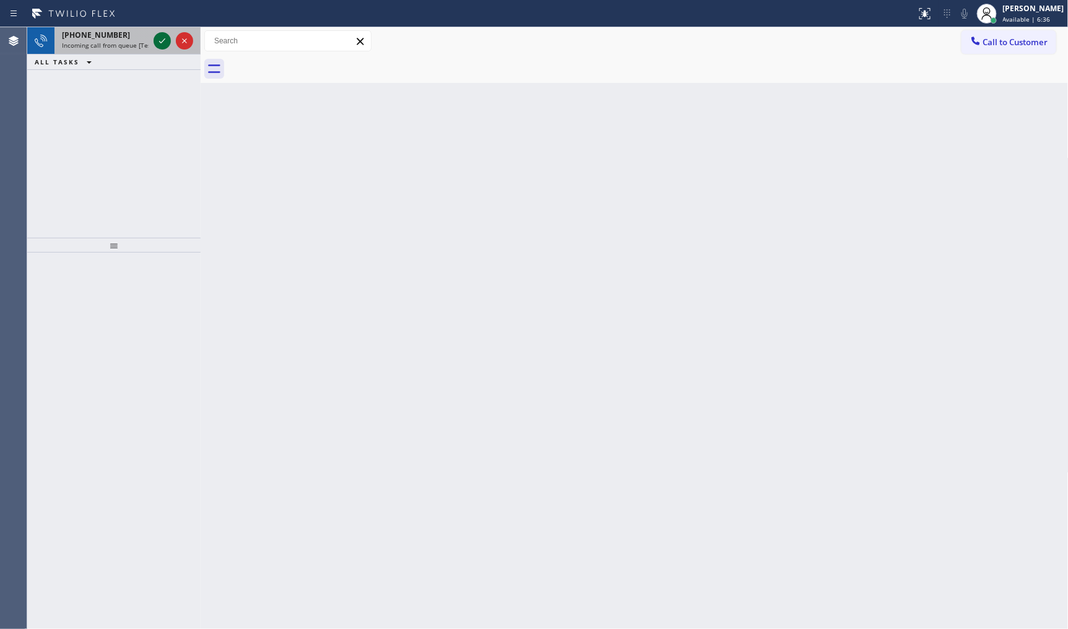
click at [163, 38] on icon at bounding box center [162, 40] width 15 height 15
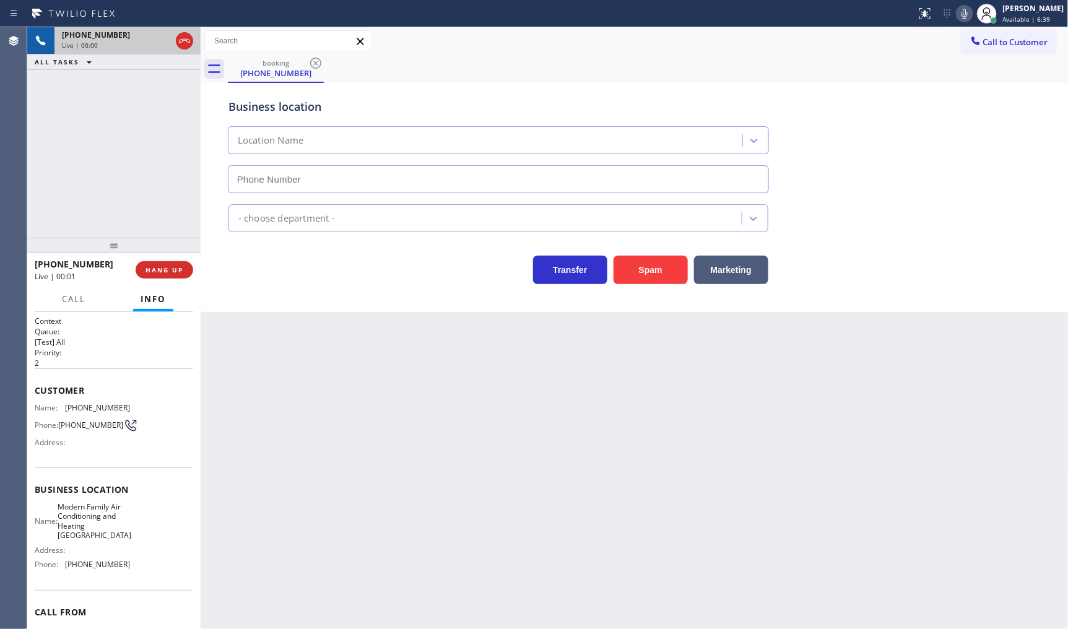
type input "(650) 360-9313"
click at [647, 255] on div "Spam" at bounding box center [648, 267] width 81 height 35
click at [647, 274] on button "Spam" at bounding box center [651, 270] width 74 height 28
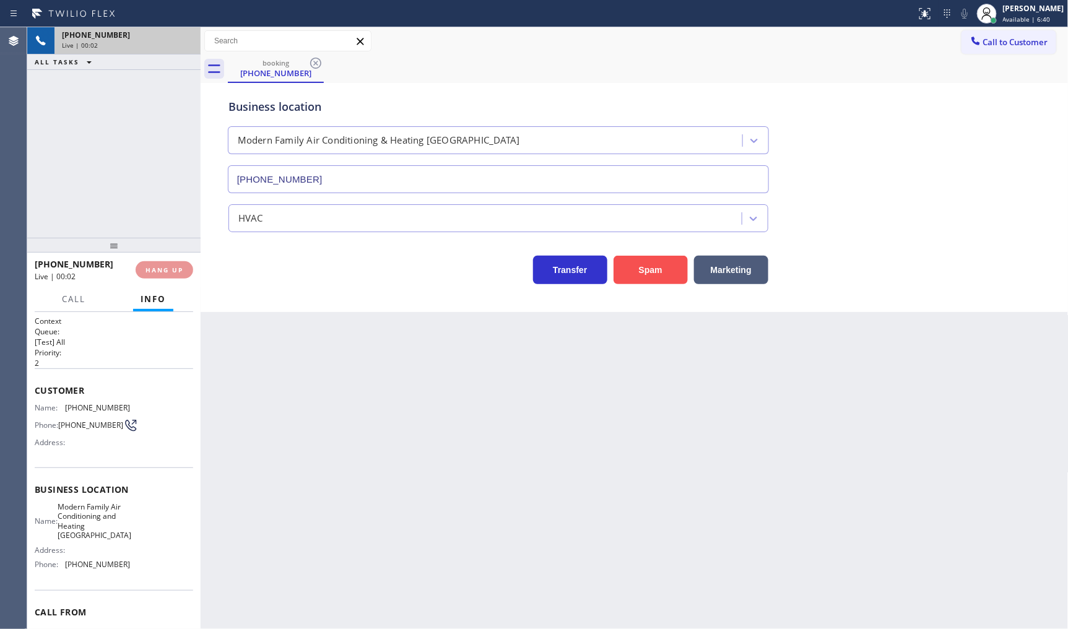
click at [647, 274] on button "Spam" at bounding box center [651, 270] width 74 height 28
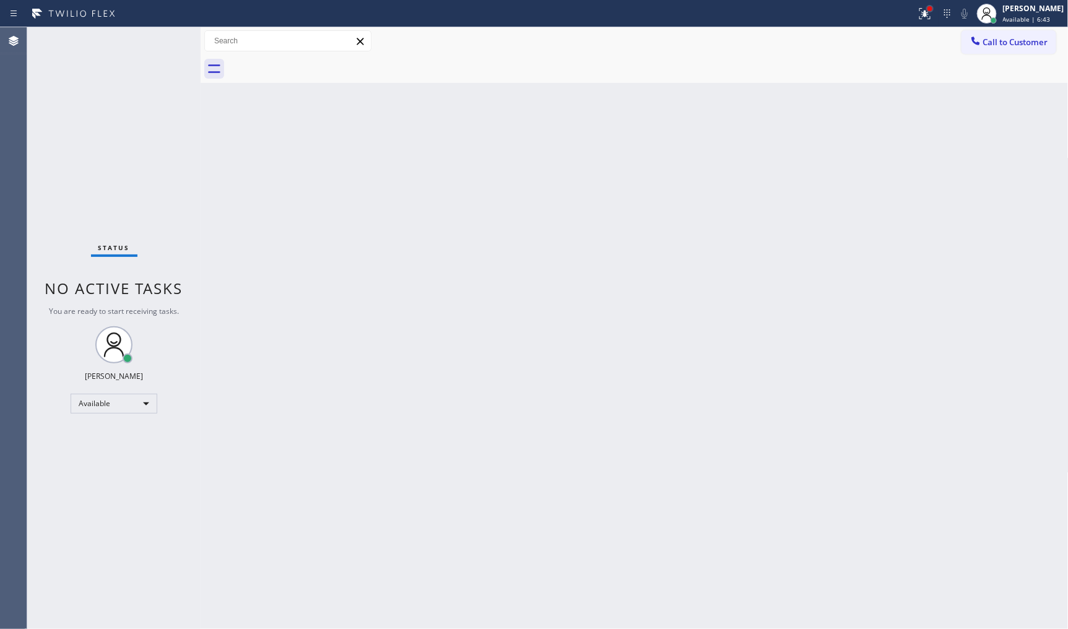
click at [934, 9] on div at bounding box center [930, 8] width 7 height 7
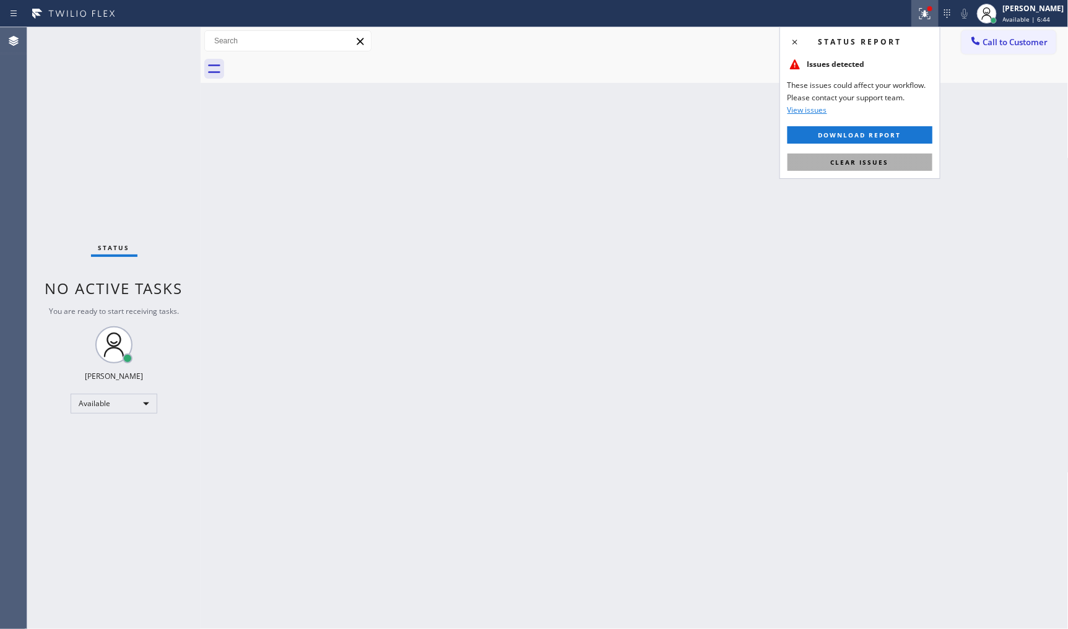
click at [869, 162] on span "Clear issues" at bounding box center [860, 162] width 58 height 9
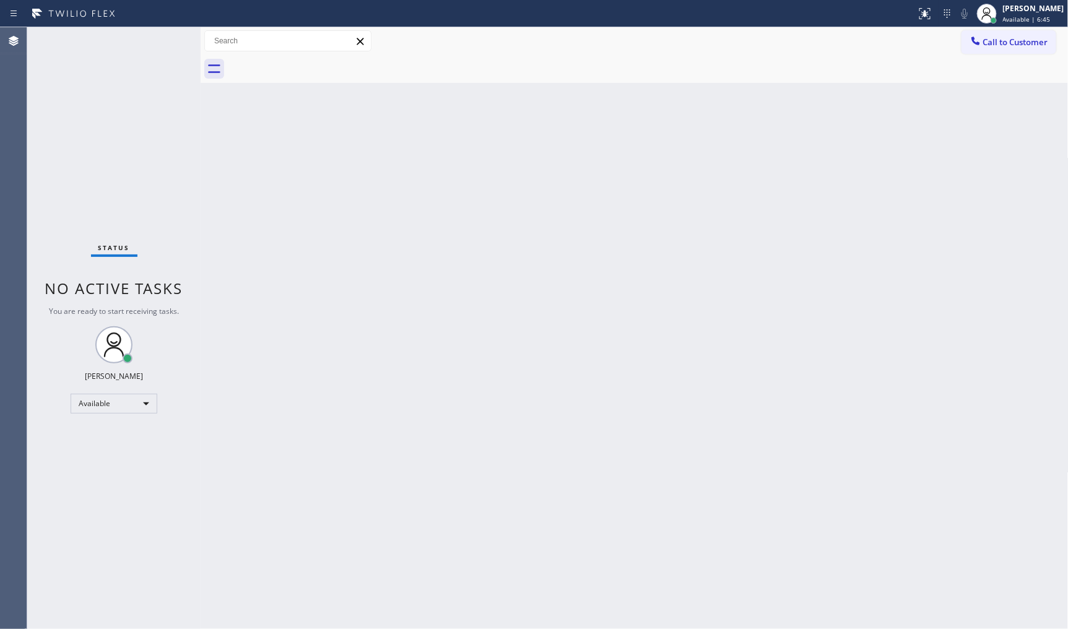
click at [177, 65] on div "Status No active tasks You are ready to start receiving tasks. JENIZA ALCAYDE A…" at bounding box center [113, 328] width 173 height 602
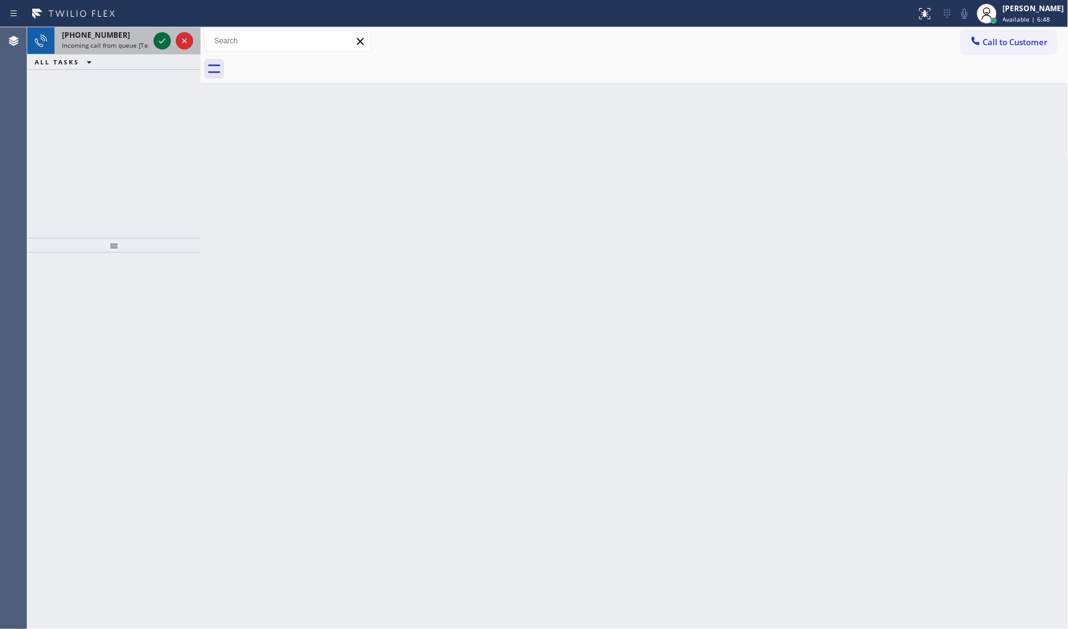
click at [162, 36] on icon at bounding box center [162, 40] width 15 height 15
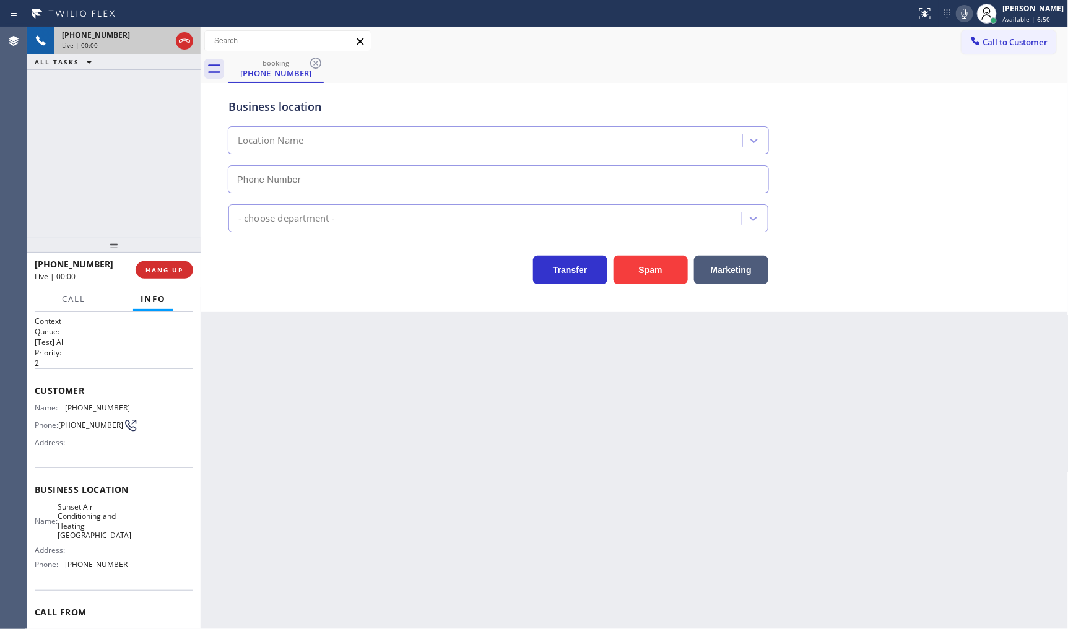
type input "(805) 659-8606"
click at [653, 270] on button "Spam" at bounding box center [651, 270] width 74 height 28
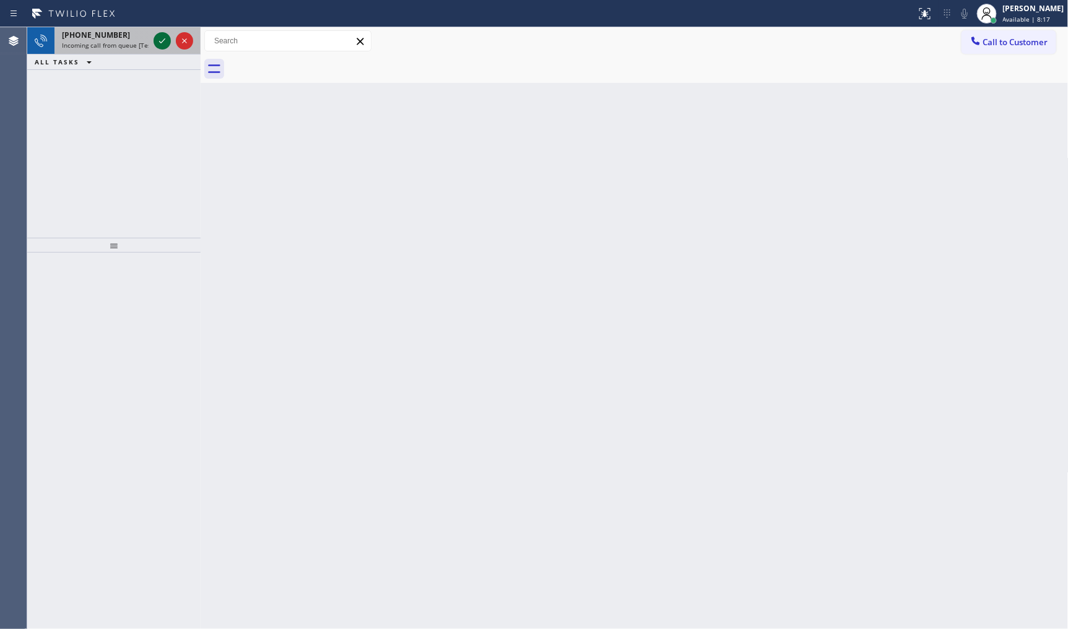
click at [156, 41] on icon at bounding box center [162, 40] width 15 height 15
click at [164, 41] on icon at bounding box center [162, 40] width 15 height 15
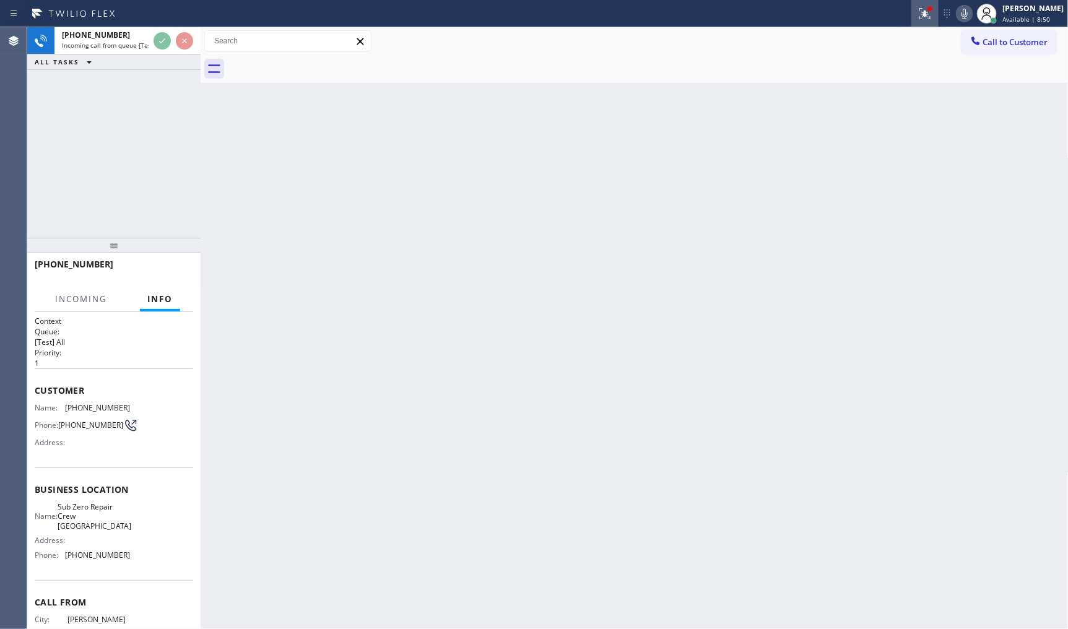
click at [939, 9] on div at bounding box center [925, 13] width 27 height 15
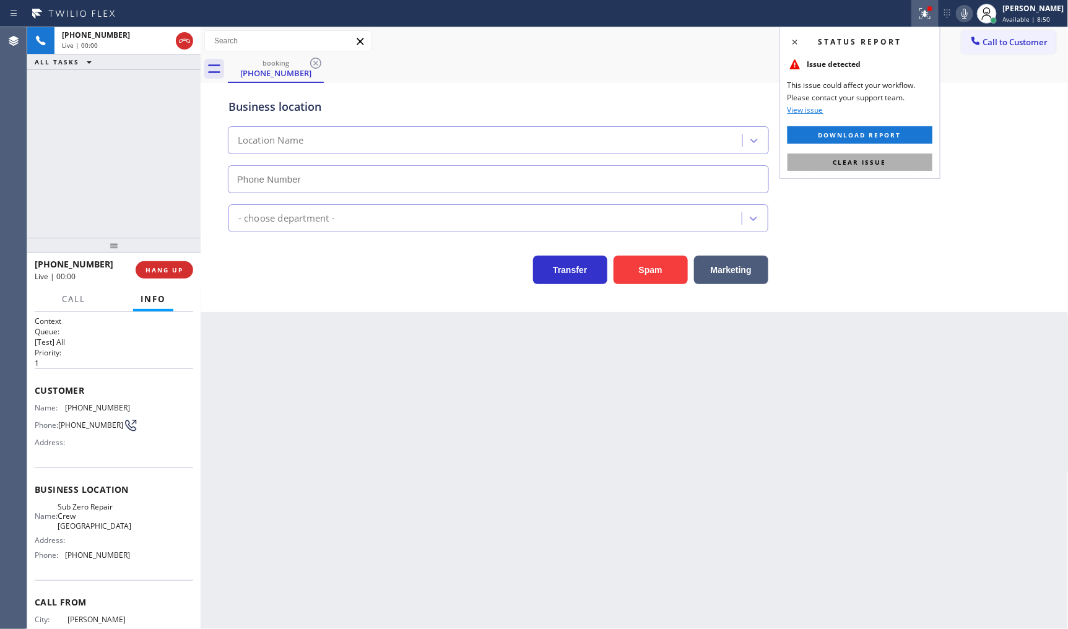
type input "(206) 495-6379"
click at [911, 156] on button "Clear issue" at bounding box center [860, 162] width 145 height 17
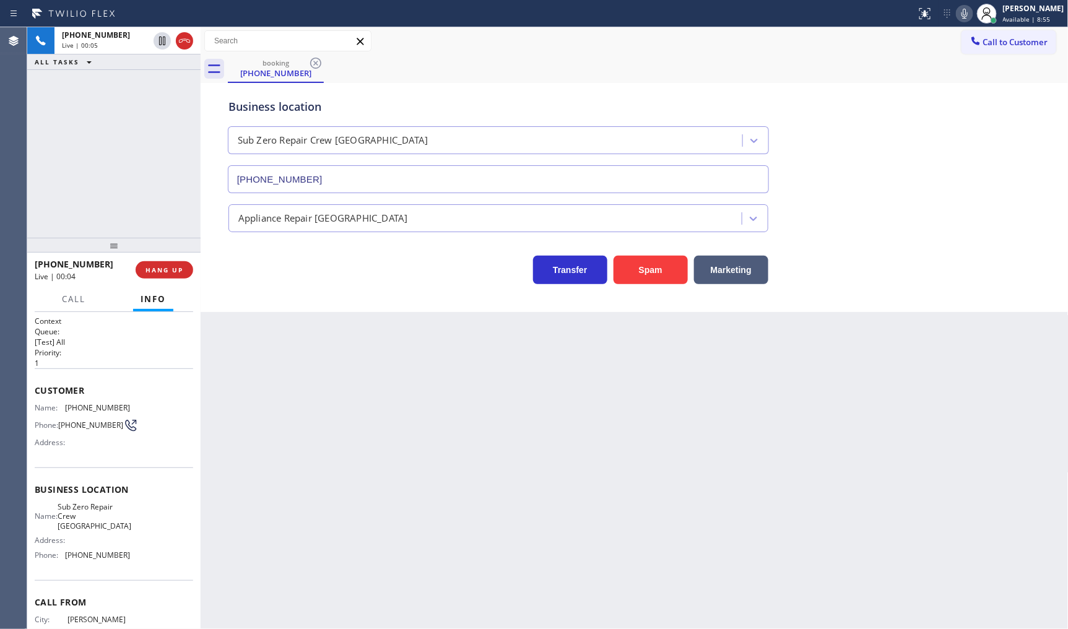
click at [297, 345] on div "Back to Dashboard Change Sender ID Customers Technicians Select a contact Outbo…" at bounding box center [635, 328] width 868 height 602
click at [735, 279] on button "Marketing" at bounding box center [731, 270] width 74 height 28
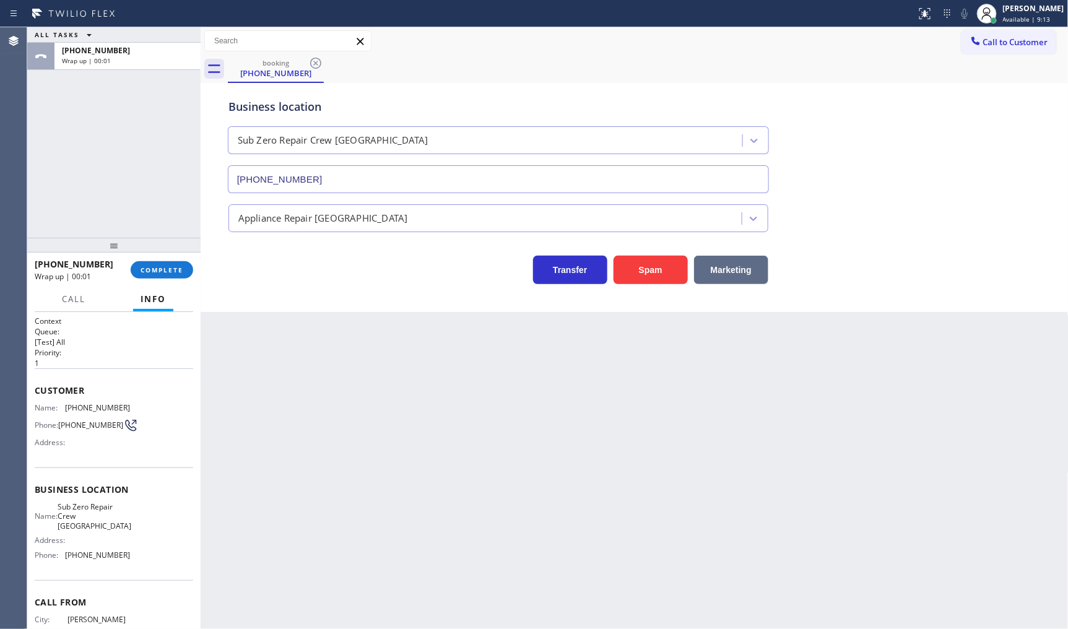
click at [735, 279] on button "Marketing" at bounding box center [731, 270] width 74 height 28
drag, startPoint x: 157, startPoint y: 276, endPoint x: 164, endPoint y: 266, distance: 12.0
click at [164, 267] on button "COMPLETE" at bounding box center [162, 269] width 63 height 17
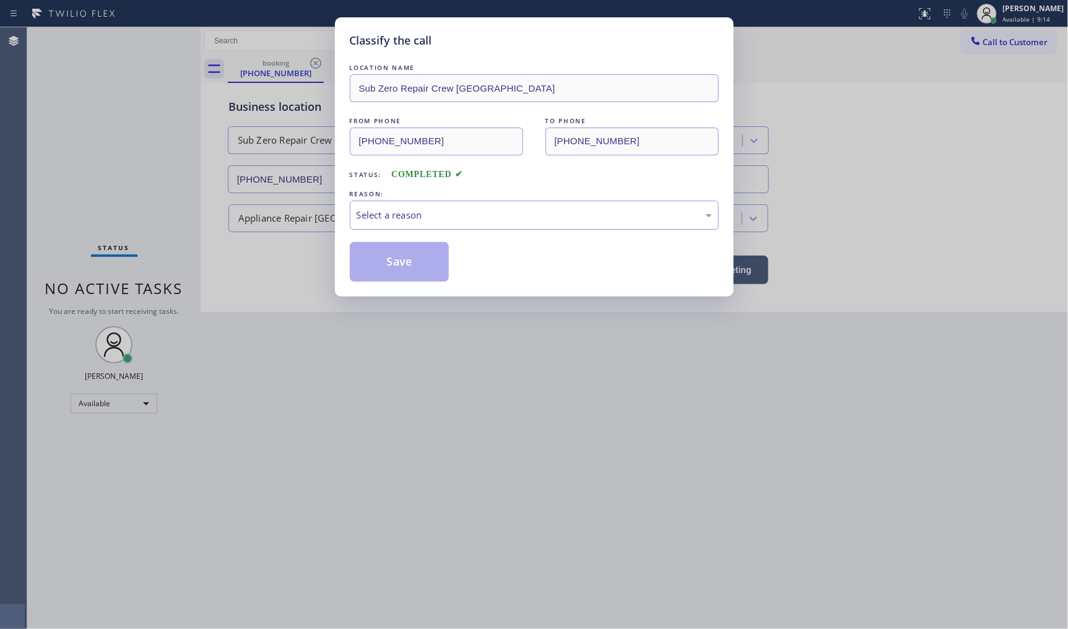
click at [391, 220] on div "Select a reason" at bounding box center [534, 215] width 355 height 14
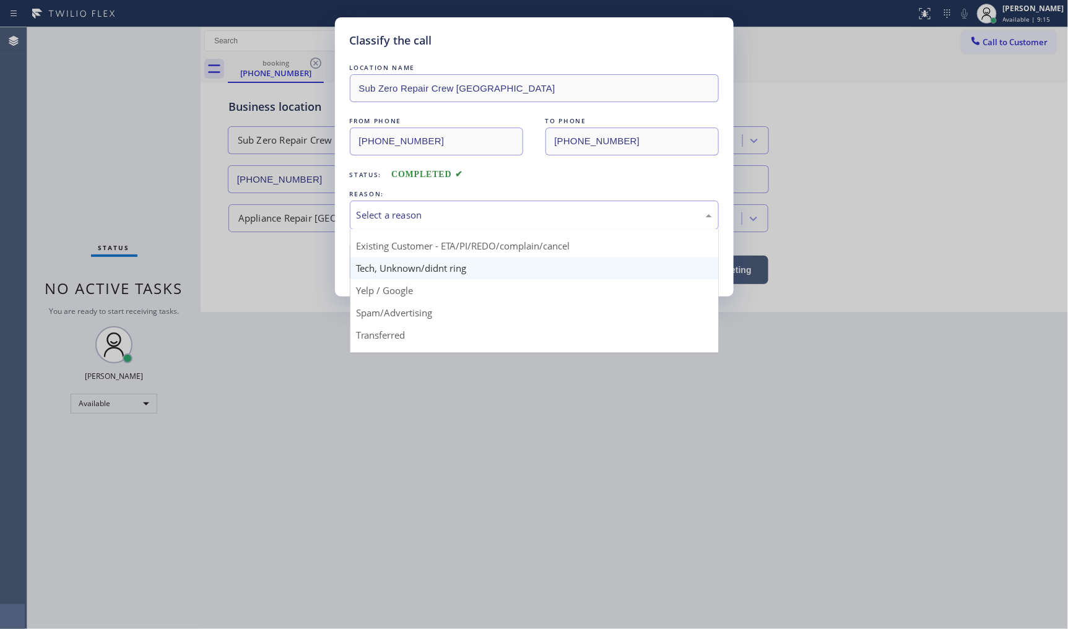
scroll to position [77, 0]
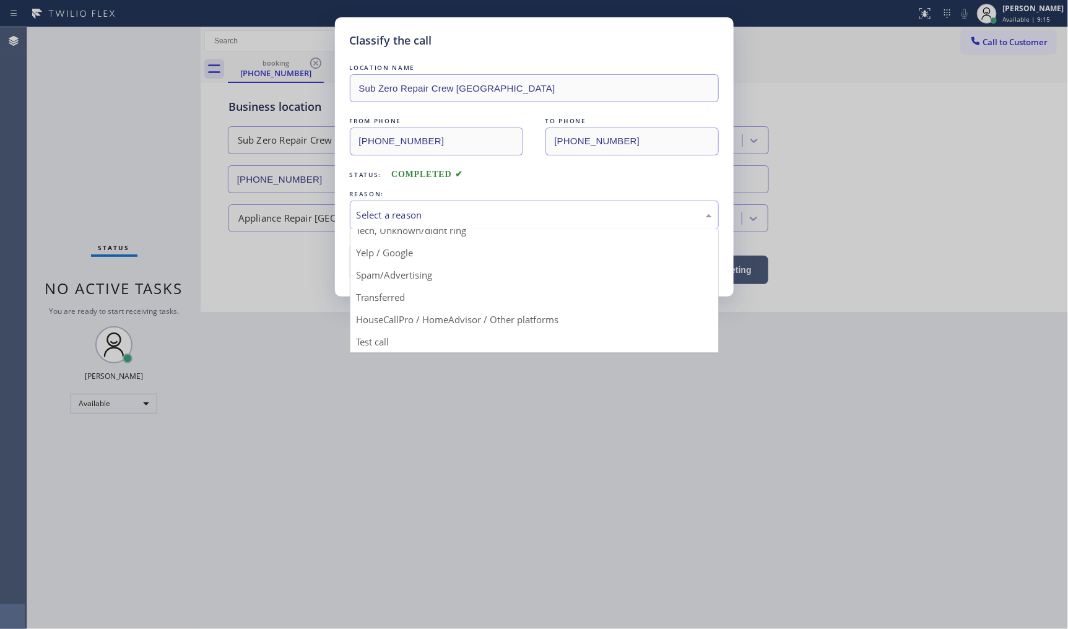
drag, startPoint x: 422, startPoint y: 311, endPoint x: 430, endPoint y: 273, distance: 39.2
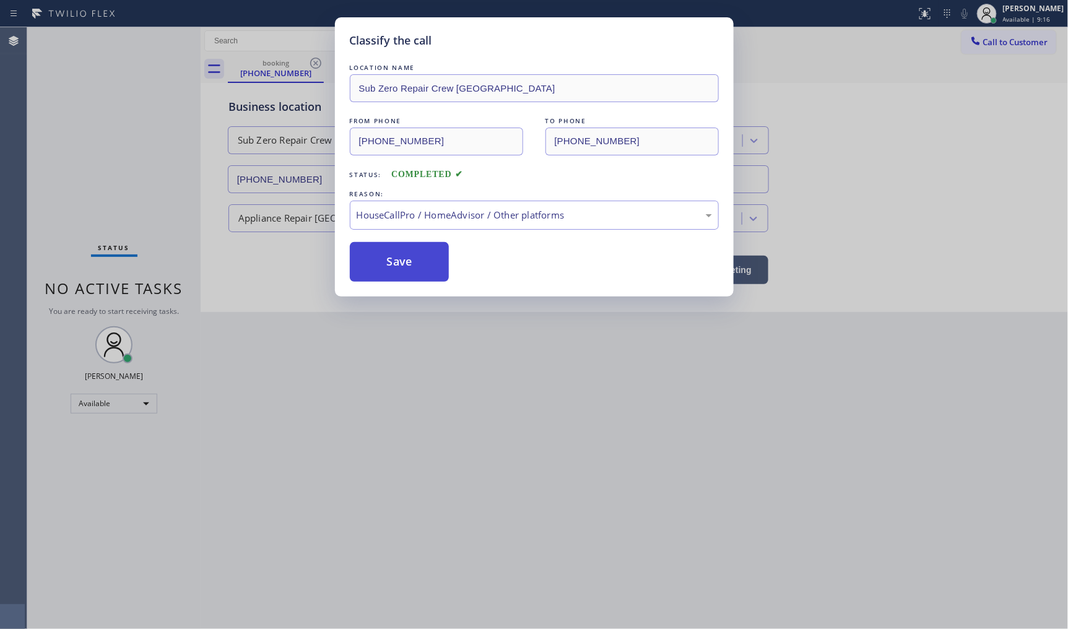
click at [430, 269] on button "Save" at bounding box center [400, 262] width 100 height 40
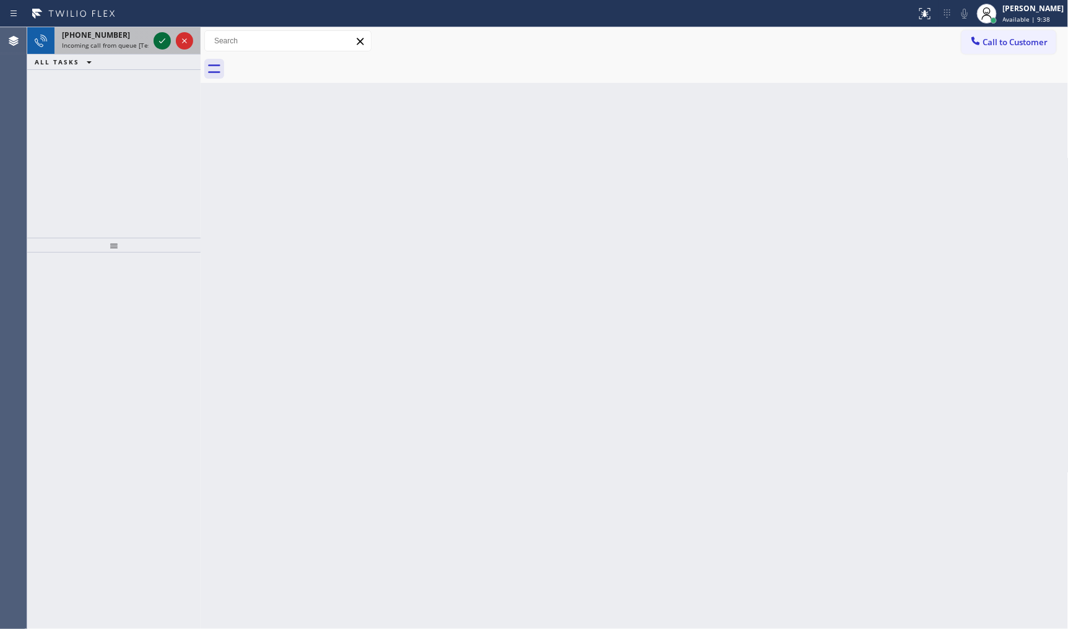
click at [161, 43] on icon at bounding box center [162, 40] width 15 height 15
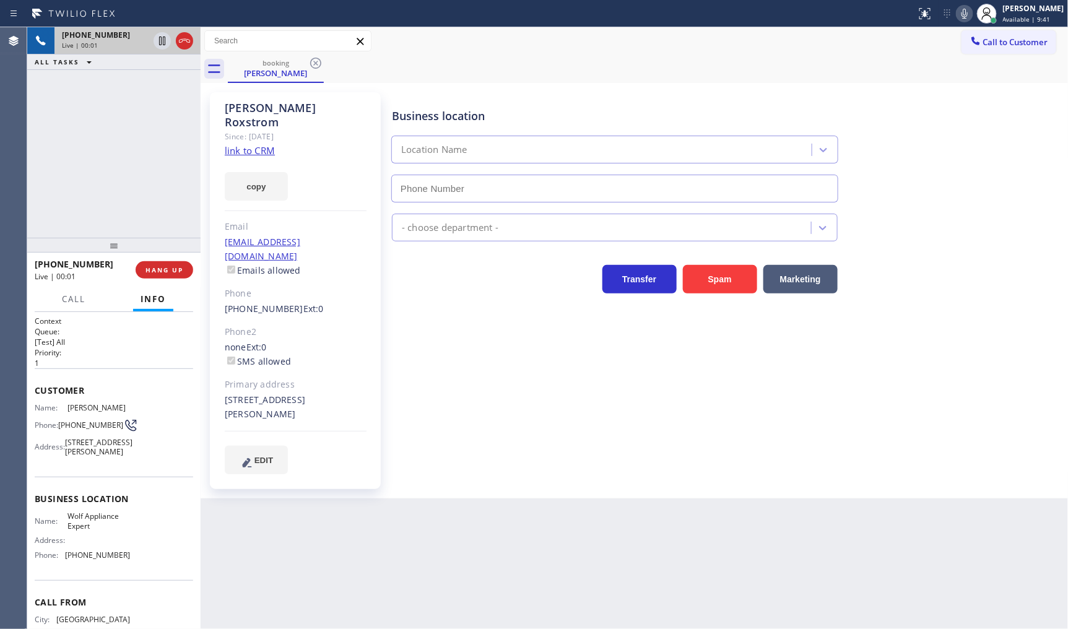
type input "(949) 536-9698"
click at [242, 144] on link "link to CRM" at bounding box center [250, 150] width 50 height 12
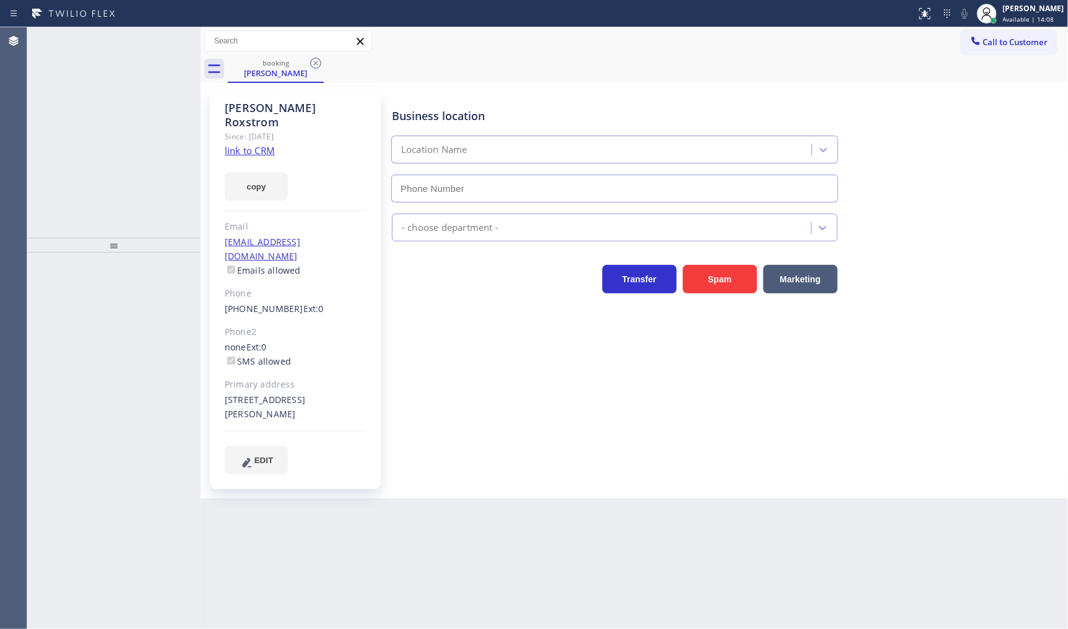
type input "[PHONE_NUMBER]"
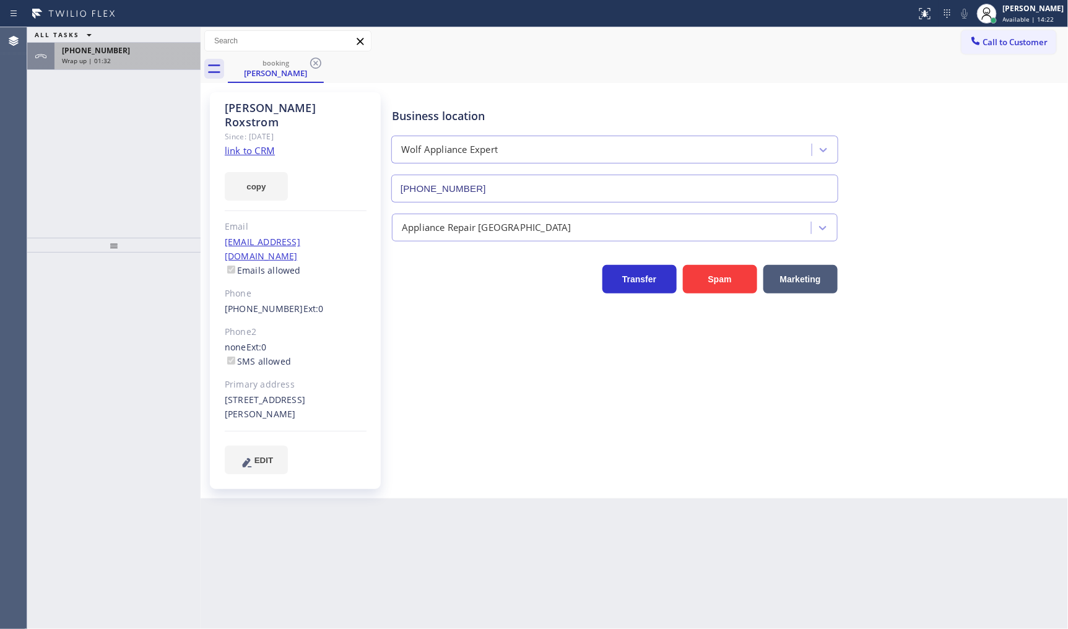
click at [89, 58] on span "Wrap up | 01:32" at bounding box center [86, 60] width 49 height 9
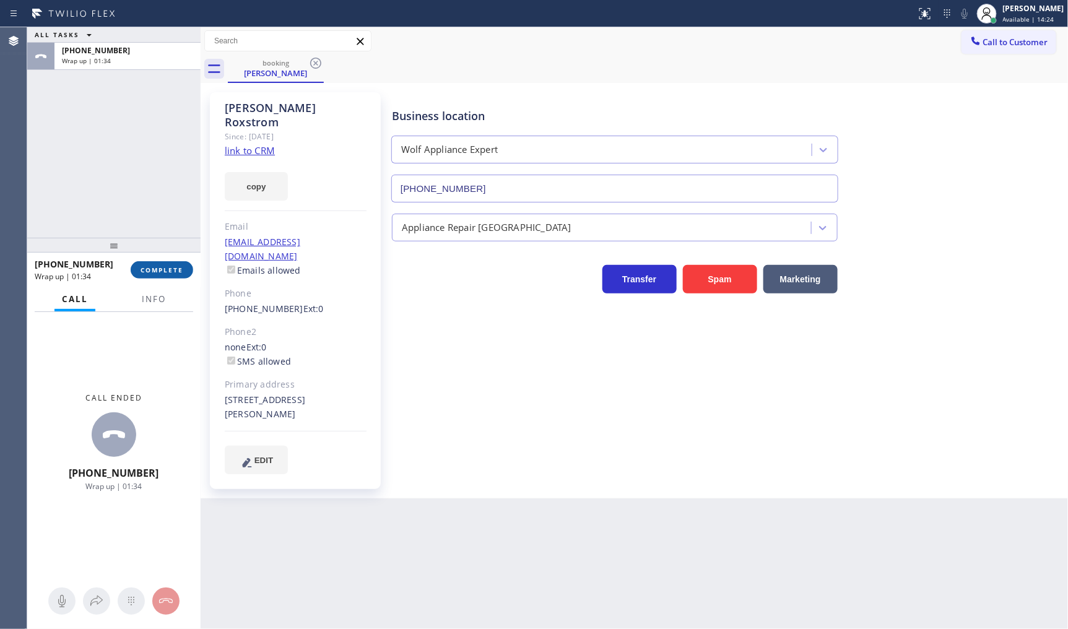
click at [157, 269] on span "COMPLETE" at bounding box center [162, 270] width 43 height 9
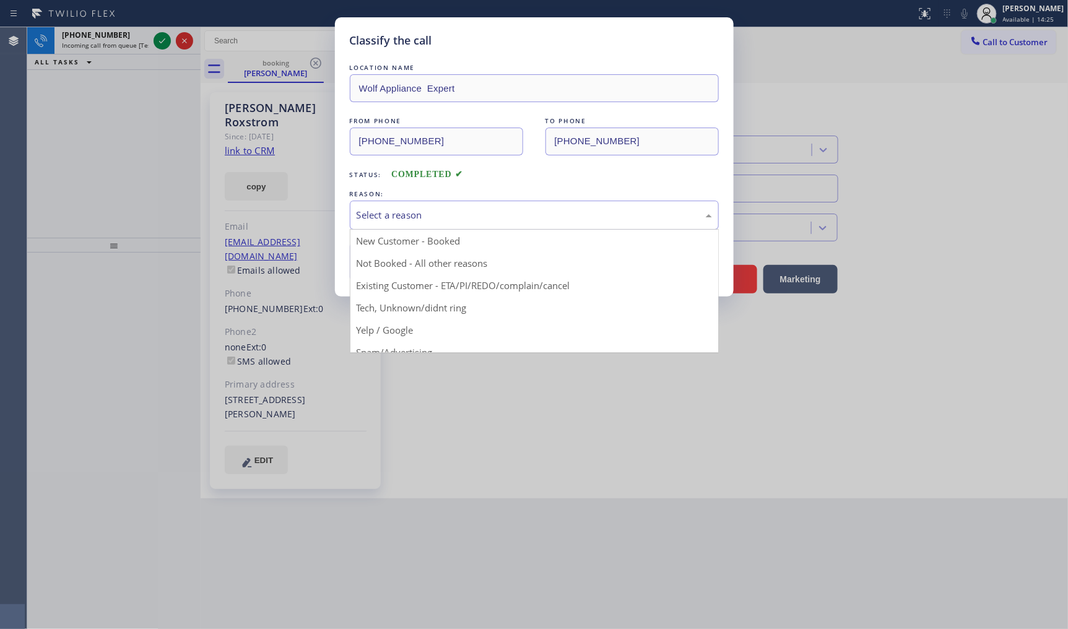
click at [391, 208] on div "Select a reason" at bounding box center [534, 215] width 355 height 14
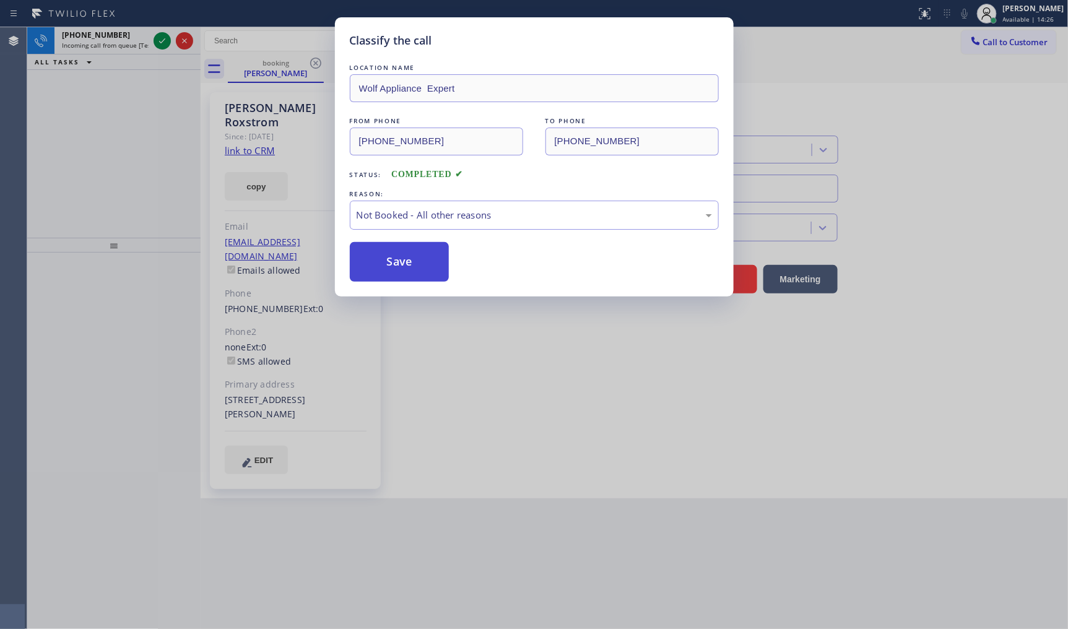
click at [391, 261] on button "Save" at bounding box center [400, 262] width 100 height 40
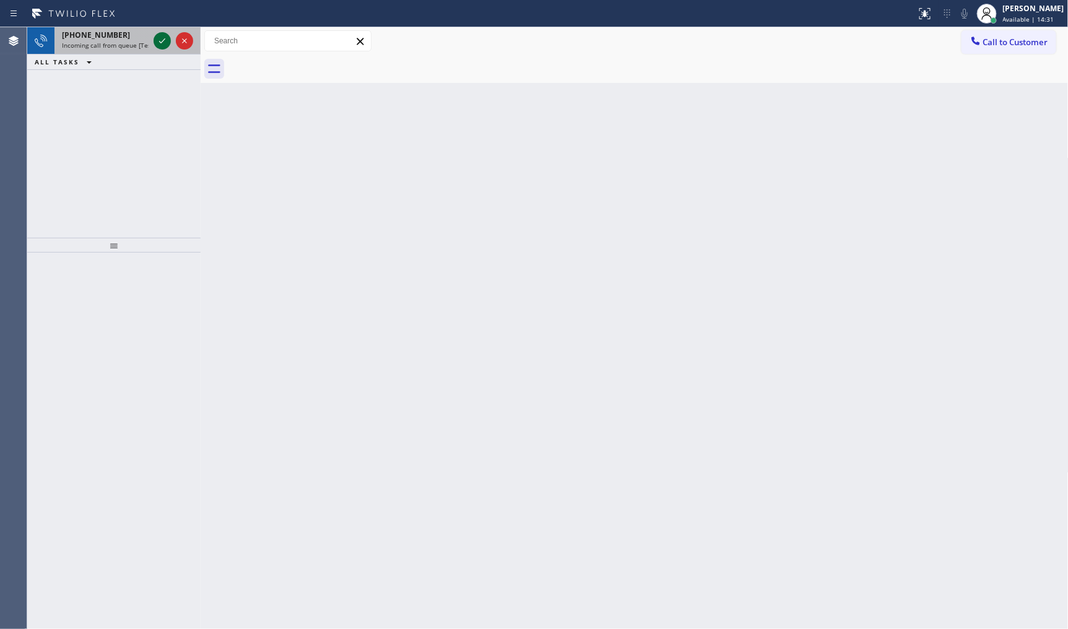
drag, startPoint x: 158, startPoint y: 52, endPoint x: 161, endPoint y: 41, distance: 11.6
click at [159, 50] on div at bounding box center [173, 40] width 45 height 27
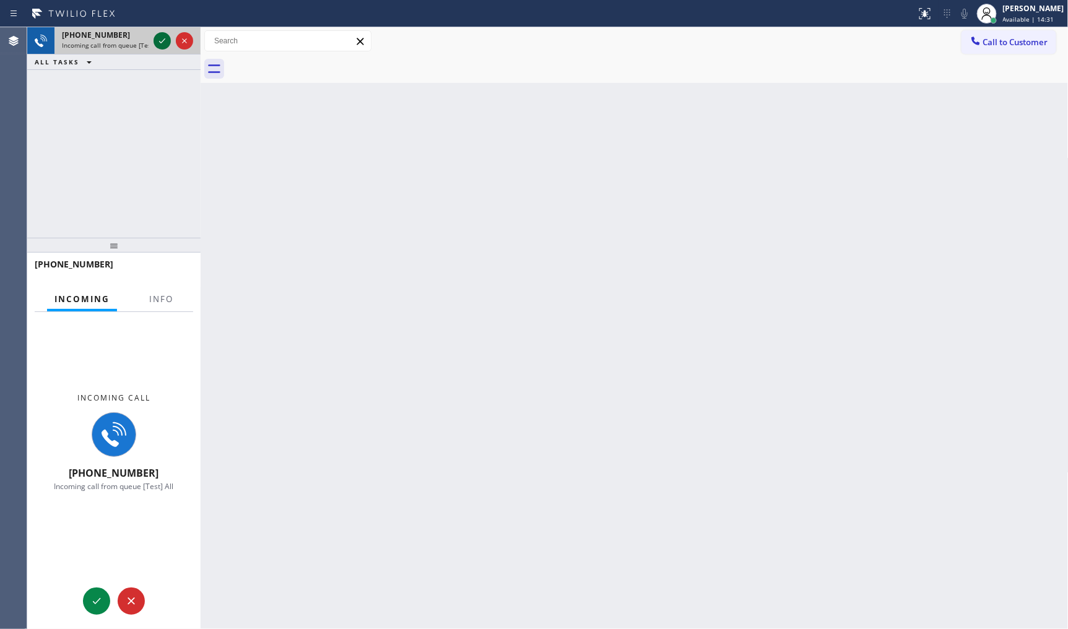
click at [161, 41] on icon at bounding box center [162, 40] width 15 height 15
click at [169, 304] on span "Info" at bounding box center [161, 299] width 24 height 11
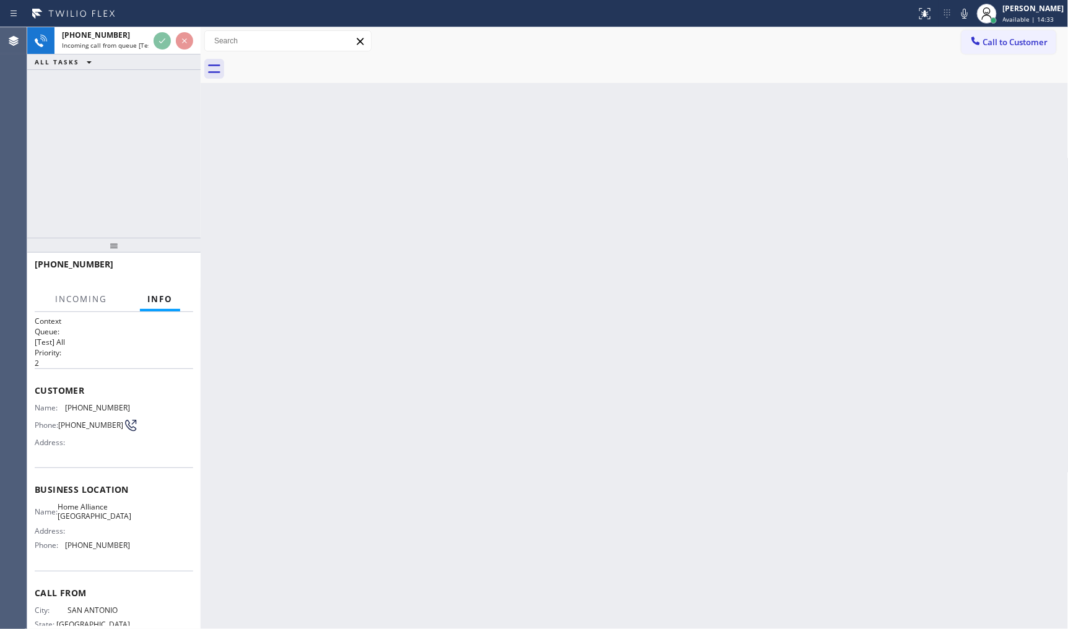
click at [169, 304] on span "Info" at bounding box center [159, 299] width 25 height 11
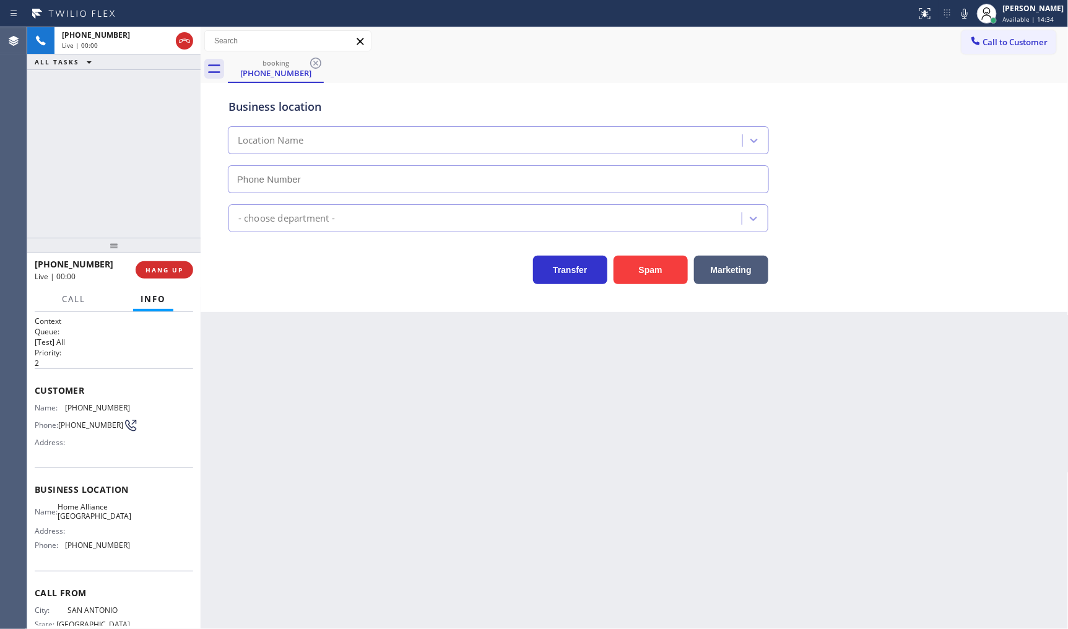
type input "(210) 982-0951"
click at [133, 398] on div "Customer Name: (210) 622-4200 Phone: (210) 622-4200 Address:" at bounding box center [114, 418] width 159 height 99
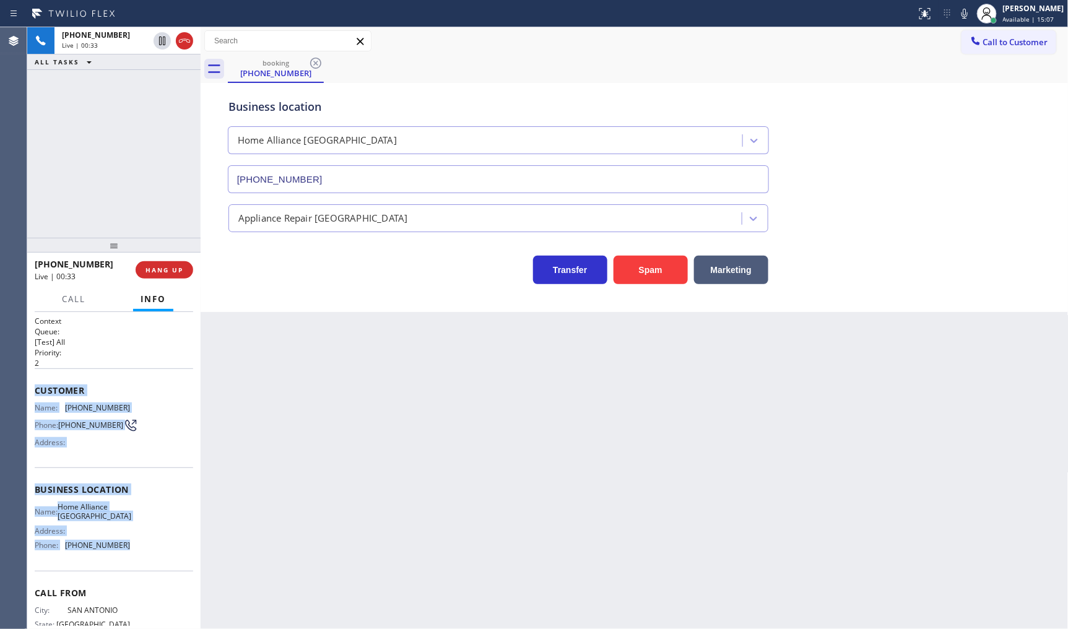
drag, startPoint x: 34, startPoint y: 384, endPoint x: 156, endPoint y: 547, distance: 204.0
click at [156, 547] on div "Context Queue: [Test] All Priority: 2 Customer Name: (210) 622-4200 Phone: (210…" at bounding box center [114, 490] width 159 height 349
copy div "Customer Name: (210) 622-4200 Phone: (210) 622-4200 Address: Business location …"
click at [156, 38] on icon at bounding box center [162, 40] width 15 height 15
click at [972, 17] on icon at bounding box center [964, 13] width 15 height 15
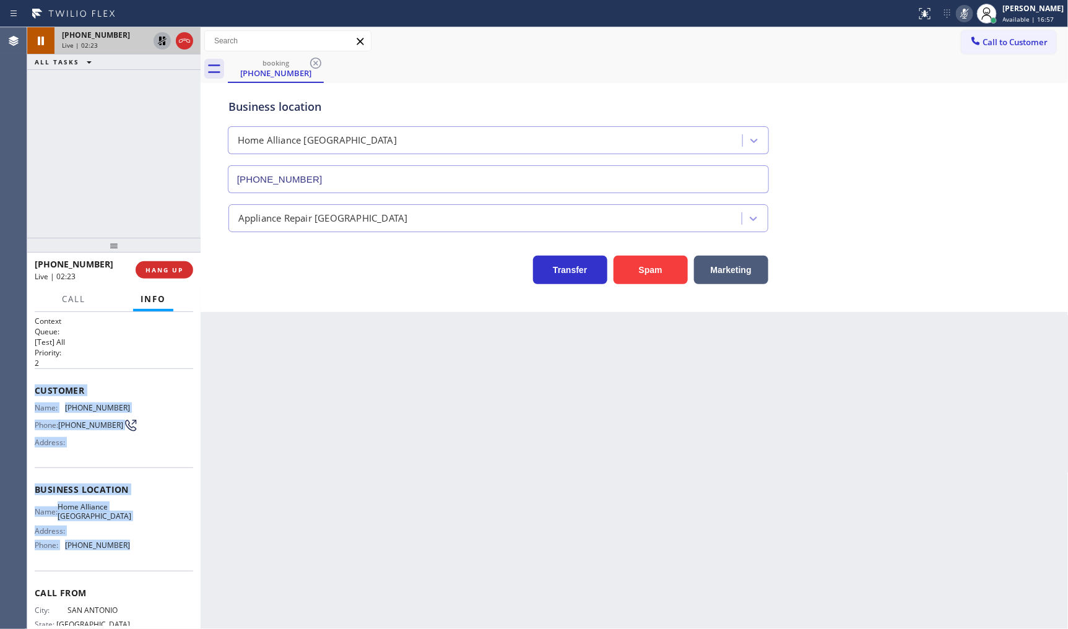
click at [165, 45] on icon at bounding box center [162, 40] width 15 height 15
click at [969, 17] on icon at bounding box center [964, 13] width 15 height 15
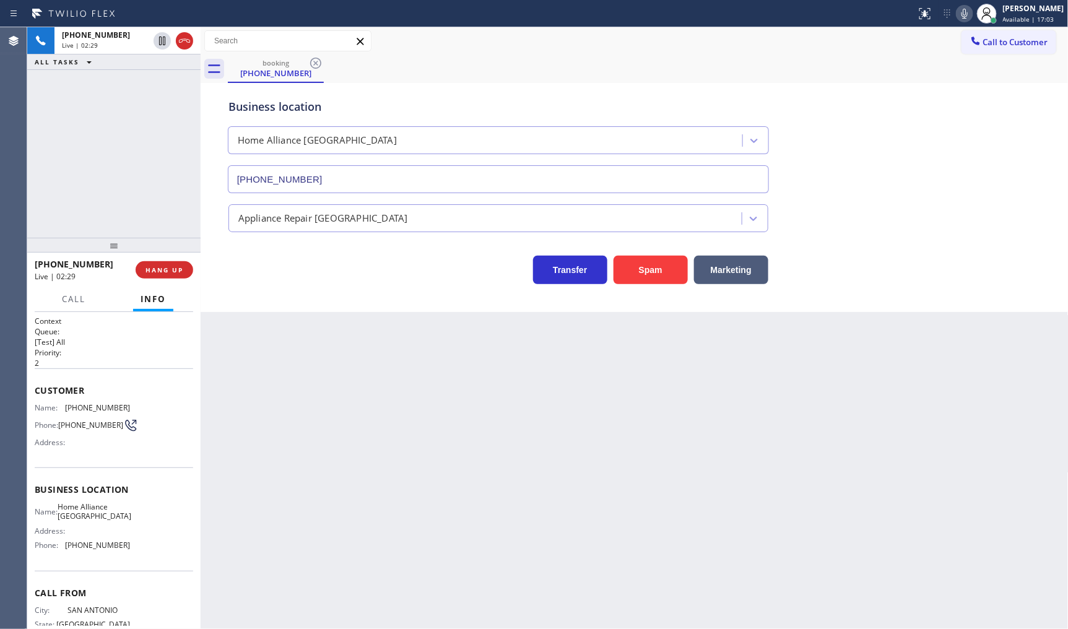
click at [127, 157] on div "+12106224200 Live | 02:29 ALL TASKS ALL TASKS ACTIVE TASKS TASKS IN WRAP UP" at bounding box center [113, 132] width 173 height 211
click at [118, 187] on div "+12106224200 Live | 03:03 ALL TASKS ALL TASKS ACTIVE TASKS TASKS IN WRAP UP" at bounding box center [113, 132] width 173 height 211
click at [139, 207] on div "+12106224200 Live | 03:07 ALL TASKS ALL TASKS ACTIVE TASKS TASKS IN WRAP UP" at bounding box center [113, 132] width 173 height 211
click at [156, 268] on span "HANG UP" at bounding box center [165, 270] width 38 height 9
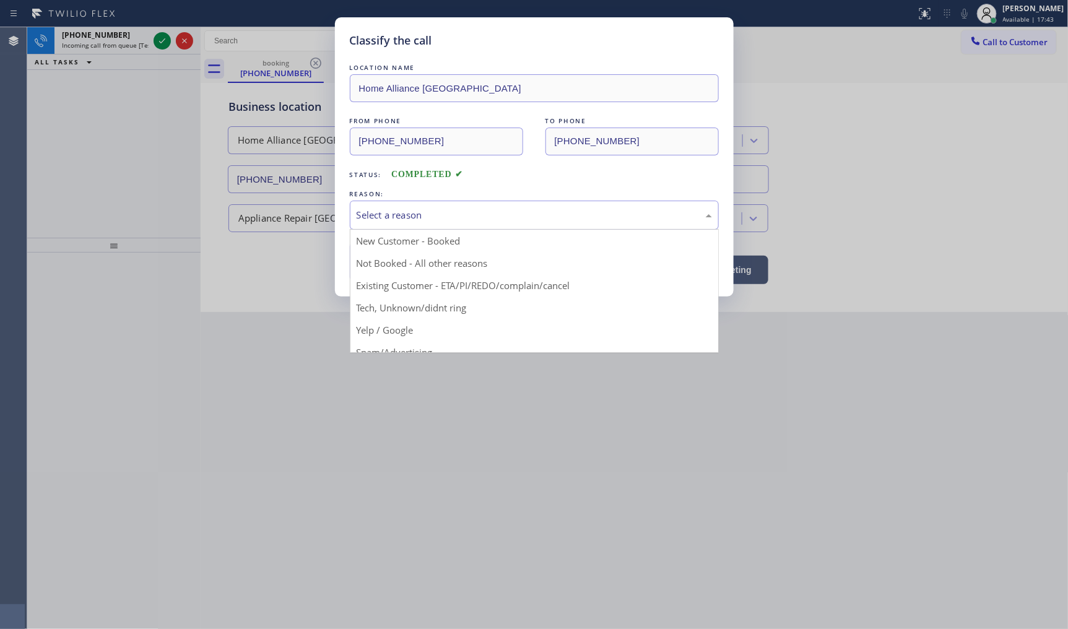
click at [435, 216] on div "Select a reason" at bounding box center [534, 215] width 355 height 14
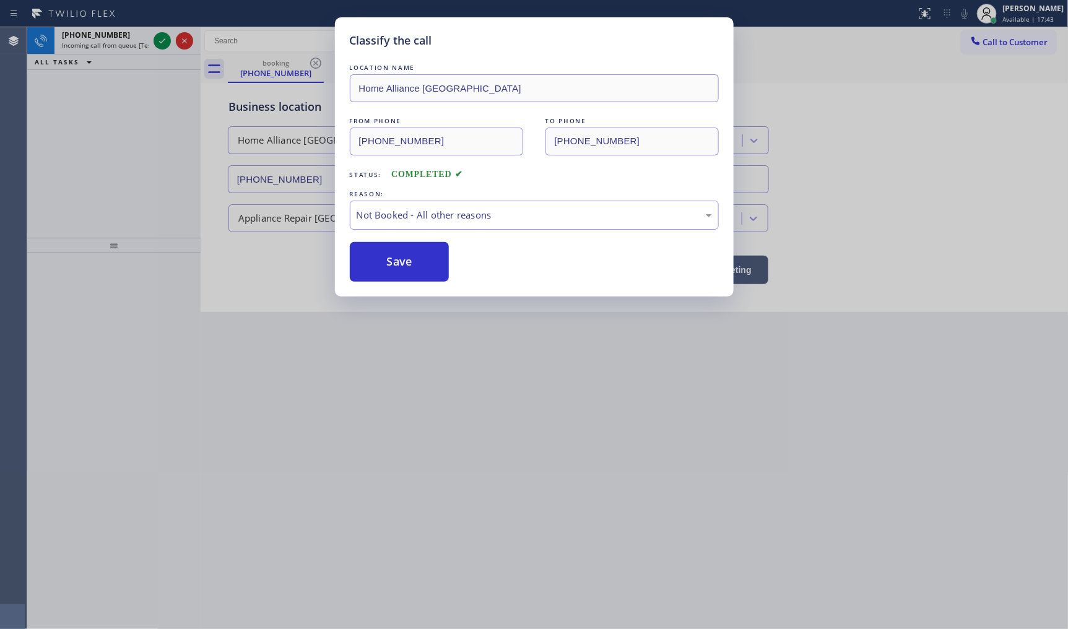
click at [390, 266] on button "Save" at bounding box center [400, 262] width 100 height 40
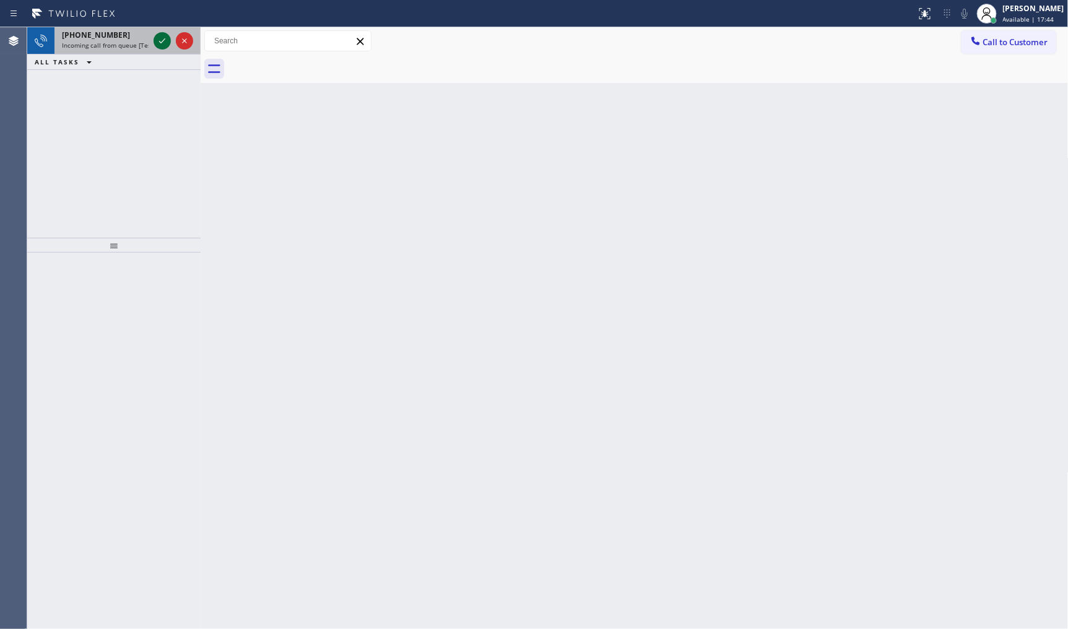
click at [166, 41] on icon at bounding box center [162, 40] width 15 height 15
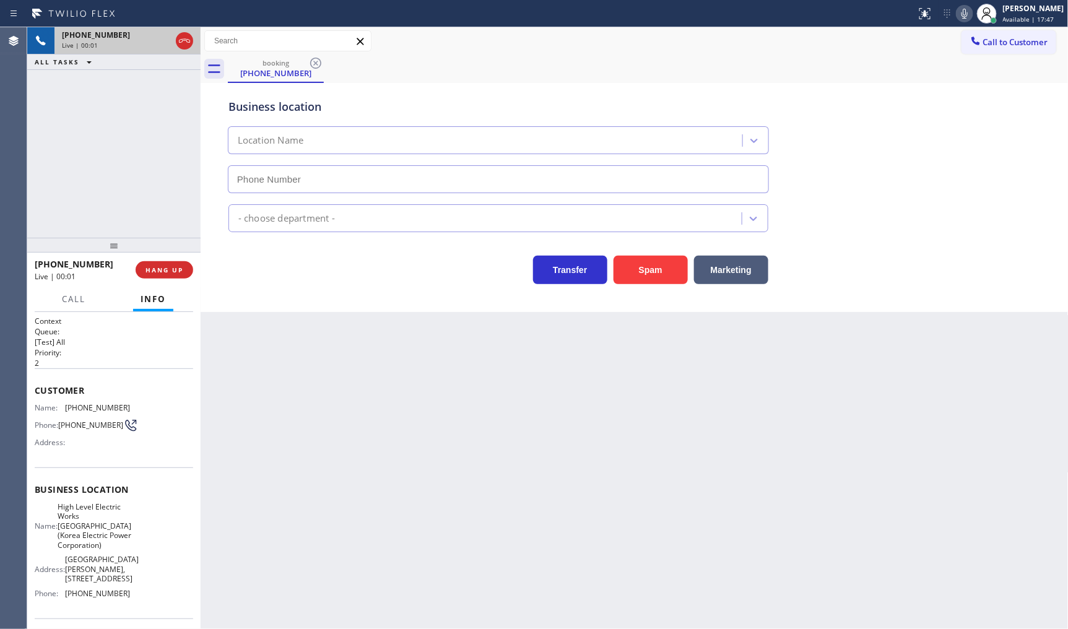
type input "(551) 367-1413"
click at [170, 270] on span "HANG UP" at bounding box center [165, 270] width 38 height 9
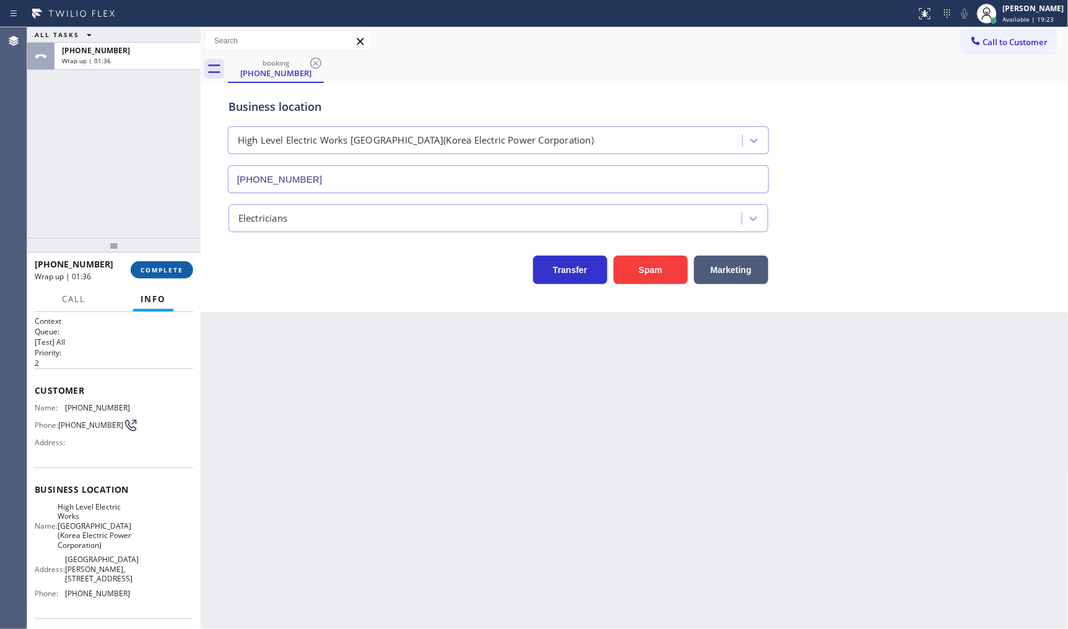
click at [166, 276] on button "COMPLETE" at bounding box center [162, 269] width 63 height 17
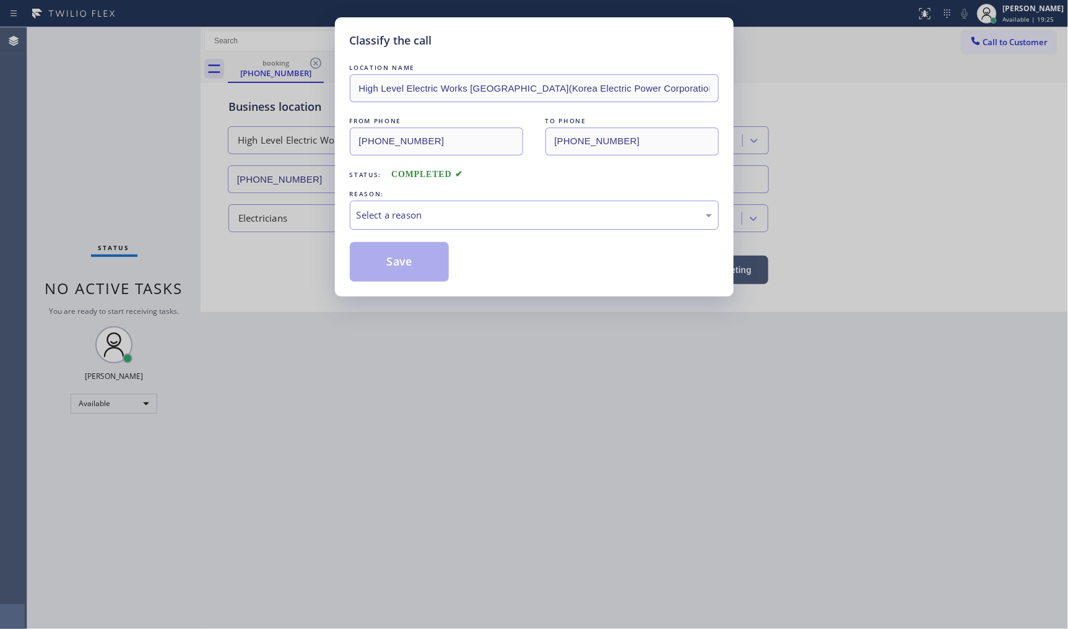
click at [459, 222] on div "Select a reason" at bounding box center [534, 215] width 355 height 14
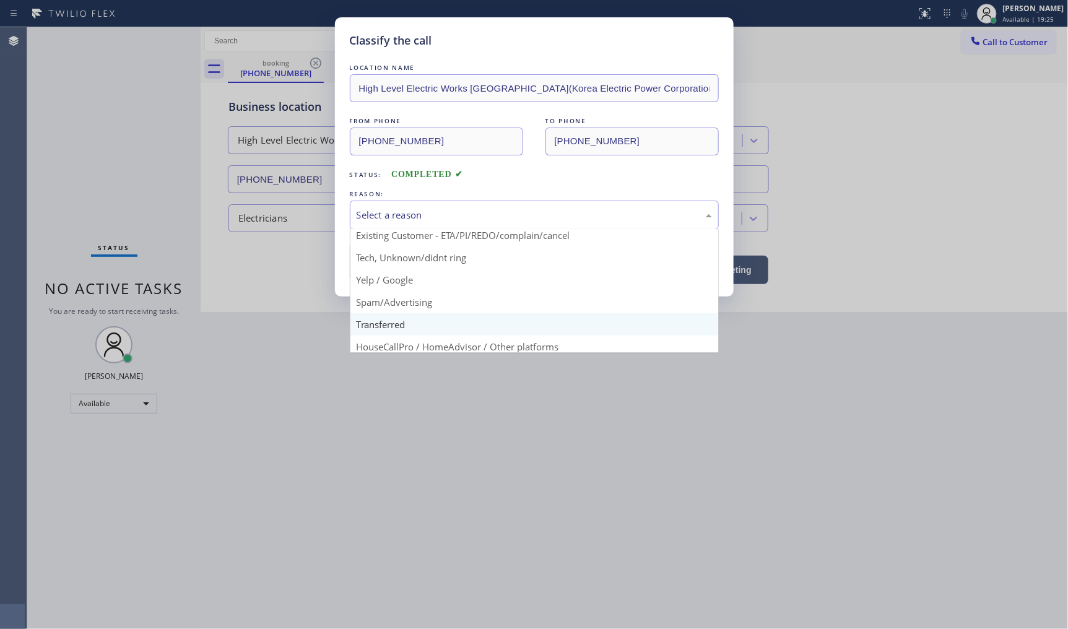
scroll to position [77, 0]
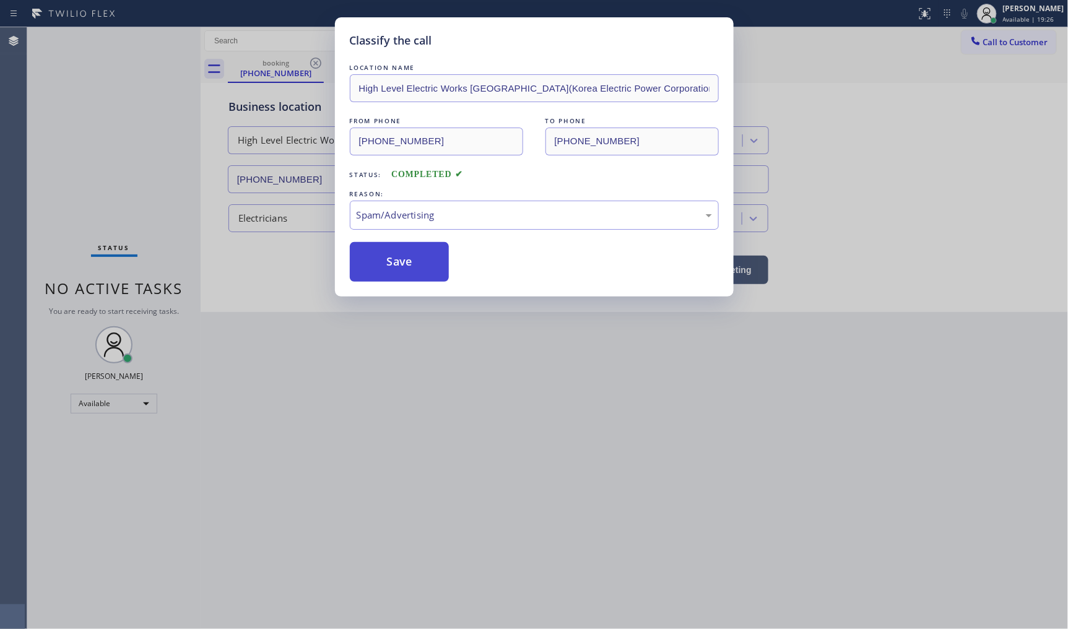
click at [359, 261] on button "Save" at bounding box center [400, 262] width 100 height 40
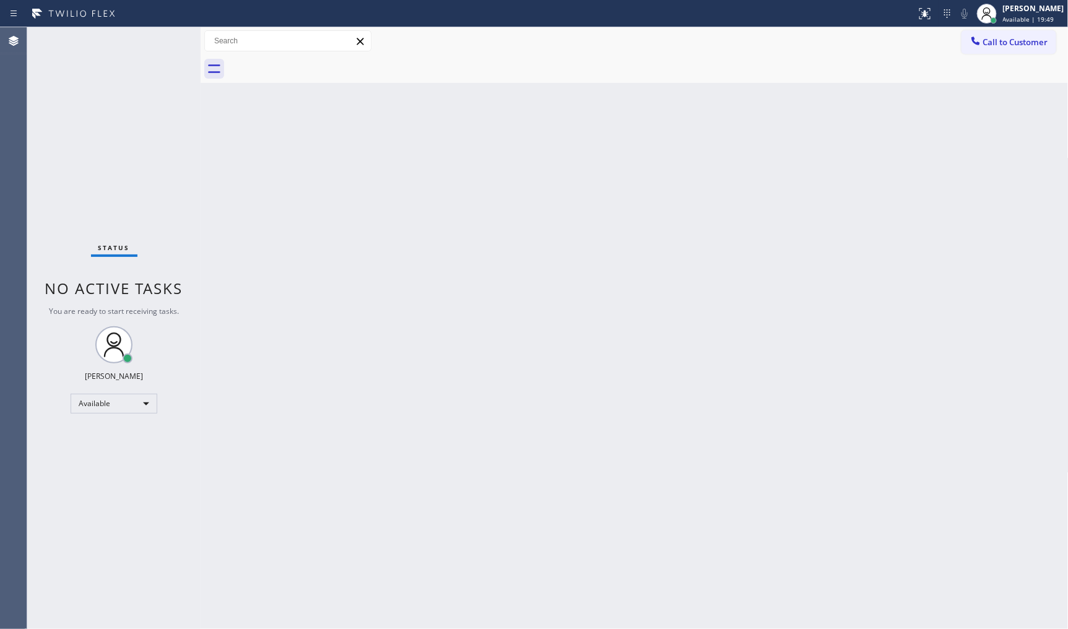
click at [1057, 316] on div "Back to Dashboard Change Sender ID Customers Technicians Select a contact Outbo…" at bounding box center [635, 328] width 868 height 602
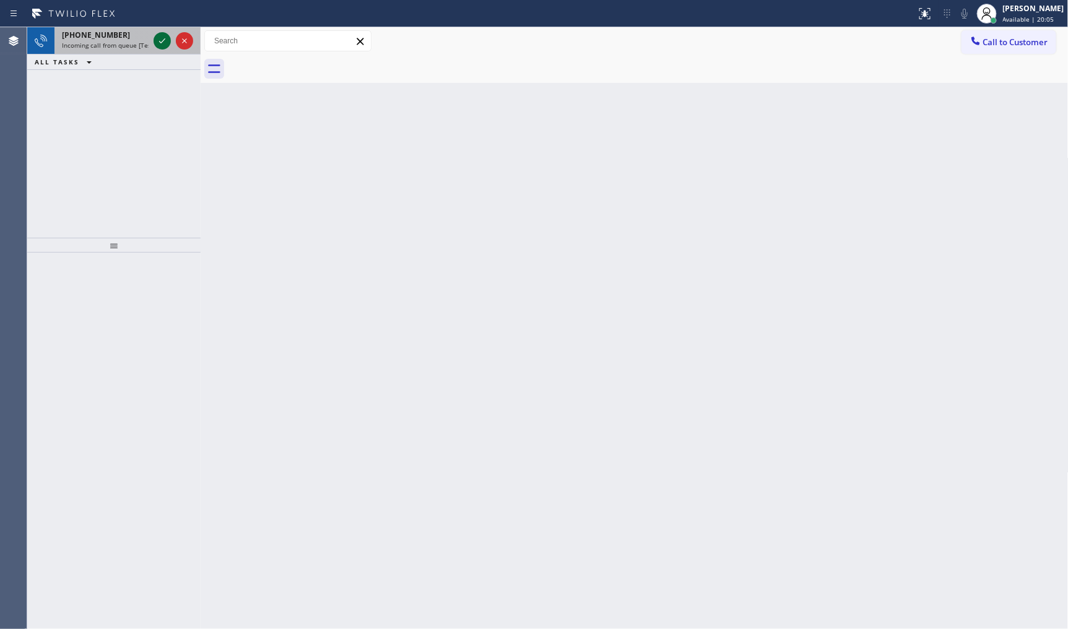
click at [154, 40] on div at bounding box center [162, 40] width 17 height 15
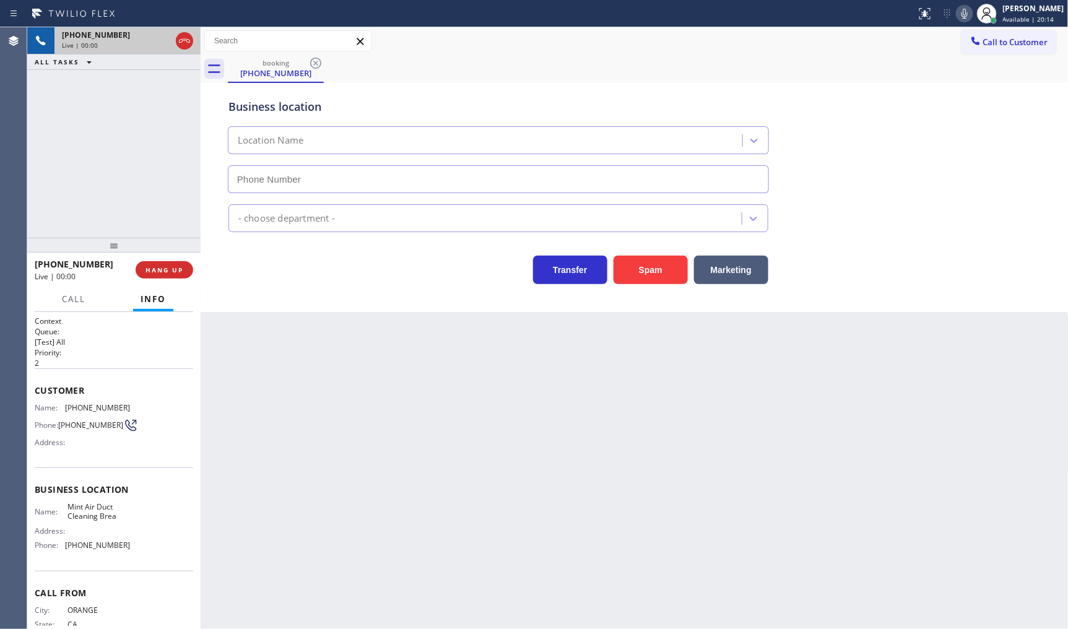
type input "(714) 415-2434"
click at [636, 263] on button "Spam" at bounding box center [651, 270] width 74 height 28
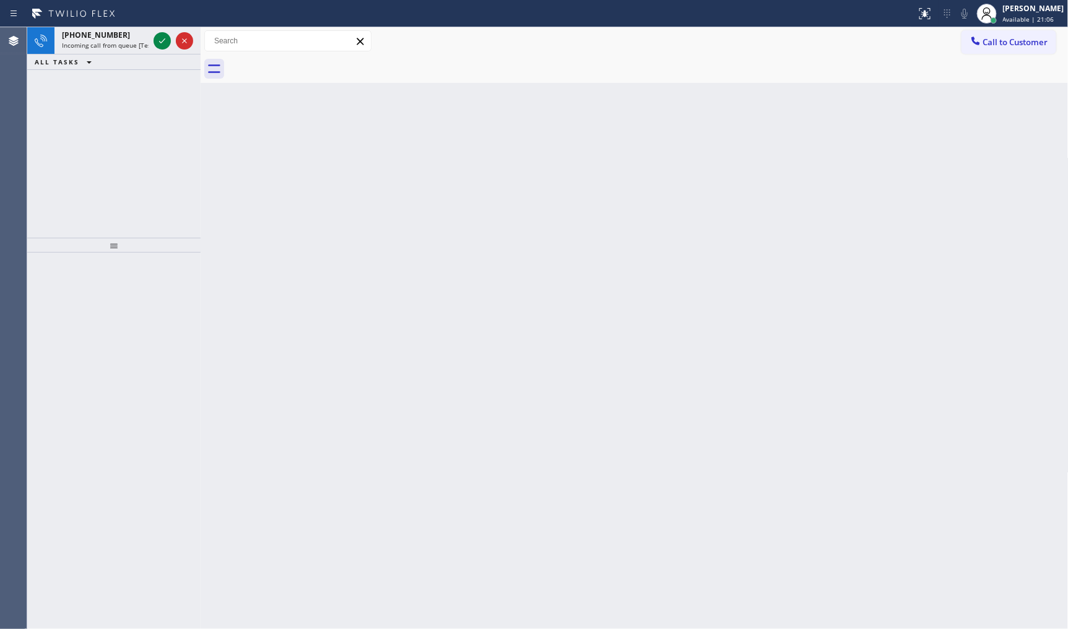
click at [161, 45] on icon at bounding box center [162, 40] width 15 height 15
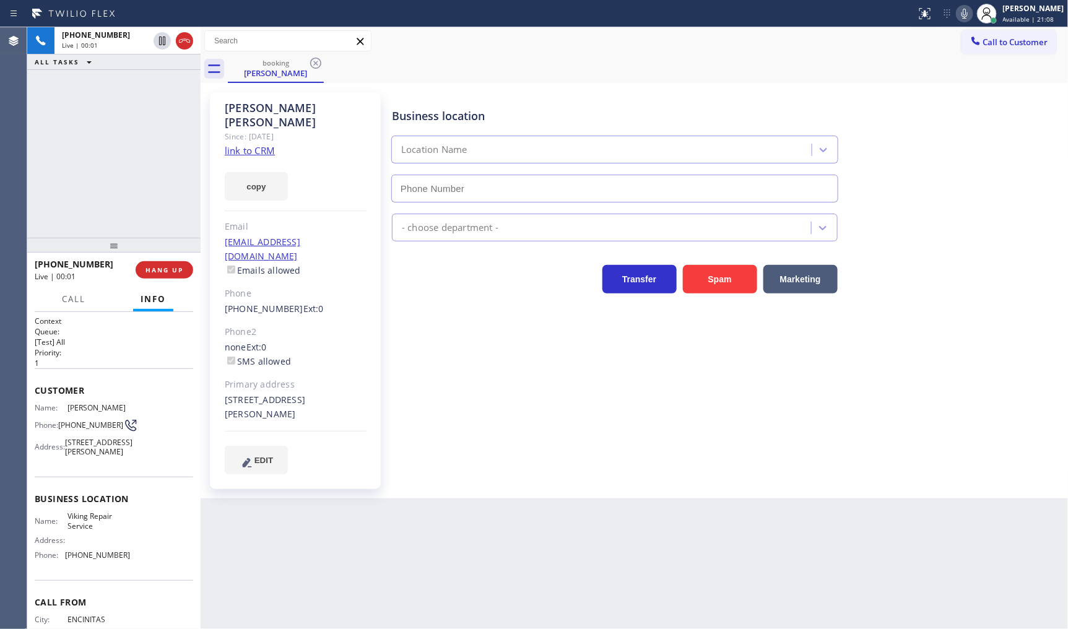
type input "(760) 638-5621"
click at [250, 144] on link "link to CRM" at bounding box center [250, 150] width 50 height 12
click at [963, 14] on icon at bounding box center [964, 13] width 15 height 15
click at [162, 41] on icon at bounding box center [162, 40] width 15 height 15
click at [968, 16] on icon at bounding box center [964, 13] width 15 height 15
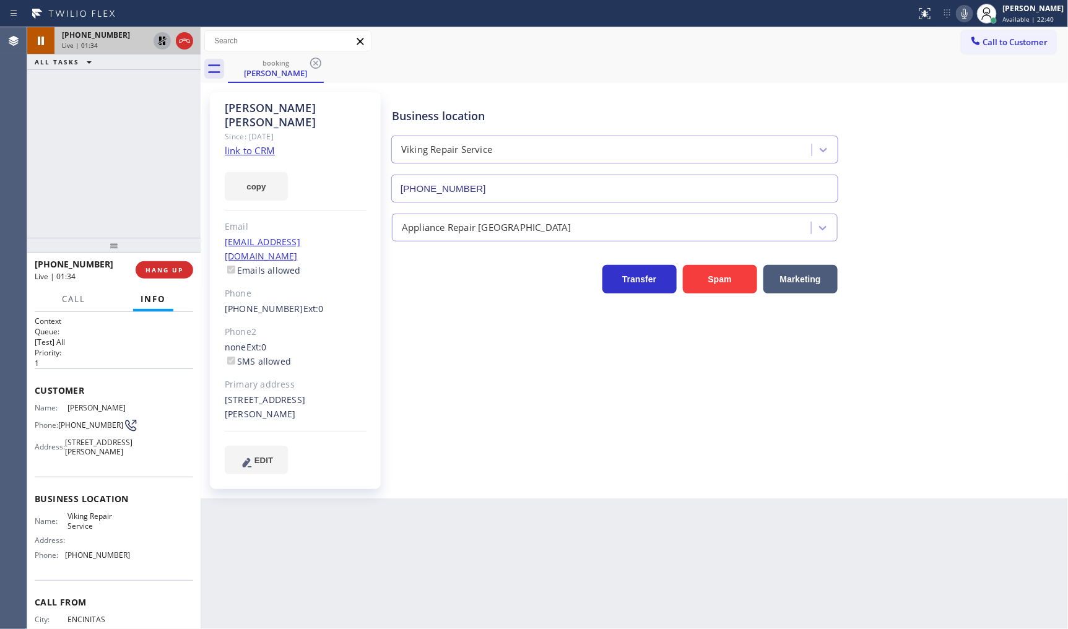
click at [162, 38] on icon at bounding box center [162, 40] width 15 height 15
click at [95, 155] on div "+17608466350 Live | 01:38 ALL TASKS ALL TASKS ACTIVE TASKS TASKS IN WRAP UP" at bounding box center [113, 132] width 173 height 211
click at [66, 147] on div "+17608466350 Live | 02:07 ALL TASKS ALL TASKS ACTIVE TASKS TASKS IN WRAP UP" at bounding box center [113, 132] width 173 height 211
click at [765, 76] on div "booking Chris Murdock" at bounding box center [648, 69] width 841 height 28
click at [968, 9] on icon at bounding box center [964, 13] width 15 height 15
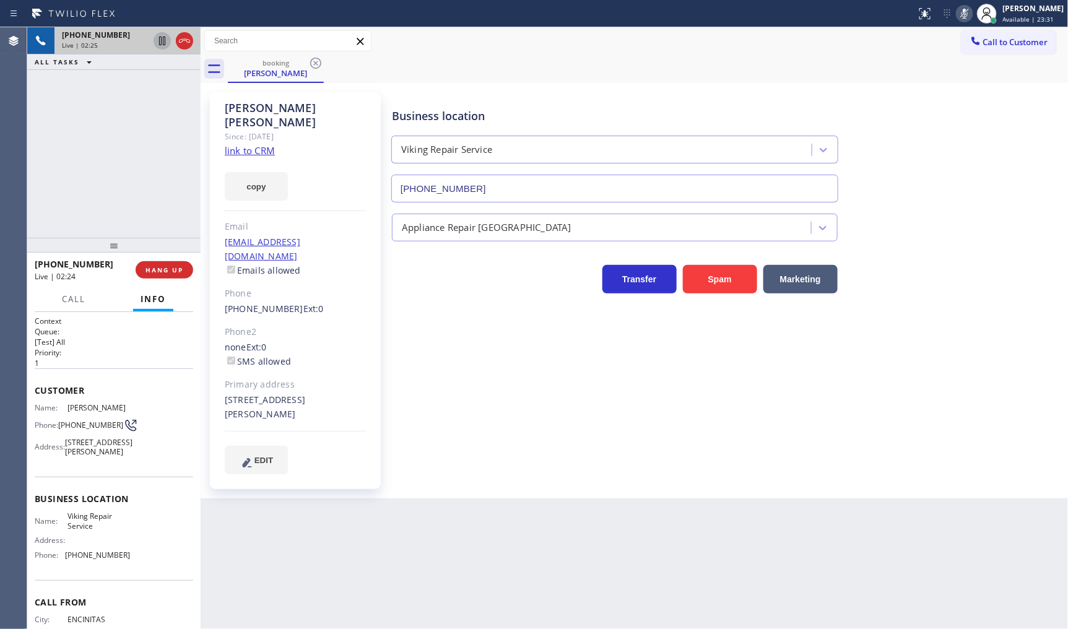
click at [963, 11] on icon at bounding box center [964, 13] width 15 height 15
click at [655, 83] on div "Chris Murdock Since: 20 may 2020 link to CRM copy Email rmurdock@gmail.com Emai…" at bounding box center [635, 291] width 868 height 416
click at [968, 15] on icon at bounding box center [964, 13] width 15 height 15
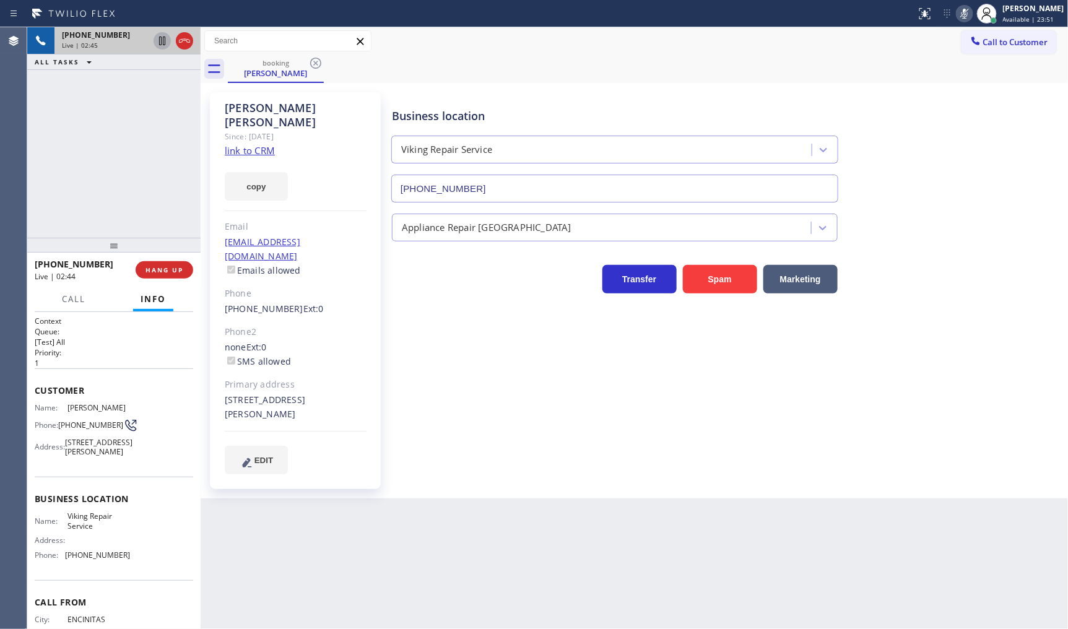
click at [161, 40] on icon at bounding box center [162, 40] width 15 height 15
drag, startPoint x: 150, startPoint y: 267, endPoint x: 347, endPoint y: 373, distance: 223.6
click at [150, 267] on span "HANG UP" at bounding box center [165, 270] width 38 height 9
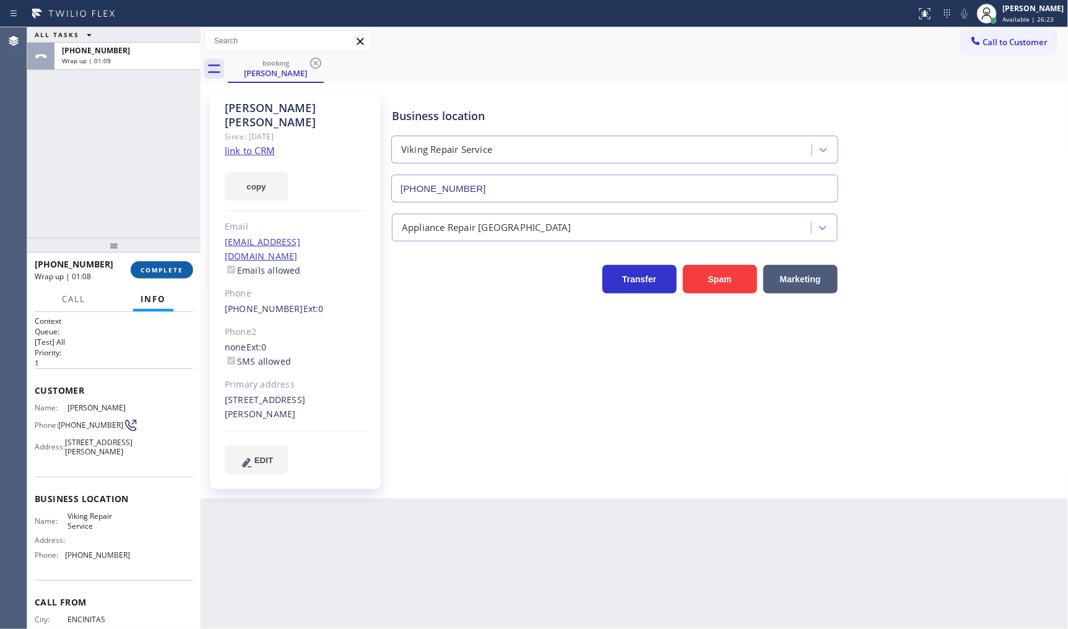
click at [143, 271] on span "COMPLETE" at bounding box center [162, 270] width 43 height 9
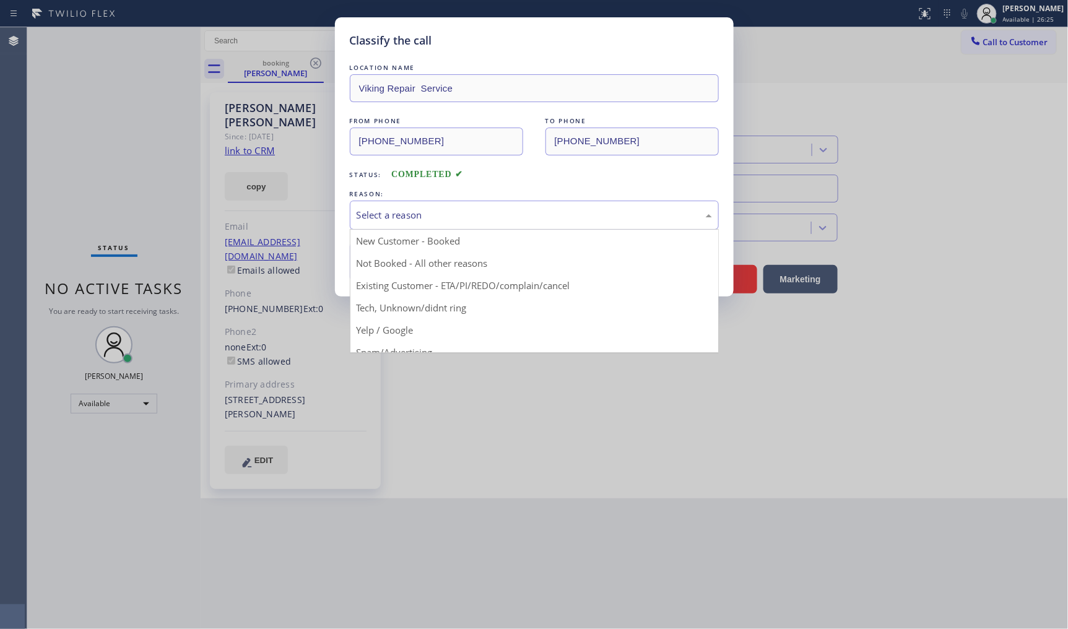
click at [359, 212] on div "Select a reason" at bounding box center [534, 215] width 355 height 14
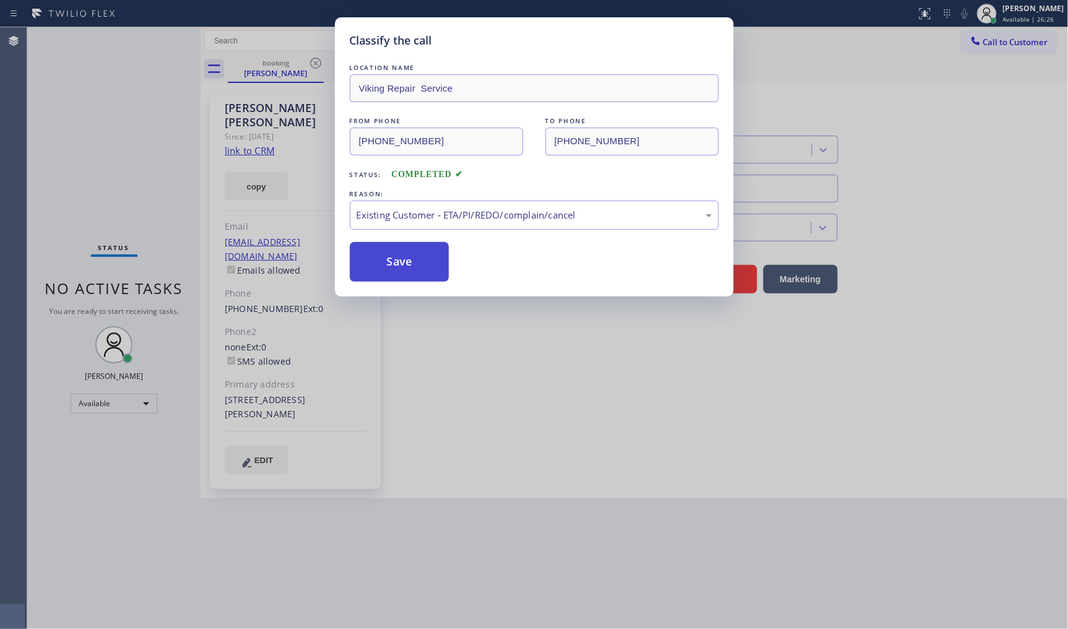
click at [390, 265] on button "Save" at bounding box center [400, 262] width 100 height 40
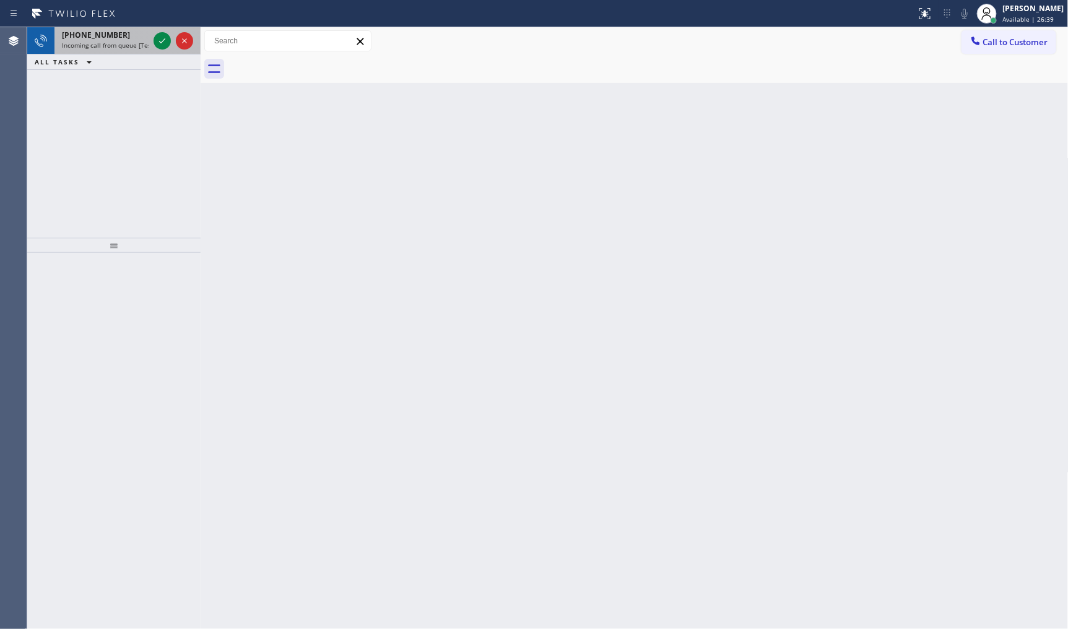
click at [91, 33] on span "+16026160474" at bounding box center [96, 35] width 68 height 11
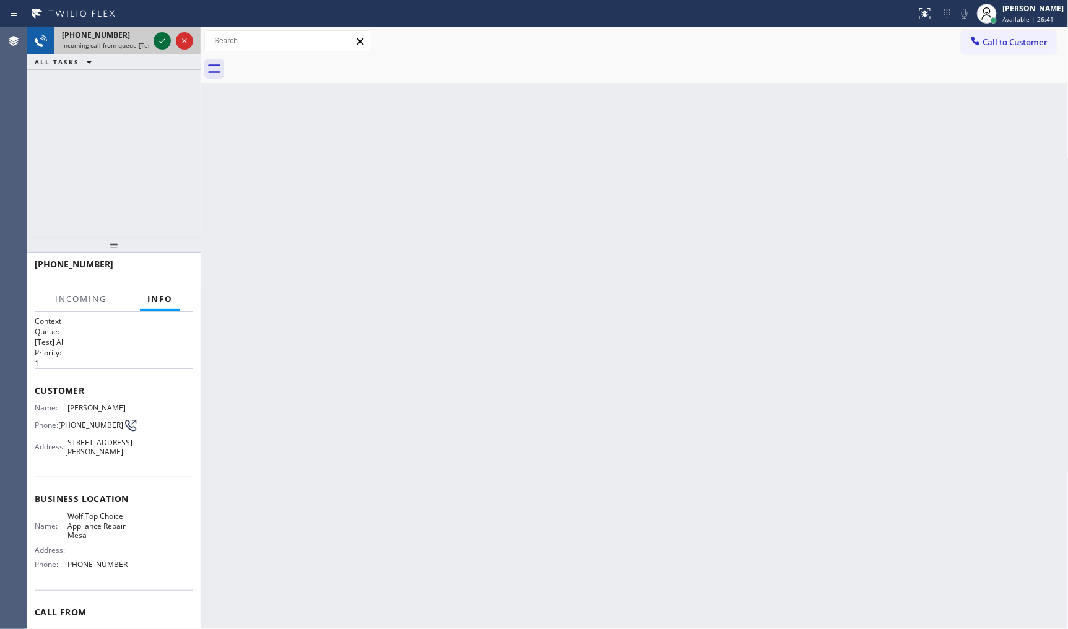
click at [164, 41] on icon at bounding box center [162, 40] width 15 height 15
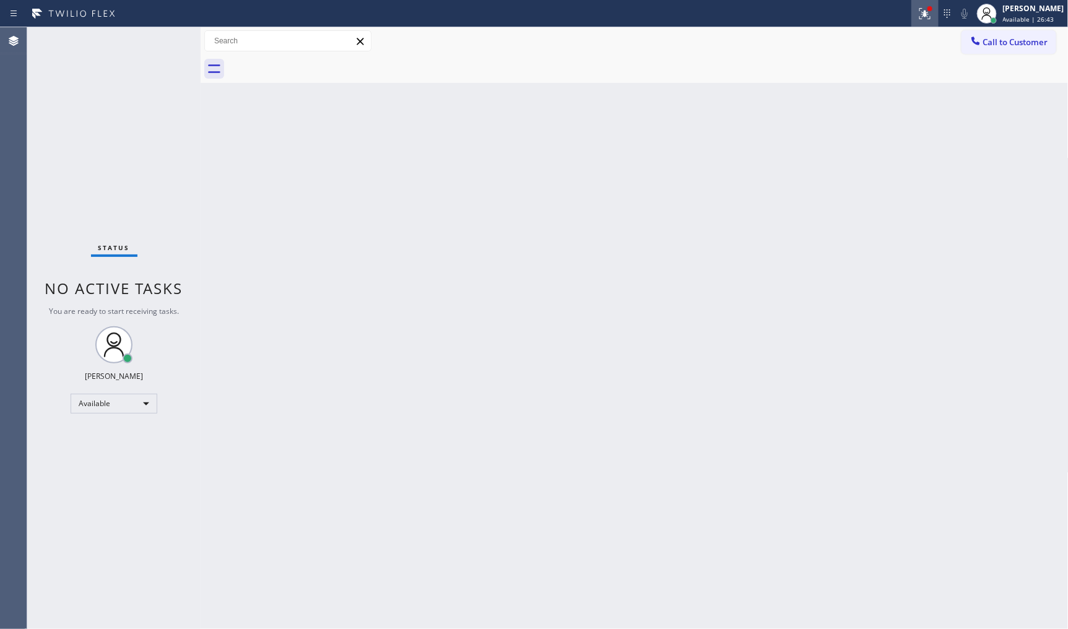
drag, startPoint x: 927, startPoint y: 13, endPoint x: 943, endPoint y: 186, distance: 174.2
click at [926, 15] on icon at bounding box center [923, 12] width 7 height 9
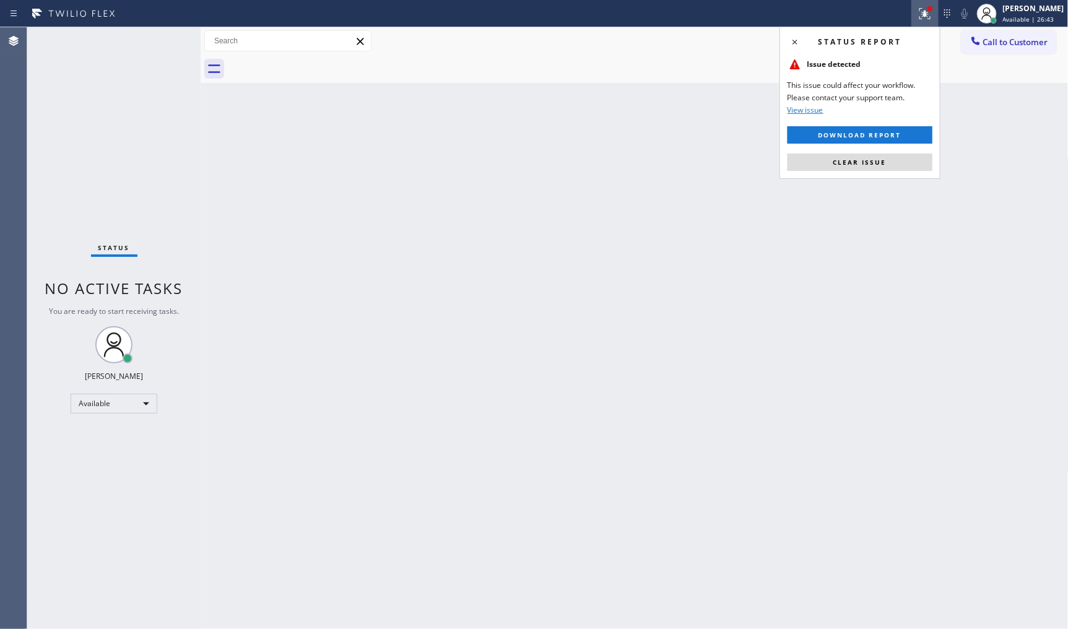
click at [896, 150] on div "Status report Issue detected This issue could affect your workflow. Please cont…" at bounding box center [860, 103] width 161 height 152
click at [894, 162] on button "Clear issue" at bounding box center [860, 162] width 145 height 17
click at [894, 162] on div "Back to Dashboard Change Sender ID Customers Technicians Select a contact Outbo…" at bounding box center [635, 328] width 868 height 602
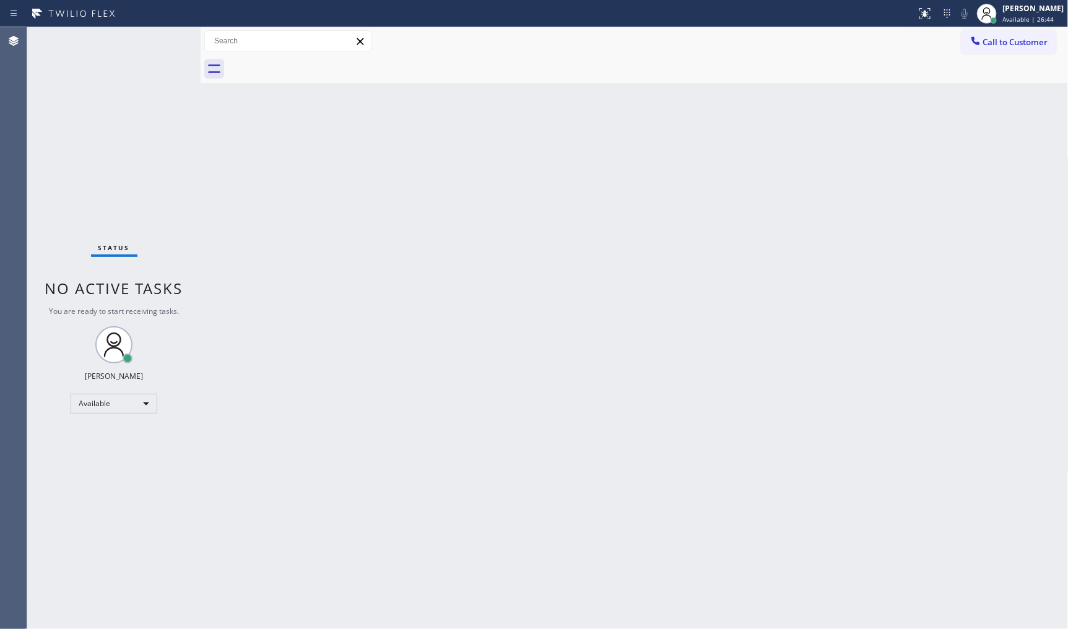
click at [894, 162] on div "Back to Dashboard Change Sender ID Customers Technicians Select a contact Outbo…" at bounding box center [635, 328] width 868 height 602
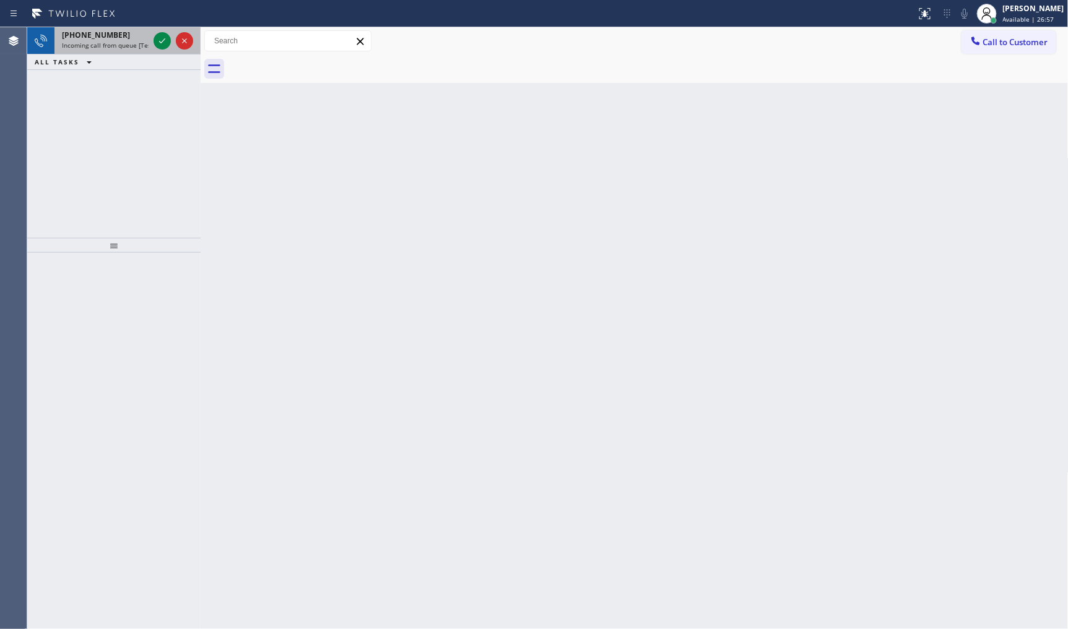
click at [111, 38] on span "+14089524976" at bounding box center [96, 35] width 68 height 11
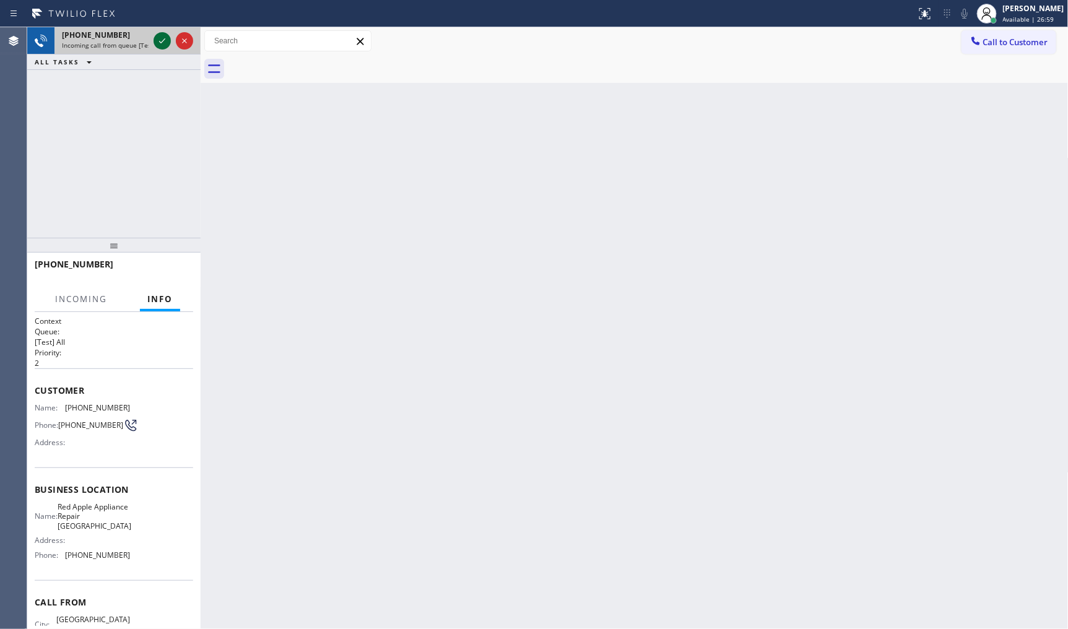
click at [159, 40] on icon at bounding box center [162, 40] width 15 height 15
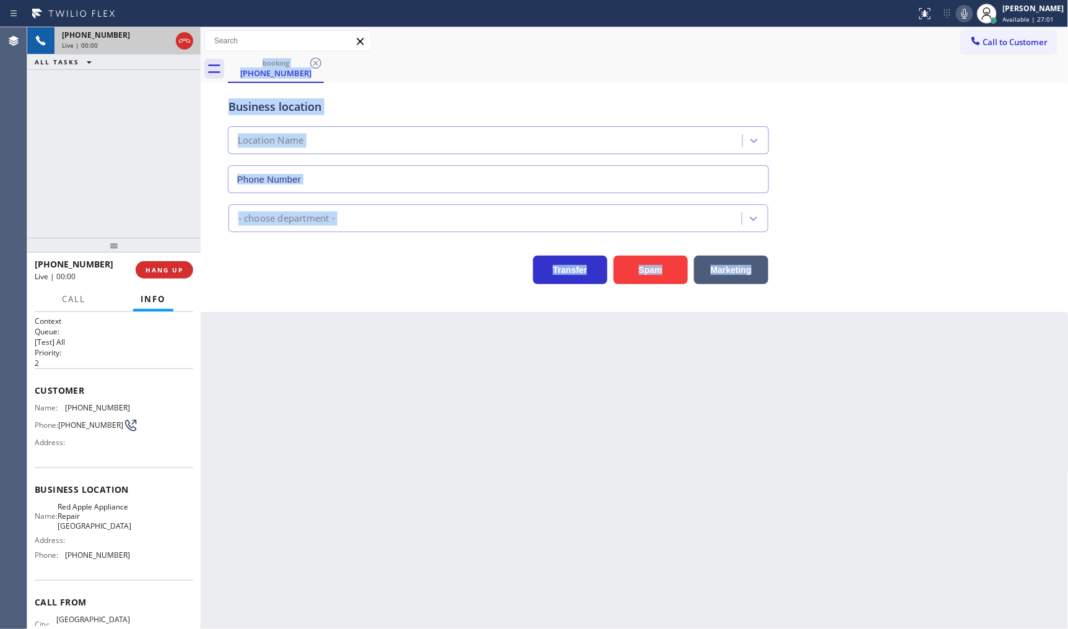
type input "(408) 872-9690"
click at [684, 559] on div "Back to Dashboard Change Sender ID Customers Technicians Select a contact Outbo…" at bounding box center [635, 328] width 868 height 602
click at [688, 525] on div "Back to Dashboard Change Sender ID Customers Technicians Select a contact Outbo…" at bounding box center [635, 328] width 868 height 602
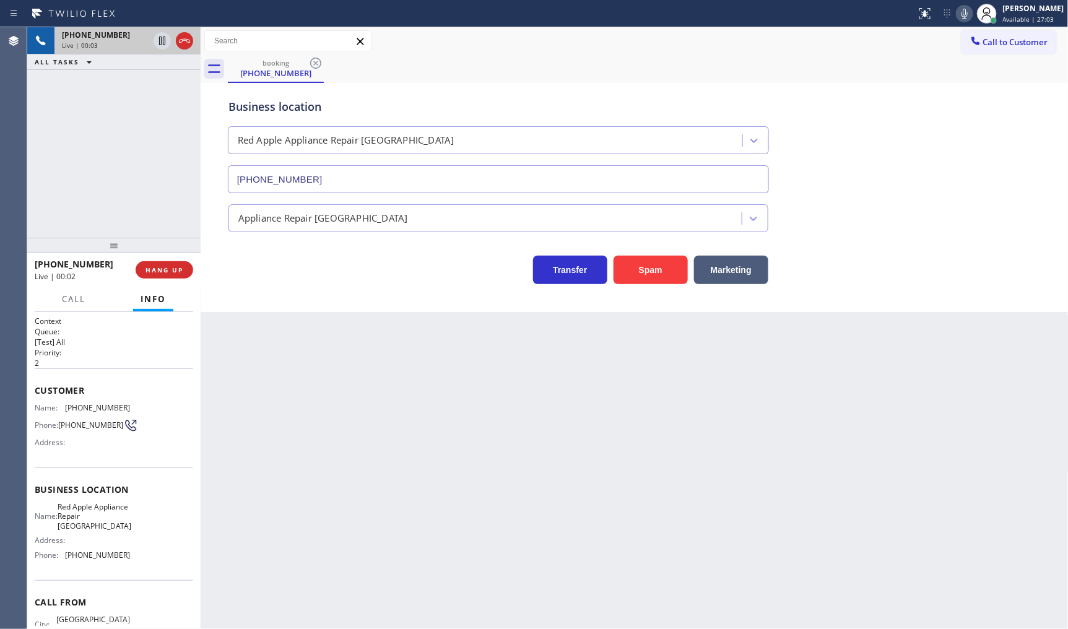
click at [679, 361] on div "Back to Dashboard Change Sender ID Customers Technicians Select a contact Outbo…" at bounding box center [635, 328] width 868 height 602
click at [638, 258] on button "Spam" at bounding box center [651, 270] width 74 height 28
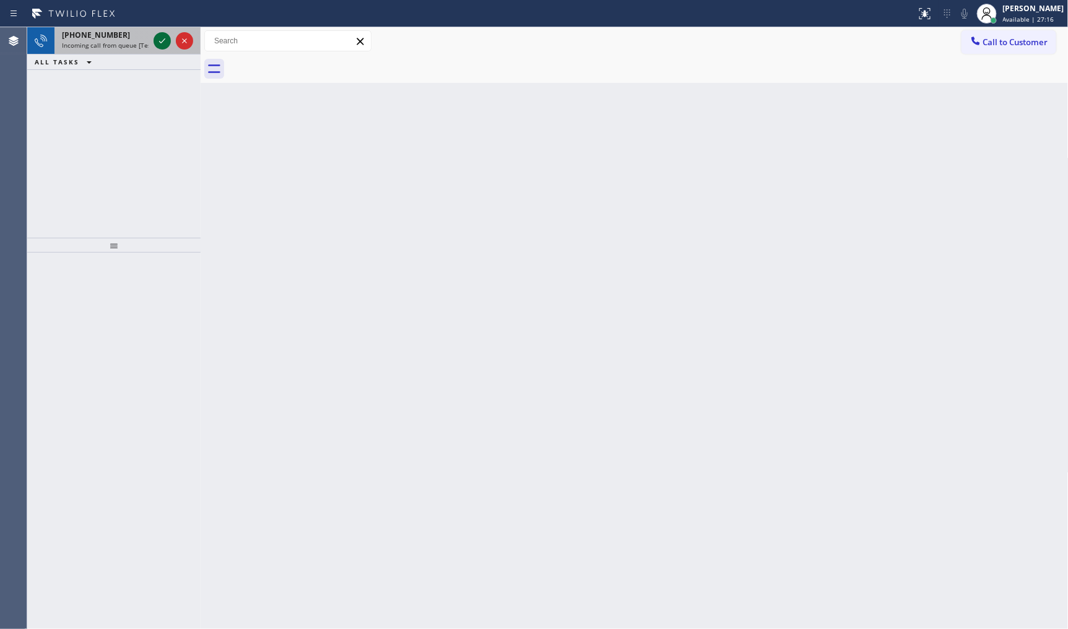
click at [157, 45] on icon at bounding box center [162, 40] width 15 height 15
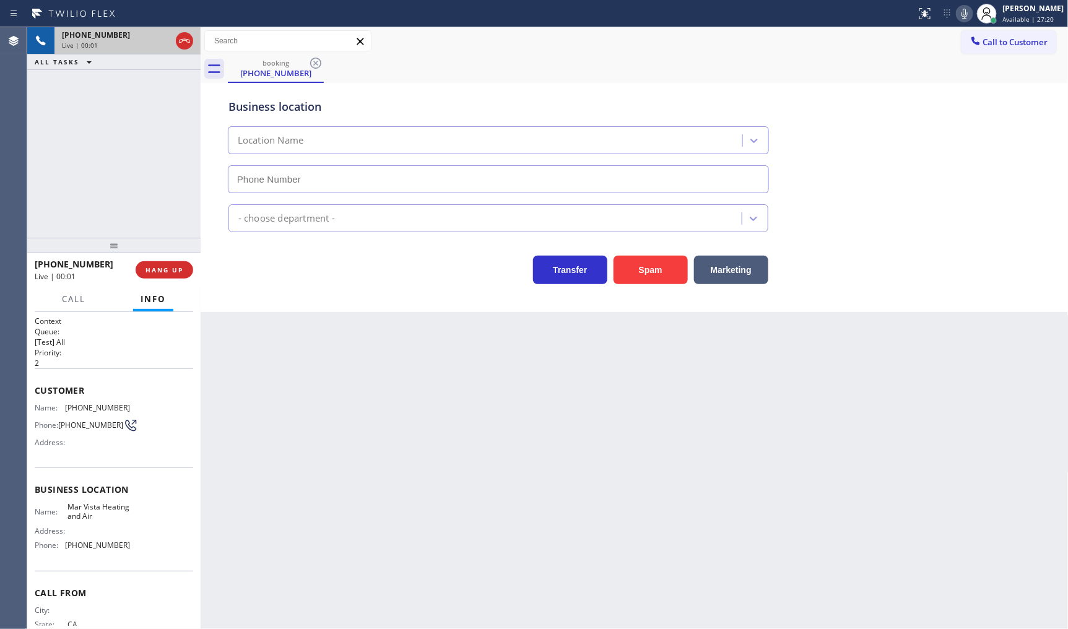
type input "(424) 317-8499"
click at [669, 271] on button "Spam" at bounding box center [651, 270] width 74 height 28
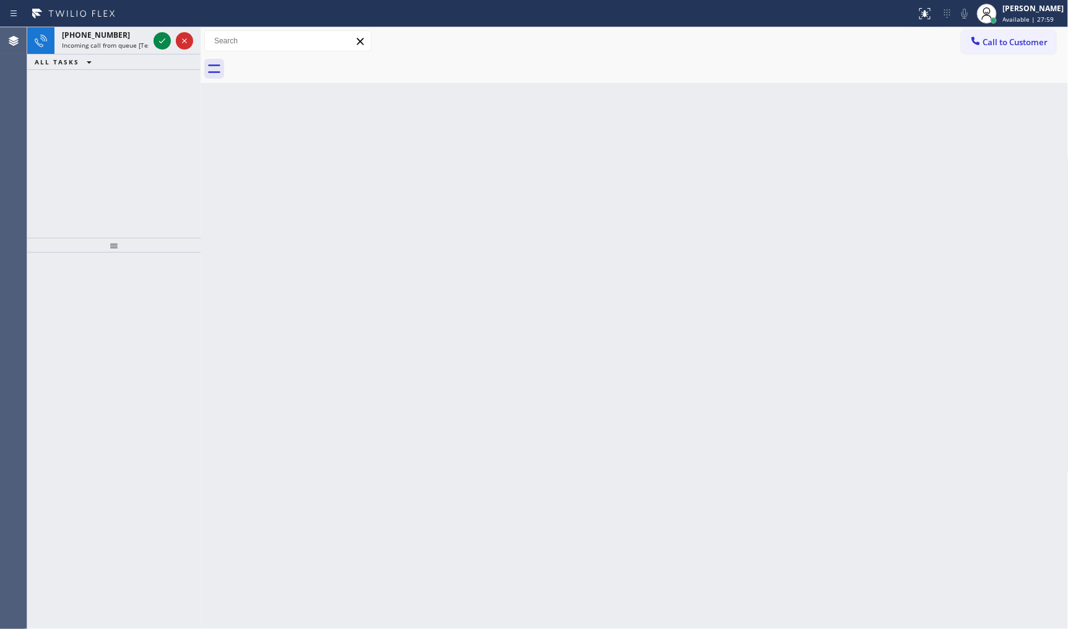
click at [144, 119] on div "+15034213701 Incoming call from queue [Test] All ALL TASKS ALL TASKS ACTIVE TAS…" at bounding box center [113, 132] width 173 height 211
click at [159, 41] on icon at bounding box center [162, 40] width 15 height 15
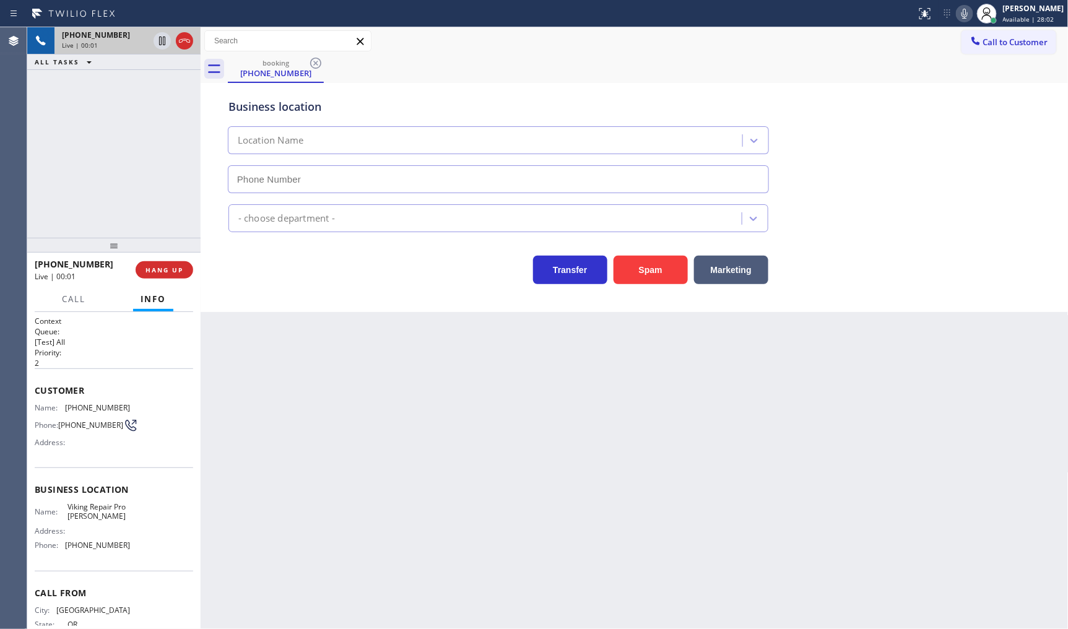
type input "(503) 694-4818"
click at [175, 178] on div "+15034213701 Live | 02:05 ALL TASKS ALL TASKS ACTIVE TASKS TASKS IN WRAP UP" at bounding box center [113, 132] width 173 height 211
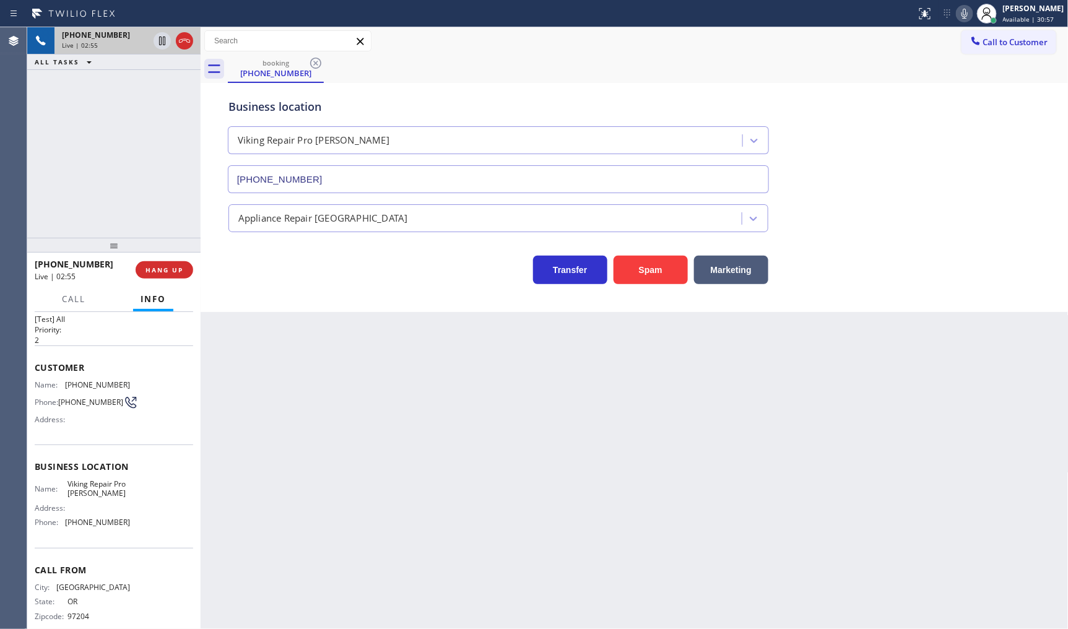
scroll to position [41, 0]
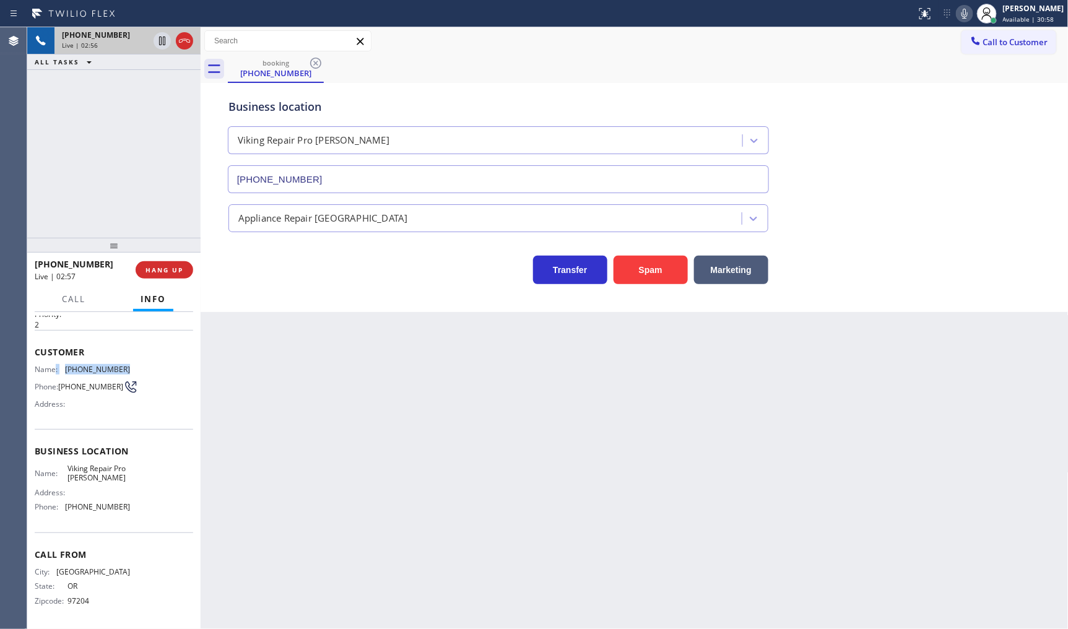
drag, startPoint x: 55, startPoint y: 362, endPoint x: 146, endPoint y: 364, distance: 91.1
click at [146, 365] on div "Name: (503) 421-3701 Phone: (503) 421-3701 Address:" at bounding box center [114, 389] width 159 height 49
click at [109, 416] on div "Customer Name: (503) 421-3701 Phone: (503) 421-3701 Address:" at bounding box center [114, 379] width 159 height 99
drag, startPoint x: 63, startPoint y: 362, endPoint x: 128, endPoint y: 364, distance: 65.7
click at [127, 365] on div "Name: (503) 421-3701 Phone: (503) 421-3701 Address:" at bounding box center [114, 389] width 159 height 49
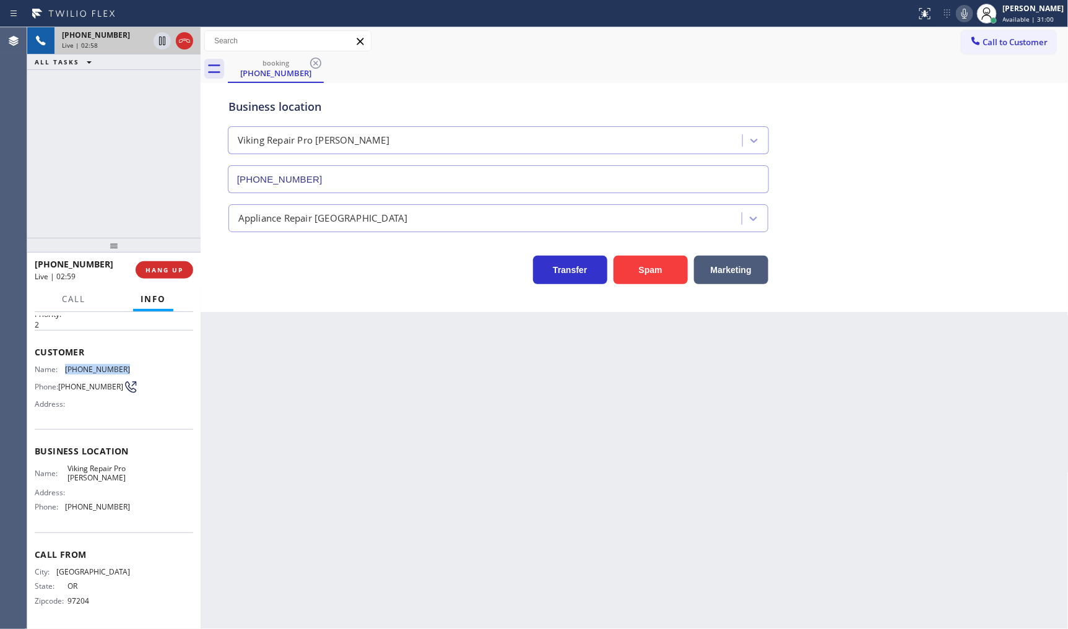
copy div "(503) 421-3701"
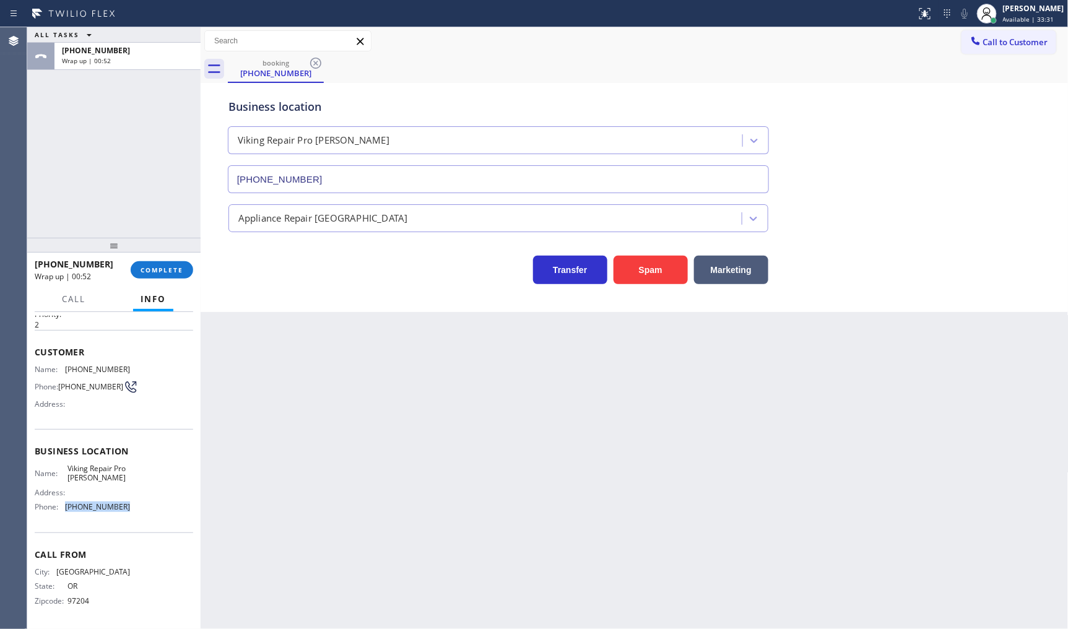
drag, startPoint x: 60, startPoint y: 508, endPoint x: 144, endPoint y: 512, distance: 83.7
click at [144, 512] on div "Name: Viking Repair Pro Gresham Address: Phone: (503) 694-4818" at bounding box center [114, 490] width 159 height 53
copy div "(503) 694-4818"
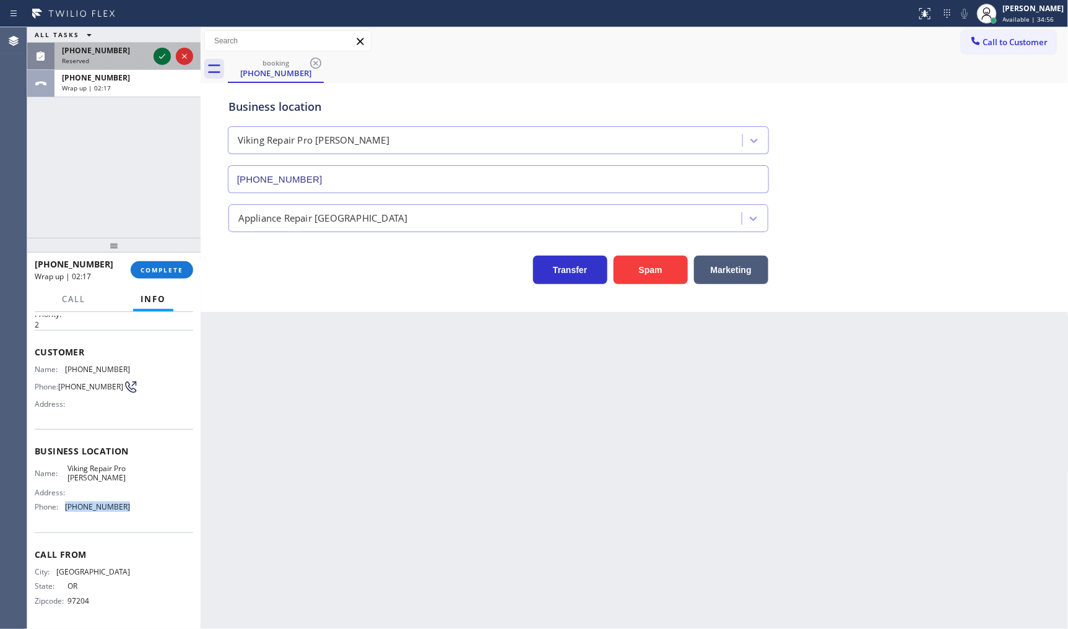
click at [162, 54] on icon at bounding box center [162, 56] width 15 height 15
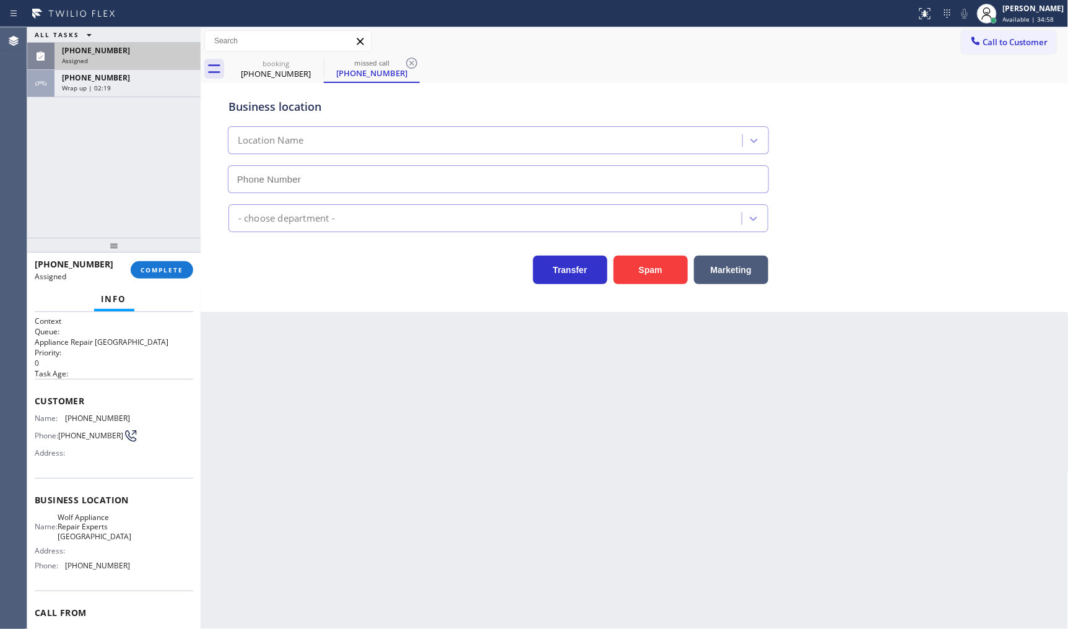
type input "(267) 656-7482"
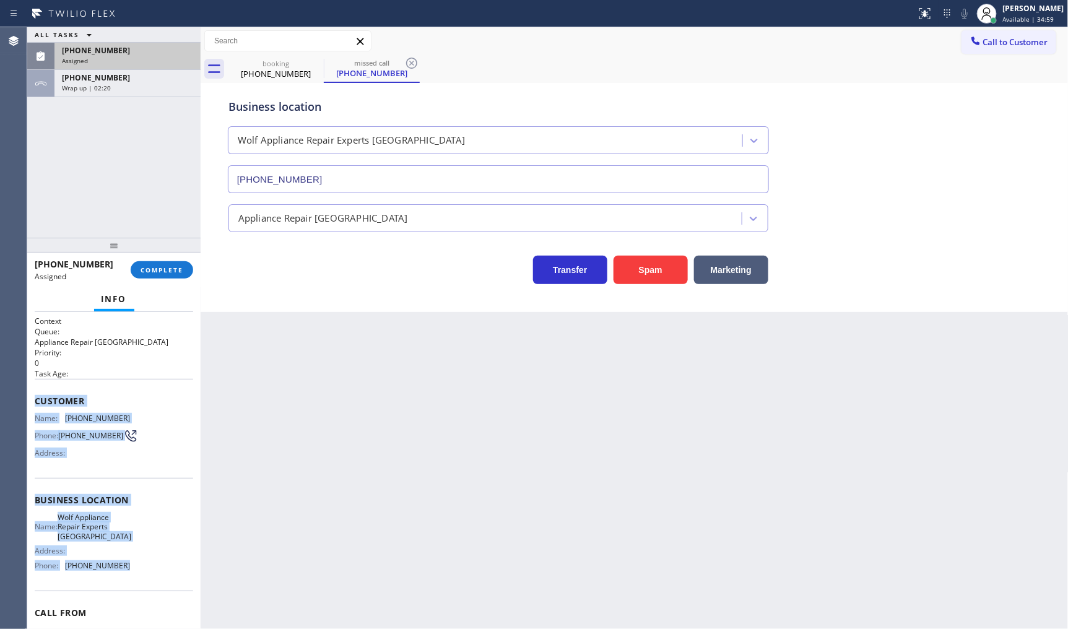
drag, startPoint x: 33, startPoint y: 389, endPoint x: 134, endPoint y: 580, distance: 216.1
click at [134, 580] on div "Context Queue: Appliance Repair High End Priority: 0 Task Age: Customer Name: (…" at bounding box center [113, 471] width 173 height 318
copy div "Customer Name: (267) 220-5070 Phone: (267) 220-5070 Address: Business location …"
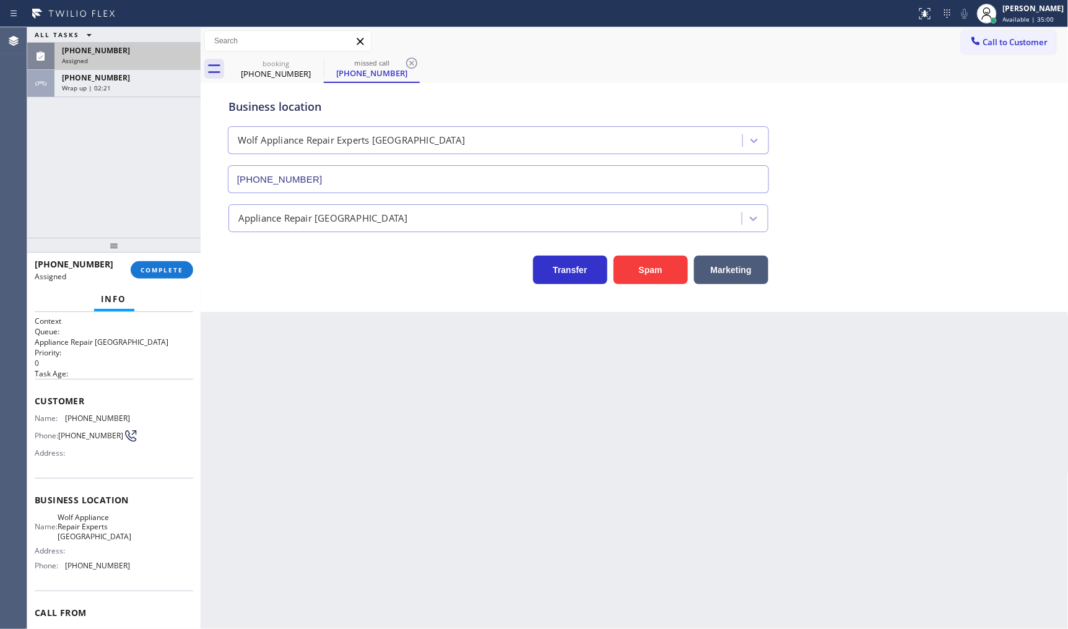
click at [177, 242] on div at bounding box center [113, 245] width 173 height 15
click at [177, 259] on div "(267) 220-5070 Assigned COMPLETE" at bounding box center [114, 270] width 159 height 32
click at [183, 274] on span "COMPLETE" at bounding box center [162, 270] width 43 height 9
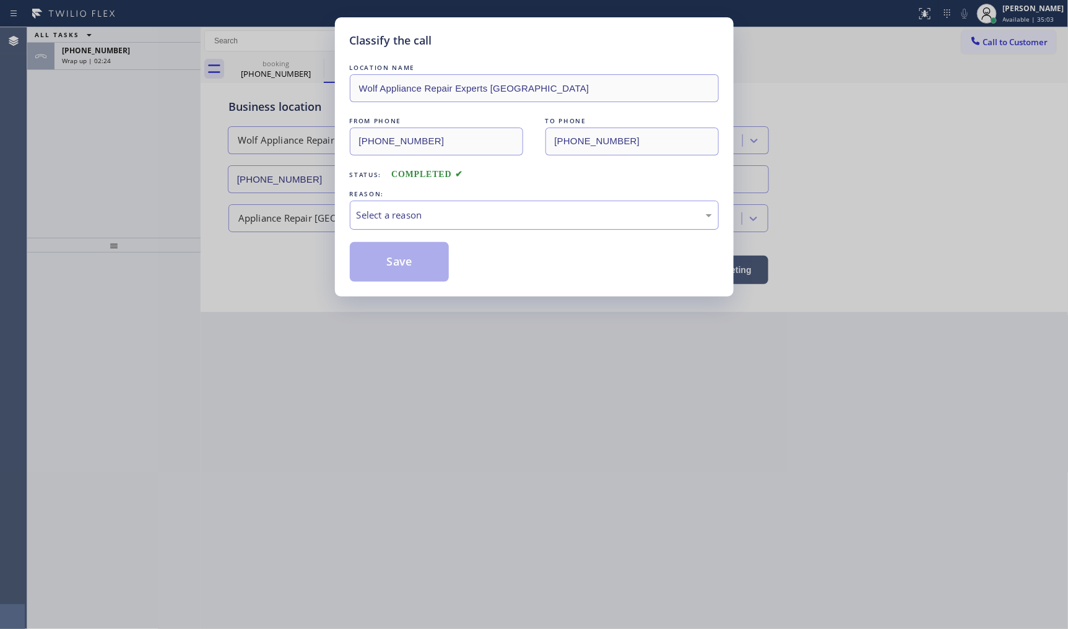
click at [386, 222] on div "Select a reason" at bounding box center [534, 215] width 355 height 14
click at [386, 263] on button "Save" at bounding box center [400, 262] width 100 height 40
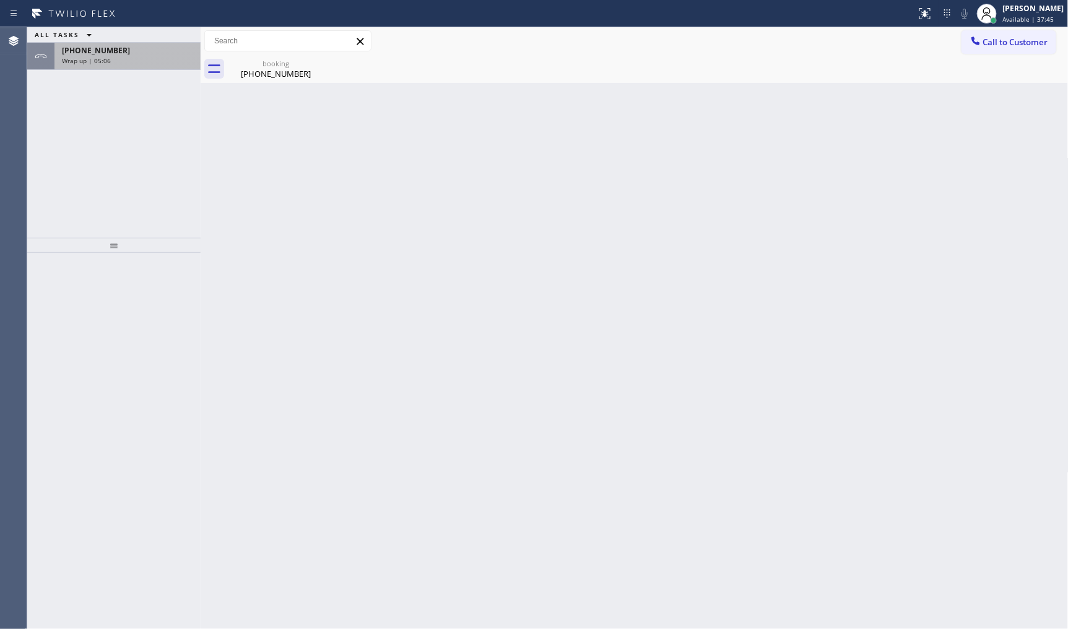
click at [121, 56] on div "Wrap up | 05:06" at bounding box center [127, 60] width 131 height 9
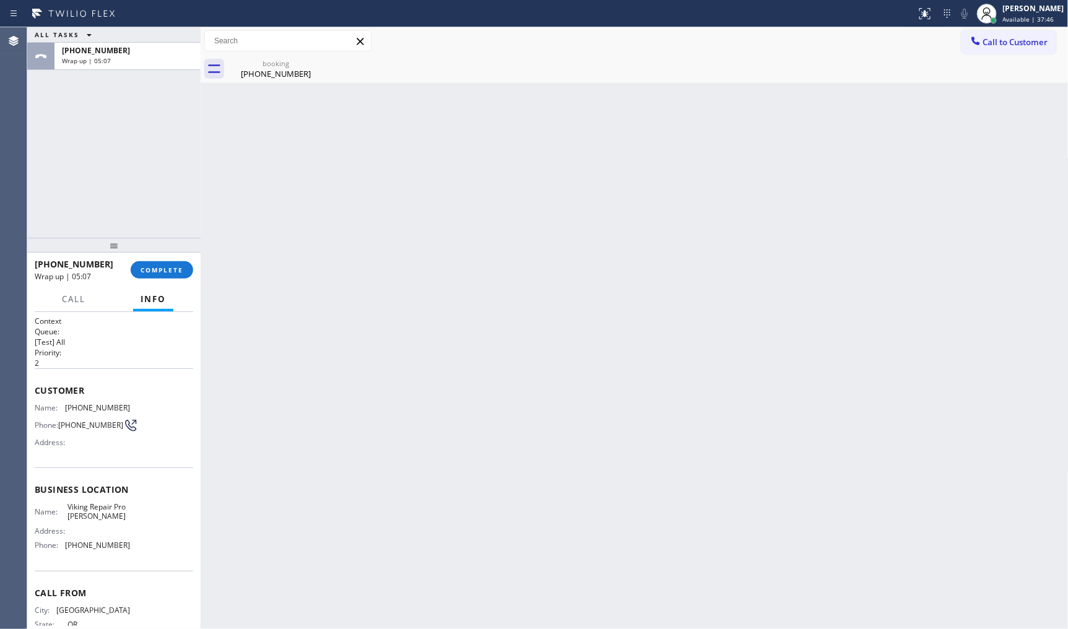
click at [166, 259] on div "+15034213701 Wrap up | 05:07 COMPLETE" at bounding box center [114, 270] width 159 height 32
click at [167, 270] on span "COMPLETE" at bounding box center [162, 270] width 43 height 9
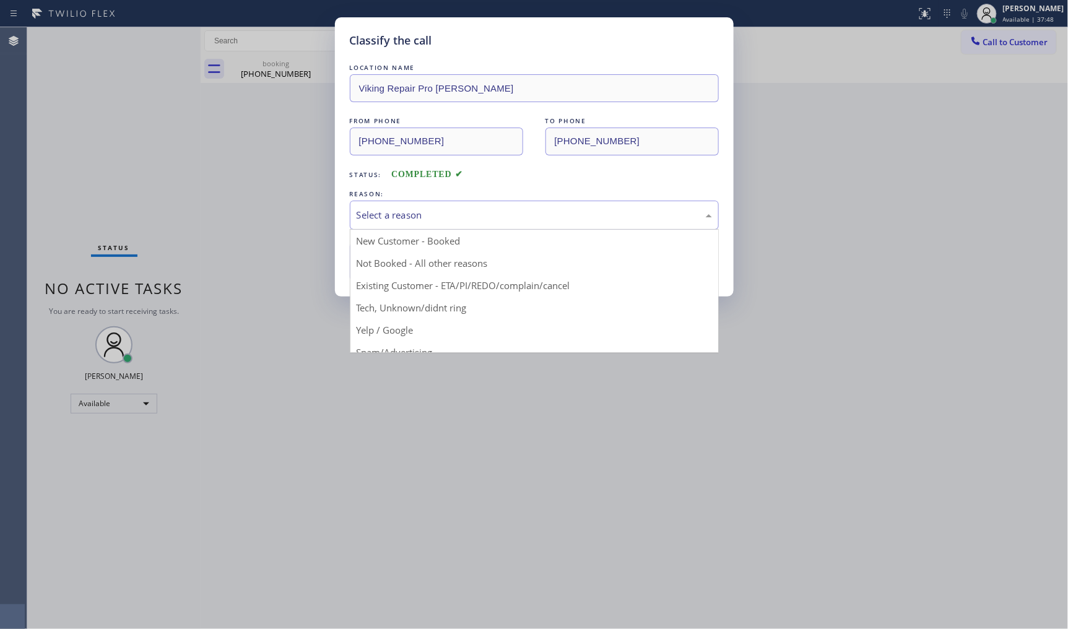
click at [400, 206] on div "Select a reason" at bounding box center [534, 215] width 369 height 29
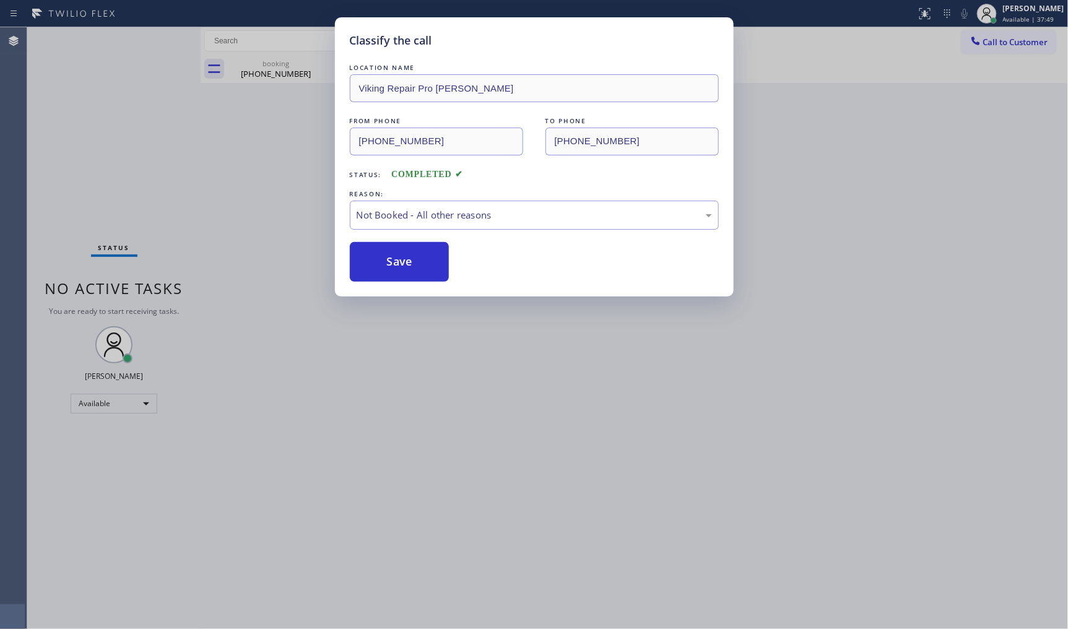
click at [391, 260] on button "Save" at bounding box center [400, 262] width 100 height 40
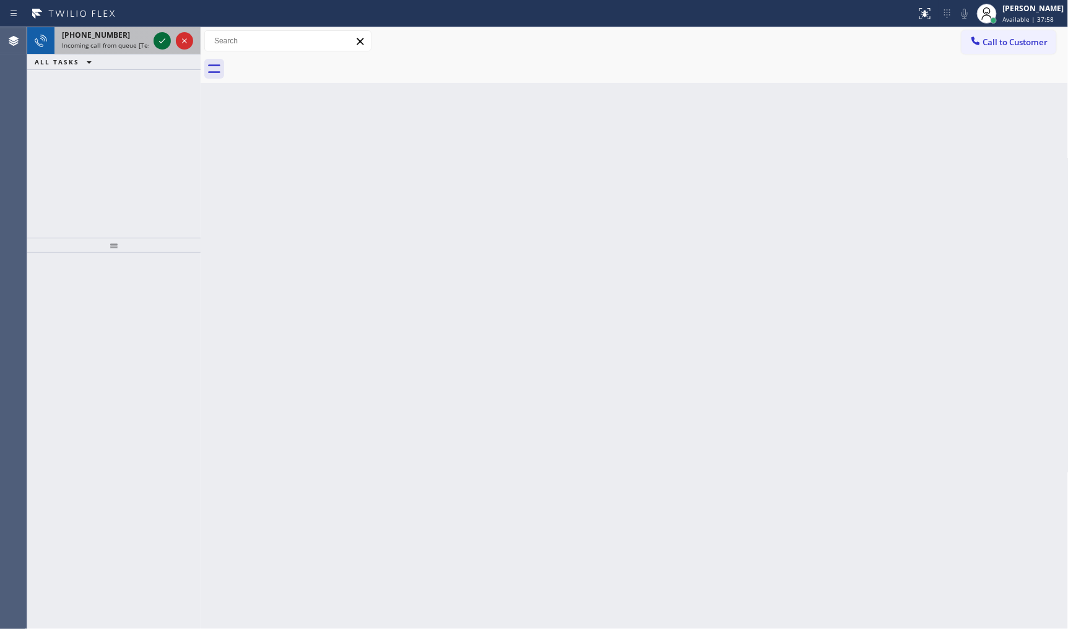
click at [165, 38] on icon at bounding box center [162, 40] width 6 height 5
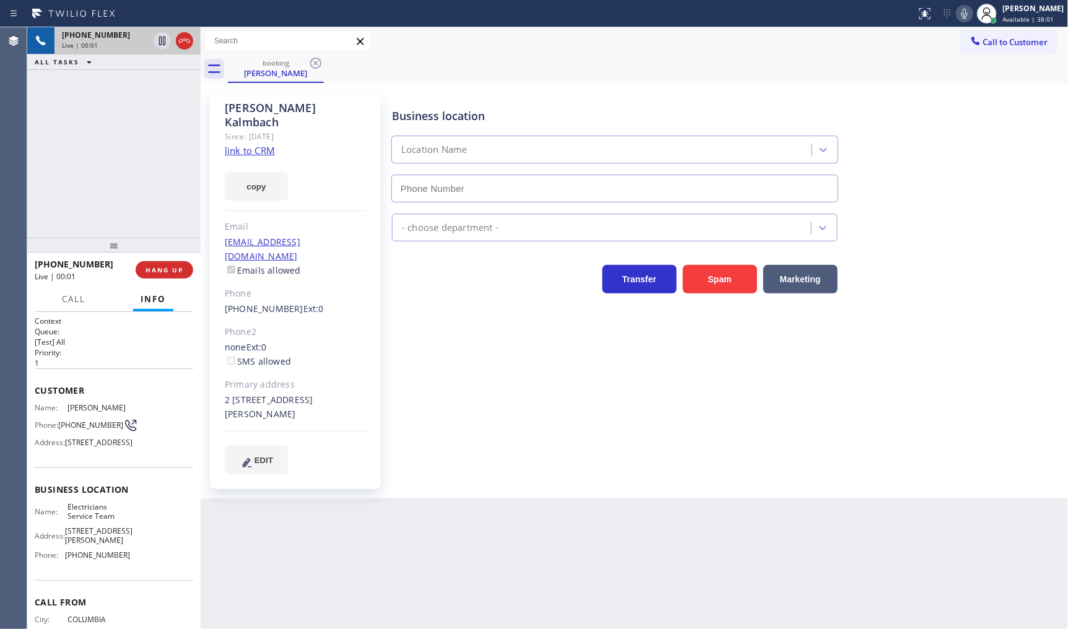
type input "(800) 568-8664"
click at [255, 144] on link "link to CRM" at bounding box center [250, 150] width 50 height 12
click at [160, 41] on icon at bounding box center [162, 40] width 15 height 15
click at [968, 12] on icon at bounding box center [964, 13] width 15 height 15
drag, startPoint x: 82, startPoint y: 162, endPoint x: 97, endPoint y: 146, distance: 21.9
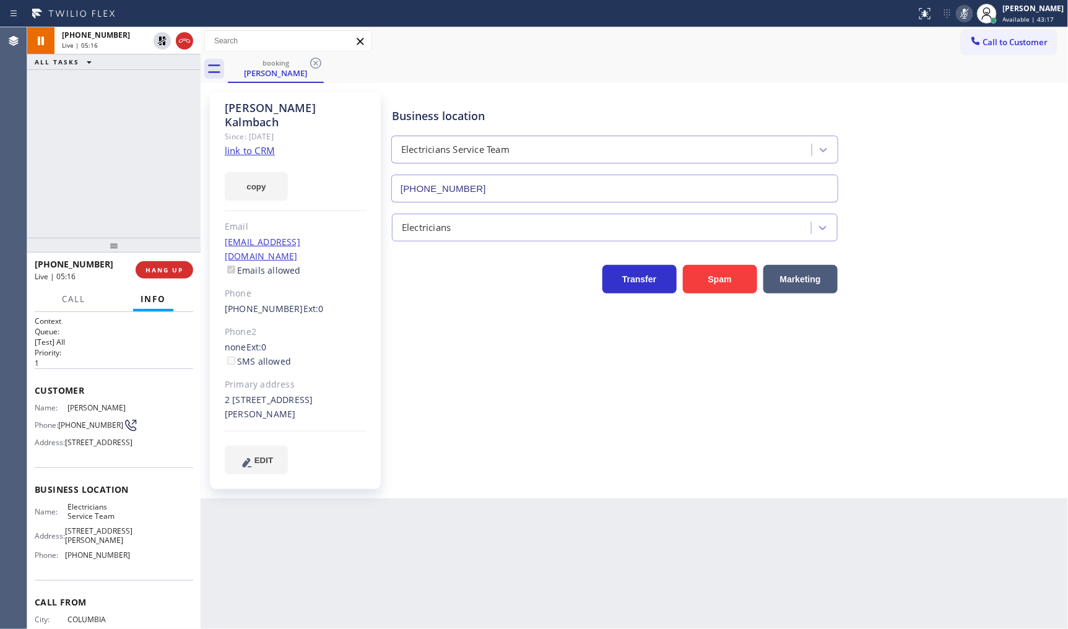
click at [83, 160] on div "+18036298875 Live | 05:16 ALL TASKS ALL TASKS ACTIVE TASKS TASKS IN WRAP UP" at bounding box center [113, 132] width 173 height 211
drag, startPoint x: 87, startPoint y: 120, endPoint x: 94, endPoint y: 102, distance: 20.0
click at [93, 107] on div "+18036298875 Live | 07:38 ALL TASKS ALL TASKS ACTIVE TASKS TASKS IN WRAP UP" at bounding box center [113, 132] width 173 height 211
click at [163, 38] on icon at bounding box center [162, 41] width 9 height 9
click at [963, 15] on icon at bounding box center [964, 13] width 15 height 15
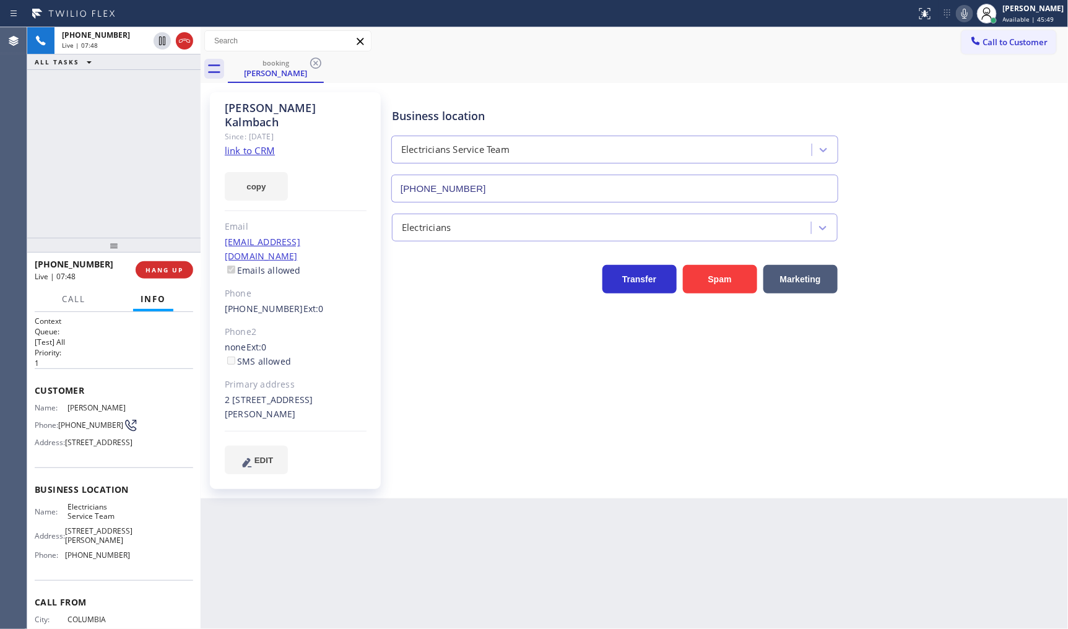
click at [313, 565] on div "Back to Dashboard Change Sender ID Customers Technicians Select a contact Outbo…" at bounding box center [635, 328] width 868 height 602
click at [436, 405] on div "Business location Electricians Service Team (800) 568-8664 Electricians Transfe…" at bounding box center [728, 282] width 676 height 375
drag, startPoint x: 126, startPoint y: 162, endPoint x: 238, endPoint y: 161, distance: 112.1
click at [126, 161] on div "+18036298875 Live | 08:38 ALL TASKS ALL TASKS ACTIVE TASKS TASKS IN WRAP UP" at bounding box center [113, 132] width 173 height 211
click at [968, 11] on icon at bounding box center [964, 13] width 15 height 15
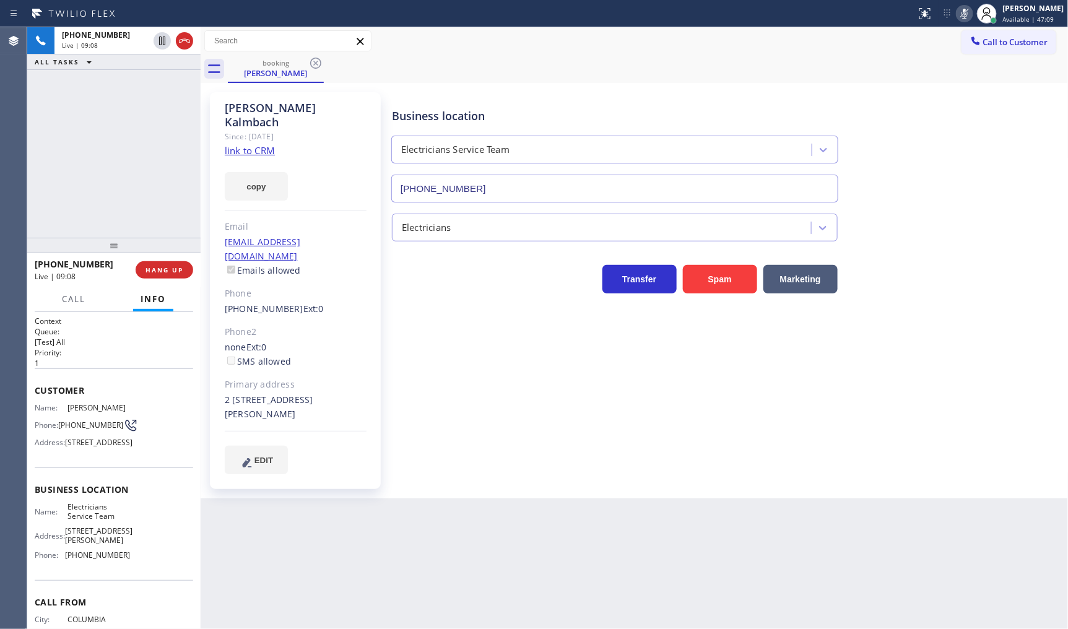
click at [967, 12] on rect at bounding box center [965, 12] width 9 height 9
click at [68, 137] on div "ALL TASKS ALL TASKS ACTIVE TASKS TASKS IN WRAP UP +18036298875 Wrap up | 00:11" at bounding box center [113, 132] width 173 height 211
click at [156, 274] on span "COMPLETE" at bounding box center [162, 270] width 43 height 9
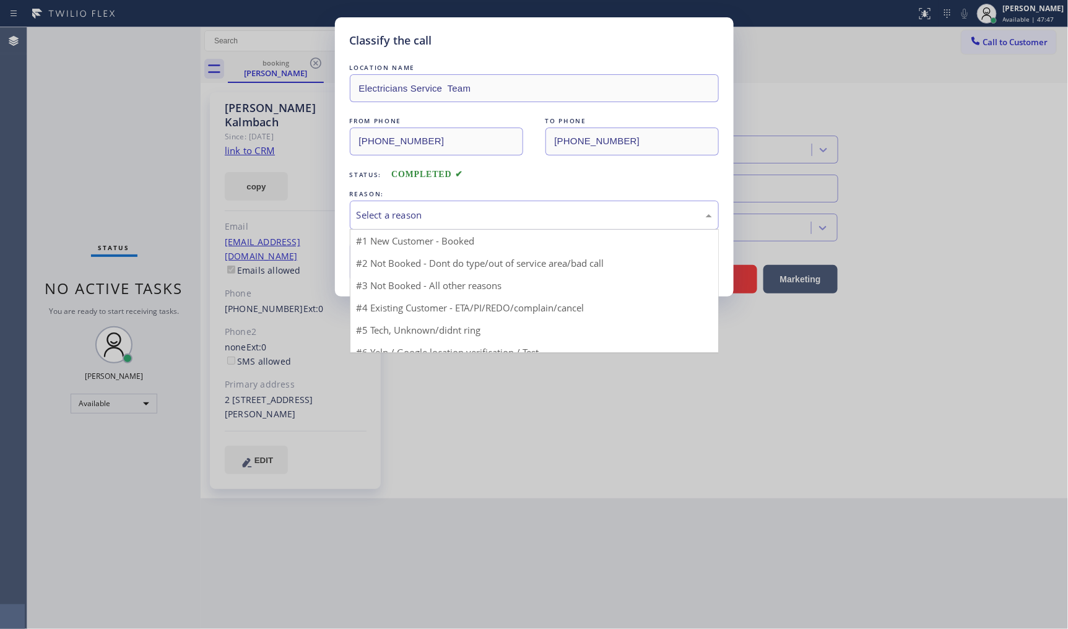
click at [395, 211] on div "Select a reason" at bounding box center [534, 215] width 355 height 14
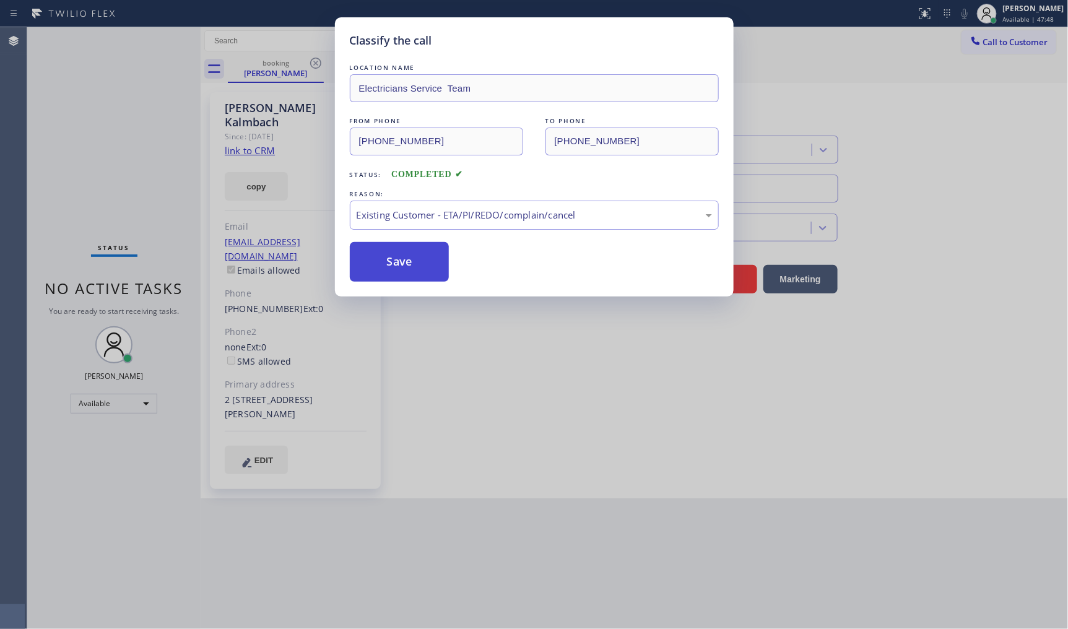
drag, startPoint x: 386, startPoint y: 282, endPoint x: 388, endPoint y: 267, distance: 15.1
click at [388, 266] on button "Save" at bounding box center [400, 262] width 100 height 40
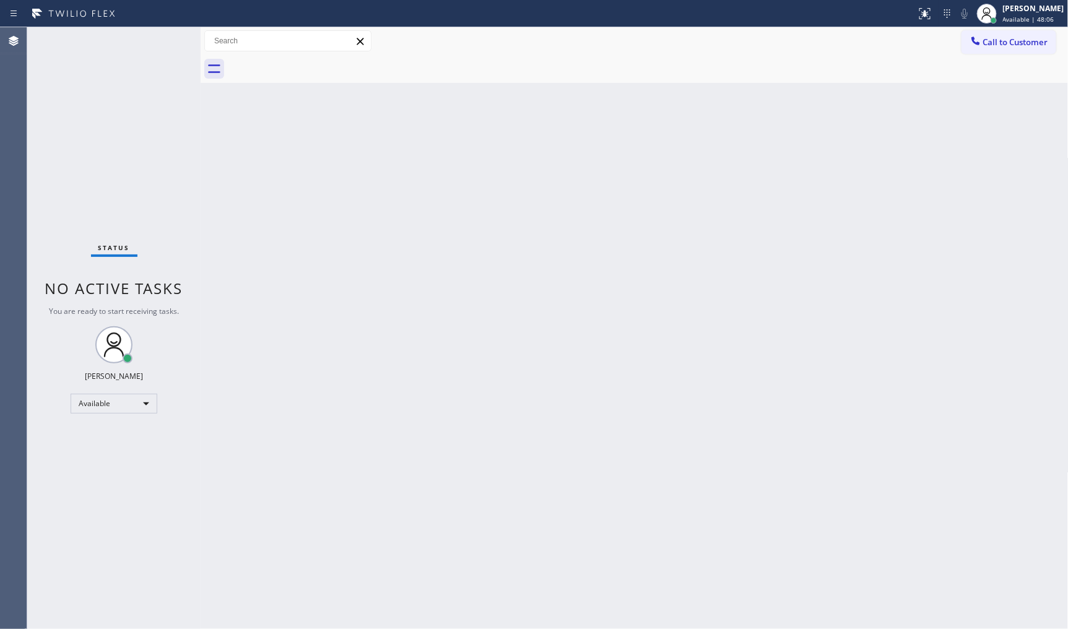
click at [131, 160] on div "Status No active tasks You are ready to start receiving tasks. JENIZA ALCAYDE A…" at bounding box center [113, 328] width 173 height 602
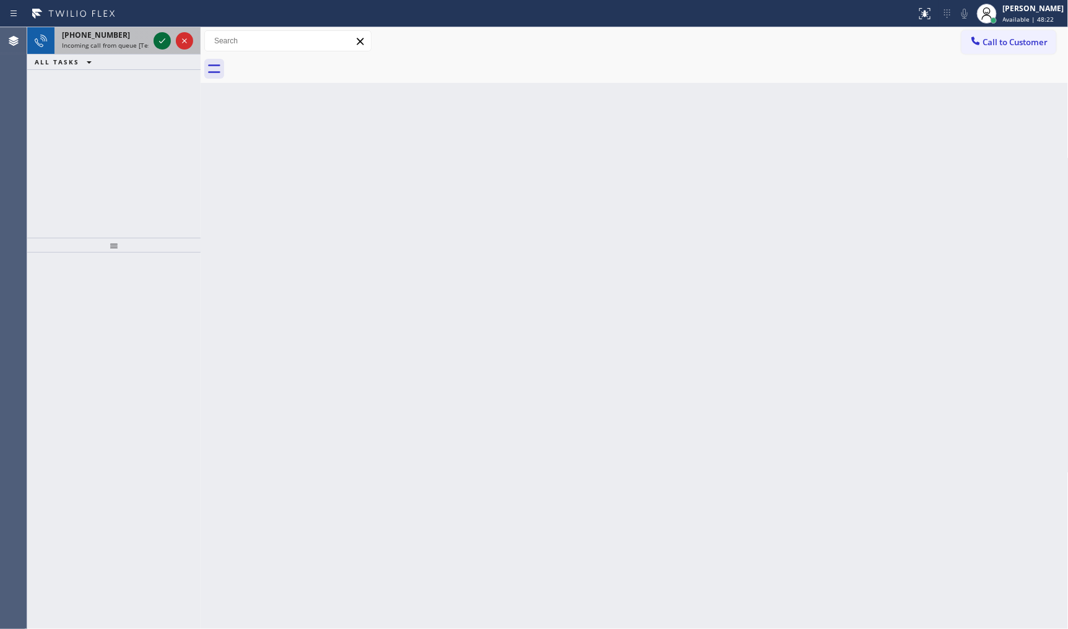
drag, startPoint x: 143, startPoint y: 94, endPoint x: 164, endPoint y: 45, distance: 53.0
click at [155, 83] on div "+15624572359 Incoming call from queue [Test] All ALL TASKS ALL TASKS ACTIVE TAS…" at bounding box center [113, 132] width 173 height 211
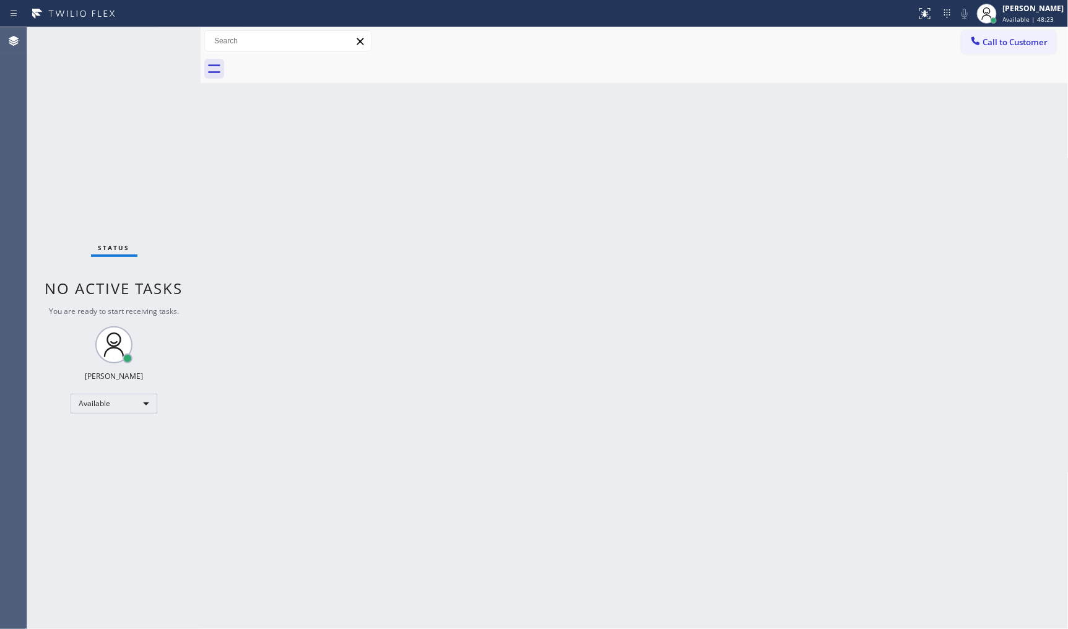
click at [163, 35] on div "Status No active tasks You are ready to start receiving tasks. JENIZA ALCAYDE A…" at bounding box center [113, 328] width 173 height 602
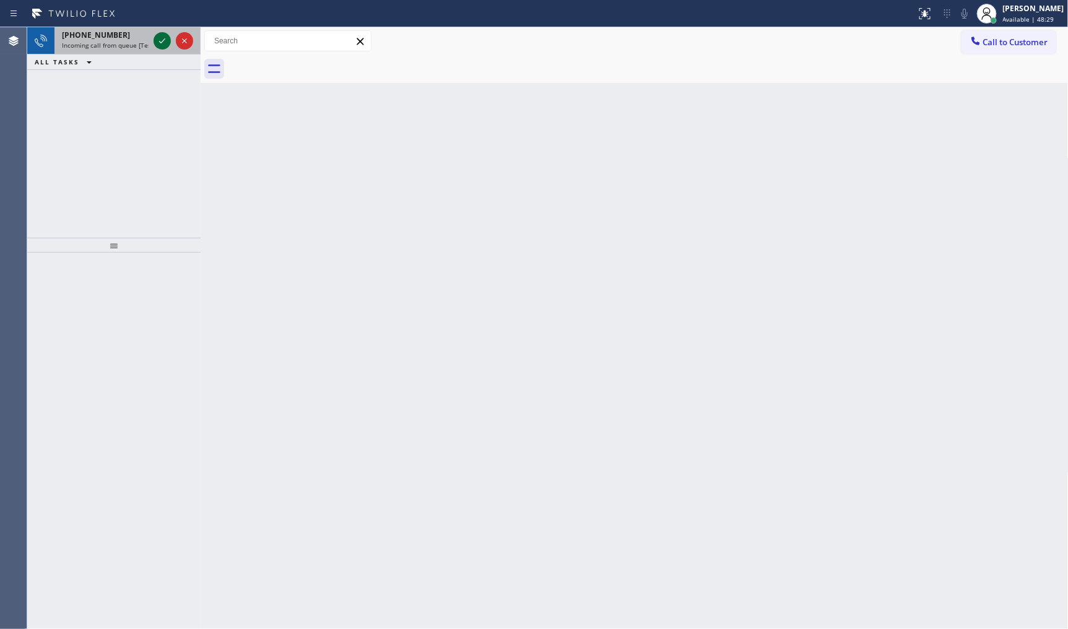
click at [161, 38] on icon at bounding box center [162, 40] width 15 height 15
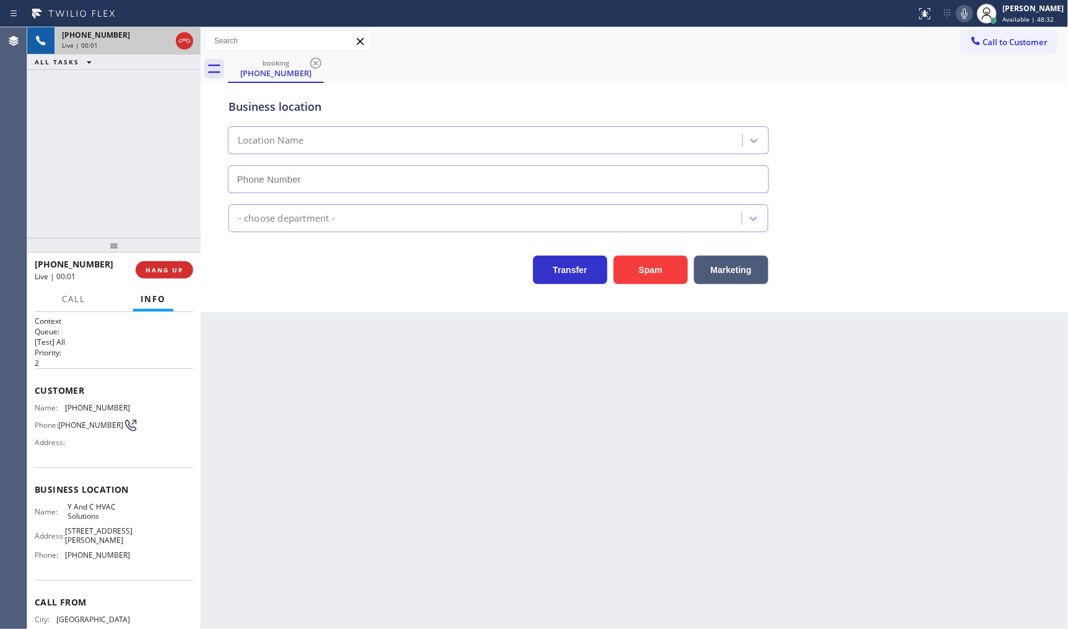
type input "(718) 313-3916"
click at [1060, 440] on div "Back to Dashboard Change Sender ID Customers Technicians Select a contact Outbo…" at bounding box center [635, 328] width 868 height 602
click at [708, 269] on button "Marketing" at bounding box center [731, 270] width 74 height 28
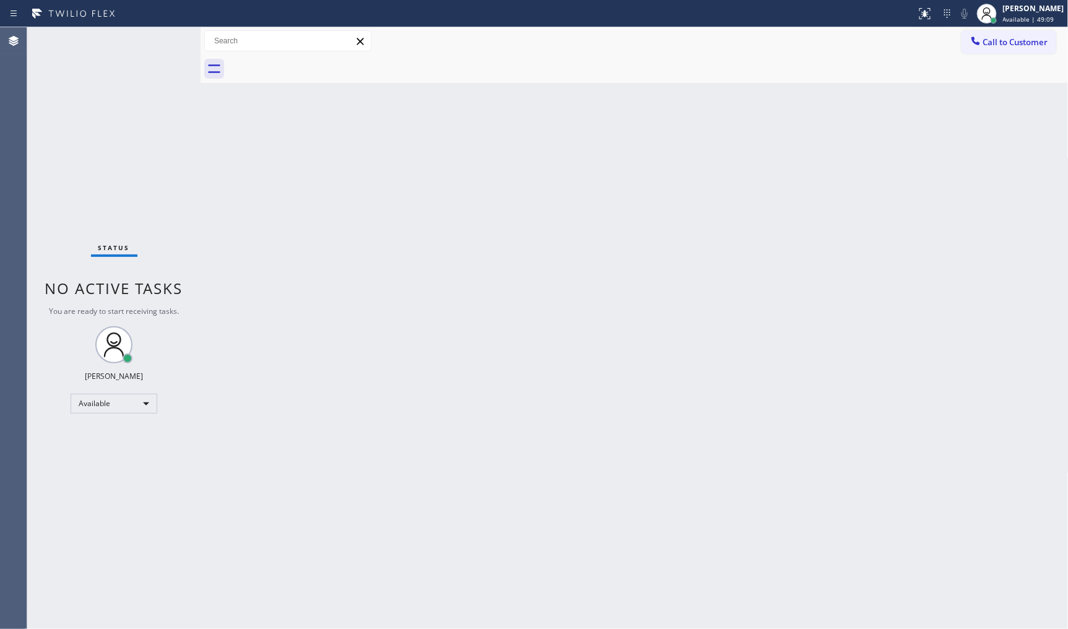
drag, startPoint x: 47, startPoint y: 203, endPoint x: 63, endPoint y: 211, distance: 18.0
click at [54, 214] on div "Status No active tasks You are ready to start receiving tasks. JENIZA ALCAYDE A…" at bounding box center [113, 328] width 173 height 602
click at [138, 45] on div "Status No active tasks You are ready to start receiving tasks. JENIZA ALCAYDE A…" at bounding box center [113, 328] width 173 height 602
click at [160, 42] on div "Status No active tasks You are ready to start receiving tasks. JENIZA ALCAYDE A…" at bounding box center [113, 328] width 173 height 602
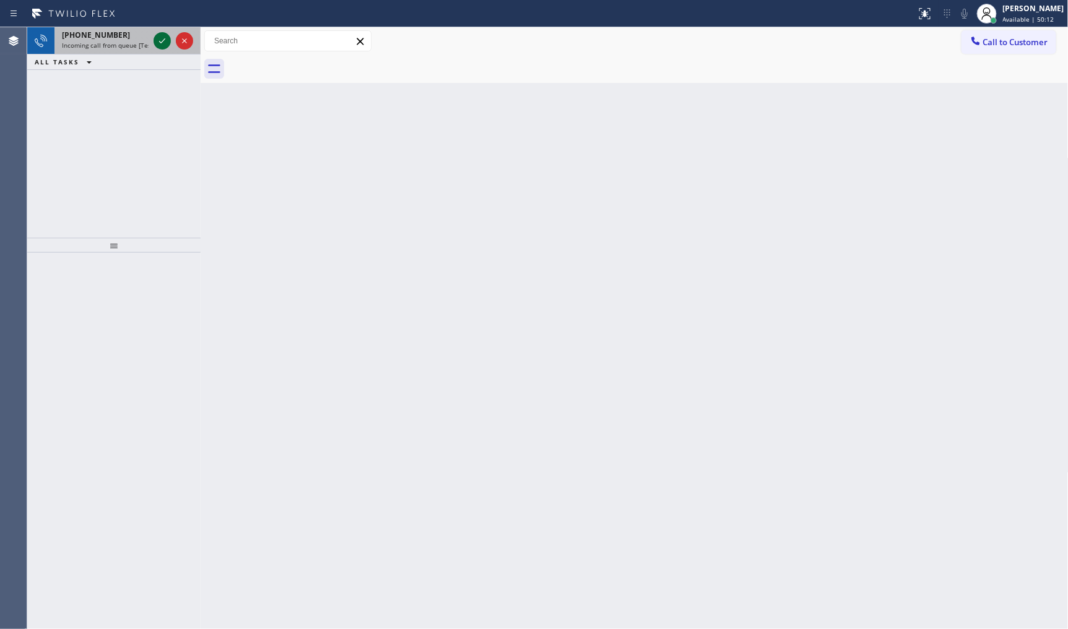
click at [159, 37] on icon at bounding box center [162, 40] width 15 height 15
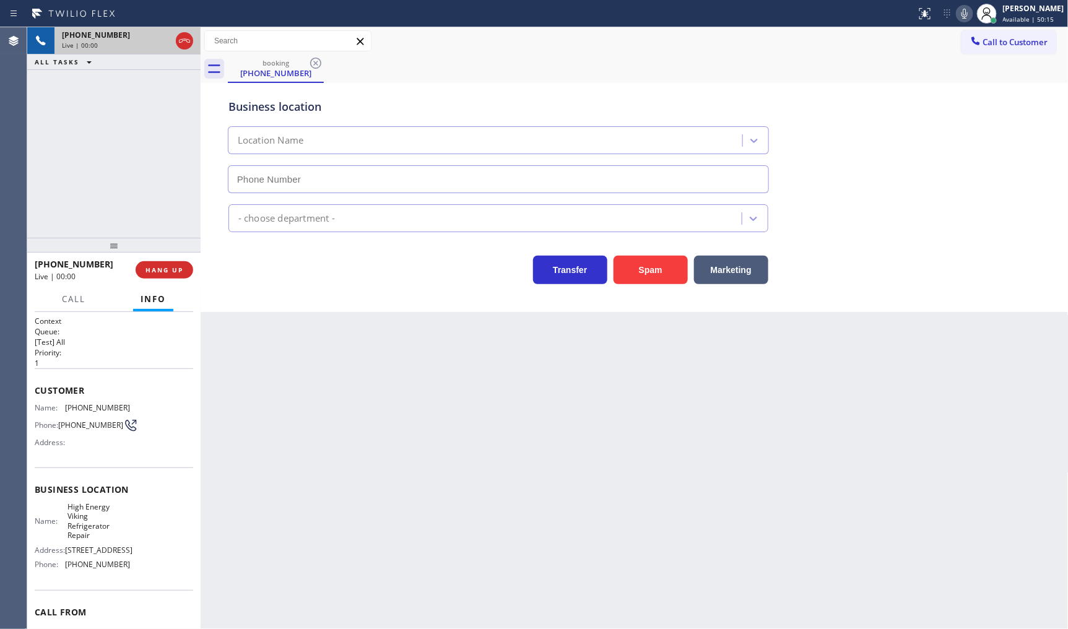
type input "(215) 910-4740"
click at [157, 264] on button "HANG UP" at bounding box center [165, 269] width 58 height 17
click at [162, 273] on span "HANG UP" at bounding box center [165, 270] width 38 height 9
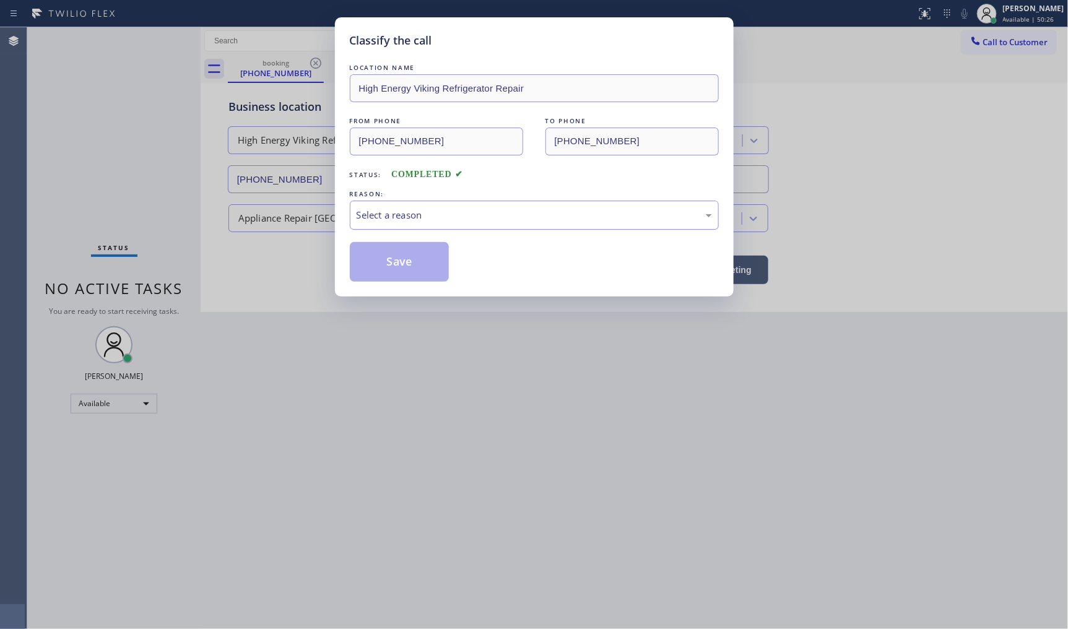
click at [381, 220] on div "Select a reason" at bounding box center [534, 215] width 355 height 14
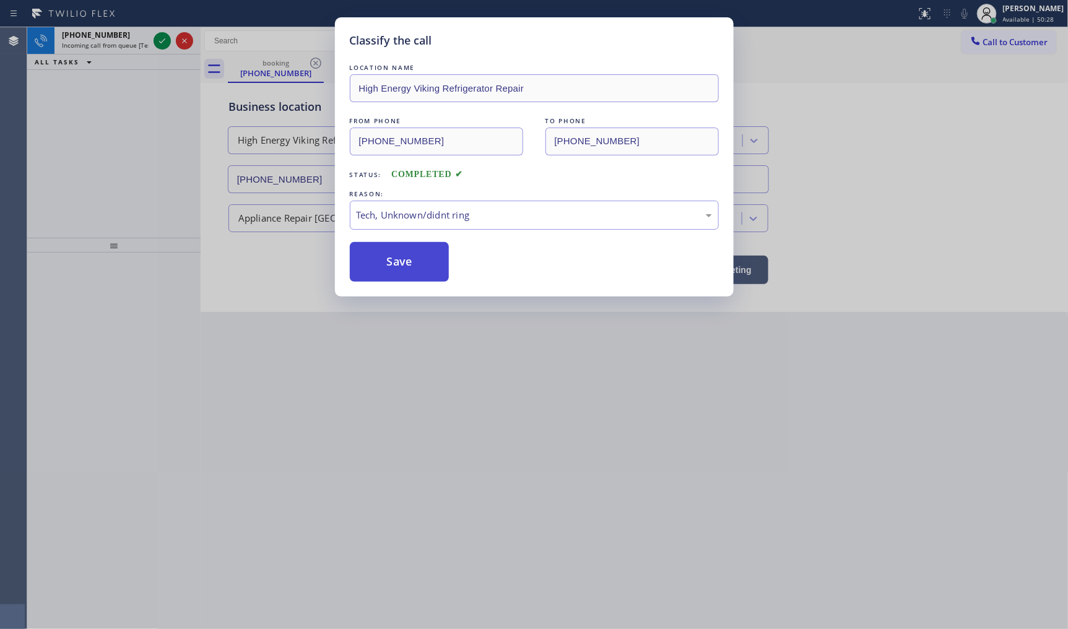
click at [372, 262] on button "Save" at bounding box center [400, 262] width 100 height 40
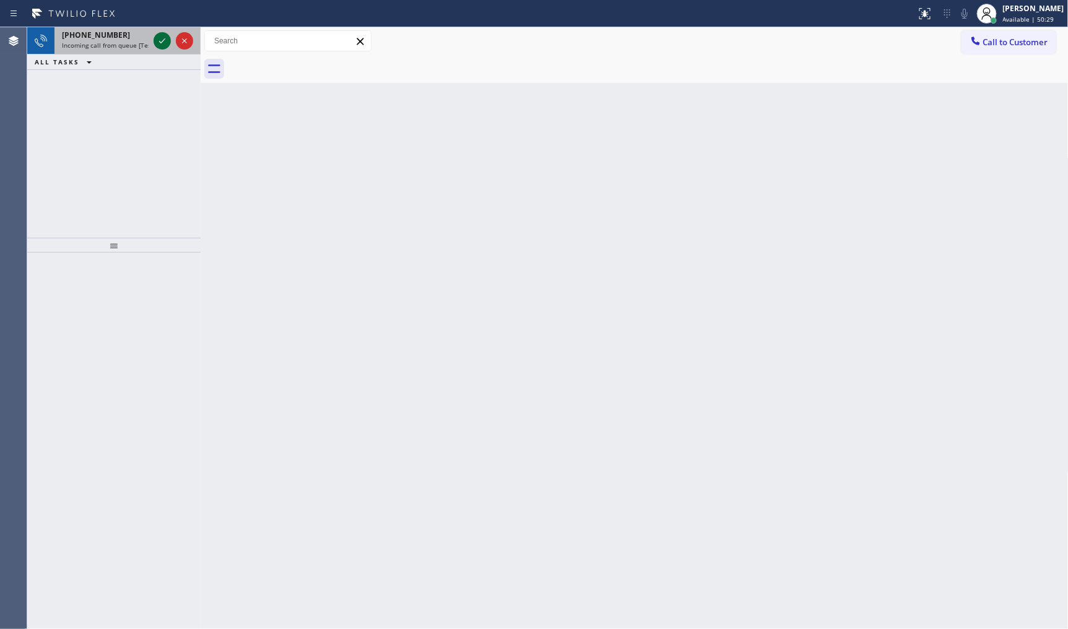
click at [159, 36] on icon at bounding box center [162, 40] width 15 height 15
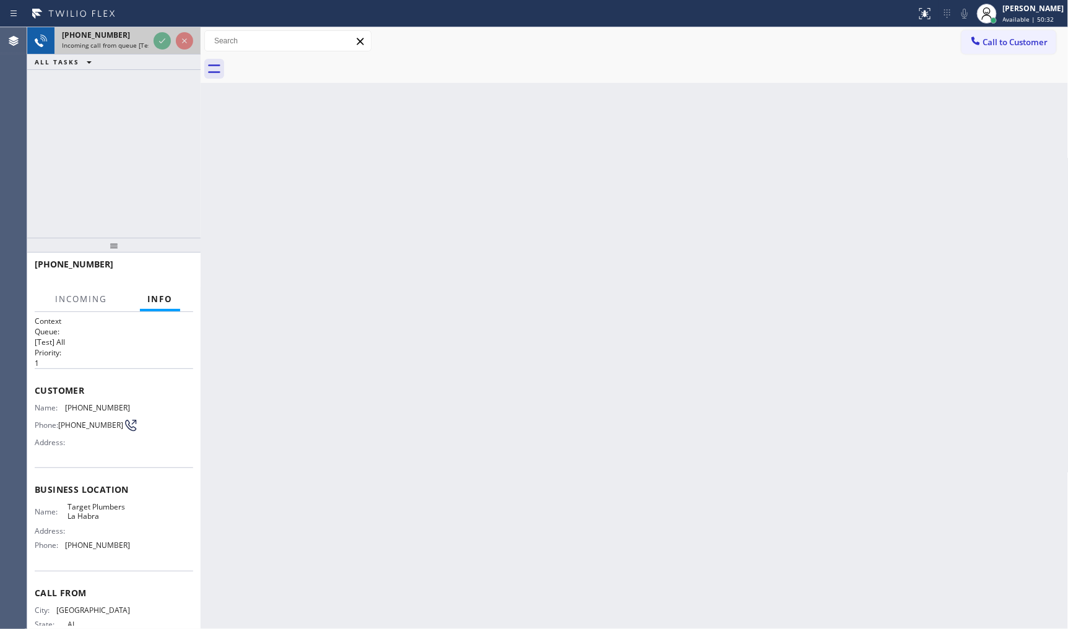
click at [175, 33] on div at bounding box center [173, 40] width 45 height 27
click at [175, 35] on div at bounding box center [173, 40] width 45 height 27
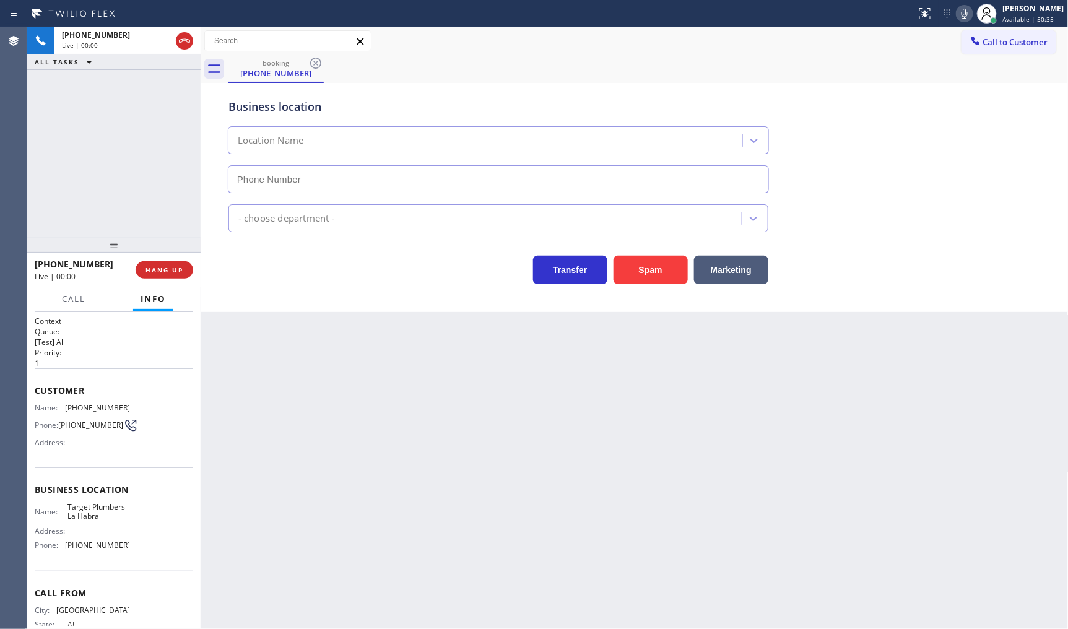
type input "(562) 414-6410"
click at [187, 38] on icon at bounding box center [184, 40] width 15 height 15
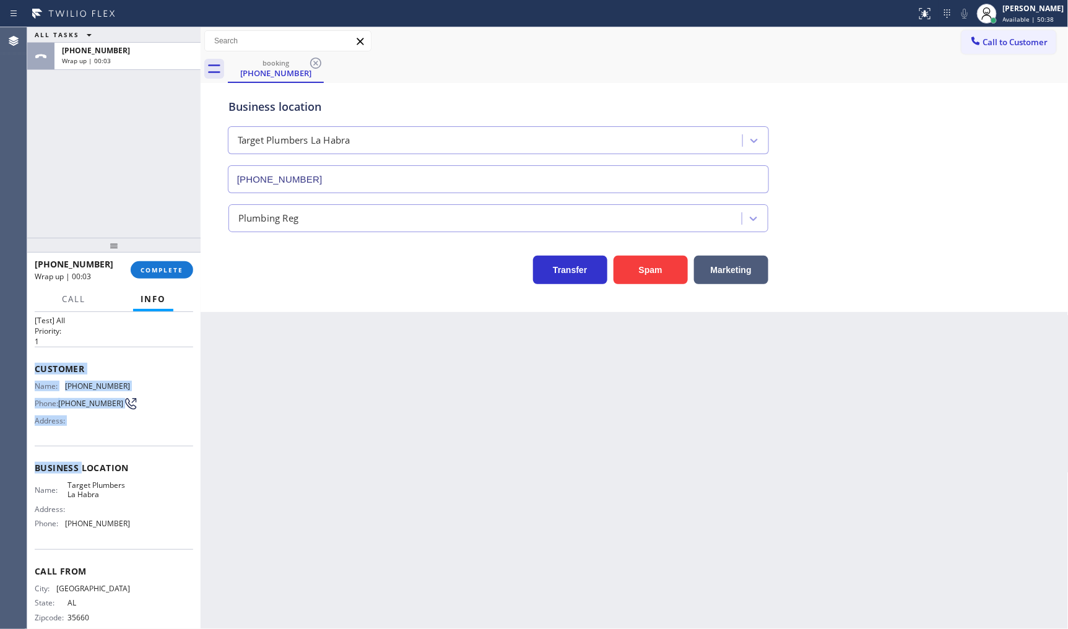
scroll to position [41, 0]
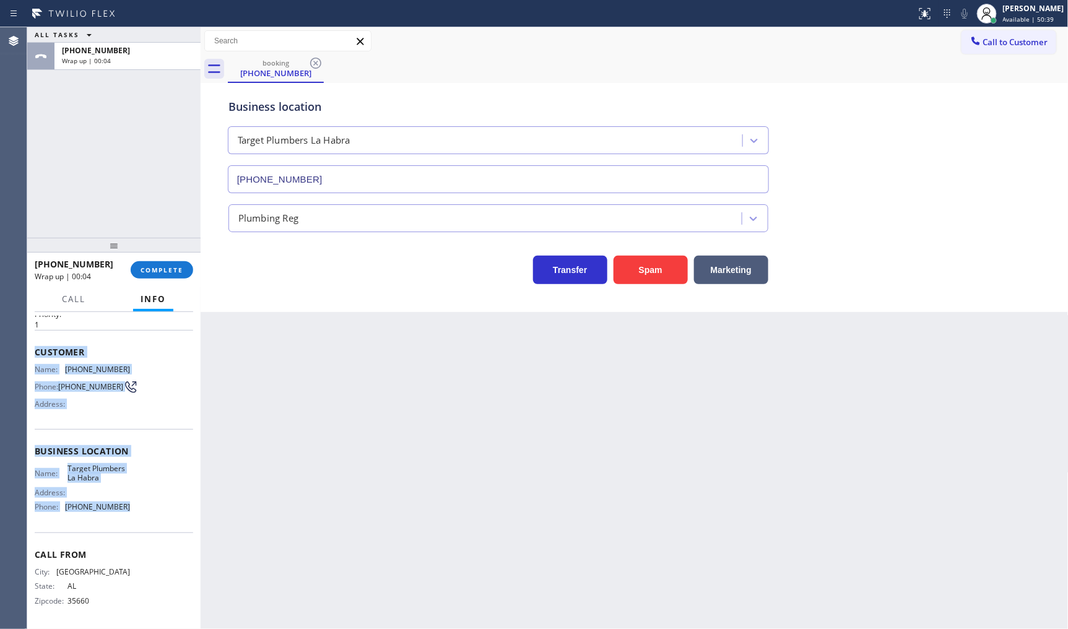
drag, startPoint x: 33, startPoint y: 382, endPoint x: 142, endPoint y: 509, distance: 167.3
click at [142, 509] on div "Context Queue: [Test] All Priority: 1 Customer Name: (256) 389-3600 Phone: (256…" at bounding box center [113, 471] width 173 height 318
copy div "Customer Name: (256) 389-3600 Phone: (256) 389-3600 Address: Business location …"
click at [171, 263] on button "COMPLETE" at bounding box center [162, 269] width 63 height 17
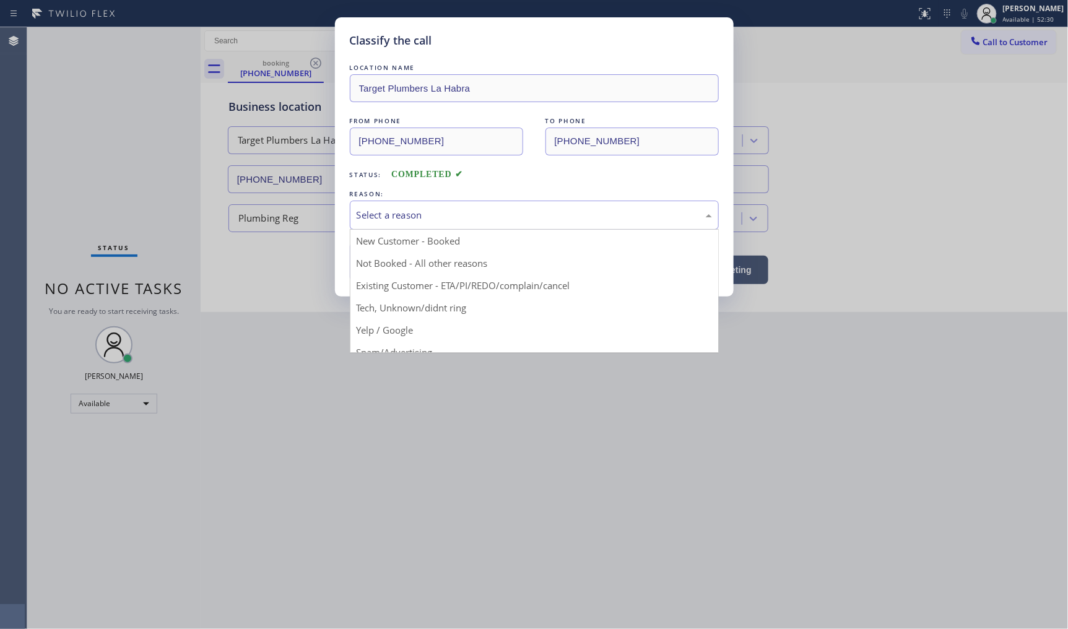
click at [425, 214] on div "Select a reason" at bounding box center [534, 215] width 355 height 14
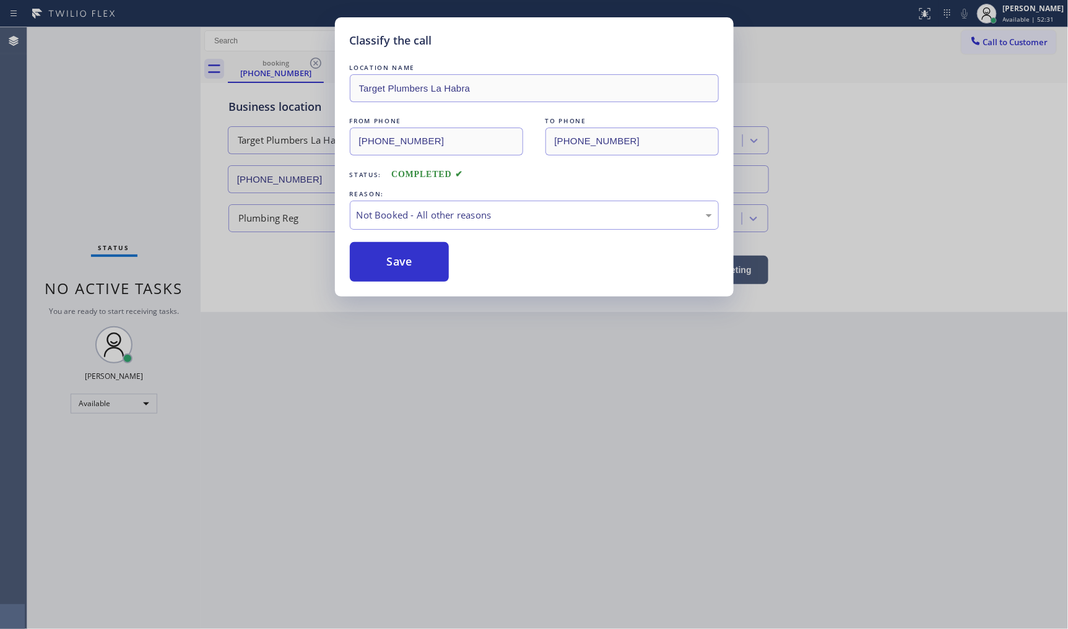
click at [390, 261] on button "Save" at bounding box center [400, 262] width 100 height 40
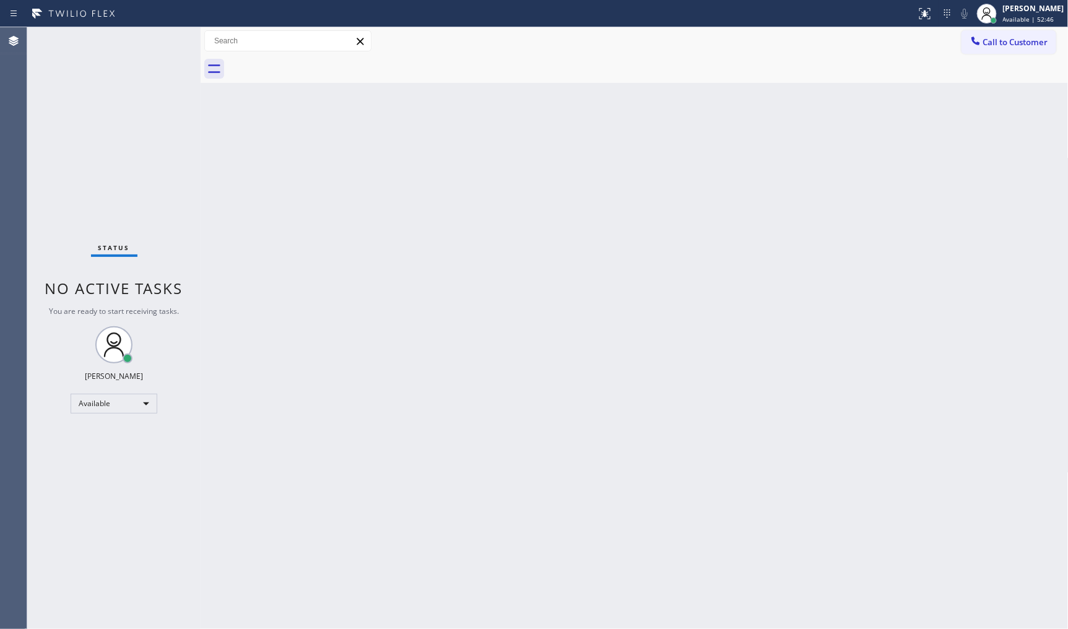
click at [112, 102] on div "Status No active tasks You are ready to start receiving tasks. JENIZA ALCAYDE A…" at bounding box center [113, 328] width 173 height 602
click at [160, 36] on div "Status No active tasks You are ready to start receiving tasks. JENIZA ALCAYDE A…" at bounding box center [113, 328] width 173 height 602
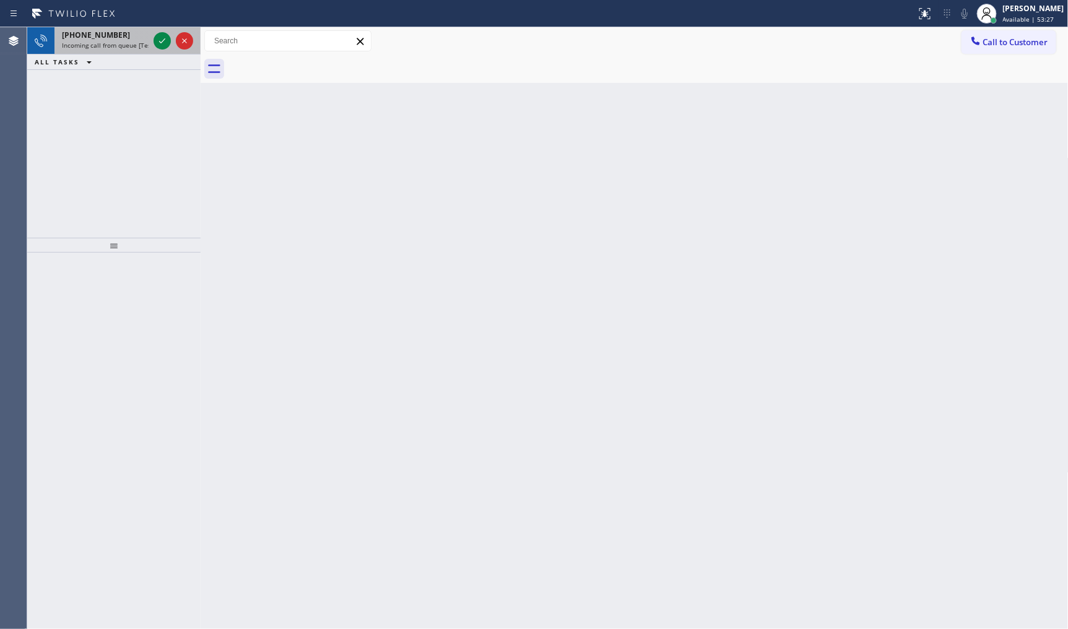
click at [170, 51] on div at bounding box center [173, 40] width 45 height 27
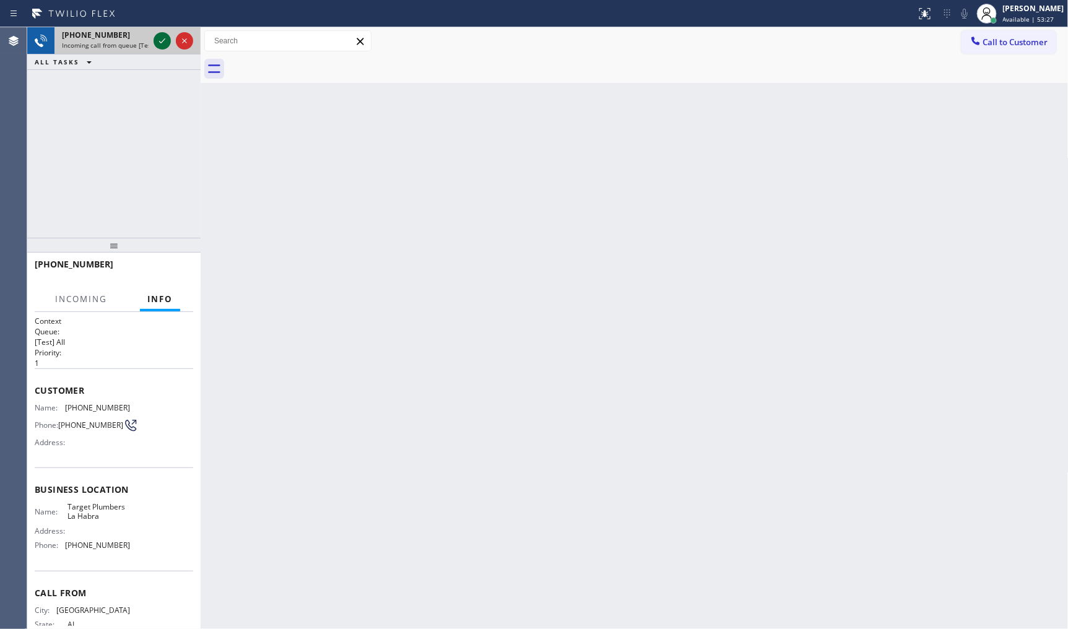
click at [155, 43] on icon at bounding box center [162, 40] width 15 height 15
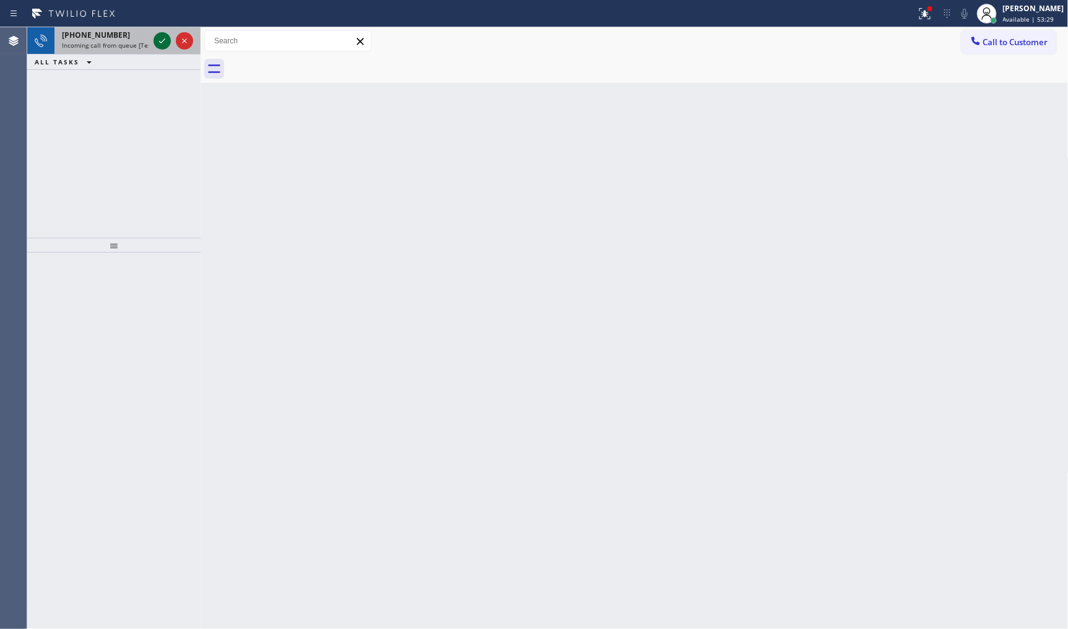
drag, startPoint x: 166, startPoint y: 35, endPoint x: 157, endPoint y: 48, distance: 15.5
click at [157, 47] on icon at bounding box center [162, 40] width 15 height 15
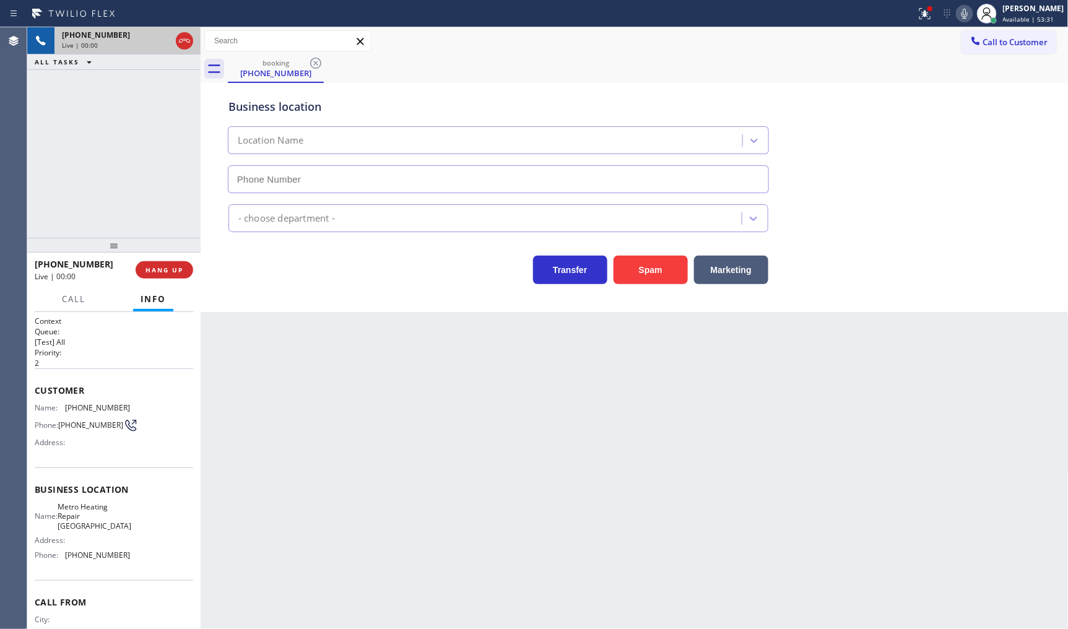
type input "(510) 737-7917"
click at [930, 5] on div at bounding box center [930, 8] width 7 height 7
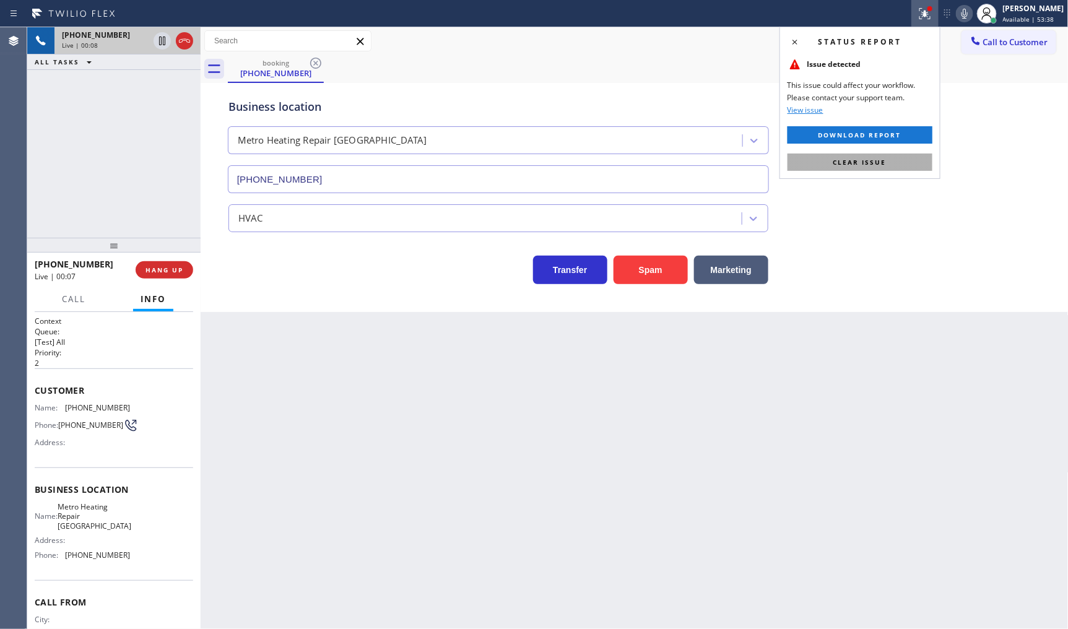
click at [894, 159] on button "Clear issue" at bounding box center [860, 162] width 145 height 17
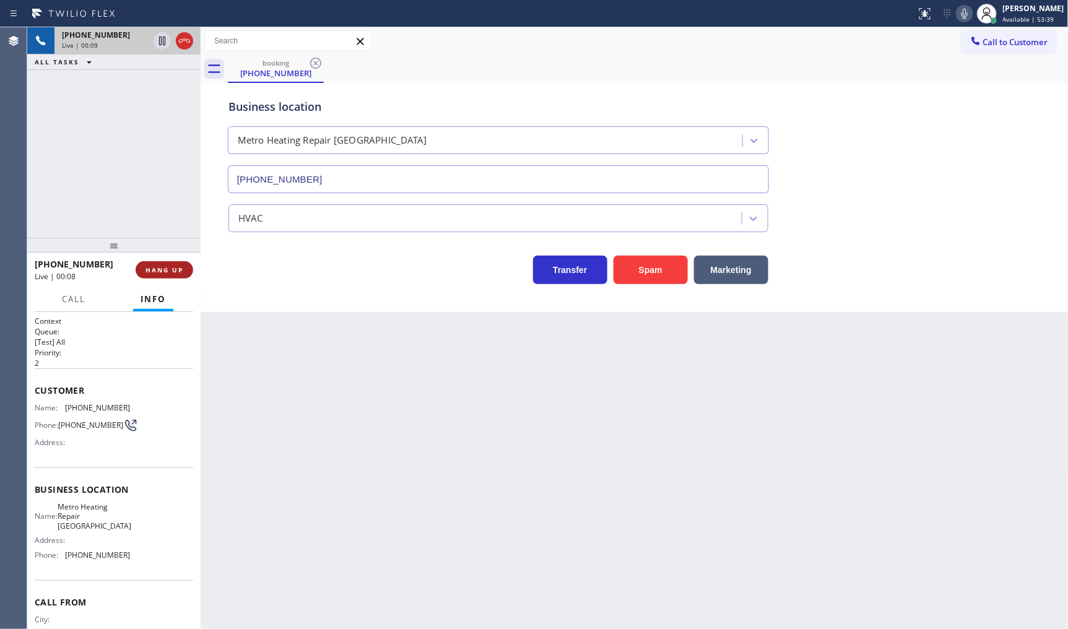
click at [164, 277] on button "HANG UP" at bounding box center [165, 269] width 58 height 17
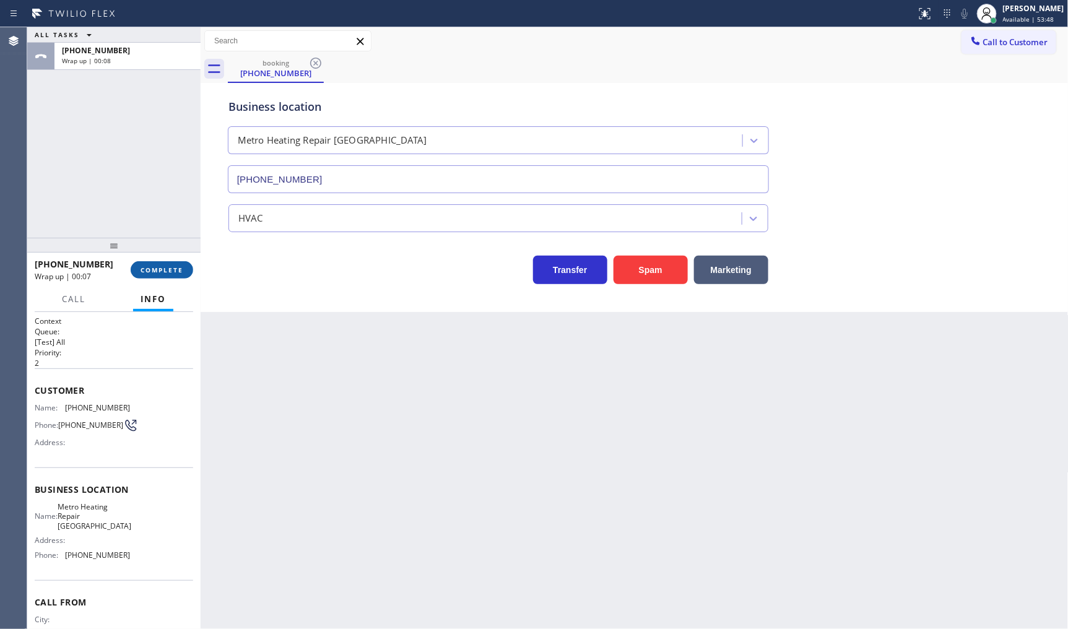
click at [155, 267] on span "COMPLETE" at bounding box center [162, 270] width 43 height 9
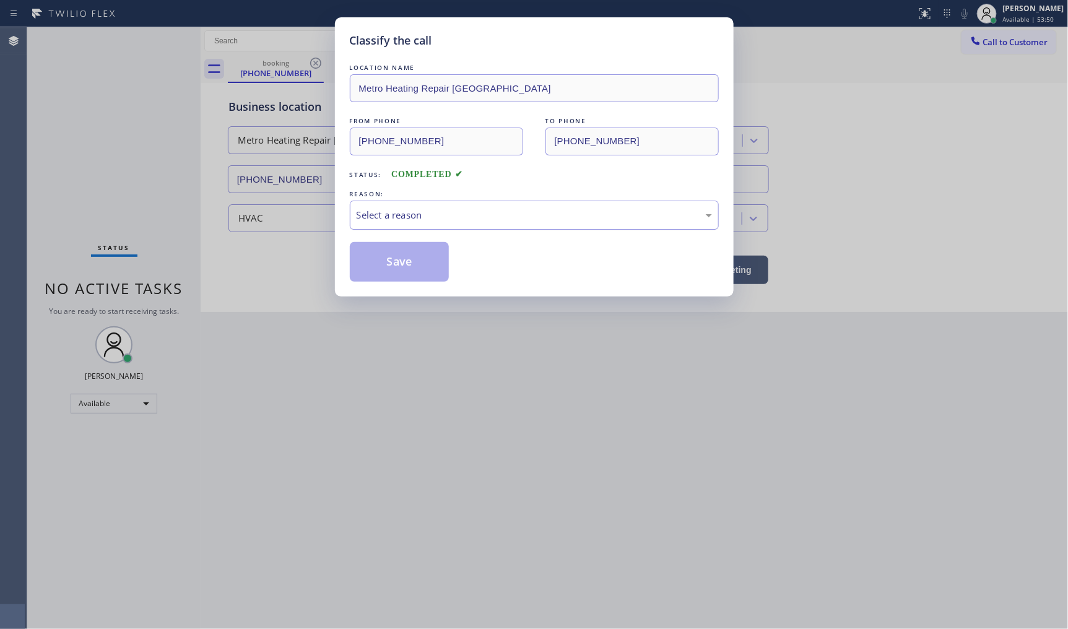
click at [395, 219] on div "Select a reason" at bounding box center [534, 215] width 355 height 14
click at [375, 262] on button "Save" at bounding box center [400, 262] width 100 height 40
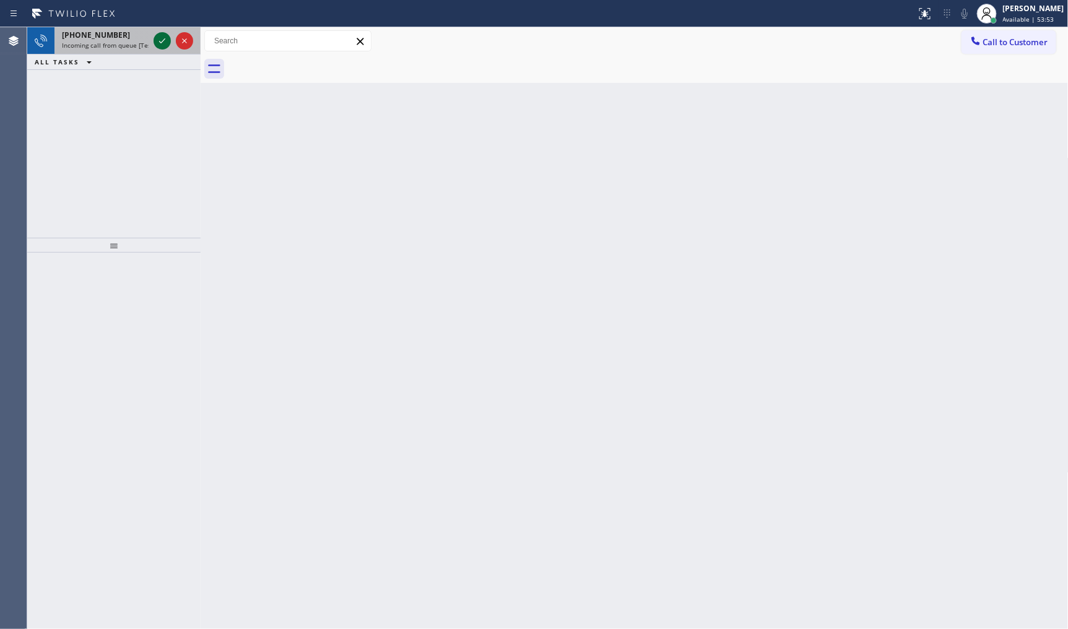
click at [156, 40] on icon at bounding box center [162, 40] width 15 height 15
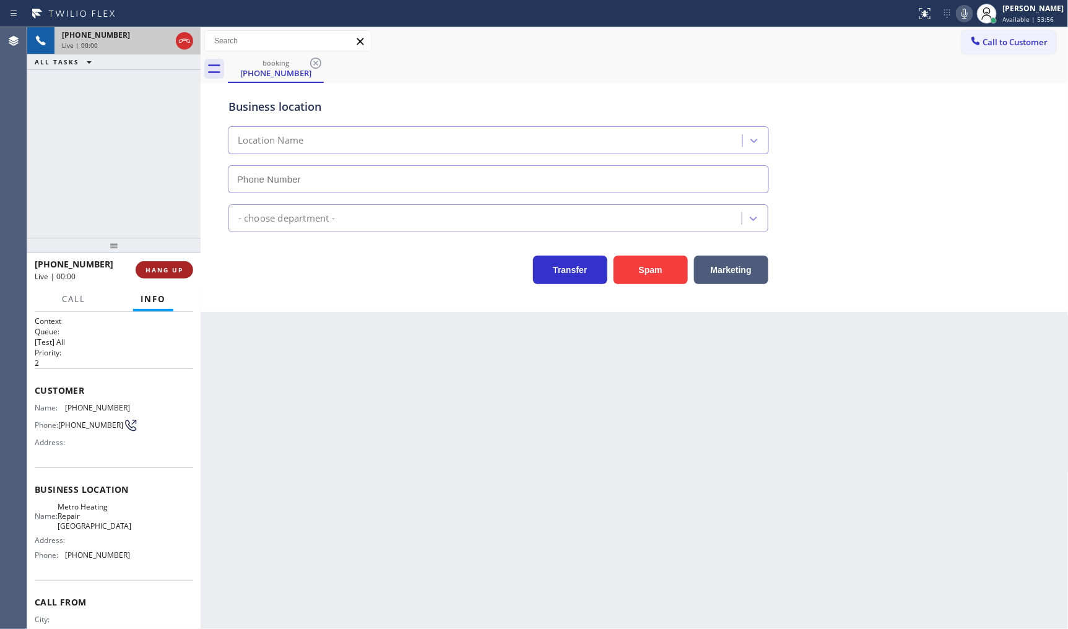
type input "(510) 737-7917"
click at [162, 270] on span "HANG UP" at bounding box center [165, 270] width 38 height 9
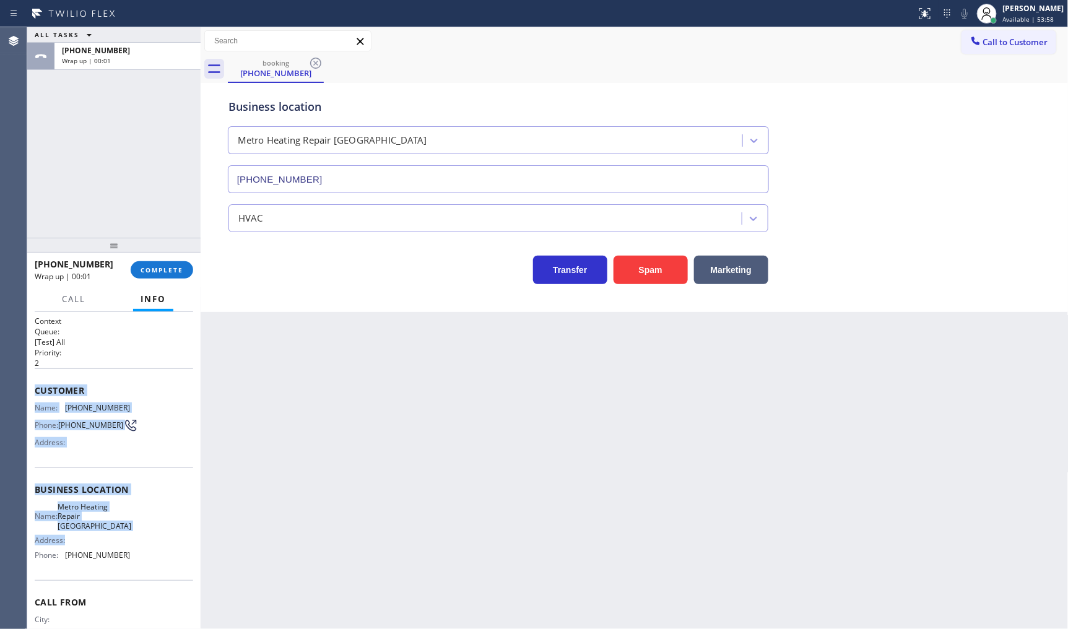
scroll to position [41, 0]
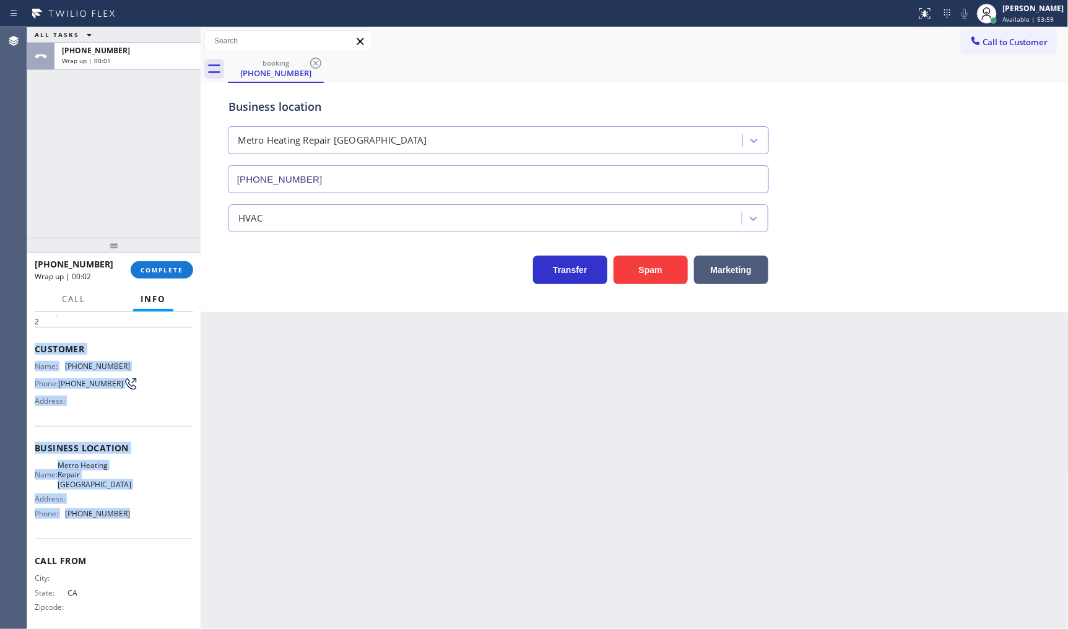
drag, startPoint x: 33, startPoint y: 384, endPoint x: 145, endPoint y: 505, distance: 164.8
click at [145, 505] on div "Context Queue: [Test] All Priority: 2 Customer Name: (408) 606-0811 Phone: (408…" at bounding box center [113, 471] width 173 height 318
copy div "Customer Name: (408) 606-0811 Phone: (408) 606-0811 Address: Business location …"
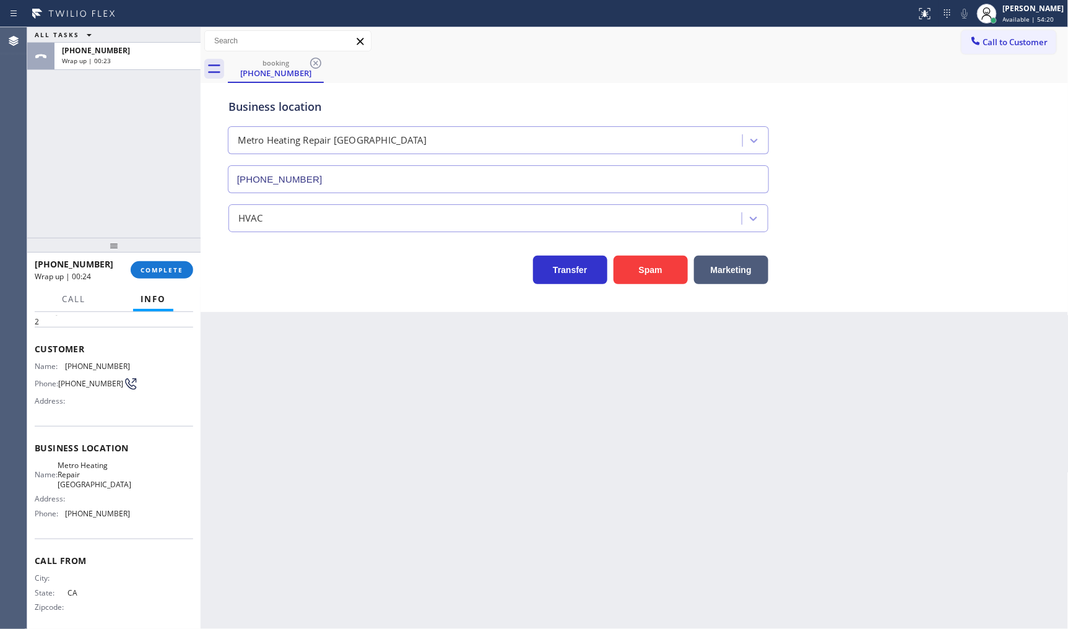
drag, startPoint x: 104, startPoint y: 162, endPoint x: 134, endPoint y: 232, distance: 76.0
click at [108, 174] on div "ALL TASKS ALL TASKS ACTIVE TASKS TASKS IN WRAP UP +14086060811 Wrap up | 00:23" at bounding box center [113, 132] width 173 height 211
click at [155, 269] on span "COMPLETE" at bounding box center [162, 270] width 43 height 9
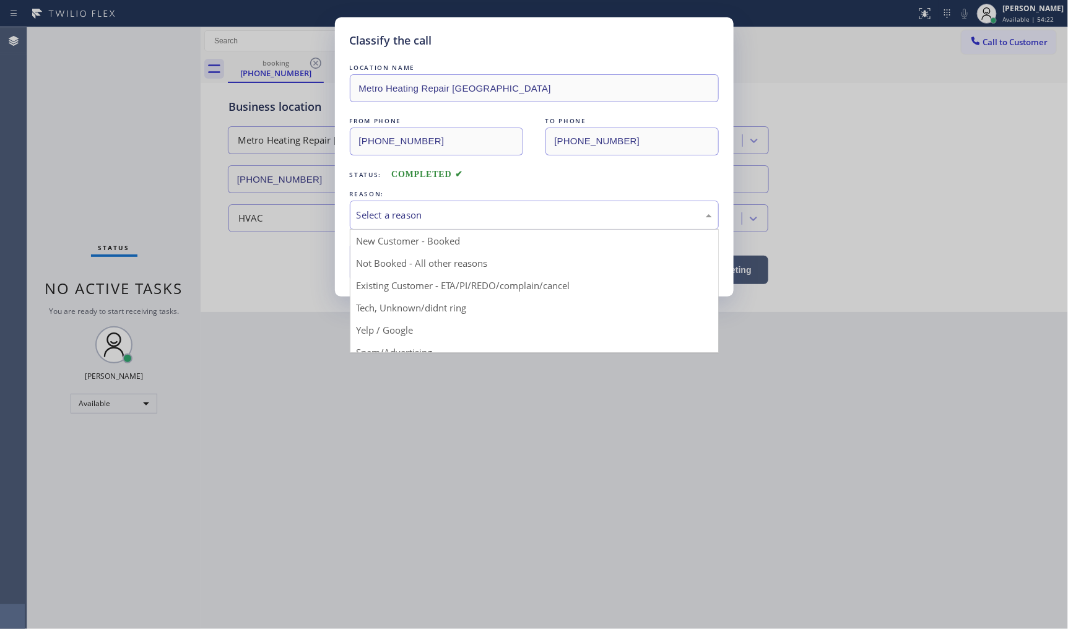
drag, startPoint x: 381, startPoint y: 203, endPoint x: 382, endPoint y: 214, distance: 10.5
click at [382, 212] on div "Select a reason" at bounding box center [534, 215] width 369 height 29
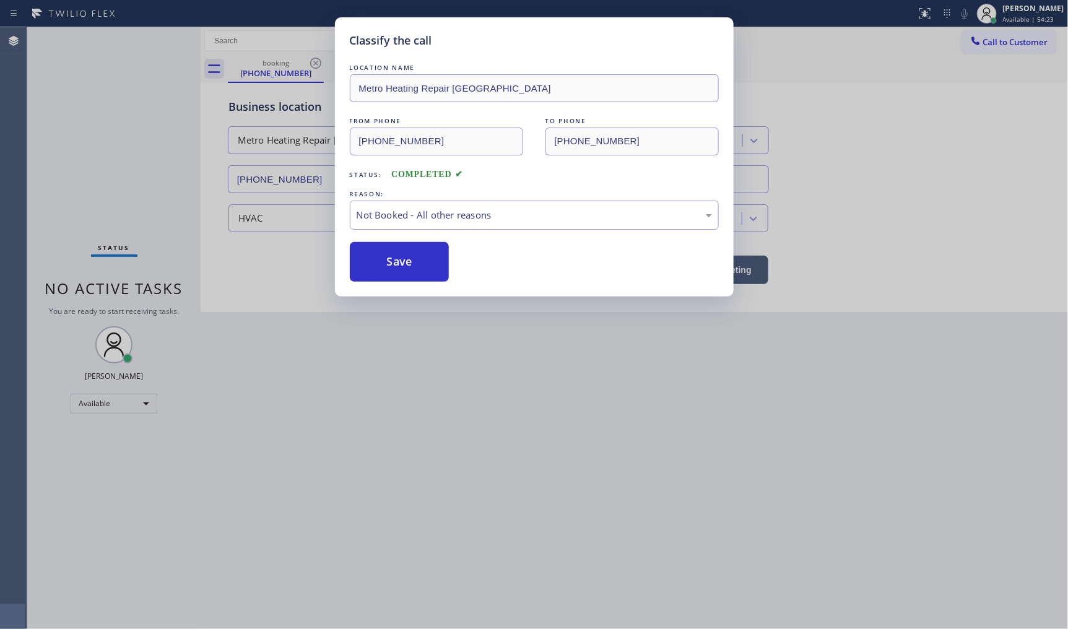
click at [378, 256] on button "Save" at bounding box center [400, 262] width 100 height 40
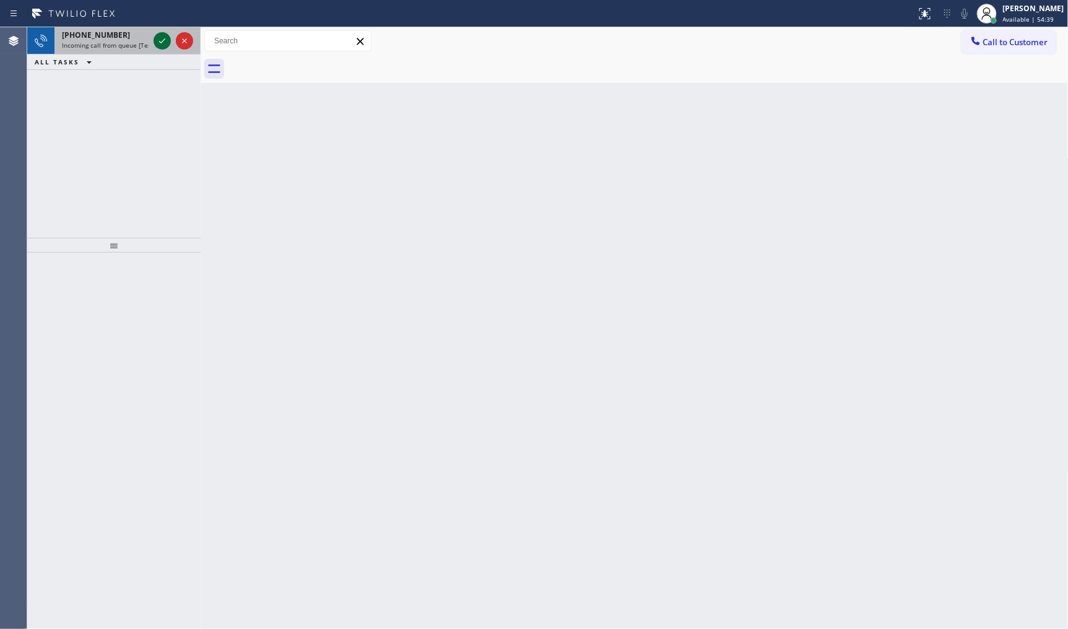
click at [159, 35] on icon at bounding box center [162, 40] width 15 height 15
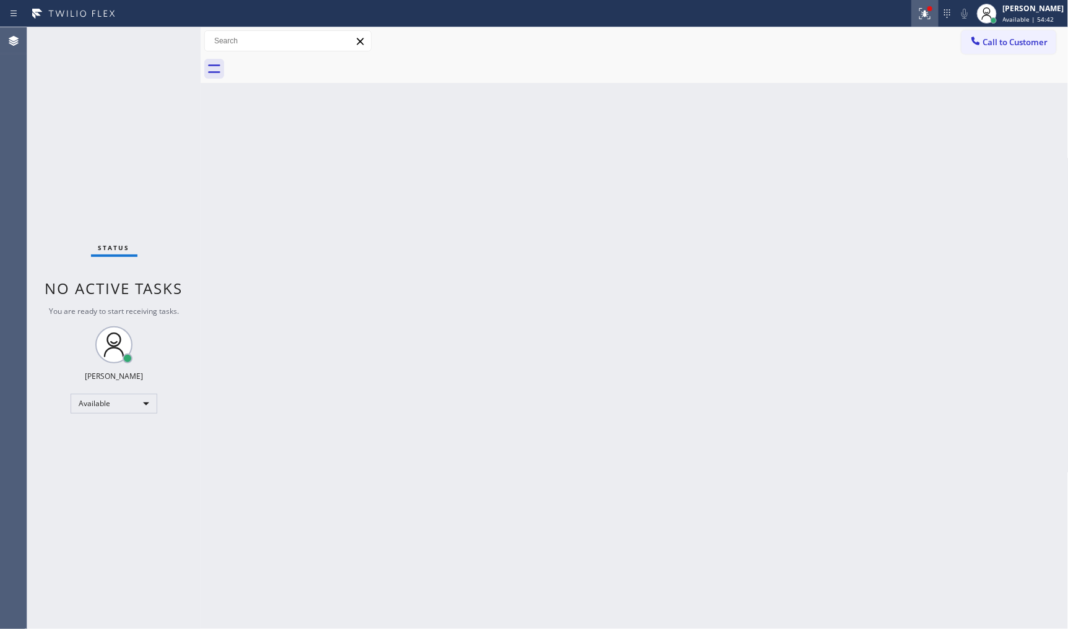
click at [922, 16] on icon at bounding box center [925, 13] width 15 height 15
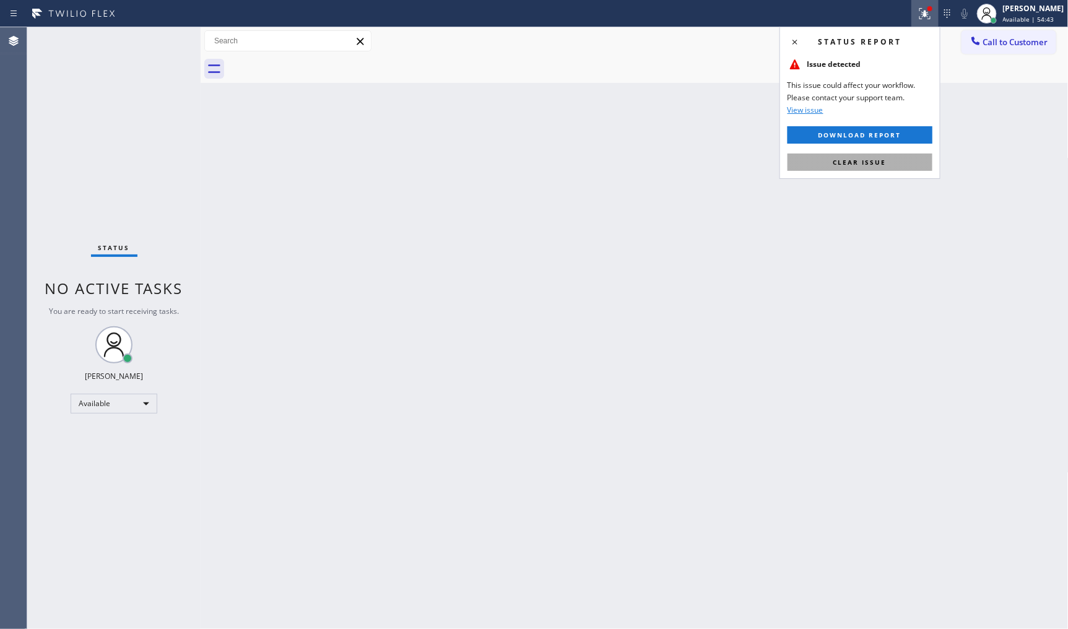
click at [894, 164] on button "Clear issue" at bounding box center [860, 162] width 145 height 17
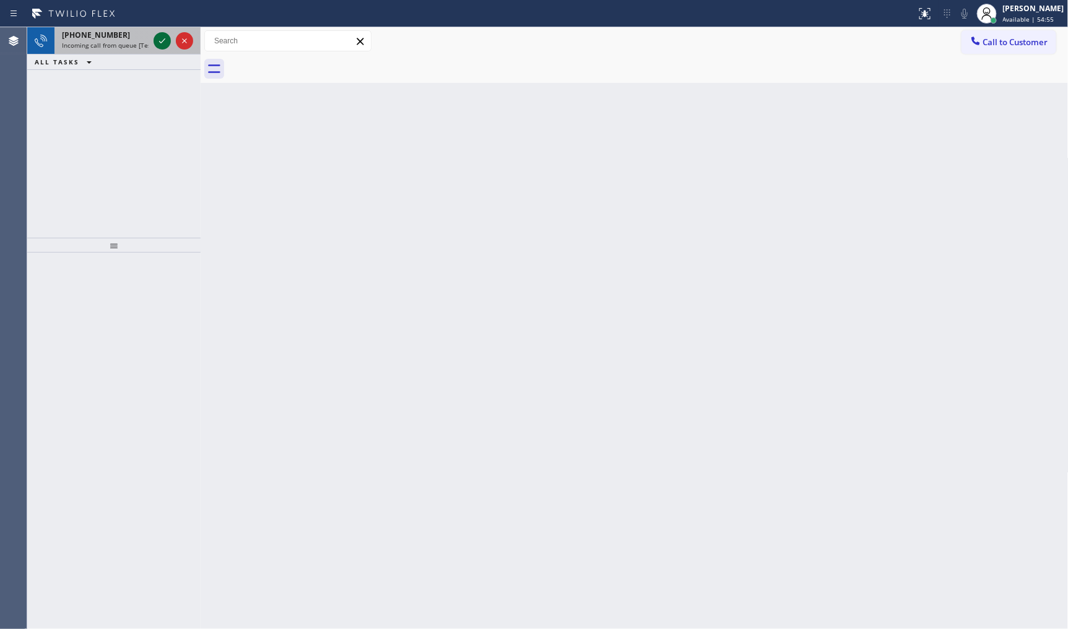
click at [163, 40] on icon at bounding box center [162, 40] width 15 height 15
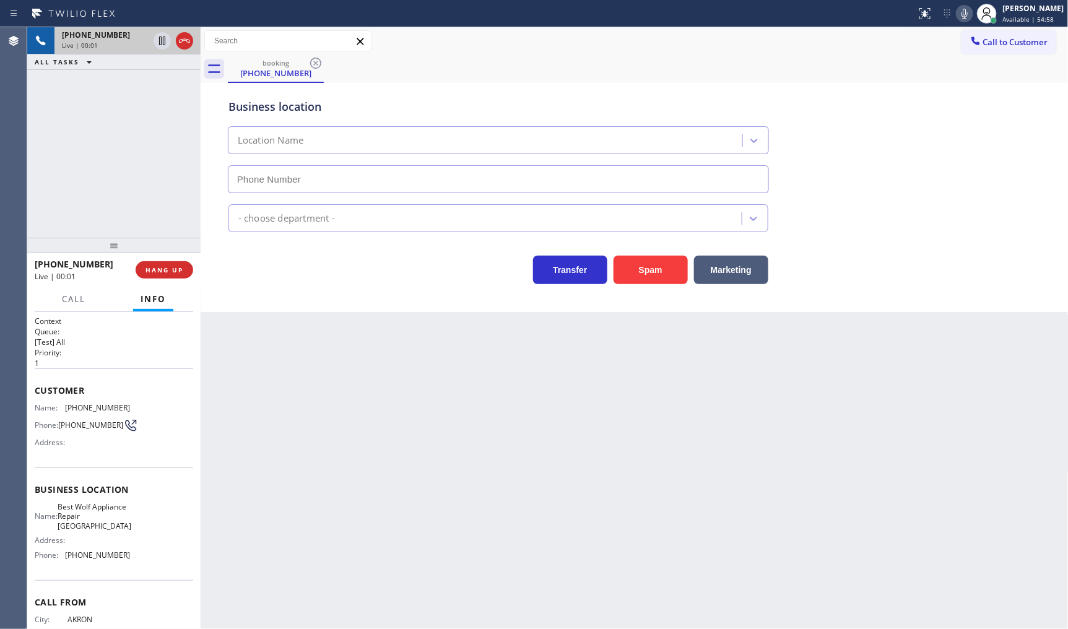
type input "(302) 565-1527"
click at [152, 139] on div "+13309571552 Live | 00:15 ALL TASKS ALL TASKS ACTIVE TASKS TASKS IN WRAP UP" at bounding box center [113, 132] width 173 height 211
click at [162, 271] on span "HANG UP" at bounding box center [165, 270] width 38 height 9
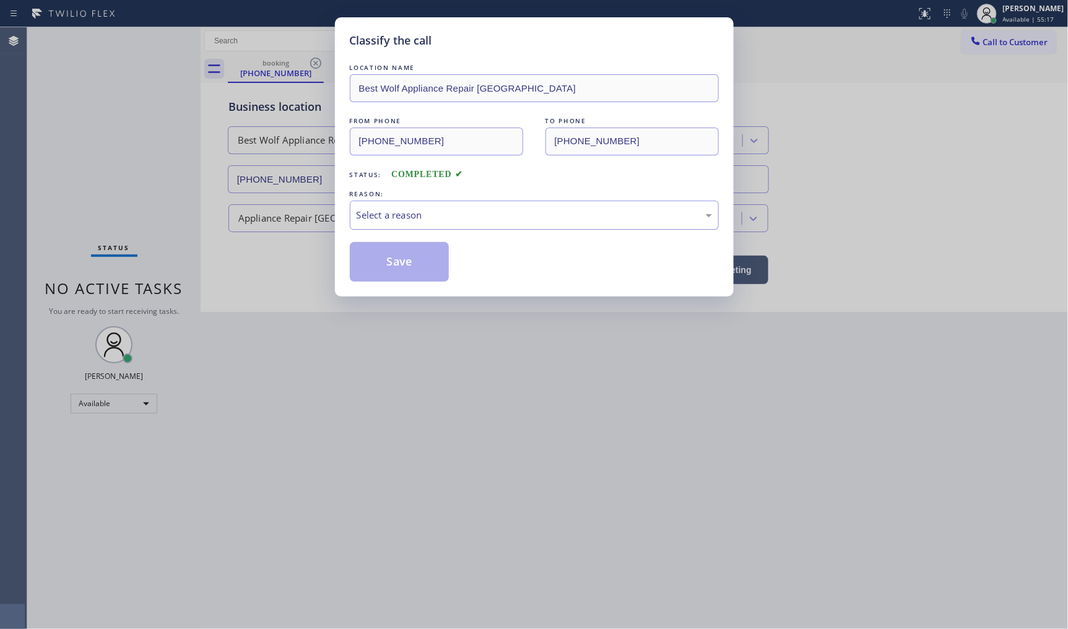
click at [414, 212] on div "Select a reason" at bounding box center [534, 215] width 355 height 14
click at [416, 258] on button "Save" at bounding box center [400, 262] width 100 height 40
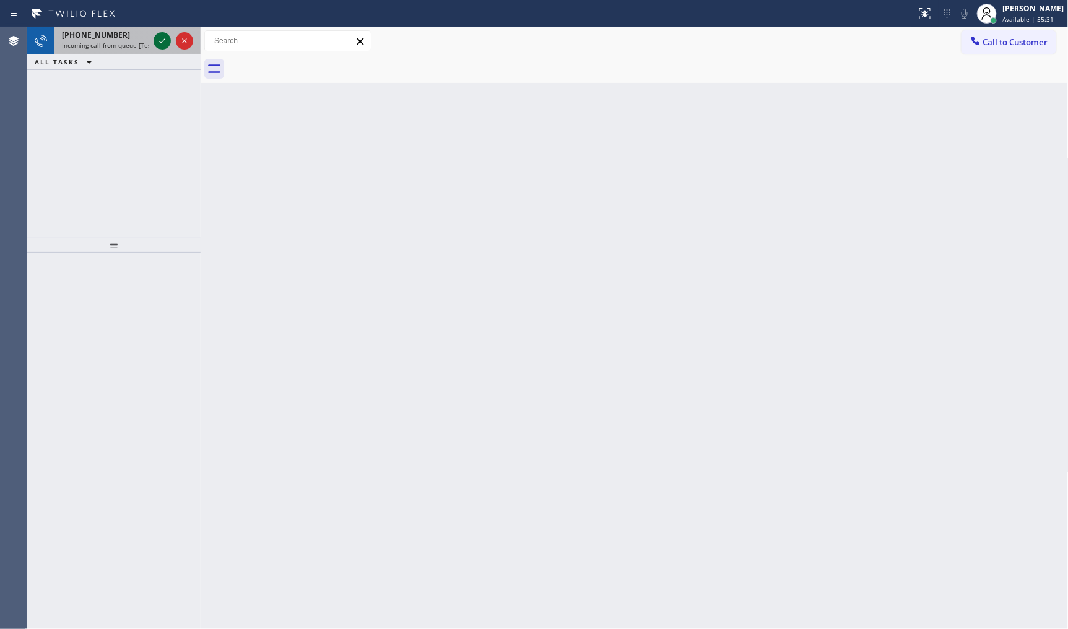
click at [158, 40] on icon at bounding box center [162, 40] width 15 height 15
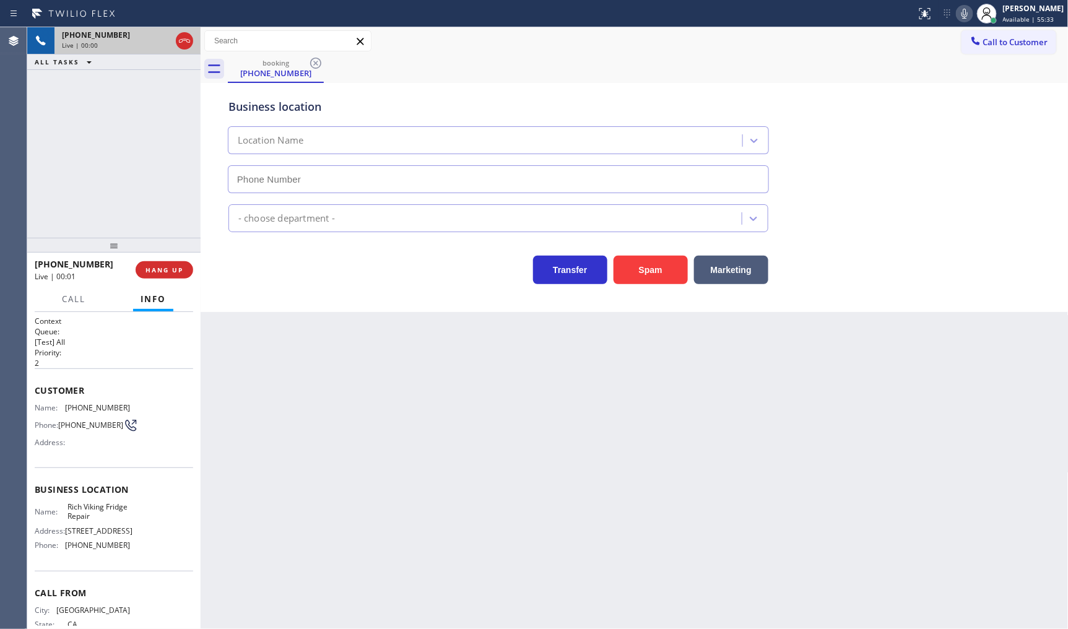
type input "(619) 773-0925"
click at [157, 264] on button "HANG UP" at bounding box center [165, 269] width 58 height 17
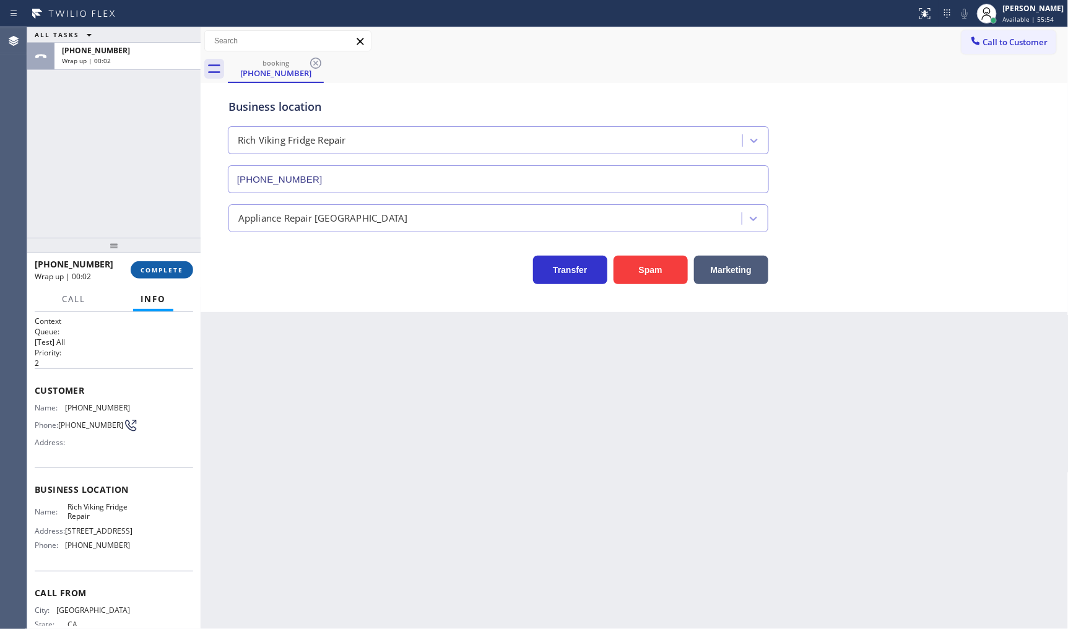
click at [176, 271] on span "COMPLETE" at bounding box center [162, 270] width 43 height 9
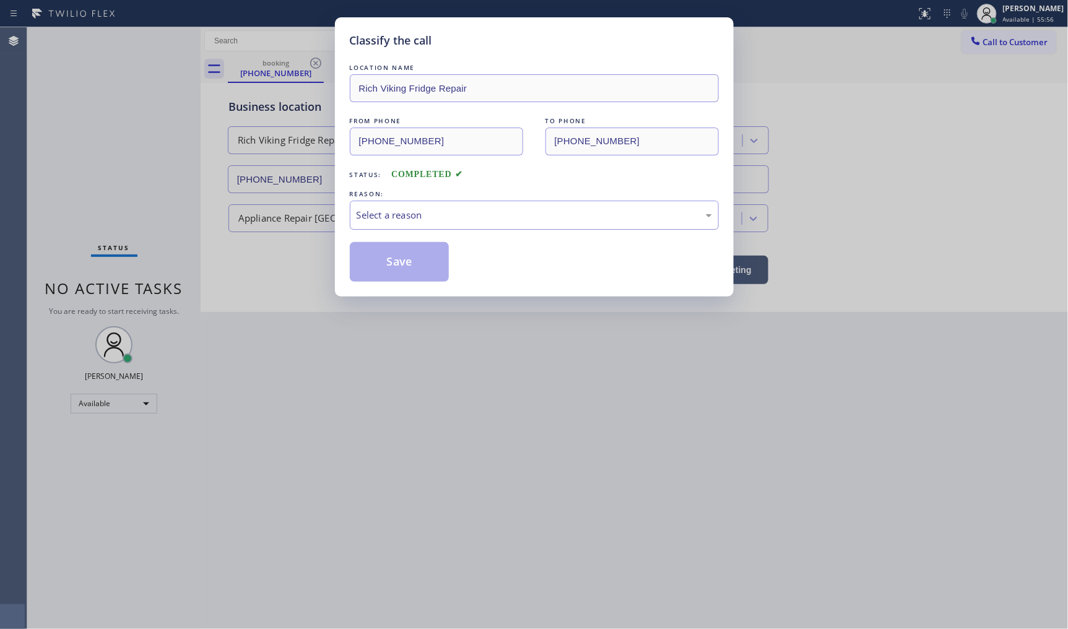
click at [437, 215] on div "Select a reason" at bounding box center [534, 215] width 355 height 14
click at [367, 267] on button "Save" at bounding box center [400, 262] width 100 height 40
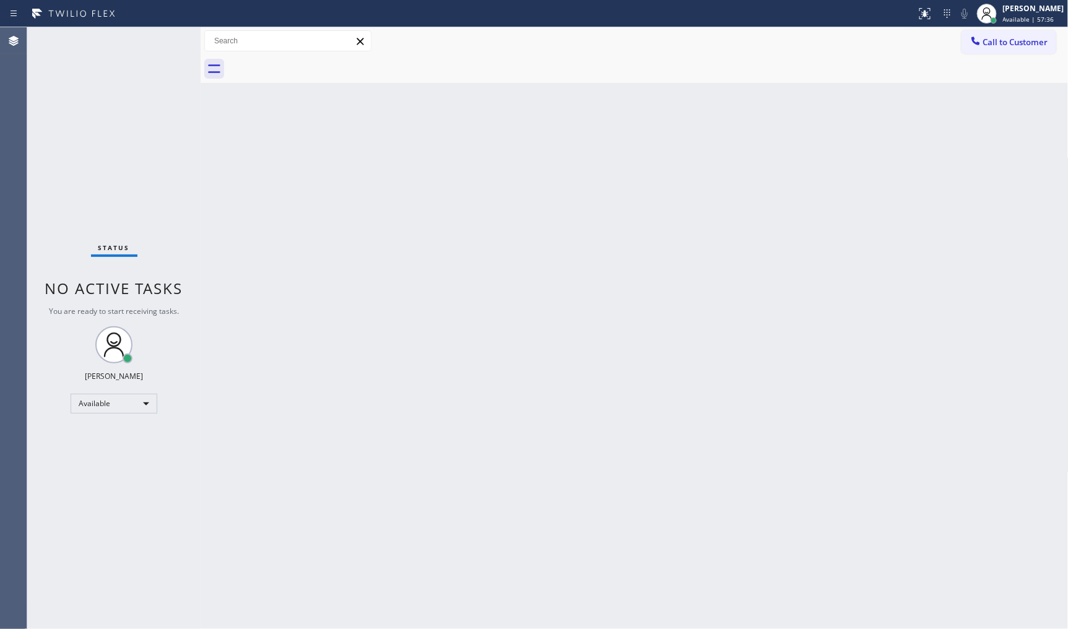
click at [151, 40] on div "Status No active tasks You are ready to start receiving tasks. JENIZA ALCAYDE A…" at bounding box center [113, 328] width 173 height 602
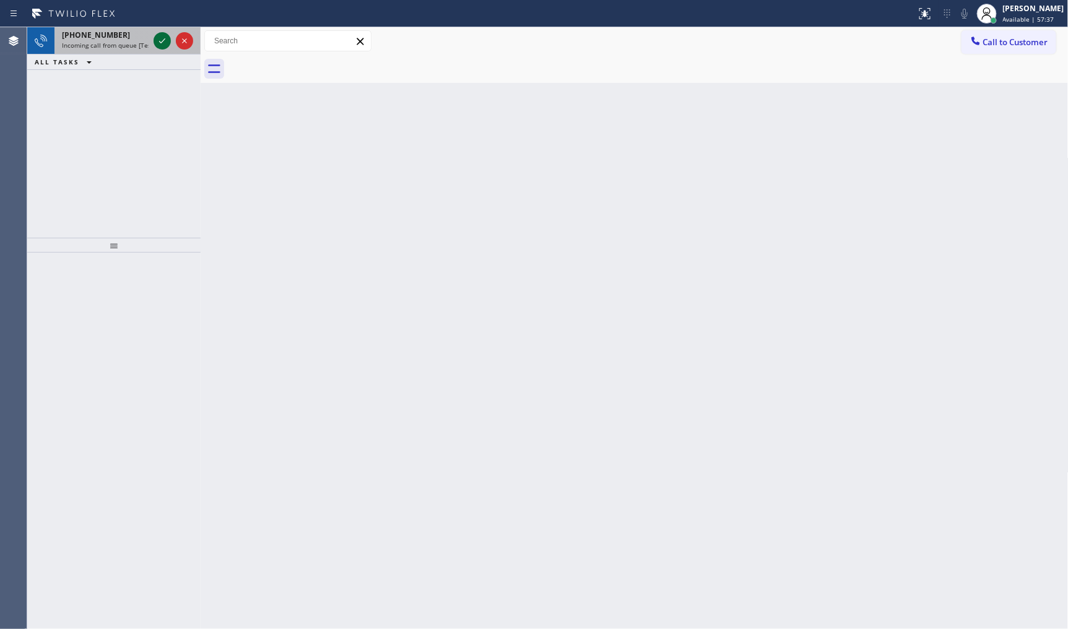
click at [162, 40] on icon at bounding box center [162, 40] width 15 height 15
drag, startPoint x: 53, startPoint y: 113, endPoint x: 62, endPoint y: 107, distance: 11.2
click at [55, 112] on div "[PHONE_NUMBER] Incoming call from queue [Test] All ALL TASKS ALL TASKS ACTIVE T…" at bounding box center [113, 132] width 173 height 211
click at [155, 38] on icon at bounding box center [162, 40] width 15 height 15
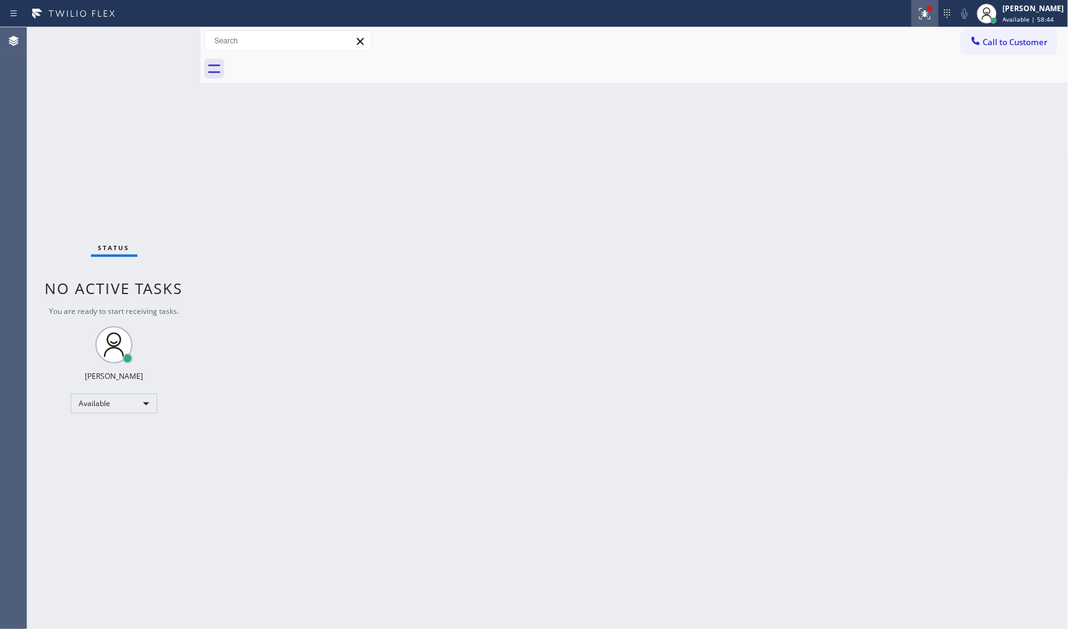
click at [928, 12] on icon at bounding box center [925, 13] width 11 height 11
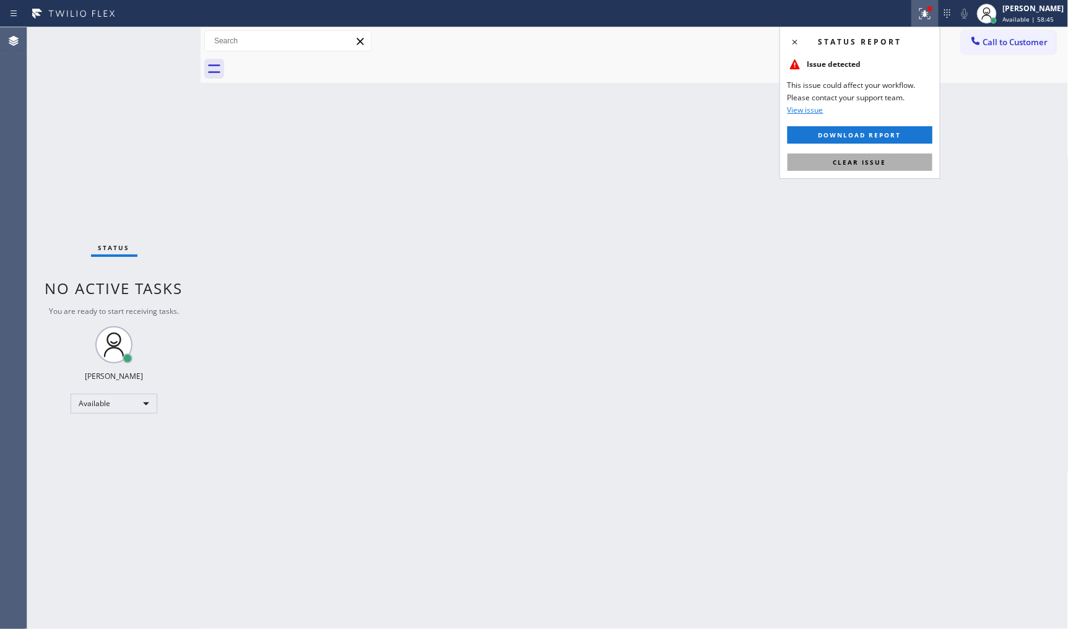
click at [883, 164] on span "Clear issue" at bounding box center [860, 162] width 53 height 9
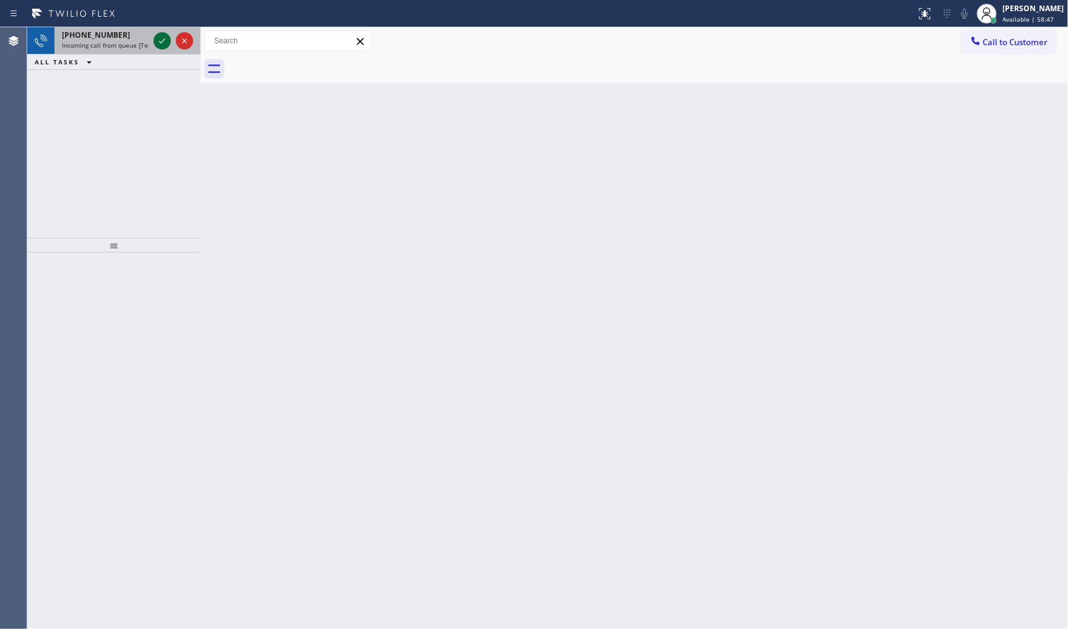
click at [162, 35] on icon at bounding box center [162, 40] width 15 height 15
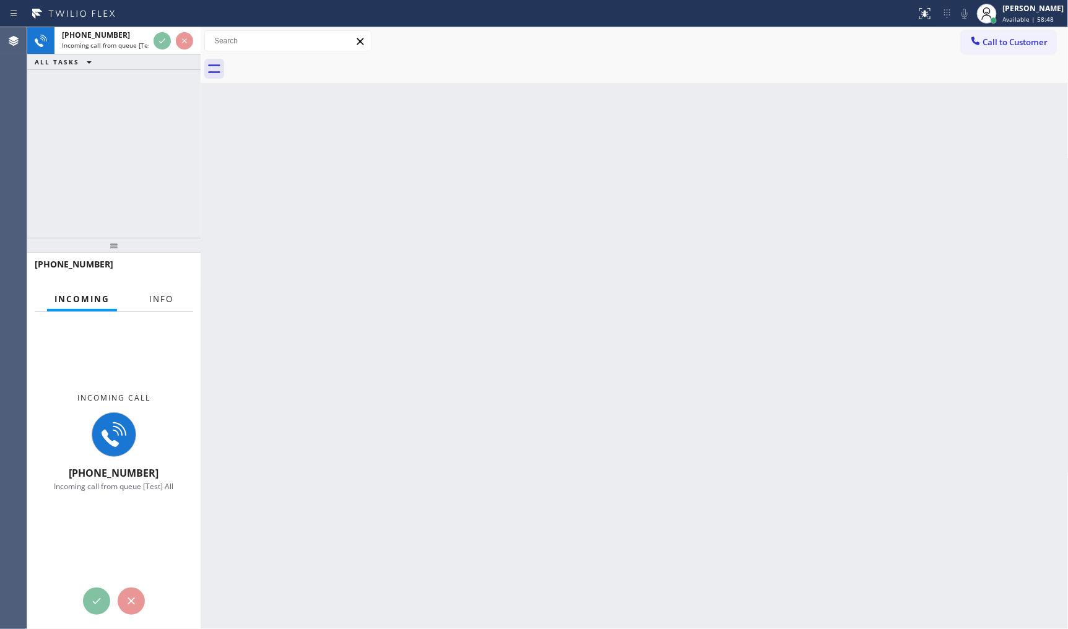
click at [160, 304] on span "Info" at bounding box center [161, 299] width 24 height 11
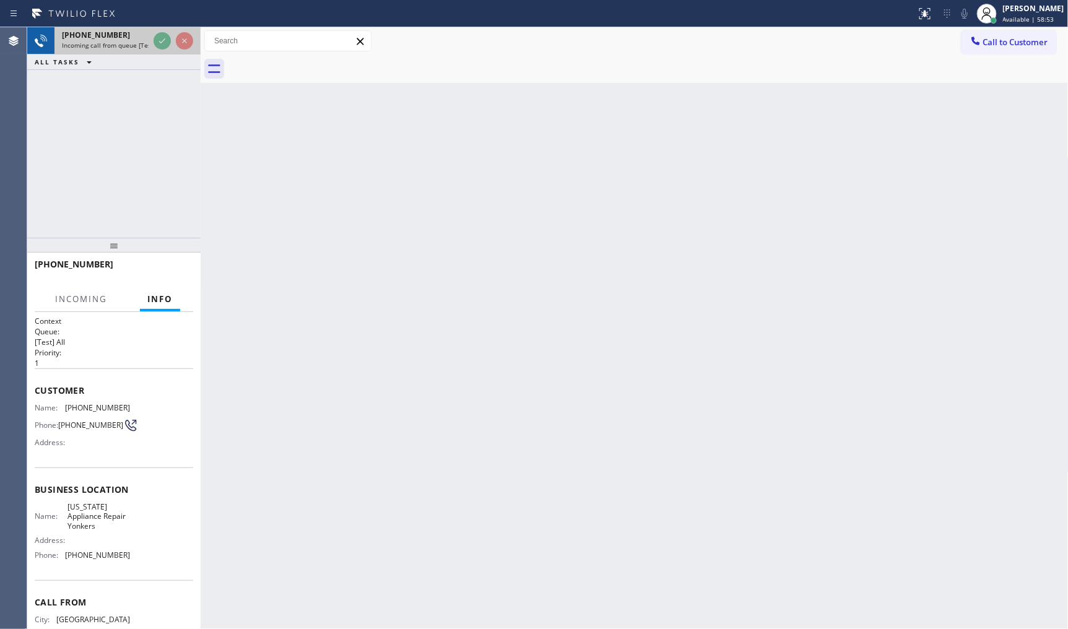
click at [161, 30] on div at bounding box center [173, 40] width 45 height 27
click at [168, 35] on div "Status report No issues detected If you experience an issue, please download th…" at bounding box center [534, 314] width 1068 height 629
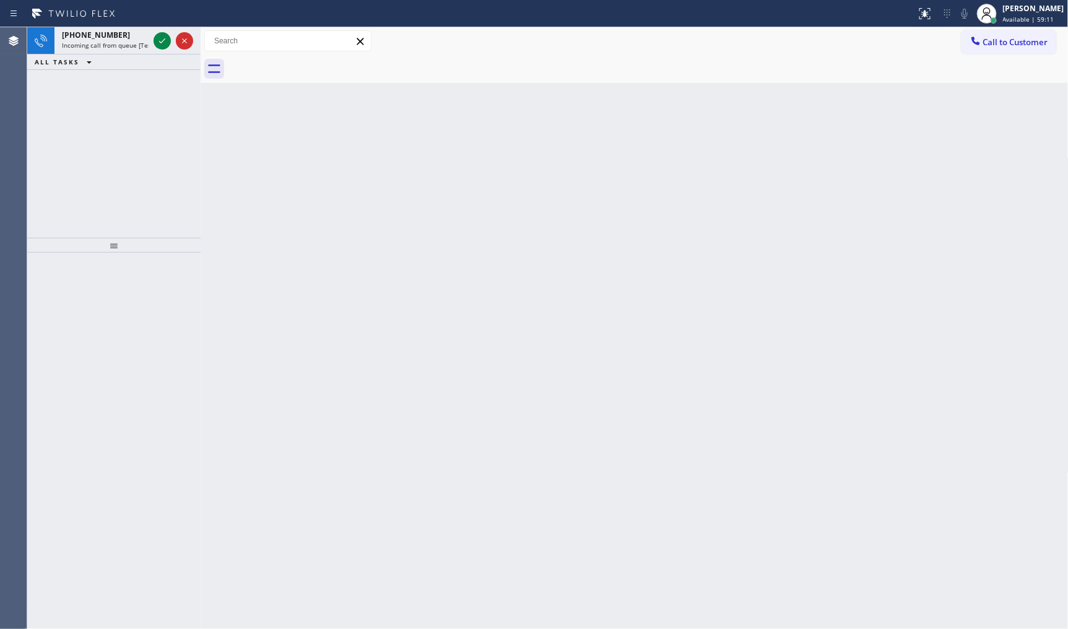
click at [77, 142] on div "[PHONE_NUMBER] Incoming call from queue [Test] All ALL TASKS ALL TASKS ACTIVE T…" at bounding box center [113, 132] width 173 height 211
click at [159, 37] on icon at bounding box center [162, 40] width 15 height 15
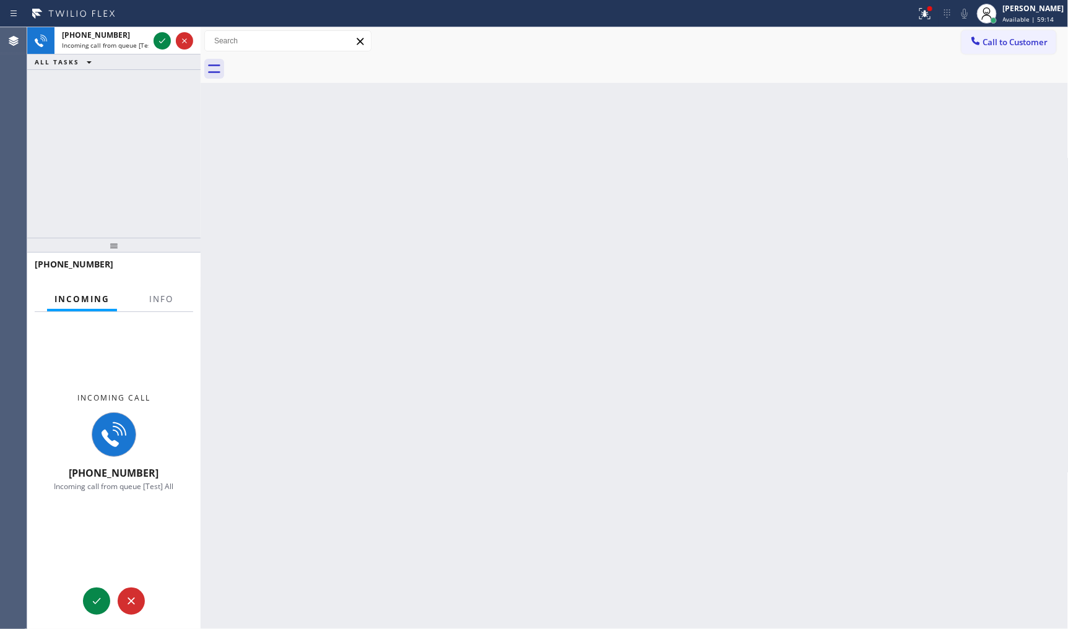
click at [168, 313] on div "Incoming call [PHONE_NUMBER] Incoming call from queue [Test] All" at bounding box center [113, 442] width 173 height 261
click at [167, 302] on span "Info" at bounding box center [161, 299] width 24 height 11
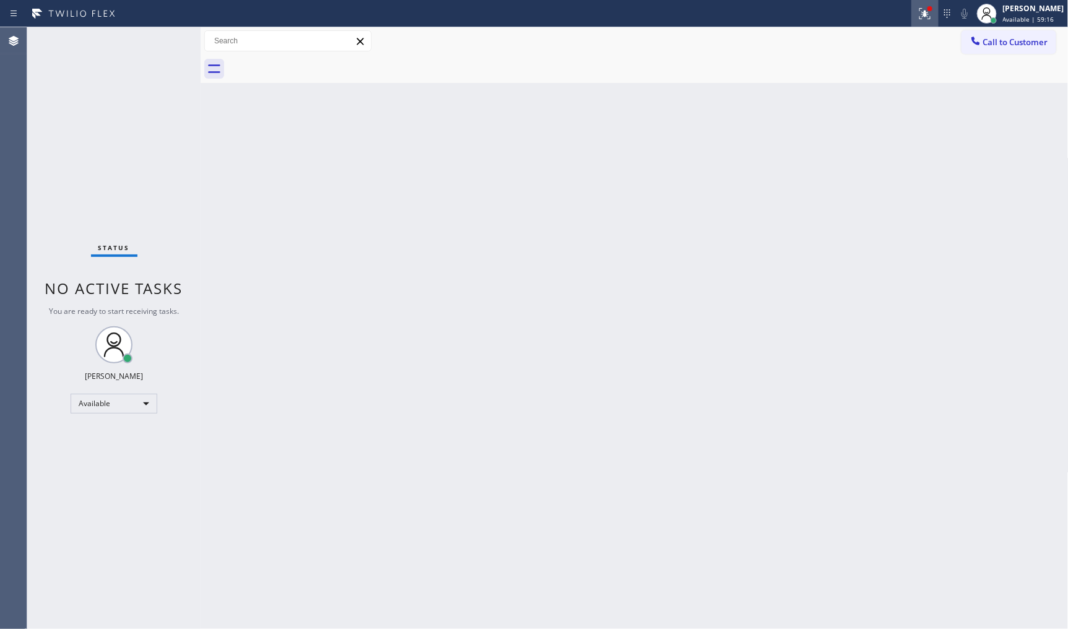
click at [917, 15] on div at bounding box center [925, 13] width 27 height 15
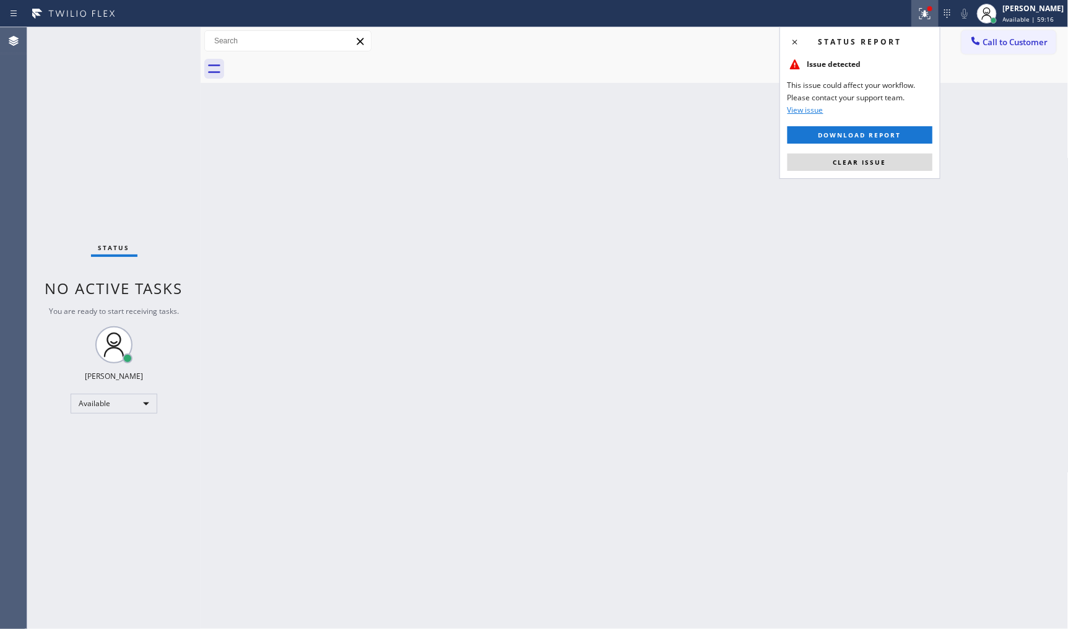
click at [825, 177] on div "Status report Issue detected This issue could affect your workflow. Please cont…" at bounding box center [860, 103] width 161 height 152
click at [827, 157] on button "Clear issue" at bounding box center [860, 162] width 145 height 17
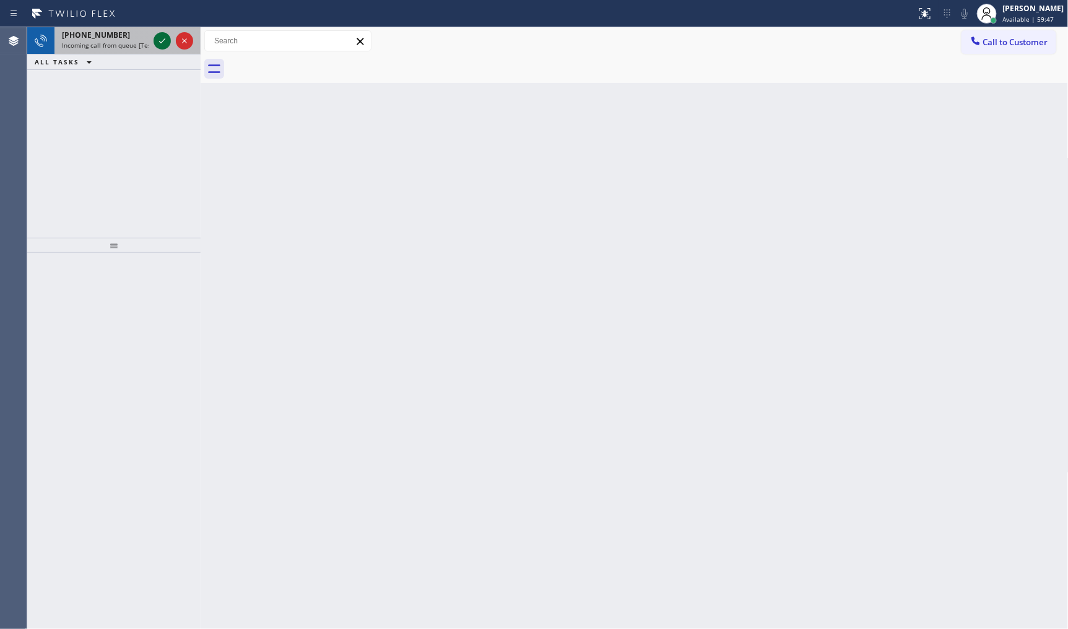
drag, startPoint x: 170, startPoint y: 42, endPoint x: 164, endPoint y: 38, distance: 7.1
click at [168, 40] on div at bounding box center [162, 40] width 17 height 15
click at [157, 35] on icon at bounding box center [162, 40] width 15 height 15
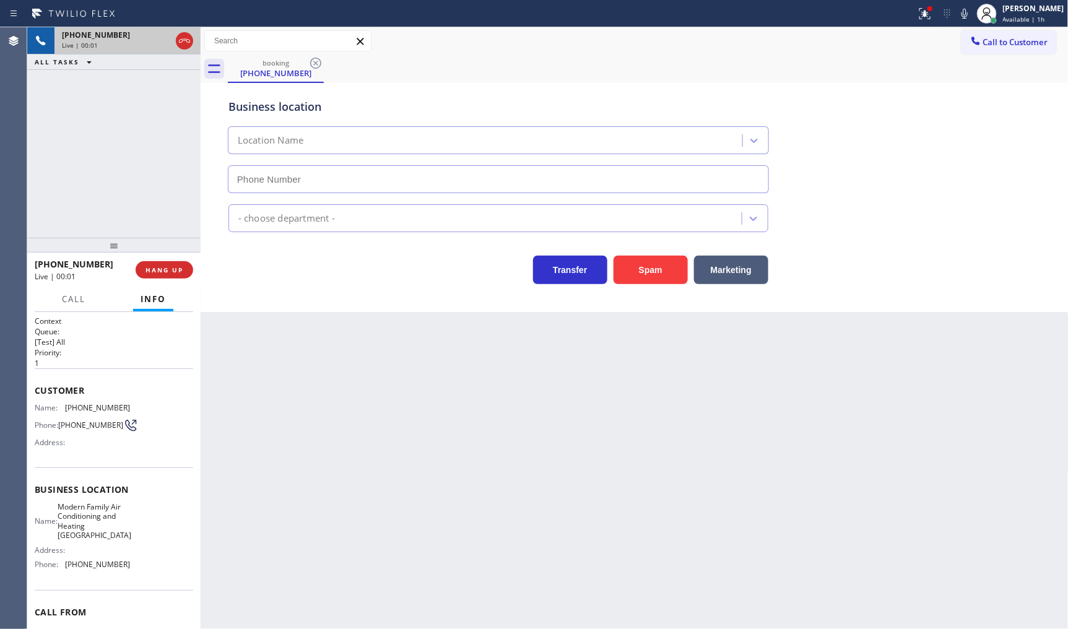
type input "[PHONE_NUMBER]"
click at [160, 270] on span "HANG UP" at bounding box center [165, 270] width 38 height 9
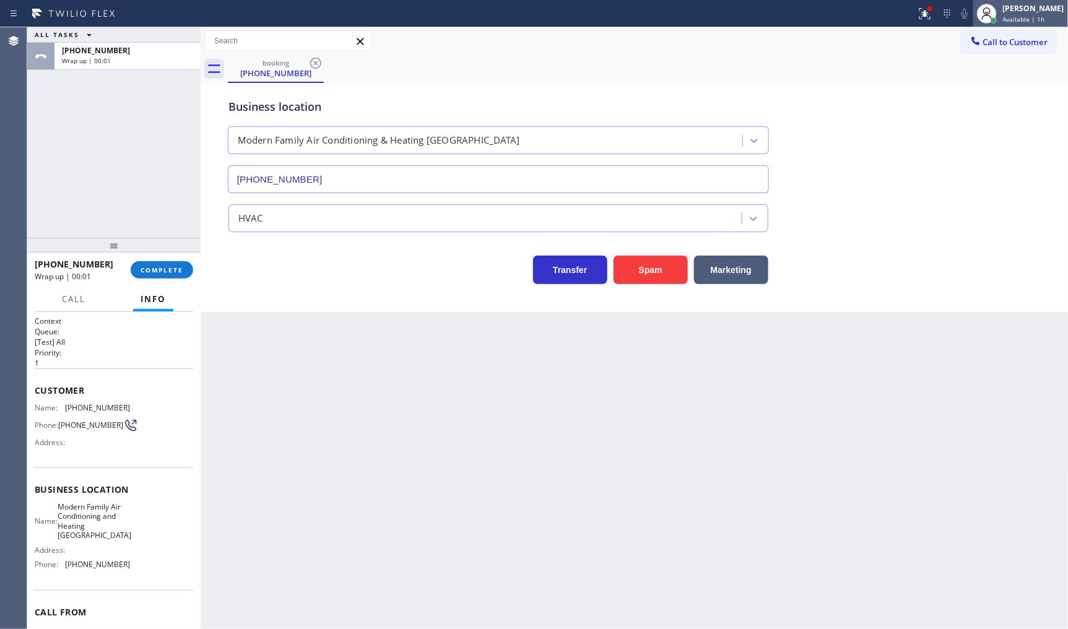
click at [987, 17] on icon at bounding box center [987, 13] width 15 height 15
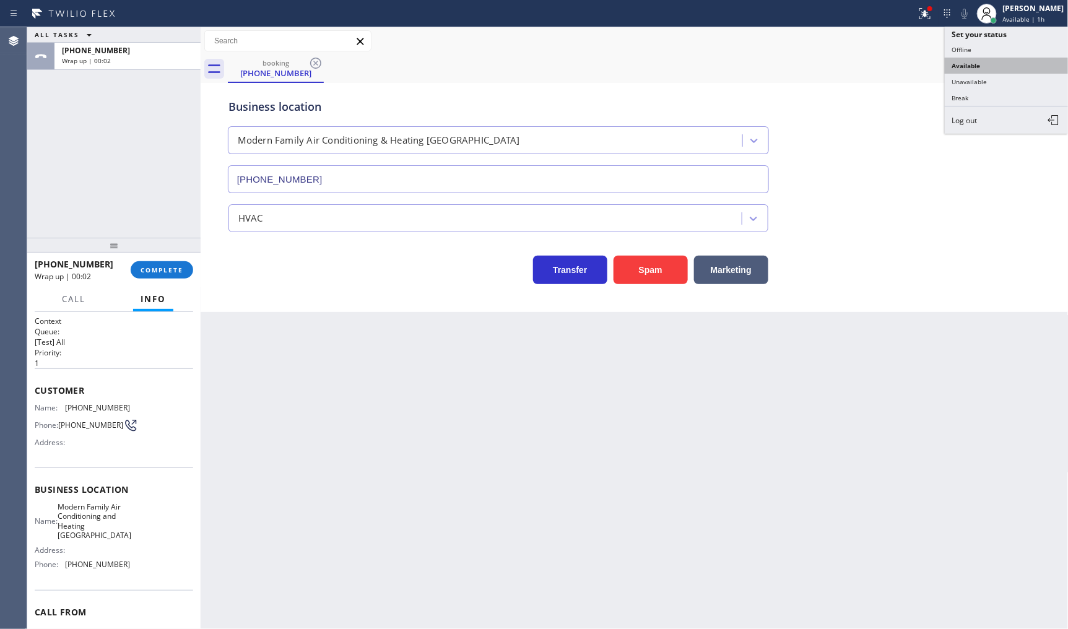
click at [970, 71] on button "Available" at bounding box center [1007, 66] width 124 height 16
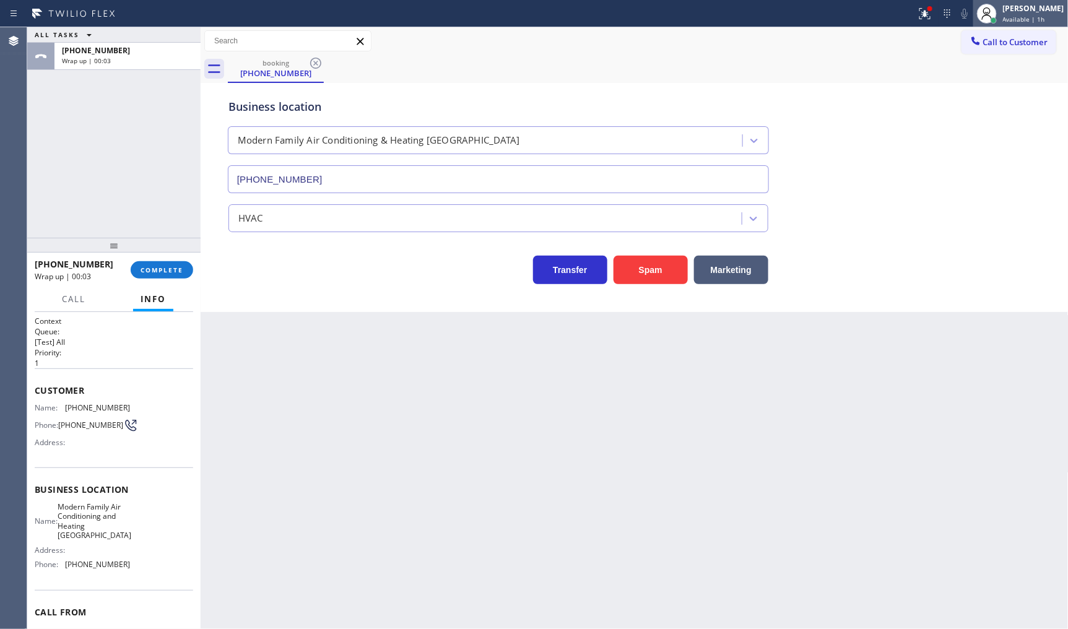
click at [999, 14] on div at bounding box center [987, 13] width 27 height 27
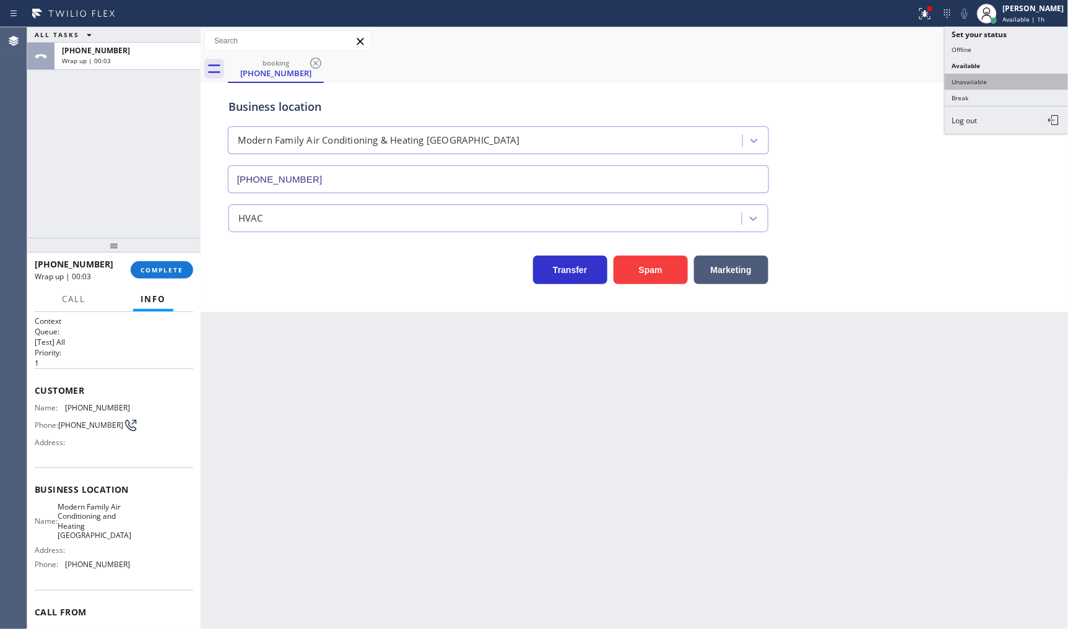
click at [984, 83] on button "Unavailable" at bounding box center [1007, 82] width 124 height 16
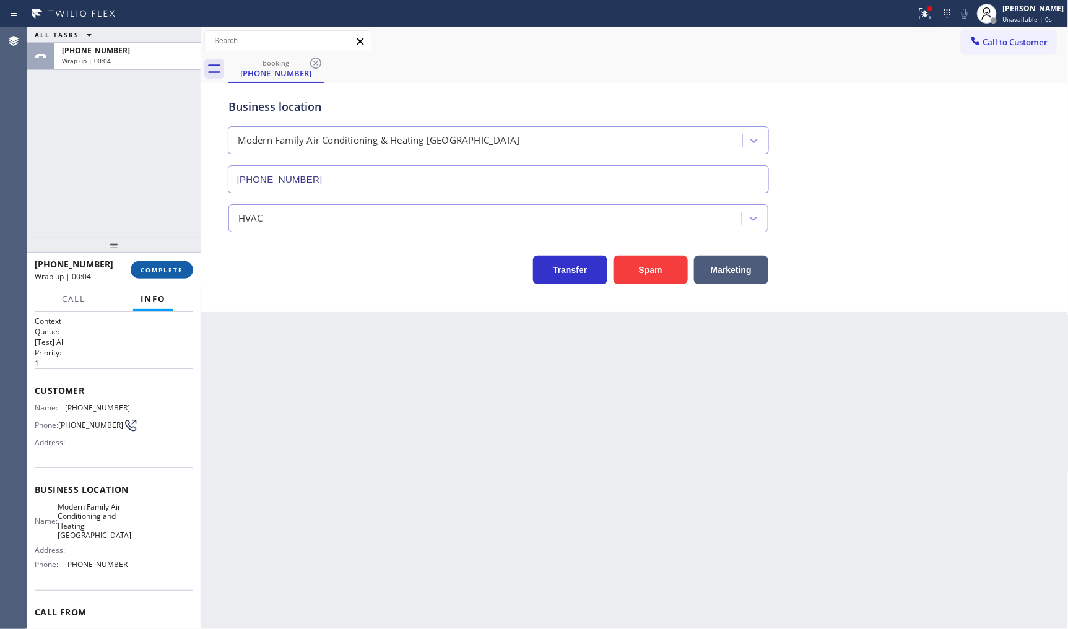
click at [150, 268] on span "COMPLETE" at bounding box center [162, 270] width 43 height 9
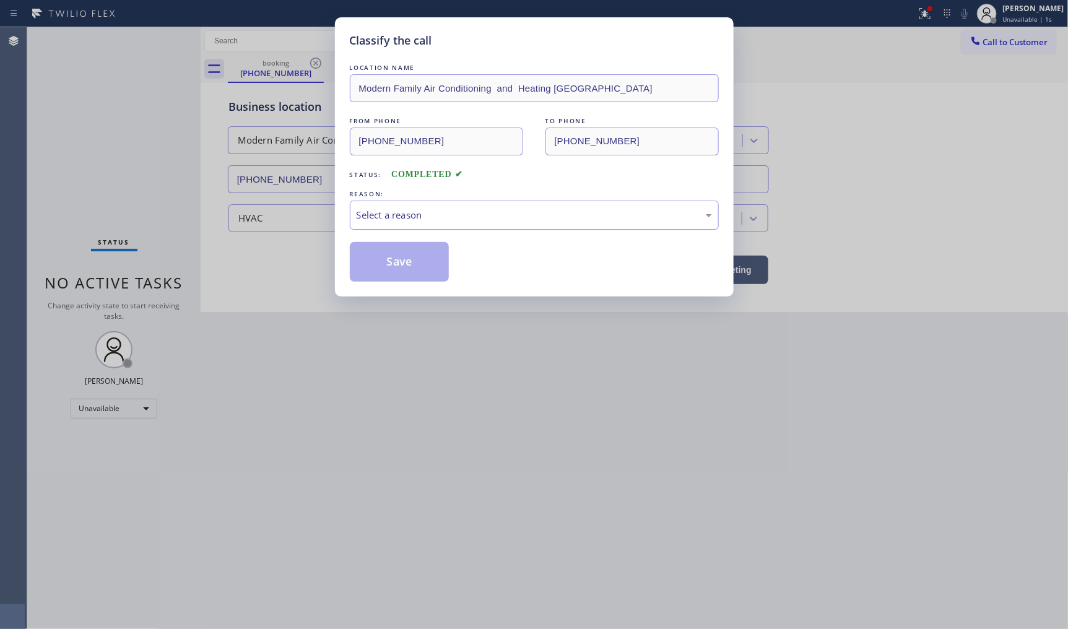
click at [357, 217] on div "Select a reason" at bounding box center [534, 215] width 355 height 14
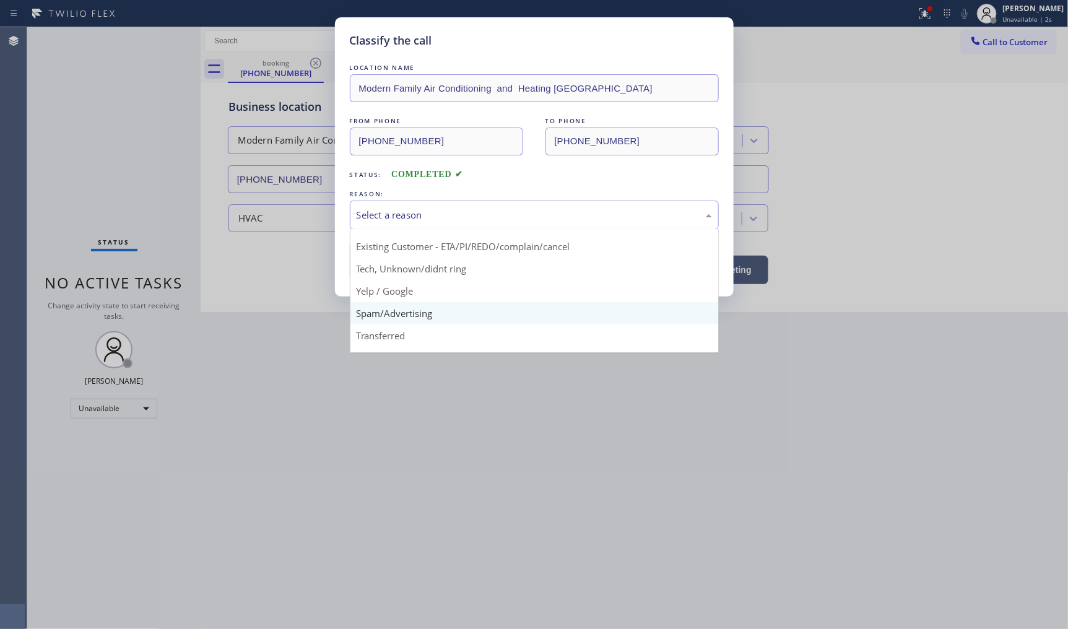
scroll to position [77, 0]
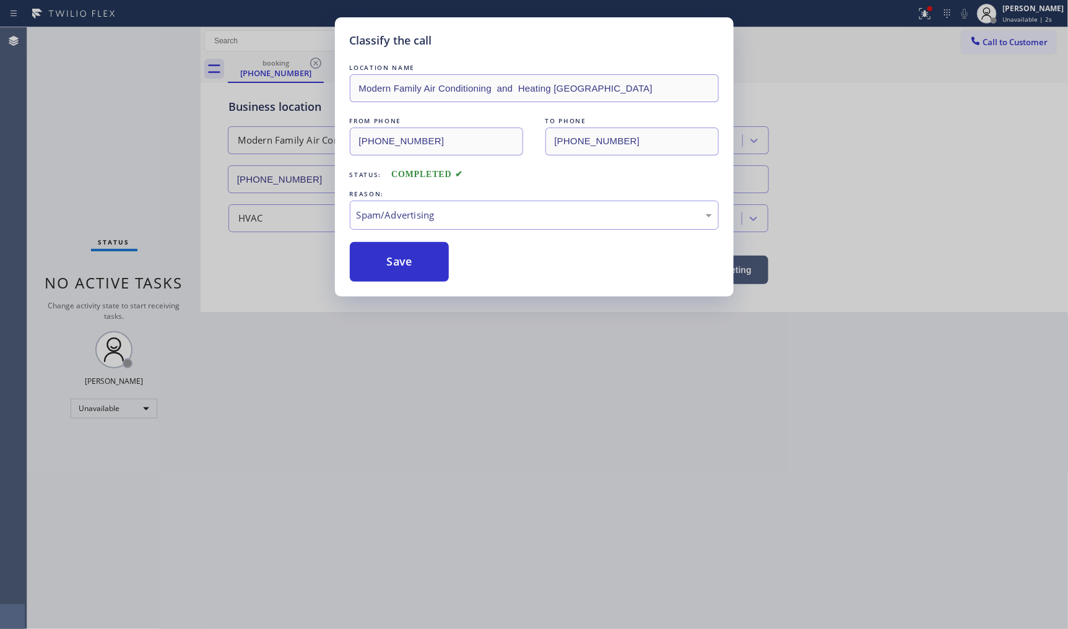
click at [391, 274] on button "Save" at bounding box center [400, 262] width 100 height 40
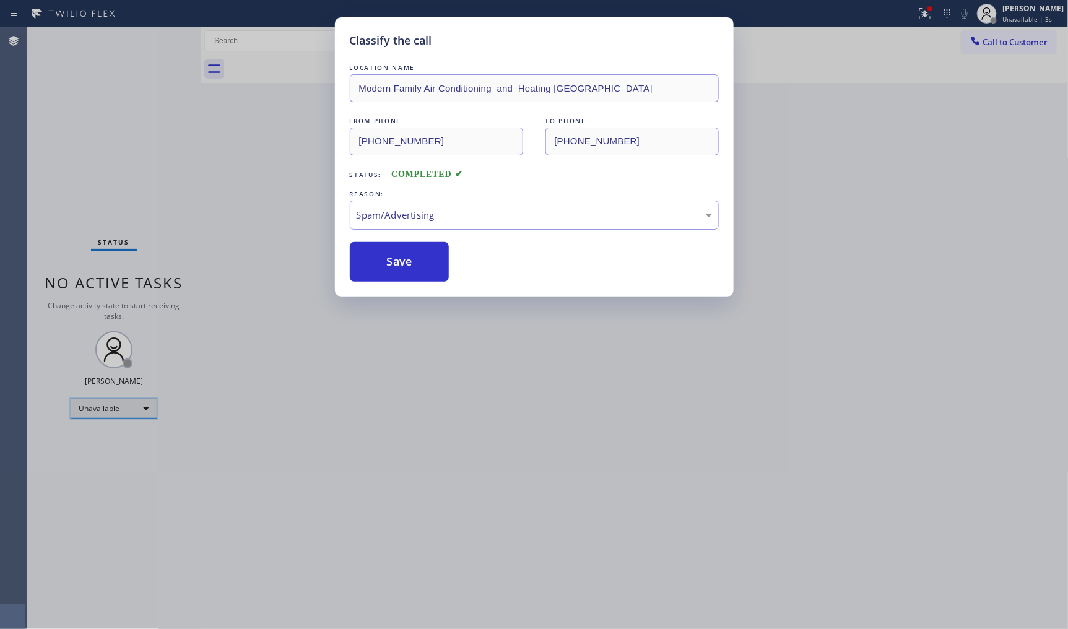
click at [105, 403] on div "Unavailable" at bounding box center [114, 409] width 87 height 20
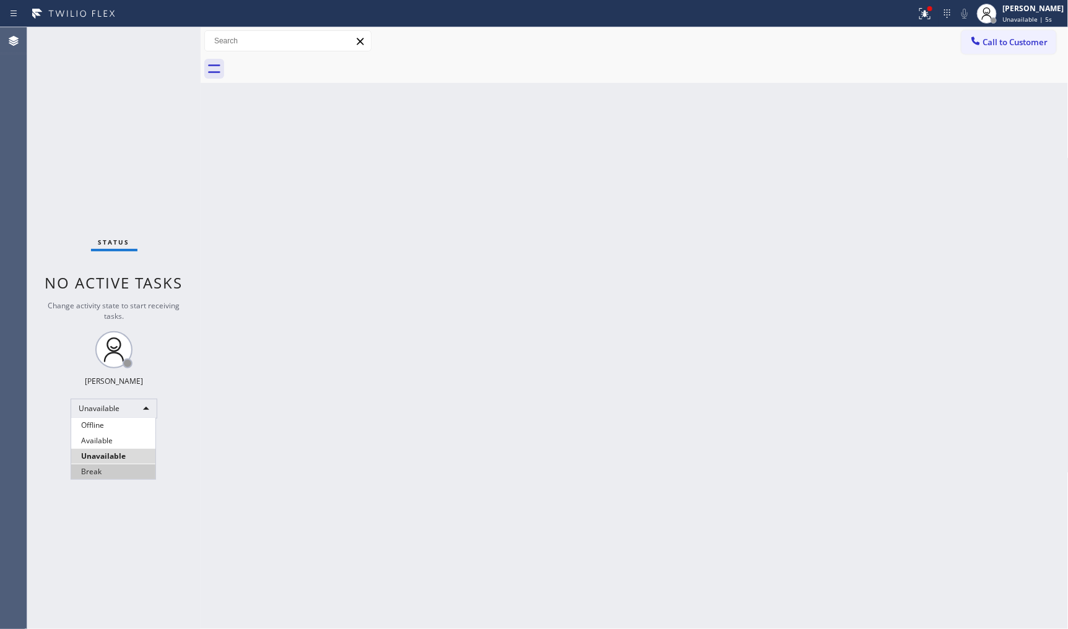
click at [99, 473] on li "Break" at bounding box center [113, 472] width 84 height 15
click at [113, 408] on div "Break" at bounding box center [114, 409] width 87 height 20
click at [108, 435] on li "Available" at bounding box center [113, 441] width 84 height 15
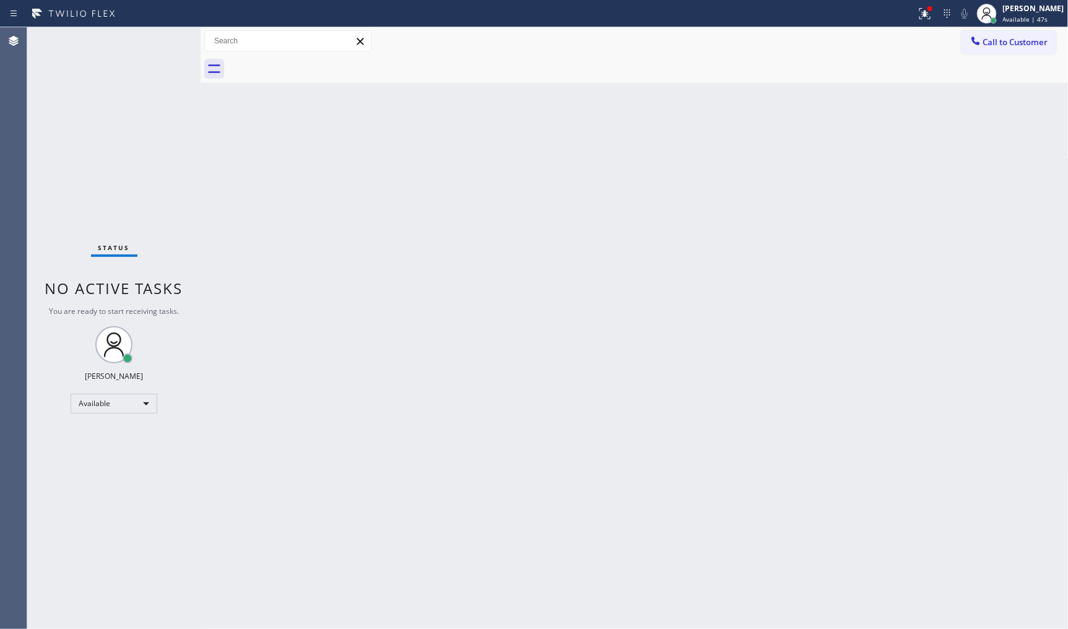
click at [133, 129] on div "Status No active tasks You are ready to start receiving tasks. JENIZA ALCAYDE A…" at bounding box center [113, 328] width 173 height 602
click at [927, 15] on icon at bounding box center [923, 12] width 7 height 9
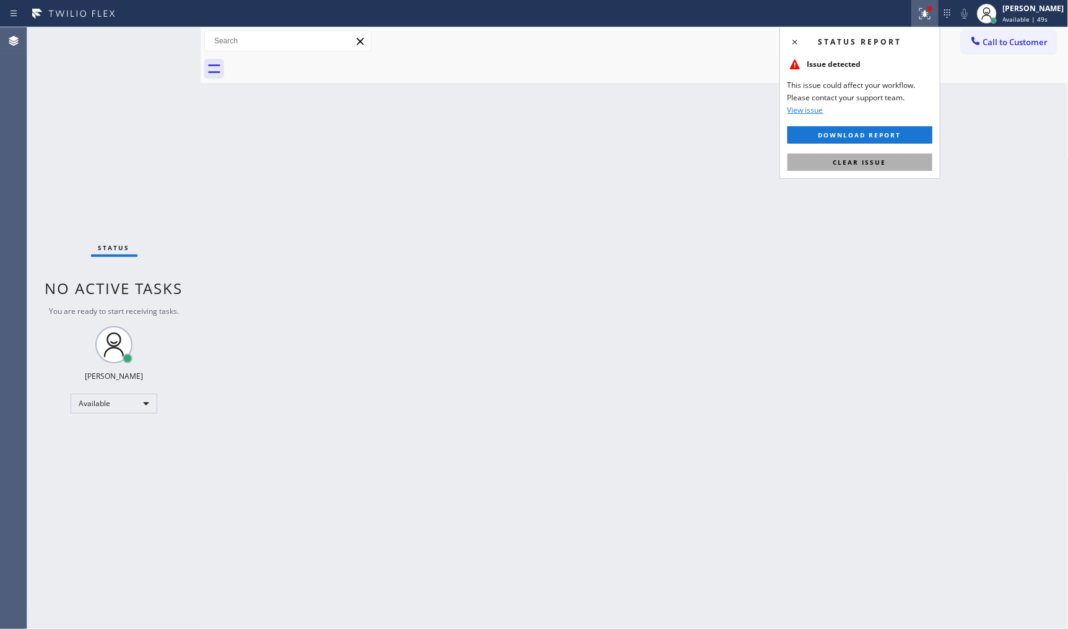
click at [915, 165] on button "Clear issue" at bounding box center [860, 162] width 145 height 17
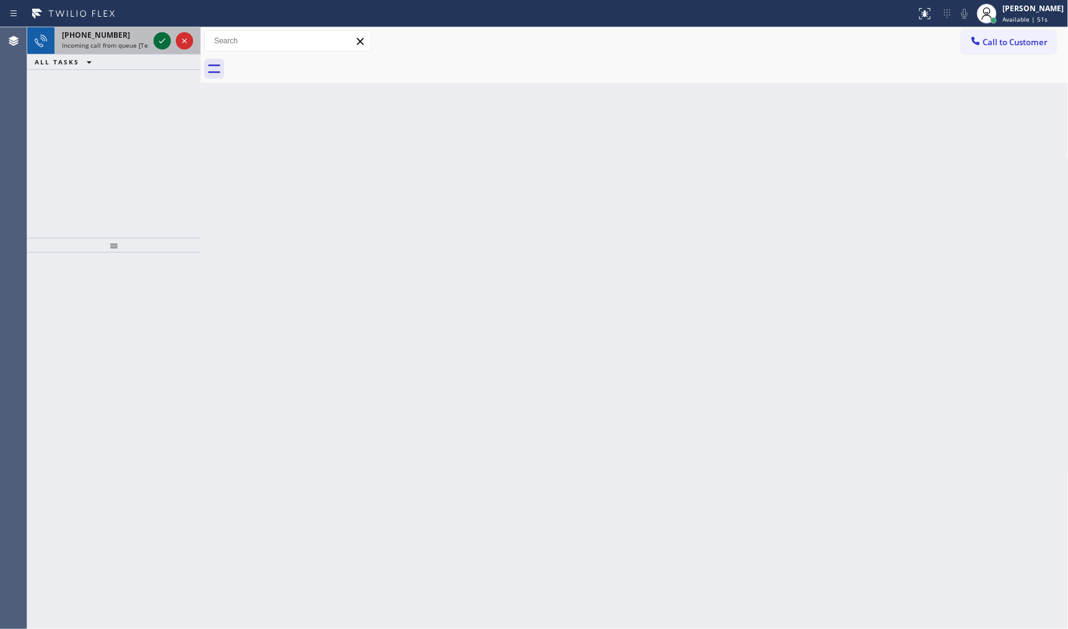
click at [160, 40] on icon at bounding box center [162, 40] width 15 height 15
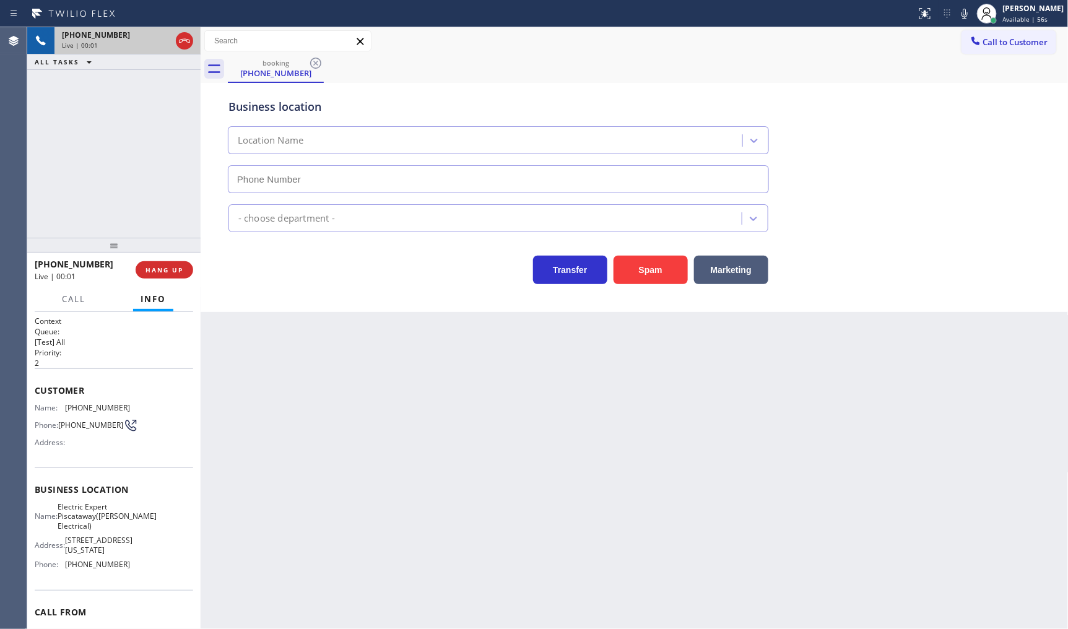
type input "[PHONE_NUMBER]"
click at [155, 269] on span "HANG UP" at bounding box center [165, 270] width 38 height 9
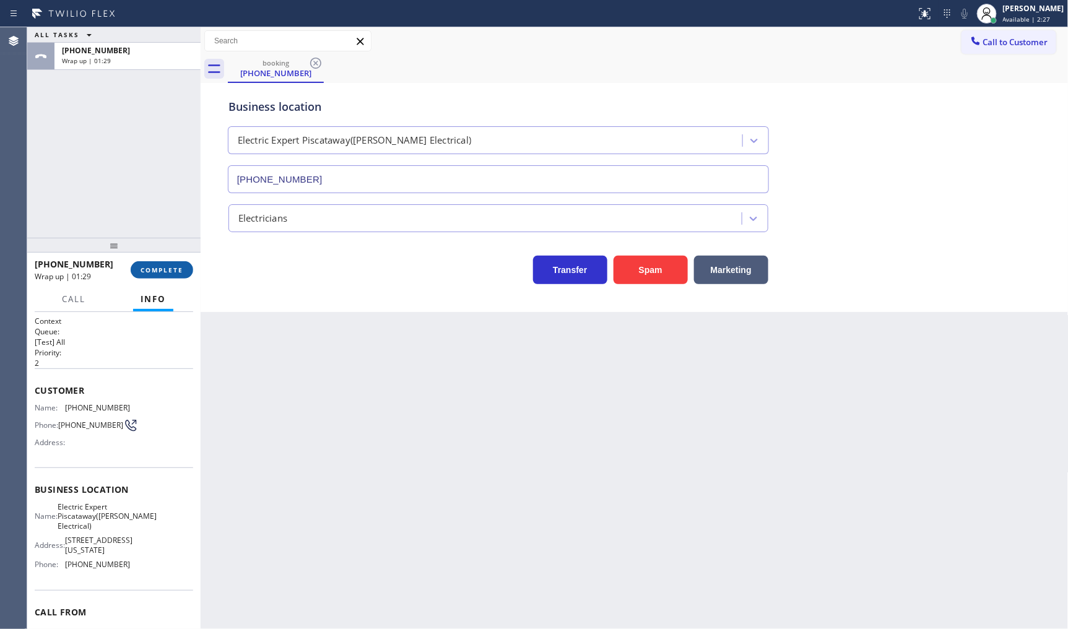
click at [174, 268] on span "COMPLETE" at bounding box center [162, 270] width 43 height 9
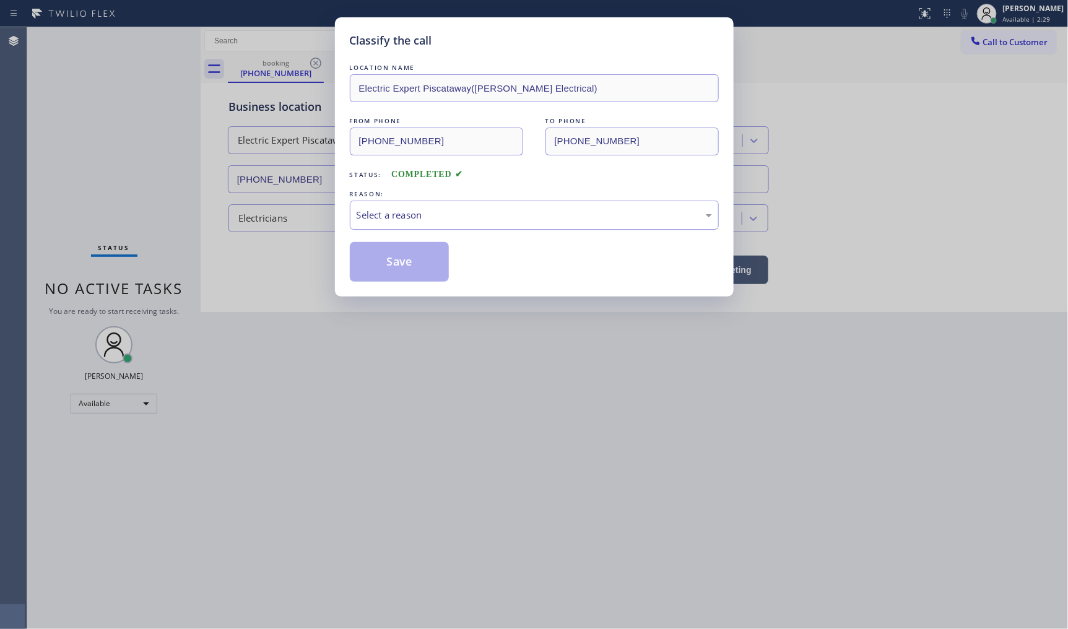
click at [388, 224] on div "Select a reason" at bounding box center [534, 215] width 369 height 29
click at [389, 268] on button "Save" at bounding box center [400, 262] width 100 height 40
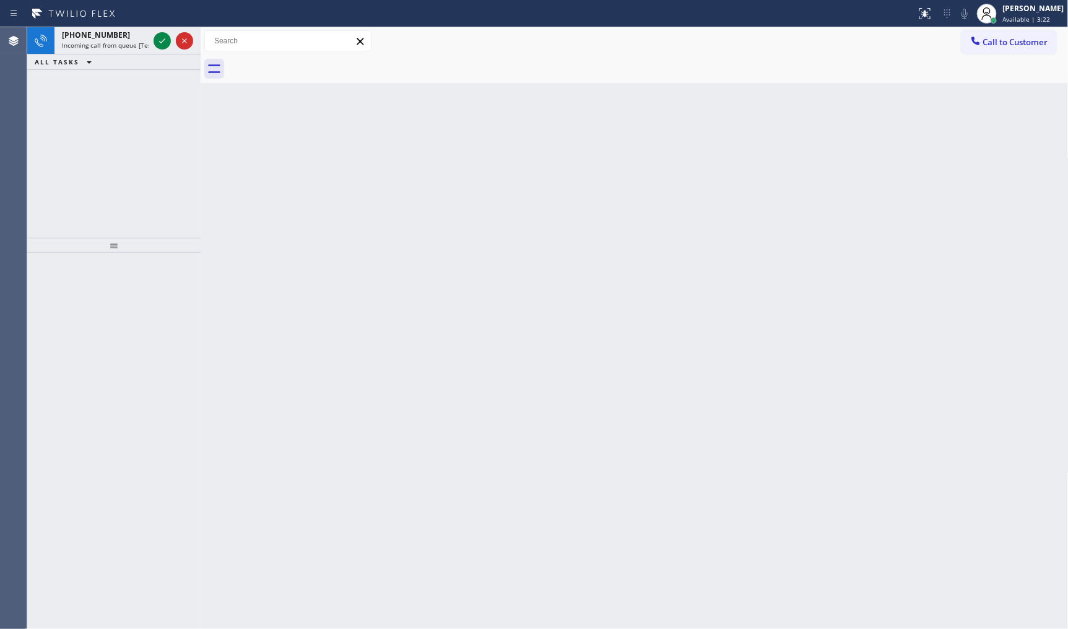
drag, startPoint x: 67, startPoint y: 144, endPoint x: 190, endPoint y: 9, distance: 182.4
click at [98, 116] on div "[PHONE_NUMBER] Incoming call from queue [Test] All ALL TASKS ALL TASKS ACTIVE T…" at bounding box center [113, 132] width 173 height 211
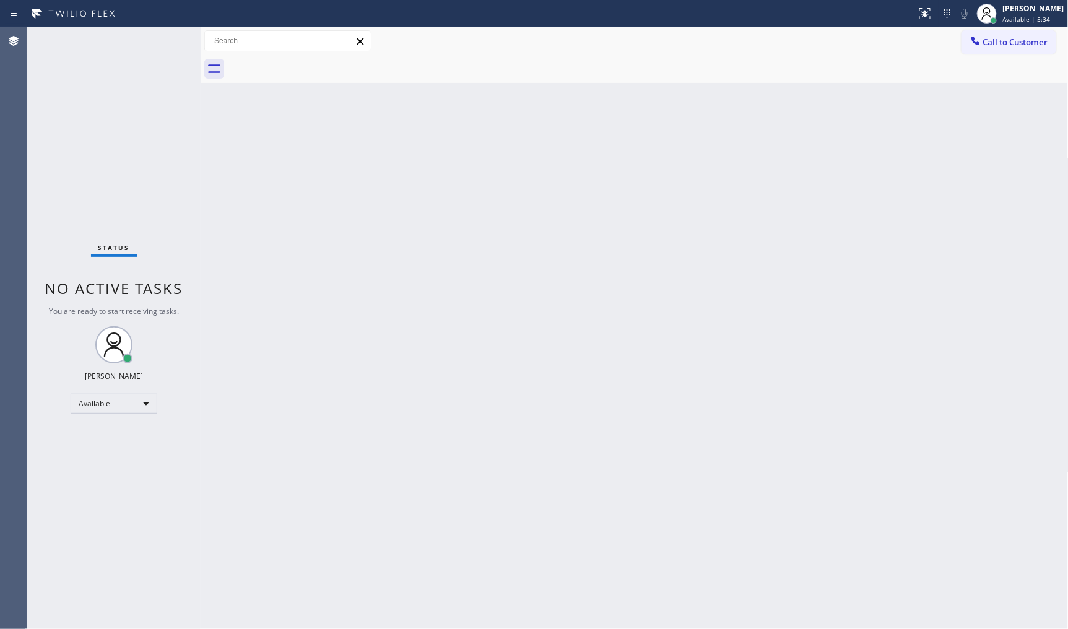
click at [122, 58] on div "Status No active tasks You are ready to start receiving tasks. JENIZA ALCAYDE A…" at bounding box center [113, 328] width 173 height 602
drag, startPoint x: 122, startPoint y: 58, endPoint x: 391, endPoint y: 22, distance: 271.2
click at [124, 56] on div "Status No active tasks You are ready to start receiving tasks. JENIZA ALCAYDE A…" at bounding box center [113, 328] width 173 height 602
click at [689, 251] on div "Back to Dashboard Change Sender ID Customers Technicians Select a contact Outbo…" at bounding box center [635, 328] width 868 height 602
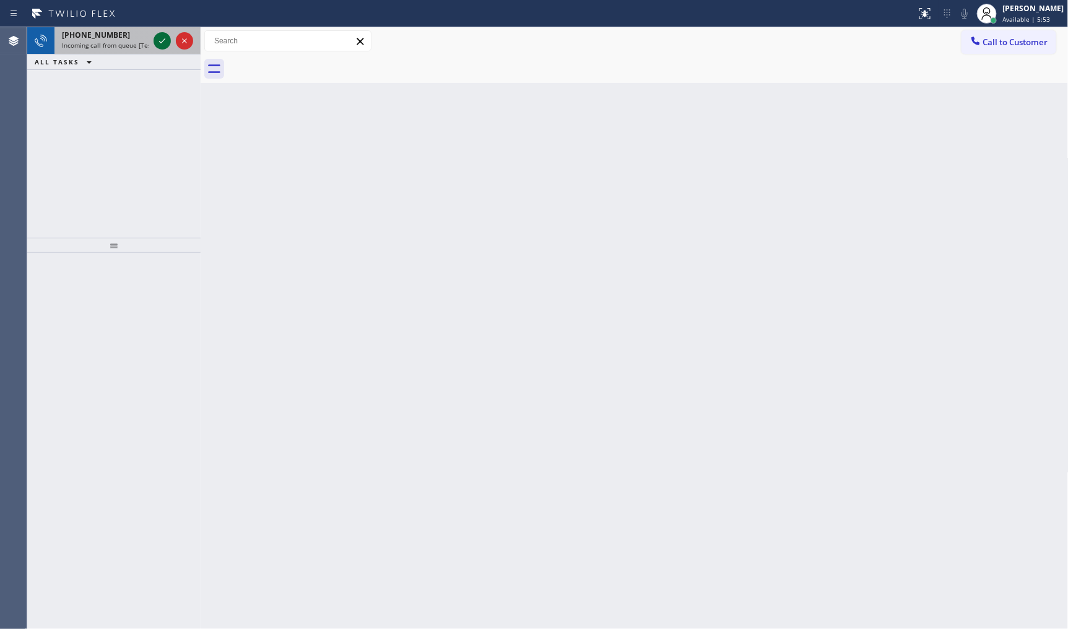
click at [157, 36] on icon at bounding box center [162, 40] width 15 height 15
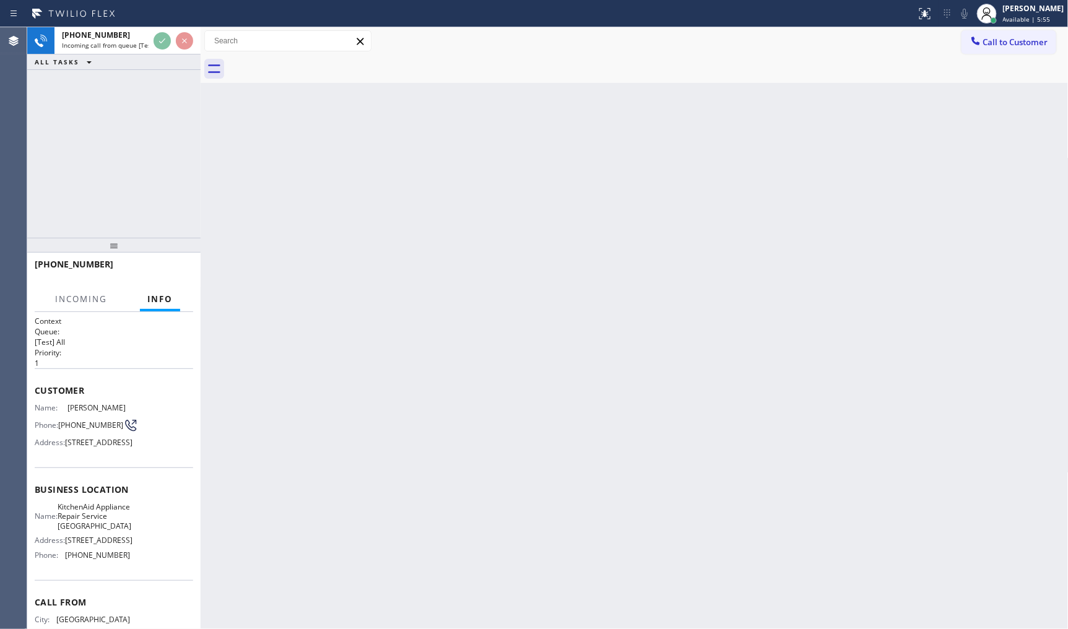
click at [172, 113] on div "[PHONE_NUMBER] Incoming call from queue [Test] All ALL TASKS ALL TASKS ACTIVE T…" at bounding box center [113, 132] width 173 height 211
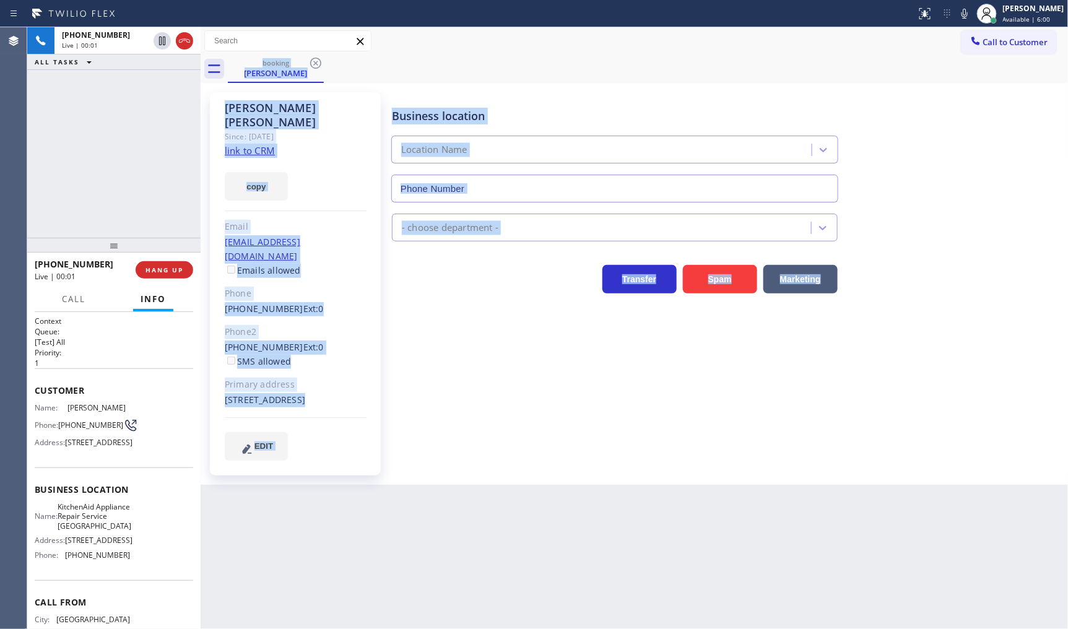
type input "[PHONE_NUMBER]"
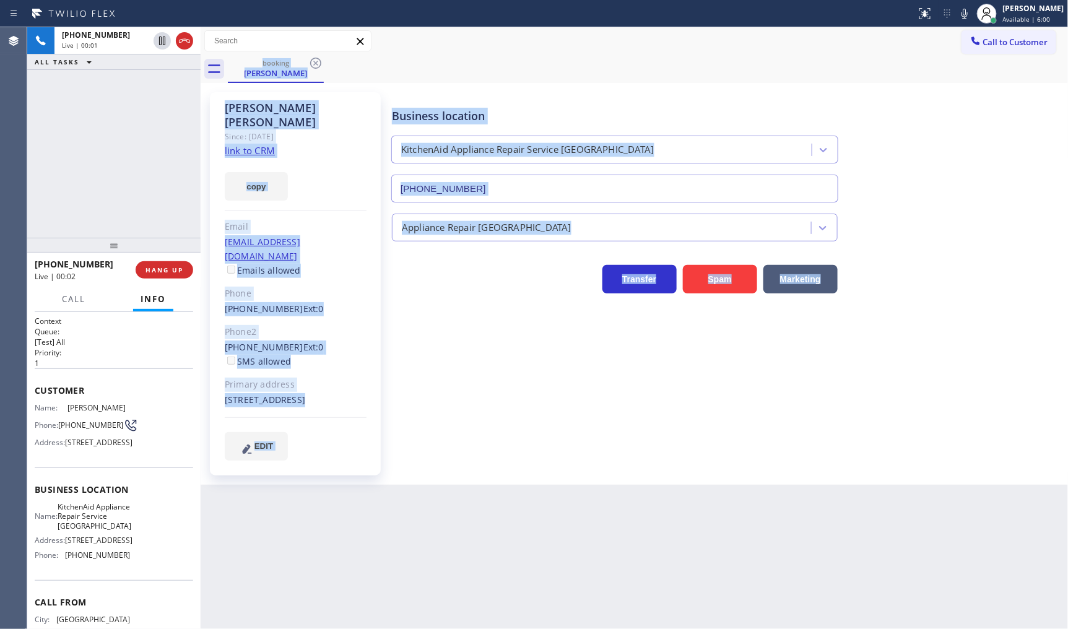
click at [445, 370] on div "Business location KitchenAid Appliance Repair Service [GEOGRAPHIC_DATA] [PHONE_…" at bounding box center [728, 276] width 676 height 362
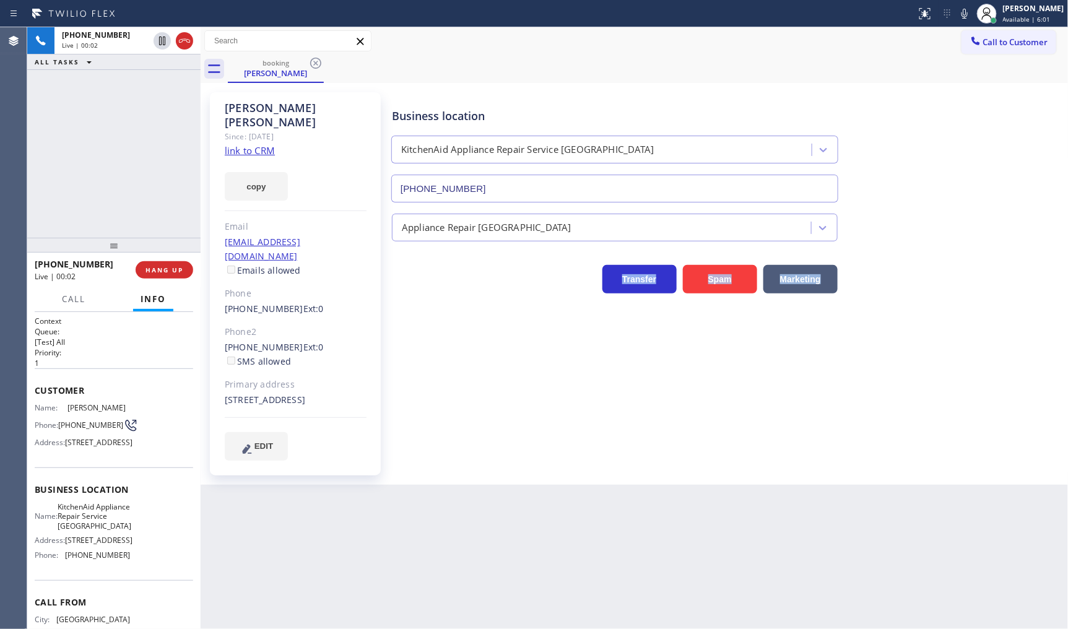
click at [445, 370] on div "Business location KitchenAid Appliance Repair Service [GEOGRAPHIC_DATA] [PHONE_…" at bounding box center [728, 276] width 676 height 362
click at [251, 144] on link "link to CRM" at bounding box center [250, 150] width 50 height 12
click at [964, 12] on icon at bounding box center [964, 13] width 15 height 15
click at [167, 42] on icon at bounding box center [162, 40] width 15 height 15
click at [108, 214] on div "[PHONE_NUMBER] Live | 00:48 ALL TASKS ALL TASKS ACTIVE TASKS TASKS IN WRAP UP" at bounding box center [113, 132] width 173 height 211
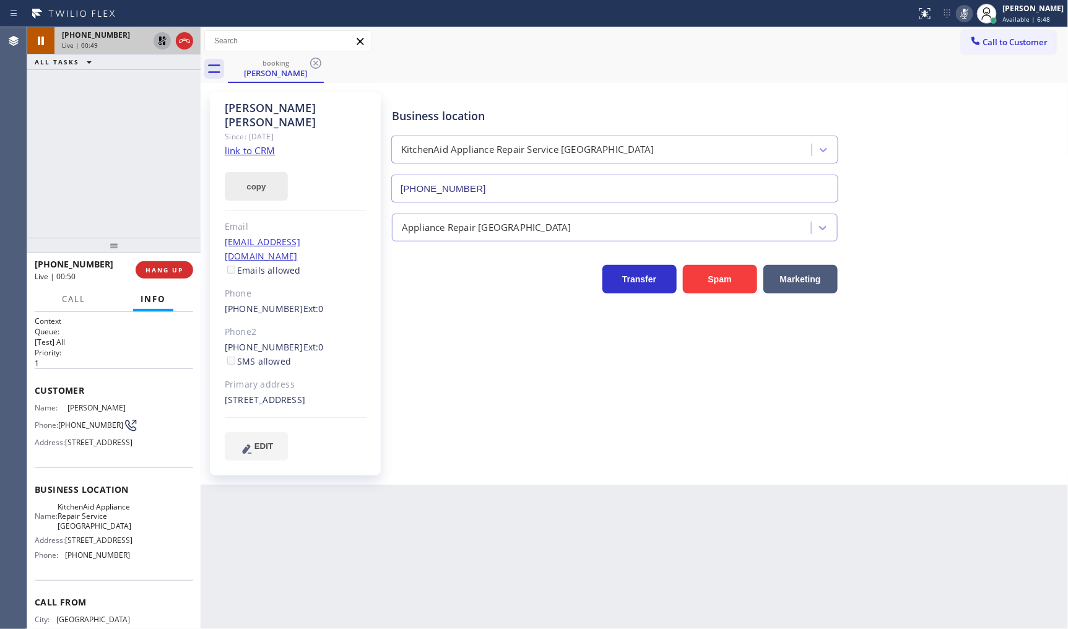
click at [264, 172] on button "copy" at bounding box center [256, 186] width 63 height 28
click at [142, 133] on div "[PHONE_NUMBER] Live | 01:43 ALL TASKS ALL TASKS ACTIVE TASKS TASKS IN WRAP UP" at bounding box center [113, 132] width 173 height 211
click at [94, 159] on div "[PHONE_NUMBER] Live | 02:53 ALL TASKS ALL TASKS ACTIVE TASKS TASKS IN WRAP UP" at bounding box center [113, 132] width 173 height 211
click at [162, 40] on icon at bounding box center [162, 40] width 15 height 15
click at [967, 10] on icon at bounding box center [965, 14] width 6 height 10
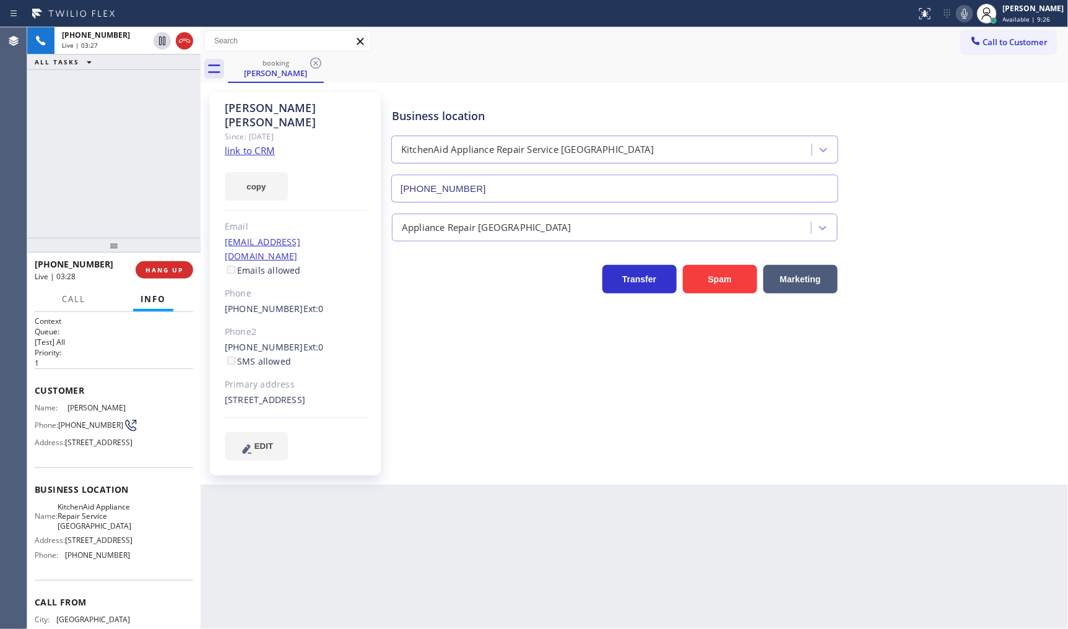
click at [75, 121] on div "[PHONE_NUMBER] Live | 03:27 ALL TASKS ALL TASKS ACTIVE TASKS TASKS IN WRAP UP" at bounding box center [113, 132] width 173 height 211
drag, startPoint x: 79, startPoint y: 134, endPoint x: 151, endPoint y: 147, distance: 73.1
click at [85, 134] on div "[PHONE_NUMBER] Live | 05:12 ALL TASKS ALL TASKS ACTIVE TASKS TASKS IN WRAP UP" at bounding box center [113, 132] width 173 height 211
click at [89, 178] on div "[PHONE_NUMBER] Live | 05:22 ALL TASKS ALL TASKS ACTIVE TASKS TASKS IN WRAP UP" at bounding box center [113, 132] width 173 height 211
click at [64, 153] on div "[PHONE_NUMBER] Live | 05:31 ALL TASKS ALL TASKS ACTIVE TASKS TASKS IN WRAP UP […" at bounding box center [113, 132] width 173 height 211
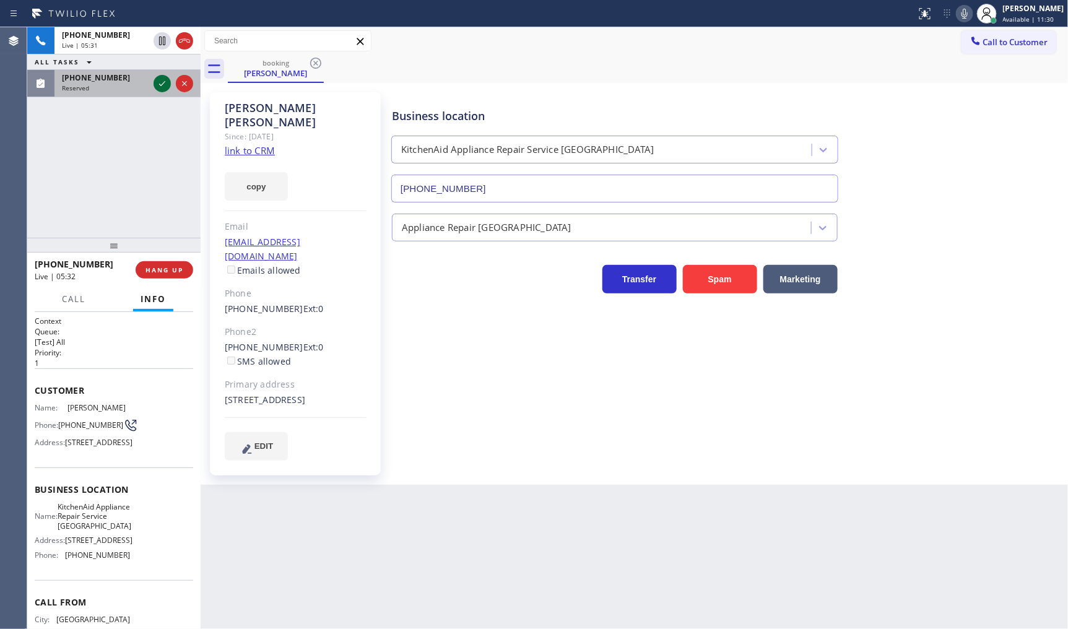
click at [159, 82] on icon at bounding box center [162, 83] width 15 height 15
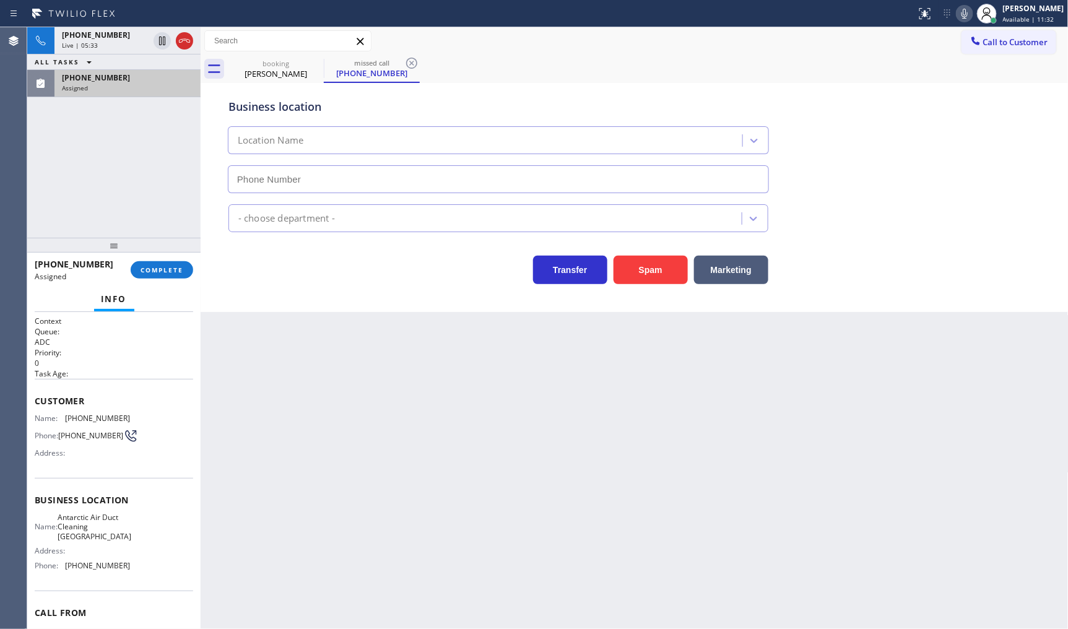
type input "[PHONE_NUMBER]"
click at [151, 275] on button "COMPLETE" at bounding box center [162, 269] width 63 height 17
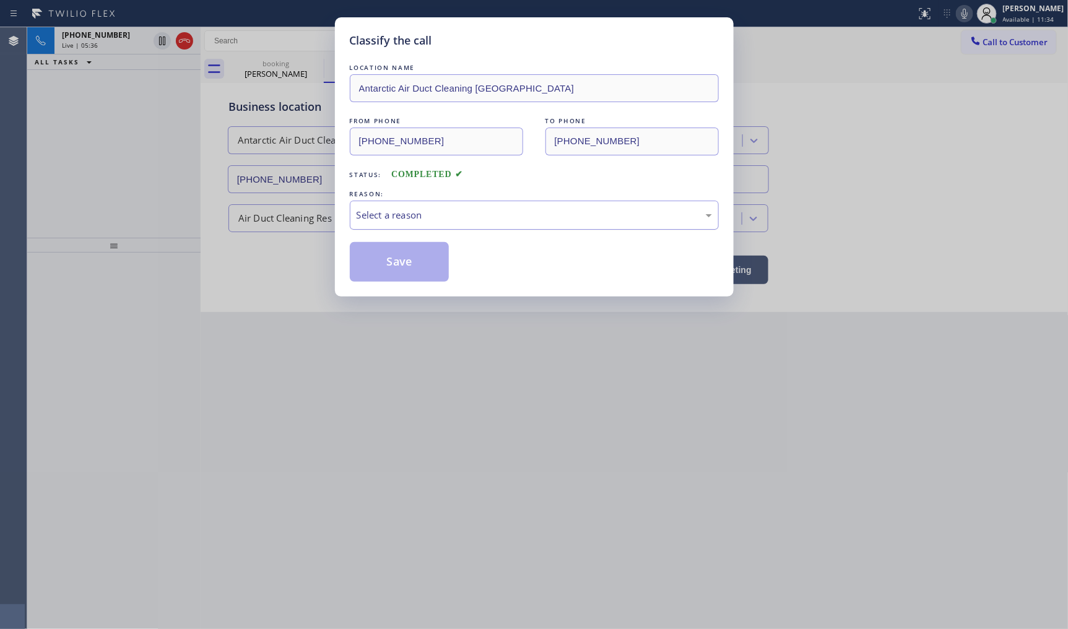
click at [373, 209] on div "Select a reason" at bounding box center [534, 215] width 355 height 14
click at [390, 255] on button "Save" at bounding box center [400, 262] width 100 height 40
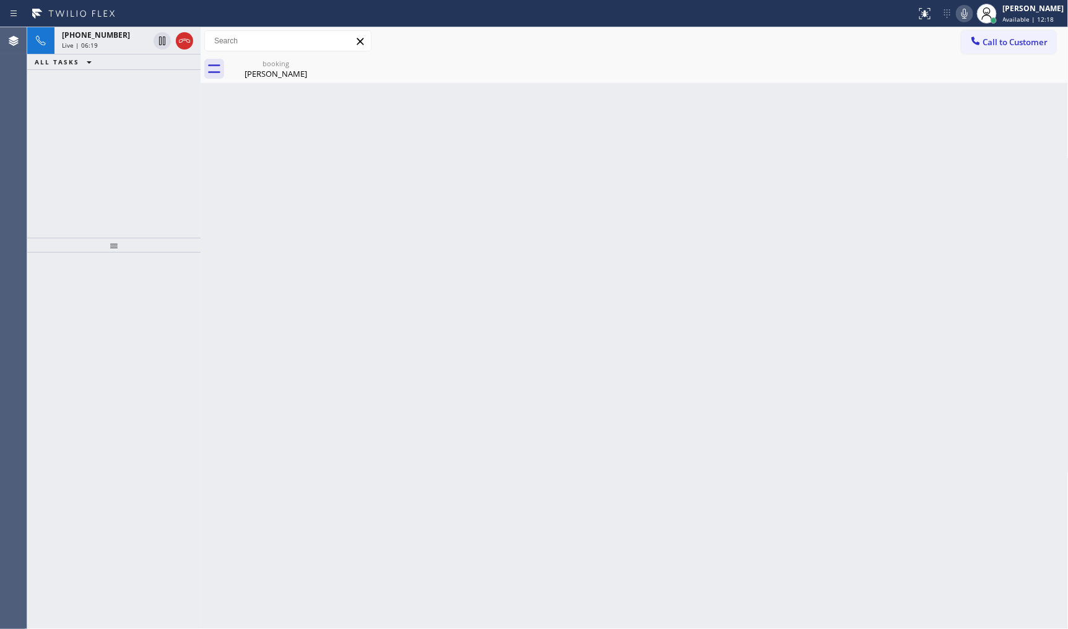
click at [964, 9] on icon at bounding box center [964, 13] width 15 height 15
click at [962, 14] on icon at bounding box center [964, 13] width 15 height 15
click at [130, 146] on div "[PHONE_NUMBER] Live | 08:07 ALL TASKS ALL TASKS ACTIVE TASKS TASKS IN WRAP UP" at bounding box center [113, 132] width 173 height 211
click at [276, 72] on div "[PERSON_NAME]" at bounding box center [276, 73] width 94 height 11
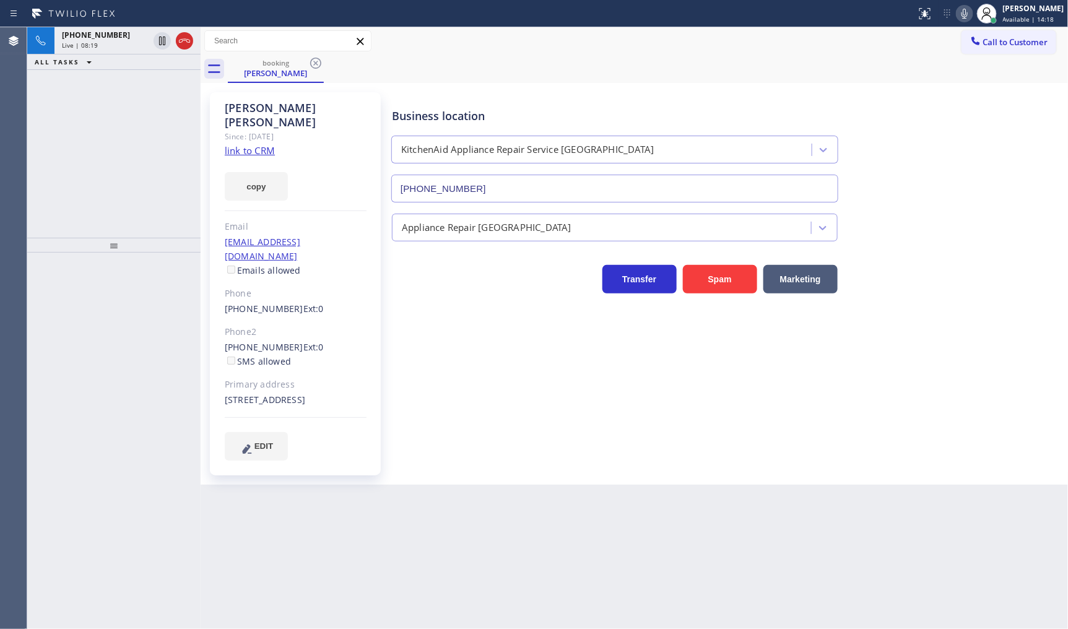
click at [91, 123] on div "[PHONE_NUMBER] Live | 08:19 ALL TASKS ALL TASKS ACTIVE TASKS TASKS IN WRAP UP" at bounding box center [113, 132] width 173 height 211
drag, startPoint x: 94, startPoint y: 41, endPoint x: 174, endPoint y: 32, distance: 80.5
click at [94, 41] on span "Live | 08:59" at bounding box center [80, 45] width 36 height 9
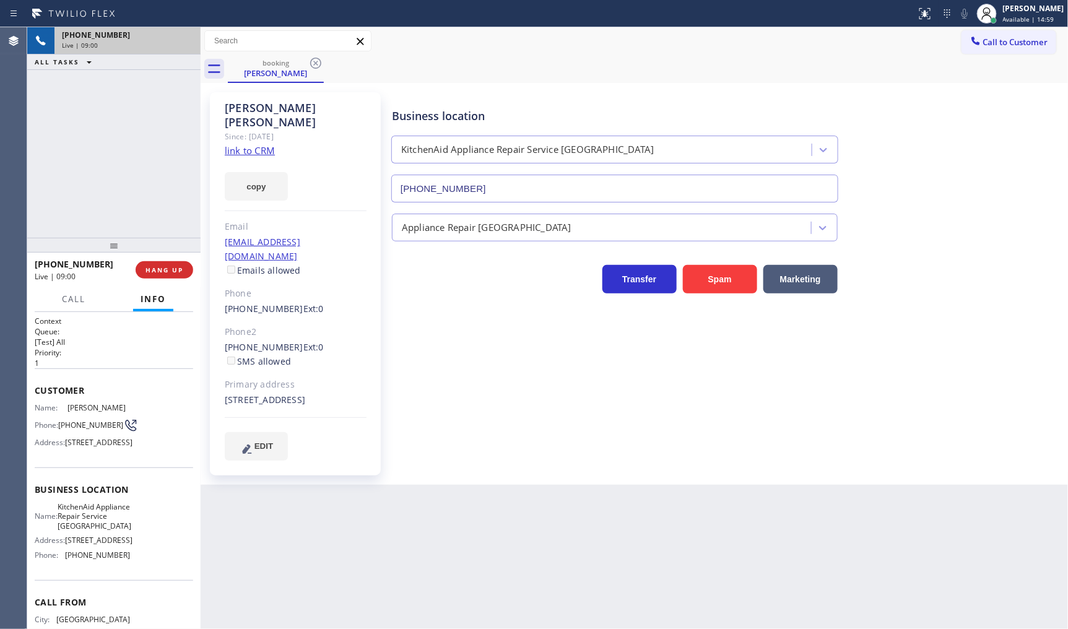
click at [187, 37] on div "[PHONE_NUMBER]" at bounding box center [127, 35] width 131 height 11
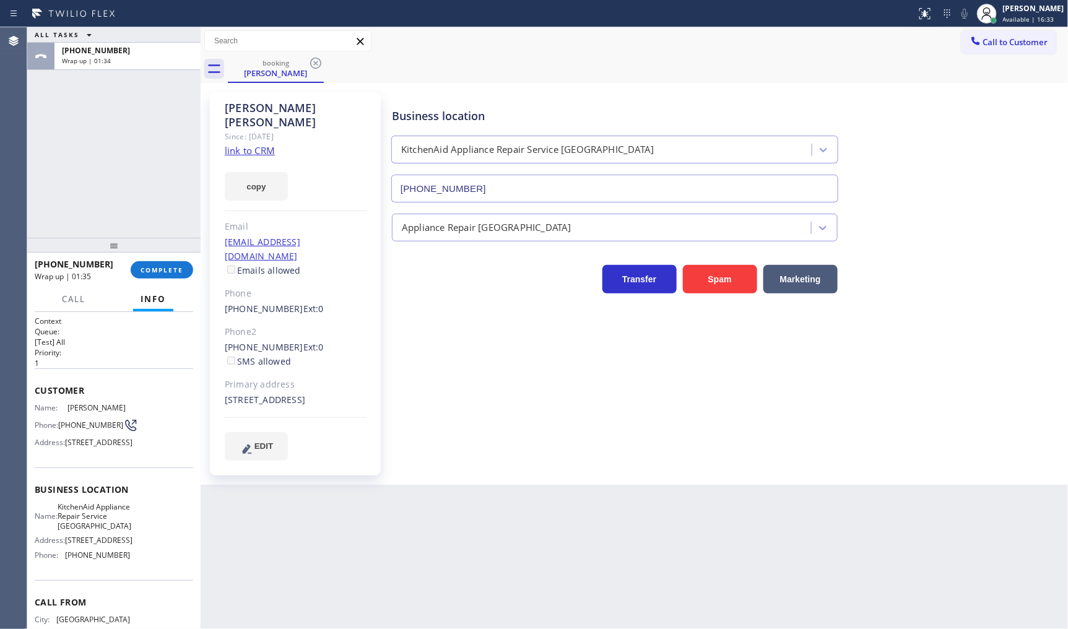
drag, startPoint x: 70, startPoint y: 177, endPoint x: 101, endPoint y: 186, distance: 32.3
click at [76, 180] on div "ALL TASKS ALL TASKS ACTIVE TASKS TASKS IN WRAP UP [PHONE_NUMBER] Wrap up | 01:34" at bounding box center [113, 132] width 173 height 211
click at [1022, 12] on div "[PERSON_NAME]" at bounding box center [1033, 8] width 61 height 11
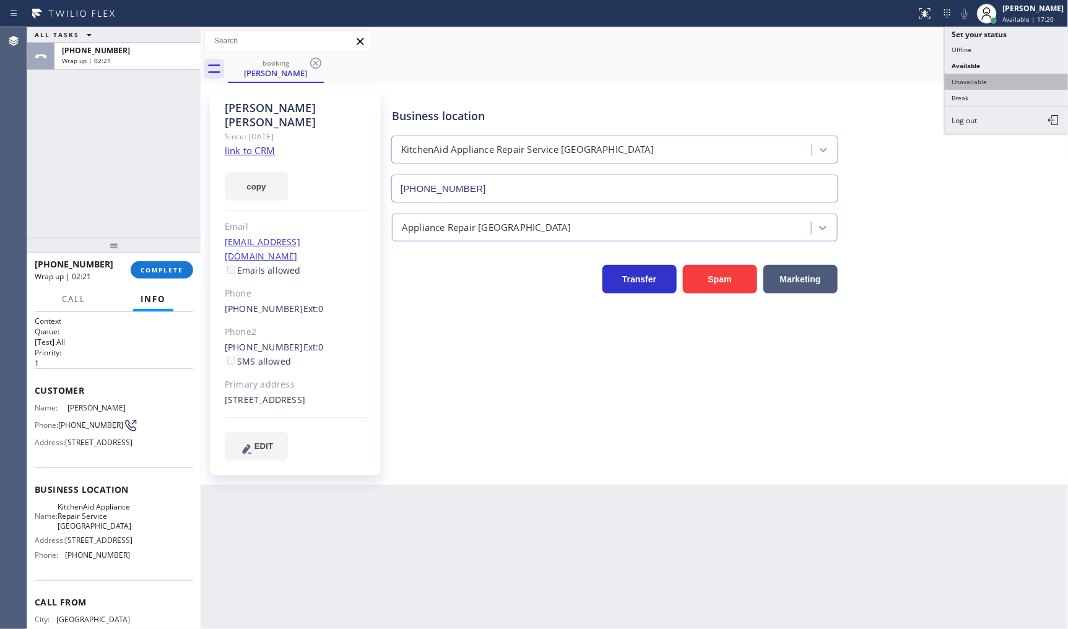
click at [962, 81] on button "Unavailable" at bounding box center [1007, 82] width 124 height 16
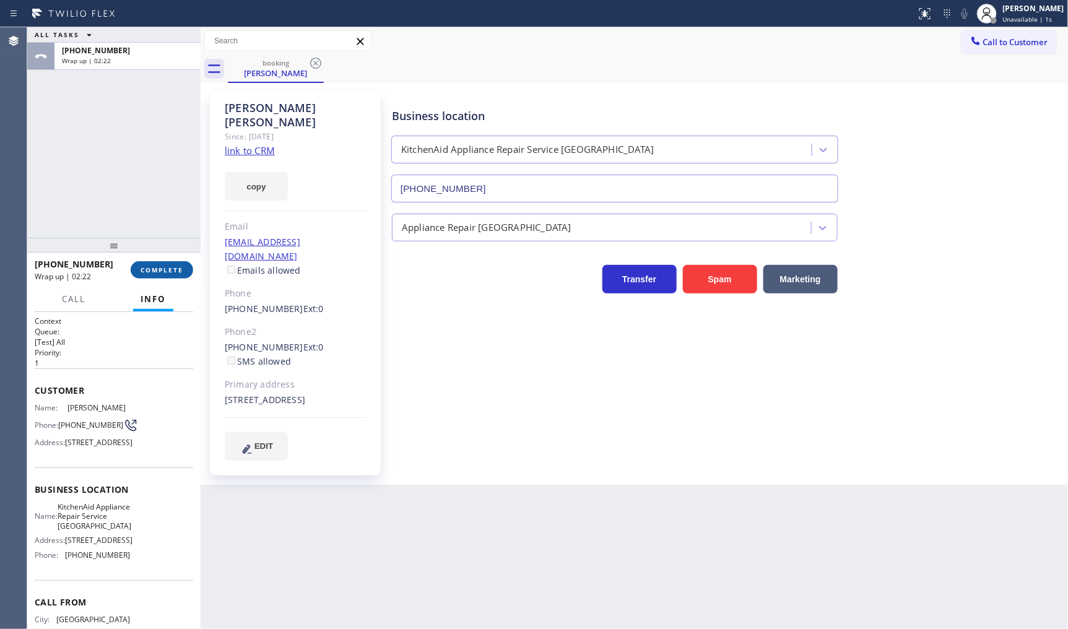
click at [170, 276] on button "COMPLETE" at bounding box center [162, 269] width 63 height 17
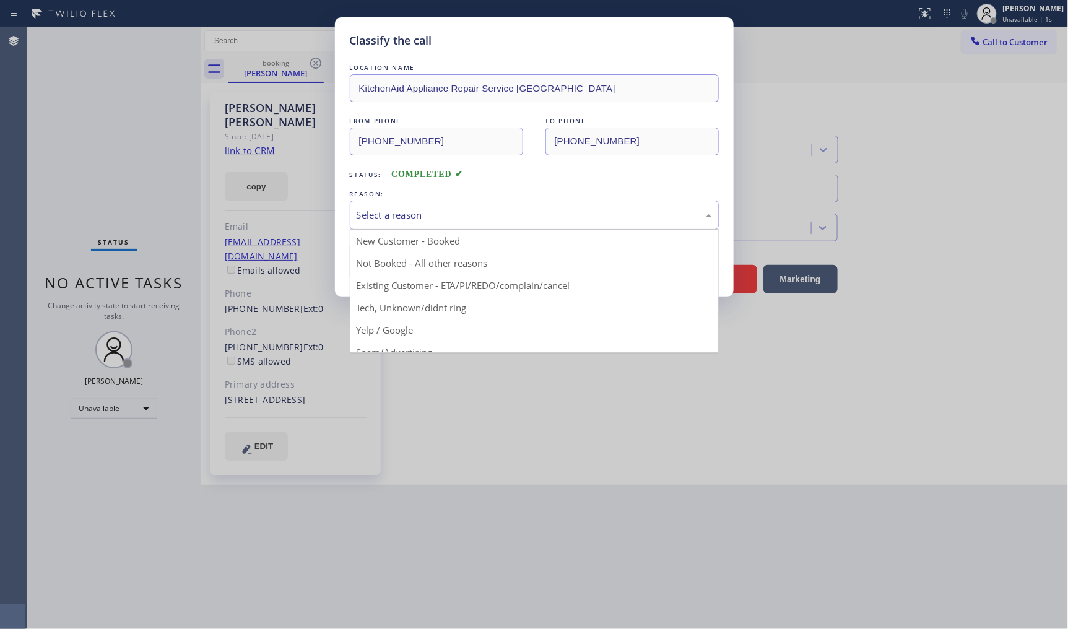
click at [502, 219] on div "Select a reason" at bounding box center [534, 215] width 355 height 14
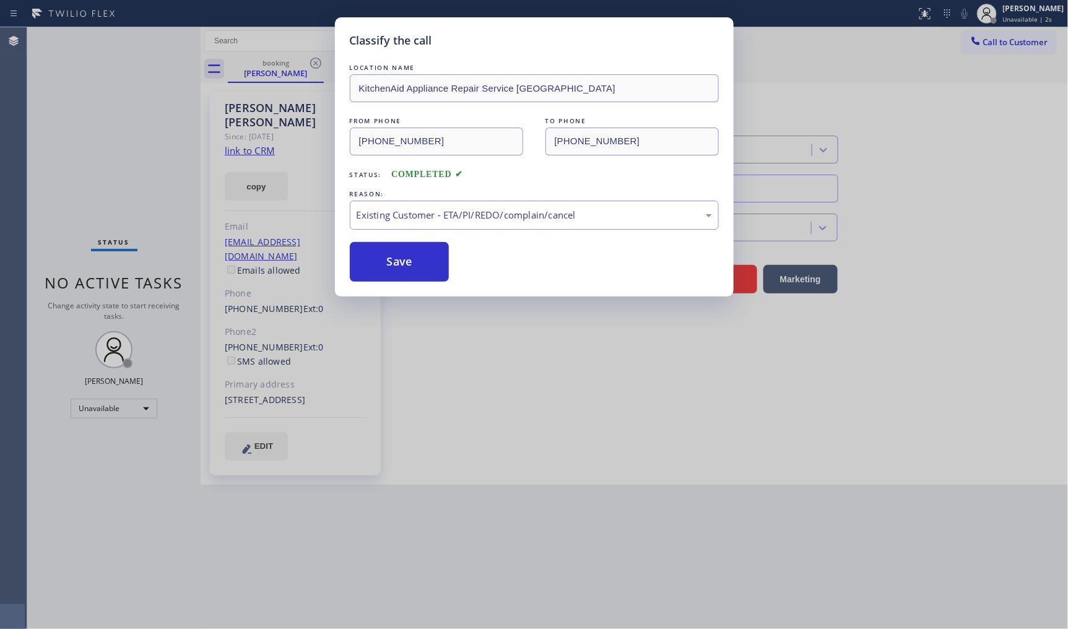
drag, startPoint x: 415, startPoint y: 290, endPoint x: 415, endPoint y: 283, distance: 6.8
click at [415, 274] on button "Save" at bounding box center [400, 262] width 100 height 40
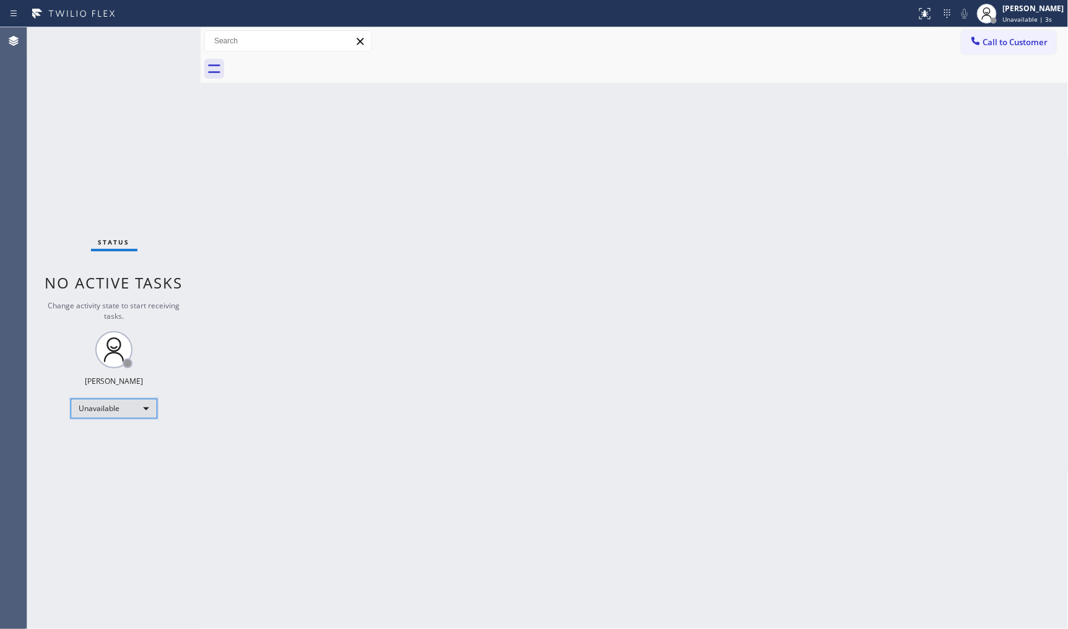
click at [100, 414] on div "Unavailable" at bounding box center [114, 409] width 87 height 20
click at [103, 467] on li "Break" at bounding box center [113, 472] width 84 height 15
